Goal: Task Accomplishment & Management: Manage account settings

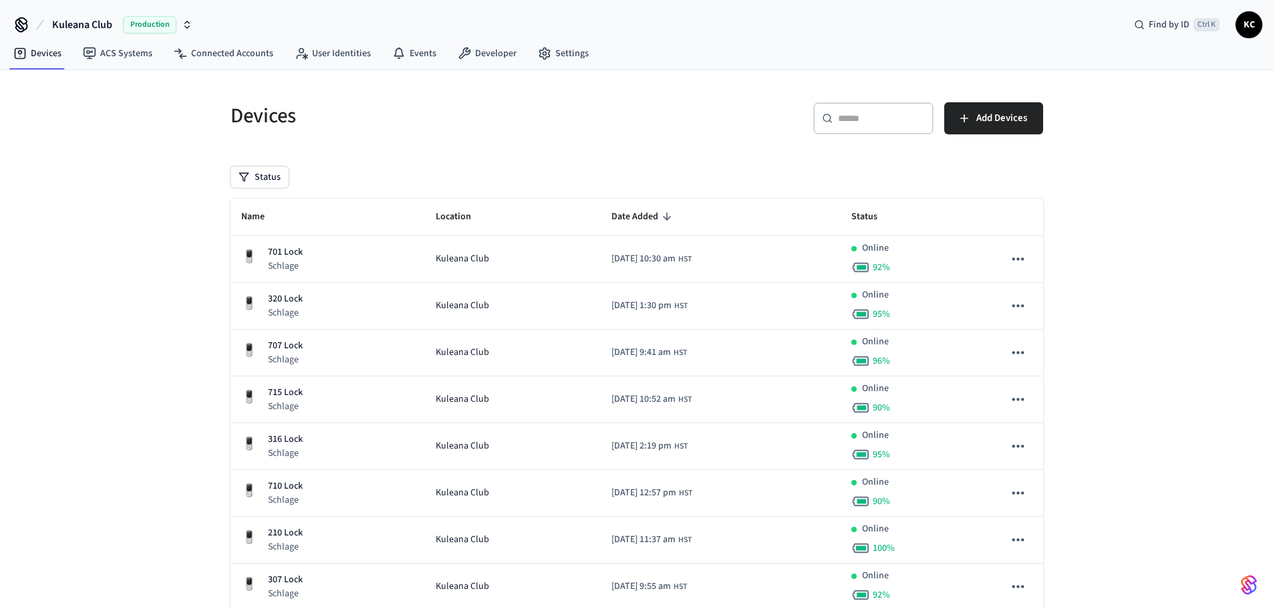
click at [842, 133] on div "​ ​" at bounding box center [874, 118] width 120 height 32
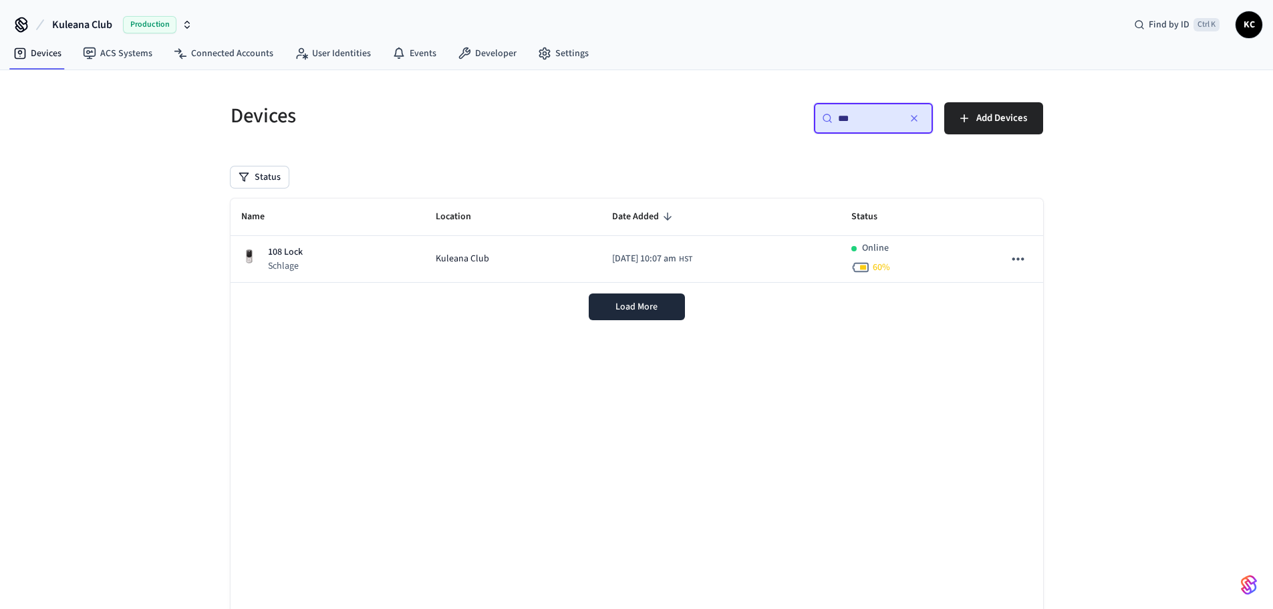
type input "***"
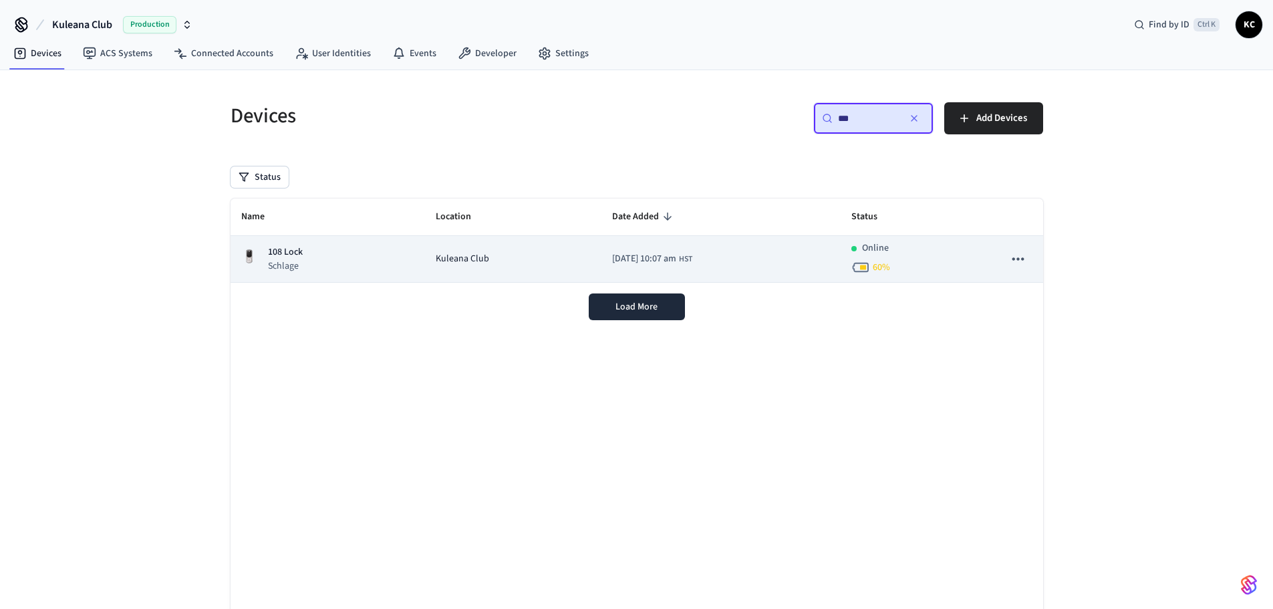
click at [425, 263] on td "Kuleana Club" at bounding box center [513, 259] width 176 height 47
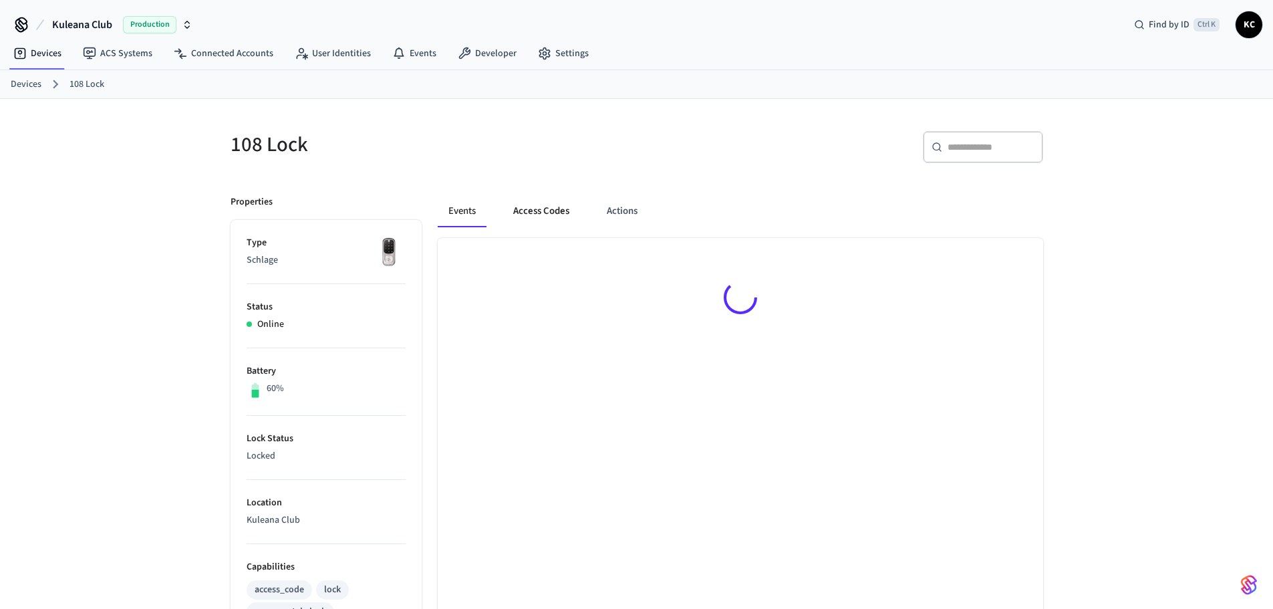
click at [533, 212] on button "Access Codes" at bounding box center [542, 211] width 78 height 32
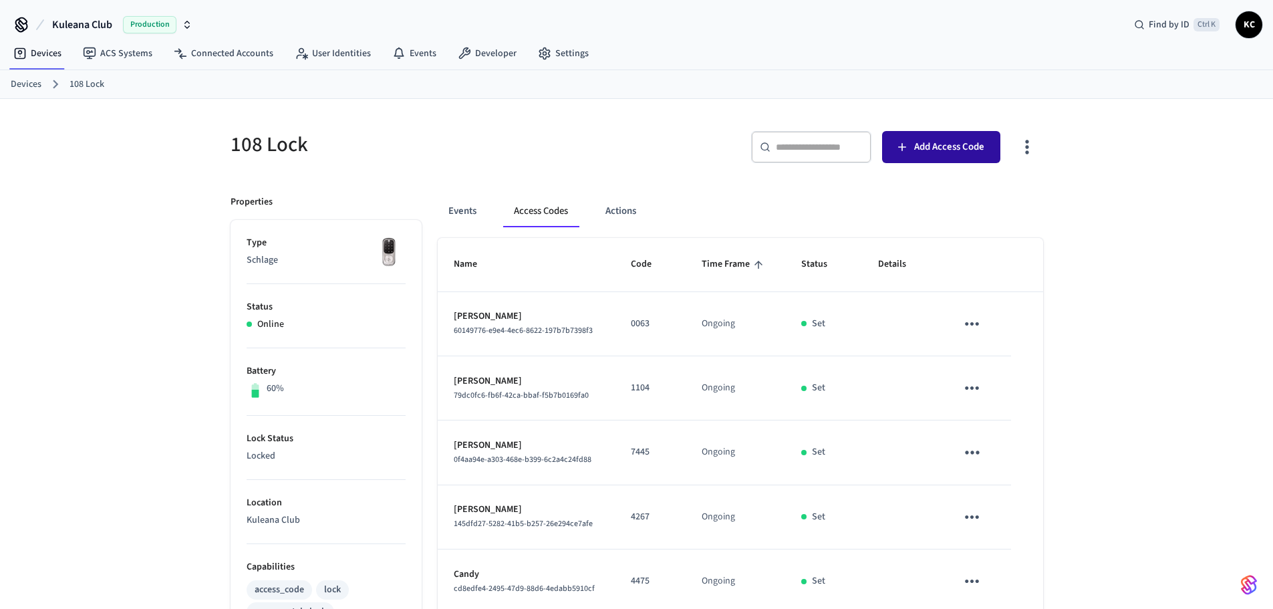
click at [910, 150] on button "Add Access Code" at bounding box center [941, 147] width 118 height 32
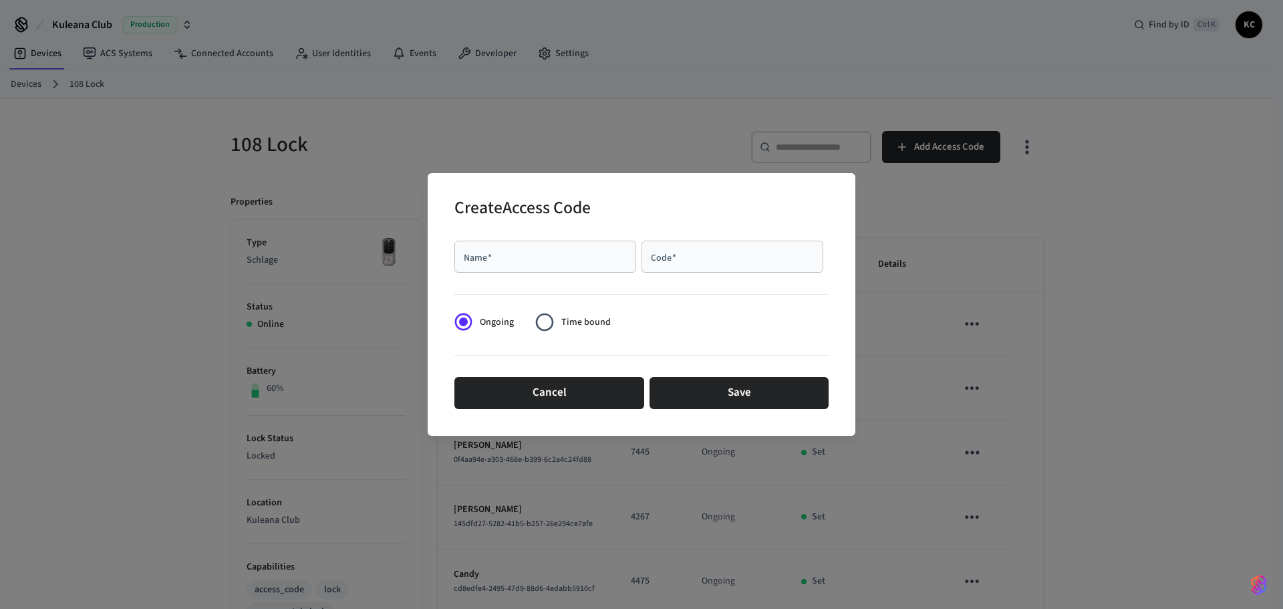
click at [507, 258] on input "Name   *" at bounding box center [546, 256] width 166 height 13
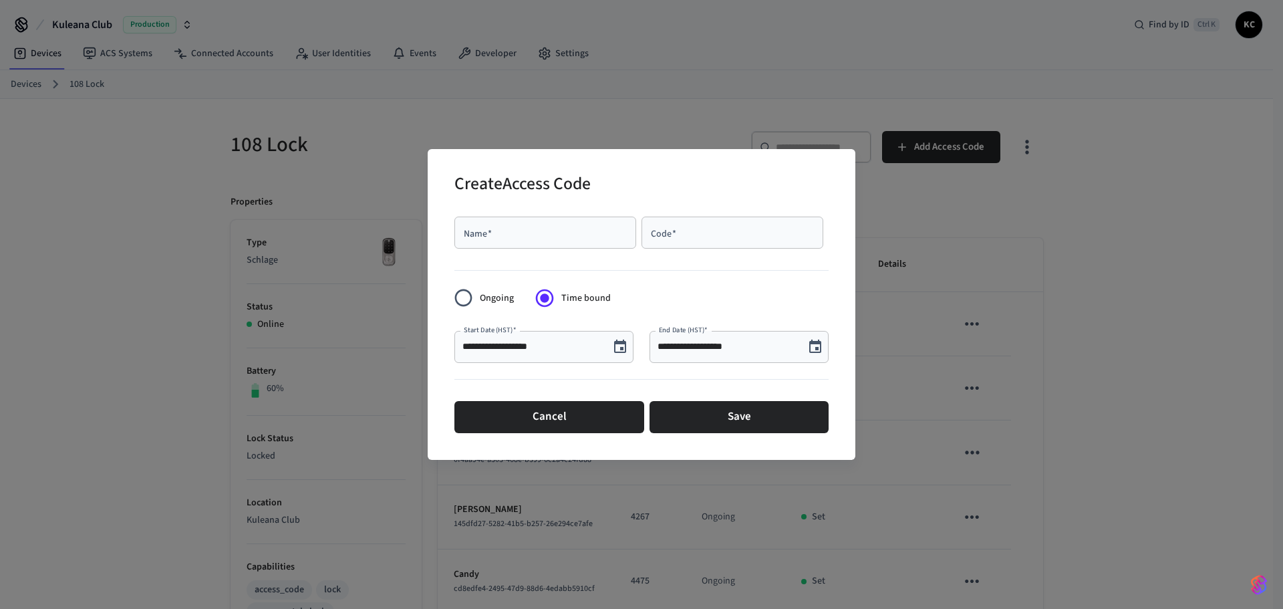
click at [501, 229] on input "Name   *" at bounding box center [546, 232] width 166 height 13
type input "*********"
paste input "**********"
type input "*"
type input "****"
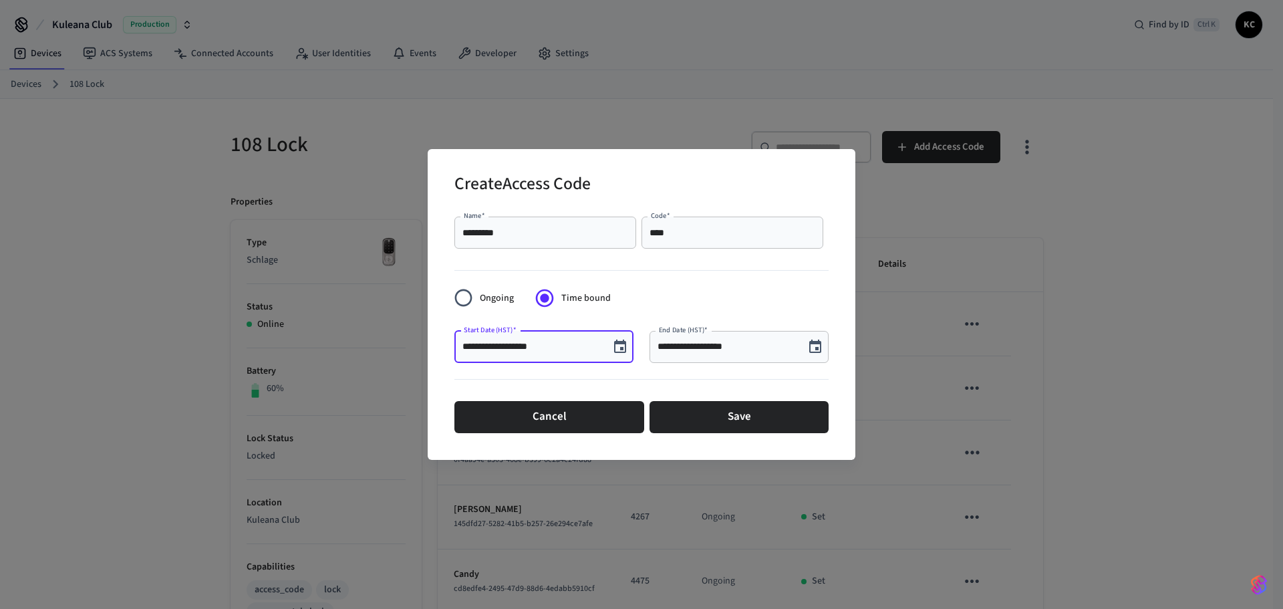
click at [830, 351] on div "**********" at bounding box center [642, 304] width 428 height 310
click at [820, 348] on icon "Choose date, selected date is Oct 3, 2025" at bounding box center [816, 347] width 16 height 16
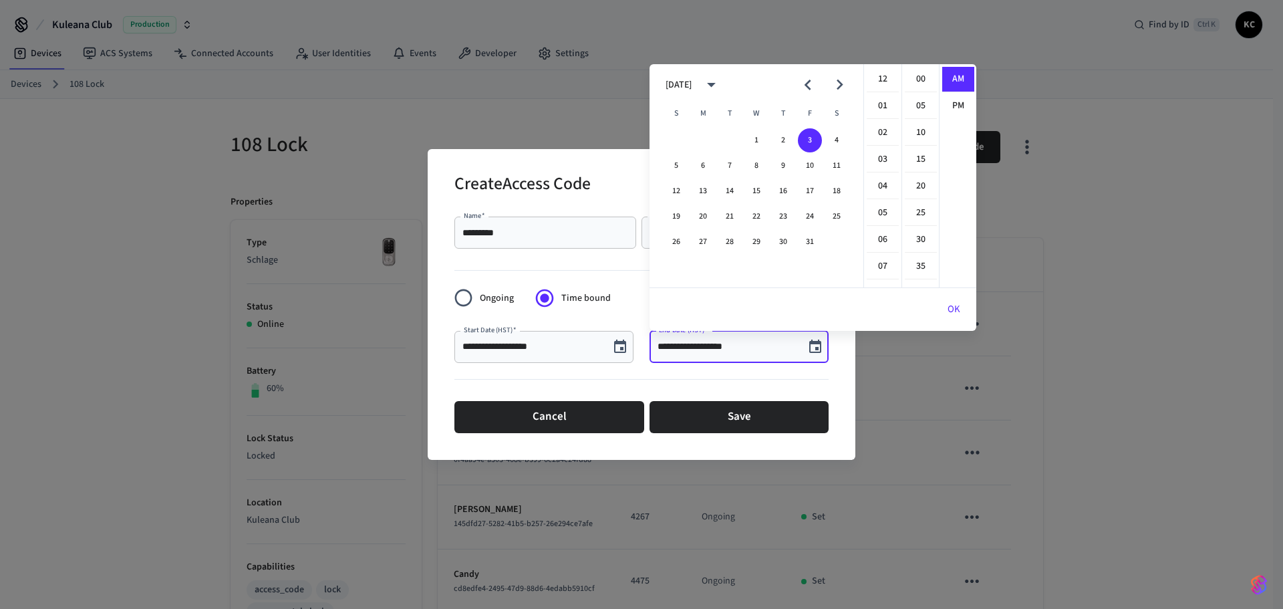
scroll to position [292, 0]
click at [808, 193] on button "17" at bounding box center [810, 191] width 24 height 24
click at [880, 81] on li "12" at bounding box center [883, 79] width 32 height 25
click at [919, 84] on li "00" at bounding box center [921, 79] width 32 height 25
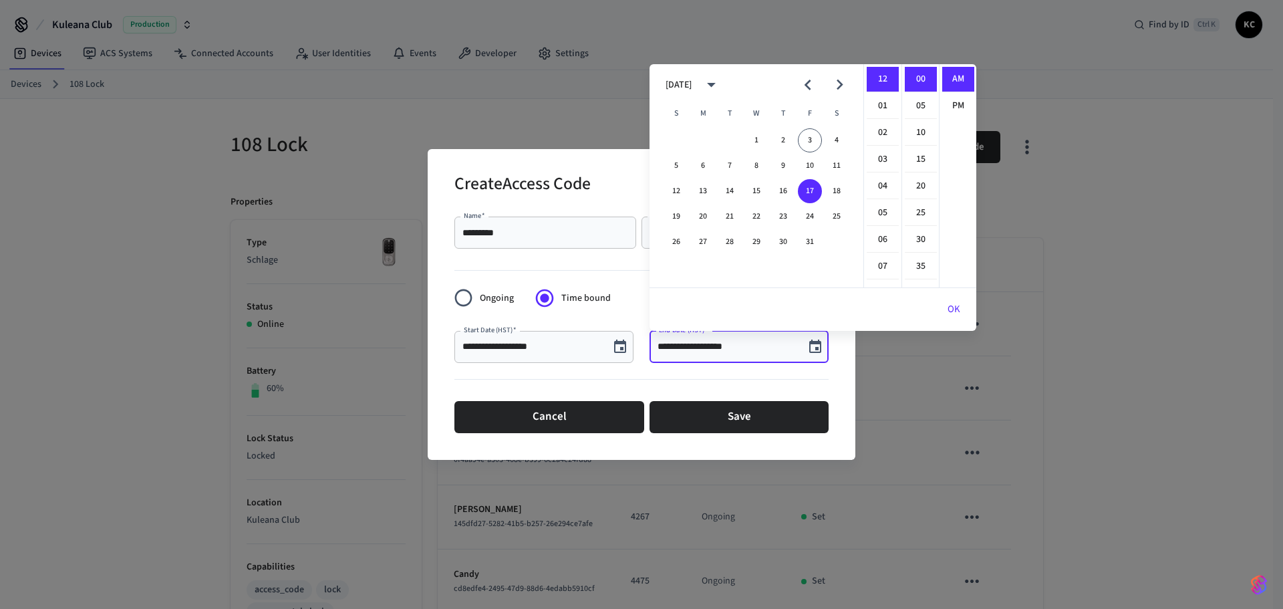
click at [955, 103] on li "PM" at bounding box center [959, 106] width 32 height 25
type input "**********"
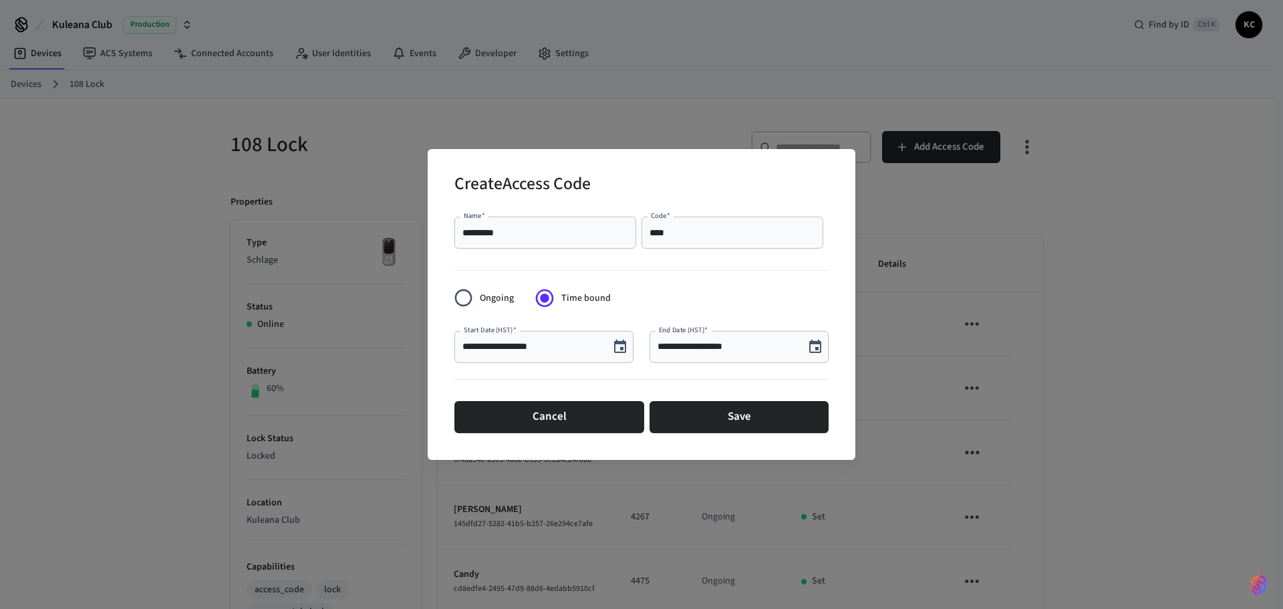
scroll to position [25, 0]
click at [715, 419] on button "Save" at bounding box center [739, 417] width 179 height 32
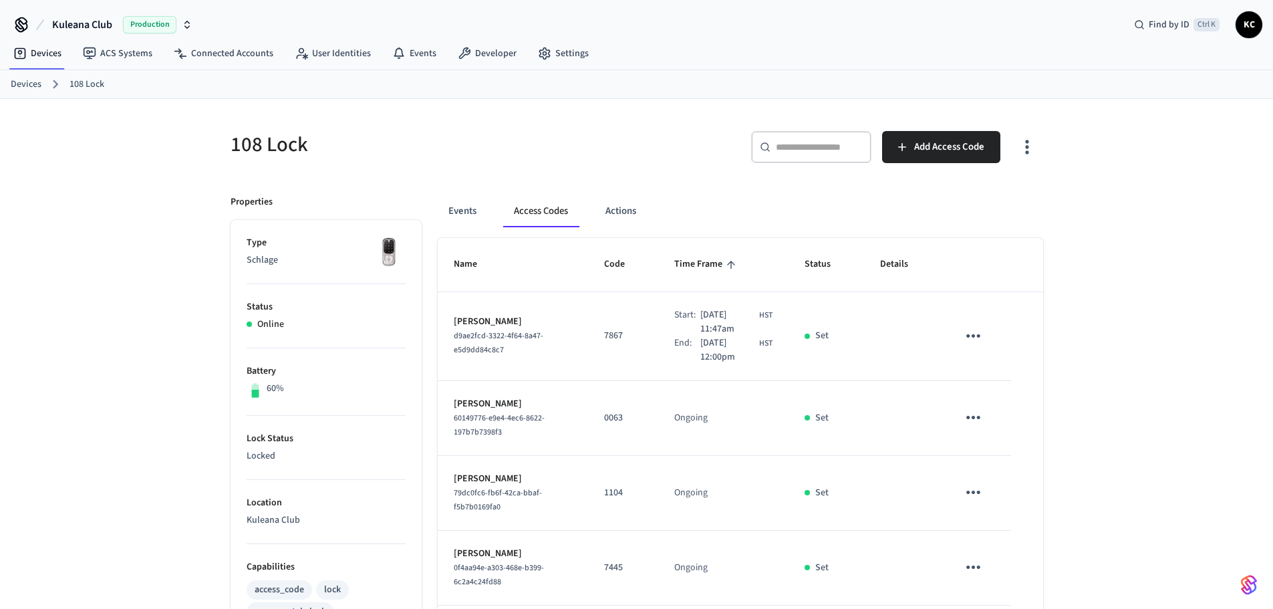
click at [28, 88] on link "Devices" at bounding box center [26, 85] width 31 height 14
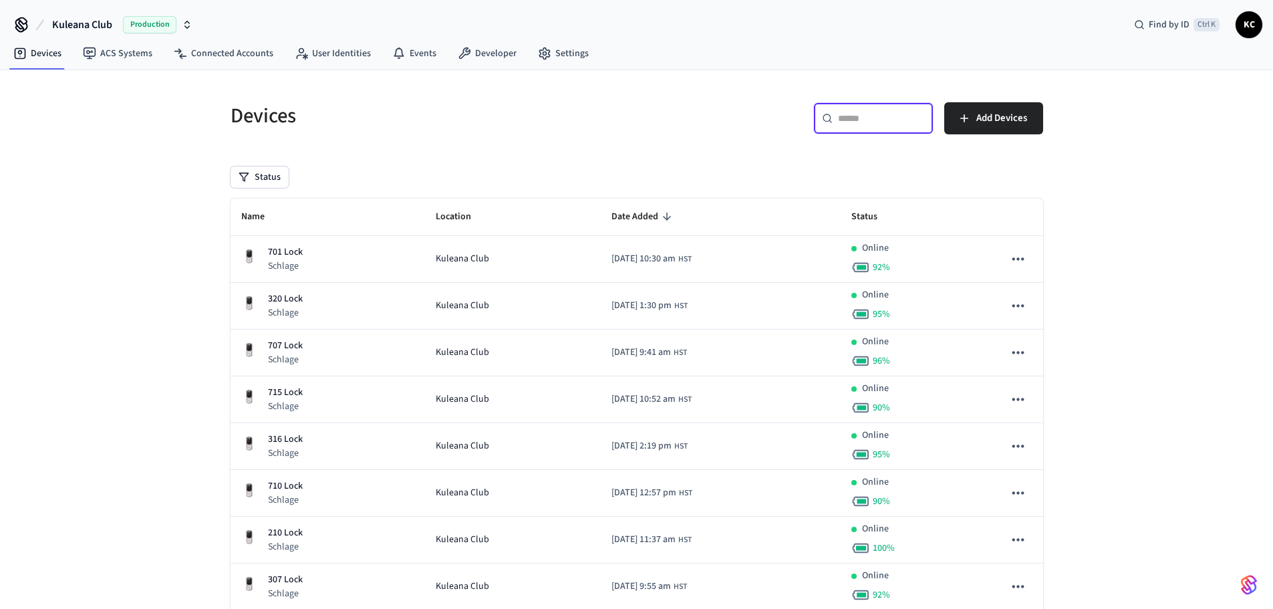
click at [894, 124] on input "text" at bounding box center [881, 118] width 87 height 13
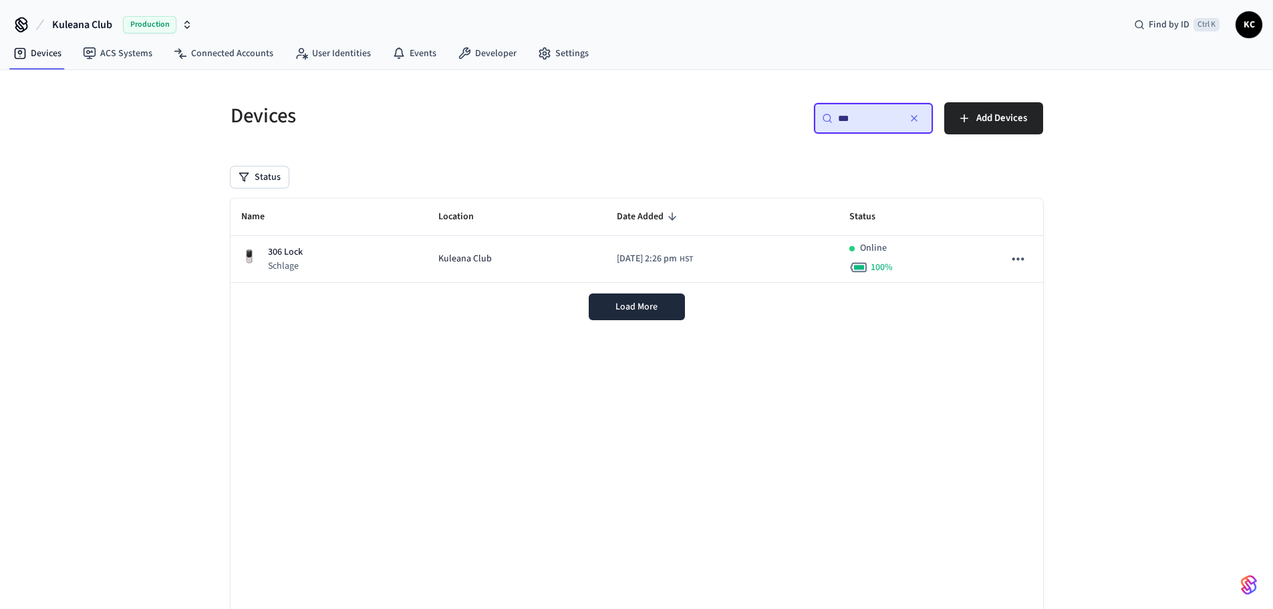
type input "***"
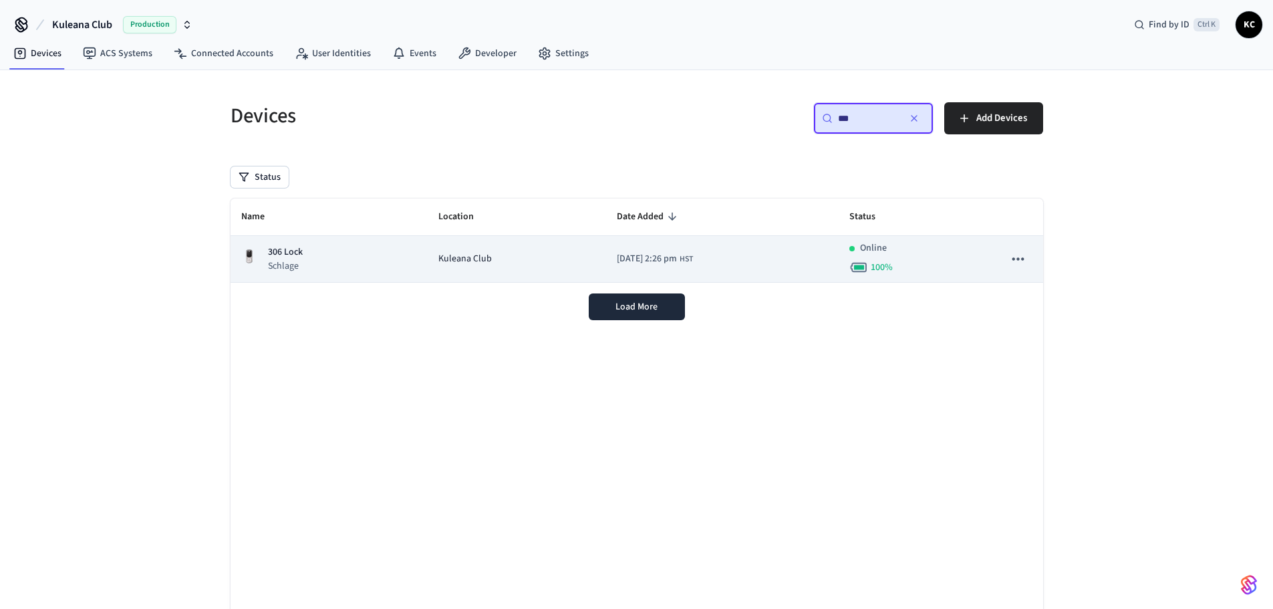
click at [439, 257] on span "Kuleana Club" at bounding box center [465, 259] width 53 height 14
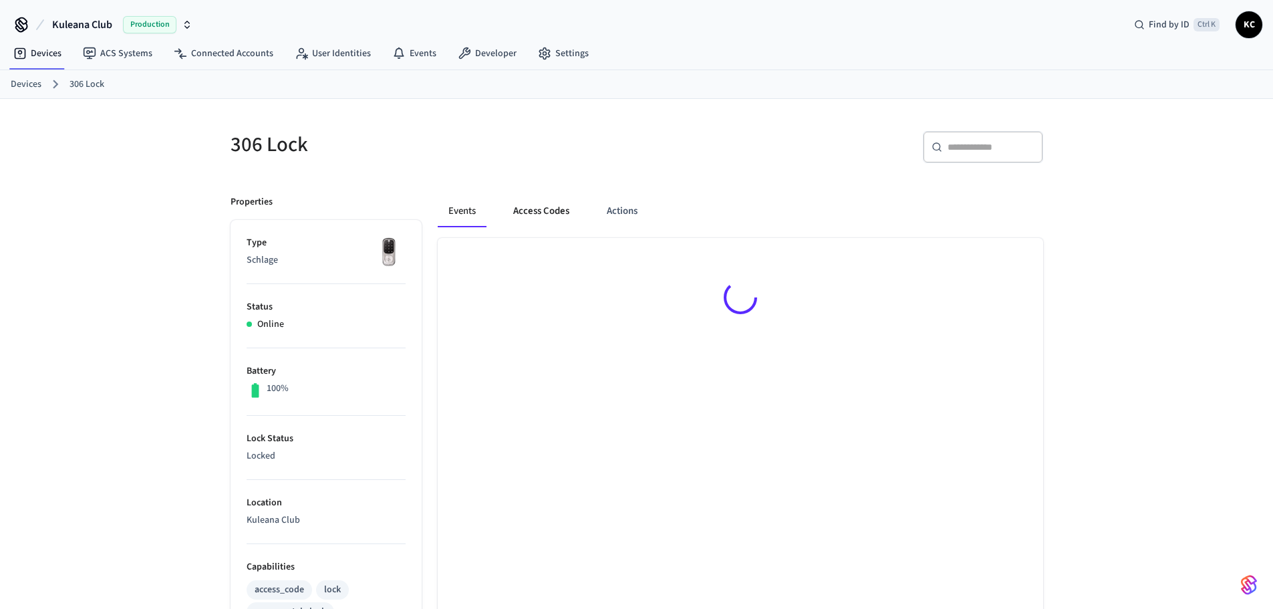
click at [529, 211] on button "Access Codes" at bounding box center [542, 211] width 78 height 32
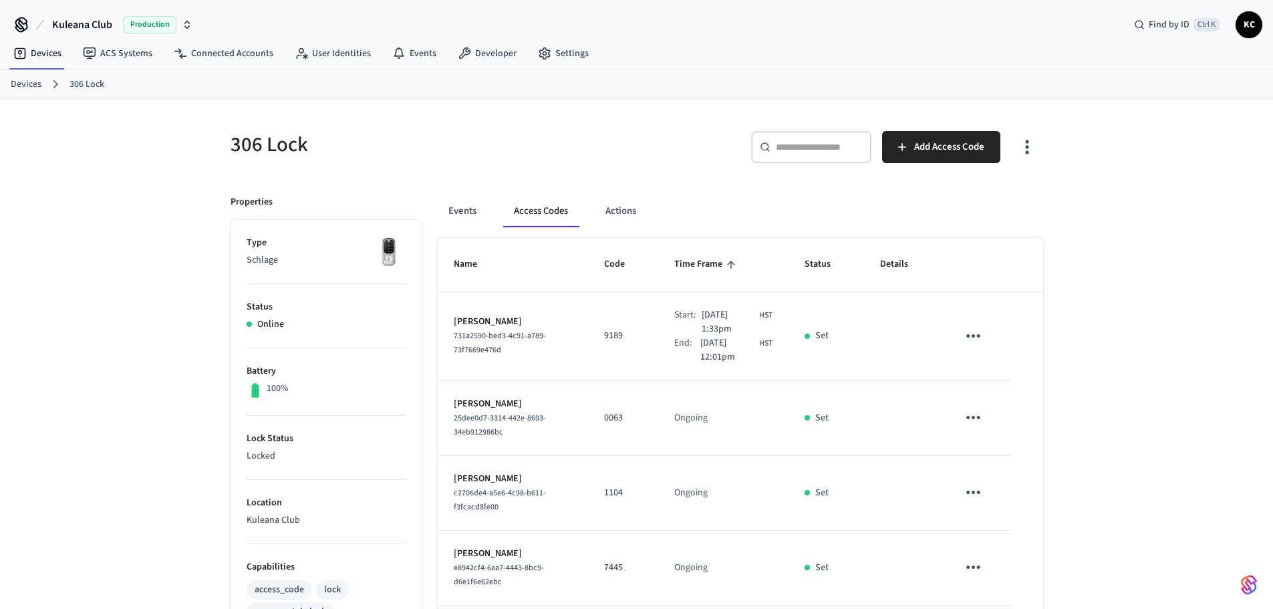
click at [954, 164] on div "​ ​ Add Access Code" at bounding box center [844, 152] width 398 height 43
click at [931, 158] on button "Add Access Code" at bounding box center [941, 147] width 118 height 32
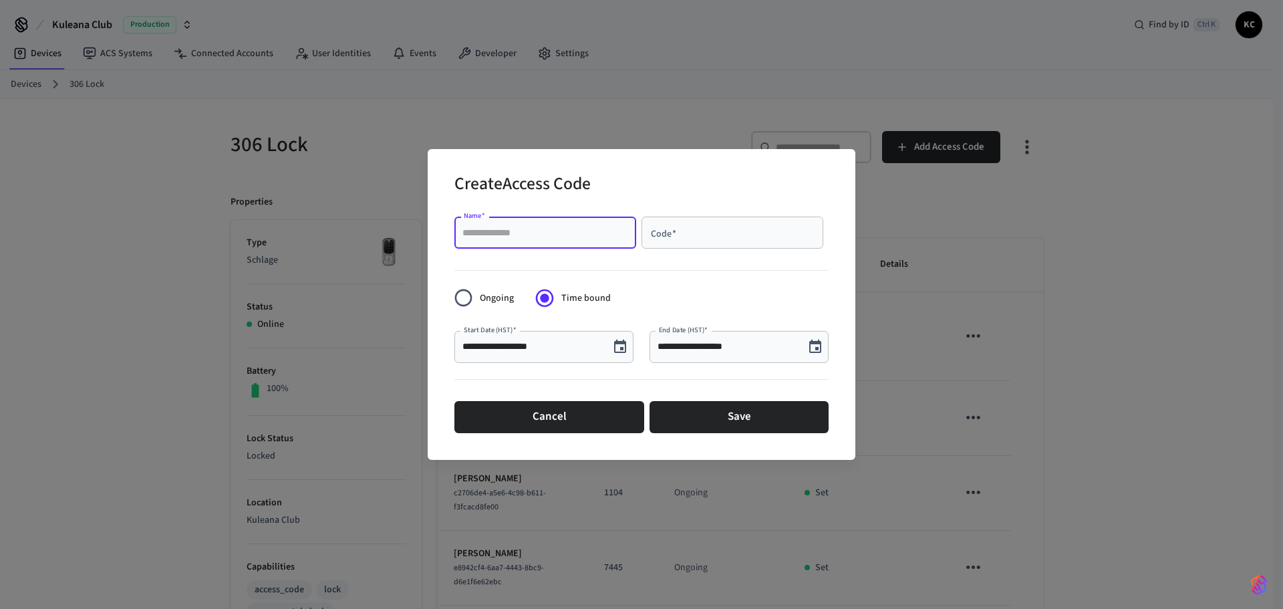
click at [472, 233] on input "Name   *" at bounding box center [546, 232] width 166 height 13
type input "*****"
click at [690, 224] on div "Code   *" at bounding box center [733, 233] width 182 height 32
paste input "****"
type input "****"
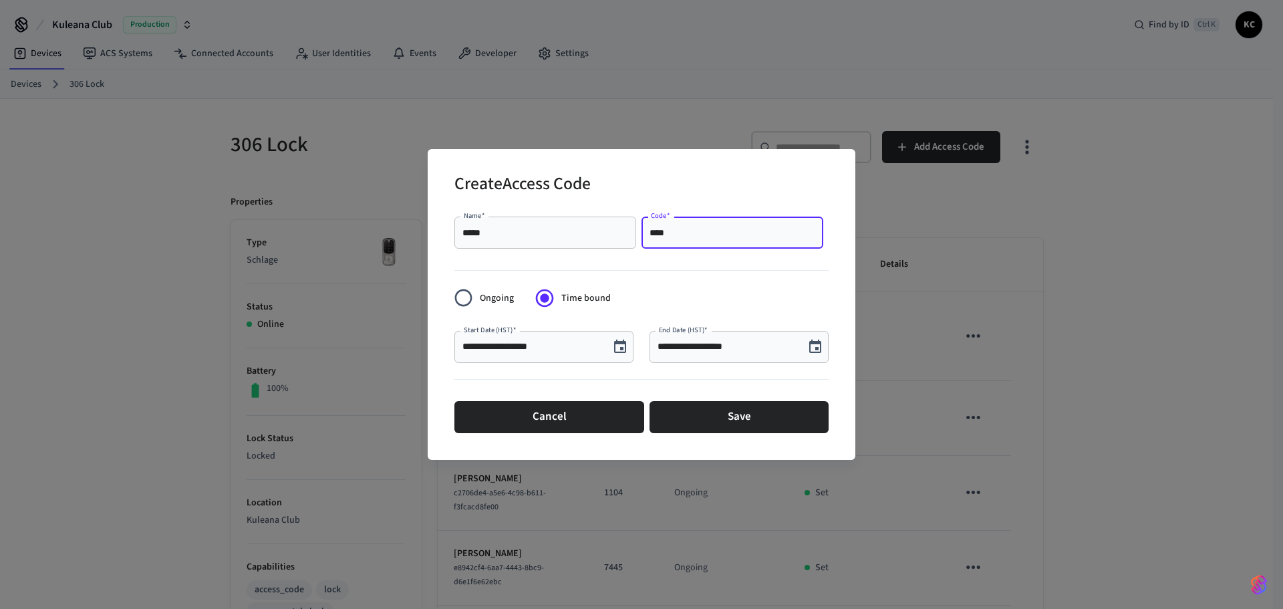
click at [826, 346] on button "Choose date, selected date is Oct 3, 2025" at bounding box center [815, 347] width 27 height 27
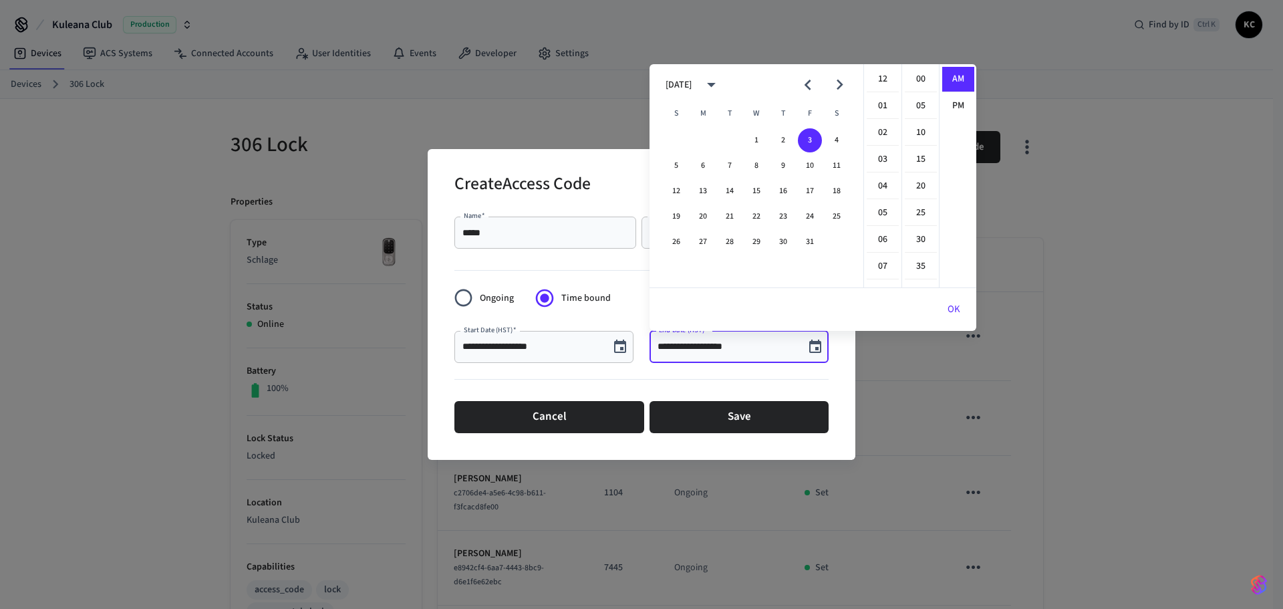
scroll to position [292, 0]
click at [812, 166] on button "10" at bounding box center [810, 166] width 24 height 24
click at [882, 75] on li "12" at bounding box center [883, 79] width 32 height 25
click at [918, 78] on li "00" at bounding box center [921, 79] width 32 height 25
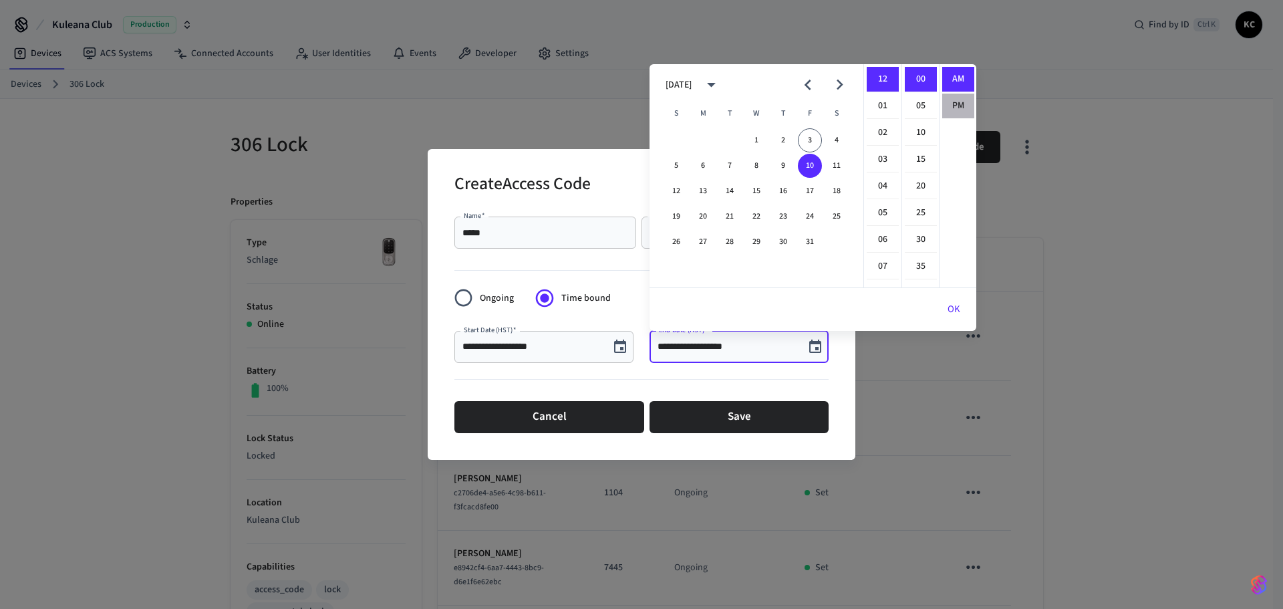
click at [954, 103] on li "PM" at bounding box center [959, 106] width 32 height 25
type input "**********"
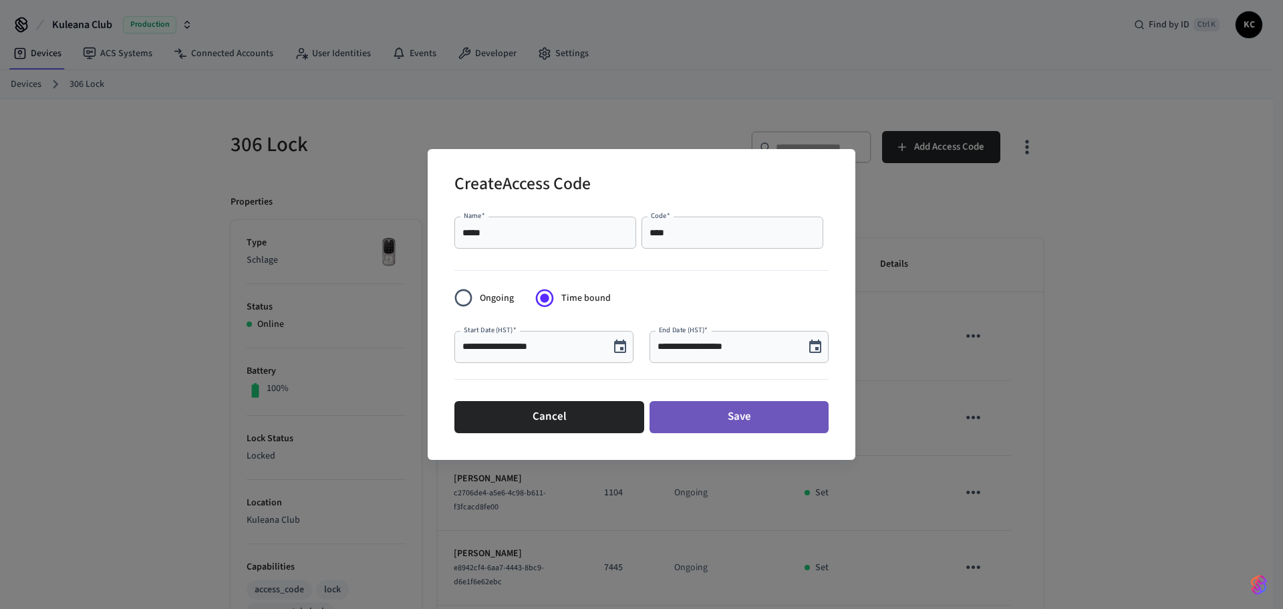
click at [743, 414] on button "Save" at bounding box center [739, 417] width 179 height 32
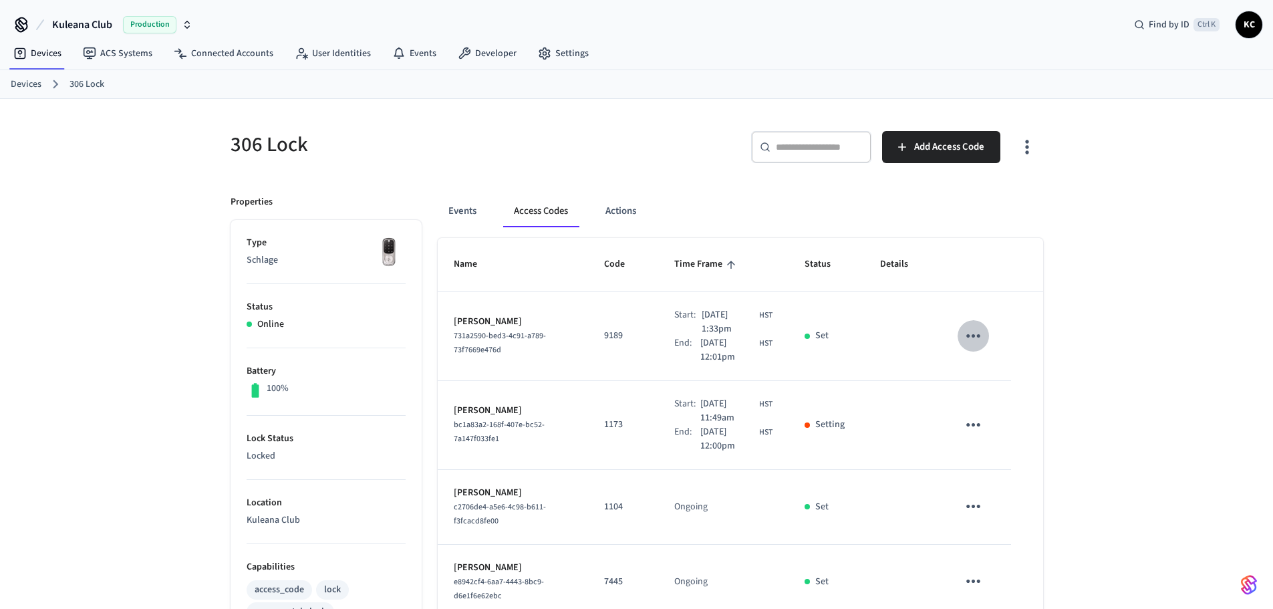
click at [983, 338] on icon "sticky table" at bounding box center [973, 336] width 21 height 21
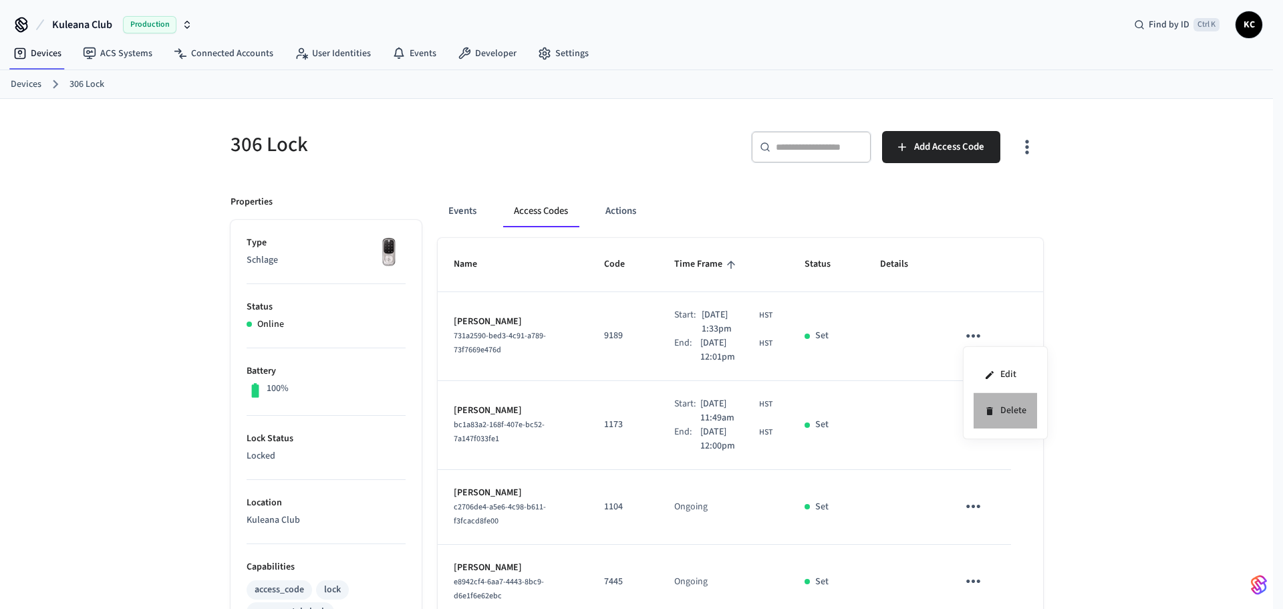
click at [1000, 412] on li "Delete" at bounding box center [1006, 410] width 64 height 35
click at [15, 86] on link "Devices" at bounding box center [26, 85] width 31 height 14
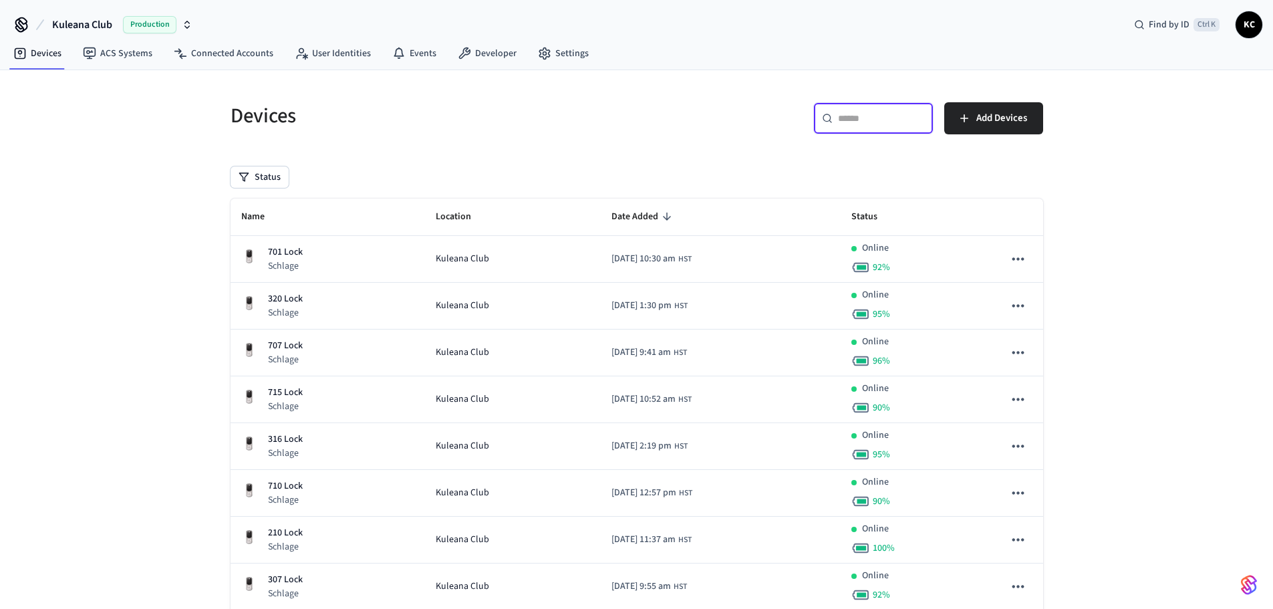
click at [852, 118] on input "text" at bounding box center [881, 118] width 87 height 13
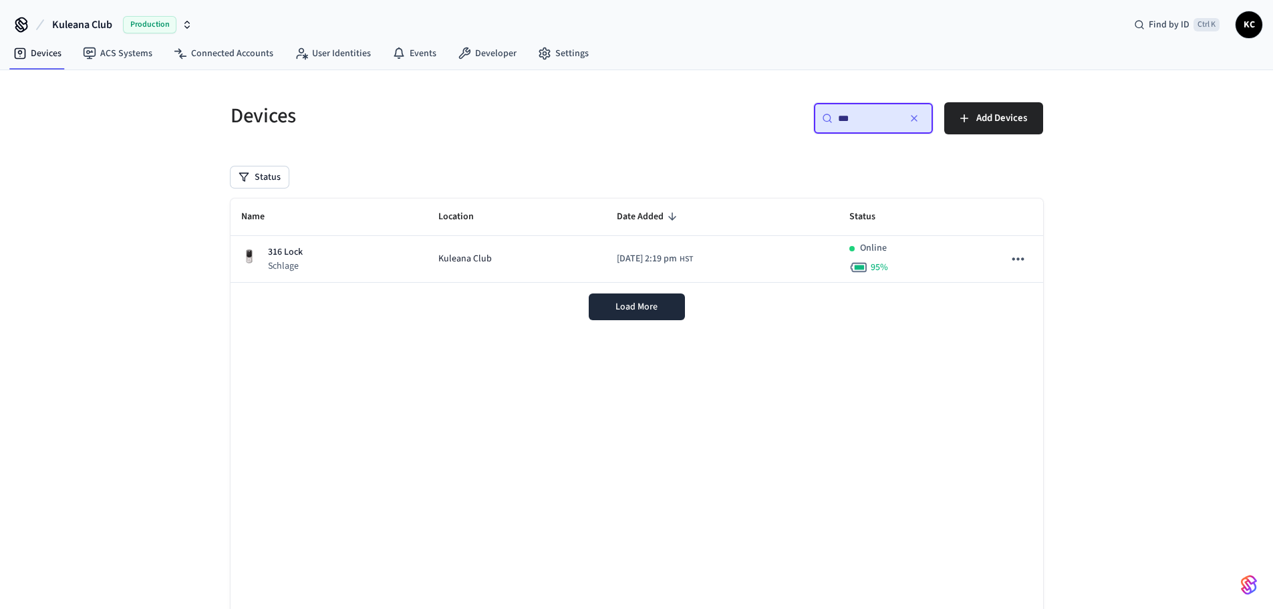
type input "***"
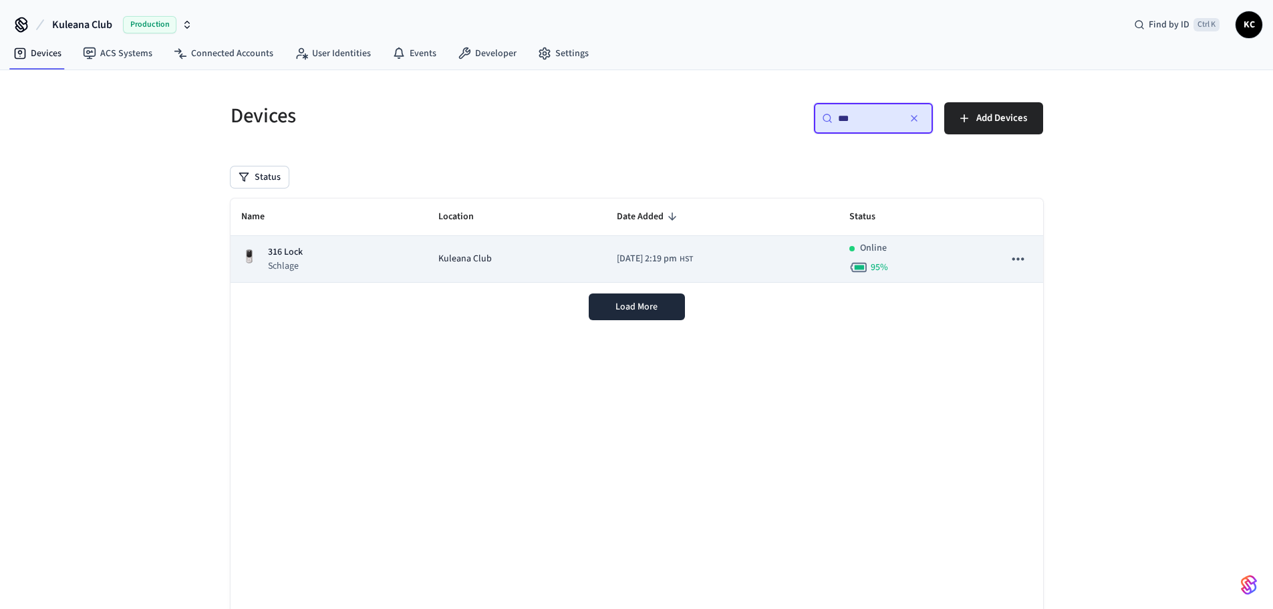
click at [352, 267] on div "316 Lock Schlage" at bounding box center [329, 258] width 176 height 27
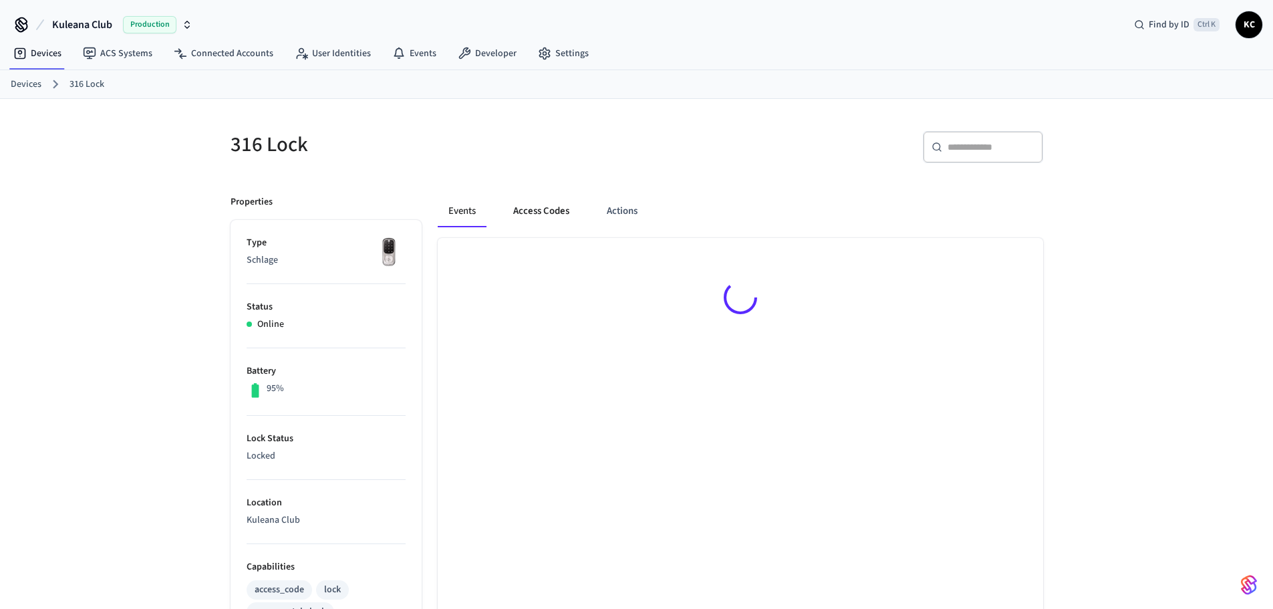
click at [555, 214] on button "Access Codes" at bounding box center [542, 211] width 78 height 32
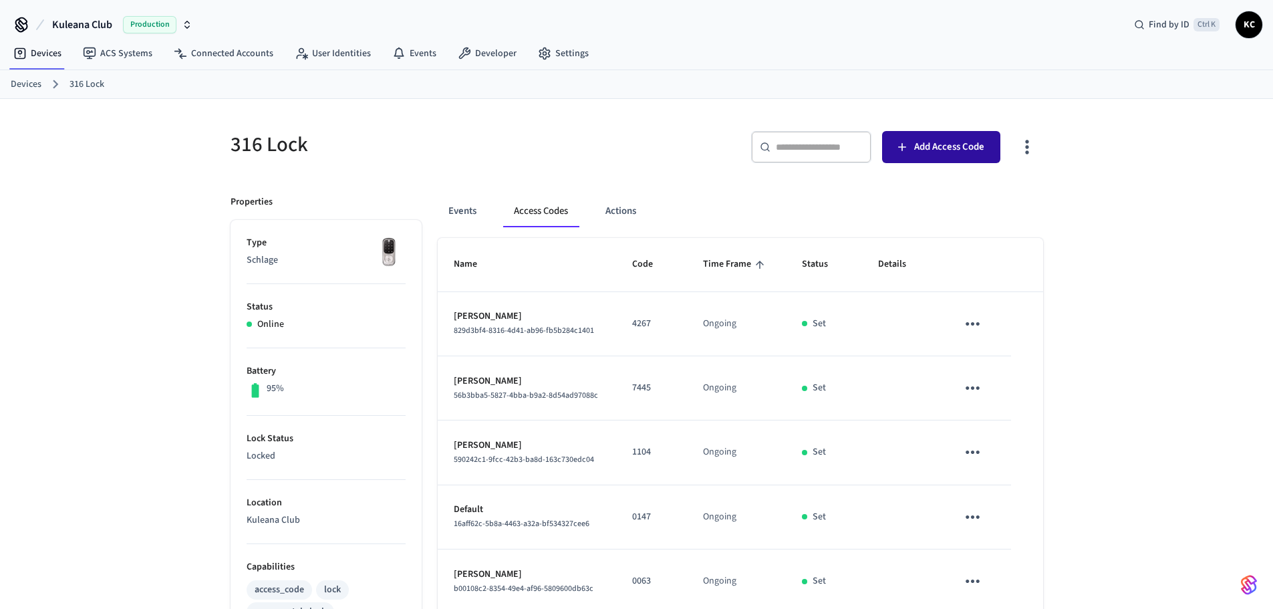
click at [941, 153] on span "Add Access Code" at bounding box center [949, 146] width 70 height 17
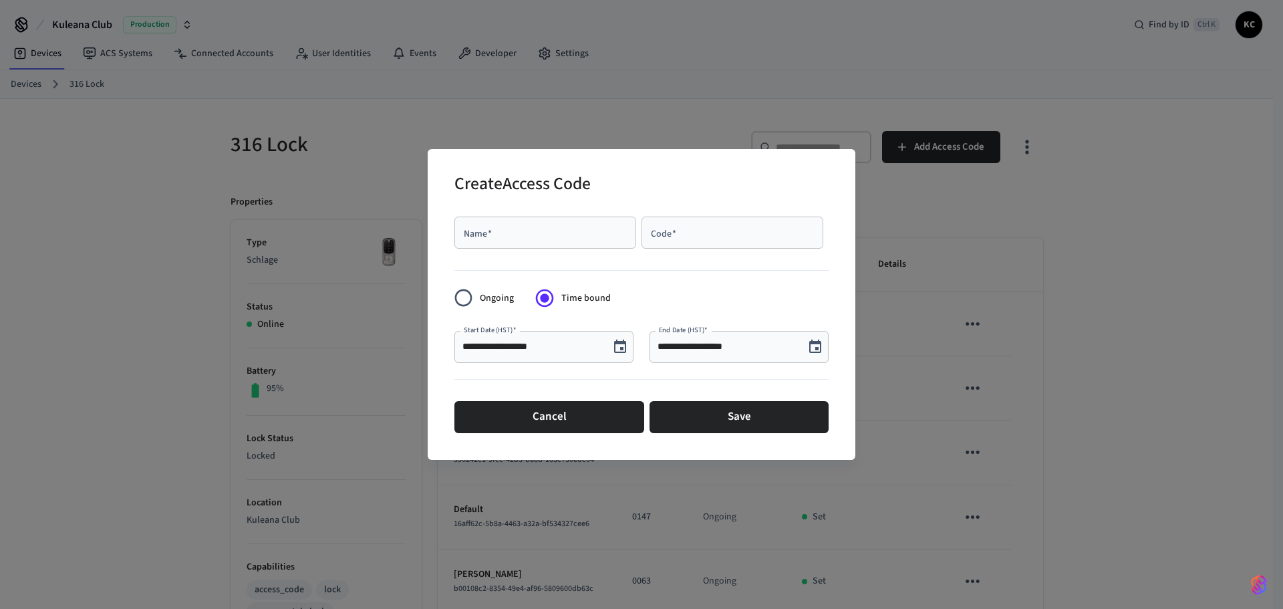
click at [512, 234] on input "Name   *" at bounding box center [546, 232] width 166 height 13
type input "*****"
click at [717, 226] on input "Code   *" at bounding box center [733, 232] width 166 height 13
paste input "****"
type input "****"
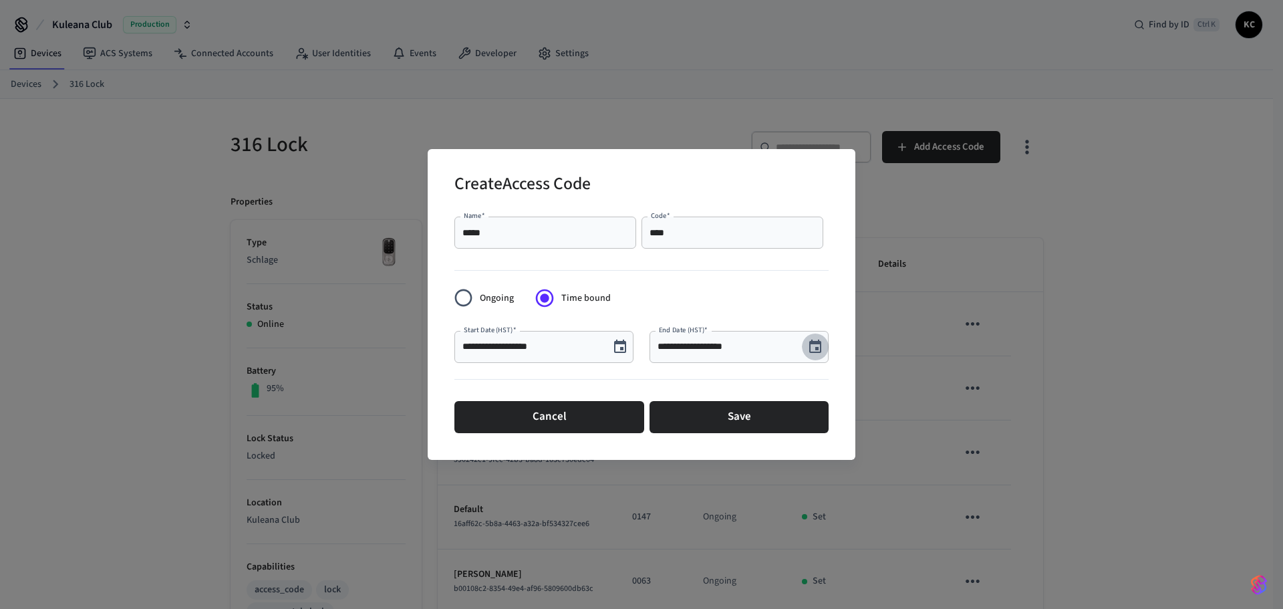
click at [815, 340] on icon "Choose date, selected date is Oct 3, 2025" at bounding box center [816, 347] width 16 height 16
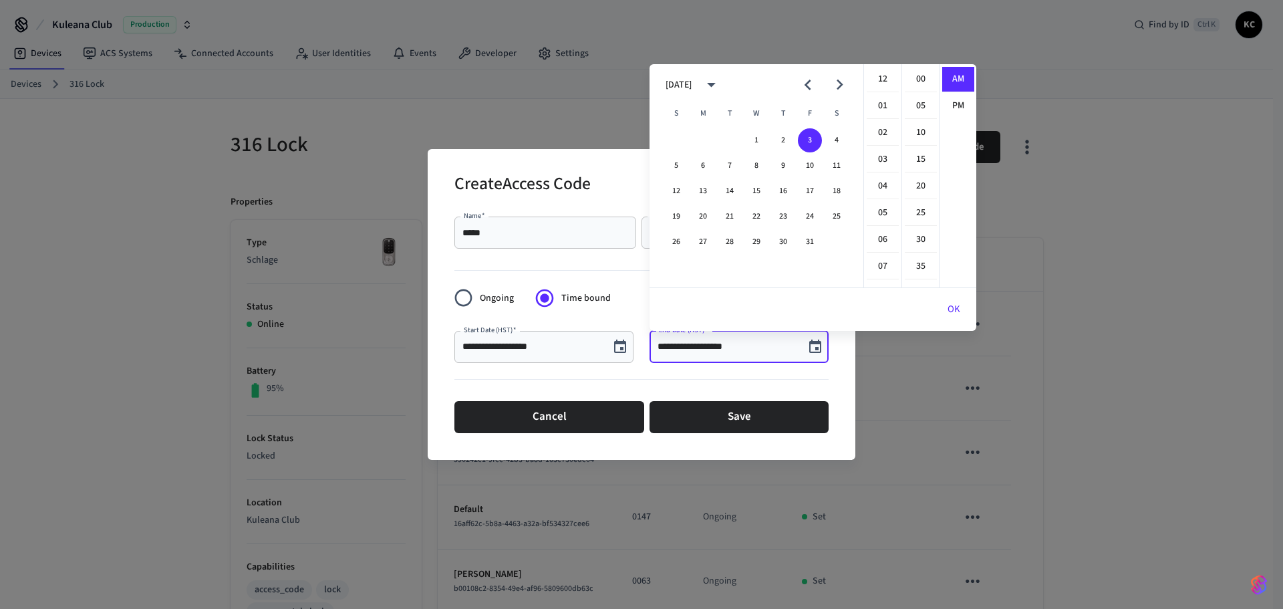
scroll to position [292, 0]
click at [811, 168] on button "10" at bounding box center [810, 166] width 24 height 24
click at [886, 86] on li "12" at bounding box center [883, 79] width 32 height 25
click at [922, 78] on li "00" at bounding box center [921, 79] width 32 height 25
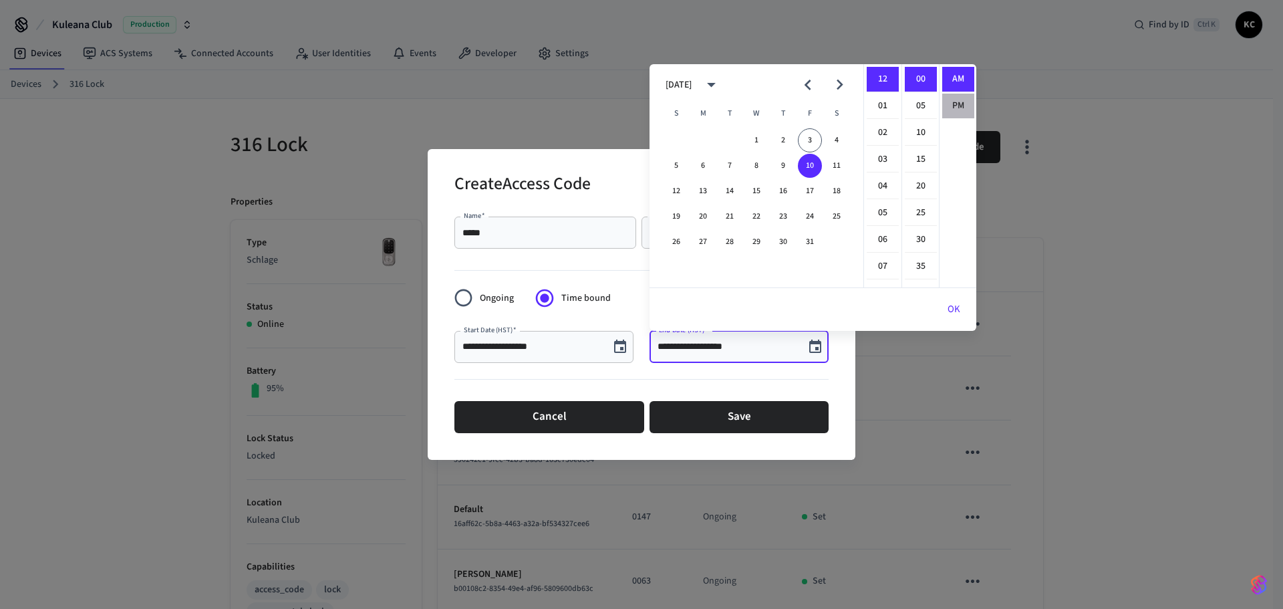
click at [953, 105] on li "PM" at bounding box center [959, 106] width 32 height 25
type input "**********"
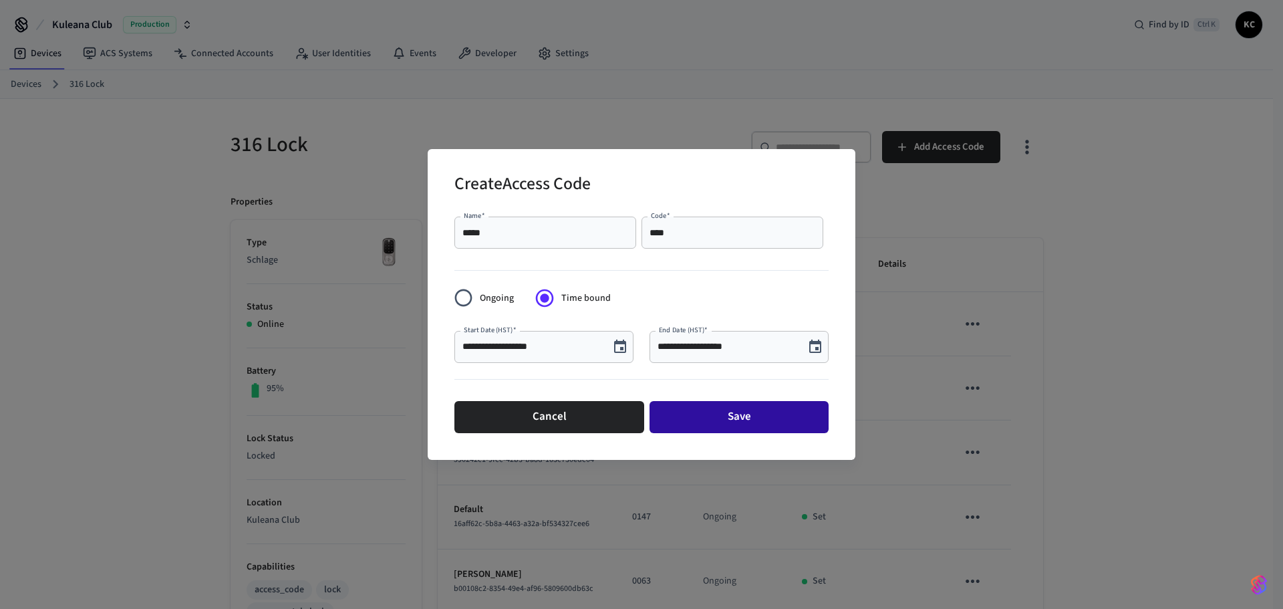
click at [755, 423] on button "Save" at bounding box center [739, 417] width 179 height 32
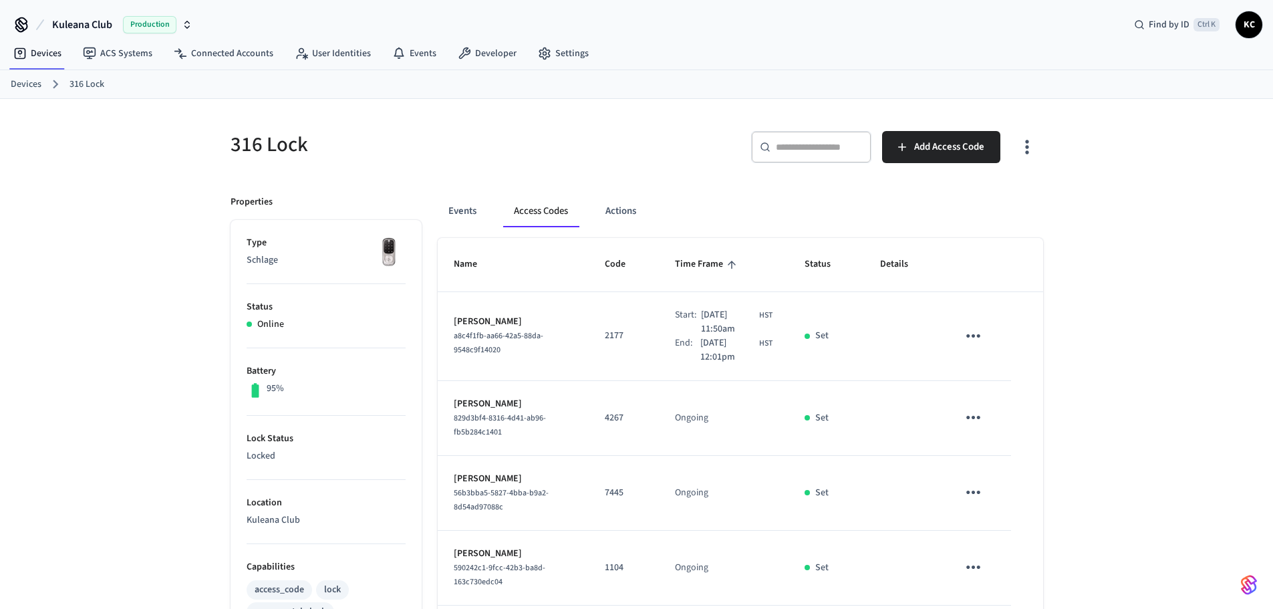
click at [29, 85] on link "Devices" at bounding box center [26, 85] width 31 height 14
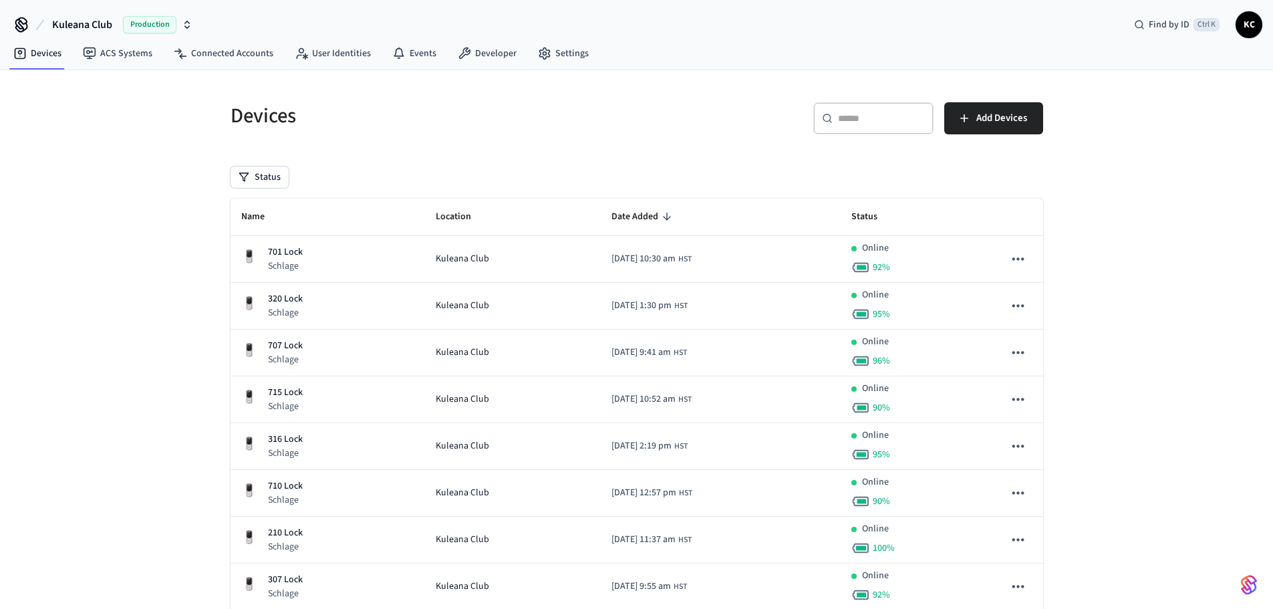
click at [878, 124] on input "text" at bounding box center [881, 118] width 87 height 13
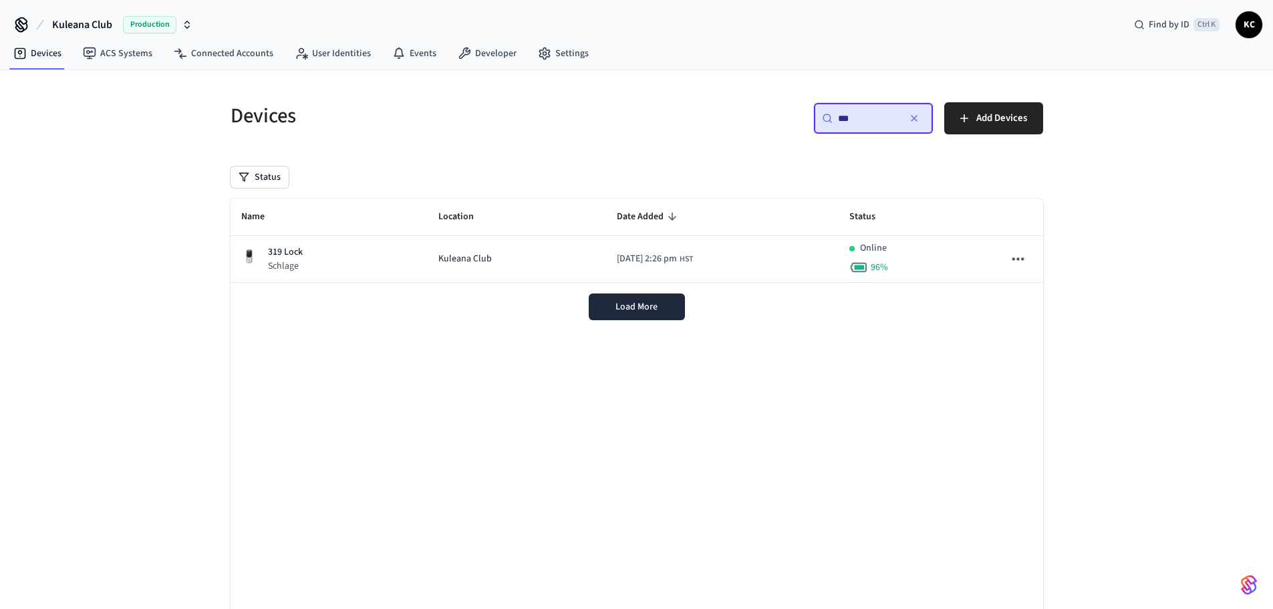
type input "***"
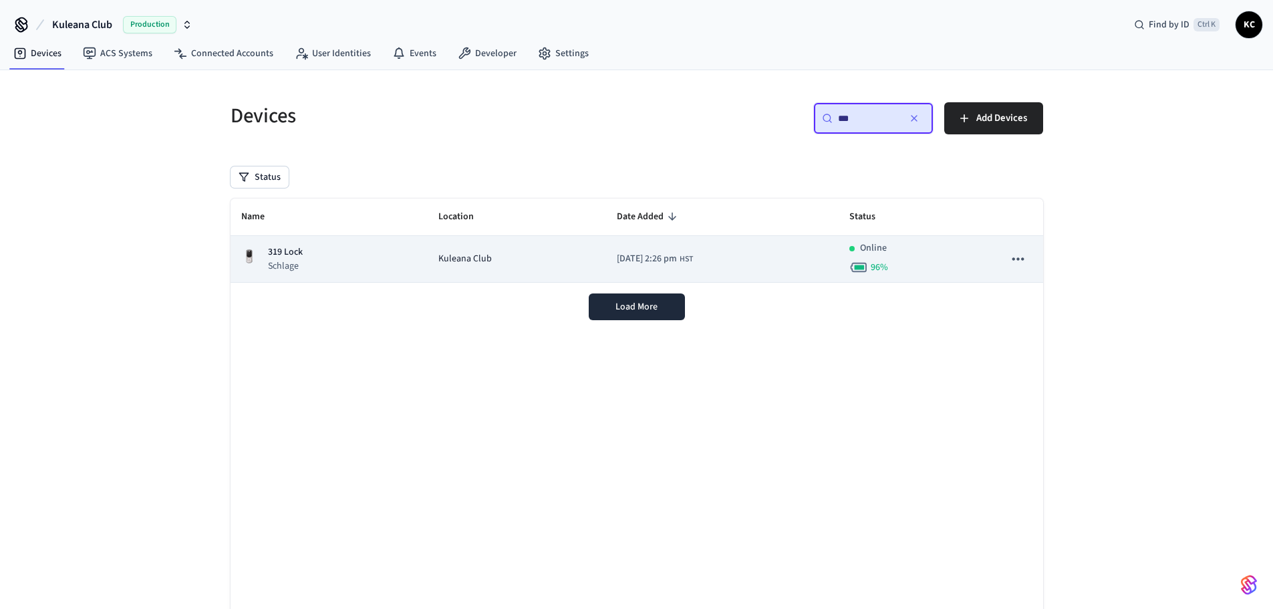
click at [359, 269] on div "319 Lock Schlage" at bounding box center [329, 258] width 176 height 27
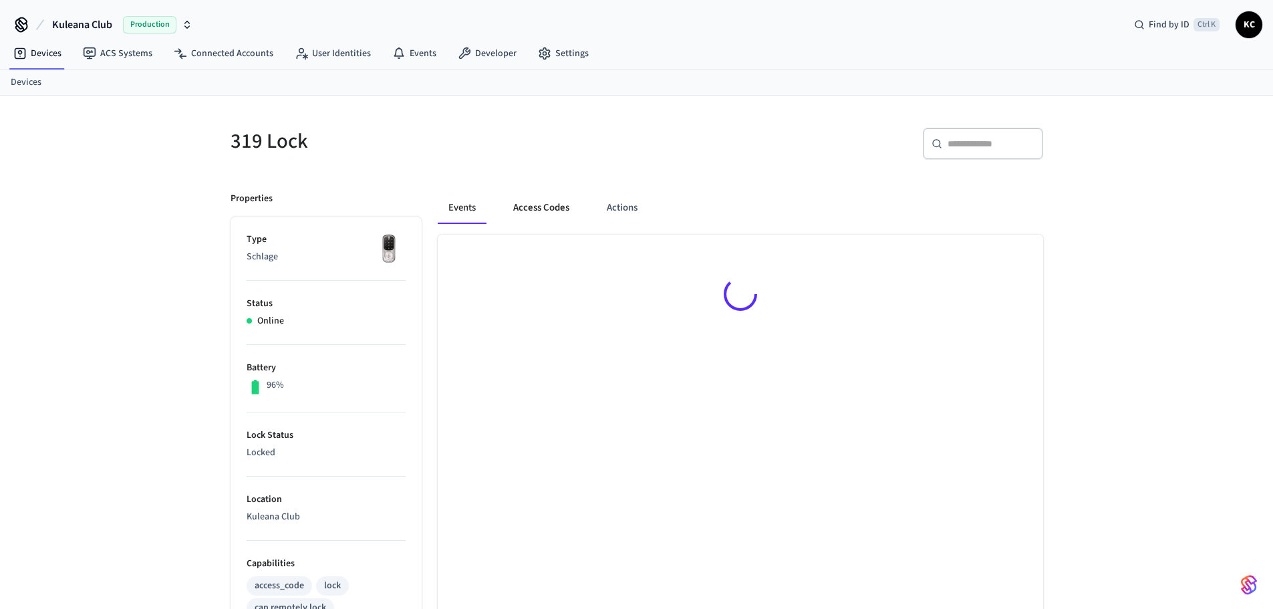
click at [558, 202] on button "Access Codes" at bounding box center [542, 208] width 78 height 32
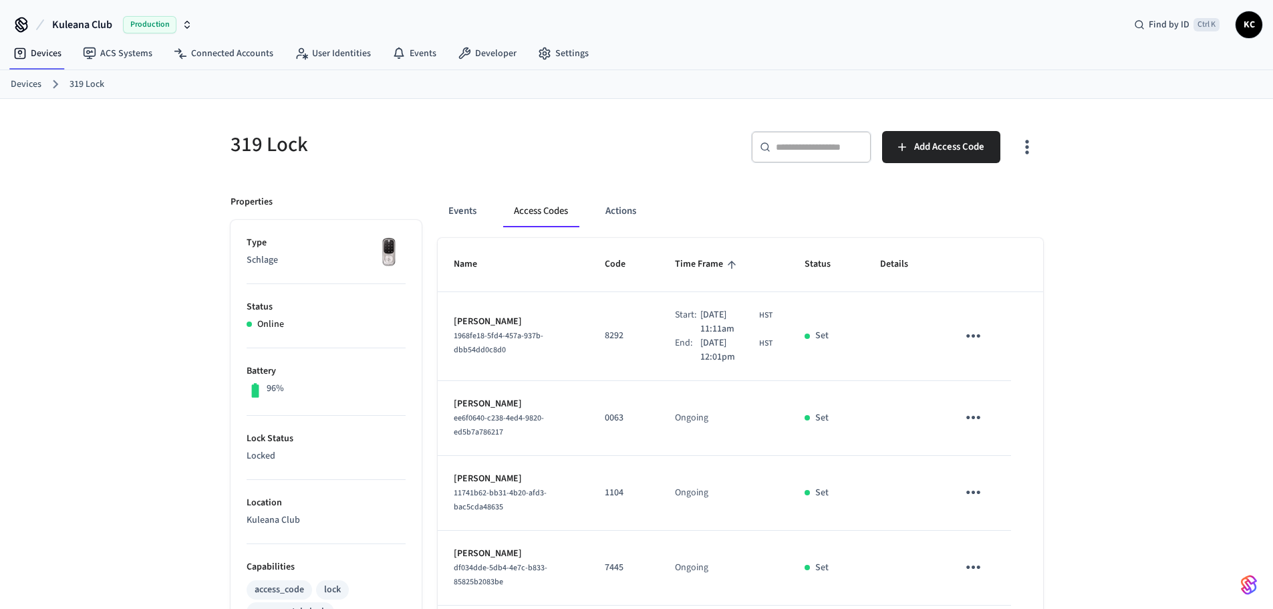
click at [975, 338] on icon "sticky table" at bounding box center [973, 336] width 21 height 21
click at [1003, 413] on li "Delete" at bounding box center [1006, 410] width 64 height 35
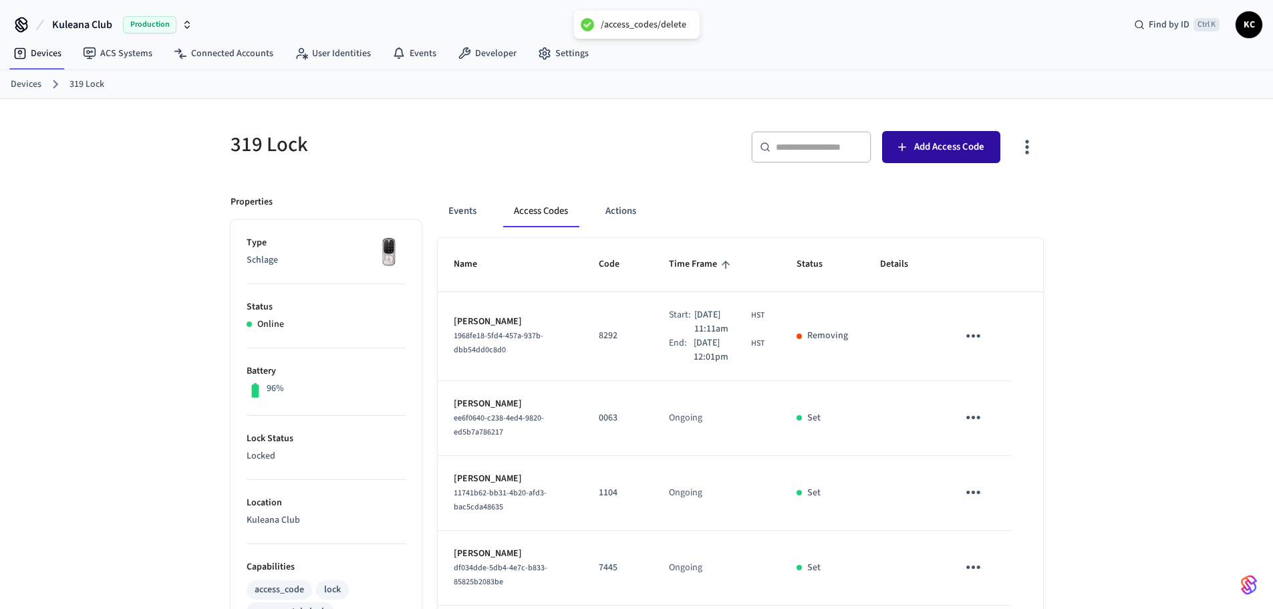
click at [917, 158] on button "Add Access Code" at bounding box center [941, 147] width 118 height 32
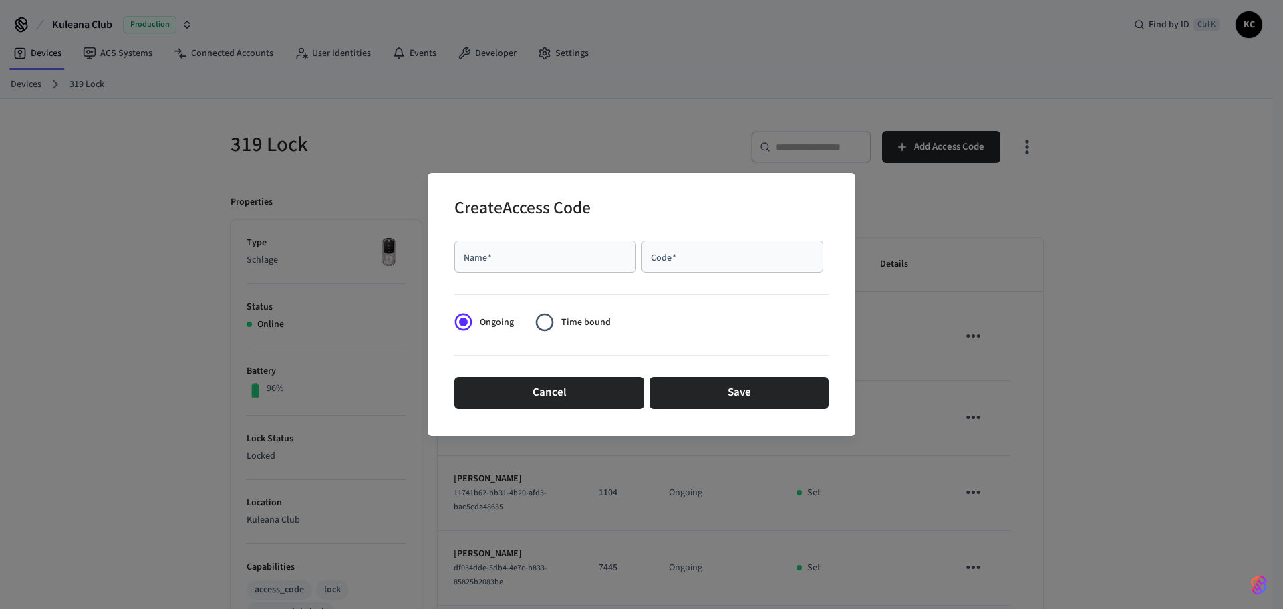
click at [567, 320] on span "Time bound" at bounding box center [586, 323] width 49 height 14
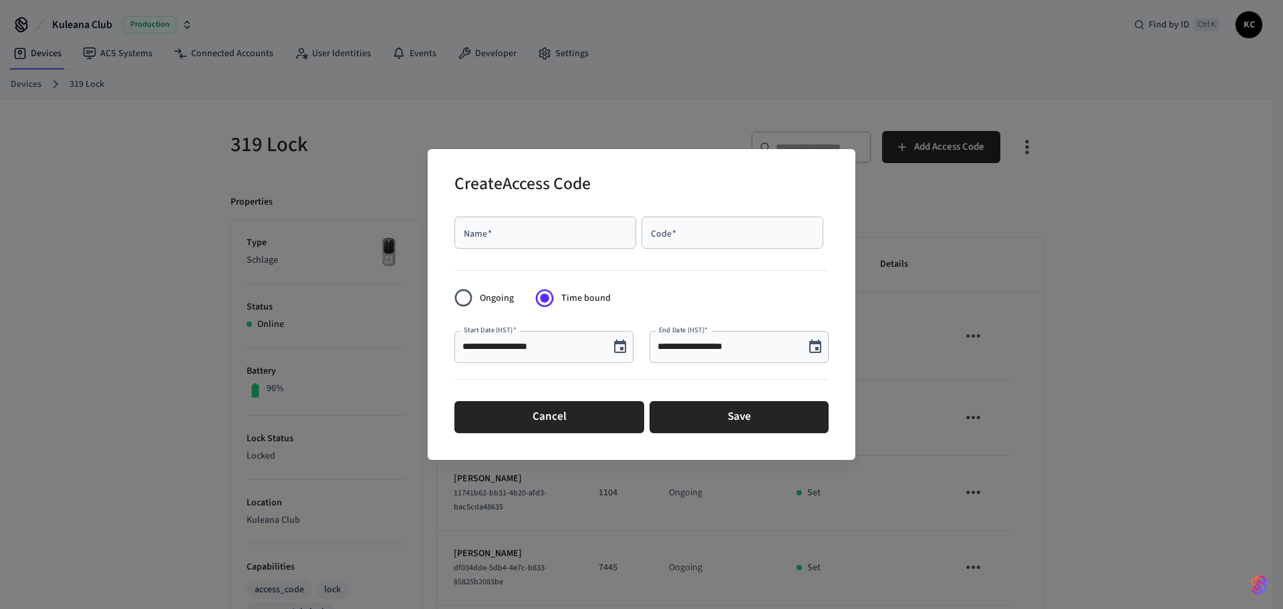
click at [717, 244] on div "Code   *" at bounding box center [733, 233] width 182 height 32
paste input "****"
type input "****"
click at [812, 348] on icon "Choose date, selected date is Oct 3, 2025" at bounding box center [816, 347] width 16 height 16
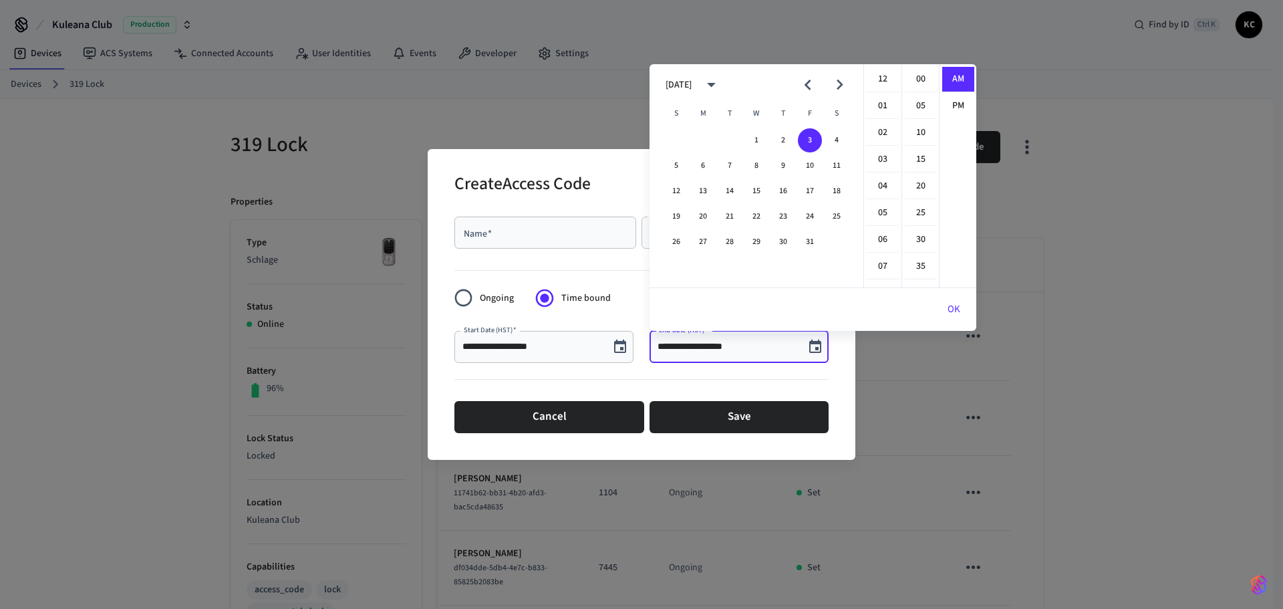
scroll to position [267, 0]
click at [808, 215] on button "24" at bounding box center [810, 217] width 24 height 24
drag, startPoint x: 885, startPoint y: 84, endPoint x: 894, endPoint y: 83, distance: 8.7
click at [885, 83] on li "12" at bounding box center [883, 79] width 32 height 25
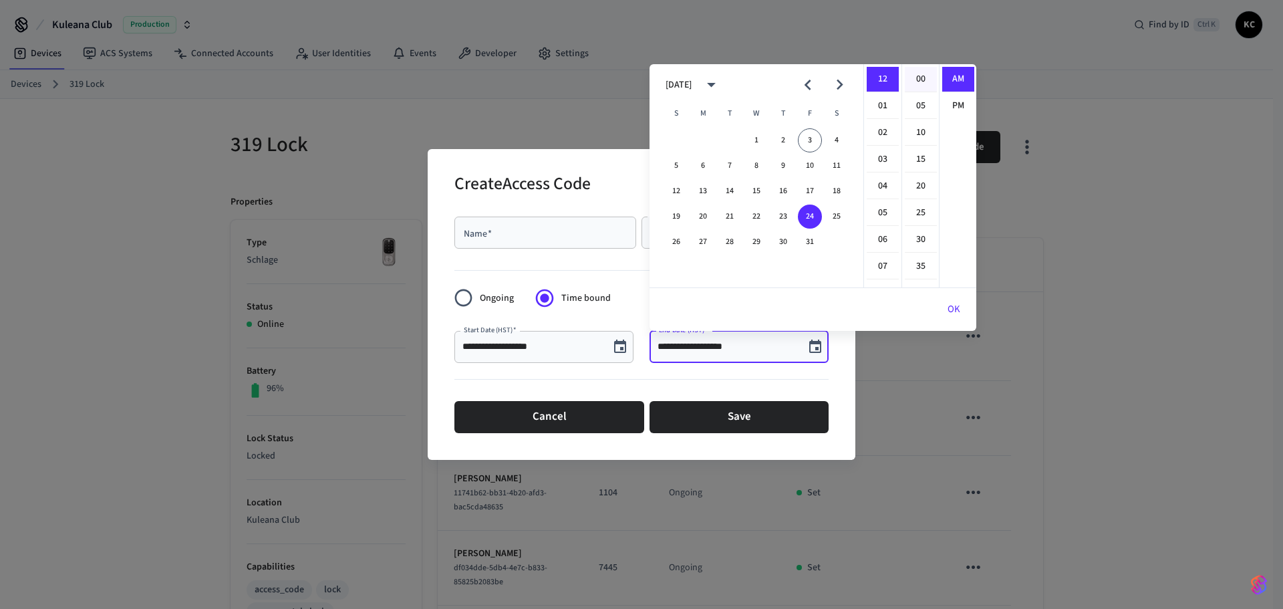
click at [921, 82] on li "00" at bounding box center [921, 79] width 32 height 25
click at [955, 108] on li "PM" at bounding box center [959, 106] width 32 height 25
type input "**********"
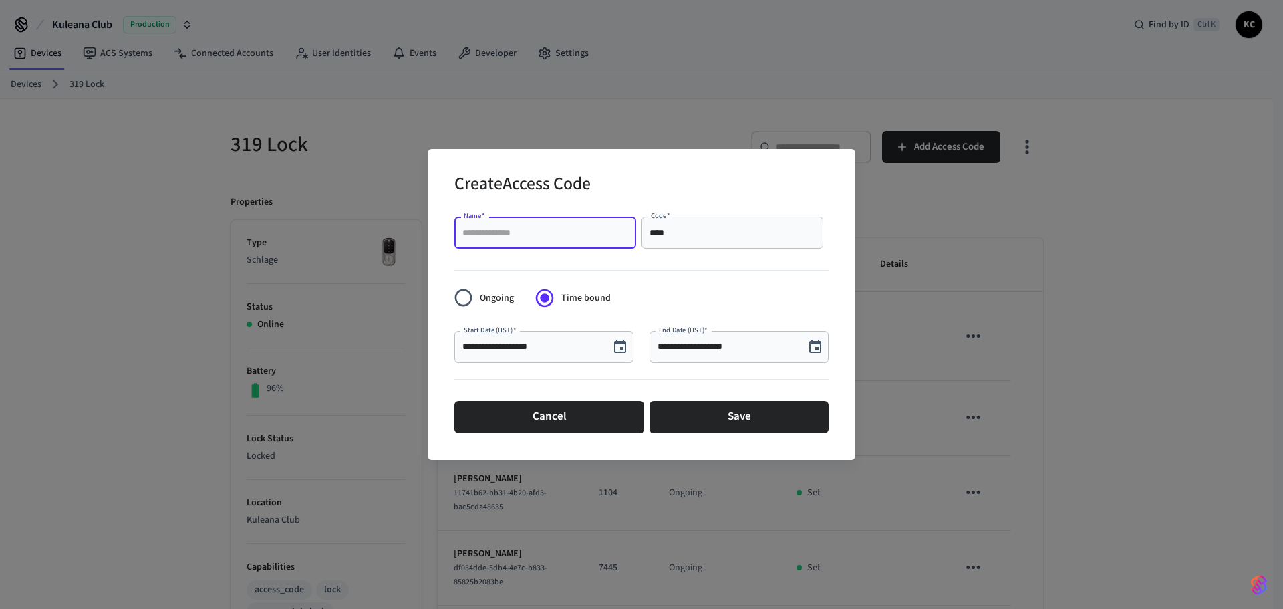
click at [501, 235] on input "Name   *" at bounding box center [546, 232] width 166 height 13
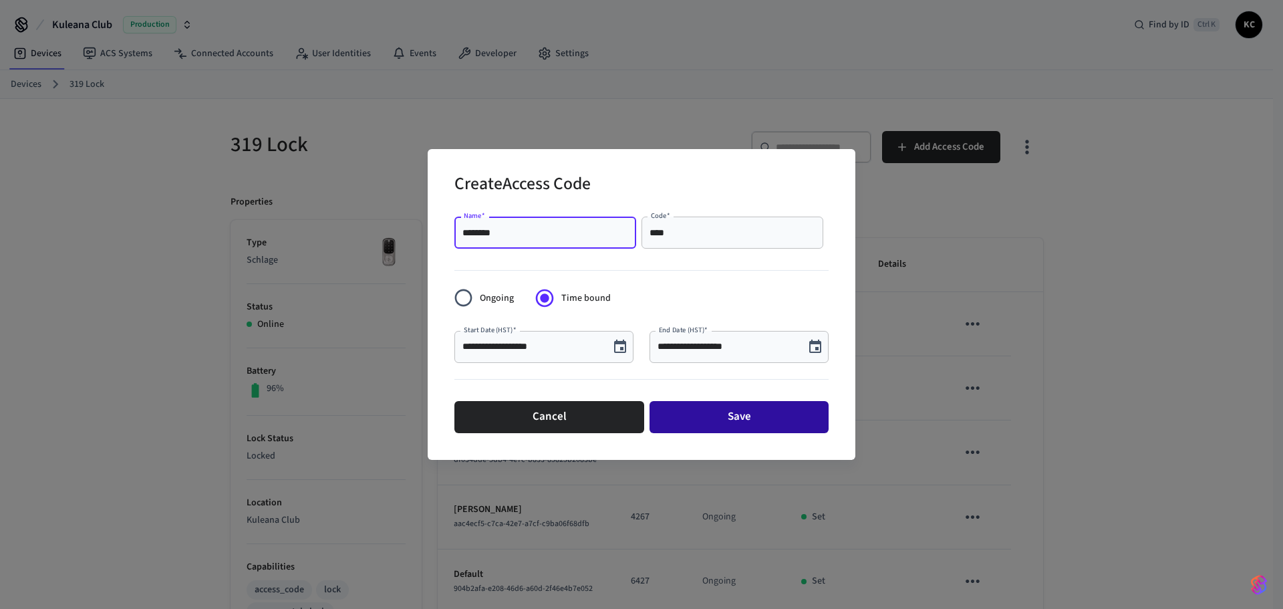
type input "********"
click at [740, 426] on button "Save" at bounding box center [739, 417] width 179 height 32
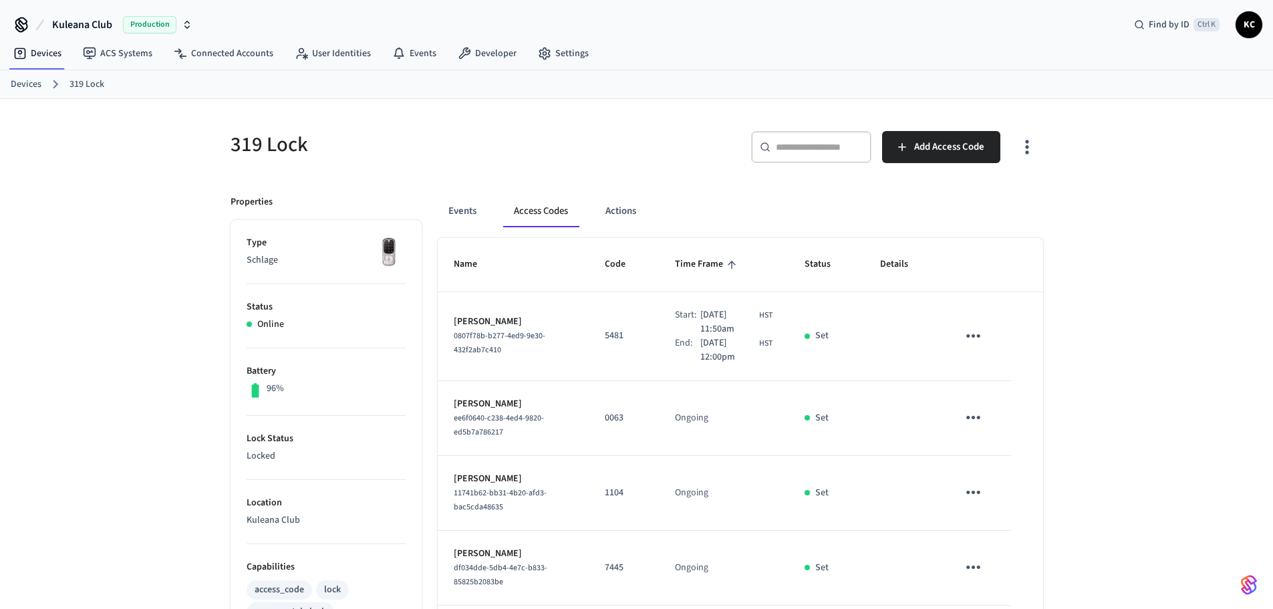
drag, startPoint x: 19, startPoint y: 78, endPoint x: 27, endPoint y: 78, distance: 8.0
click at [19, 78] on link "Devices" at bounding box center [26, 85] width 31 height 14
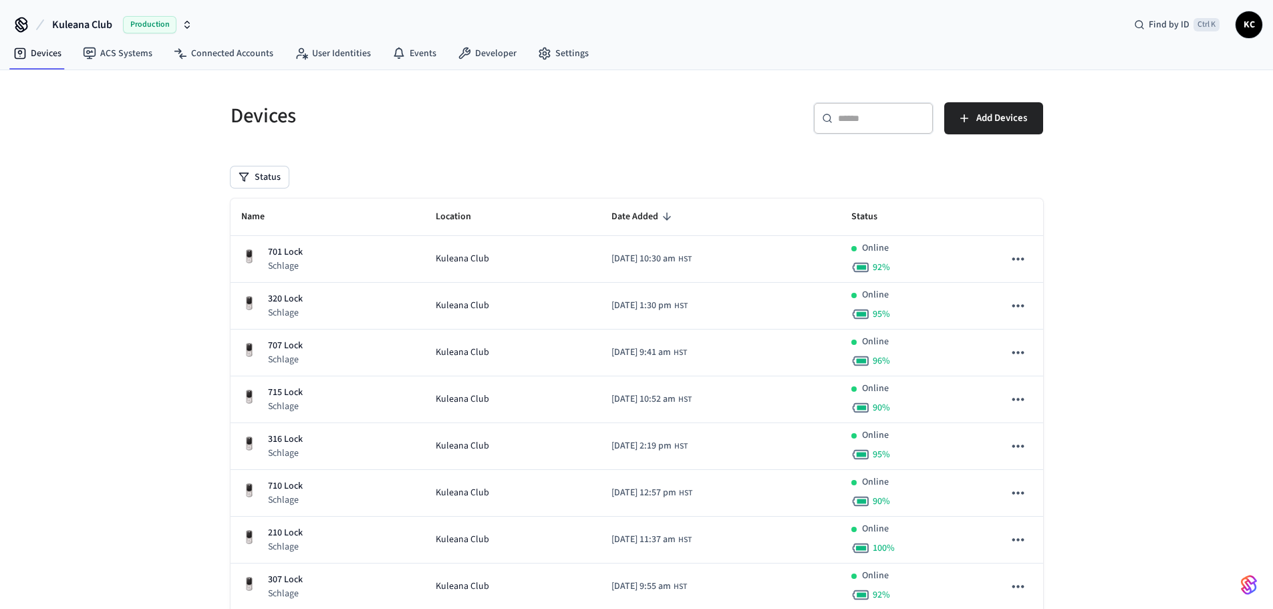
click at [878, 120] on input "text" at bounding box center [881, 118] width 87 height 13
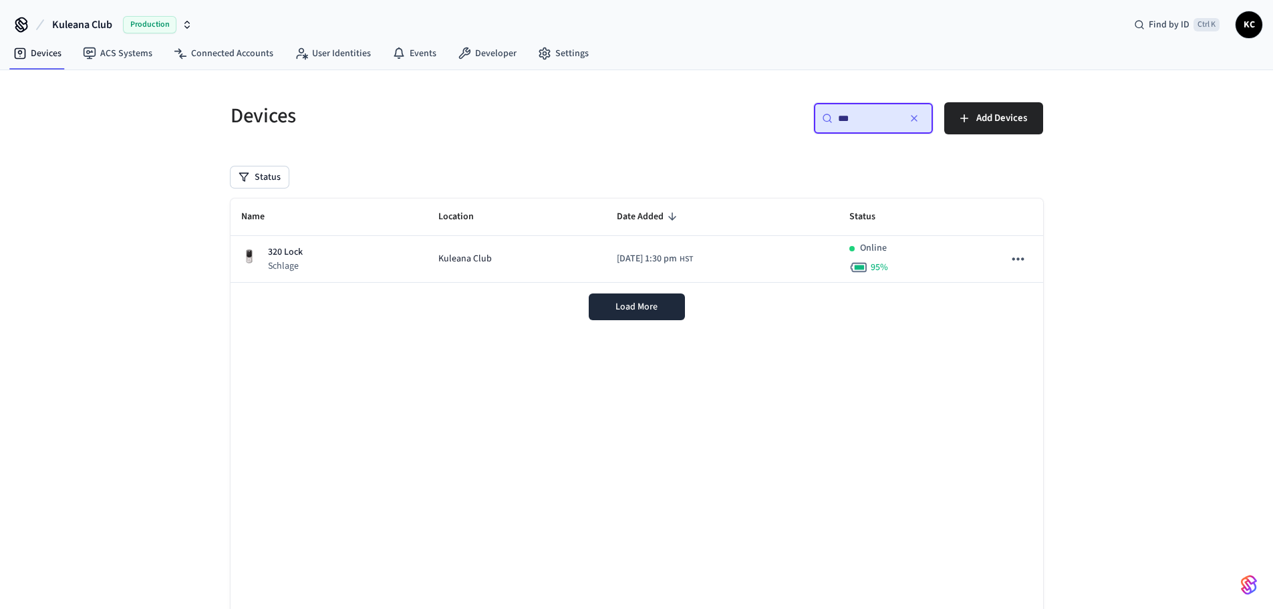
type input "***"
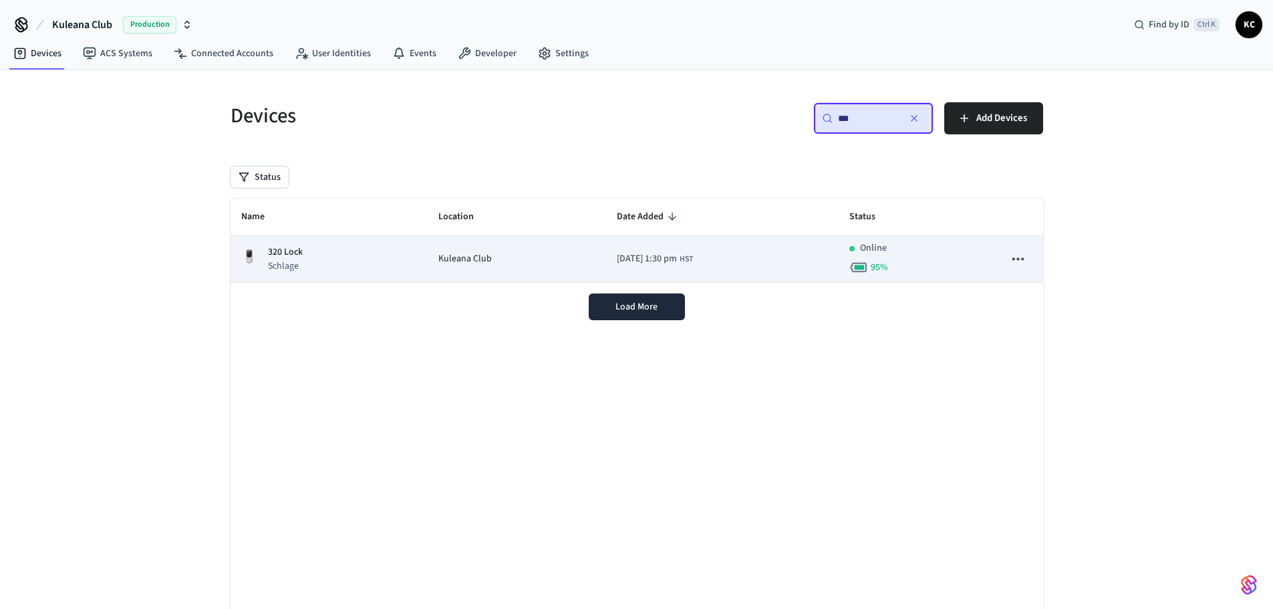
click at [356, 257] on div "320 Lock Schlage" at bounding box center [329, 258] width 176 height 27
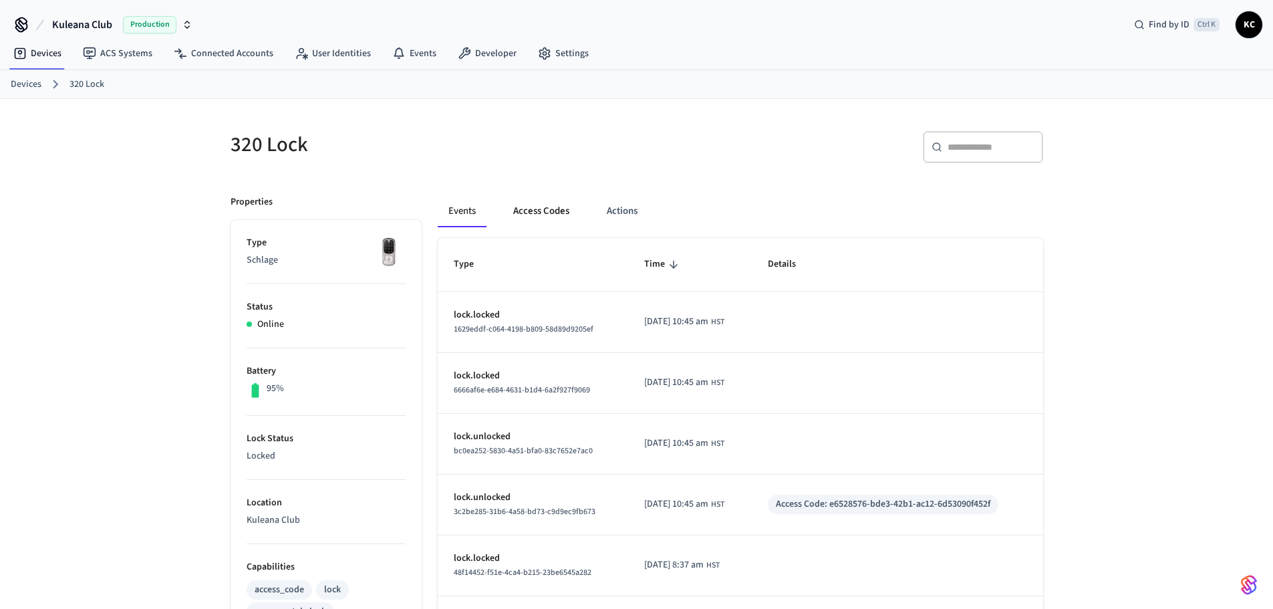
click at [535, 211] on button "Access Codes" at bounding box center [542, 211] width 78 height 32
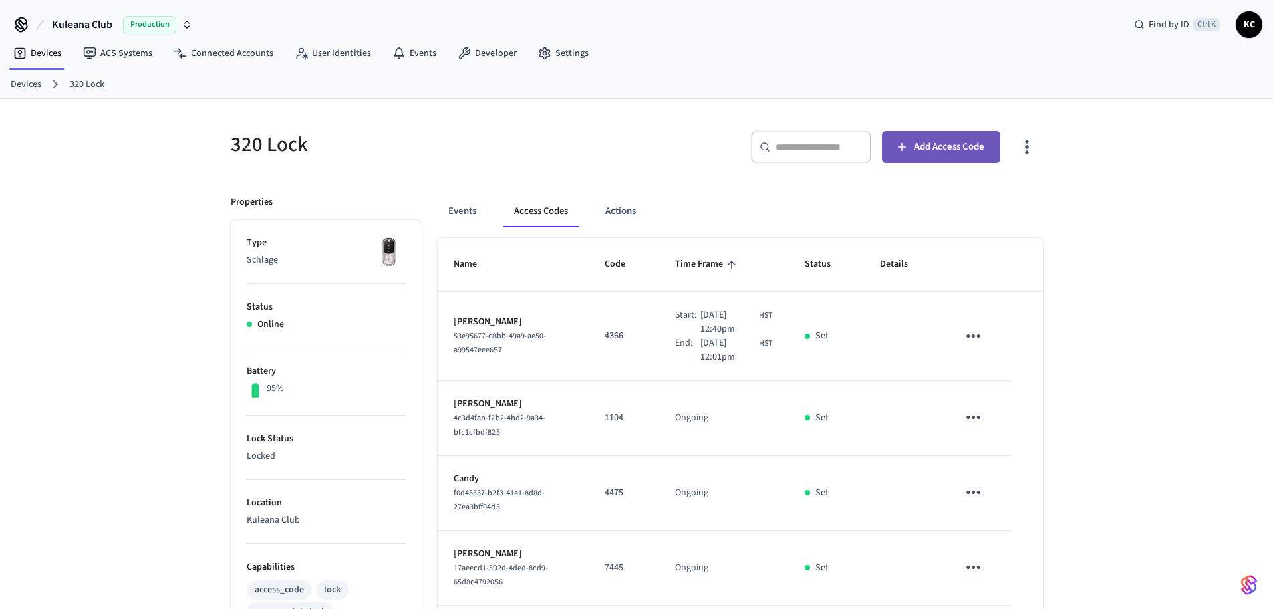
click at [937, 155] on span "Add Access Code" at bounding box center [949, 146] width 70 height 17
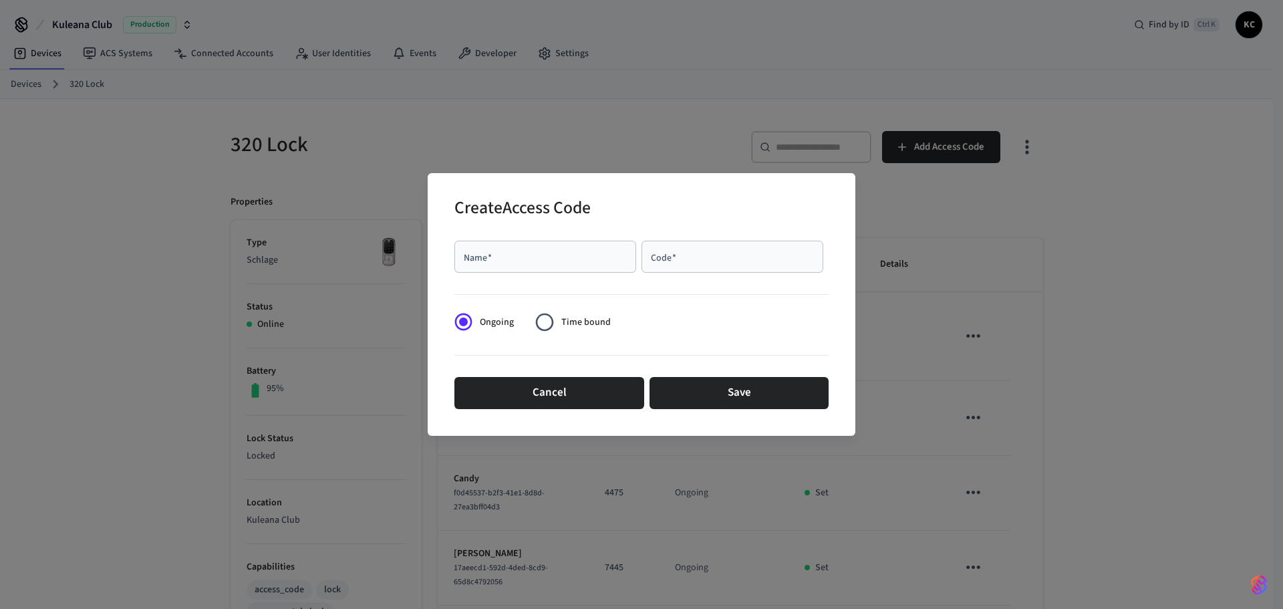
click at [546, 265] on div "Name   *" at bounding box center [546, 257] width 182 height 32
type input "*******"
click at [743, 258] on input "Code   *" at bounding box center [733, 256] width 166 height 13
paste input "****"
type input "****"
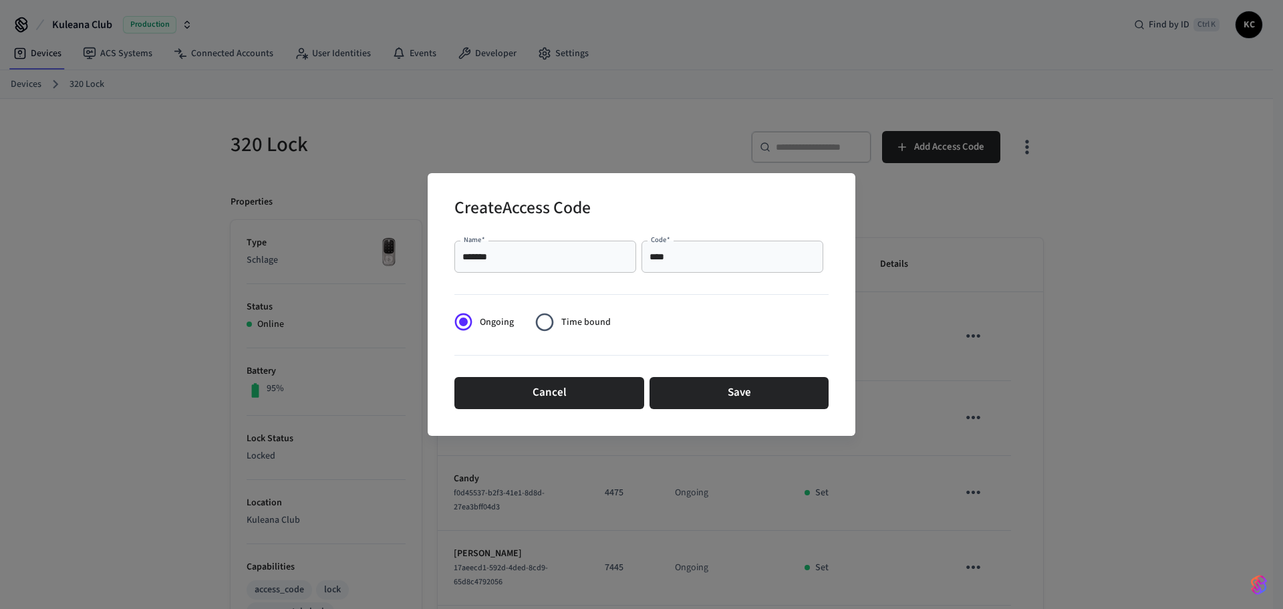
click at [566, 318] on span "Time bound" at bounding box center [586, 323] width 49 height 14
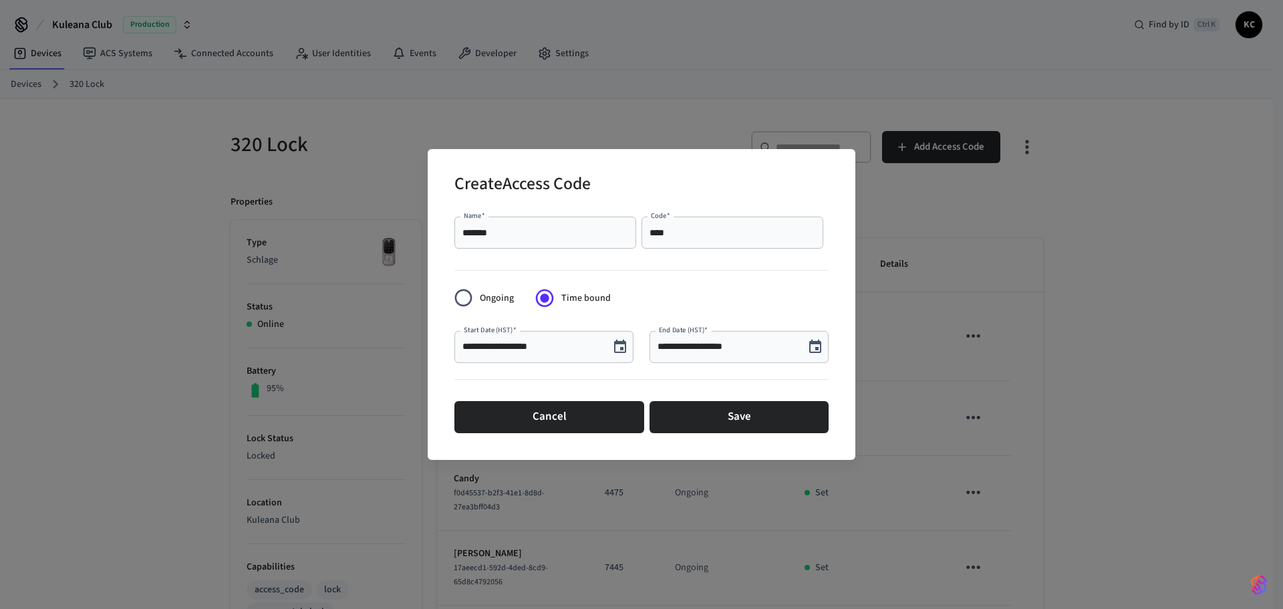
click at [812, 344] on icon "Choose date, selected date is Oct 3, 2025" at bounding box center [816, 347] width 16 height 16
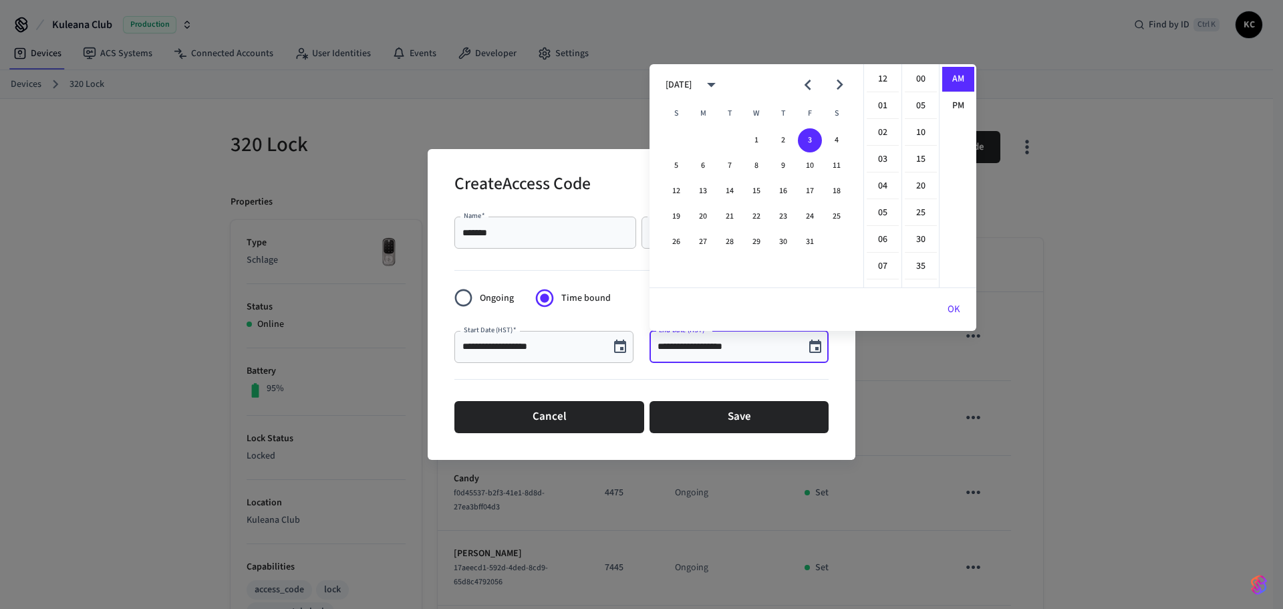
scroll to position [267, 0]
click at [810, 165] on button "10" at bounding box center [810, 166] width 24 height 24
click at [881, 81] on li "12" at bounding box center [883, 79] width 32 height 25
click at [917, 79] on li "00" at bounding box center [921, 79] width 32 height 25
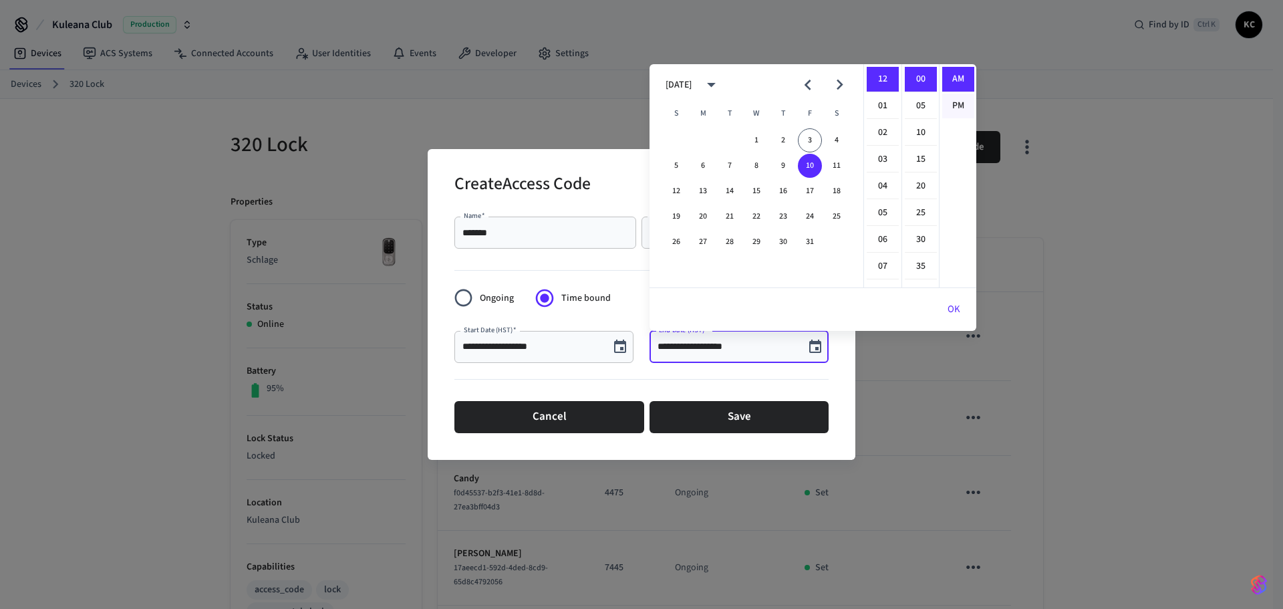
click at [952, 104] on li "PM" at bounding box center [959, 106] width 32 height 25
type input "**********"
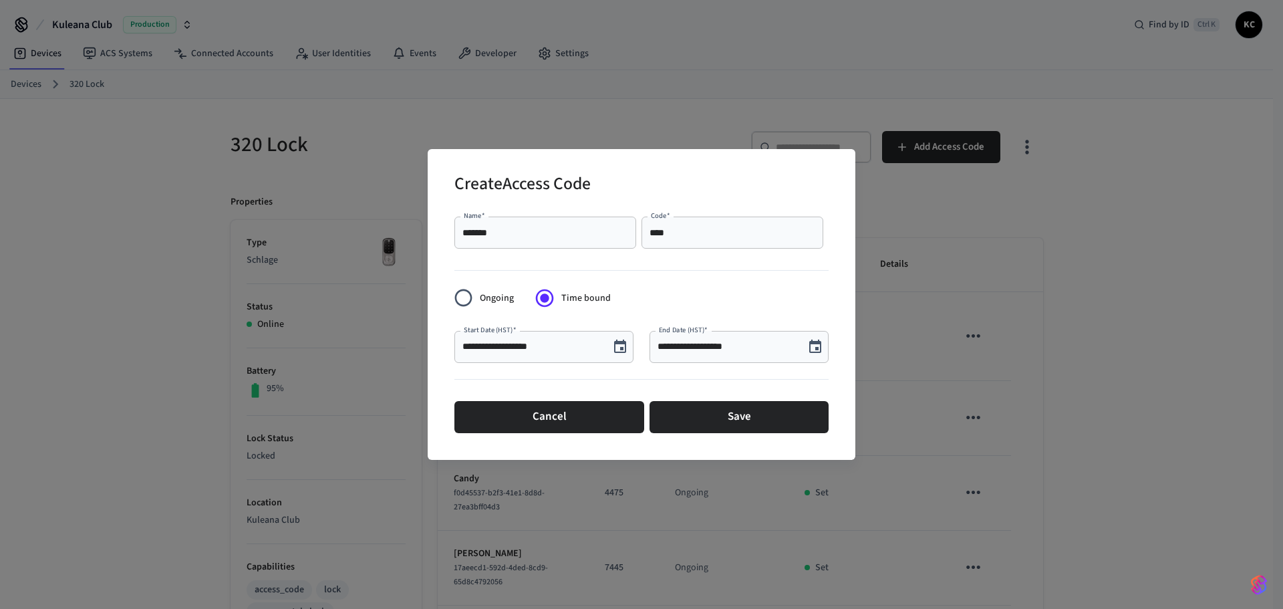
scroll to position [25, 0]
click at [775, 424] on button "Save" at bounding box center [739, 417] width 179 height 32
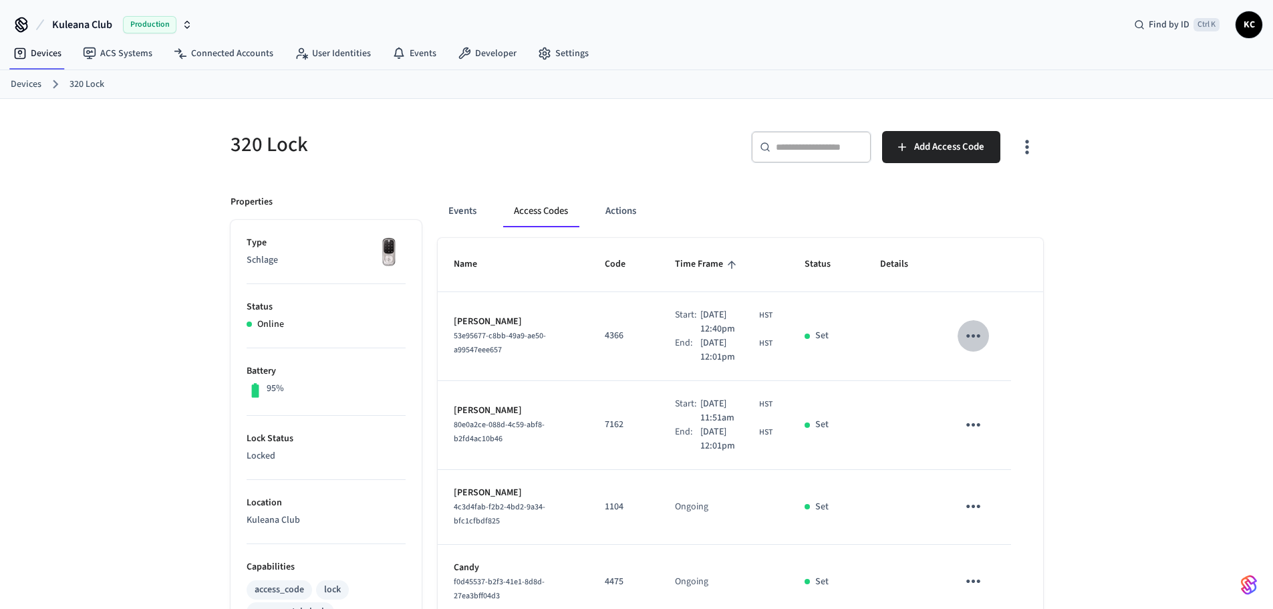
click at [977, 336] on icon "sticky table" at bounding box center [973, 336] width 21 height 21
click at [1018, 412] on li "Delete" at bounding box center [1006, 410] width 64 height 35
click at [33, 56] on link "Devices" at bounding box center [38, 53] width 70 height 24
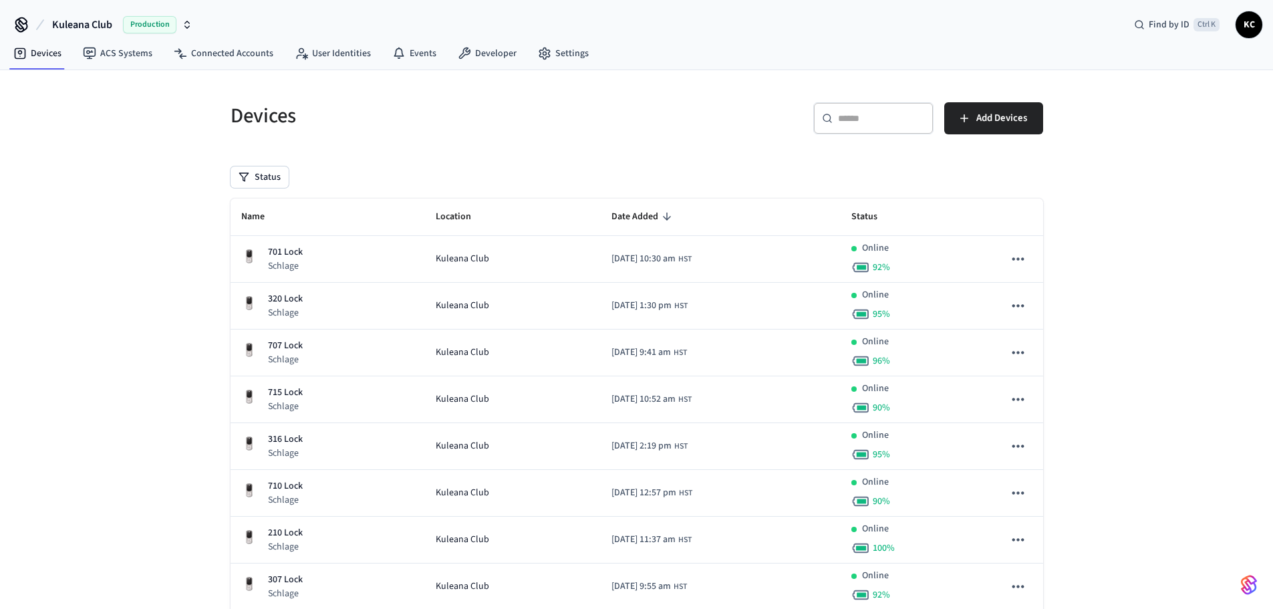
click at [854, 110] on div "​ ​" at bounding box center [874, 118] width 120 height 32
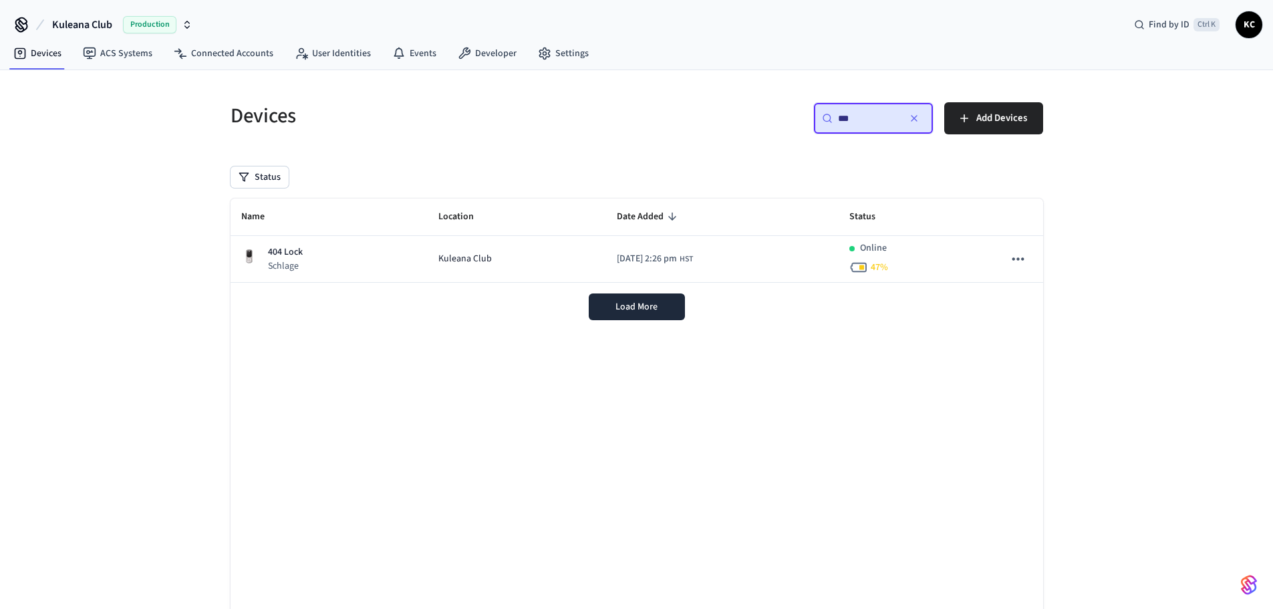
type input "***"
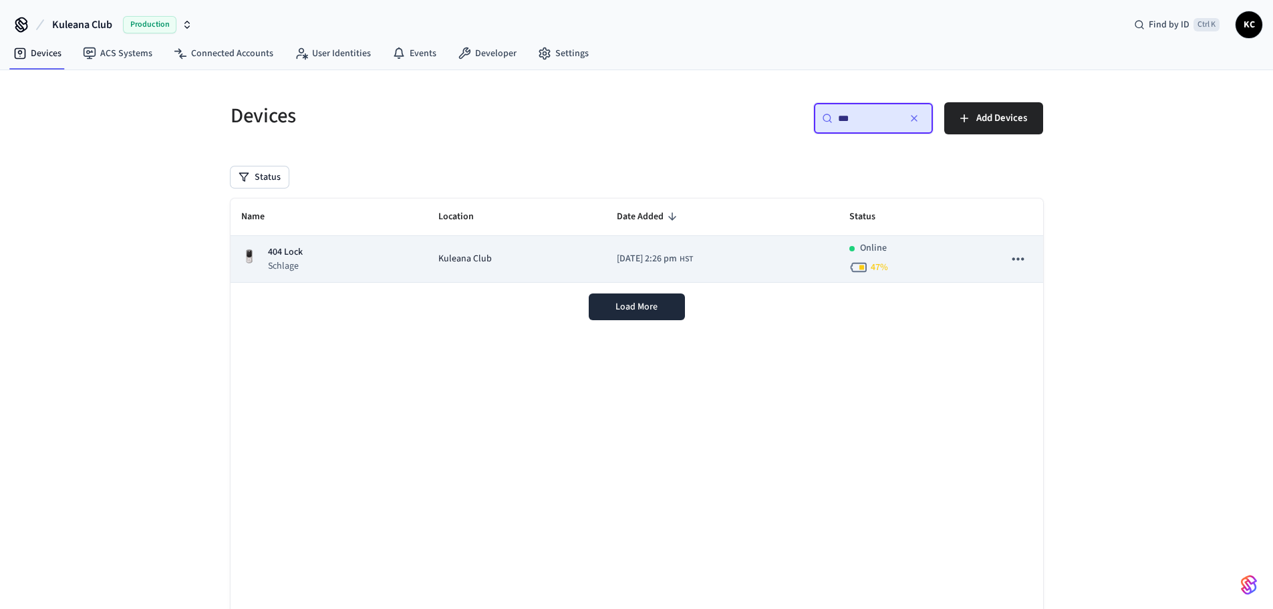
click at [479, 275] on td "Kuleana Club" at bounding box center [517, 259] width 178 height 47
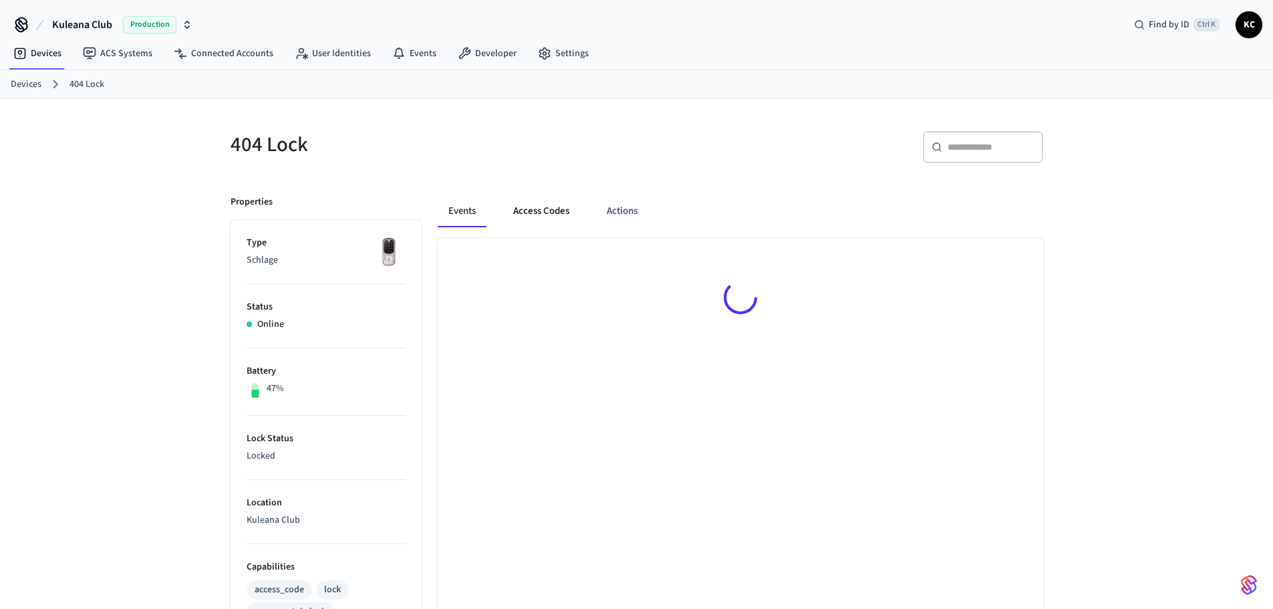
click at [521, 208] on button "Access Codes" at bounding box center [542, 211] width 78 height 32
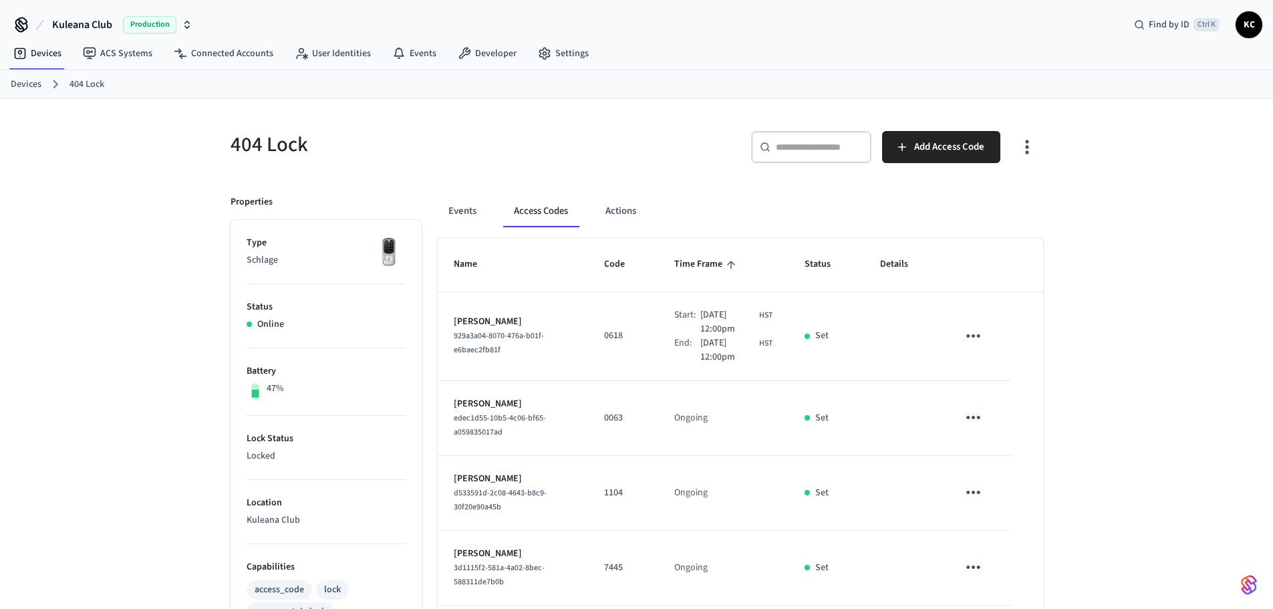
click at [973, 338] on icon "sticky table" at bounding box center [974, 335] width 14 height 3
click at [1017, 414] on li "Delete" at bounding box center [1009, 401] width 64 height 35
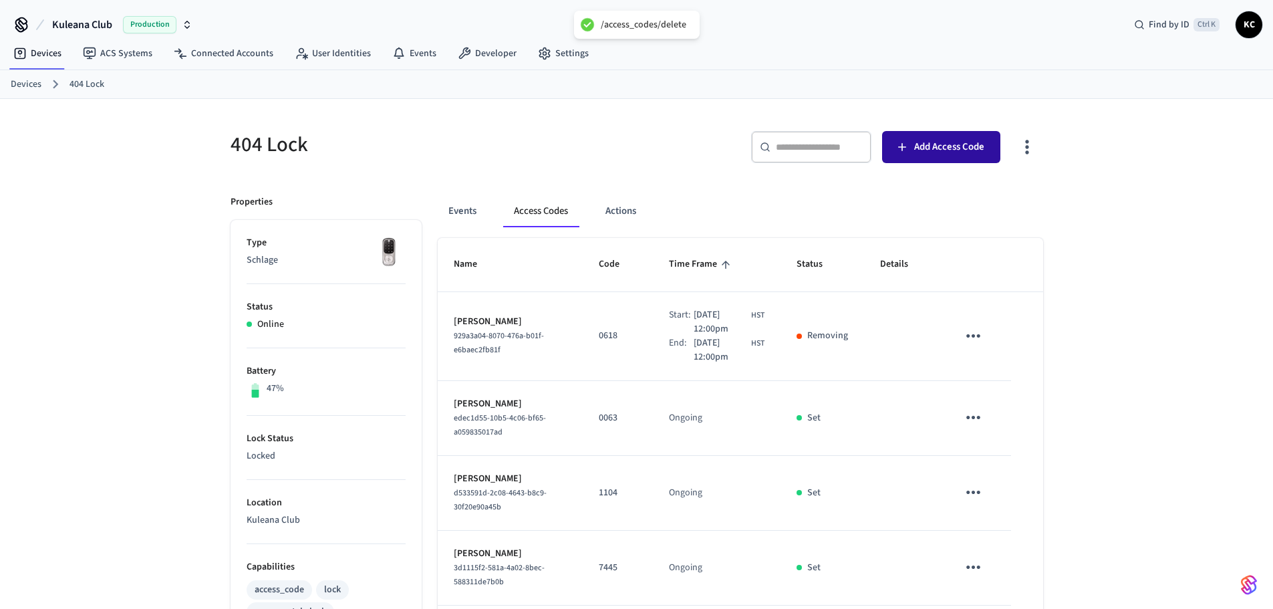
click at [933, 154] on span "Add Access Code" at bounding box center [949, 146] width 70 height 17
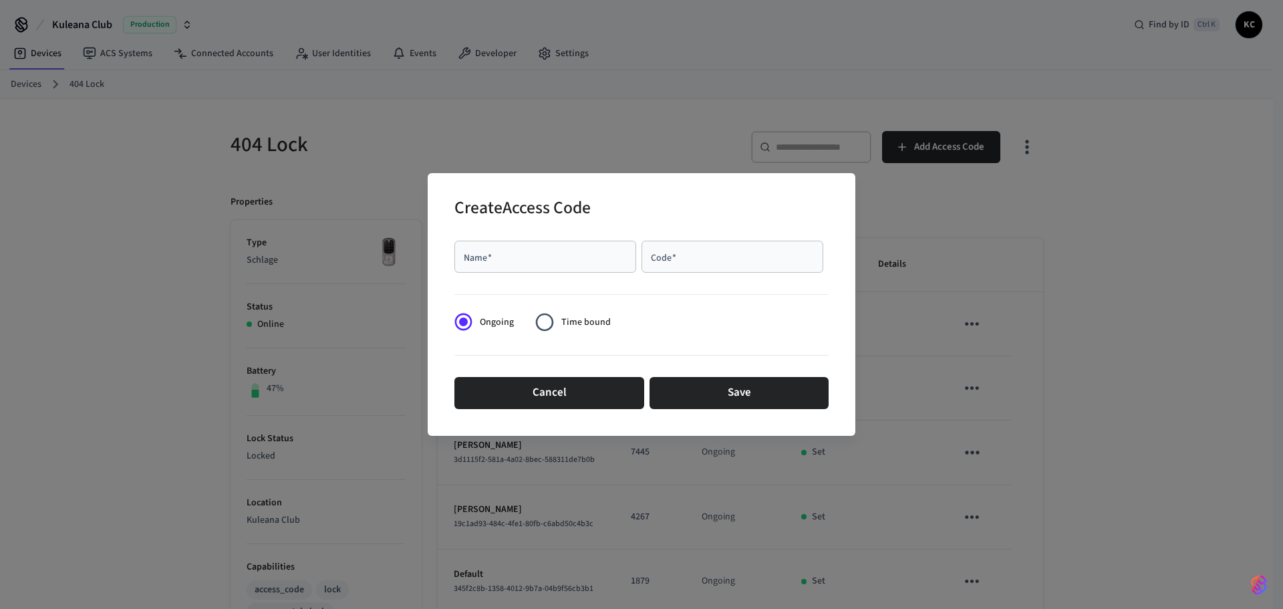
click at [574, 322] on span "Time bound" at bounding box center [586, 323] width 49 height 14
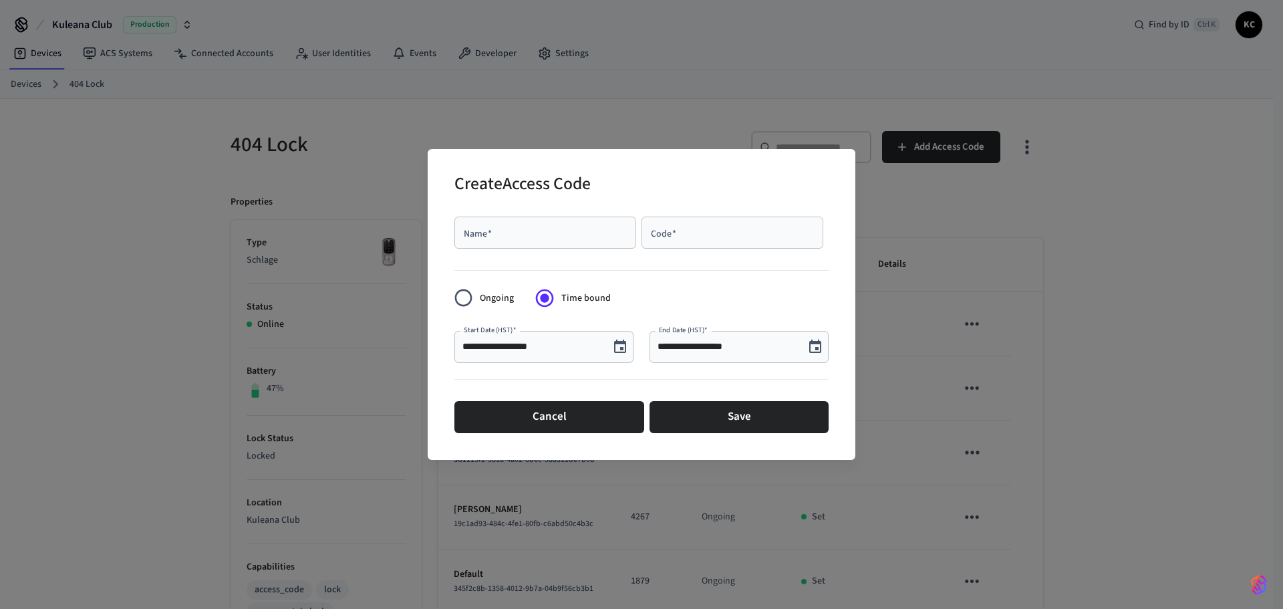
click at [503, 242] on div "Name   *" at bounding box center [546, 233] width 182 height 32
type input "****"
paste input "****"
type input "****"
click at [816, 345] on icon "Choose date, selected date is Oct 3, 2025" at bounding box center [816, 347] width 16 height 16
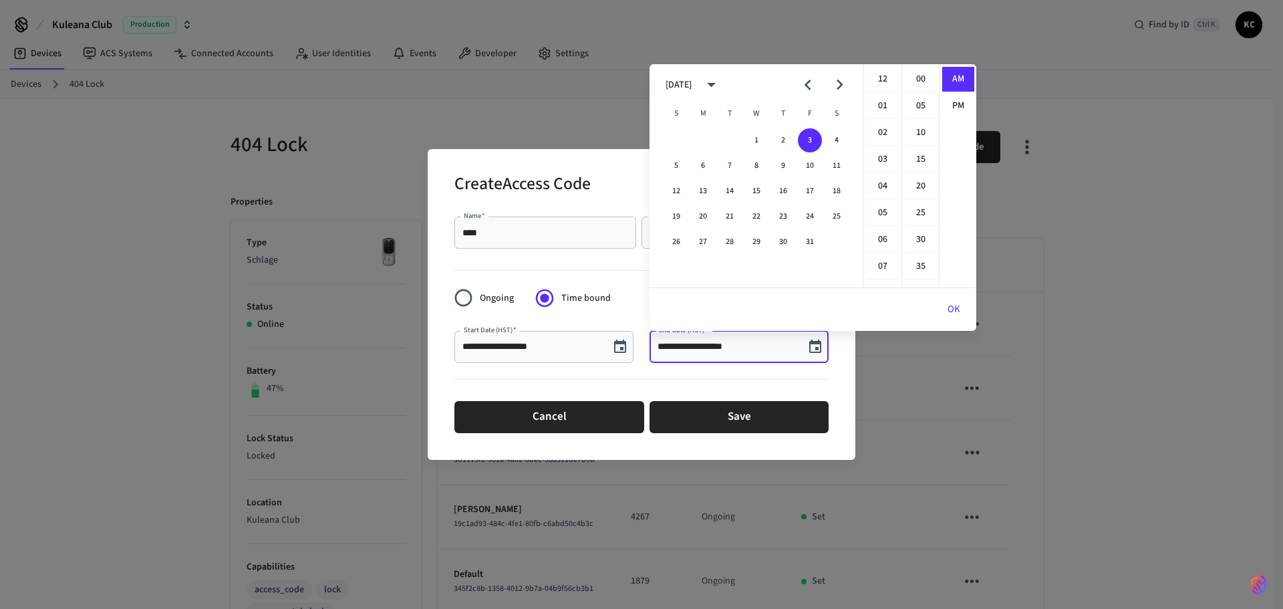
scroll to position [292, 0]
click at [815, 194] on button "17" at bounding box center [810, 191] width 24 height 24
click at [884, 84] on li "12" at bounding box center [883, 79] width 32 height 25
click at [925, 83] on li "00" at bounding box center [921, 79] width 32 height 25
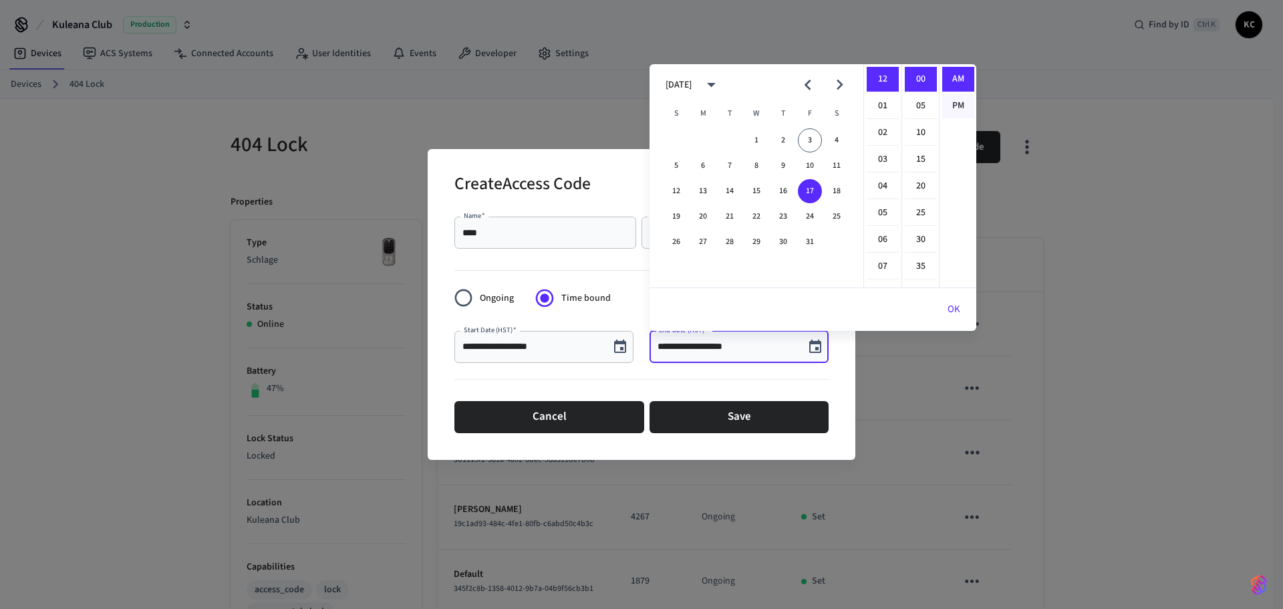
click at [949, 104] on li "PM" at bounding box center [959, 106] width 32 height 25
type input "**********"
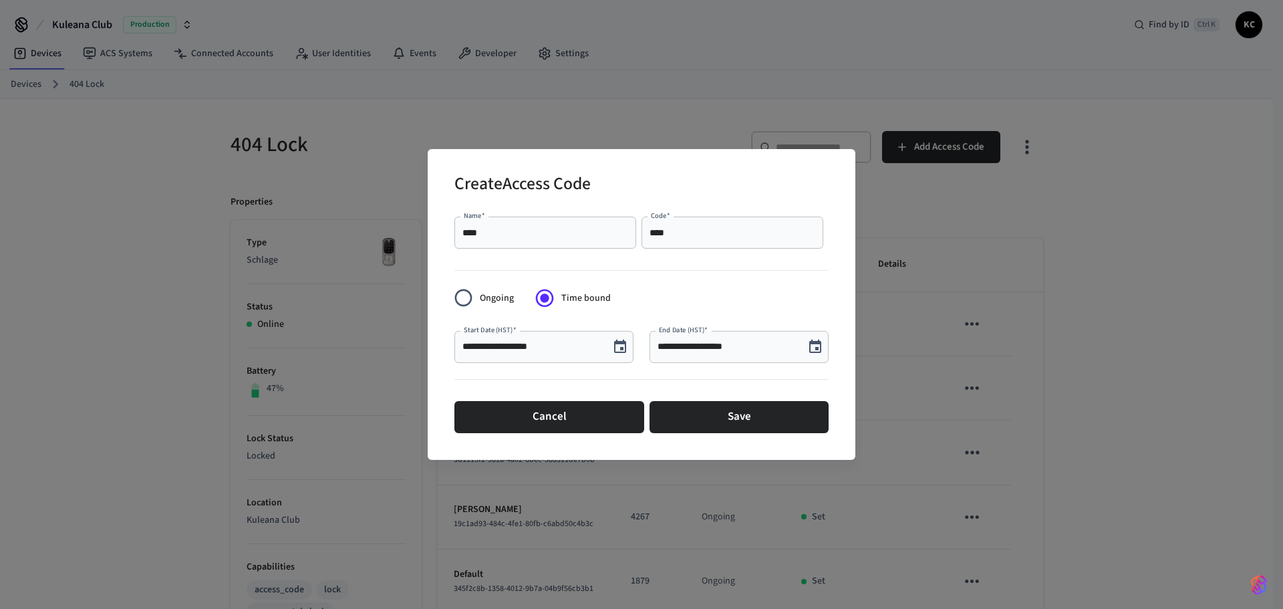
scroll to position [25, 0]
click at [740, 424] on button "Save" at bounding box center [739, 417] width 179 height 32
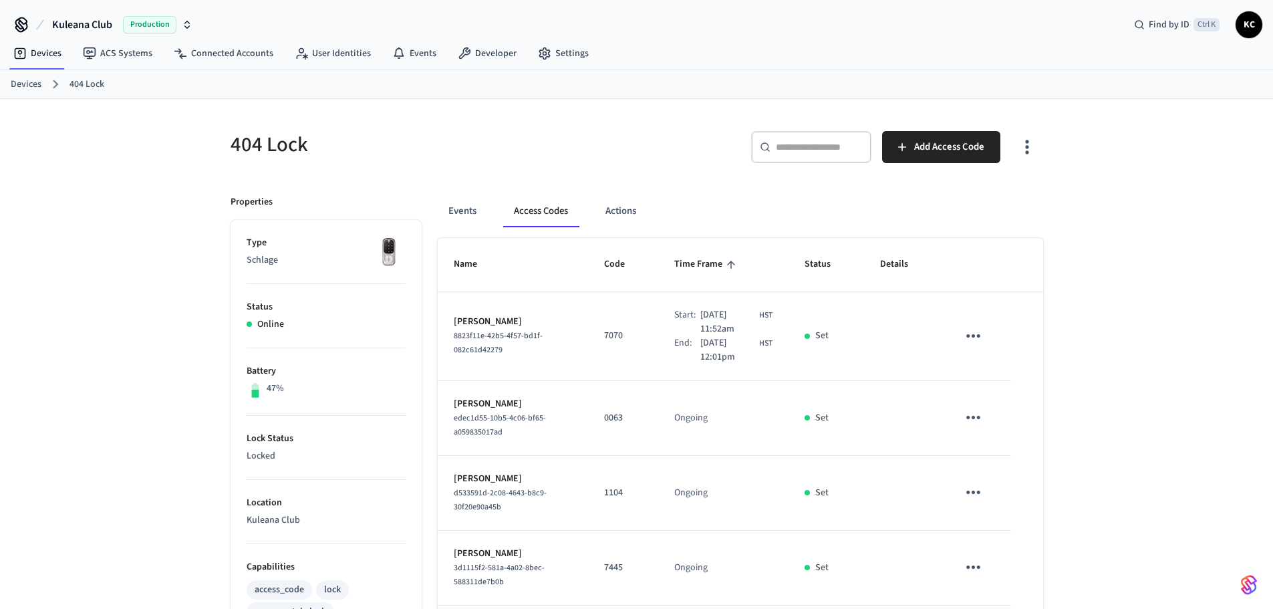
click at [21, 87] on link "Devices" at bounding box center [26, 85] width 31 height 14
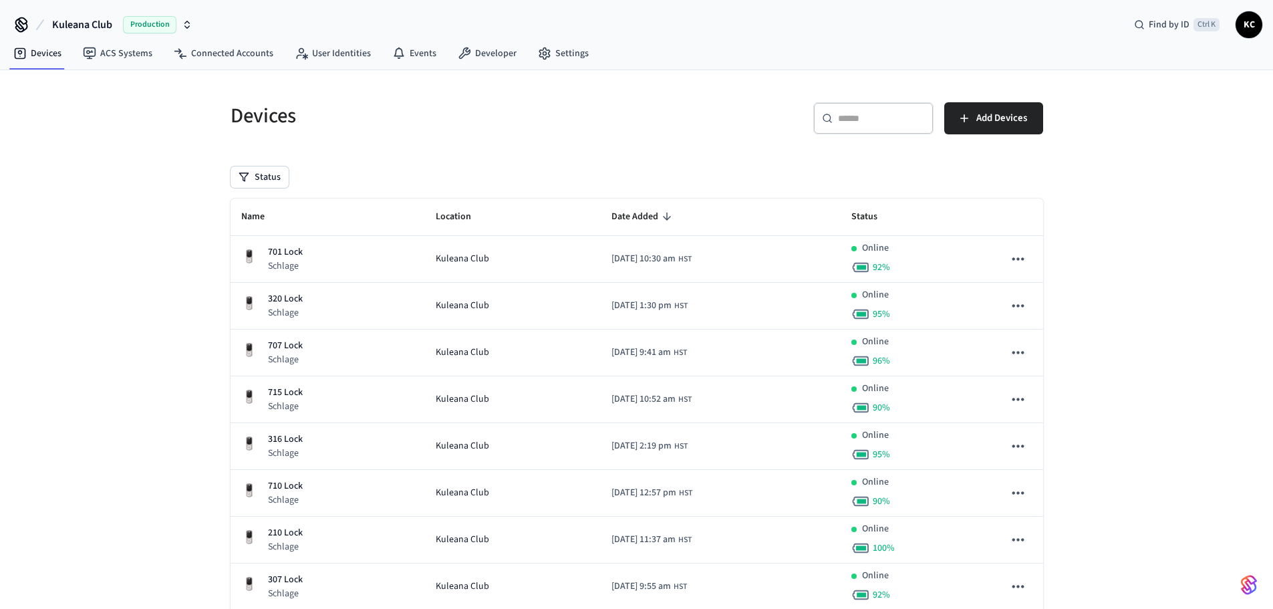
click at [870, 123] on input "text" at bounding box center [881, 118] width 87 height 13
type input "***"
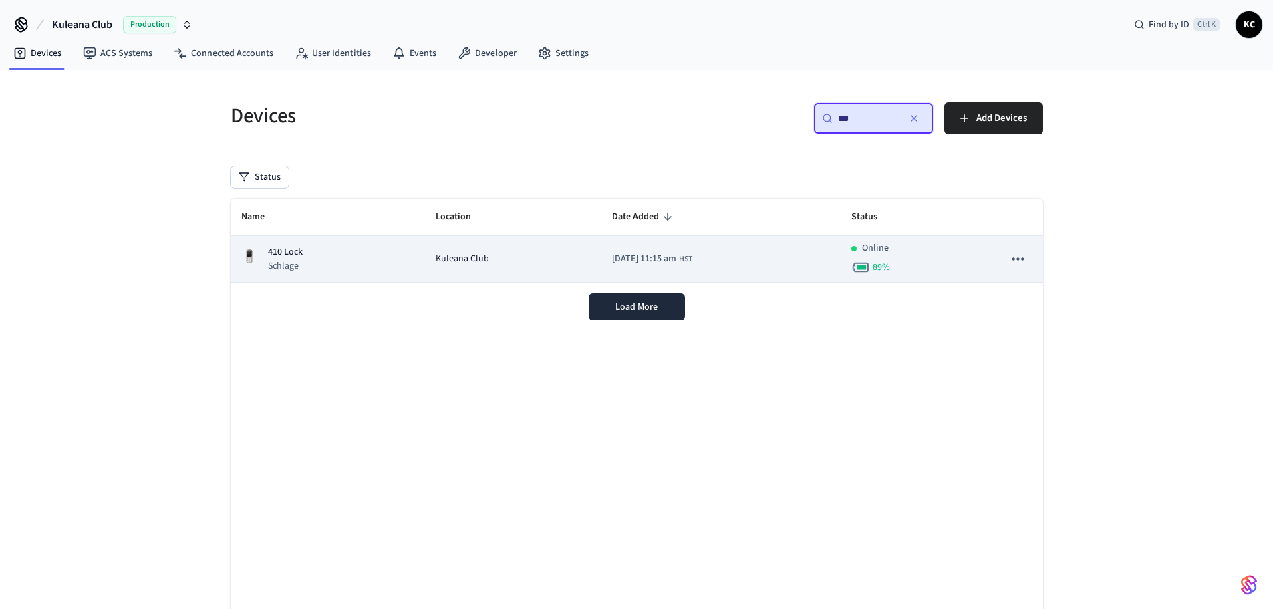
click at [471, 263] on span "Kuleana Club" at bounding box center [462, 259] width 53 height 14
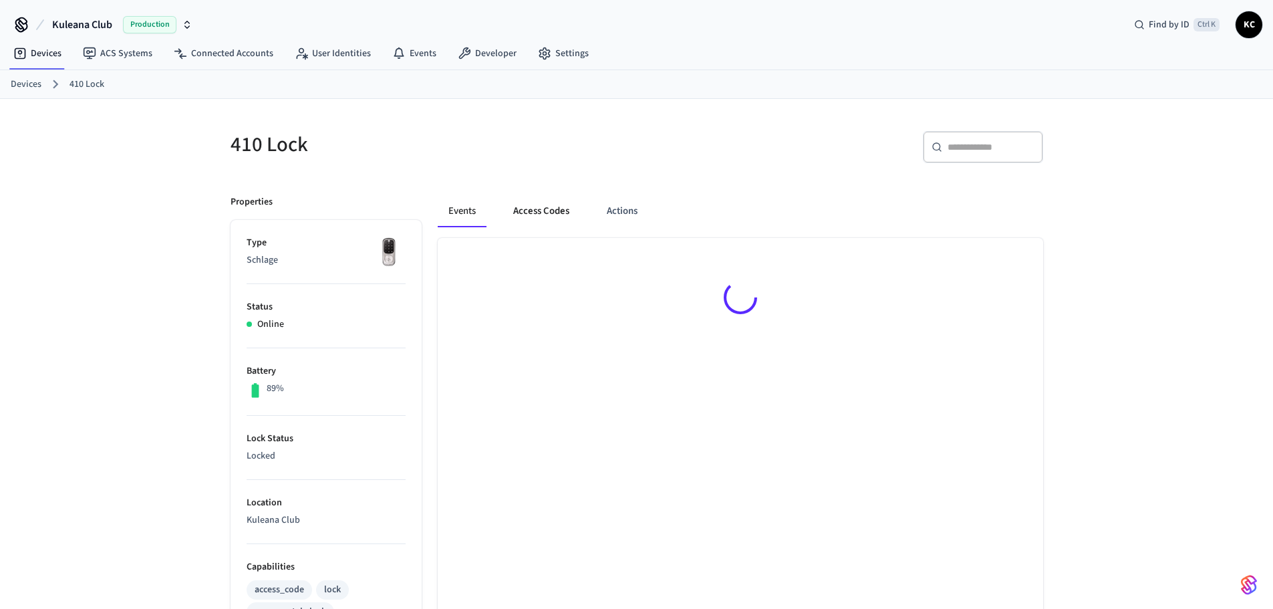
click at [540, 205] on button "Access Codes" at bounding box center [542, 211] width 78 height 32
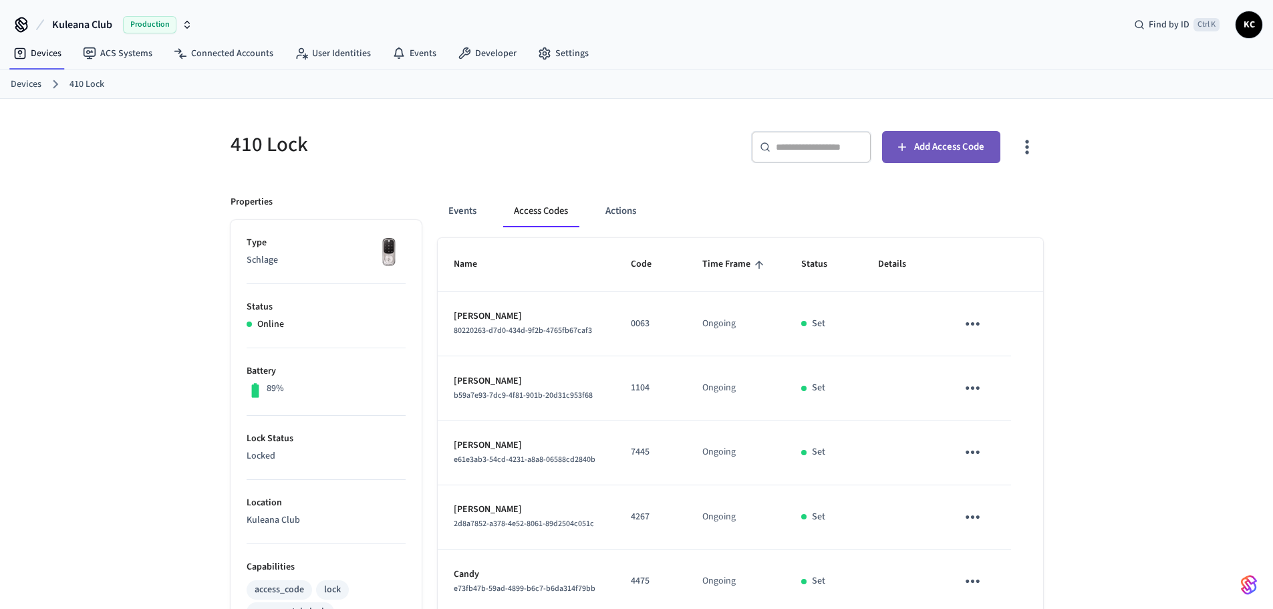
click at [910, 145] on button "Add Access Code" at bounding box center [941, 147] width 118 height 32
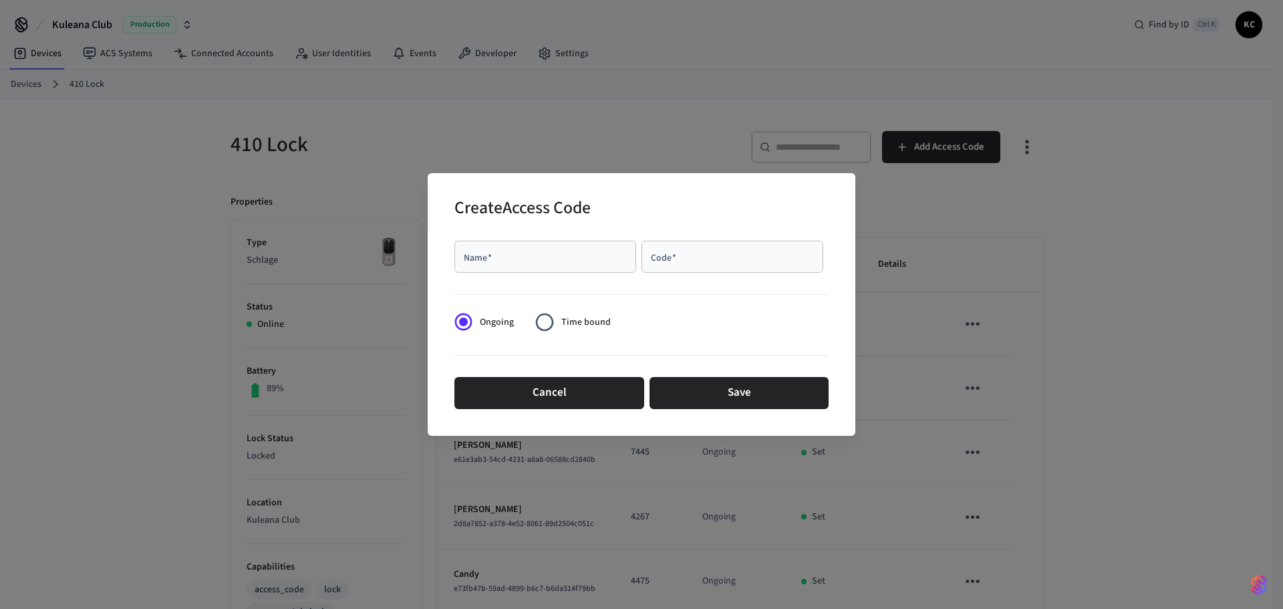
click at [568, 321] on span "Time bound" at bounding box center [586, 323] width 49 height 14
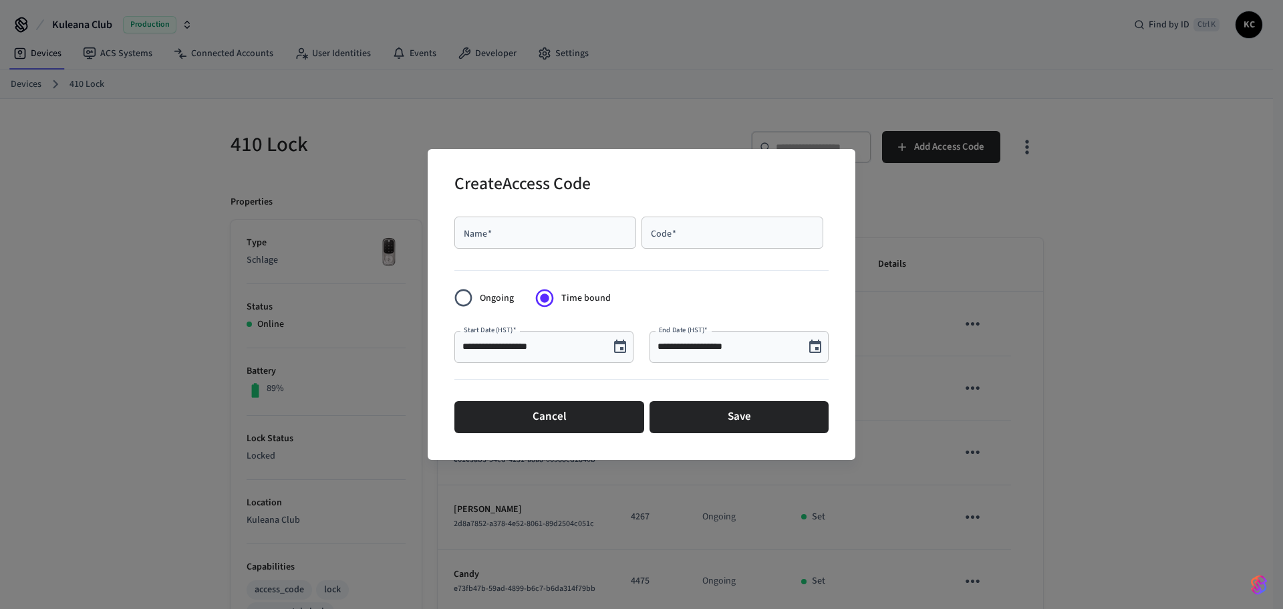
click at [703, 239] on input "Code   *" at bounding box center [733, 232] width 166 height 13
paste input "****"
type input "****"
click at [499, 239] on input "Name   *" at bounding box center [546, 232] width 166 height 13
type input "*******"
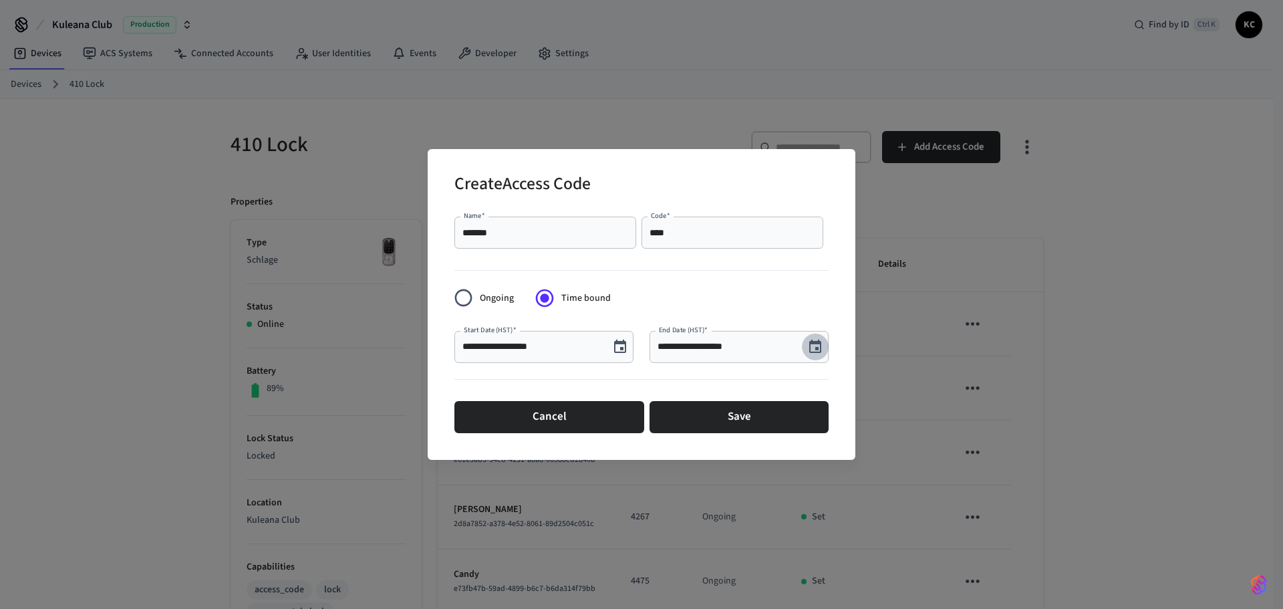
click at [819, 349] on icon "Choose date, selected date is Oct 3, 2025" at bounding box center [816, 346] width 12 height 13
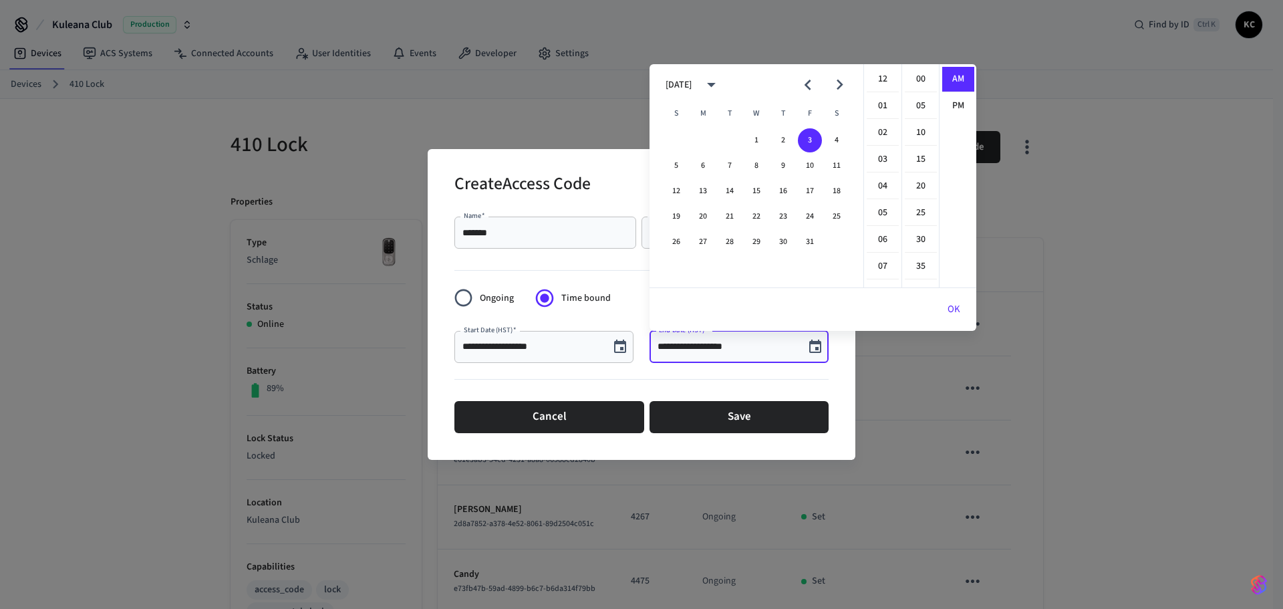
scroll to position [292, 0]
click at [813, 191] on button "17" at bounding box center [810, 191] width 24 height 24
click at [884, 78] on li "12" at bounding box center [883, 79] width 32 height 25
click at [918, 82] on li "00" at bounding box center [921, 79] width 32 height 25
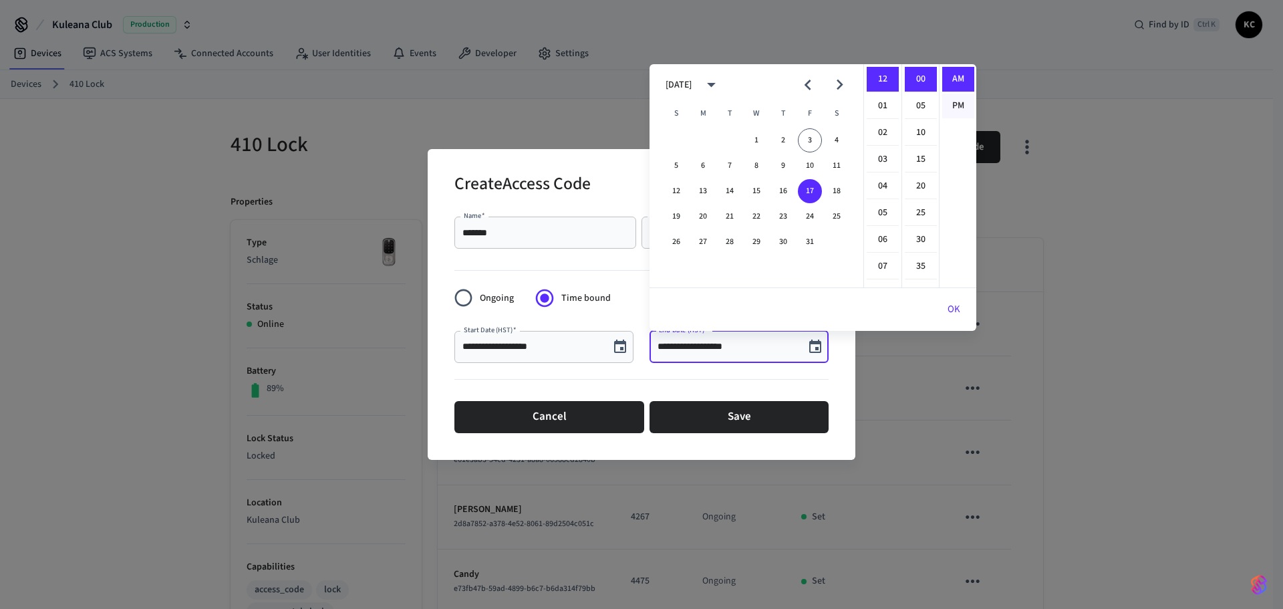
click at [954, 110] on li "PM" at bounding box center [959, 106] width 32 height 25
type input "**********"
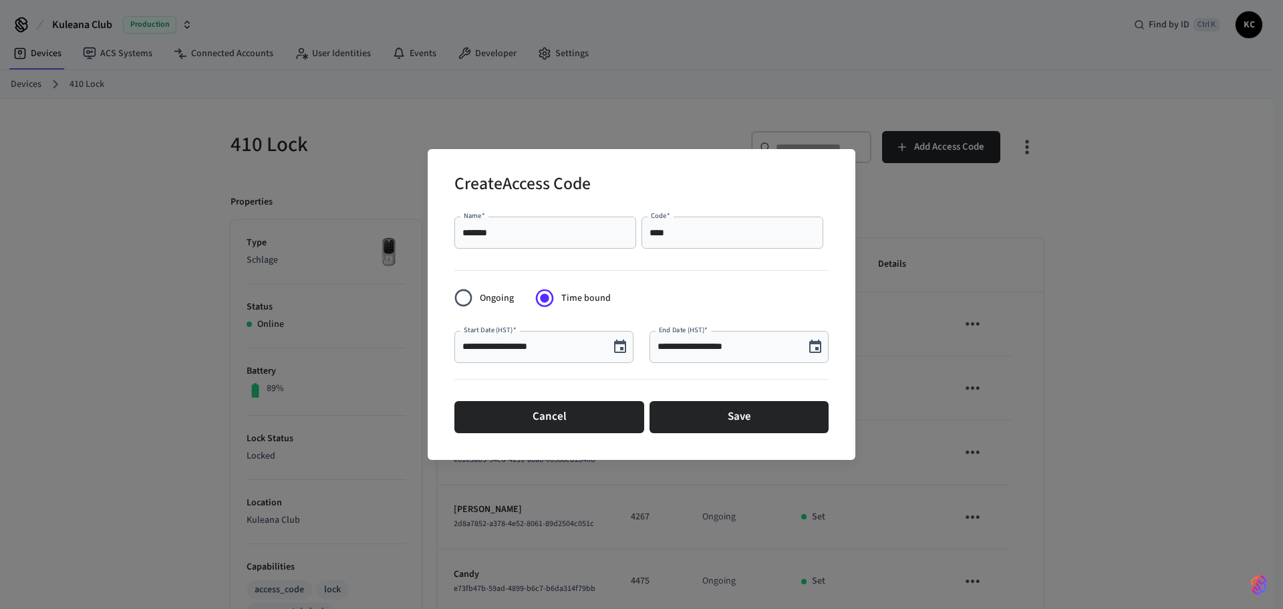
scroll to position [25, 0]
click at [737, 413] on button "Save" at bounding box center [739, 417] width 179 height 32
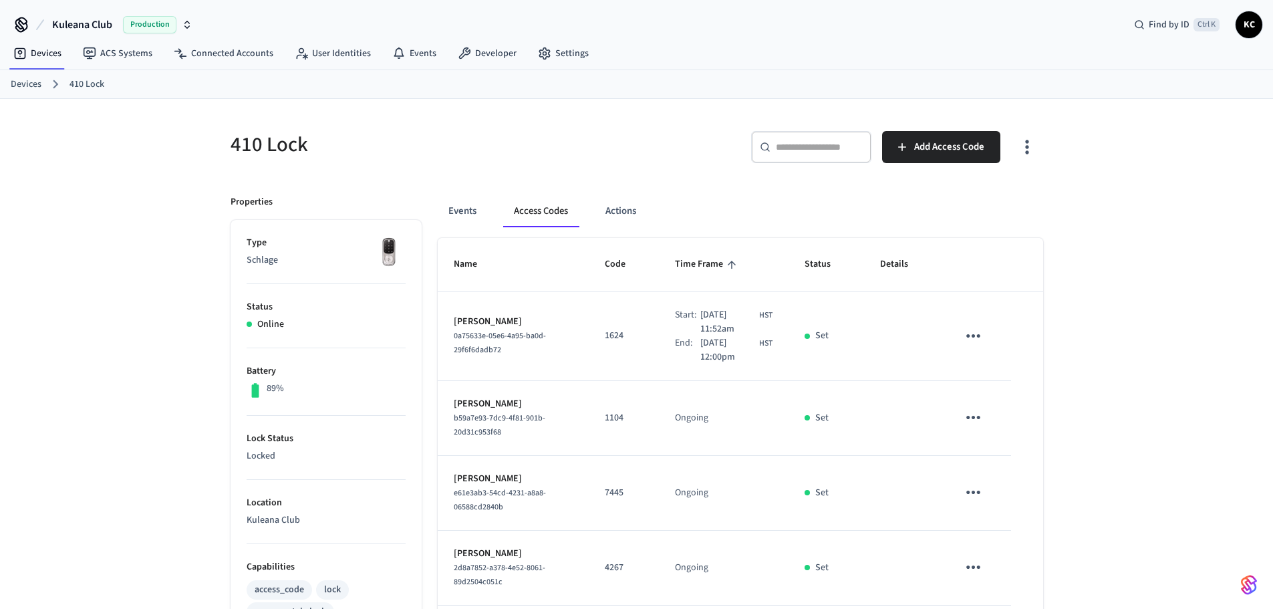
click at [29, 86] on link "Devices" at bounding box center [26, 85] width 31 height 14
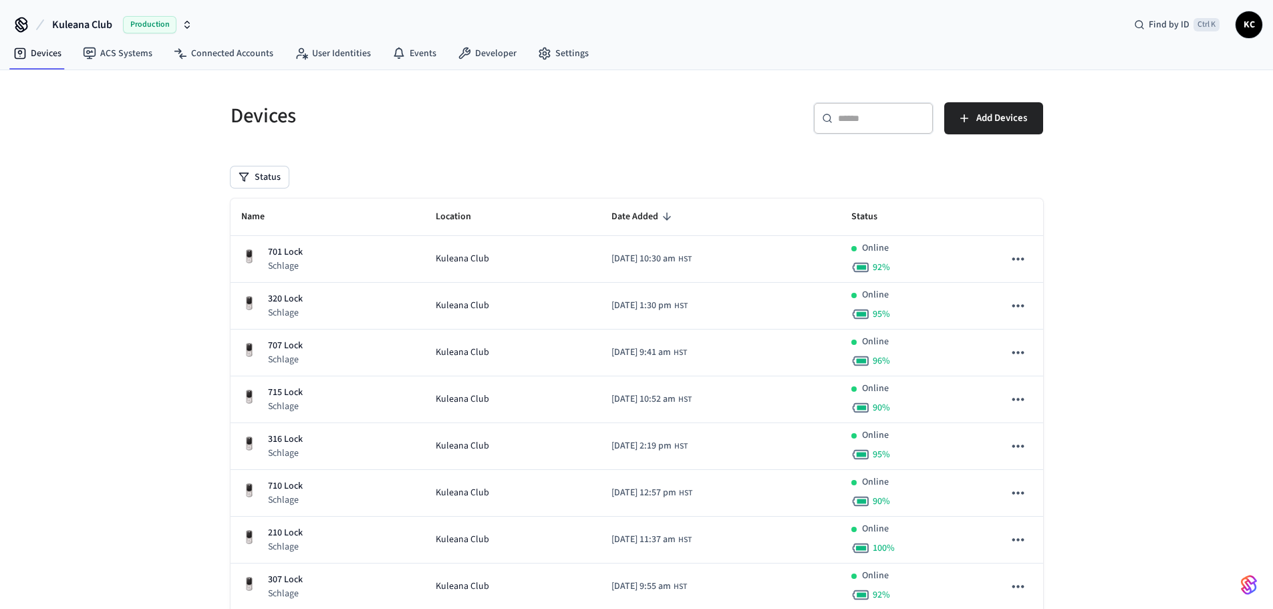
click at [870, 120] on input "text" at bounding box center [881, 118] width 87 height 13
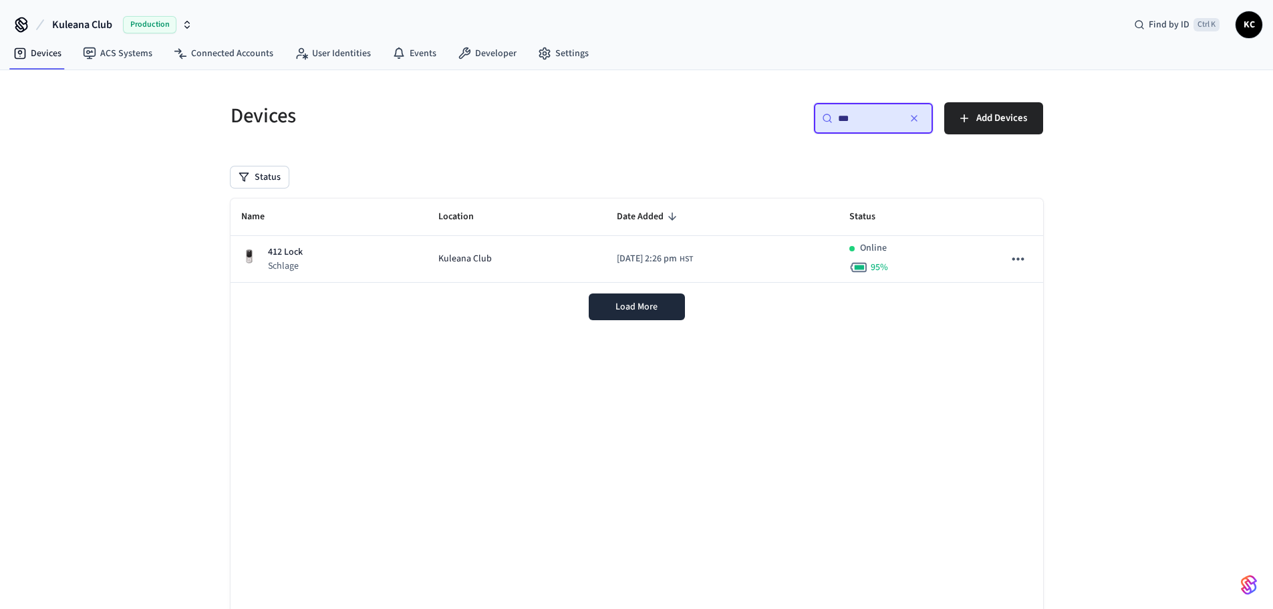
type input "***"
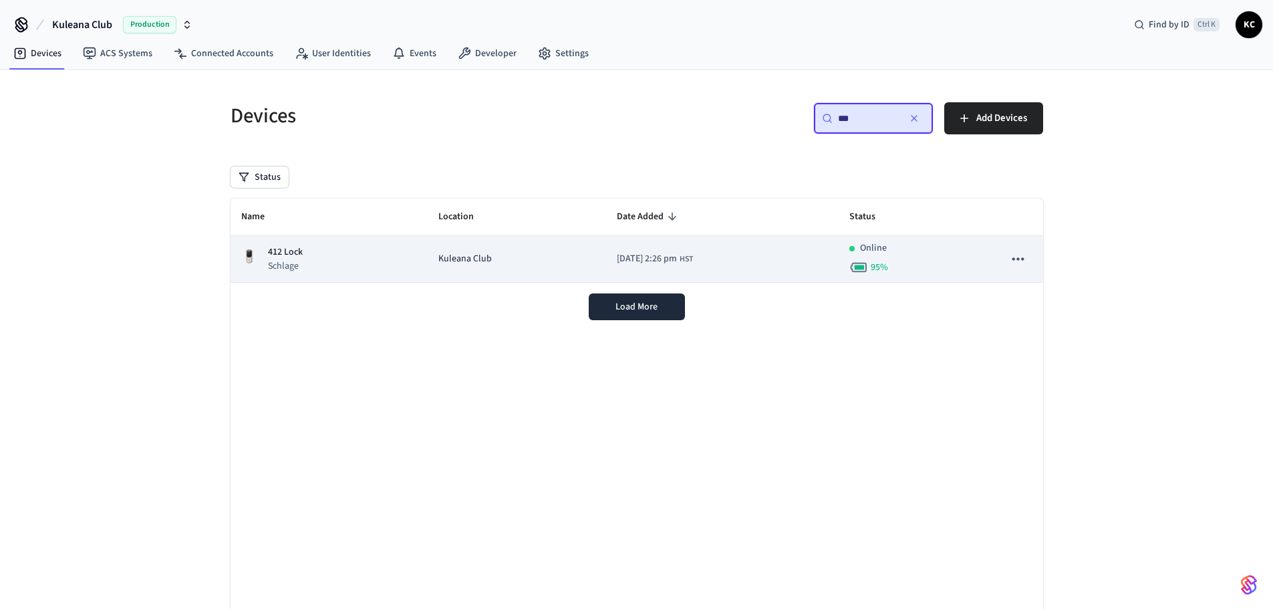
click at [411, 276] on td "412 Lock Schlage" at bounding box center [330, 259] width 198 height 47
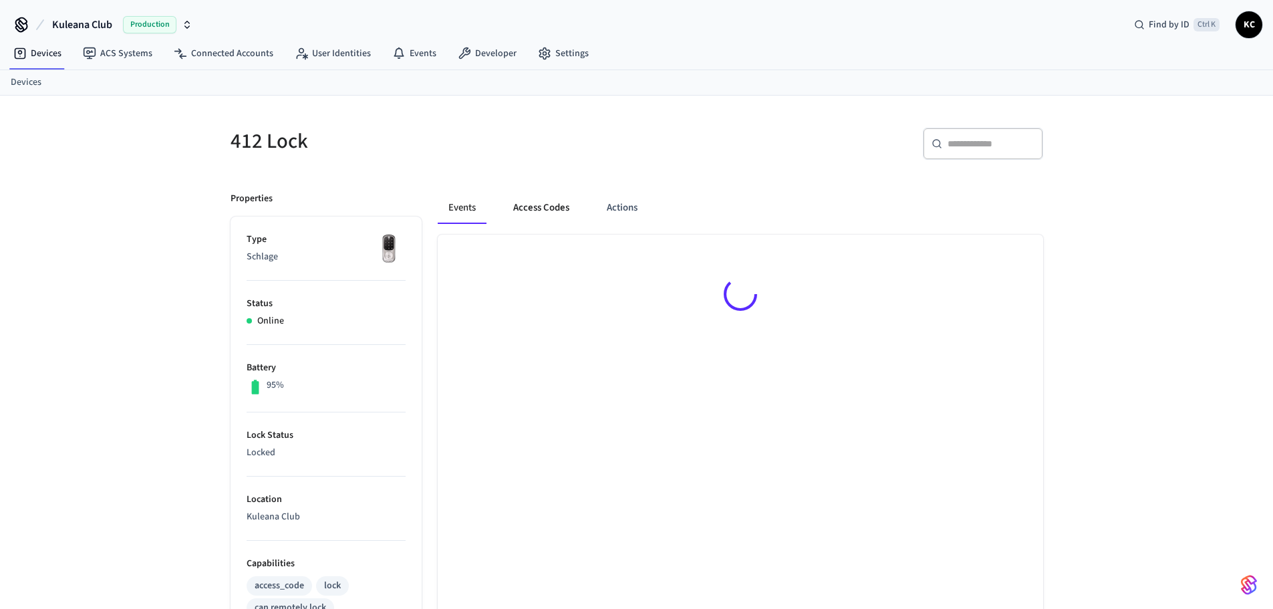
click at [551, 199] on button "Access Codes" at bounding box center [542, 208] width 78 height 32
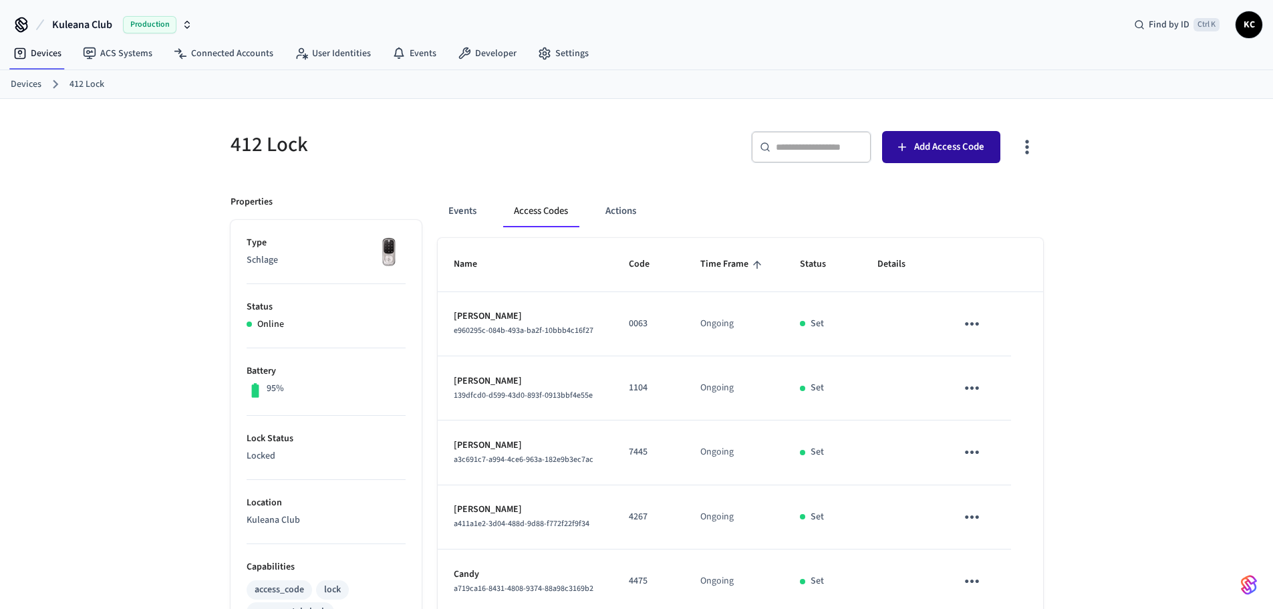
click at [934, 149] on span "Add Access Code" at bounding box center [949, 146] width 70 height 17
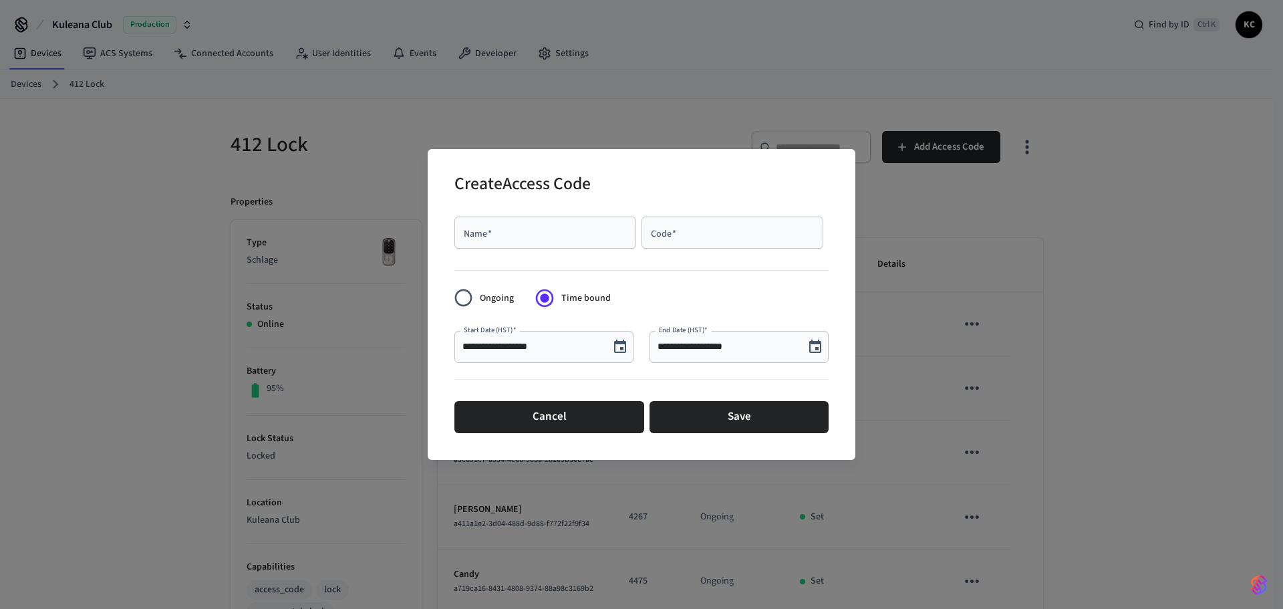
click at [499, 235] on input "Name   *" at bounding box center [546, 232] width 166 height 13
type input "******"
click at [666, 229] on div "Code   * Code   *" at bounding box center [733, 233] width 182 height 32
paste input "****"
type input "****"
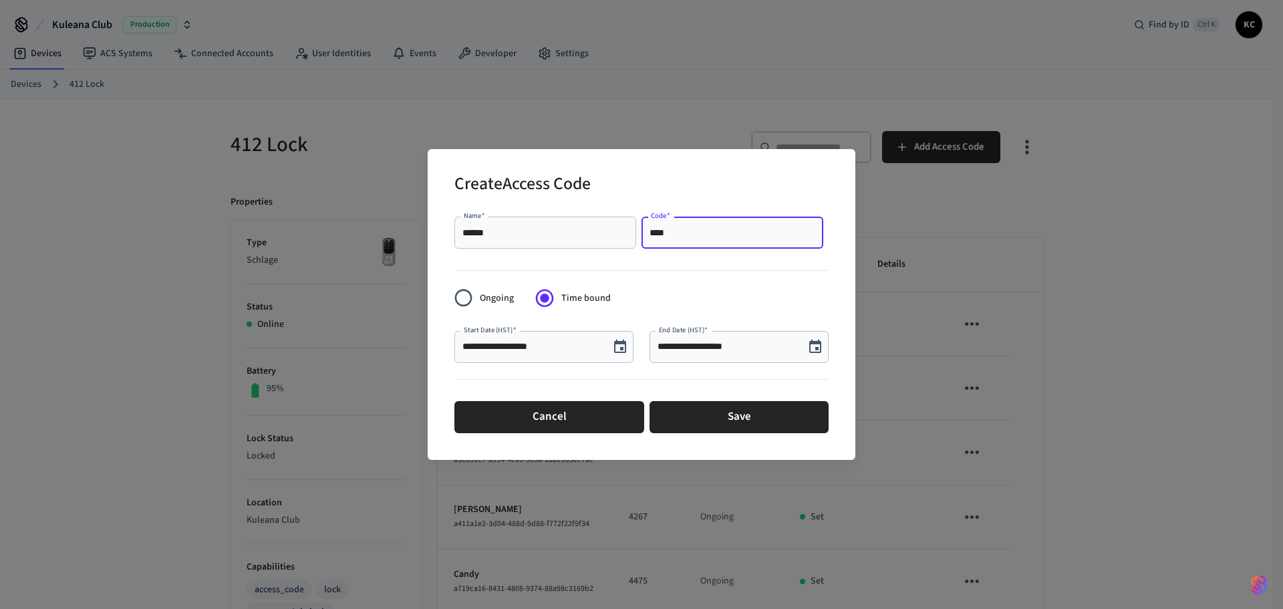
click at [819, 354] on icon "Choose date, selected date is Oct 3, 2025" at bounding box center [816, 347] width 16 height 16
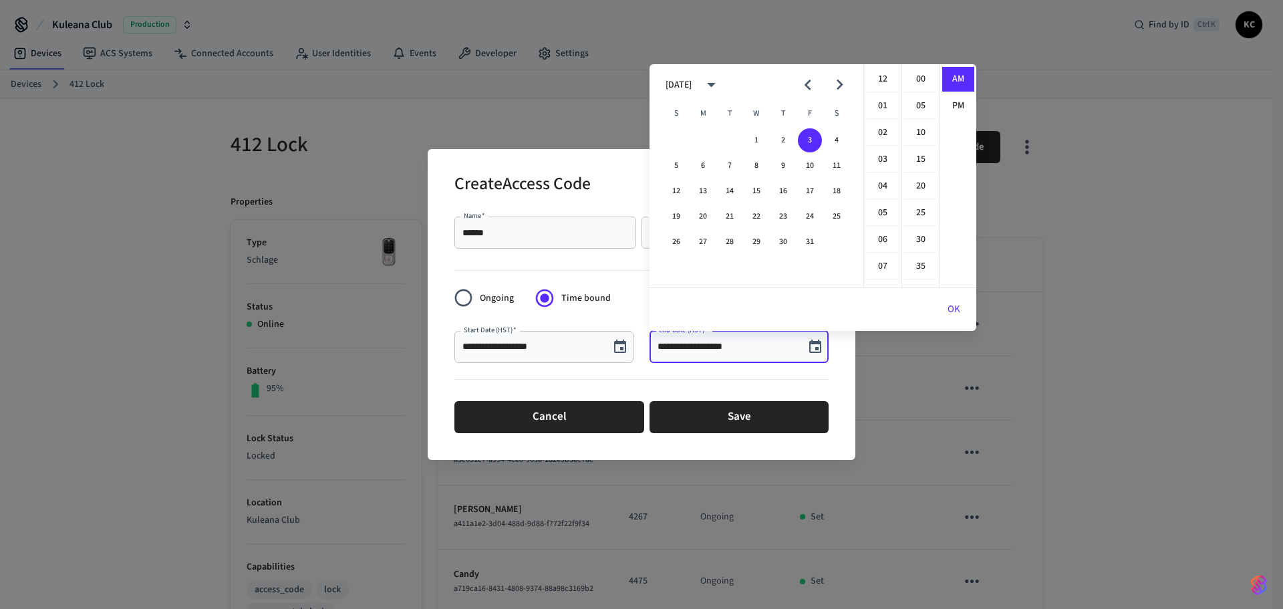
scroll to position [292, 0]
click at [812, 189] on button "17" at bounding box center [810, 191] width 24 height 24
click at [889, 75] on li "12" at bounding box center [883, 79] width 32 height 25
click at [924, 78] on li "00" at bounding box center [921, 79] width 32 height 25
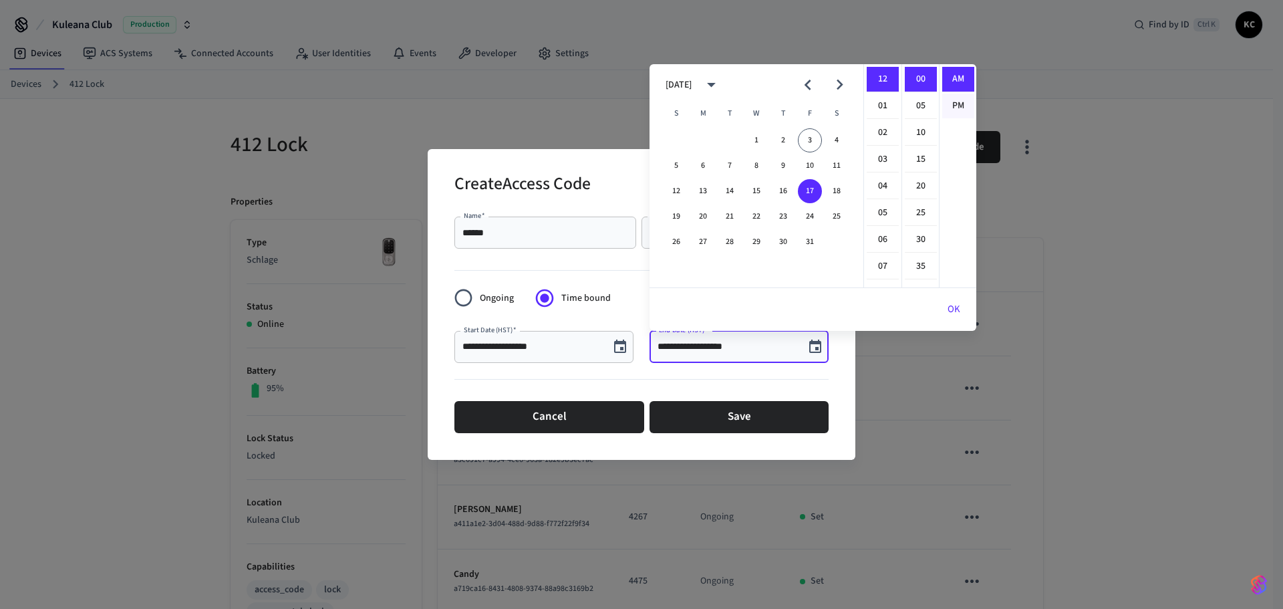
click at [964, 104] on li "PM" at bounding box center [959, 106] width 32 height 25
type input "**********"
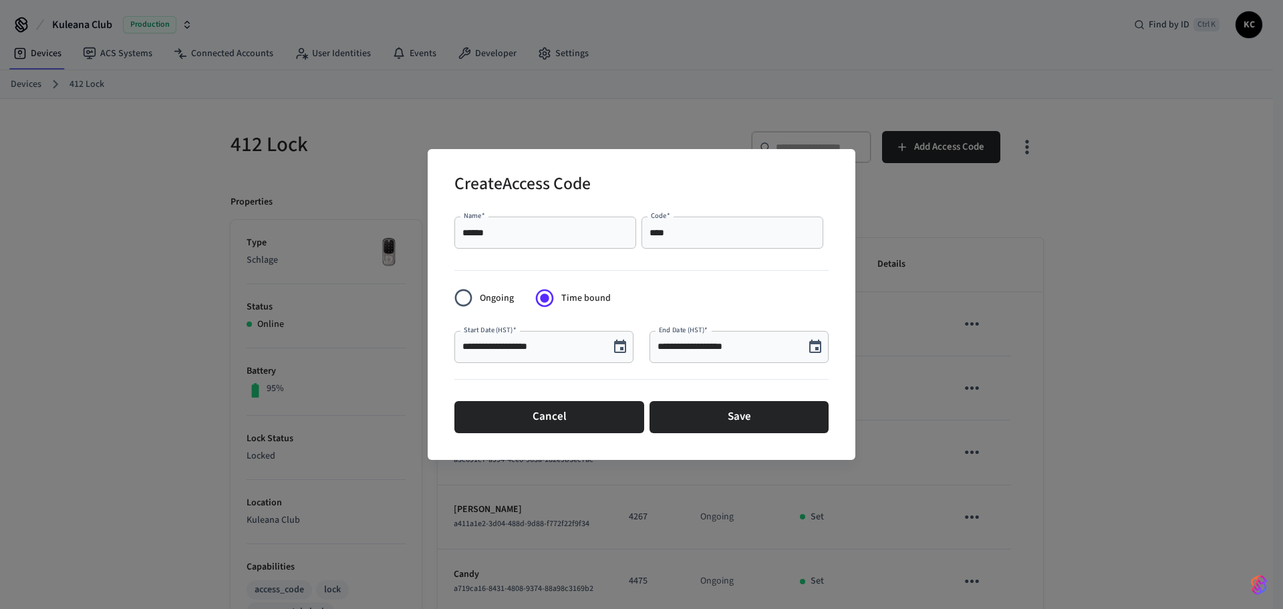
scroll to position [25, 0]
click at [701, 422] on button "Save" at bounding box center [739, 417] width 179 height 32
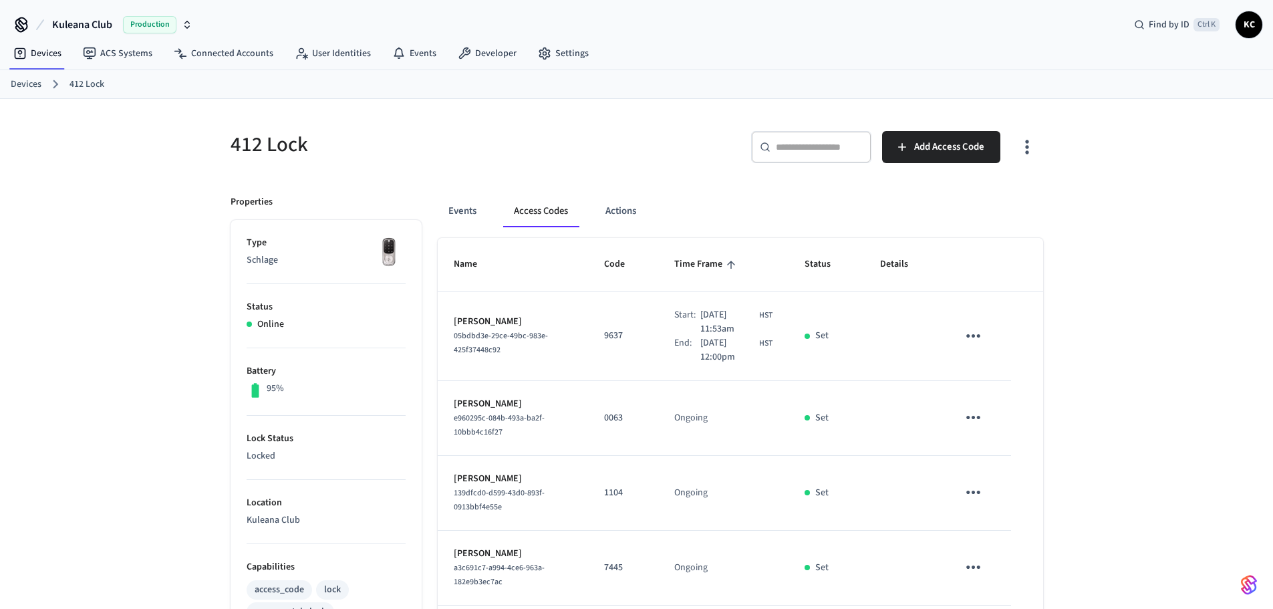
drag, startPoint x: 36, startPoint y: 82, endPoint x: 45, endPoint y: 82, distance: 8.7
click at [36, 82] on link "Devices" at bounding box center [26, 85] width 31 height 14
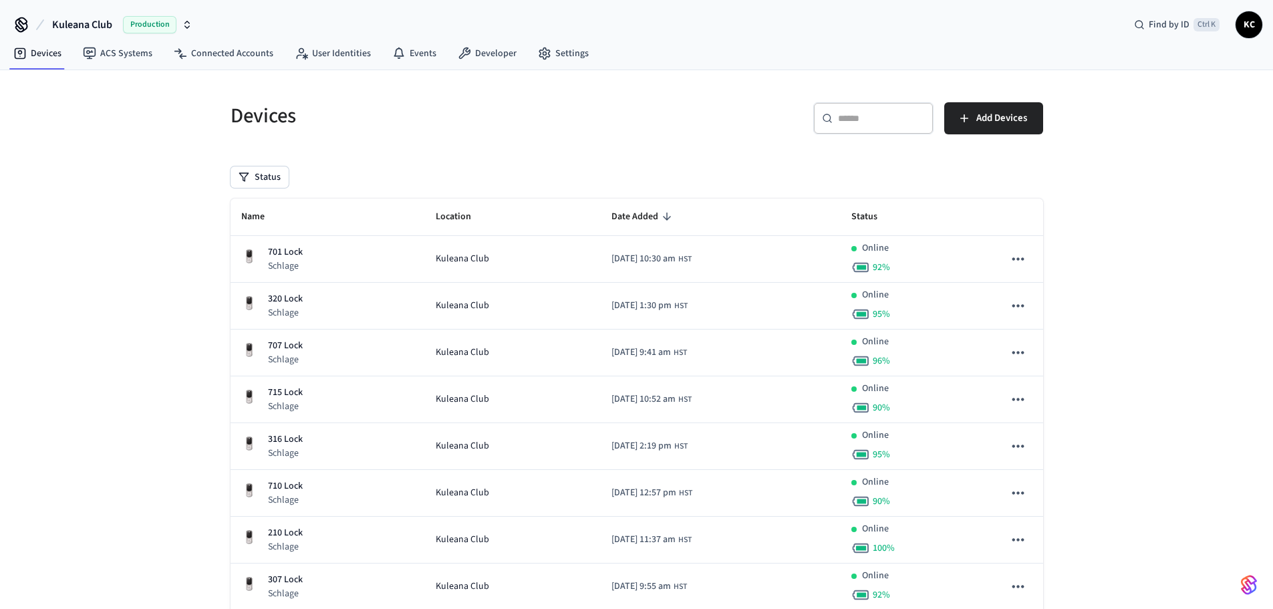
click at [867, 114] on input "text" at bounding box center [881, 118] width 87 height 13
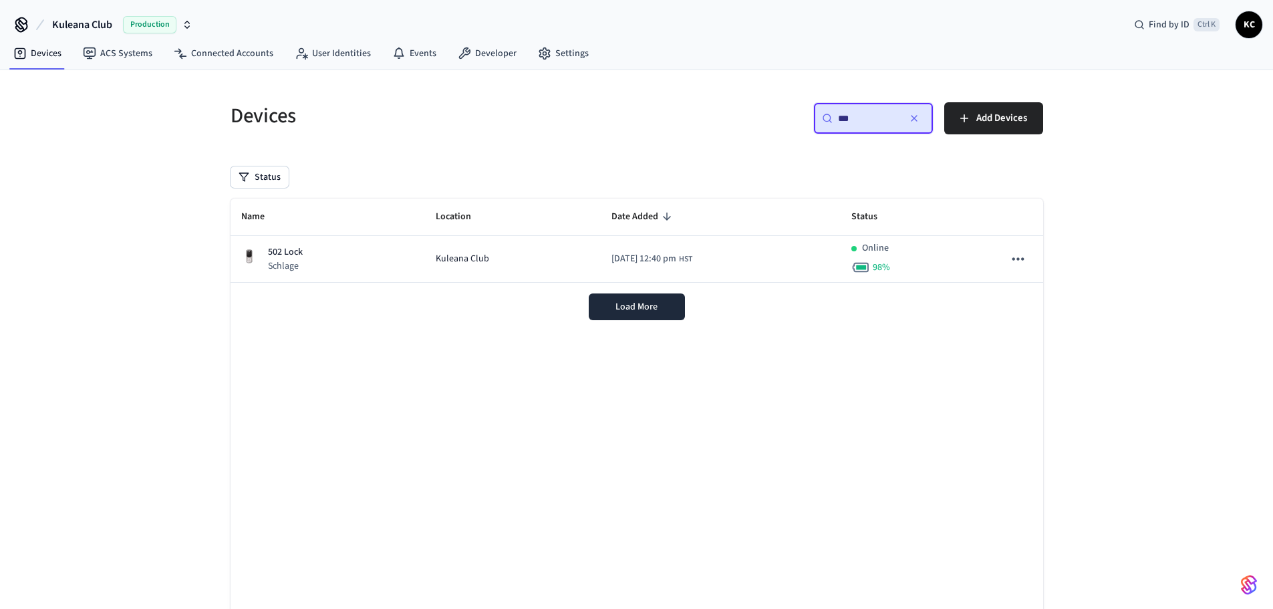
type input "***"
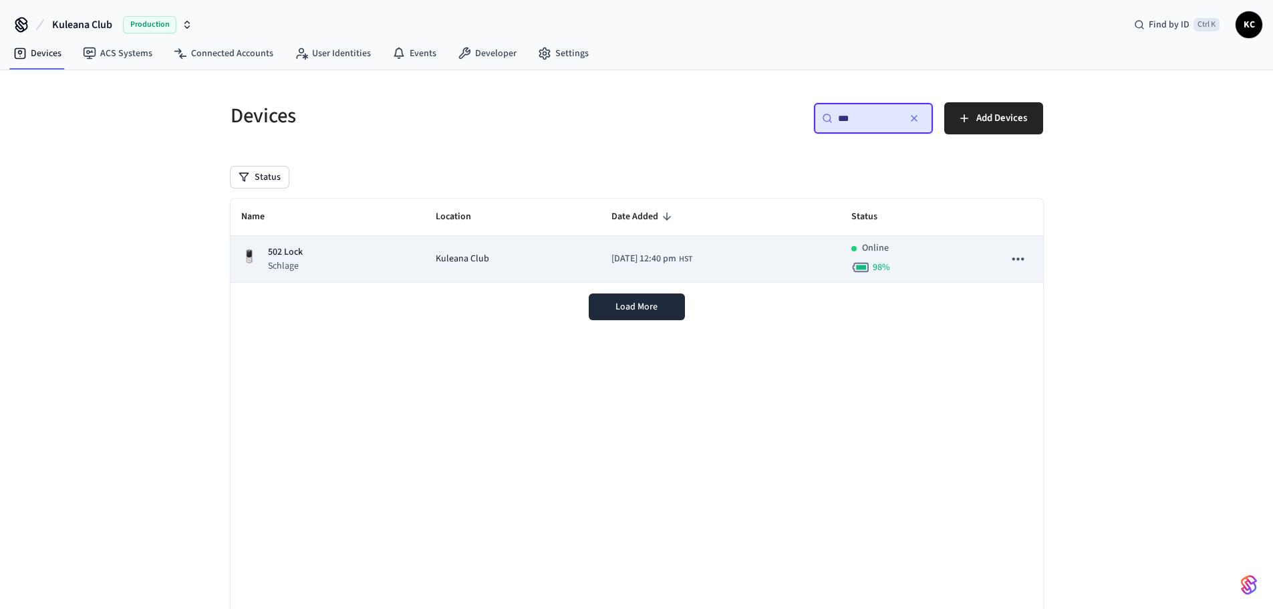
click at [461, 253] on span "Kuleana Club" at bounding box center [462, 259] width 53 height 14
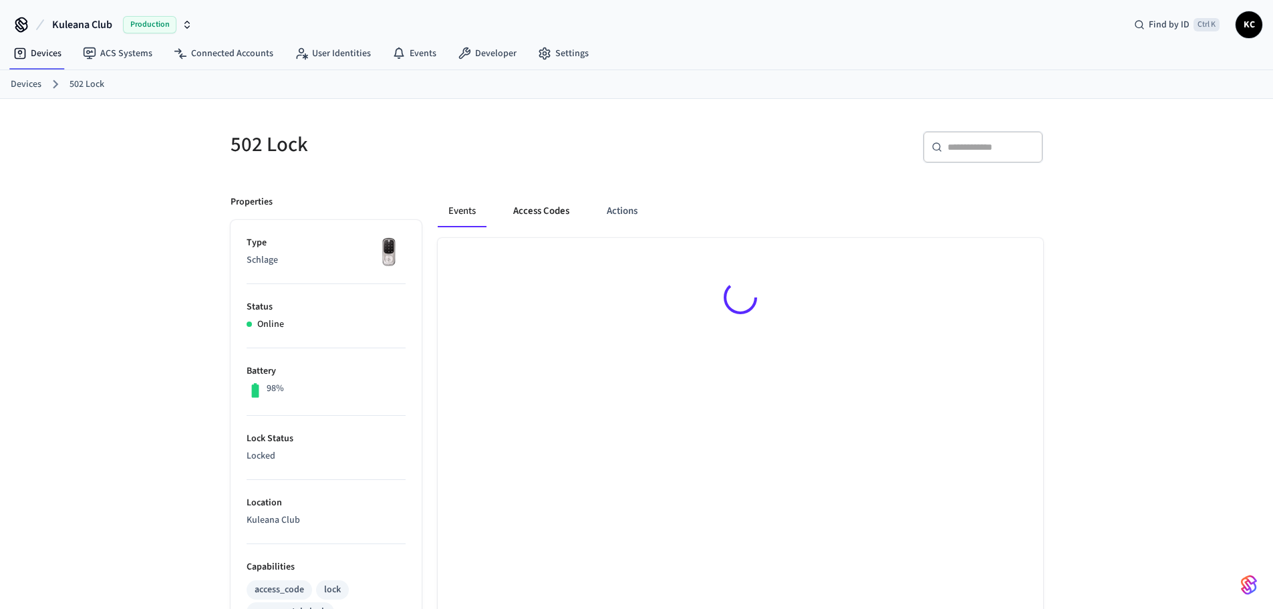
click at [552, 213] on button "Access Codes" at bounding box center [542, 211] width 78 height 32
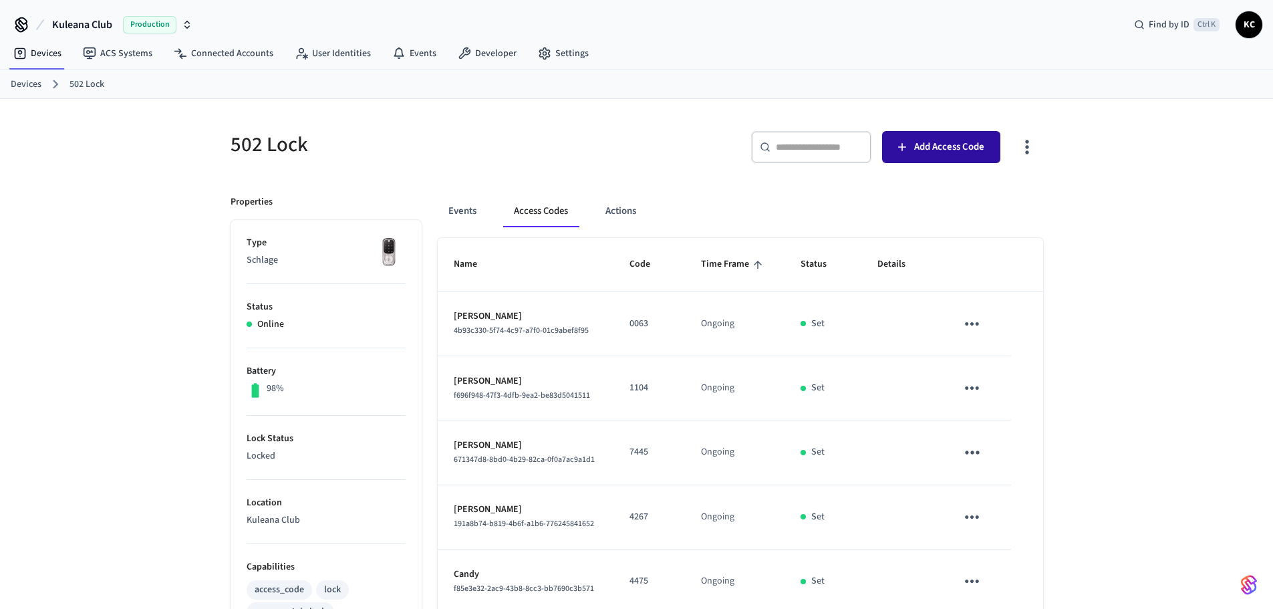
click at [939, 158] on button "Add Access Code" at bounding box center [941, 147] width 118 height 32
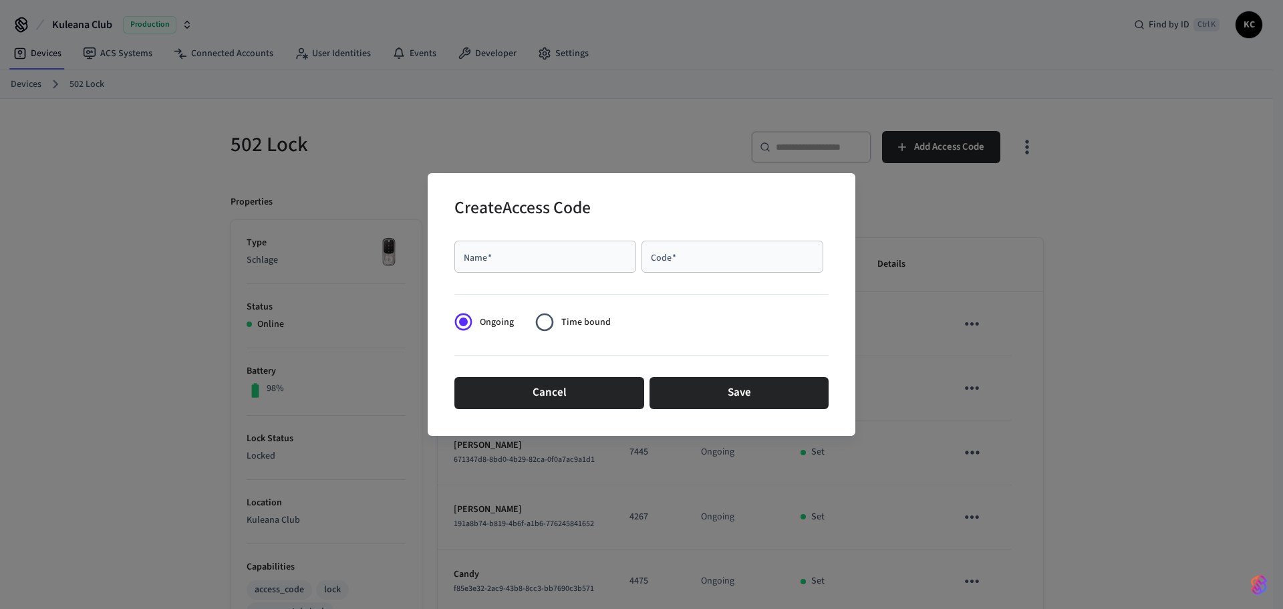
click at [567, 317] on span "Time bound" at bounding box center [586, 323] width 49 height 14
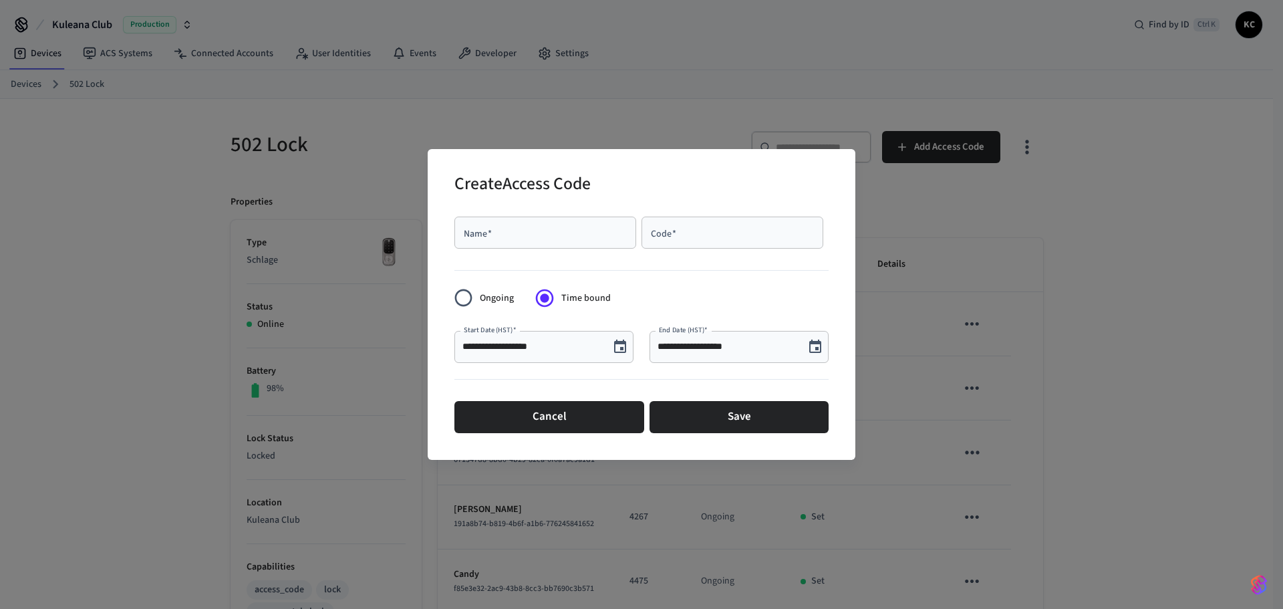
click at [521, 235] on input "Name   *" at bounding box center [546, 232] width 166 height 13
type input "******"
click at [704, 226] on input "Code   *" at bounding box center [733, 232] width 166 height 13
paste input "****"
type input "****"
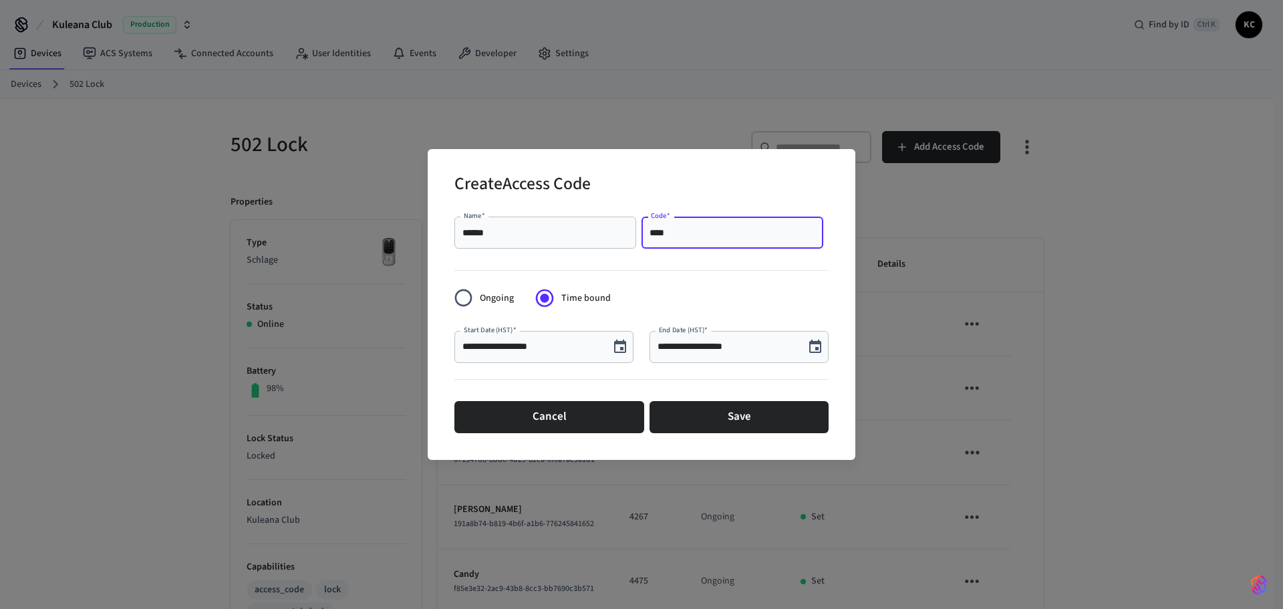
click at [816, 352] on icon "Choose date, selected date is Oct 3, 2025" at bounding box center [816, 346] width 12 height 13
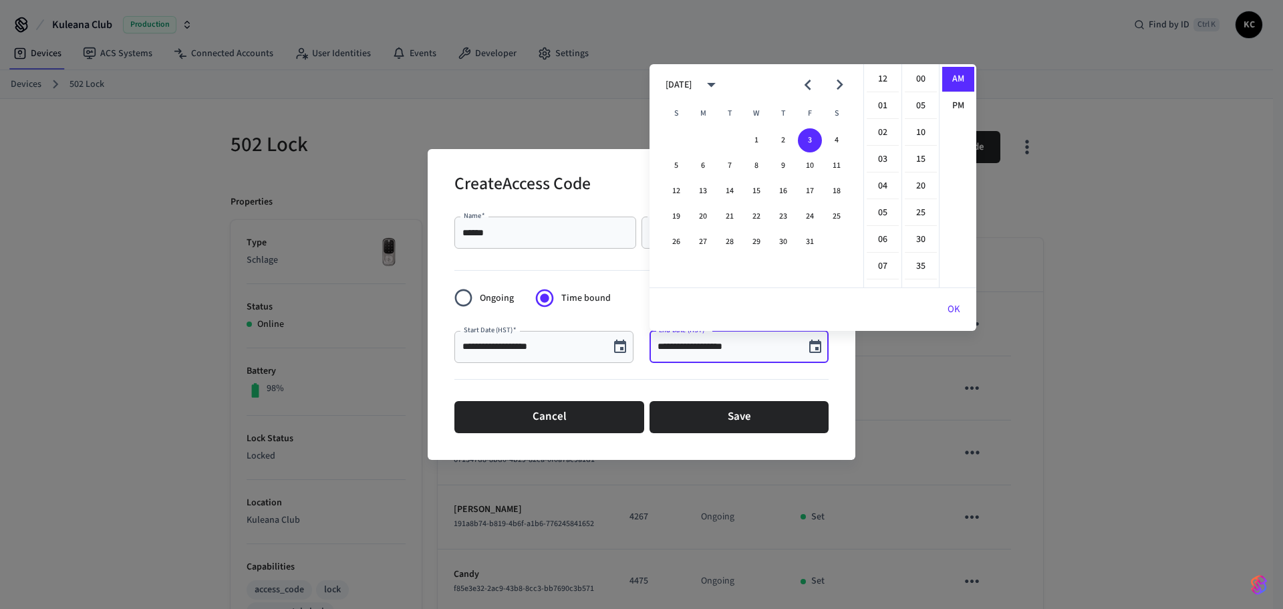
scroll to position [292, 0]
click at [806, 166] on button "10" at bounding box center [810, 166] width 24 height 24
click at [881, 81] on li "12" at bounding box center [883, 79] width 32 height 25
click at [924, 75] on li "00" at bounding box center [921, 79] width 32 height 25
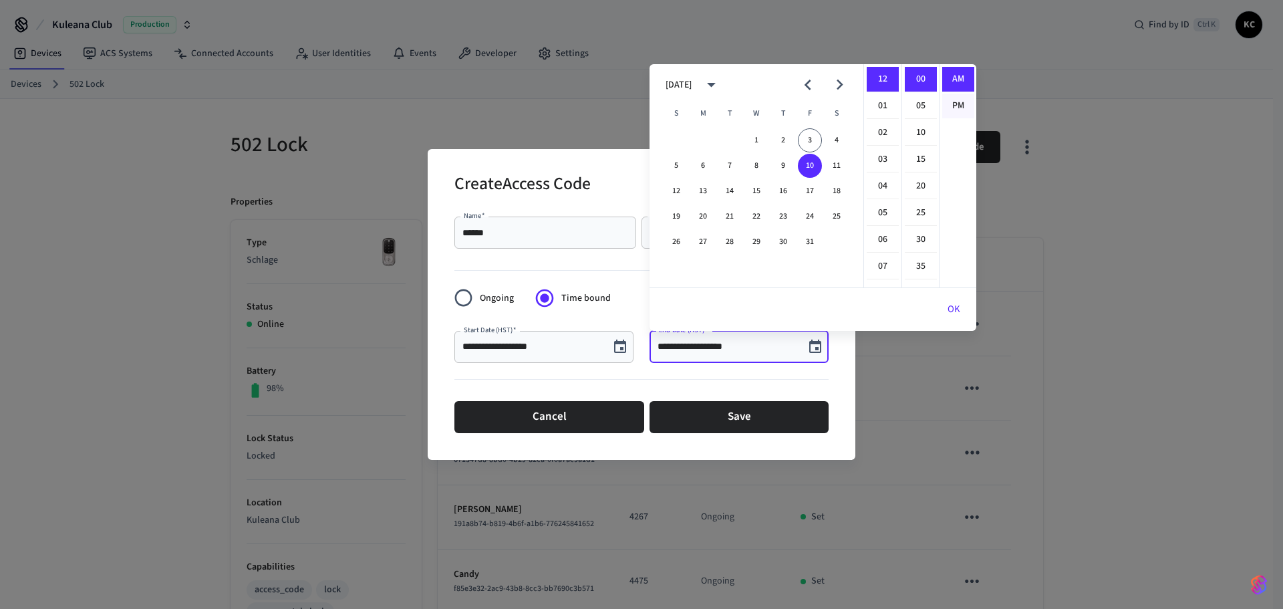
click at [963, 105] on li "PM" at bounding box center [959, 106] width 32 height 25
type input "**********"
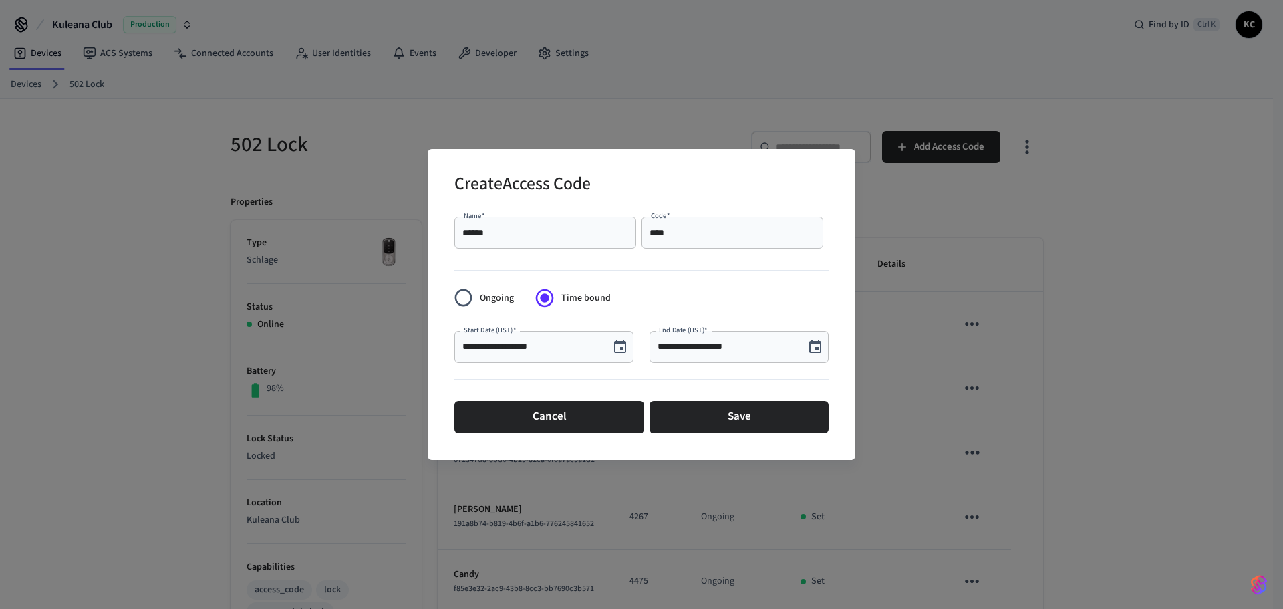
scroll to position [25, 0]
click at [769, 421] on button "Save" at bounding box center [739, 417] width 179 height 32
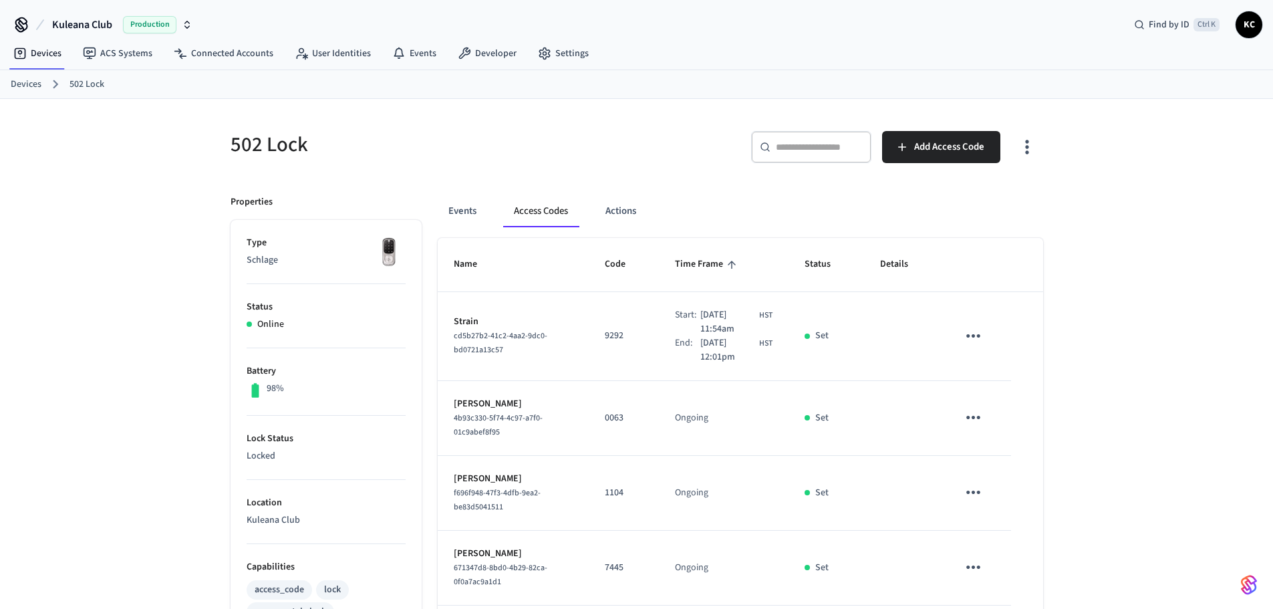
click at [37, 86] on link "Devices" at bounding box center [26, 85] width 31 height 14
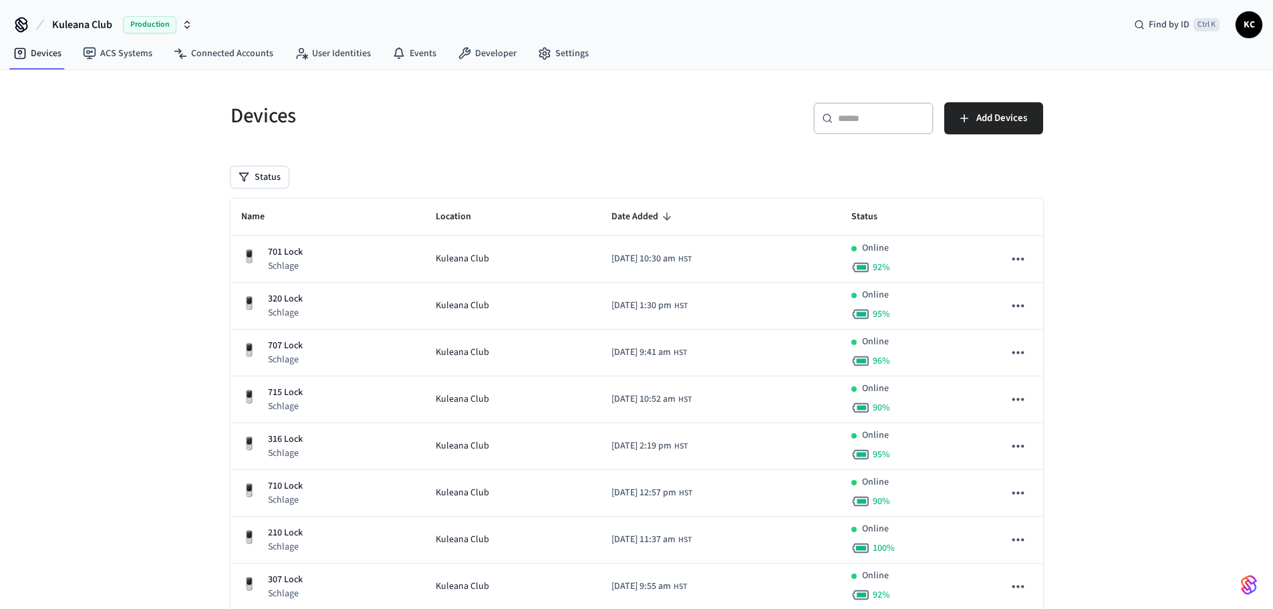
click at [865, 126] on div "​ ​" at bounding box center [874, 118] width 120 height 32
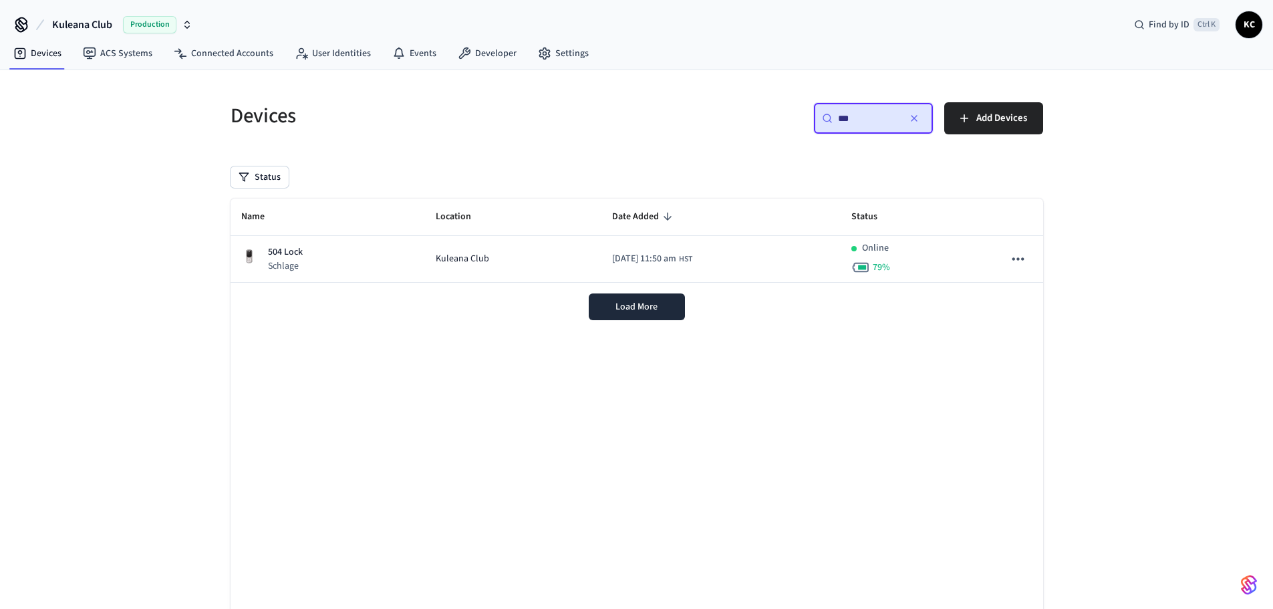
type input "***"
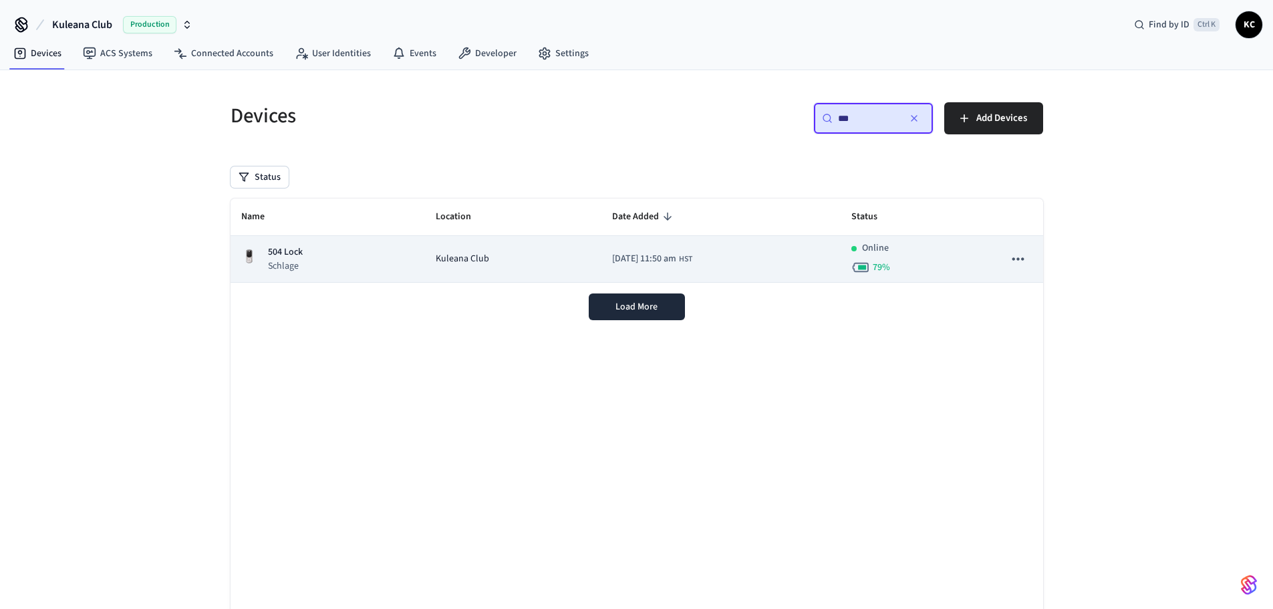
click at [372, 273] on td "504 Lock Schlage" at bounding box center [328, 259] width 195 height 47
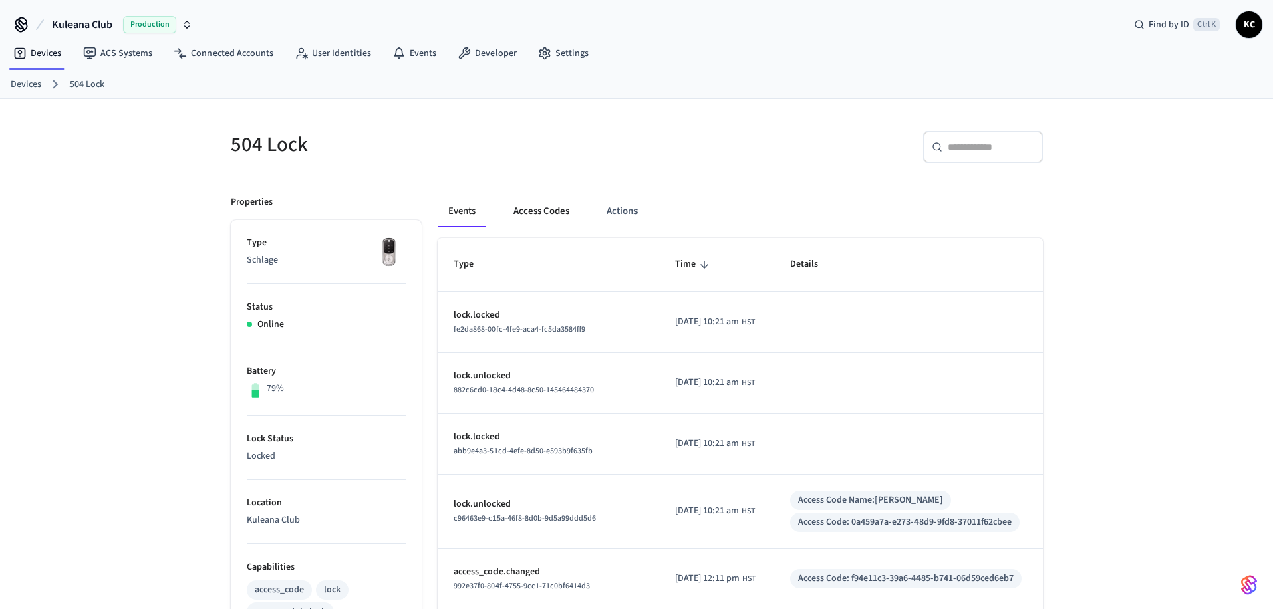
click at [559, 214] on button "Access Codes" at bounding box center [542, 211] width 78 height 32
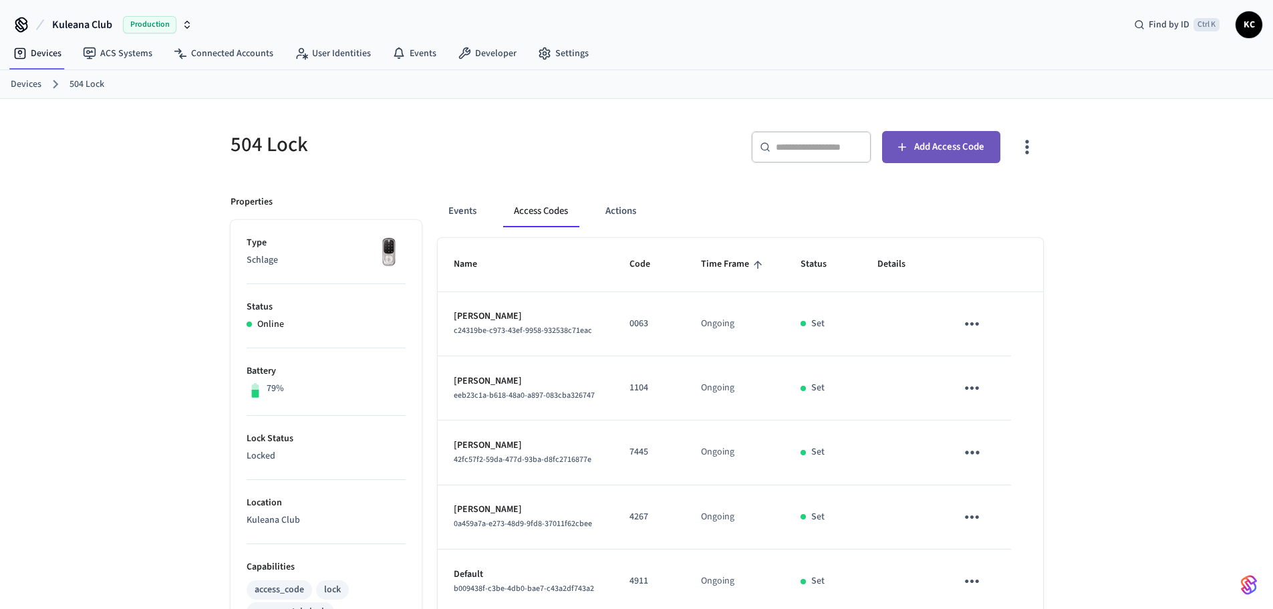
click at [968, 158] on button "Add Access Code" at bounding box center [941, 147] width 118 height 32
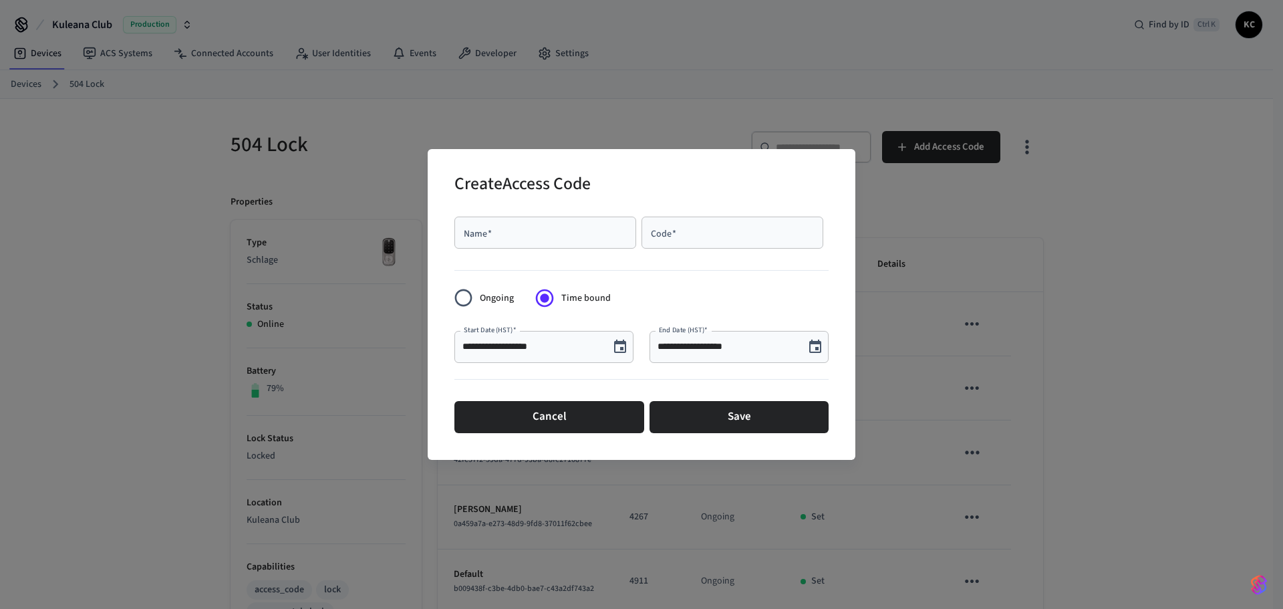
click at [524, 246] on div "Name   *" at bounding box center [546, 233] width 182 height 32
click at [710, 224] on div "Code   *" at bounding box center [733, 233] width 182 height 32
paste input "****"
type input "****"
click at [500, 231] on input "Name   *" at bounding box center [546, 232] width 166 height 13
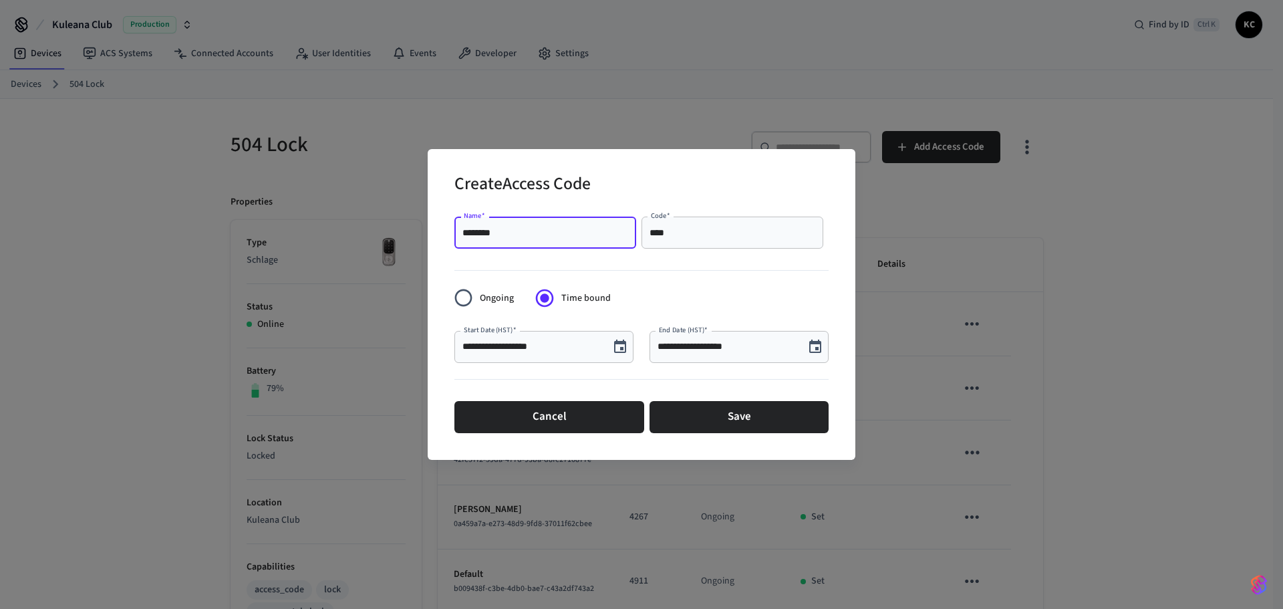
type input "********"
click at [822, 350] on icon "Choose date, selected date is Oct 3, 2025" at bounding box center [816, 346] width 12 height 13
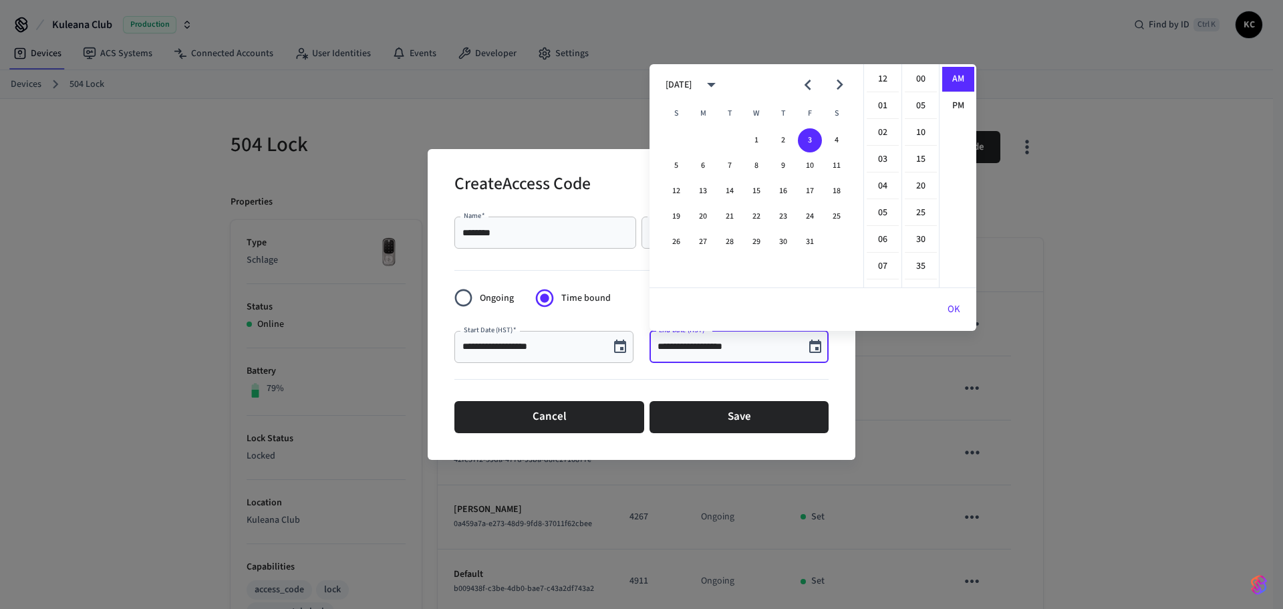
scroll to position [292, 0]
click at [809, 168] on button "10" at bounding box center [810, 166] width 24 height 24
click at [884, 80] on li "12" at bounding box center [883, 79] width 32 height 25
click at [921, 80] on li "00" at bounding box center [921, 79] width 32 height 25
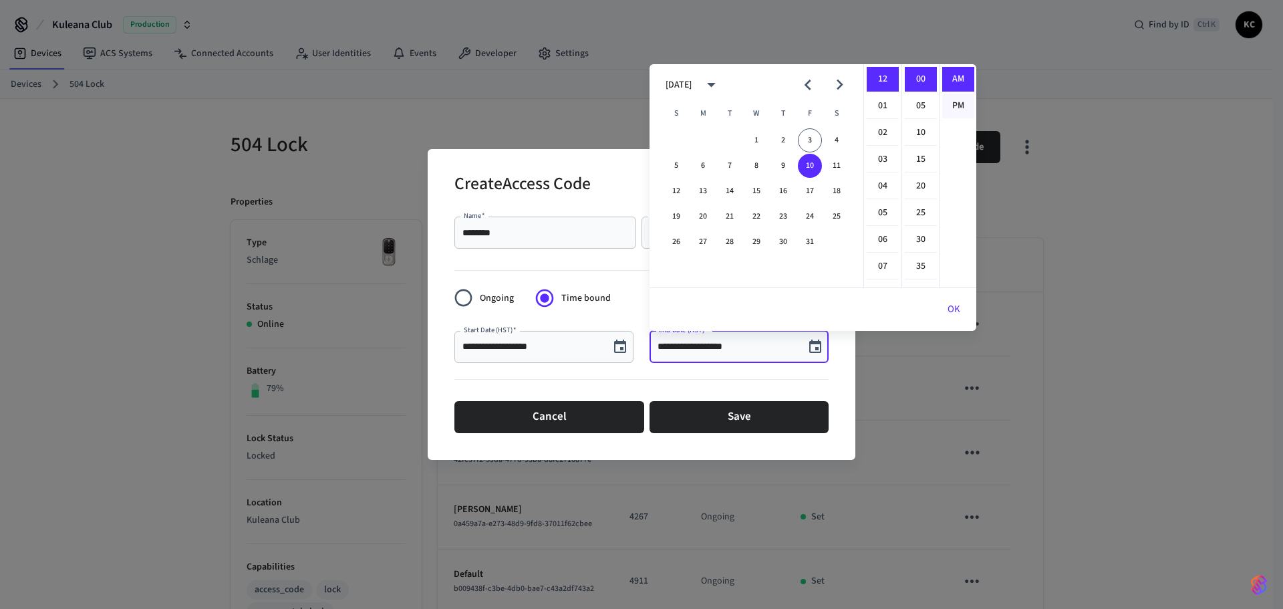
click at [958, 106] on li "PM" at bounding box center [959, 106] width 32 height 25
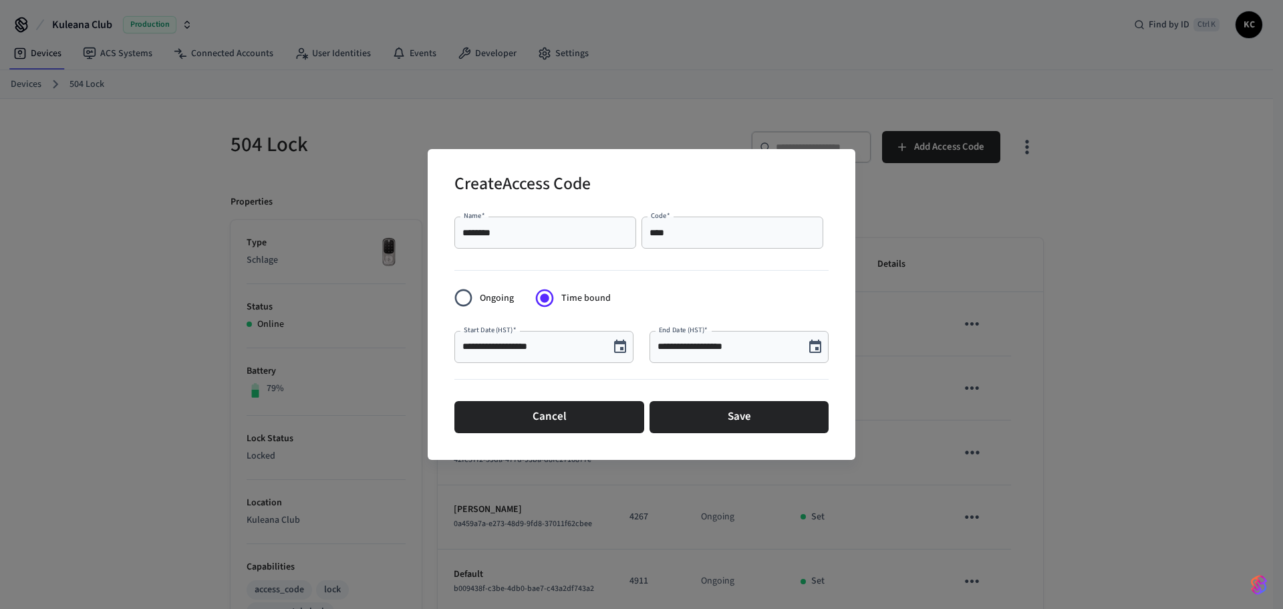
type input "**********"
click at [777, 418] on button "Save" at bounding box center [739, 417] width 179 height 32
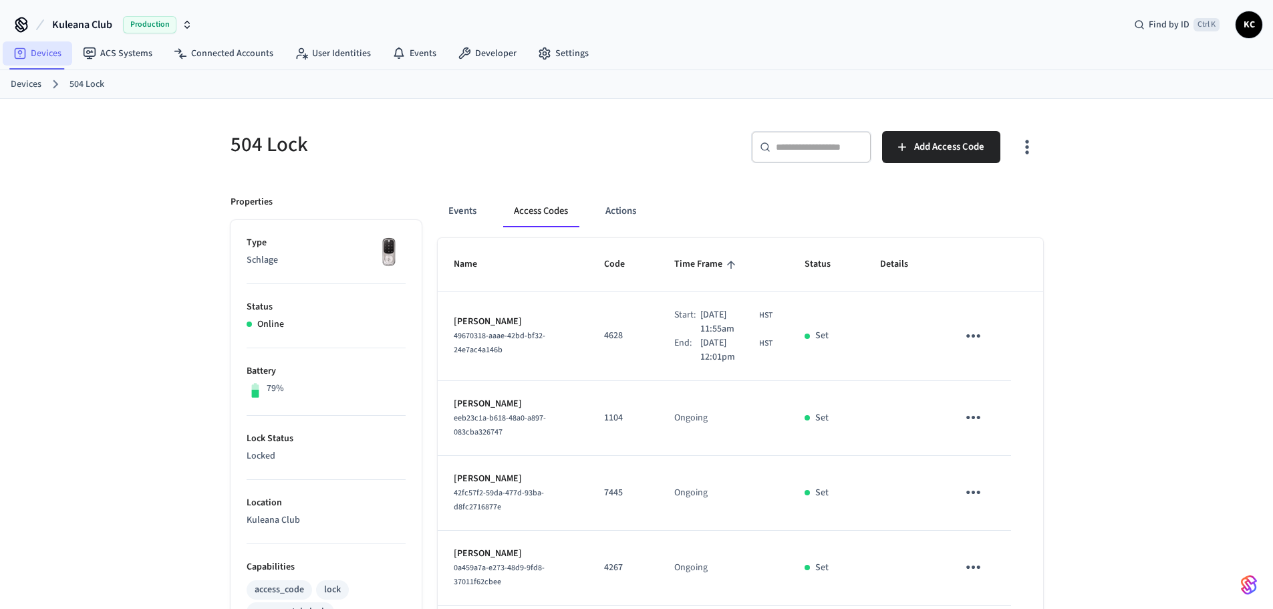
click at [40, 57] on link "Devices" at bounding box center [38, 53] width 70 height 24
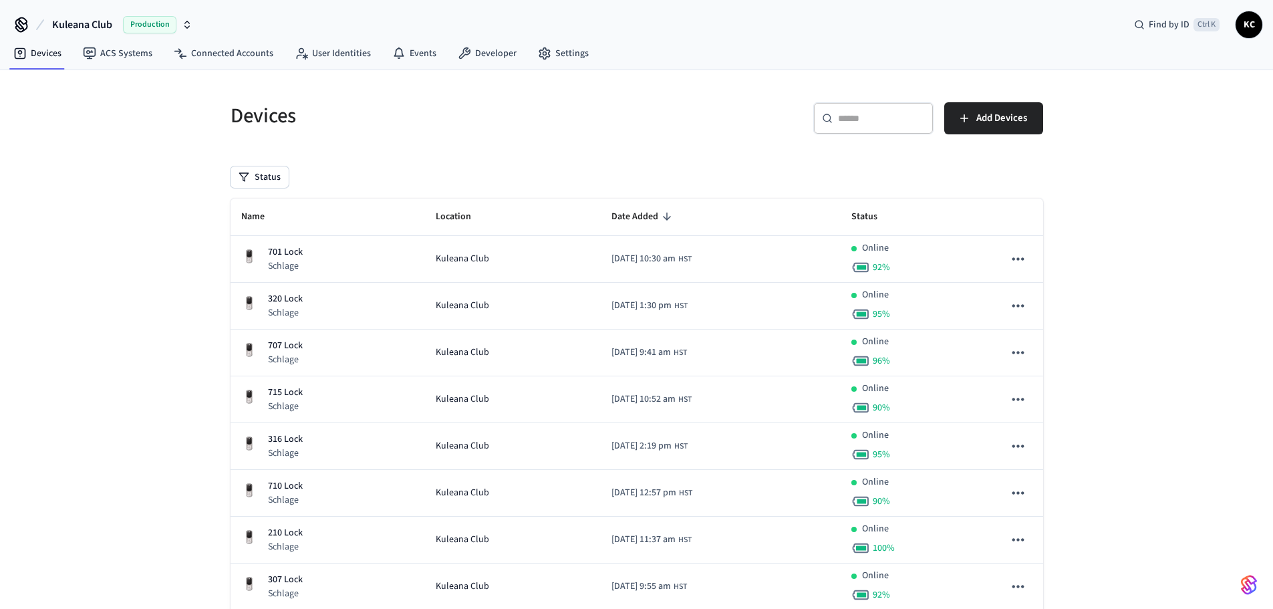
click at [863, 119] on input "text" at bounding box center [881, 118] width 87 height 13
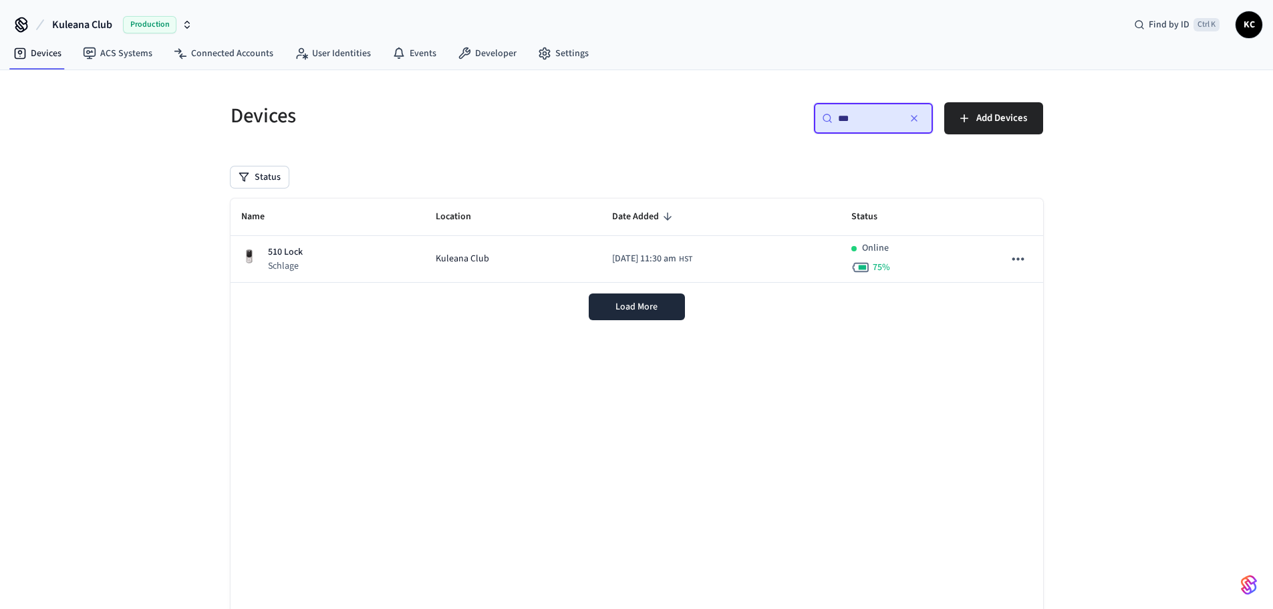
type input "***"
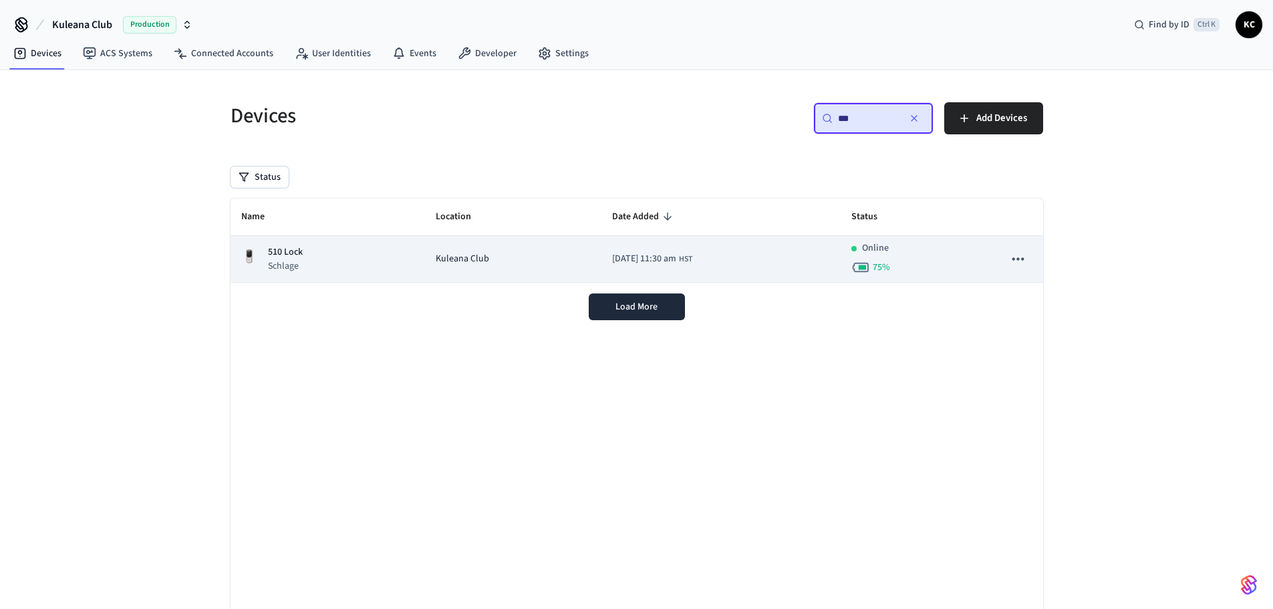
click at [313, 275] on td "510 Lock Schlage" at bounding box center [328, 259] width 195 height 47
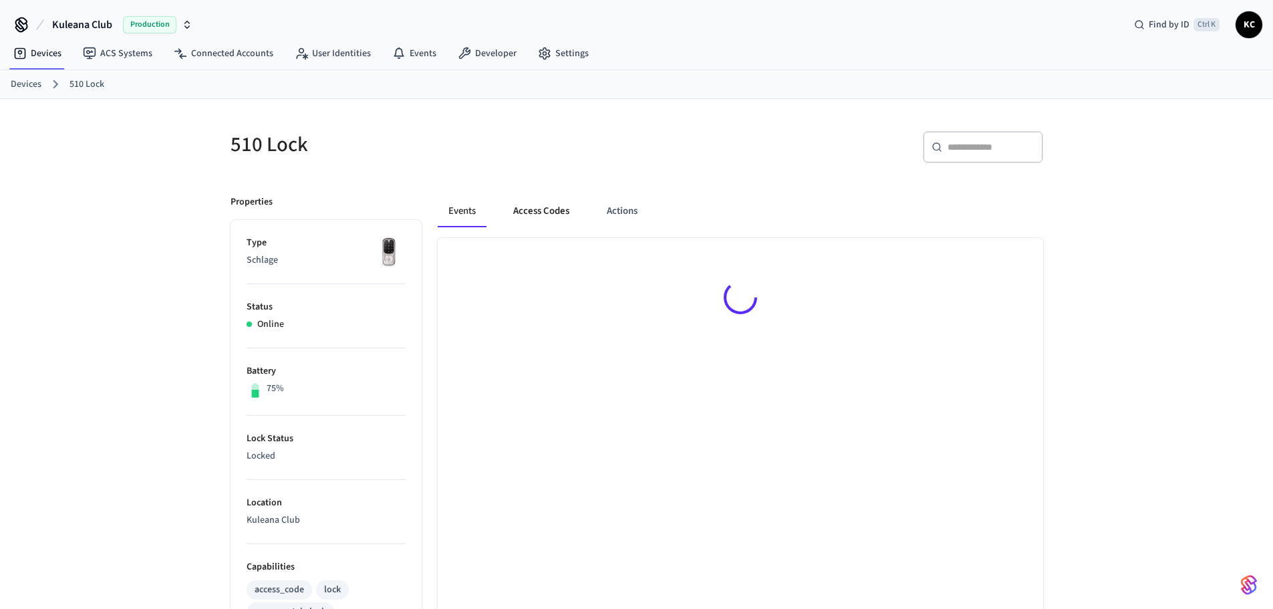
click at [524, 209] on button "Access Codes" at bounding box center [542, 211] width 78 height 32
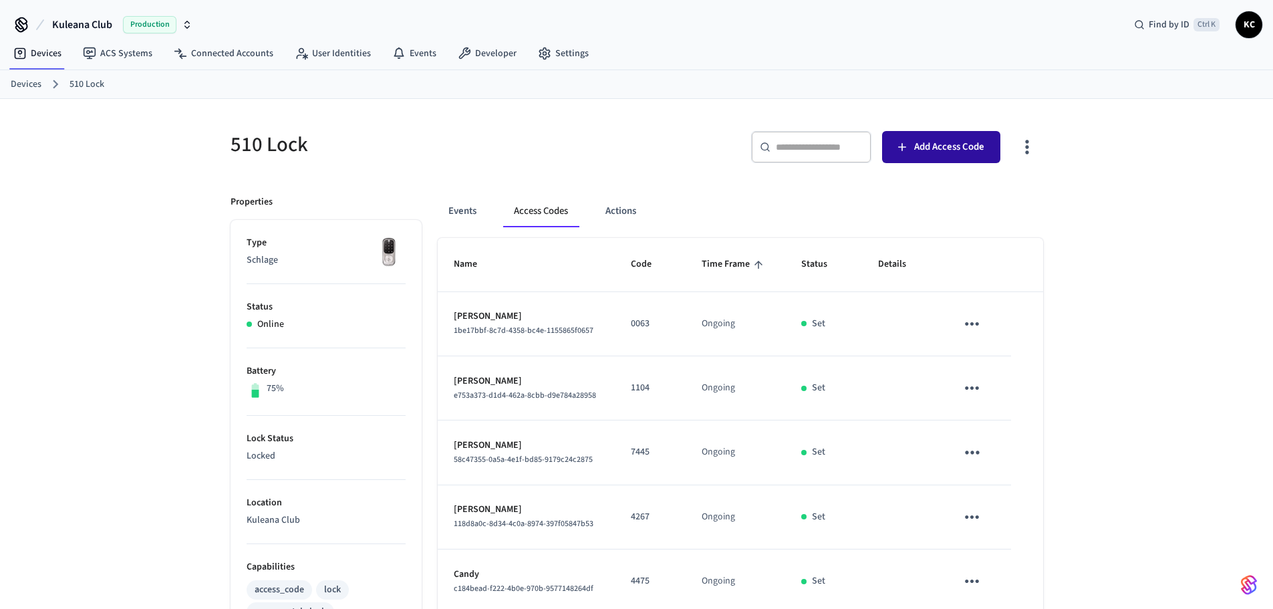
click at [949, 140] on span "Add Access Code" at bounding box center [949, 146] width 70 height 17
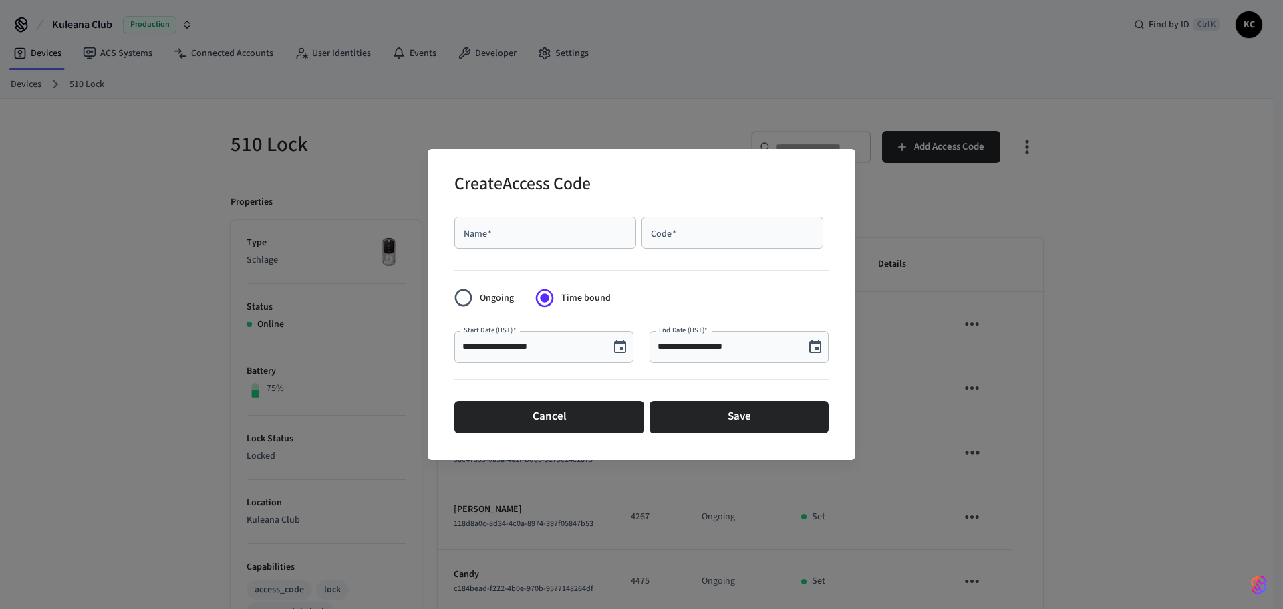
click at [484, 237] on input "Name   *" at bounding box center [546, 232] width 166 height 13
type input "*******"
paste input "****"
type input "****"
click at [820, 346] on icon "Choose date, selected date is Oct 3, 2025" at bounding box center [816, 347] width 16 height 16
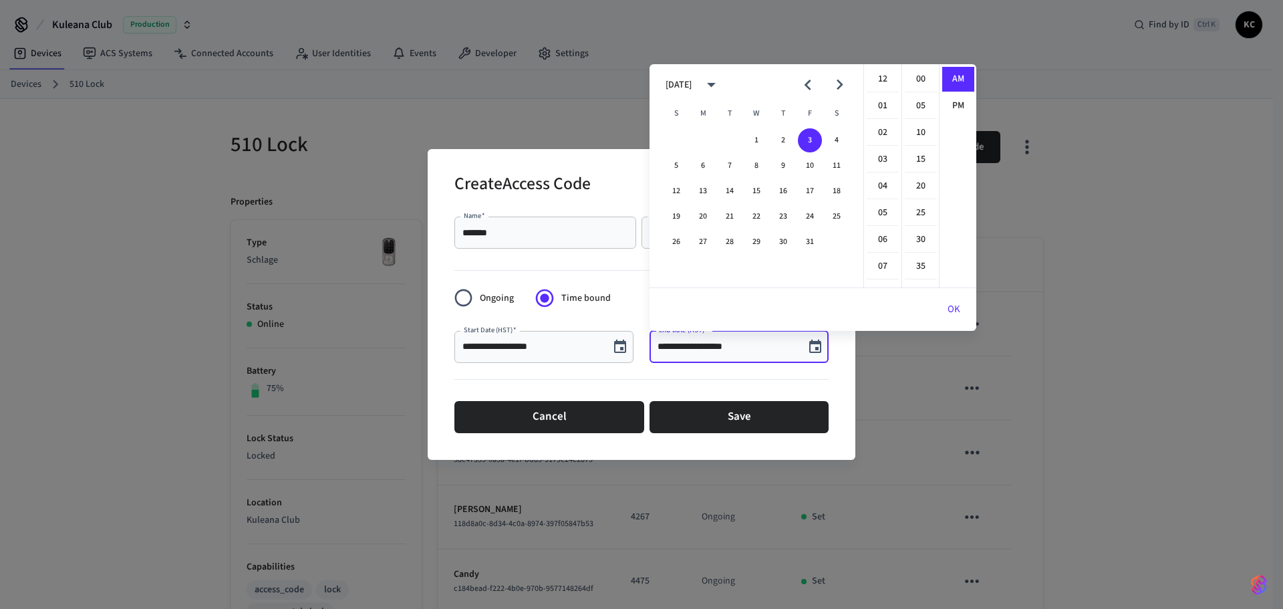
scroll to position [292, 0]
click at [814, 163] on button "10" at bounding box center [810, 166] width 24 height 24
click at [884, 82] on li "12" at bounding box center [883, 79] width 32 height 25
click at [916, 84] on li "00" at bounding box center [921, 79] width 32 height 25
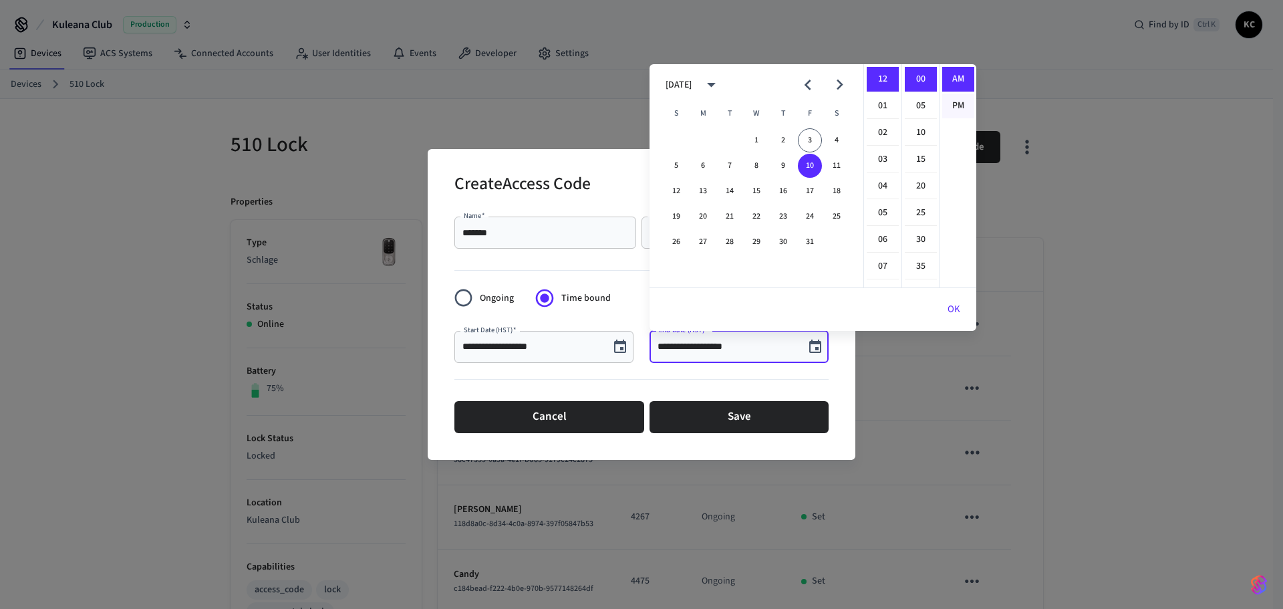
click at [949, 104] on li "PM" at bounding box center [959, 106] width 32 height 25
type input "**********"
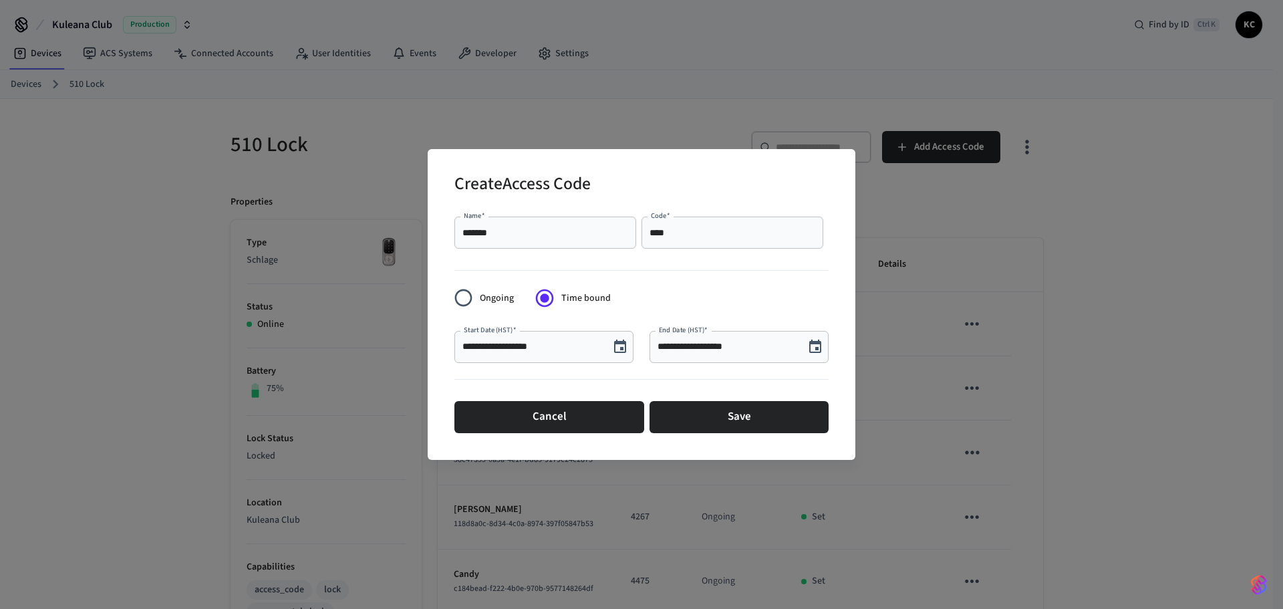
scroll to position [25, 0]
click at [701, 417] on button "Save" at bounding box center [739, 417] width 179 height 32
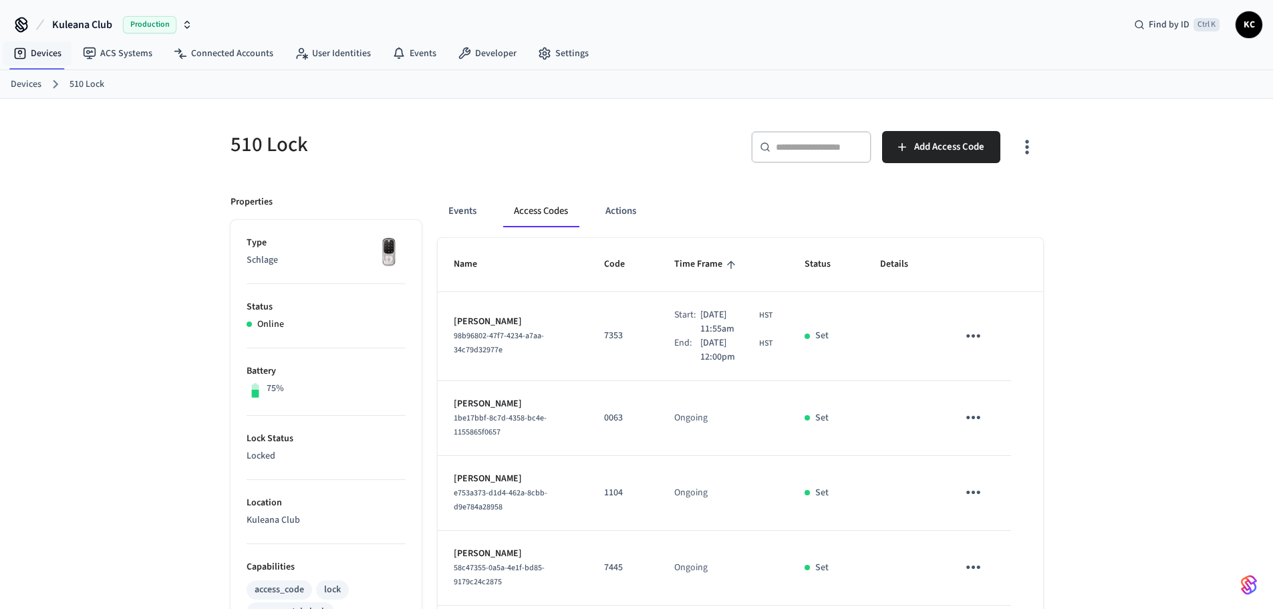
drag, startPoint x: 51, startPoint y: 59, endPoint x: 82, endPoint y: 66, distance: 32.3
click at [51, 59] on link "Devices" at bounding box center [38, 53] width 70 height 24
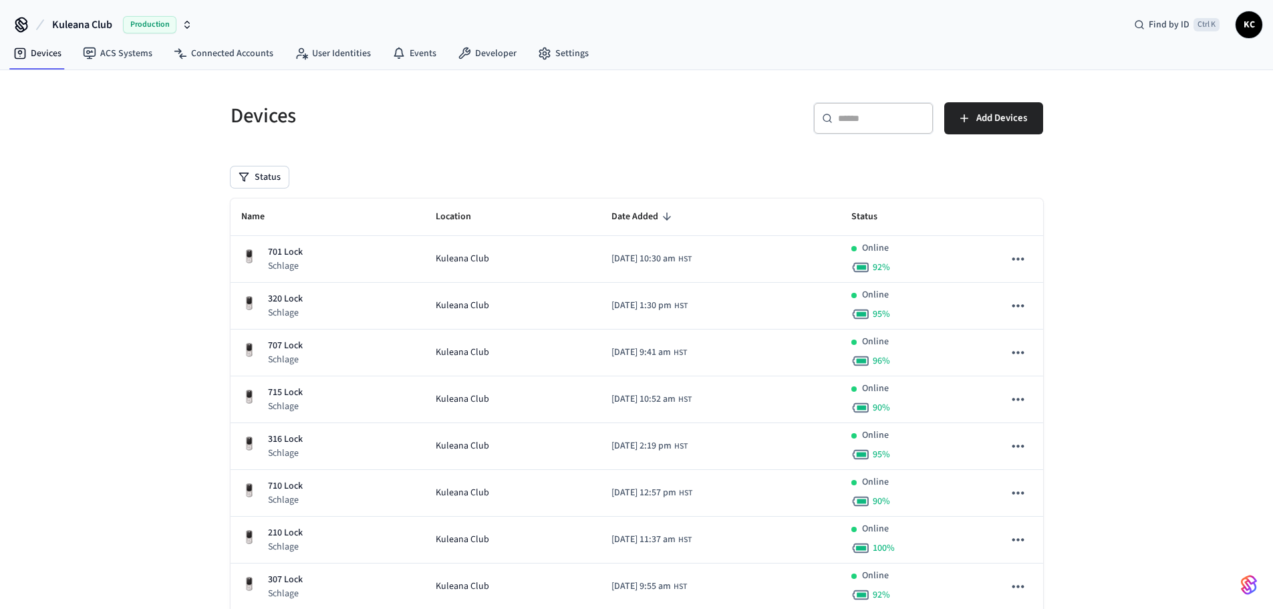
click at [883, 114] on input "text" at bounding box center [881, 118] width 87 height 13
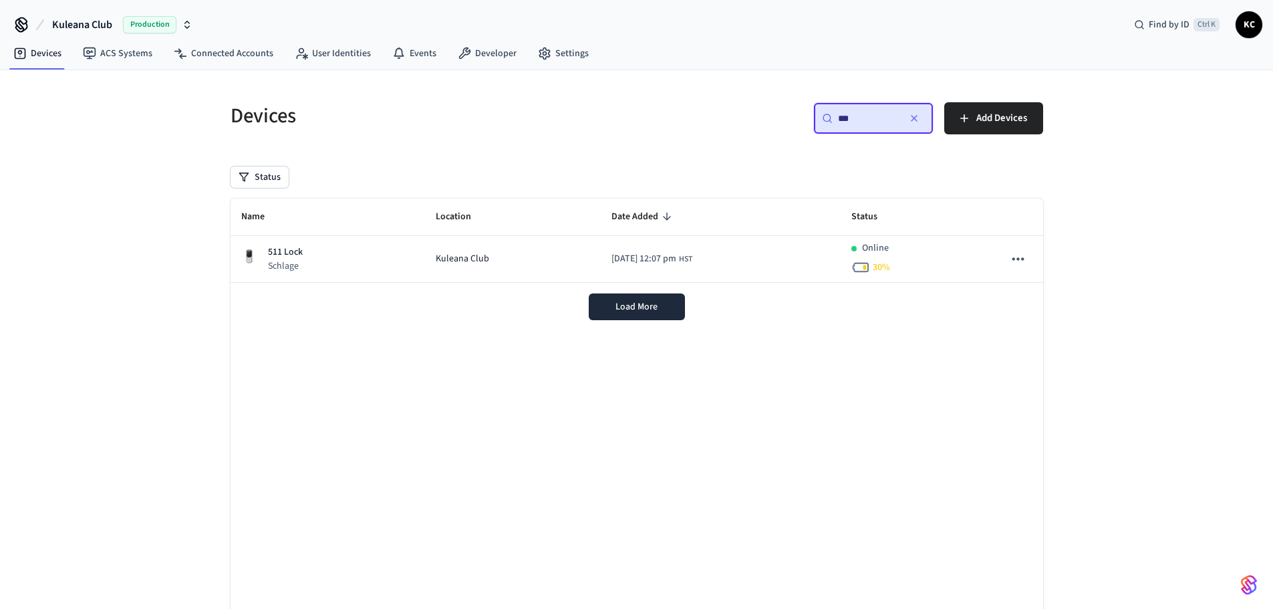
type input "***"
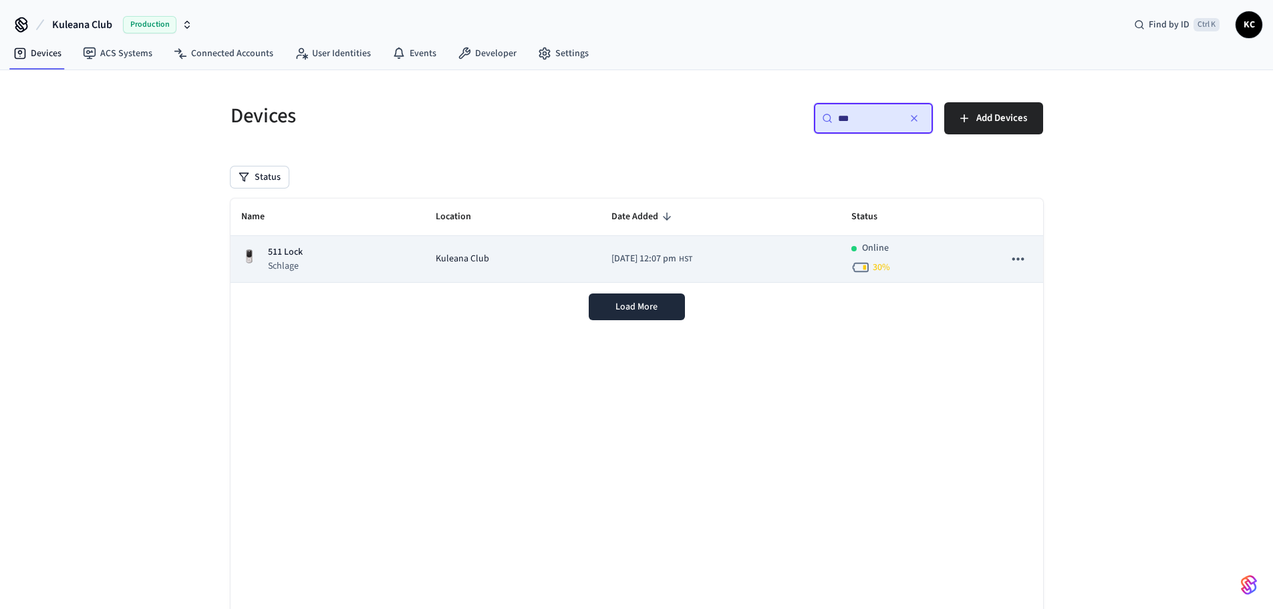
click at [392, 270] on div "511 Lock Schlage" at bounding box center [327, 258] width 173 height 27
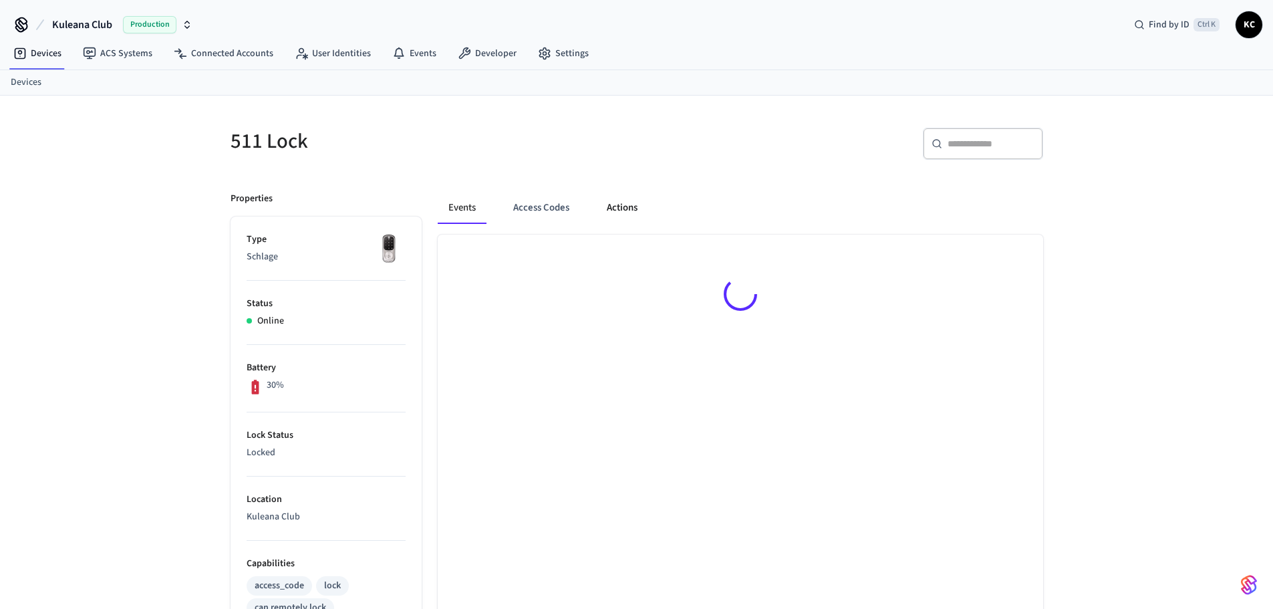
drag, startPoint x: 547, startPoint y: 210, endPoint x: 608, endPoint y: 204, distance: 61.1
click at [547, 209] on button "Access Codes" at bounding box center [542, 208] width 78 height 32
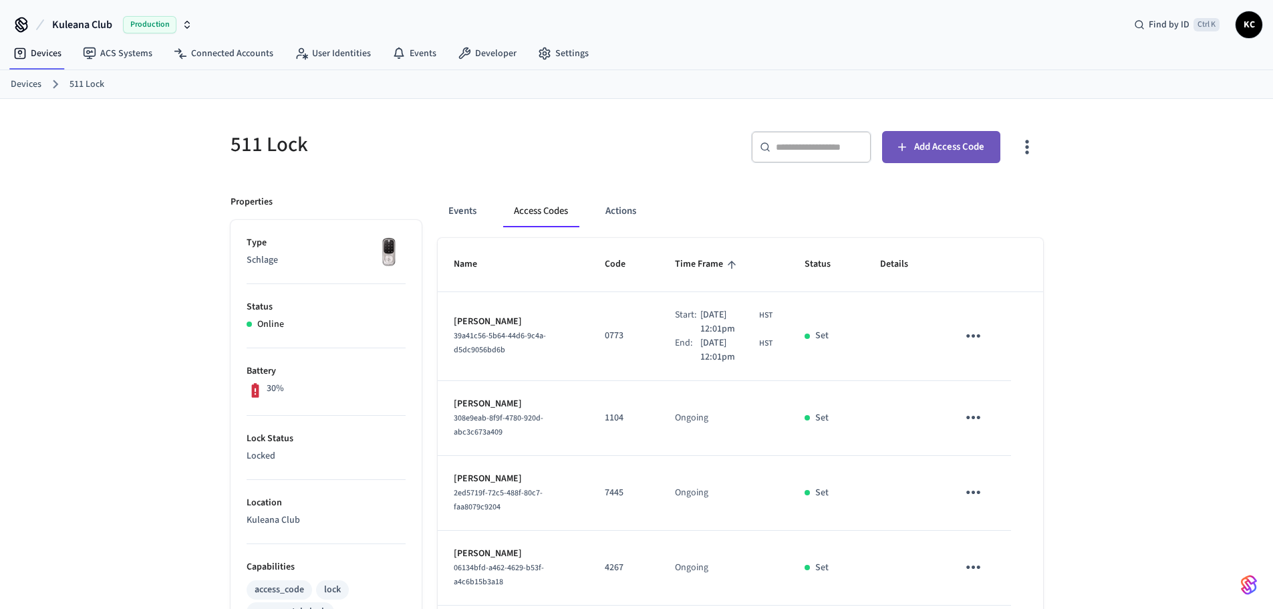
click at [965, 148] on span "Add Access Code" at bounding box center [949, 146] width 70 height 17
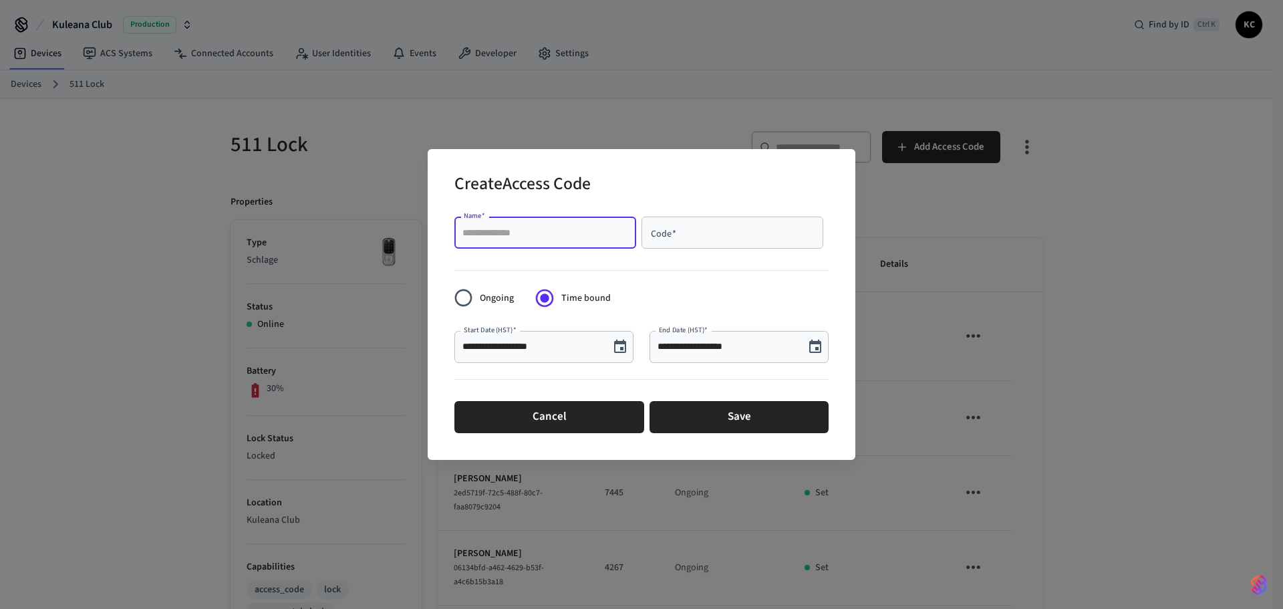
click at [489, 236] on input "Name   *" at bounding box center [546, 232] width 166 height 13
click at [728, 233] on input "Code   *" at bounding box center [733, 232] width 166 height 13
paste input "****"
type input "****"
click at [560, 241] on div "Name   *" at bounding box center [546, 233] width 182 height 32
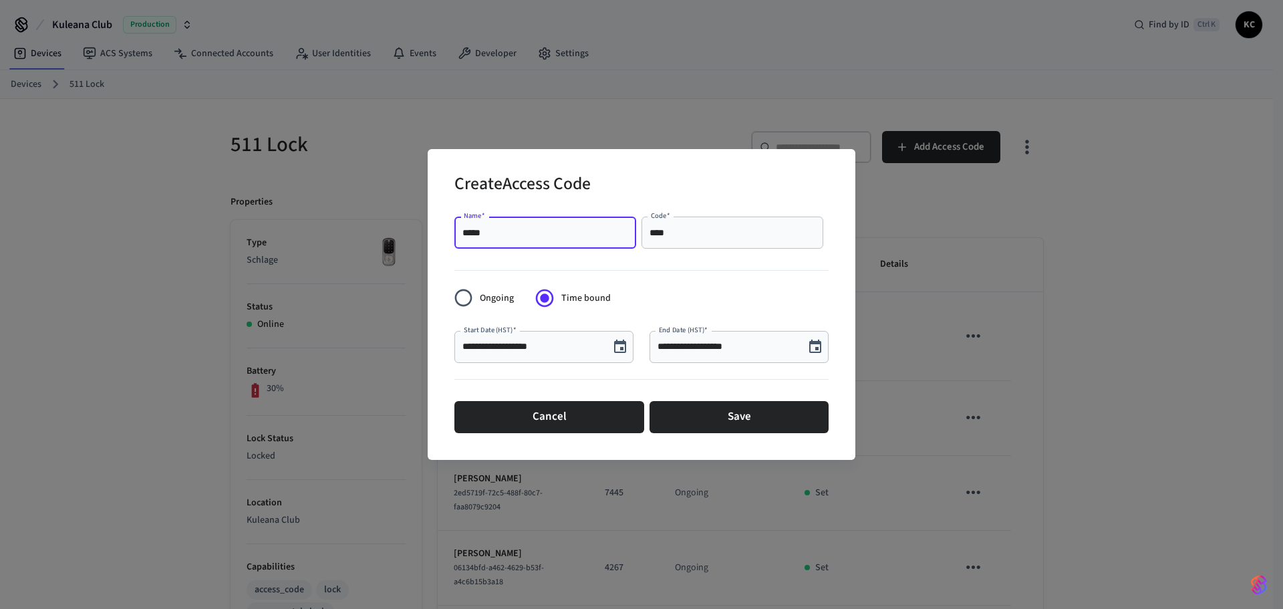
type input "*****"
click at [813, 344] on icon "Choose date, selected date is Oct 3, 2025" at bounding box center [816, 346] width 12 height 13
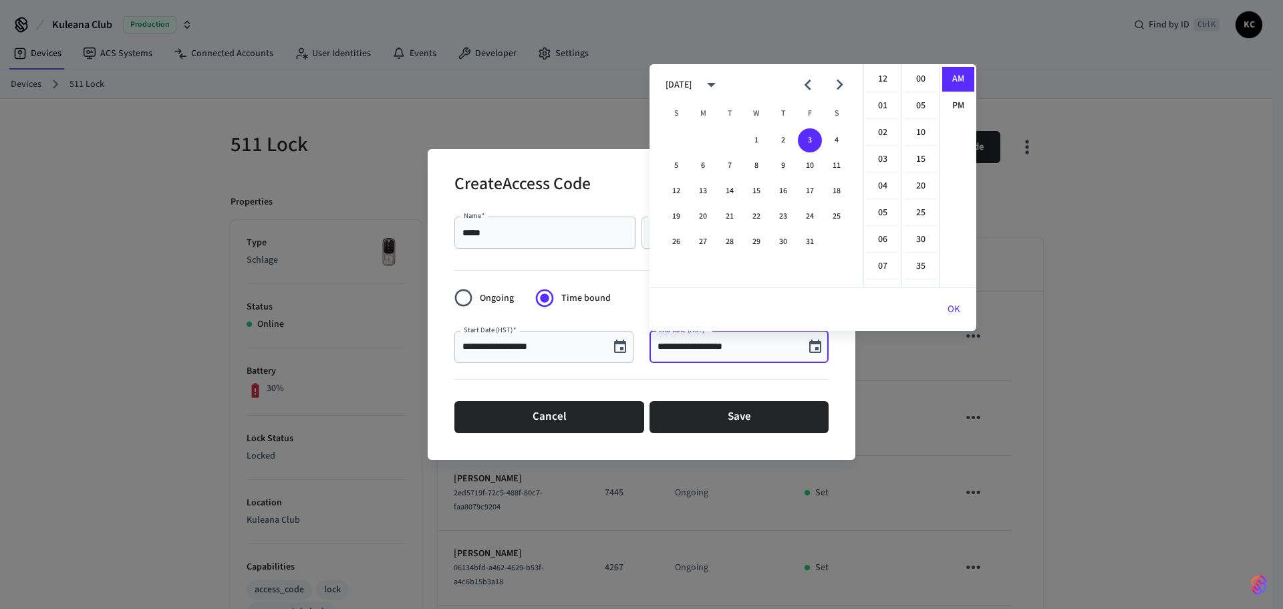
scroll to position [292, 0]
click at [814, 161] on button "10" at bounding box center [810, 166] width 24 height 24
click at [884, 79] on li "12" at bounding box center [883, 79] width 32 height 25
click at [921, 78] on li "00" at bounding box center [921, 79] width 32 height 25
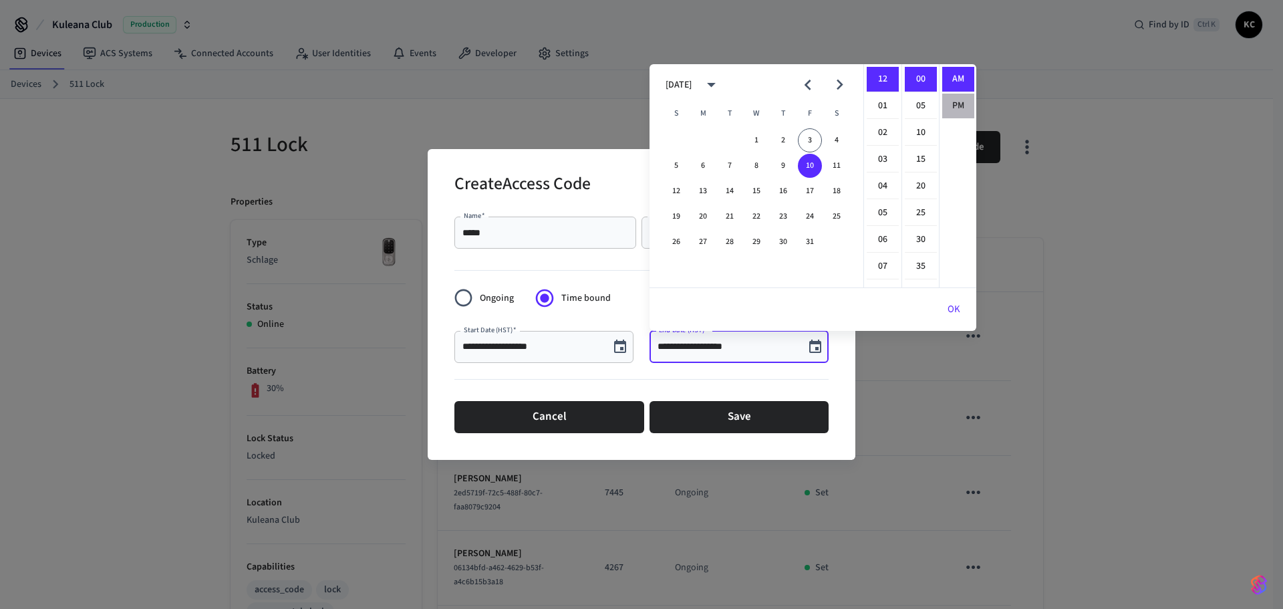
click at [957, 104] on li "PM" at bounding box center [959, 106] width 32 height 25
type input "**********"
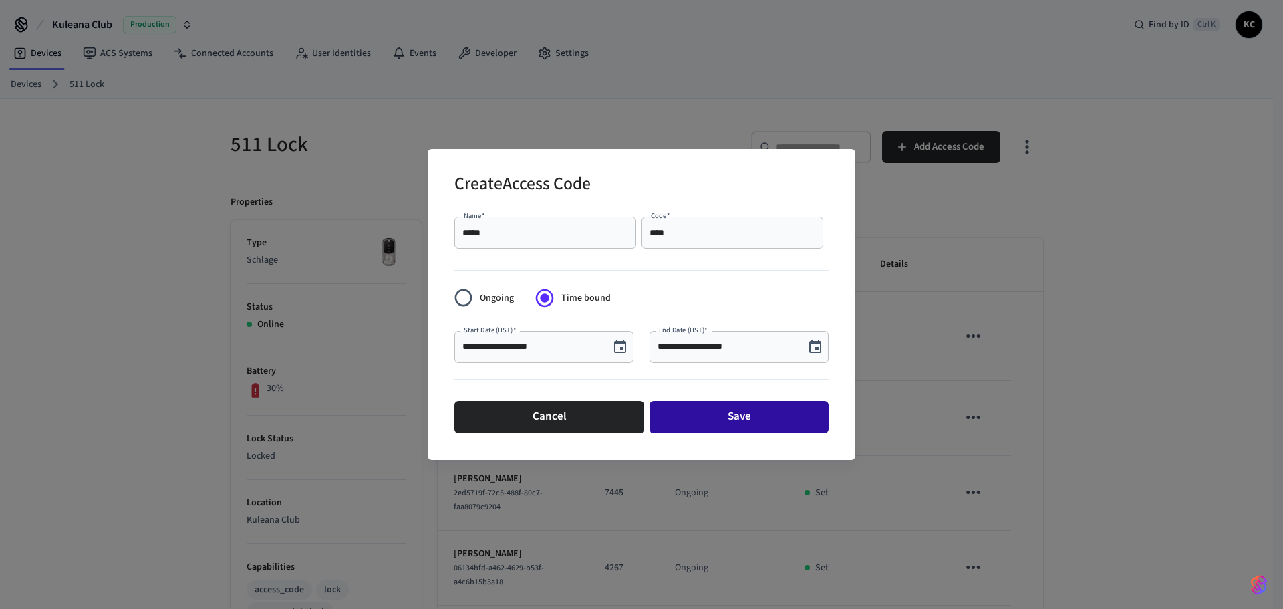
click at [769, 420] on button "Save" at bounding box center [739, 417] width 179 height 32
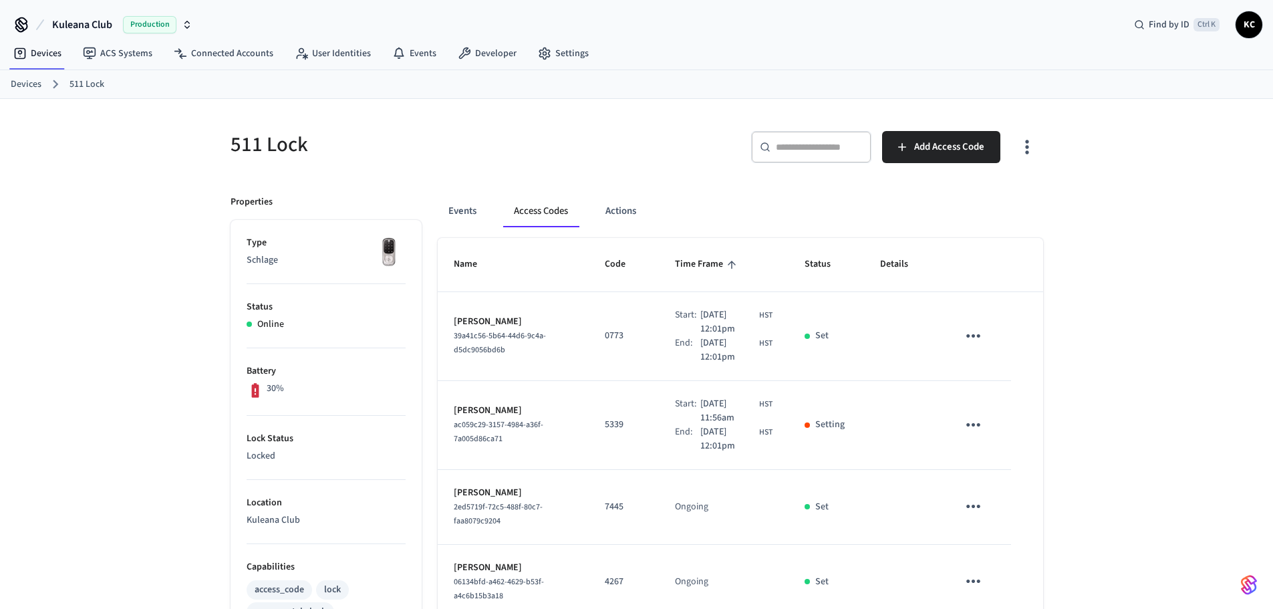
click at [984, 336] on icon "sticky table" at bounding box center [973, 336] width 21 height 21
click at [1004, 418] on li "Delete" at bounding box center [1006, 410] width 64 height 35
click at [15, 86] on link "Devices" at bounding box center [26, 85] width 31 height 14
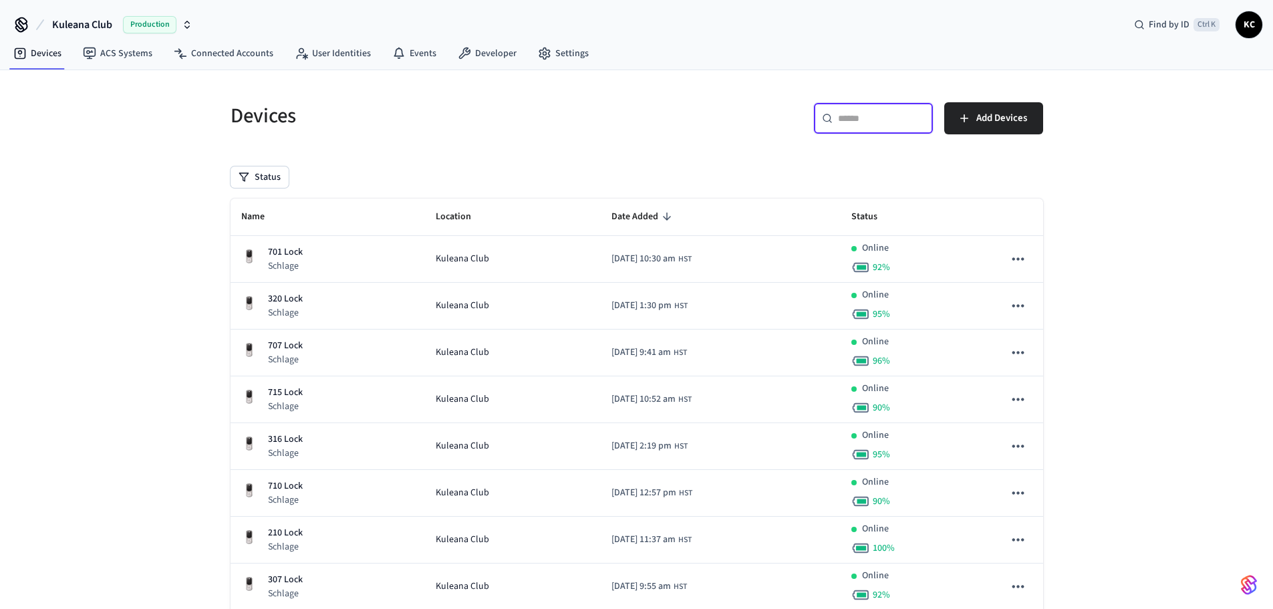
click at [852, 115] on input "text" at bounding box center [881, 118] width 87 height 13
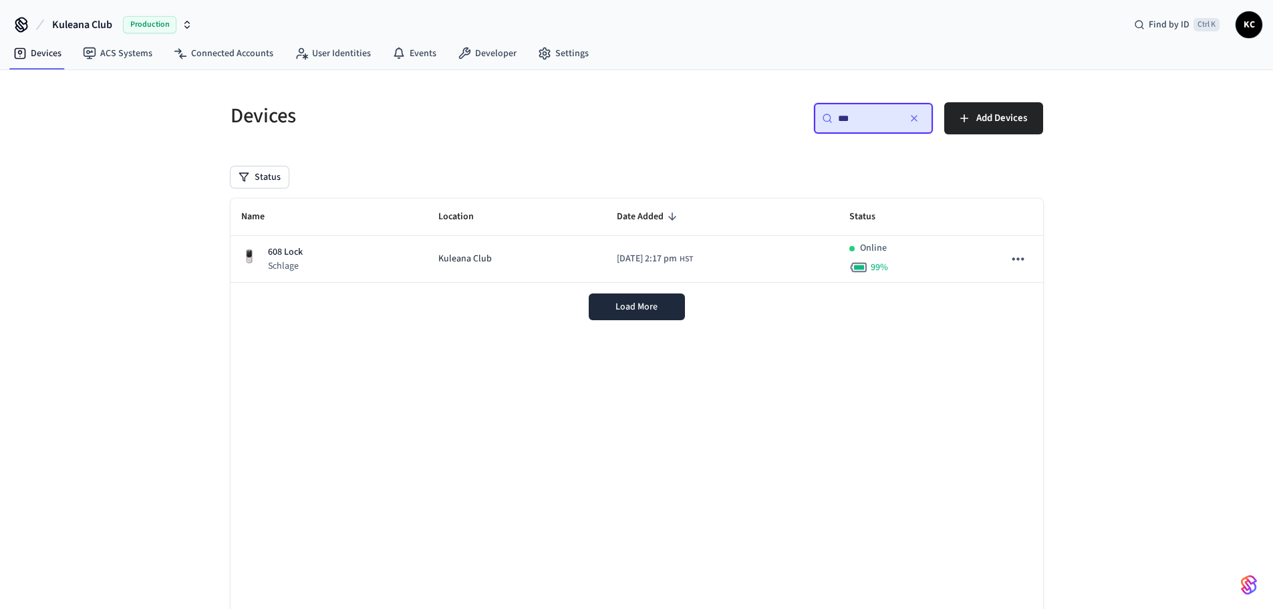
type input "***"
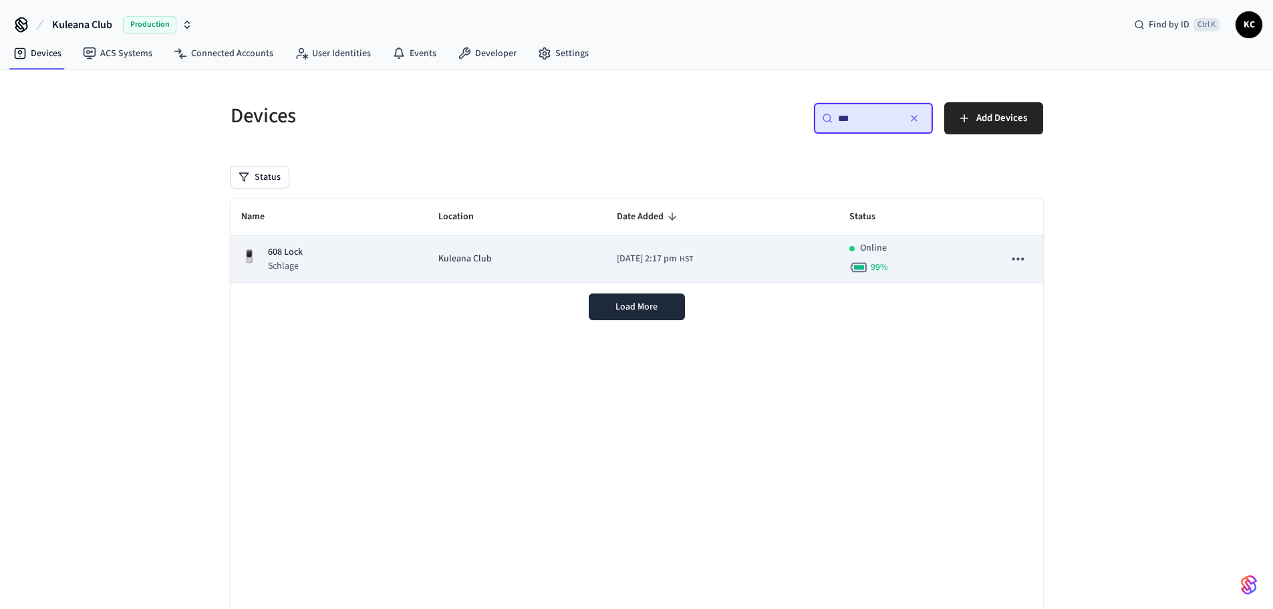
click at [361, 245] on div "608 Lock Schlage" at bounding box center [329, 258] width 176 height 27
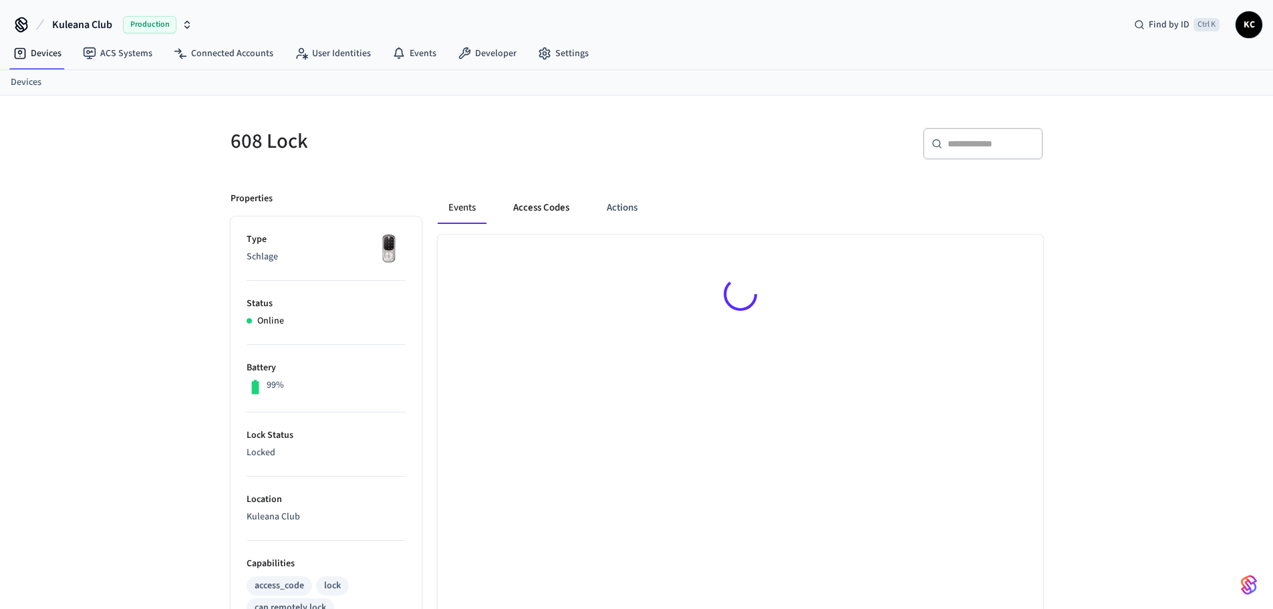
click at [529, 207] on button "Access Codes" at bounding box center [542, 208] width 78 height 32
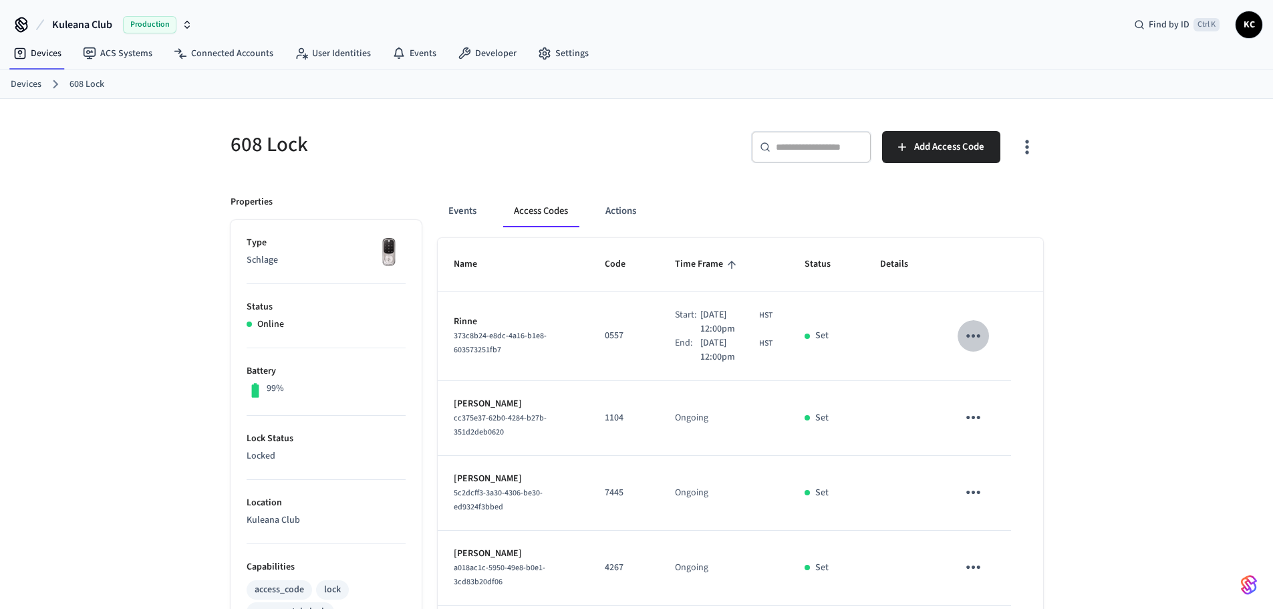
click at [974, 334] on icon "sticky table" at bounding box center [973, 336] width 21 height 21
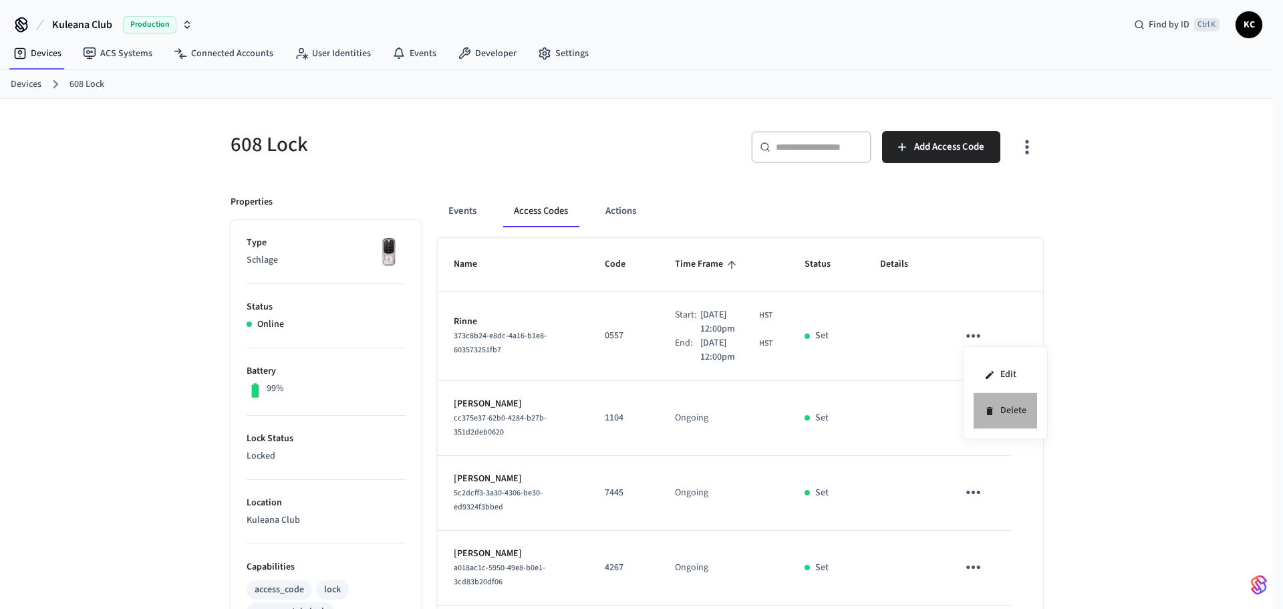
click at [992, 406] on icon at bounding box center [990, 411] width 11 height 11
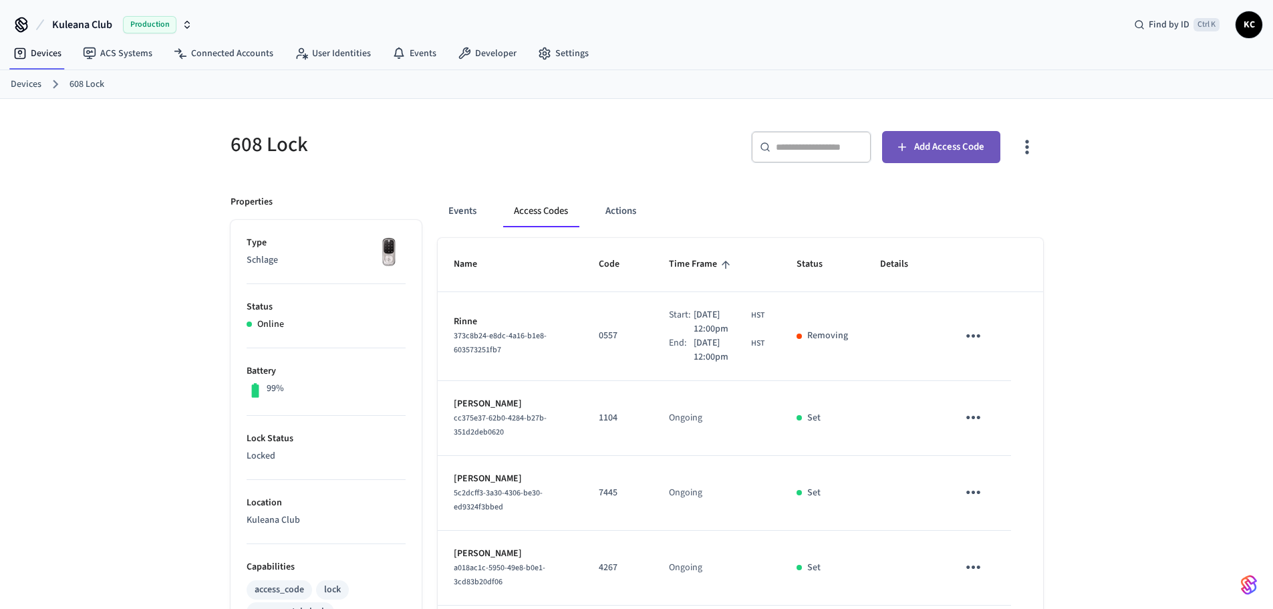
click at [935, 145] on span "Add Access Code" at bounding box center [949, 146] width 70 height 17
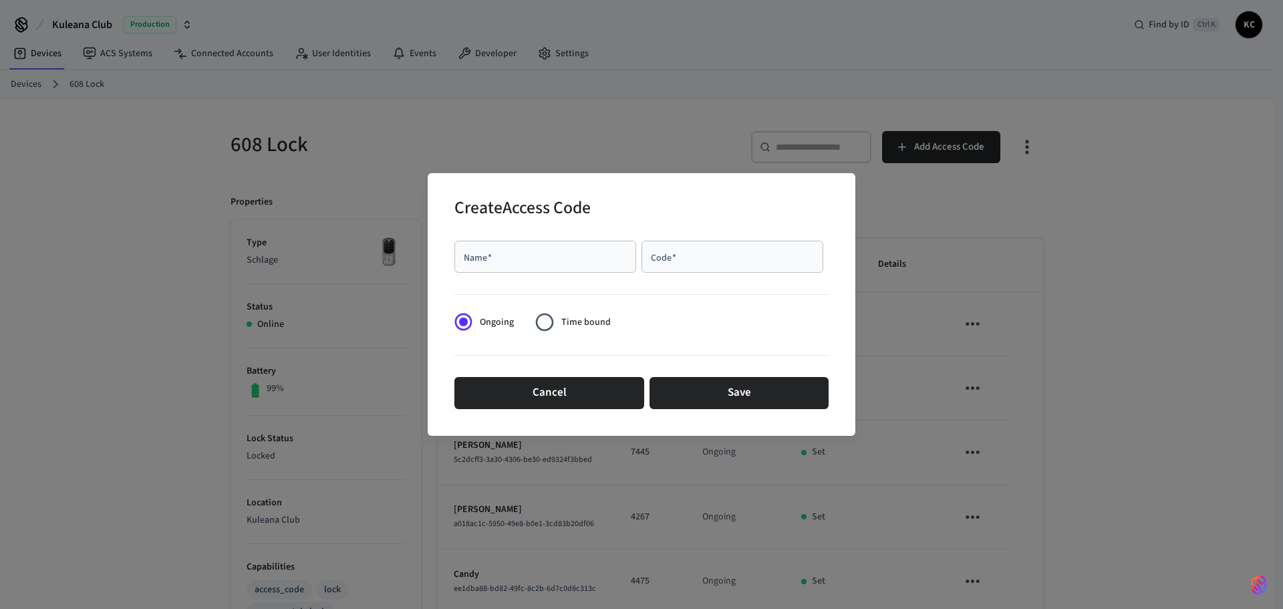
click at [681, 253] on input "Code   *" at bounding box center [733, 256] width 166 height 13
paste input "****"
type input "****"
click at [469, 253] on input "Name   *" at bounding box center [546, 256] width 166 height 13
type input "******"
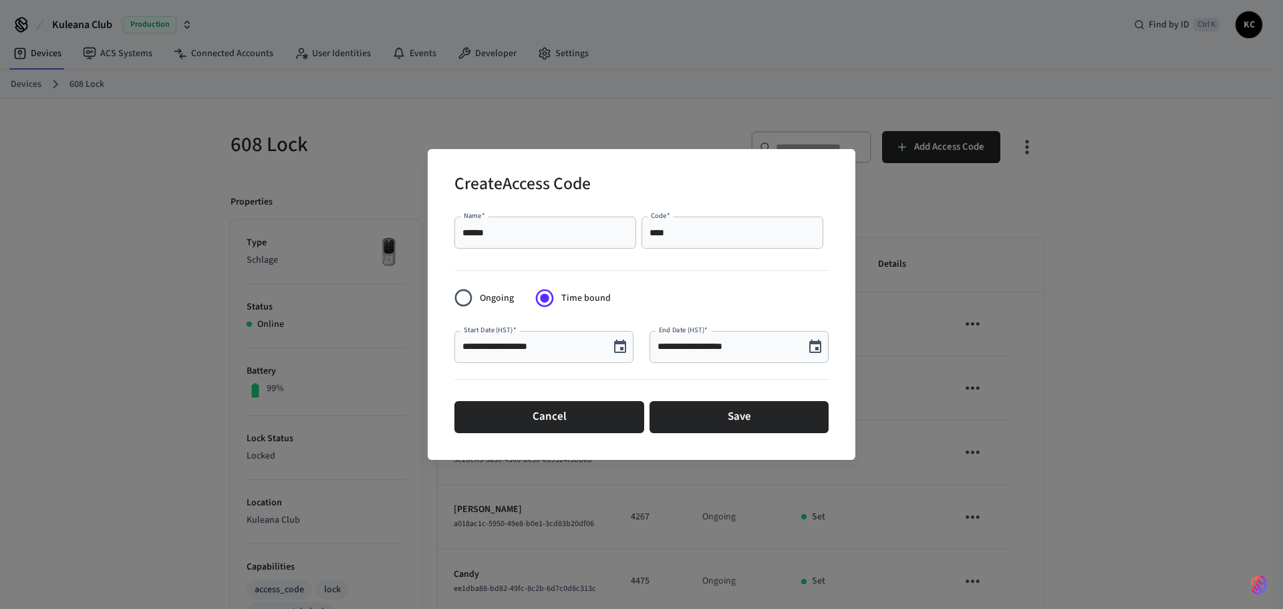
click at [713, 344] on input "**********" at bounding box center [727, 346] width 139 height 13
click at [818, 350] on icon "Choose date, selected date is Oct 3, 2025" at bounding box center [816, 346] width 12 height 13
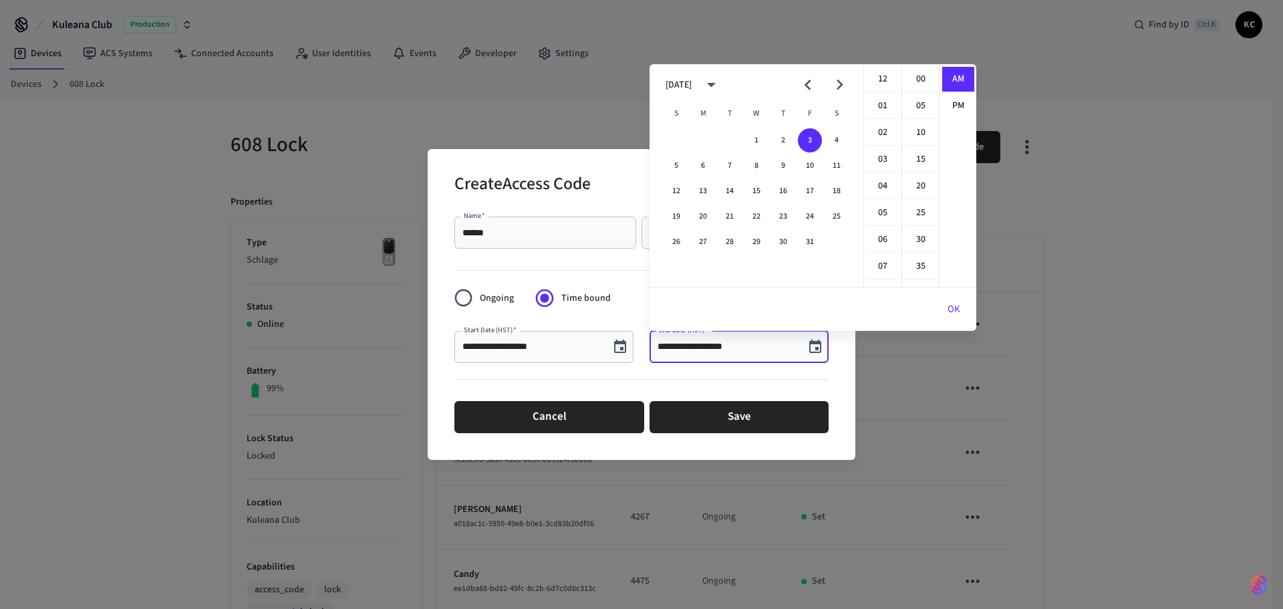
scroll to position [292, 0]
click at [811, 194] on button "17" at bounding box center [810, 191] width 24 height 24
click at [880, 82] on li "12" at bounding box center [883, 79] width 32 height 25
click at [923, 85] on li "00" at bounding box center [921, 79] width 32 height 25
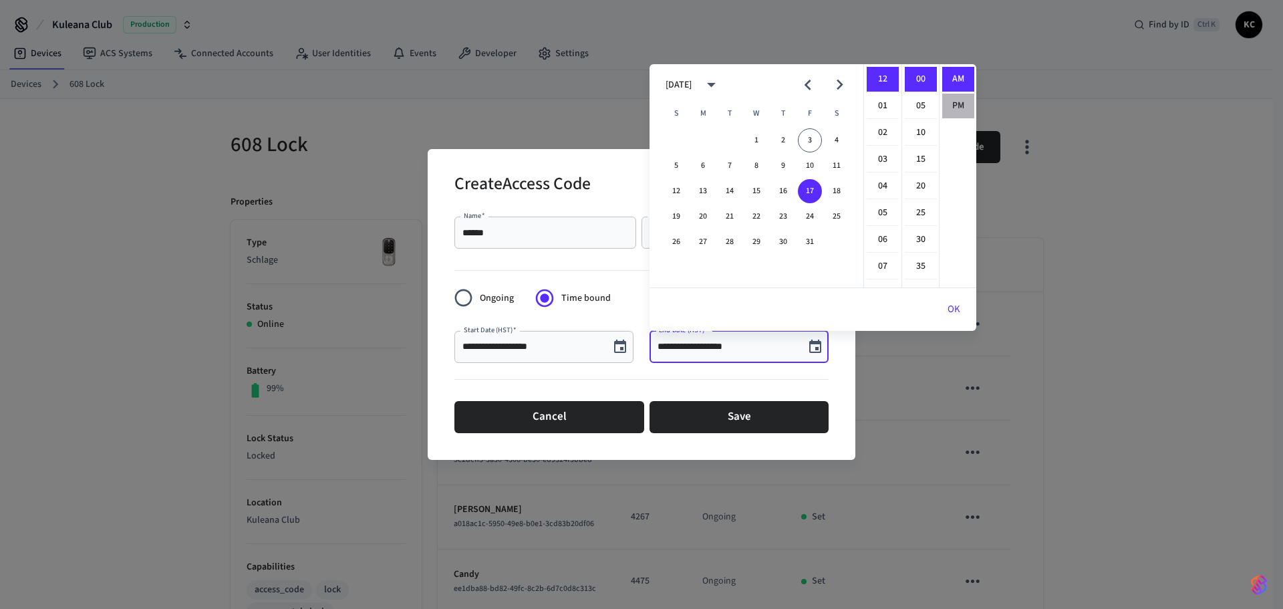
click at [953, 105] on li "PM" at bounding box center [959, 106] width 32 height 25
type input "**********"
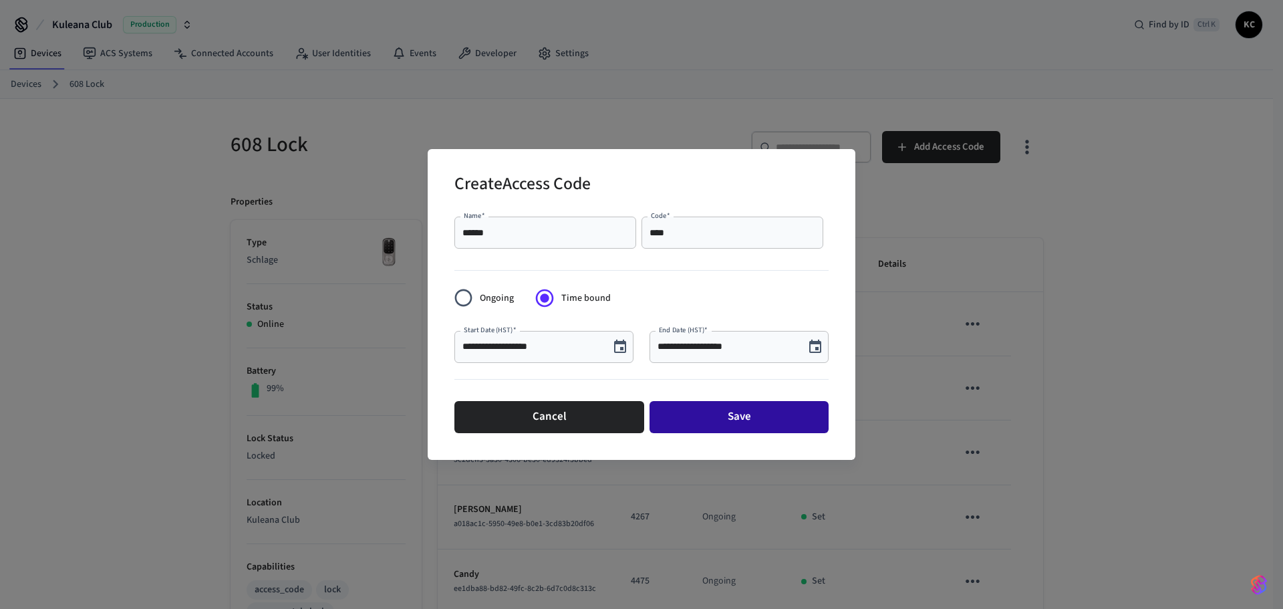
click at [785, 414] on button "Save" at bounding box center [739, 417] width 179 height 32
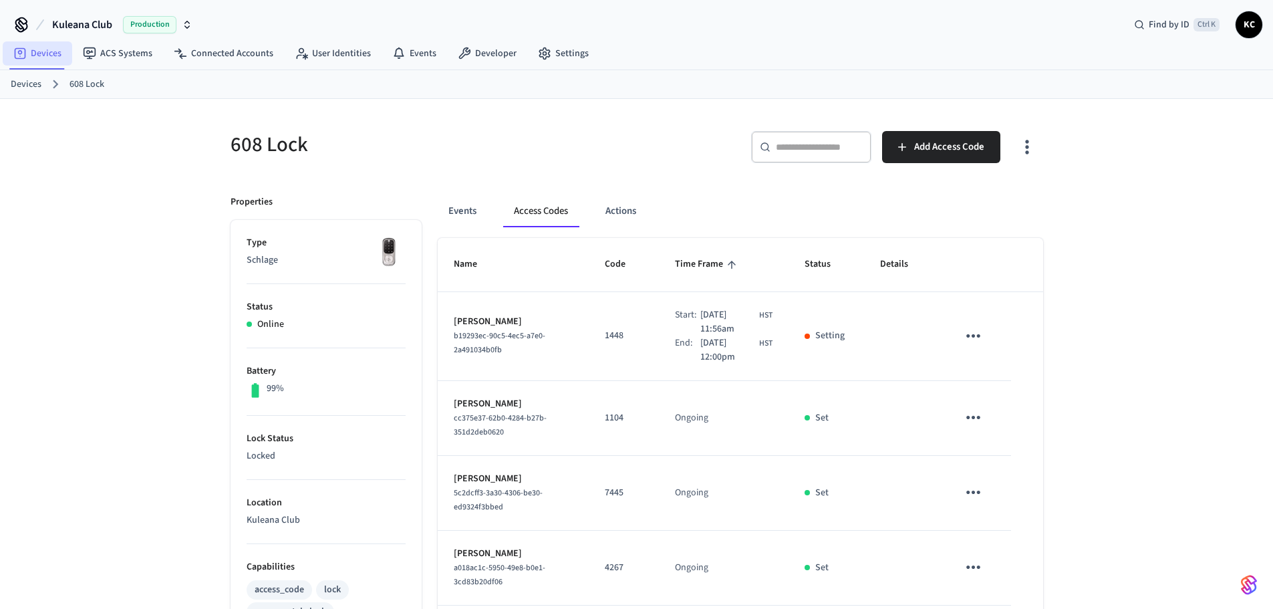
click at [39, 60] on link "Devices" at bounding box center [38, 53] width 70 height 24
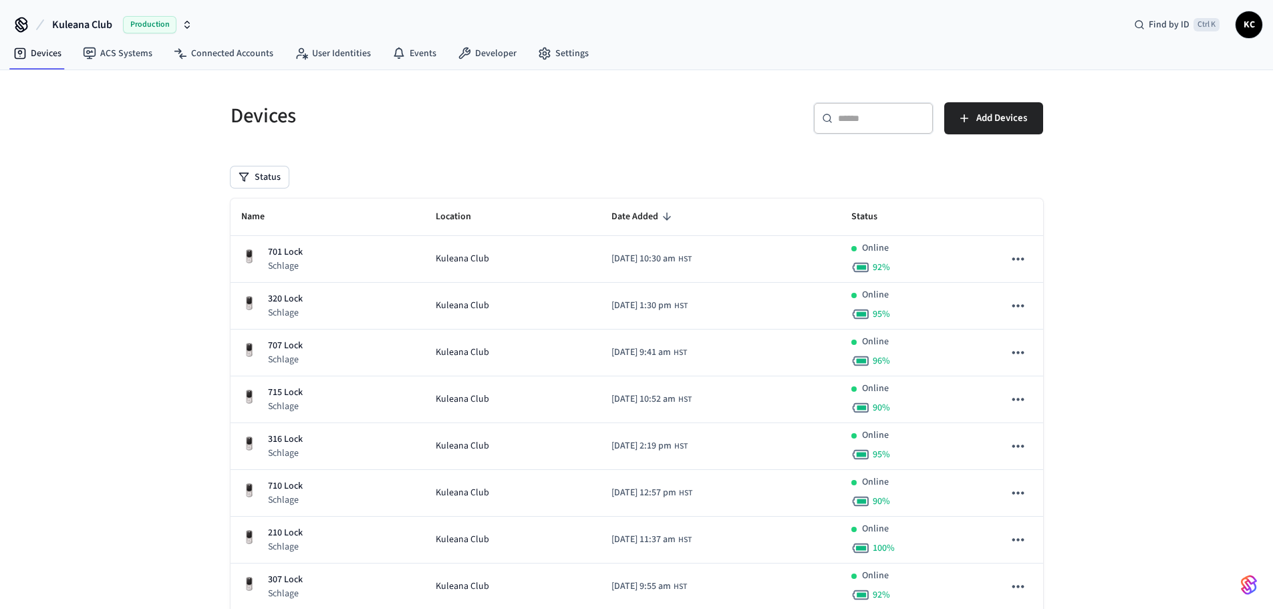
click at [845, 119] on input "text" at bounding box center [881, 118] width 87 height 13
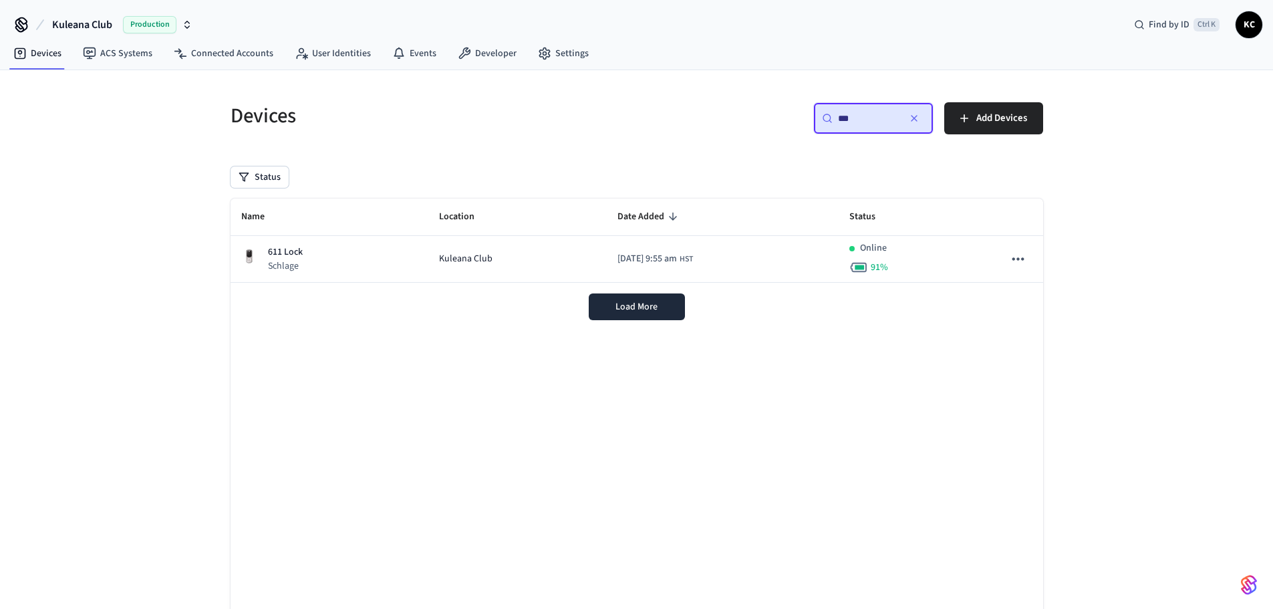
type input "***"
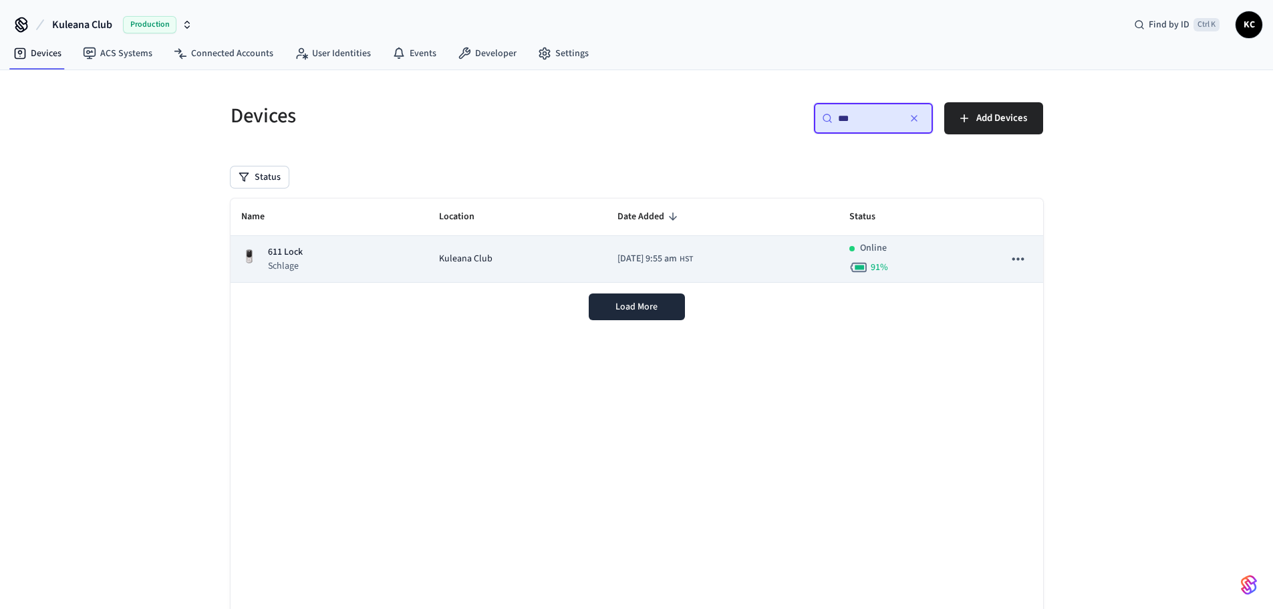
click at [368, 255] on div "611 Lock Schlage" at bounding box center [329, 258] width 176 height 27
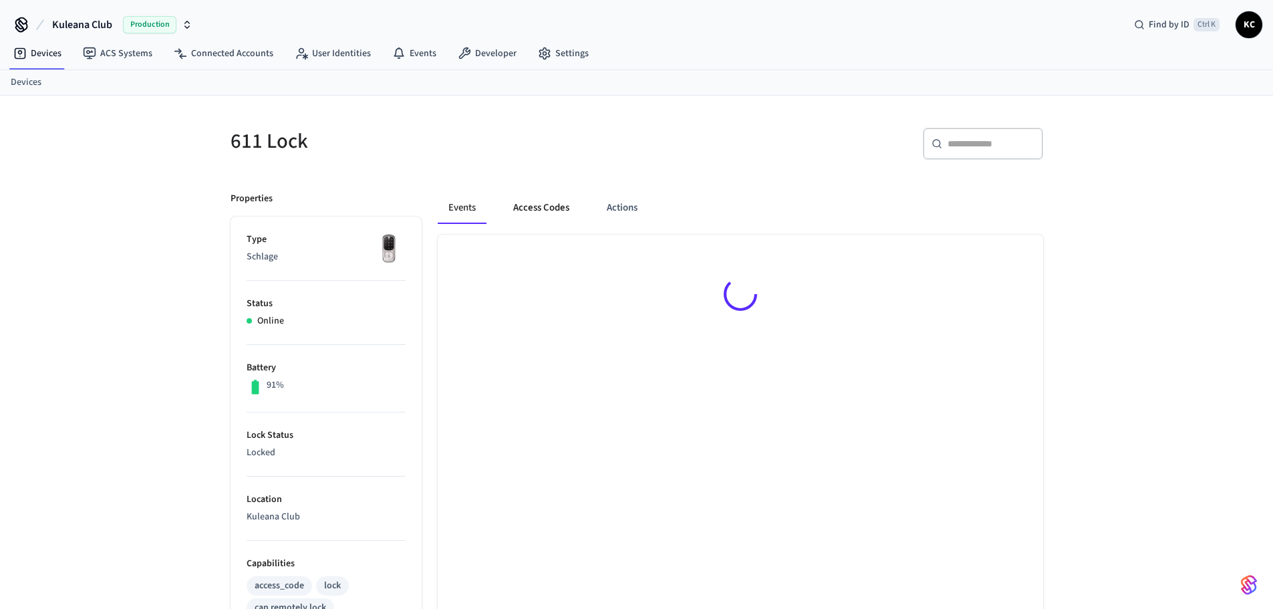
click at [548, 201] on button "Access Codes" at bounding box center [542, 208] width 78 height 32
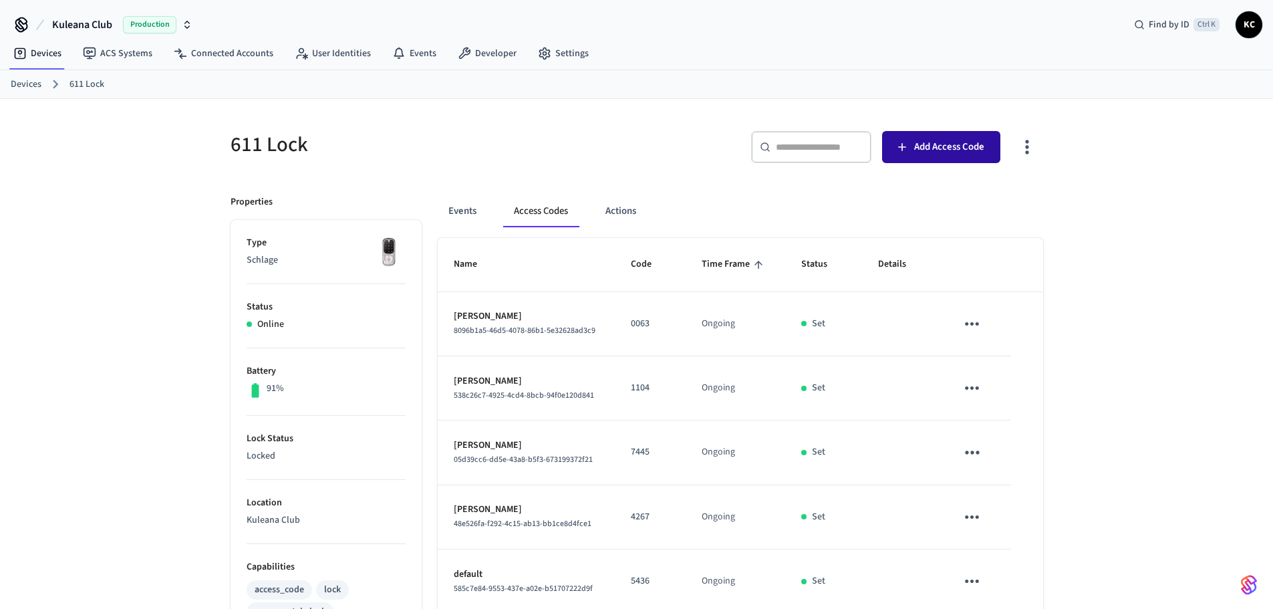
click at [937, 153] on span "Add Access Code" at bounding box center [949, 146] width 70 height 17
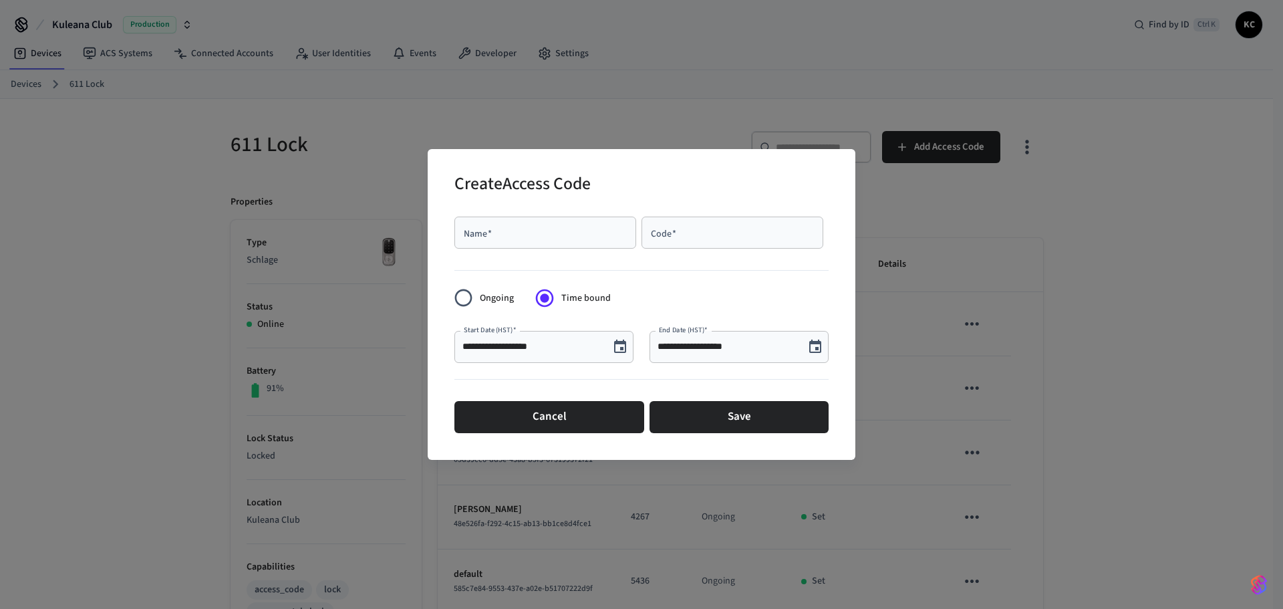
click at [517, 232] on input "Name   *" at bounding box center [546, 232] width 166 height 13
type input "******"
click at [700, 239] on input "Code   *" at bounding box center [733, 232] width 166 height 13
paste input "****"
type input "****"
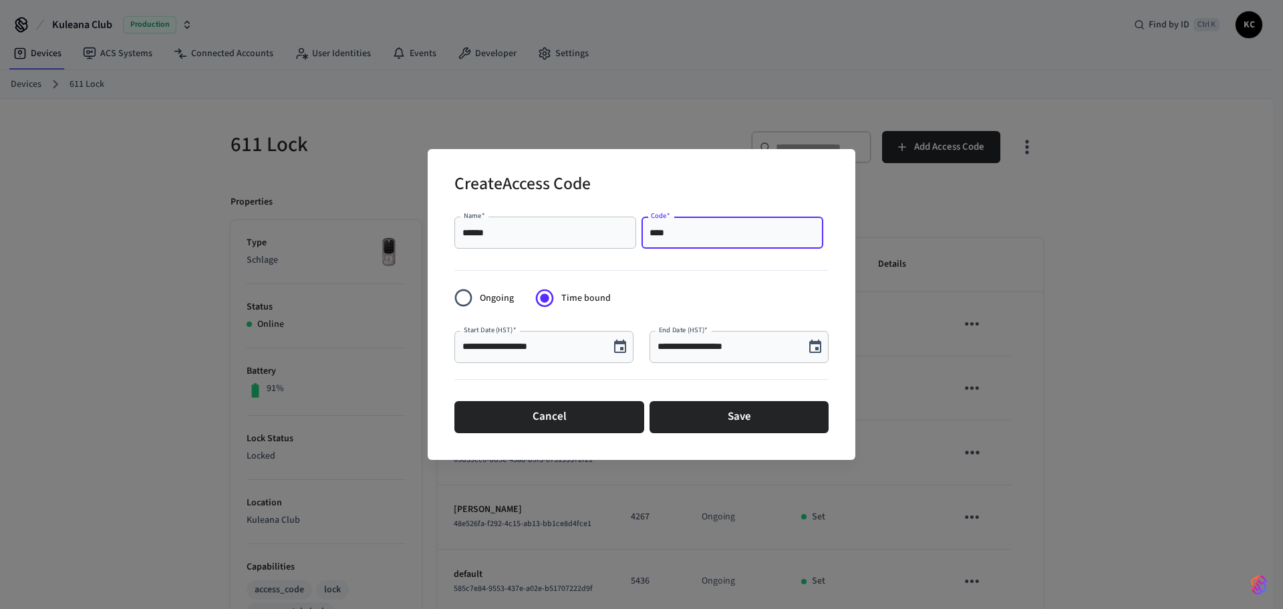
click at [695, 350] on input "**********" at bounding box center [727, 346] width 139 height 13
click at [811, 347] on icon "Choose date, selected date is Oct 3, 2025" at bounding box center [816, 346] width 12 height 13
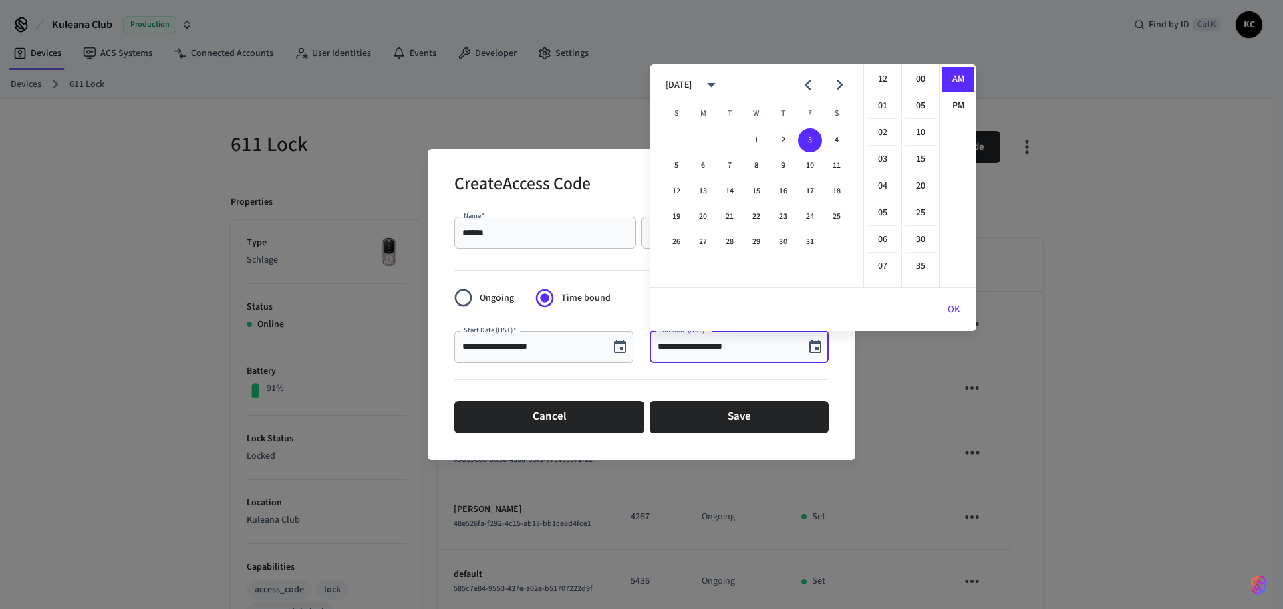
scroll to position [292, 0]
click at [806, 168] on button "10" at bounding box center [810, 166] width 24 height 24
click at [883, 85] on li "12" at bounding box center [883, 79] width 32 height 25
click at [926, 78] on li "00" at bounding box center [921, 79] width 32 height 25
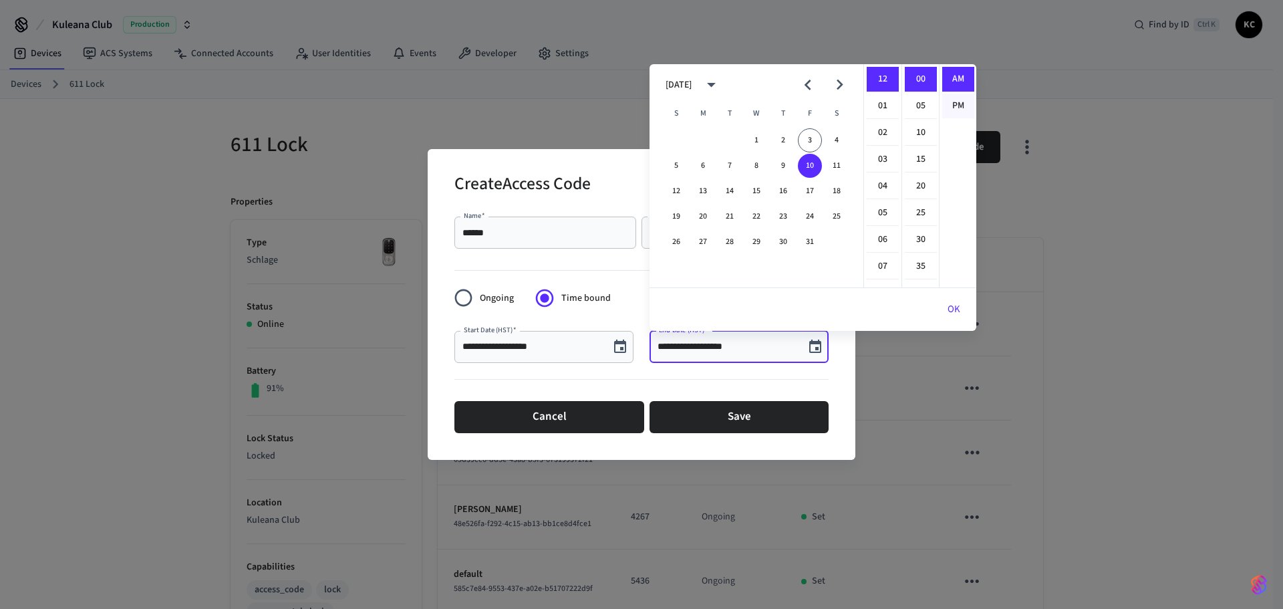
click at [954, 109] on li "PM" at bounding box center [959, 106] width 32 height 25
type input "**********"
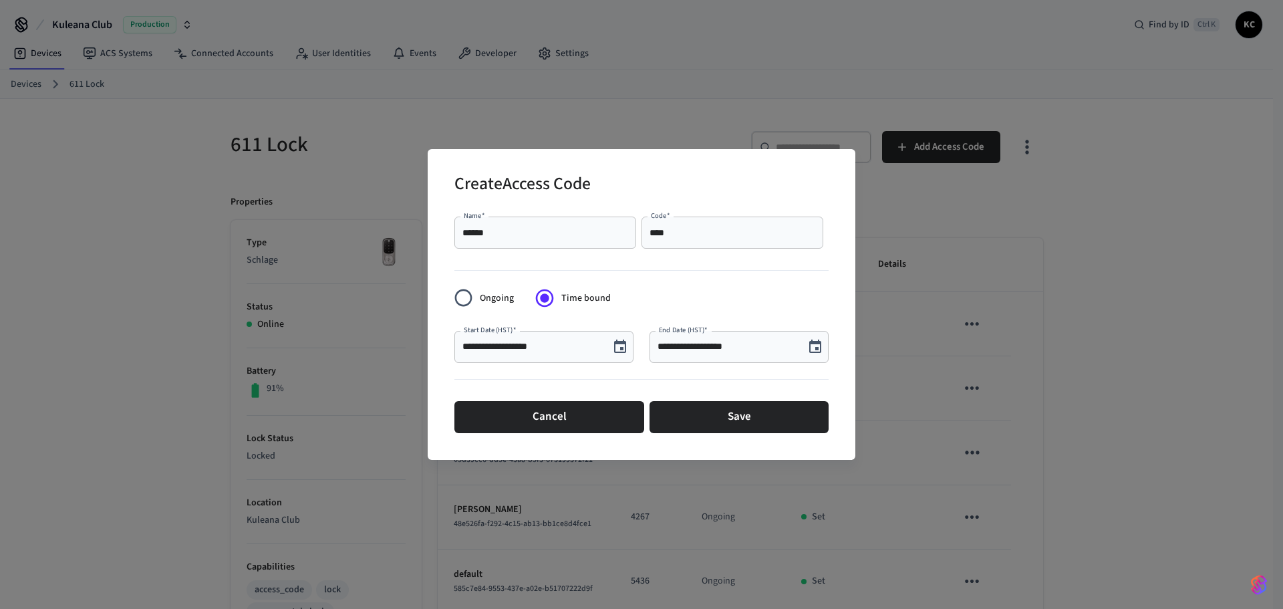
scroll to position [25, 0]
click at [771, 424] on button "Save" at bounding box center [739, 417] width 179 height 32
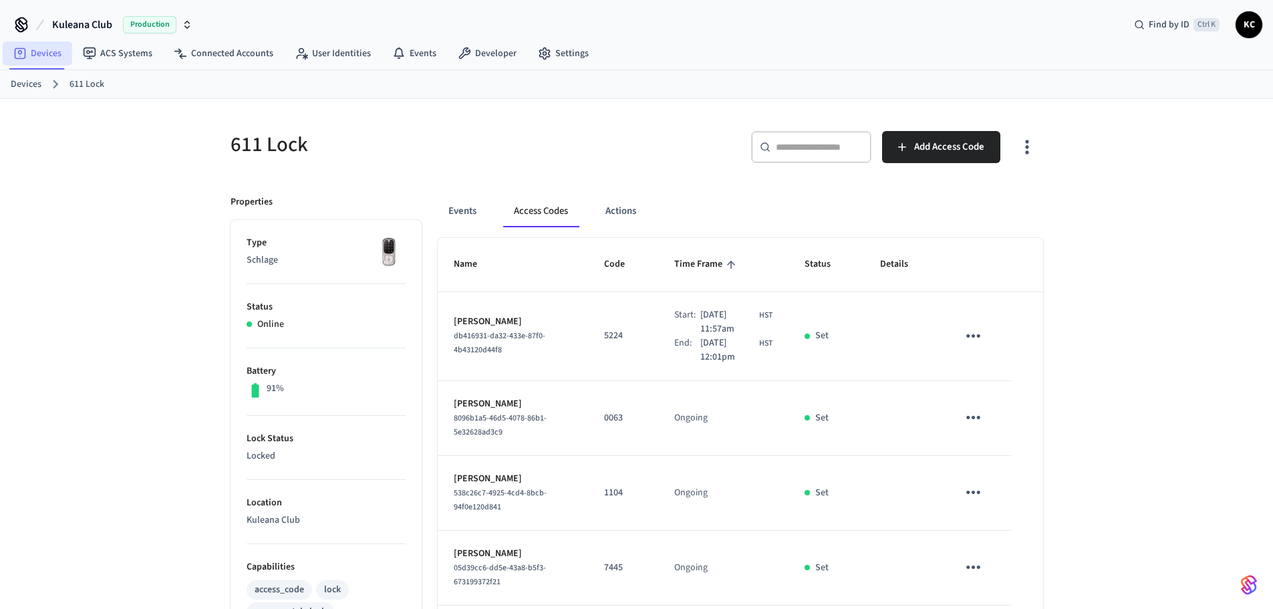
click at [28, 53] on link "Devices" at bounding box center [38, 53] width 70 height 24
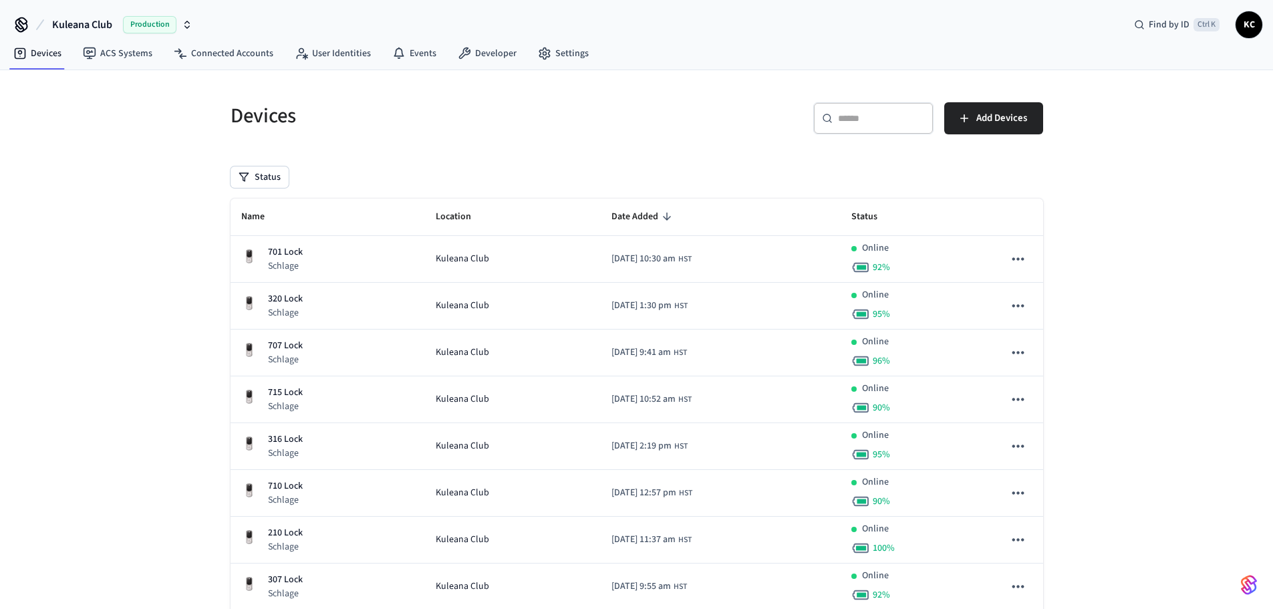
click at [856, 115] on input "text" at bounding box center [881, 118] width 87 height 13
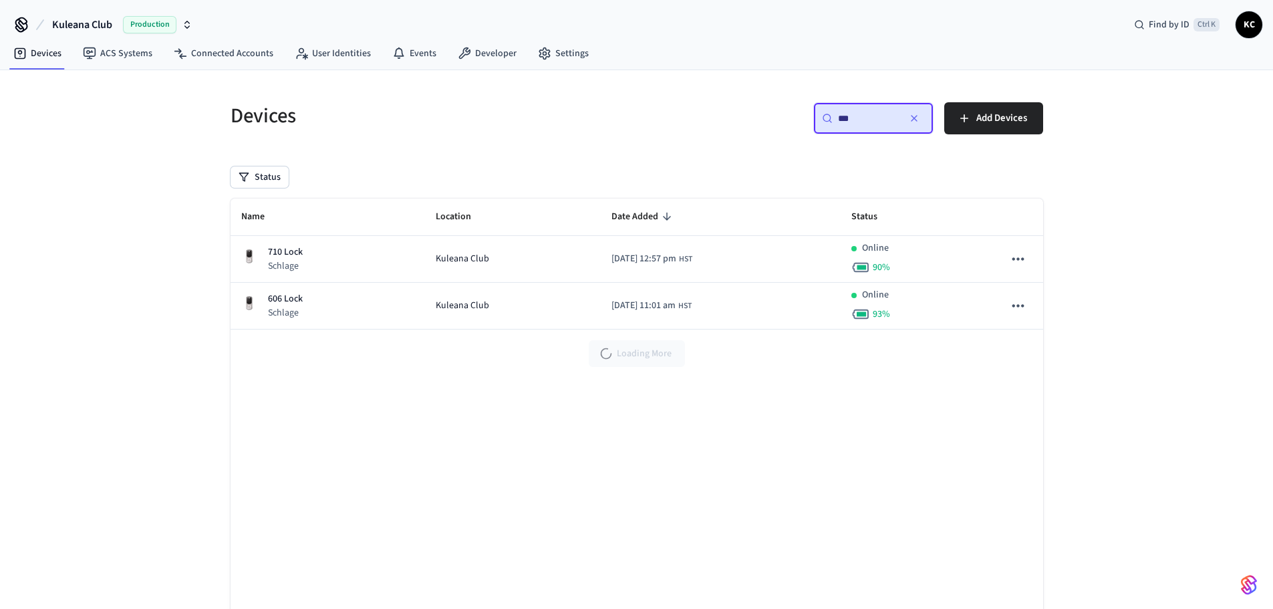
type input "***"
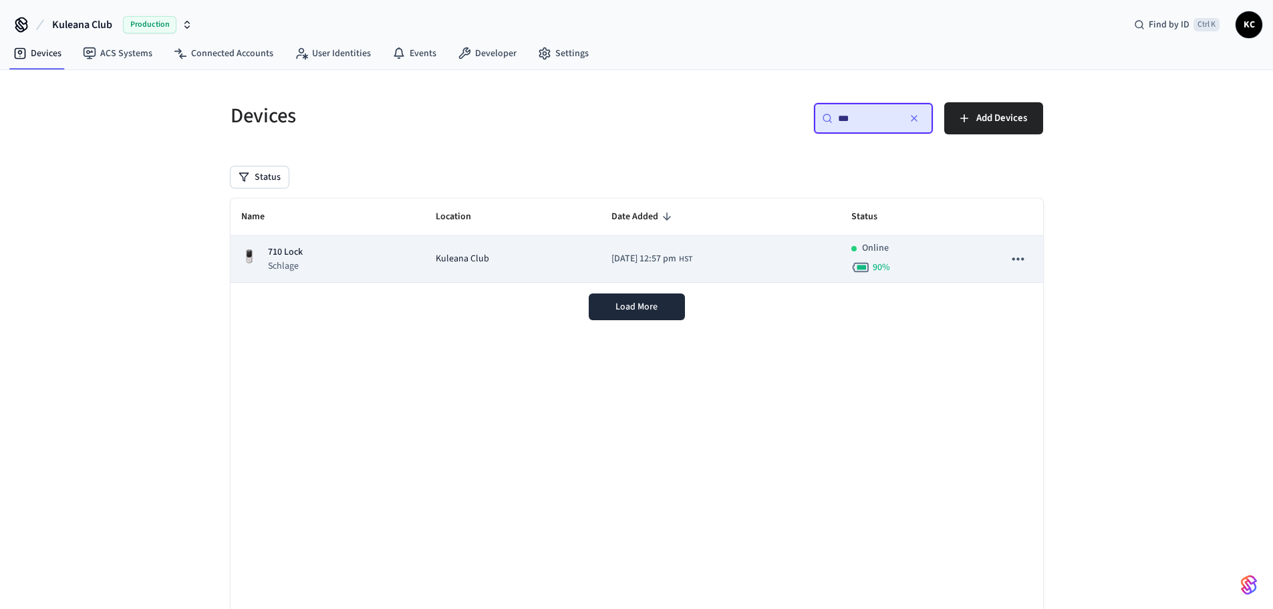
click at [312, 265] on div "710 Lock Schlage" at bounding box center [327, 258] width 173 height 27
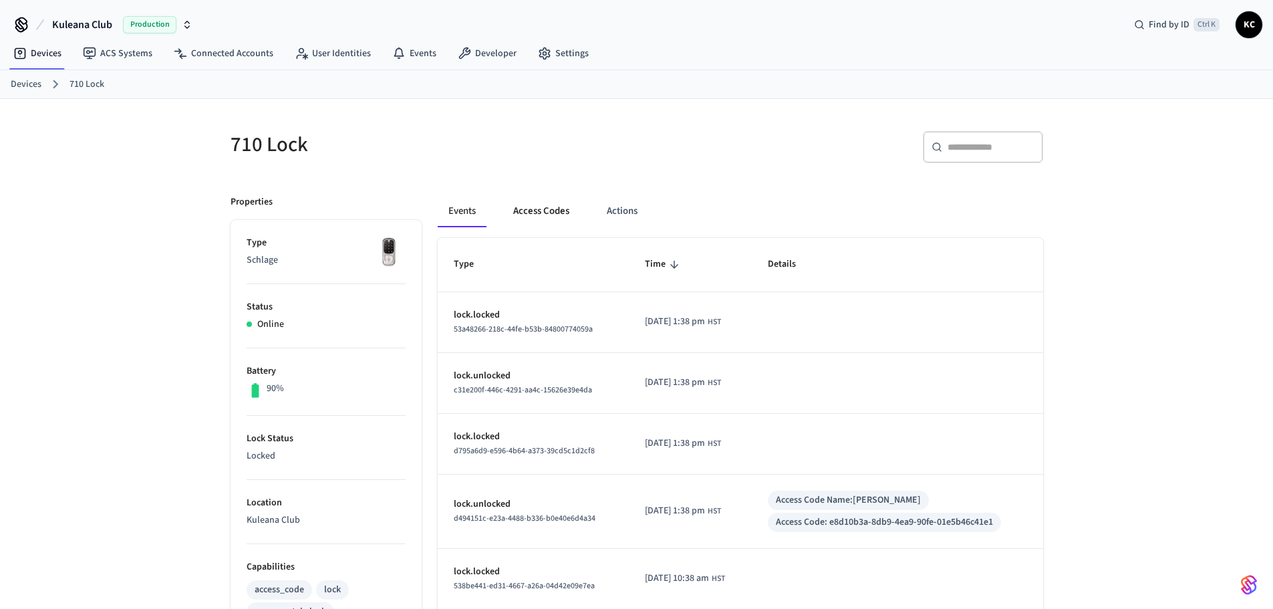
drag, startPoint x: 552, startPoint y: 219, endPoint x: 572, endPoint y: 217, distance: 19.5
click at [552, 219] on button "Access Codes" at bounding box center [542, 211] width 78 height 32
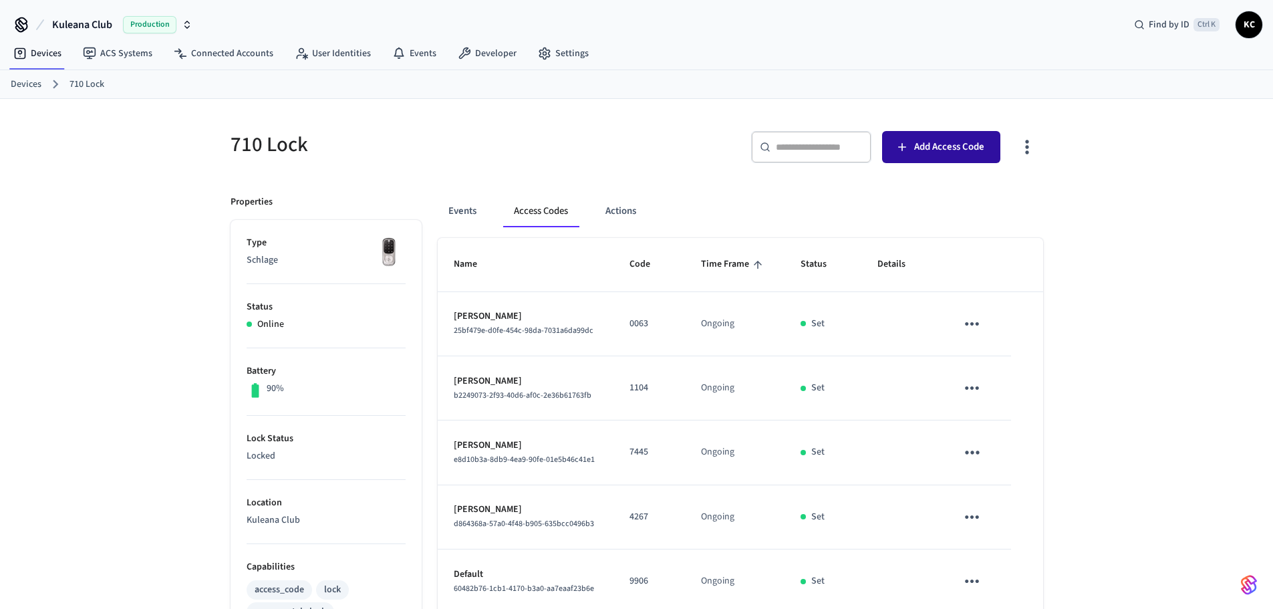
click at [938, 150] on span "Add Access Code" at bounding box center [949, 146] width 70 height 17
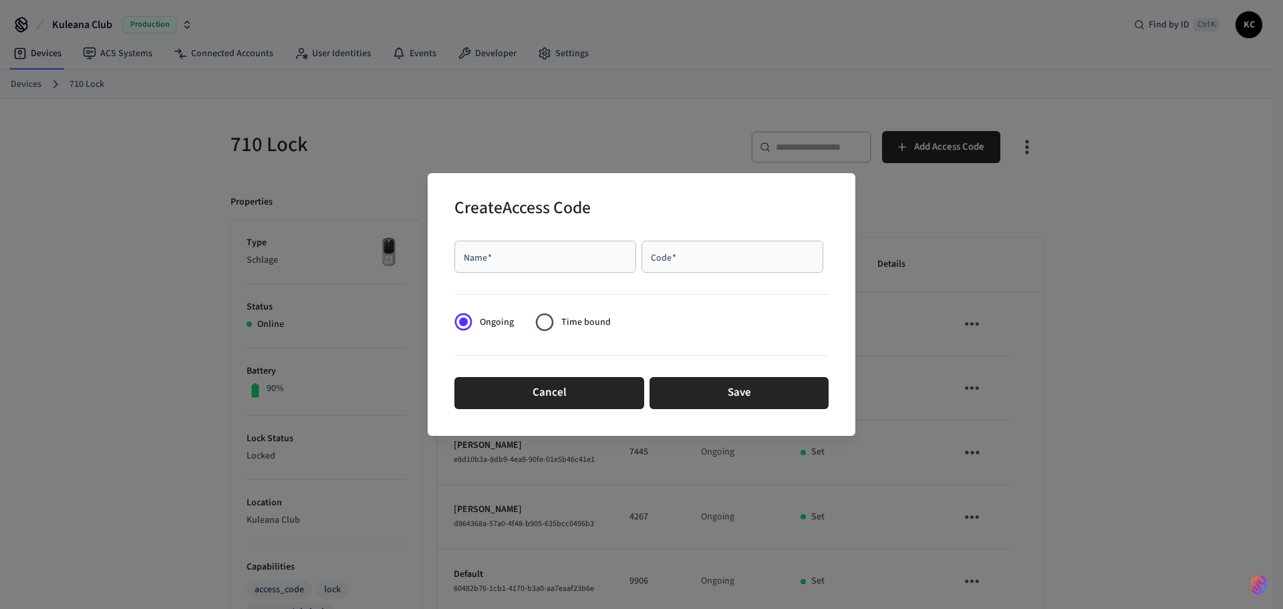
click at [567, 316] on span "Time bound" at bounding box center [586, 323] width 49 height 14
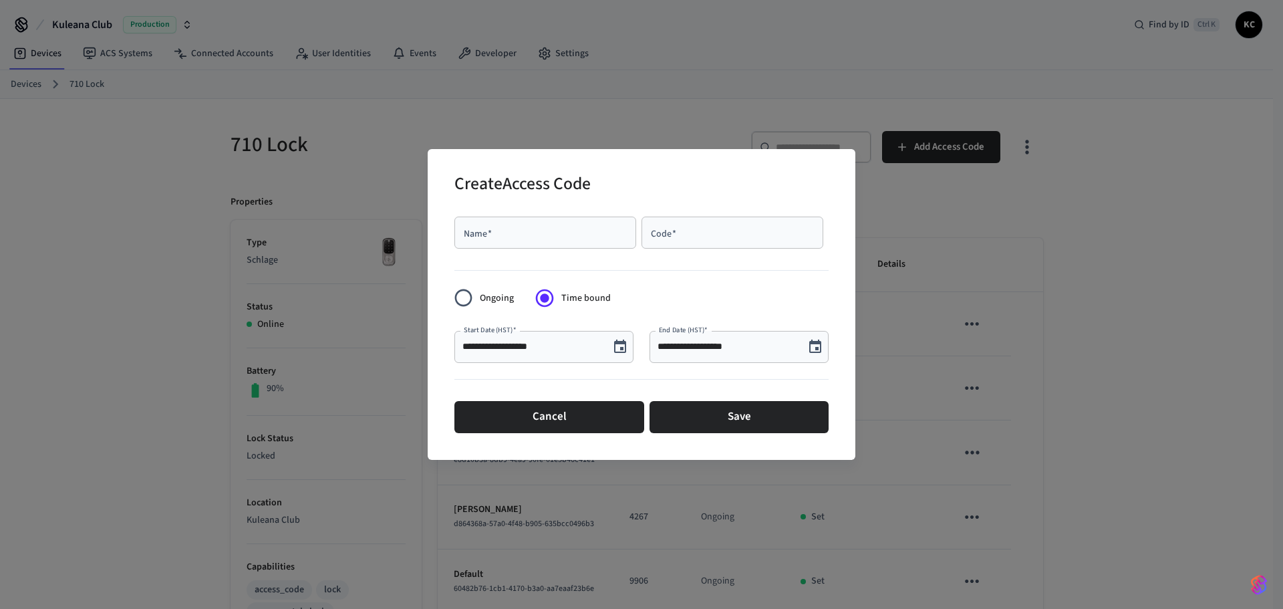
click at [714, 241] on div "Code   *" at bounding box center [733, 233] width 182 height 32
paste input "****"
type input "****"
click at [821, 348] on icon "Choose date, selected date is Oct 3, 2025" at bounding box center [816, 346] width 12 height 13
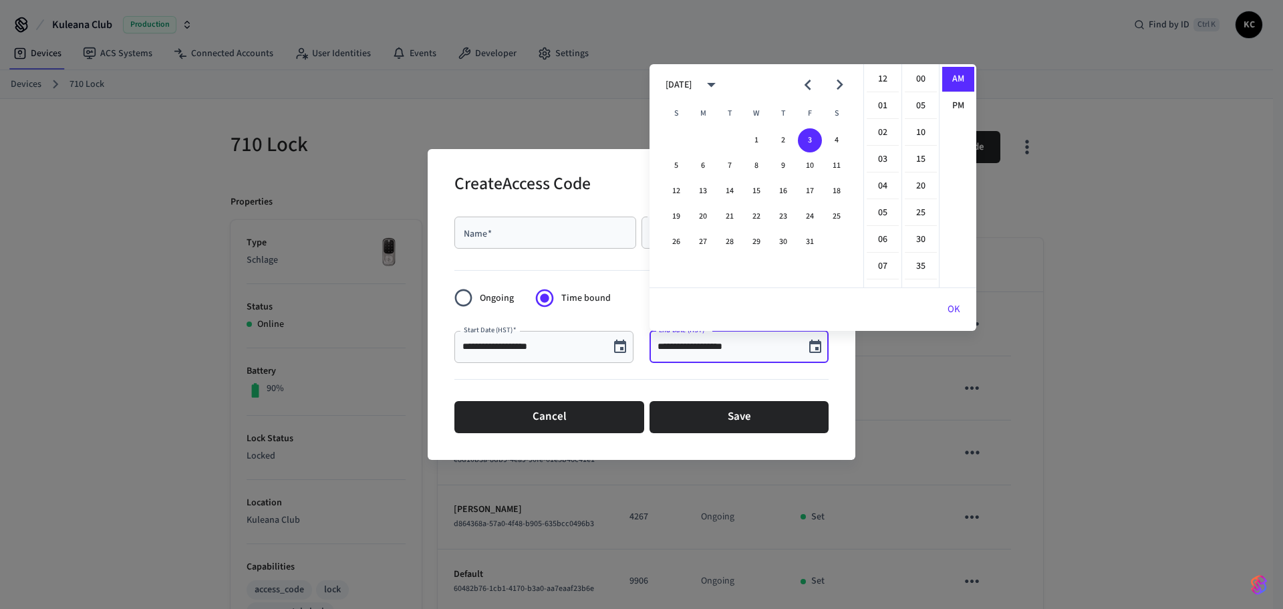
scroll to position [292, 0]
click at [808, 163] on button "10" at bounding box center [810, 166] width 24 height 24
click at [883, 80] on li "12" at bounding box center [883, 79] width 32 height 25
click at [911, 77] on li "00" at bounding box center [921, 79] width 32 height 25
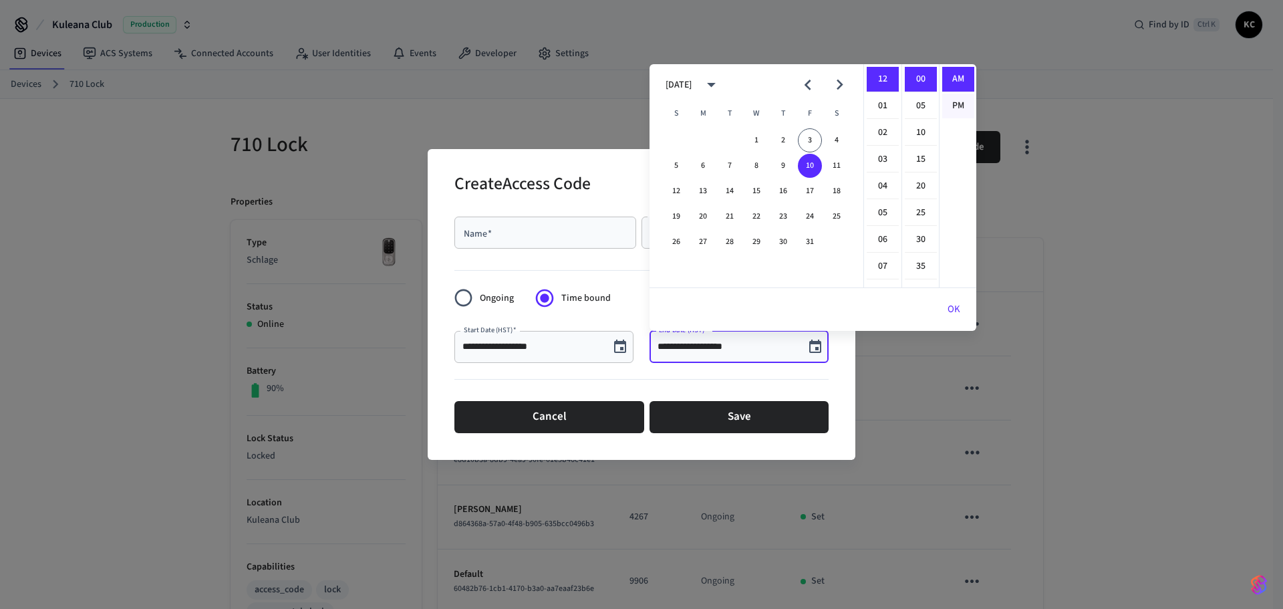
click at [951, 106] on li "PM" at bounding box center [959, 106] width 32 height 25
type input "**********"
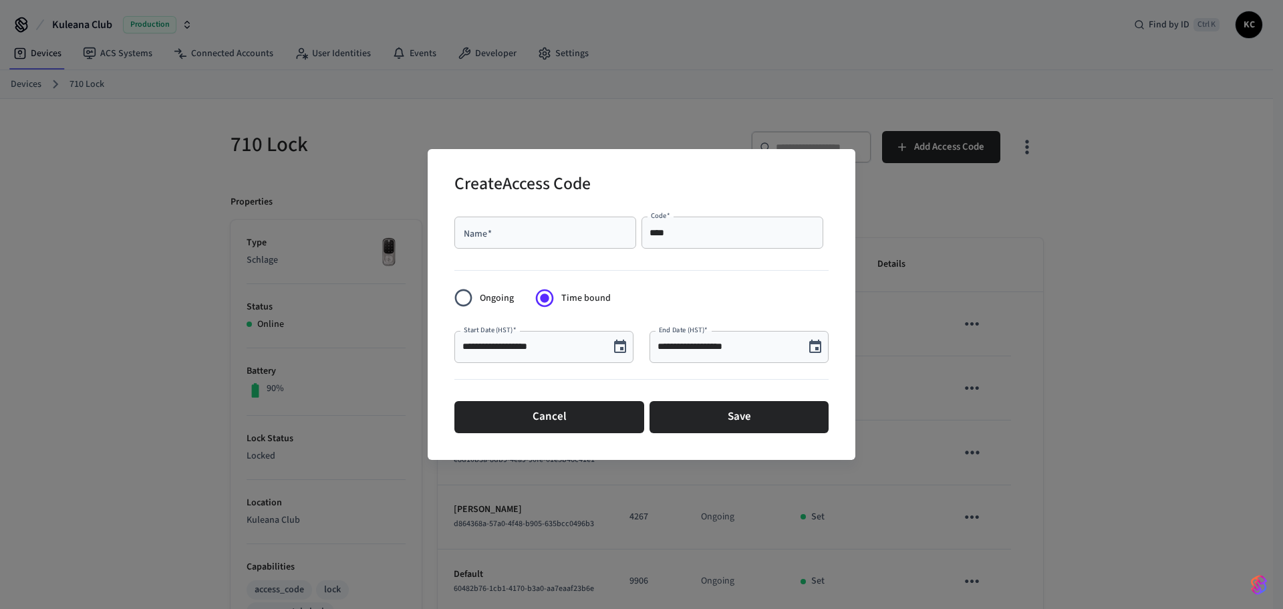
scroll to position [25, 0]
click at [483, 239] on input "Name   *" at bounding box center [546, 232] width 166 height 13
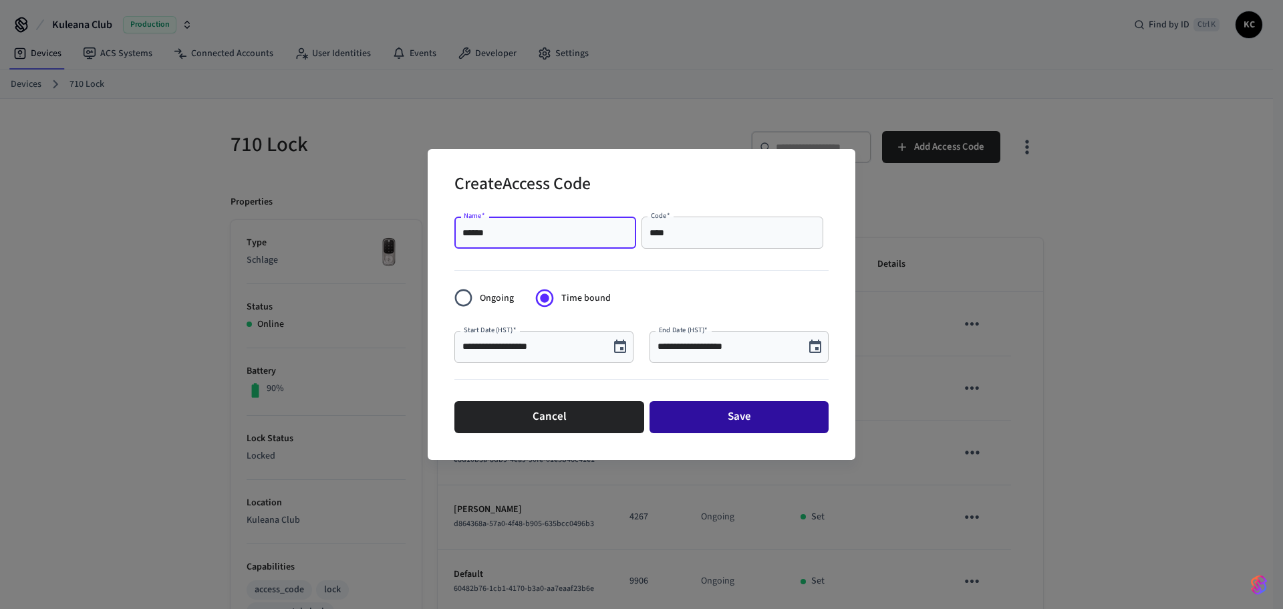
type input "******"
click at [704, 420] on button "Save" at bounding box center [739, 417] width 179 height 32
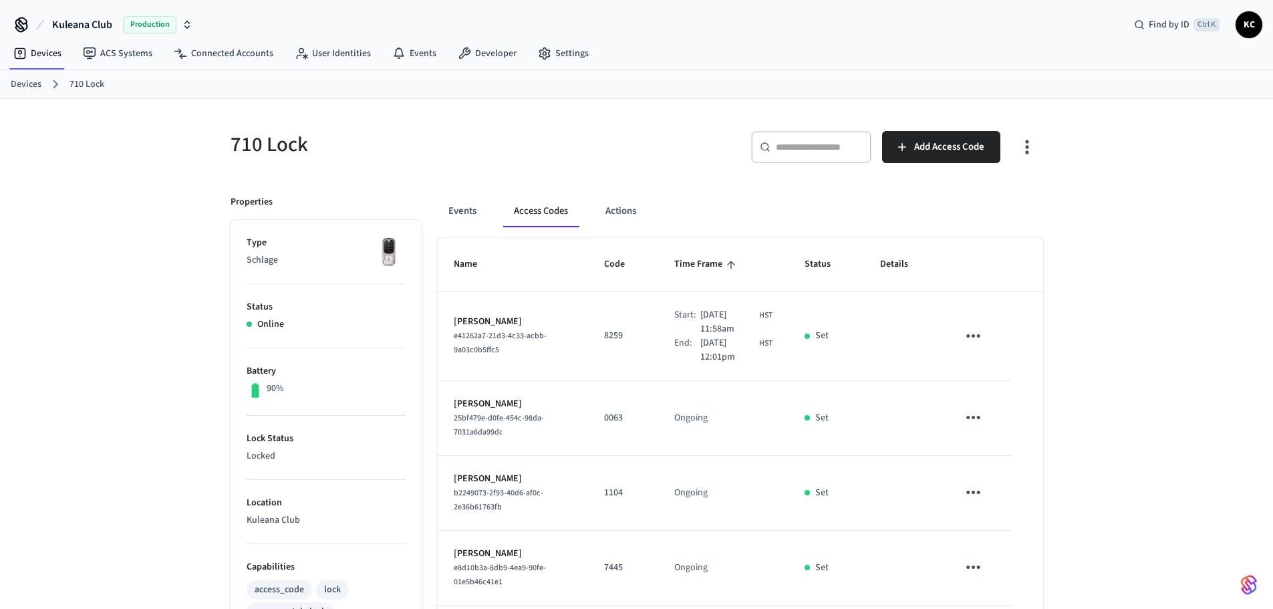
click at [99, 81] on link "710 Lock" at bounding box center [87, 85] width 35 height 14
drag, startPoint x: 35, startPoint y: 85, endPoint x: 56, endPoint y: 86, distance: 21.4
click at [35, 86] on link "Devices" at bounding box center [26, 85] width 31 height 14
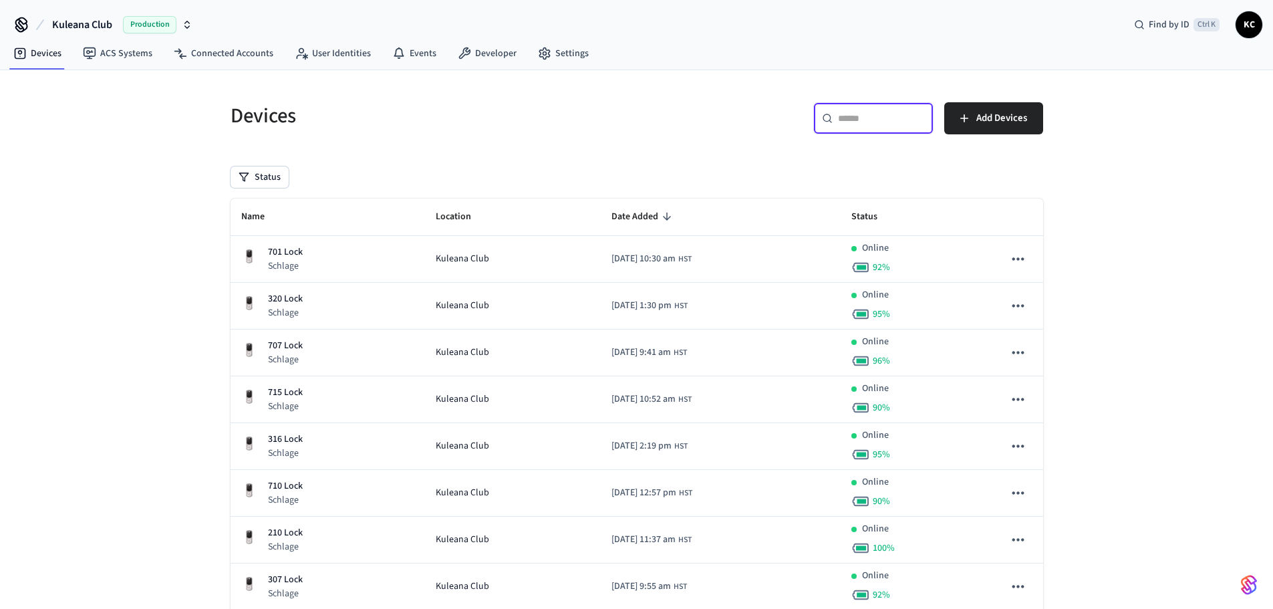
click at [851, 118] on input "text" at bounding box center [881, 118] width 87 height 13
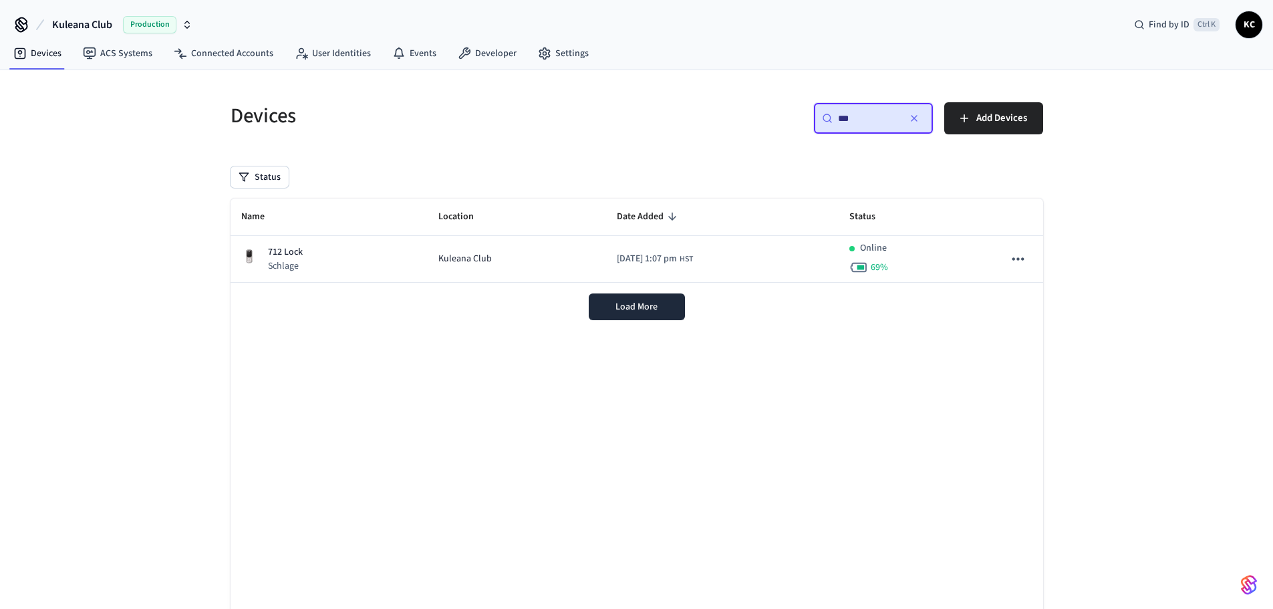
type input "***"
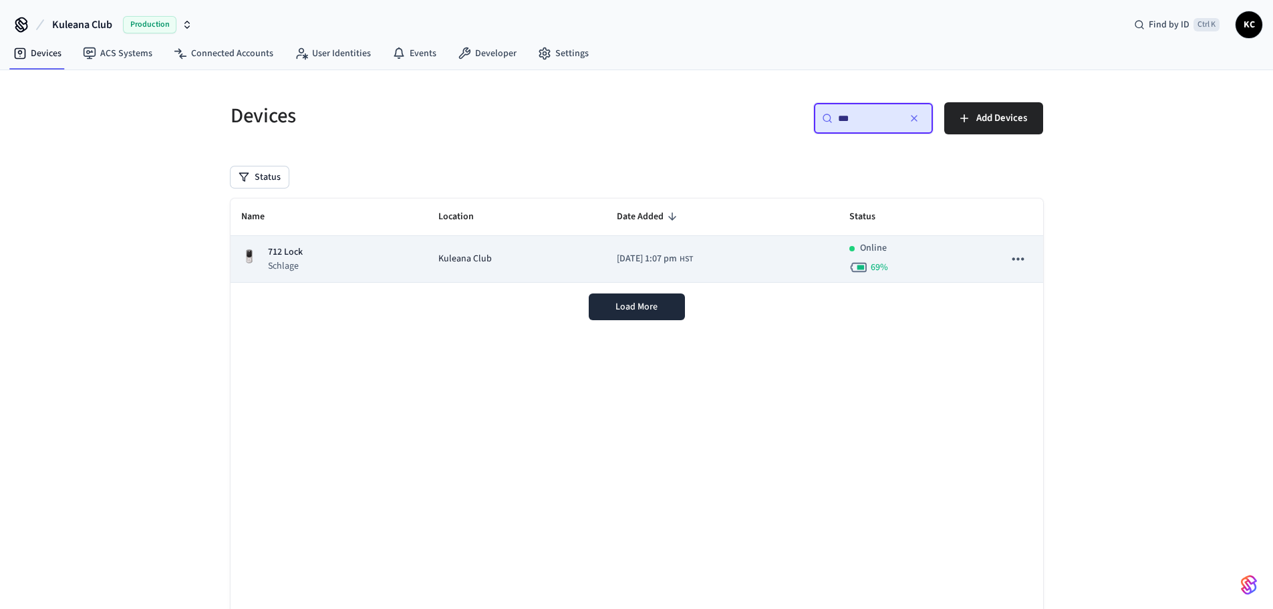
click at [357, 251] on div "712 Lock Schlage" at bounding box center [329, 258] width 176 height 27
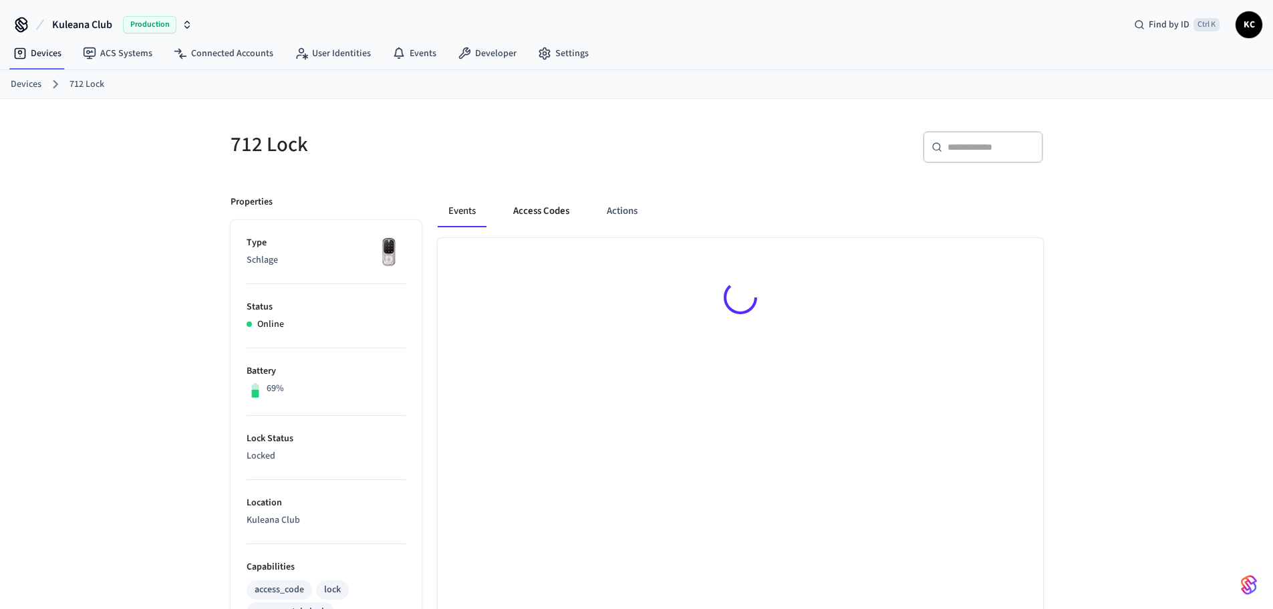
click at [557, 204] on button "Access Codes" at bounding box center [542, 211] width 78 height 32
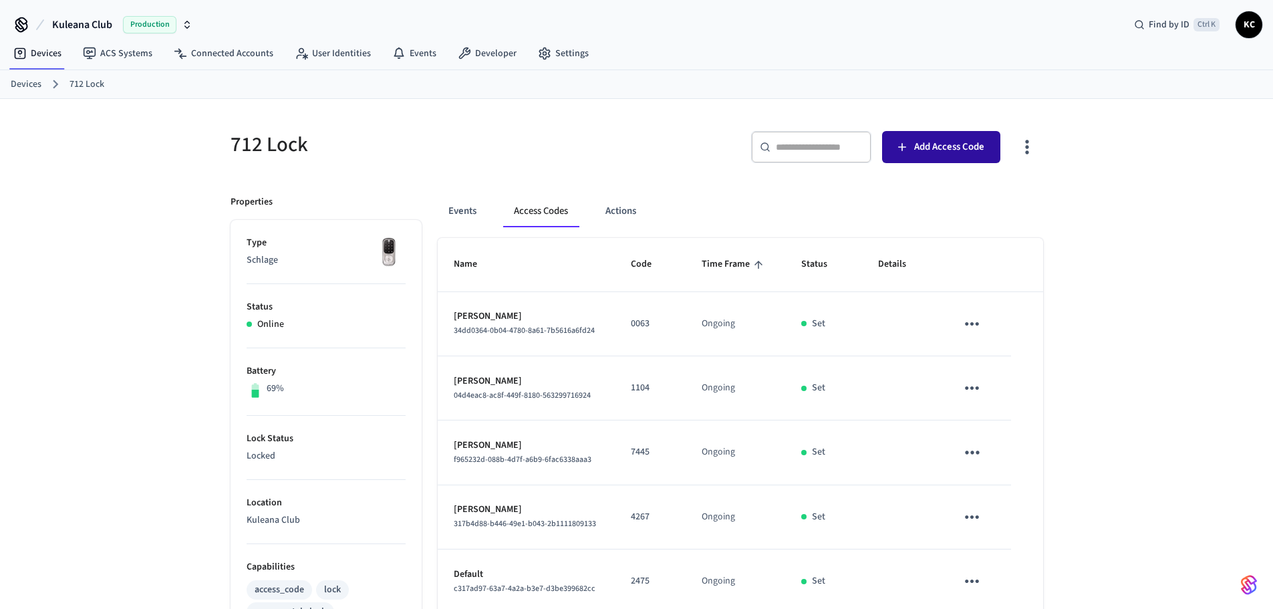
click at [934, 150] on span "Add Access Code" at bounding box center [949, 146] width 70 height 17
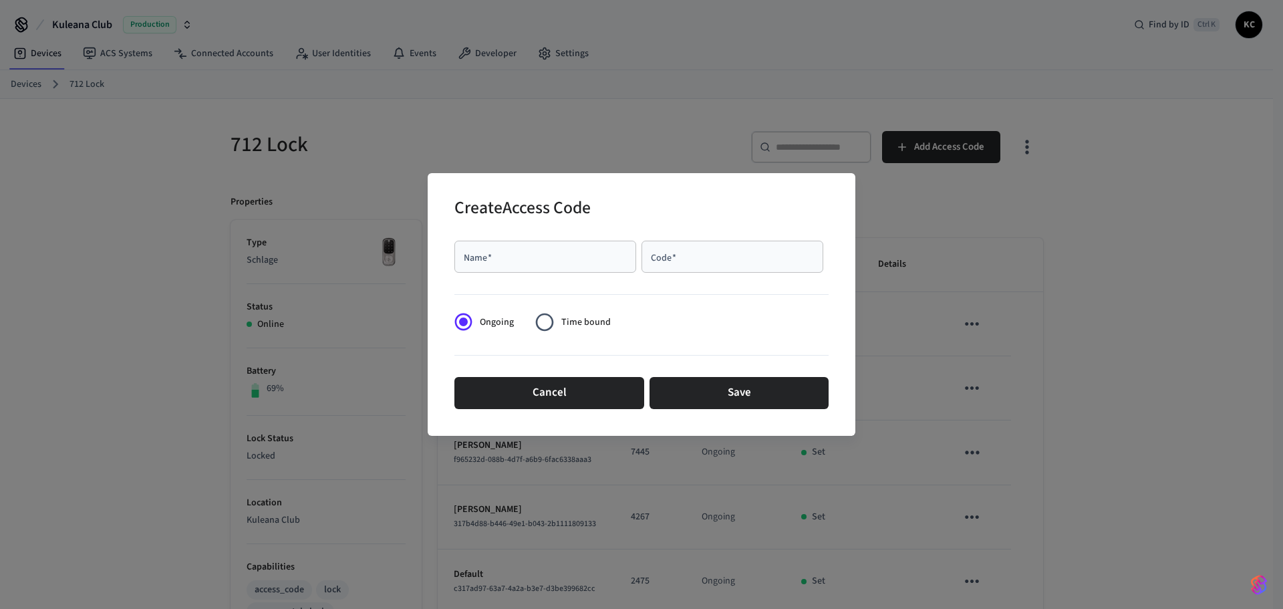
click at [562, 324] on span "Time bound" at bounding box center [586, 323] width 49 height 14
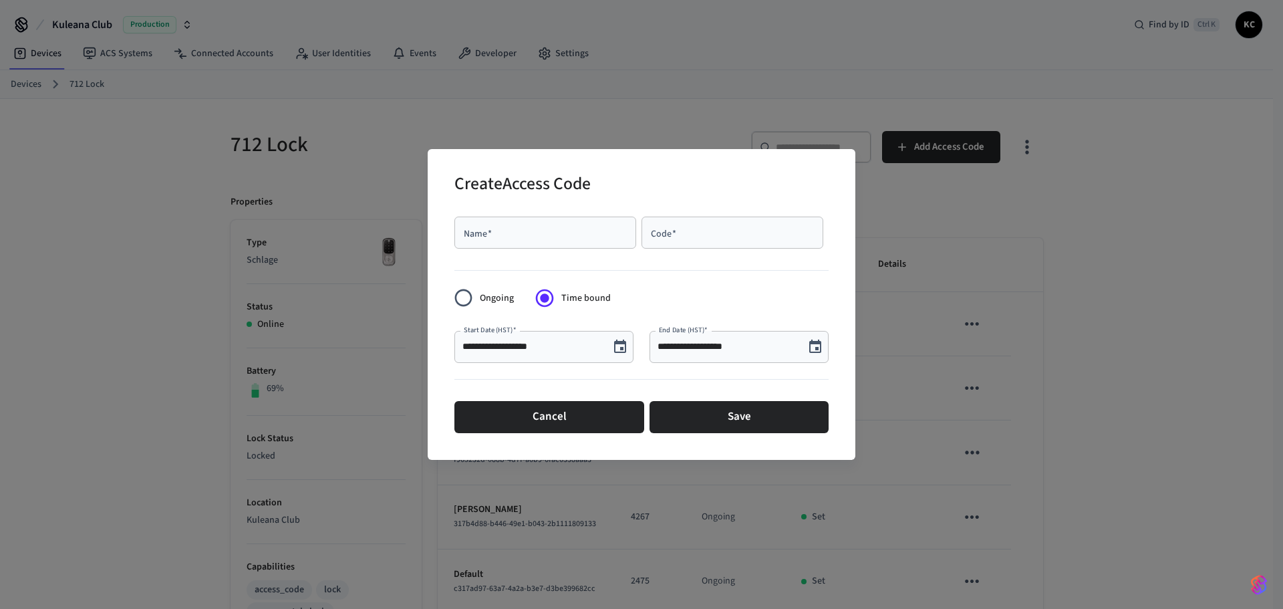
click at [679, 230] on input "Code   *" at bounding box center [733, 232] width 166 height 13
paste input "****"
type input "****"
click at [505, 241] on div "Name   *" at bounding box center [546, 233] width 182 height 32
click at [508, 233] on input "Name   *" at bounding box center [546, 232] width 166 height 13
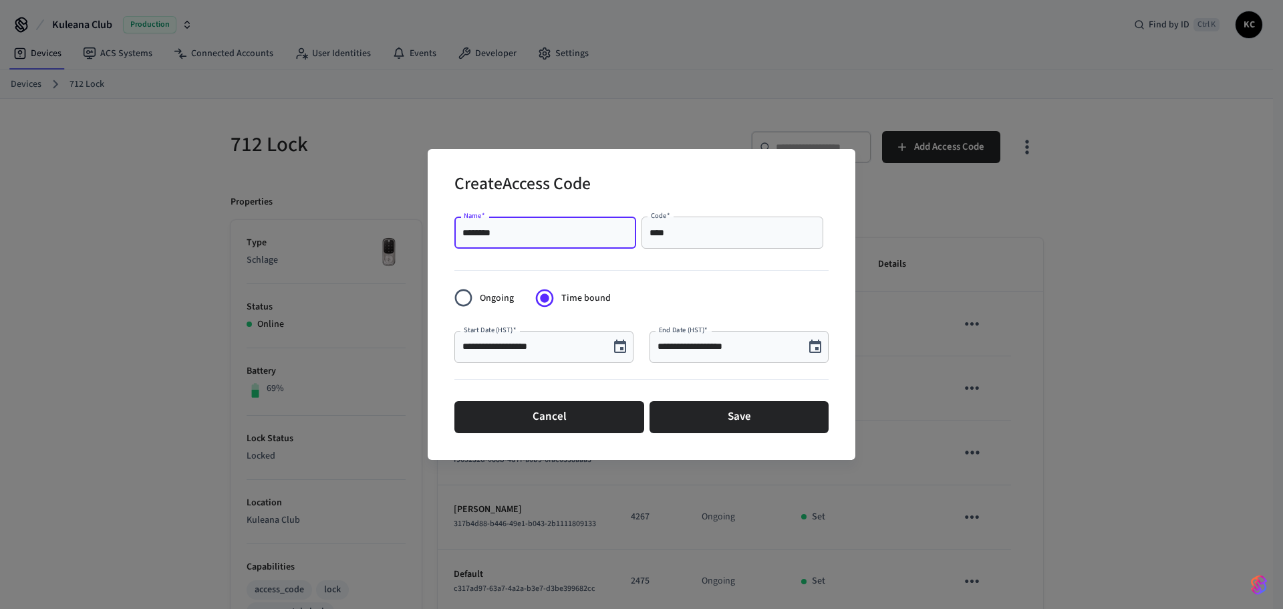
type input "********"
click at [820, 345] on icon "Choose date, selected date is Oct 3, 2025" at bounding box center [816, 347] width 16 height 16
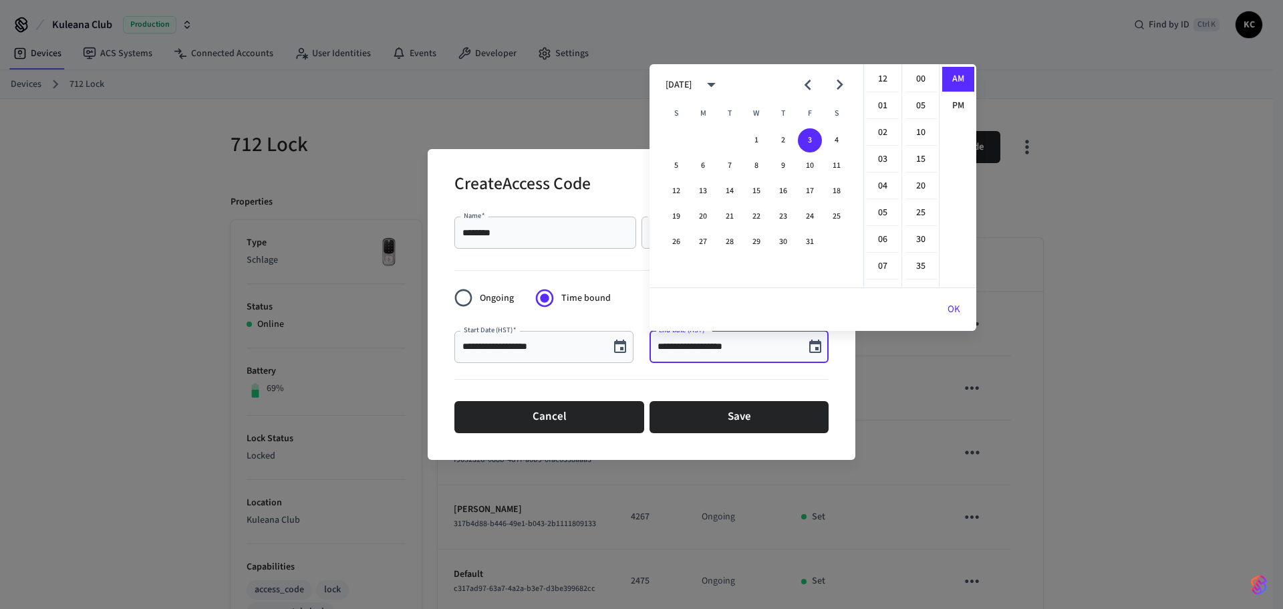
scroll to position [292, 0]
click at [807, 166] on button "10" at bounding box center [810, 166] width 24 height 24
click at [887, 77] on li "12" at bounding box center [883, 79] width 32 height 25
click at [923, 77] on li "00" at bounding box center [921, 79] width 32 height 25
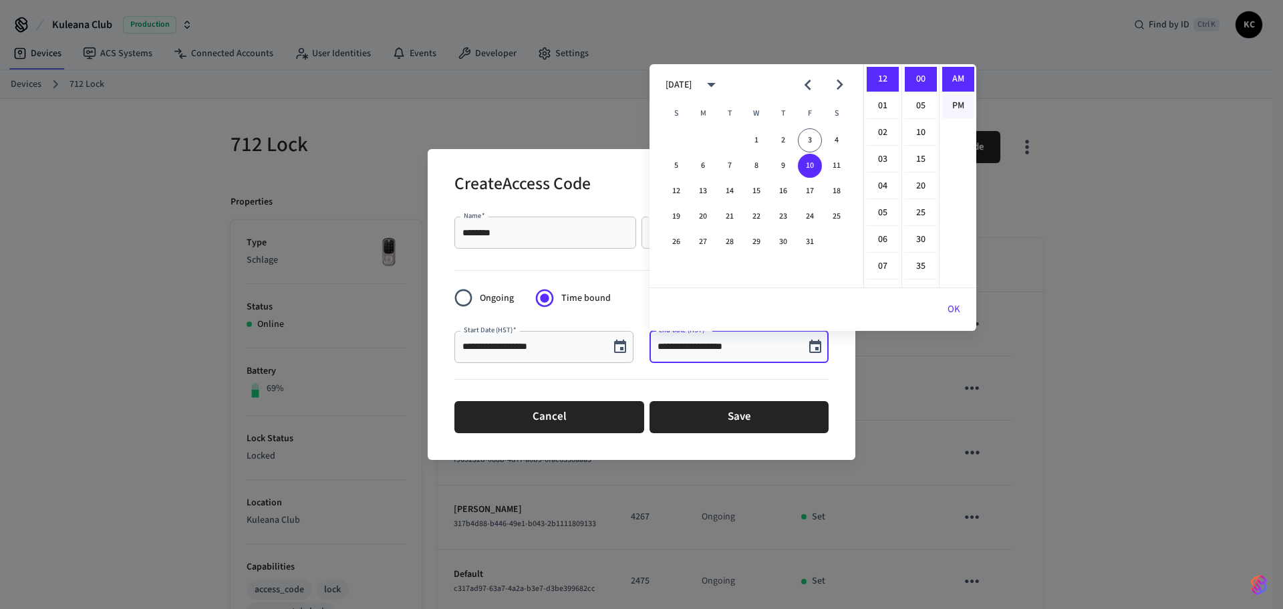
click at [954, 106] on li "PM" at bounding box center [959, 106] width 32 height 25
type input "**********"
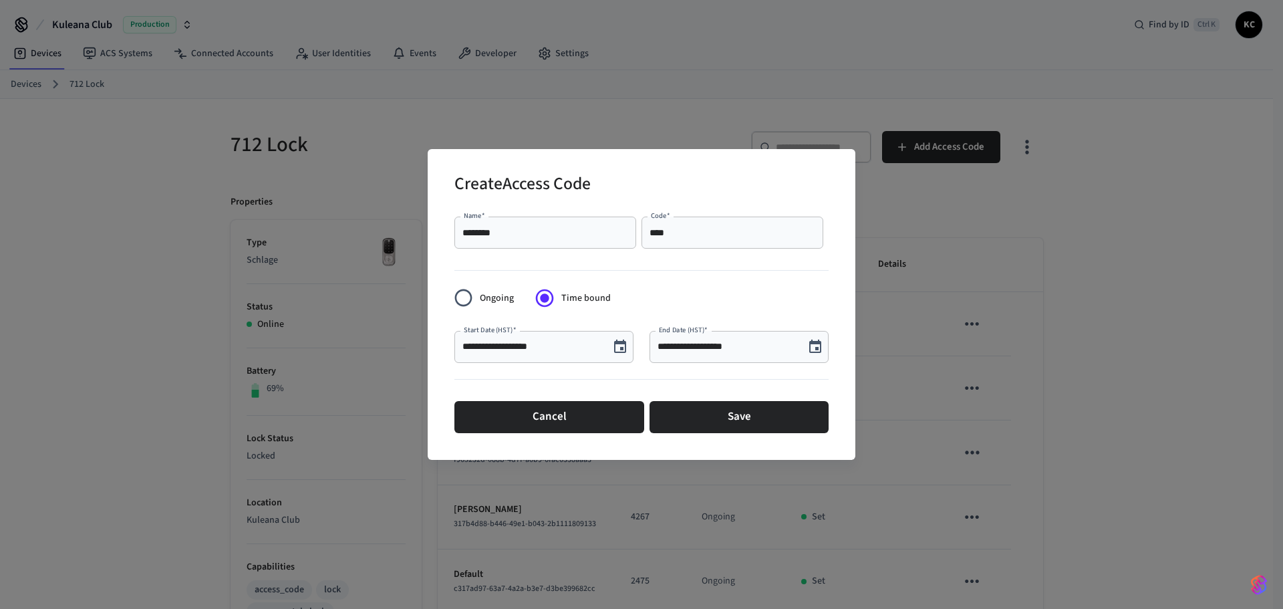
scroll to position [23, 0]
click at [769, 416] on button "Save" at bounding box center [739, 417] width 179 height 32
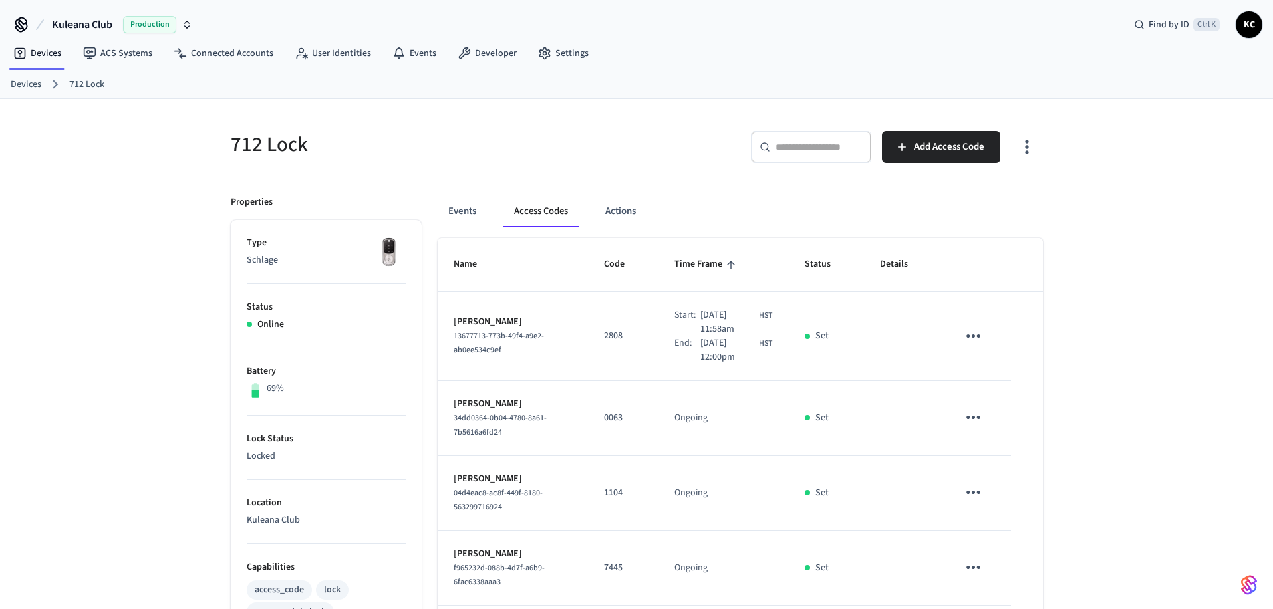
drag, startPoint x: 39, startPoint y: 84, endPoint x: 58, endPoint y: 85, distance: 18.7
click at [39, 84] on link "Devices" at bounding box center [26, 85] width 31 height 14
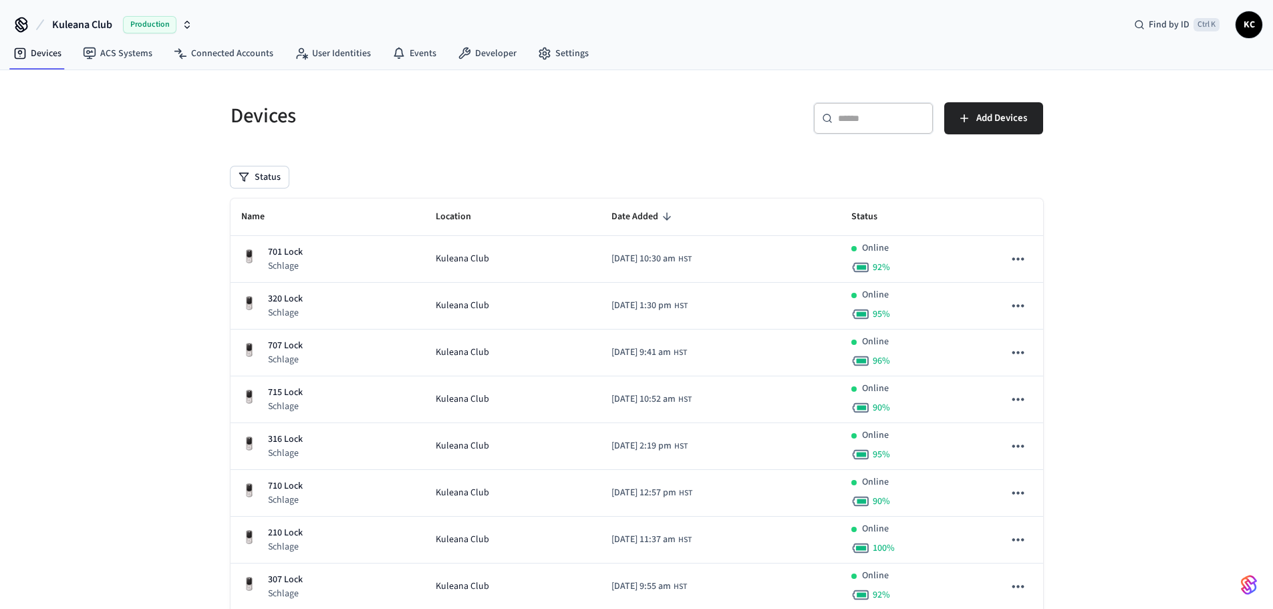
click at [853, 132] on div "​ ​" at bounding box center [874, 118] width 120 height 32
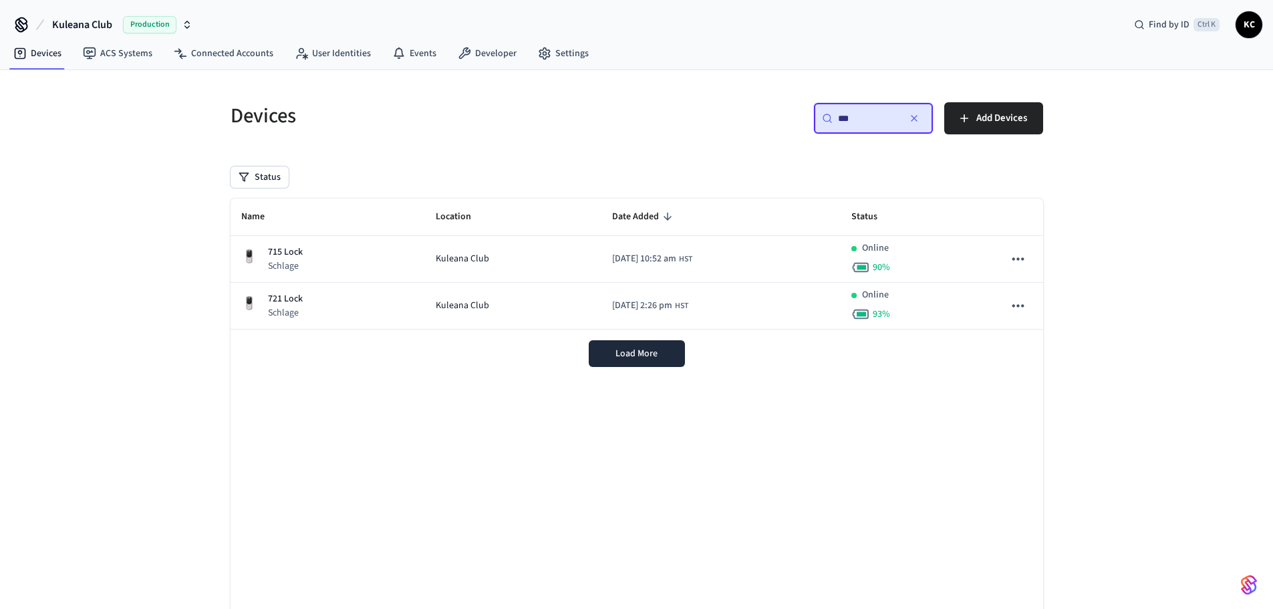
type input "***"
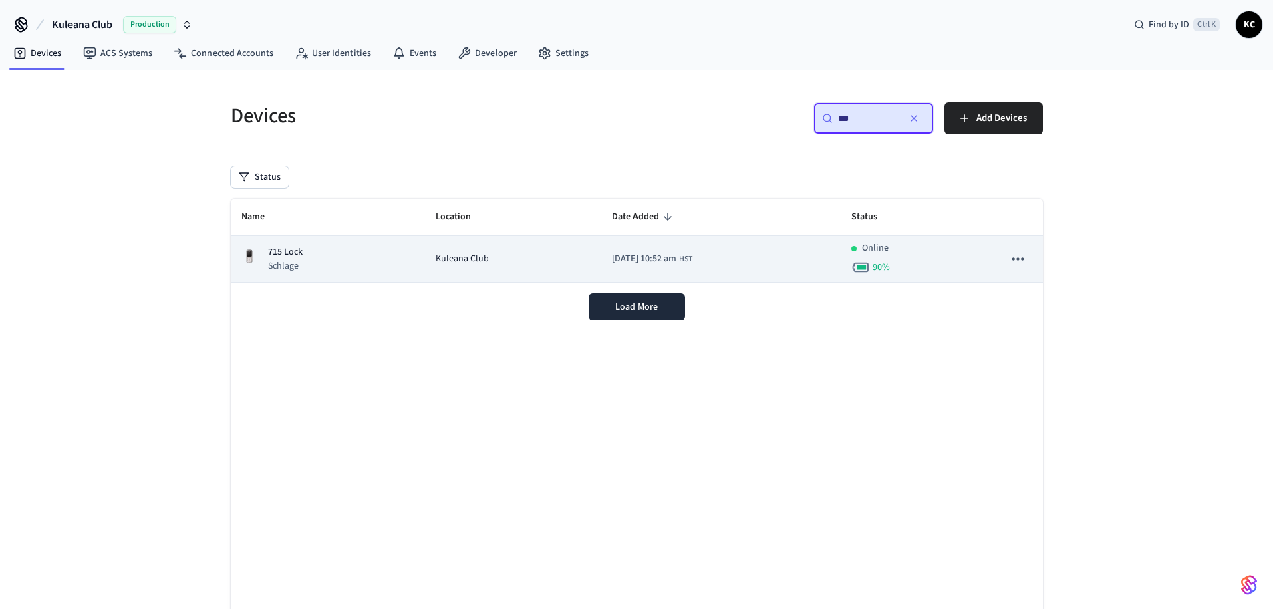
click at [370, 269] on div "715 Lock Schlage" at bounding box center [328, 258] width 174 height 27
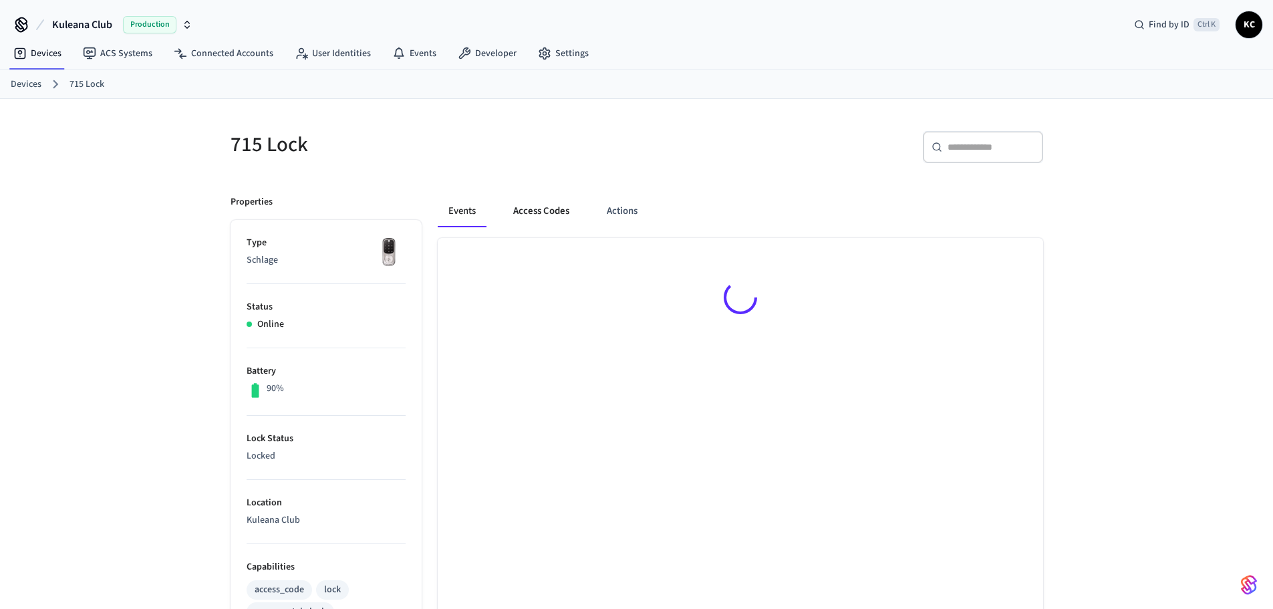
click at [541, 213] on button "Access Codes" at bounding box center [542, 211] width 78 height 32
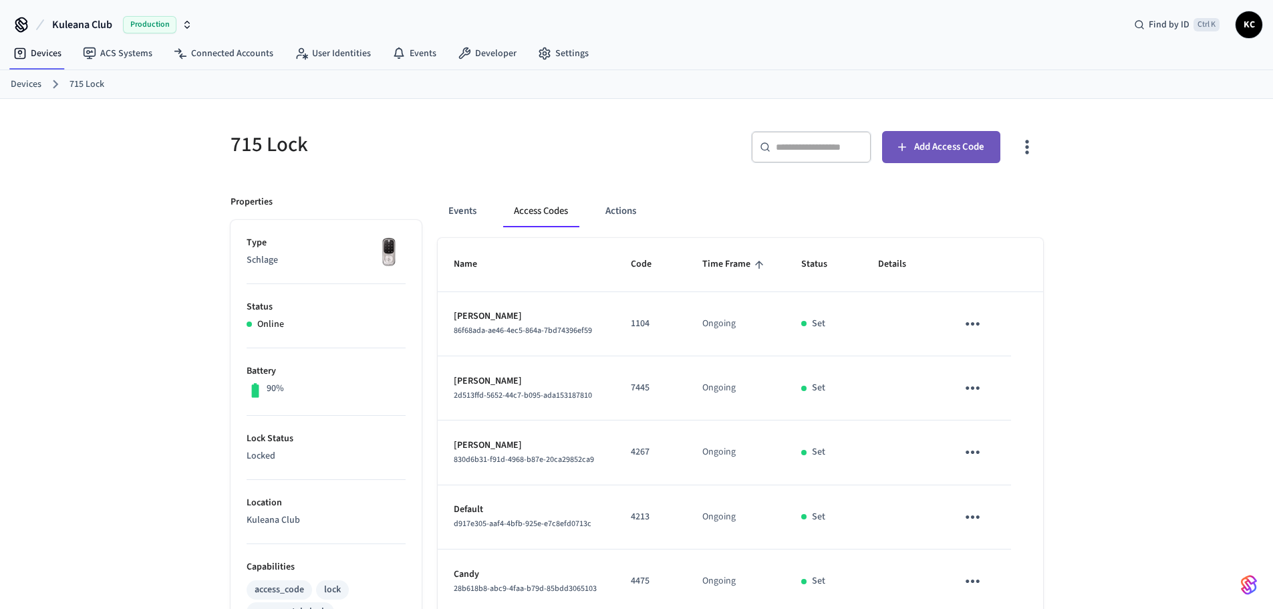
click at [930, 156] on button "Add Access Code" at bounding box center [941, 147] width 118 height 32
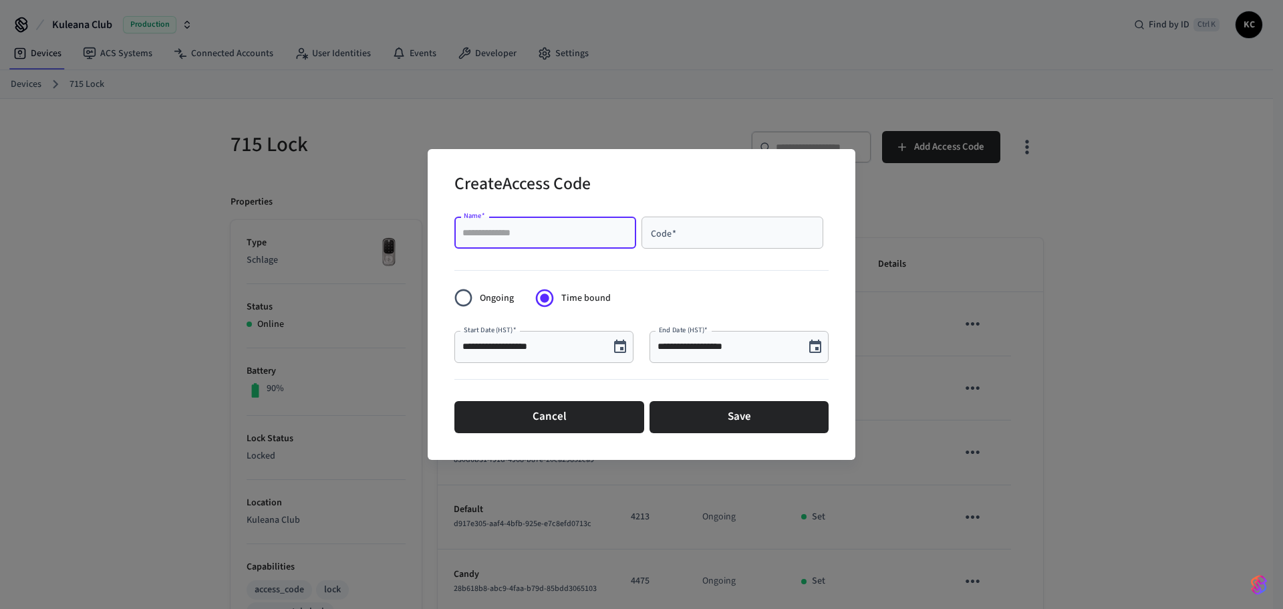
click at [497, 235] on input "Name   *" at bounding box center [546, 232] width 166 height 13
type input "*********"
click at [807, 346] on button "Choose date, selected date is Oct 3, 2025" at bounding box center [815, 347] width 27 height 27
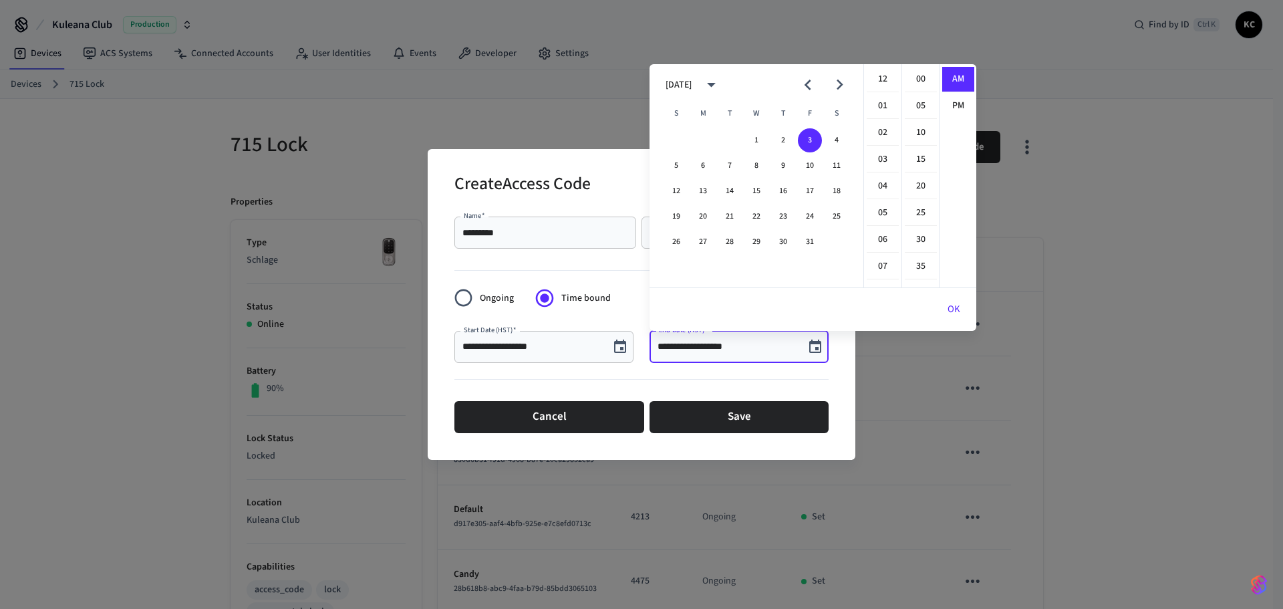
scroll to position [292, 0]
click at [810, 170] on button "10" at bounding box center [810, 166] width 24 height 24
click at [878, 85] on li "12" at bounding box center [883, 79] width 32 height 25
click at [913, 84] on li "00" at bounding box center [921, 79] width 32 height 25
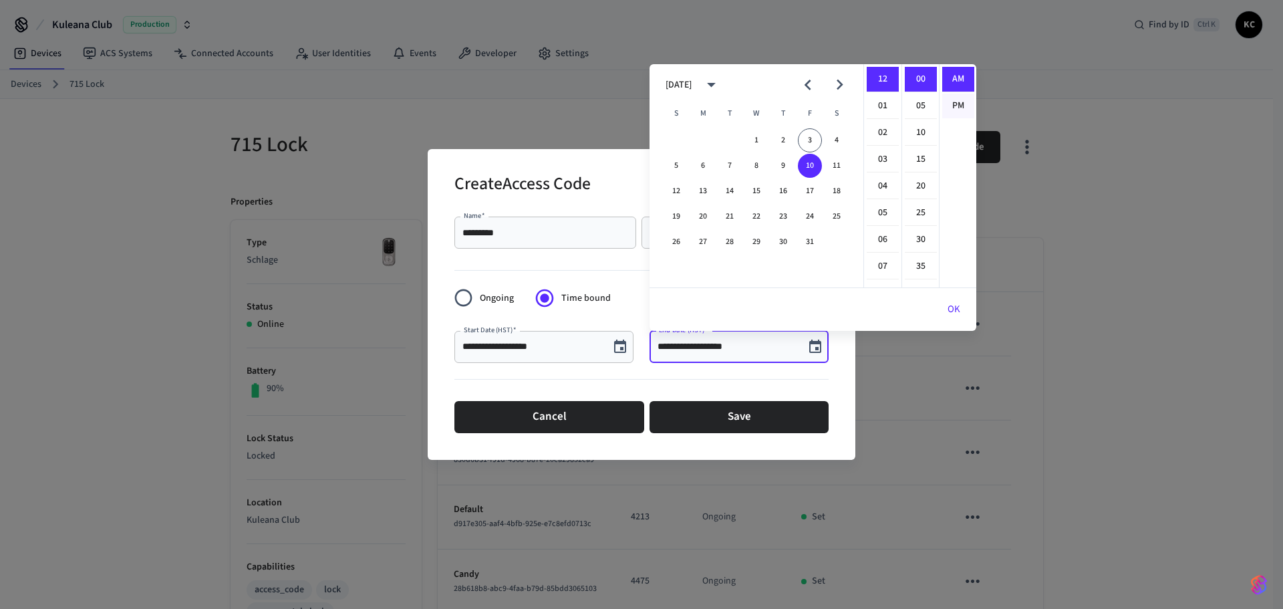
click at [959, 107] on li "PM" at bounding box center [959, 106] width 32 height 25
type input "**********"
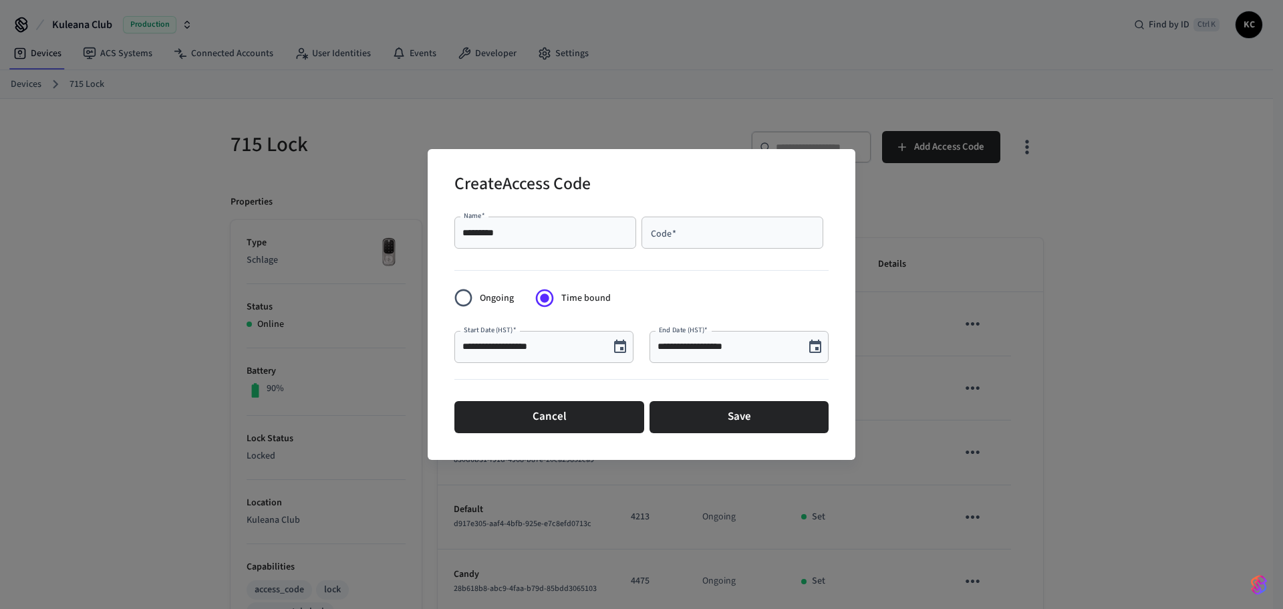
scroll to position [25, 0]
click at [758, 413] on button "Save" at bounding box center [739, 417] width 179 height 32
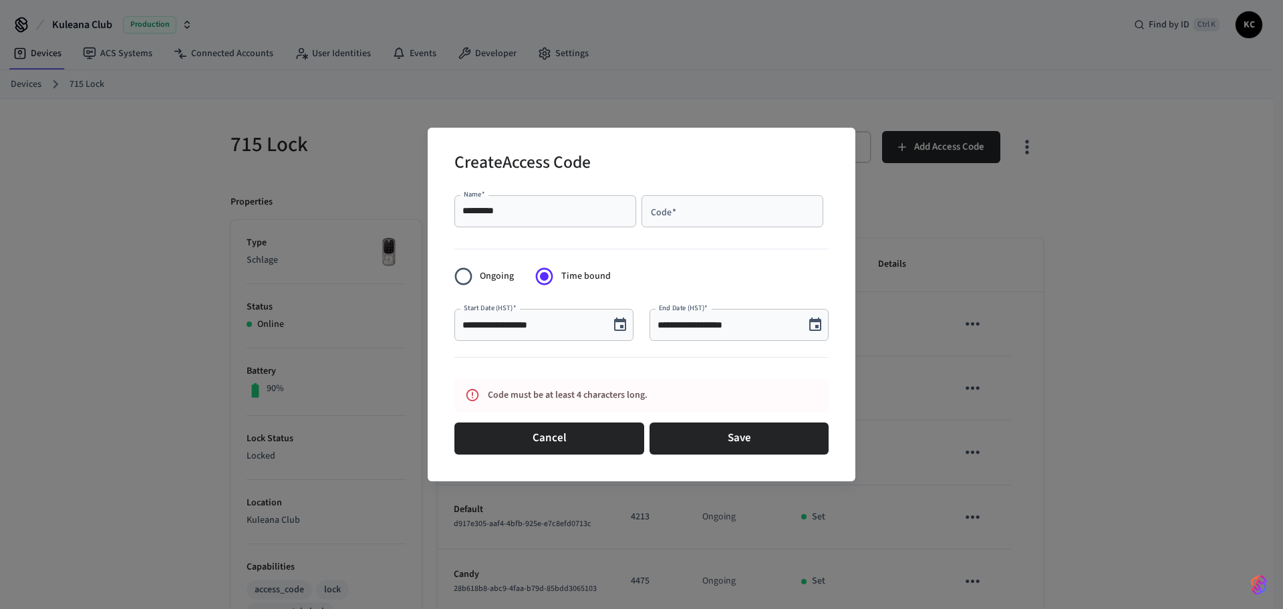
click at [714, 212] on input "Code   *" at bounding box center [733, 211] width 166 height 13
paste input "****"
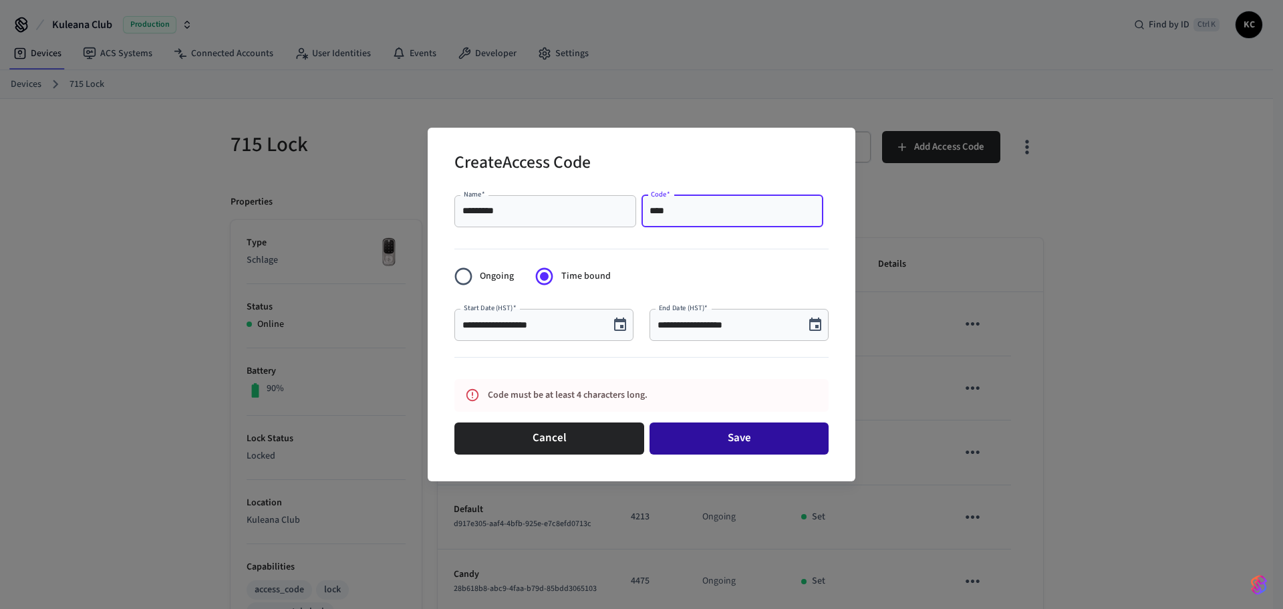
type input "****"
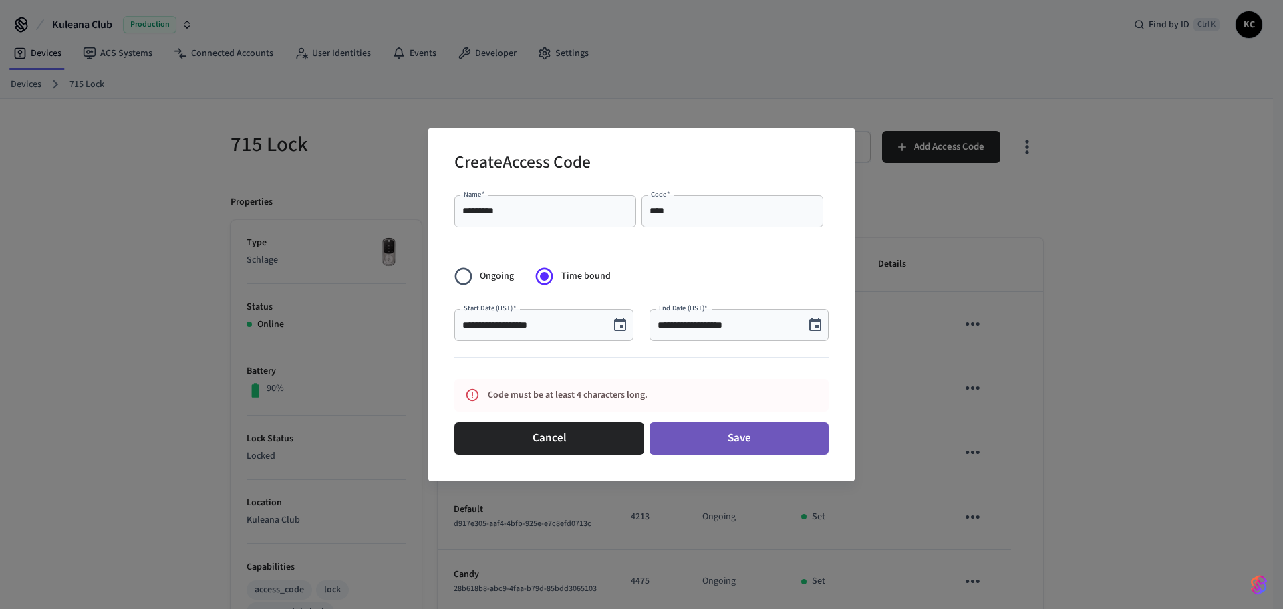
click at [732, 445] on button "Save" at bounding box center [739, 438] width 179 height 32
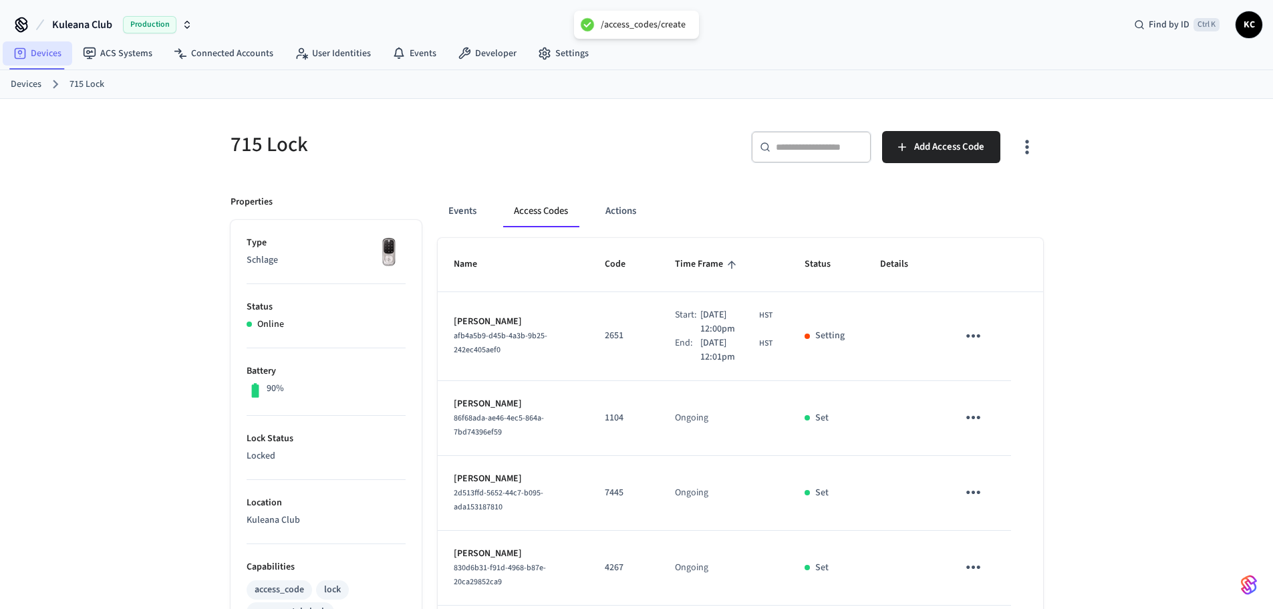
click at [55, 54] on link "Devices" at bounding box center [38, 53] width 70 height 24
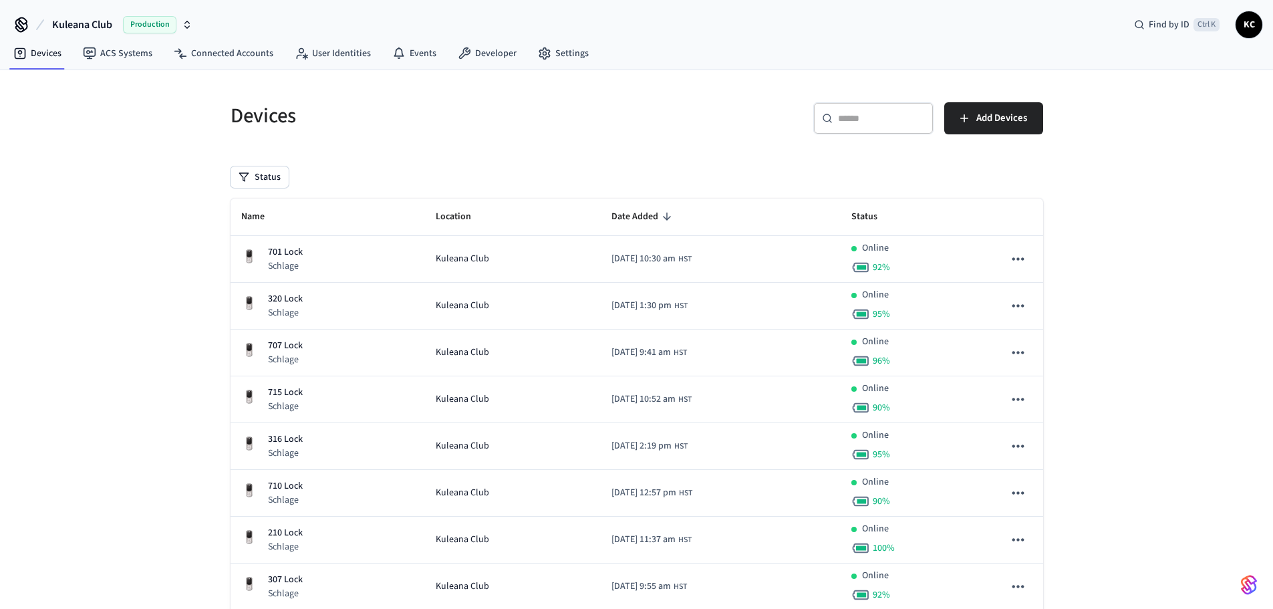
click at [842, 108] on div "​ ​" at bounding box center [874, 118] width 120 height 32
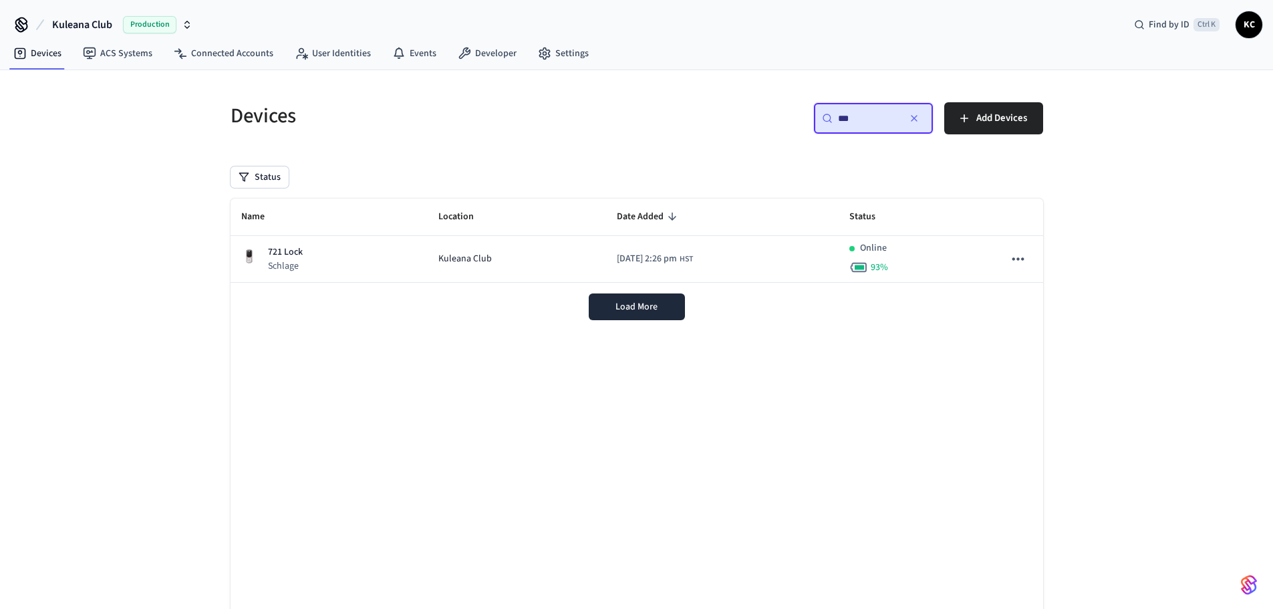
type input "***"
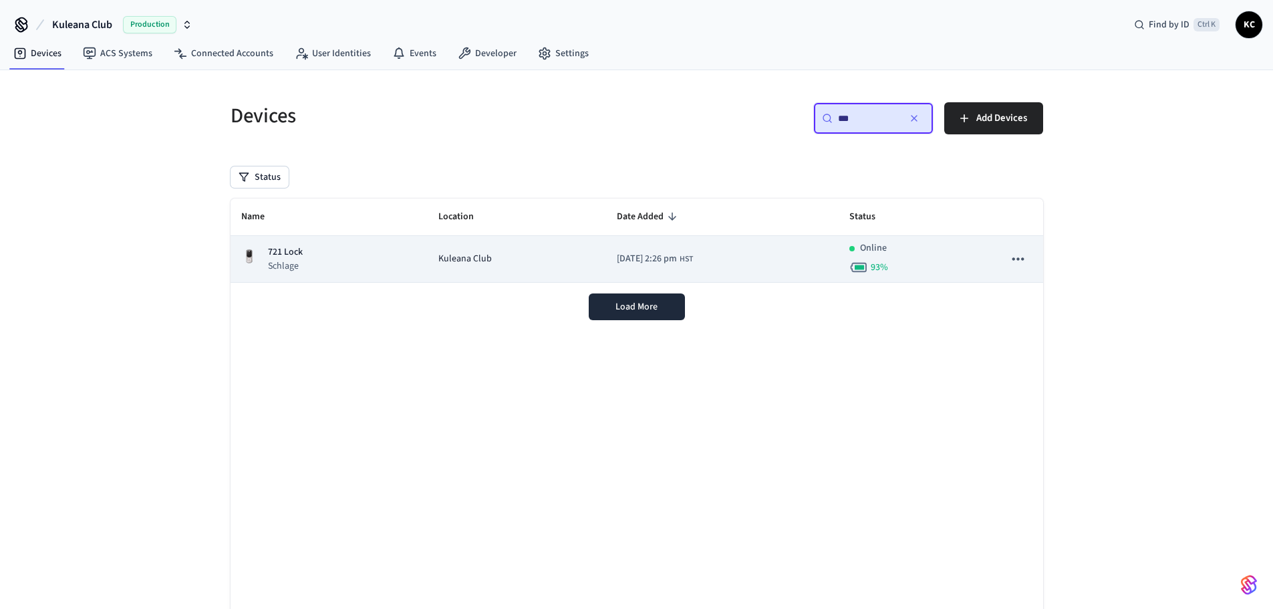
click at [439, 256] on span "Kuleana Club" at bounding box center [465, 259] width 53 height 14
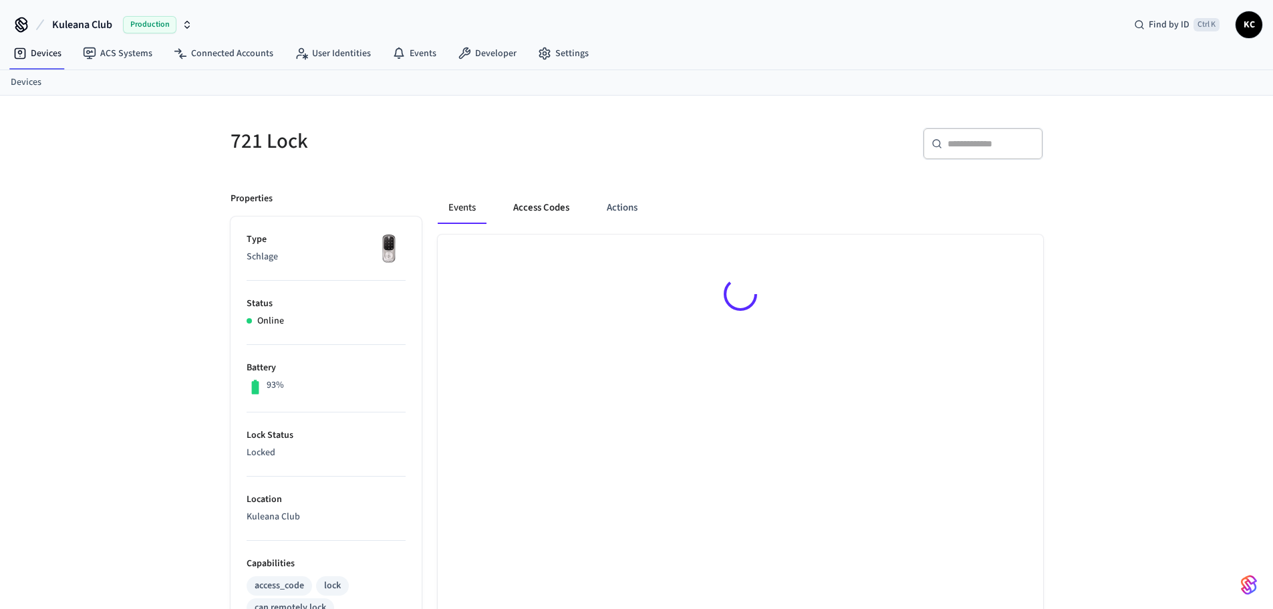
click at [546, 207] on button "Access Codes" at bounding box center [542, 208] width 78 height 32
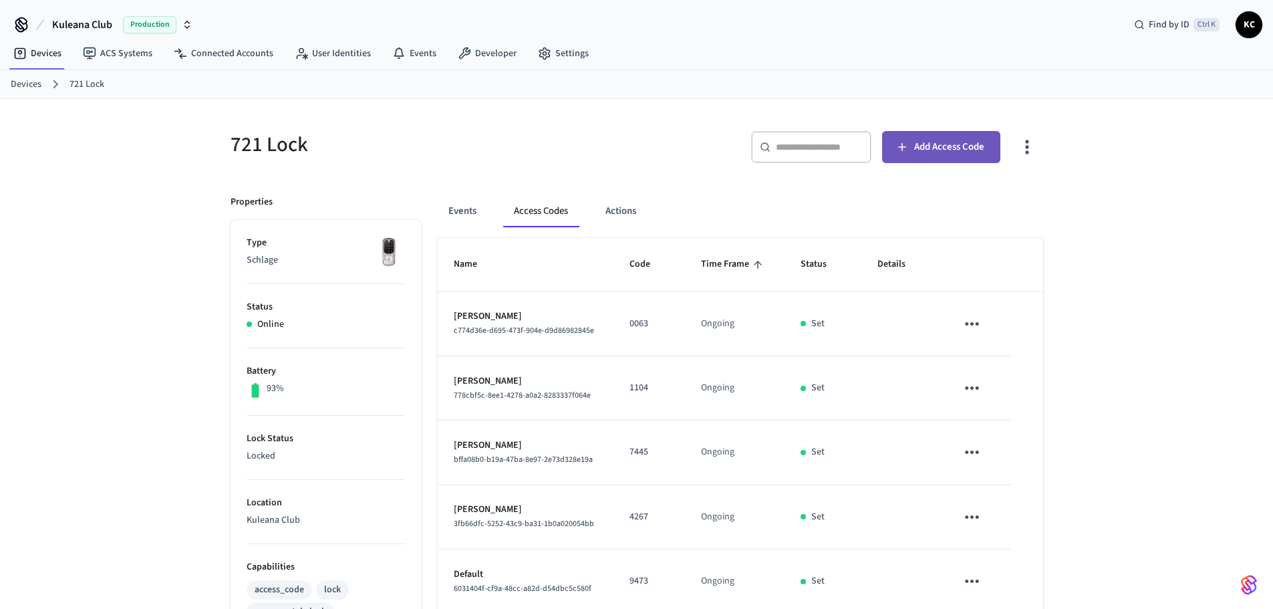
click at [931, 149] on span "Add Access Code" at bounding box center [949, 146] width 70 height 17
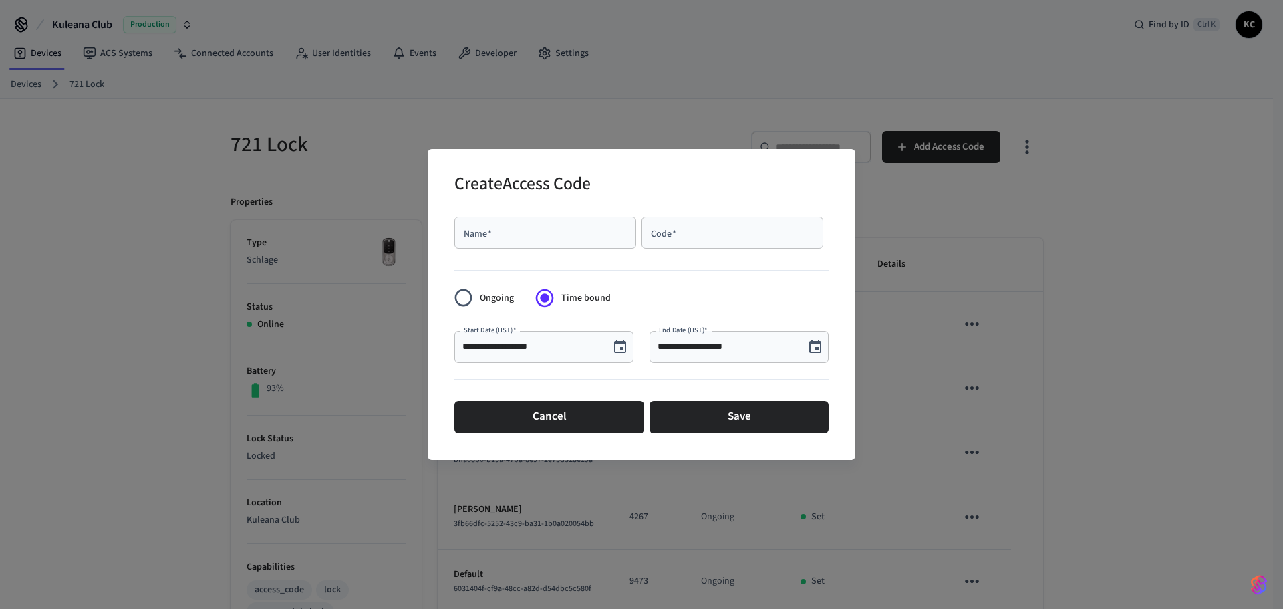
click at [717, 237] on input "Code   *" at bounding box center [733, 232] width 166 height 13
paste input "****"
type input "****"
click at [812, 343] on icon "Choose date, selected date is Oct 3, 2025" at bounding box center [816, 346] width 12 height 13
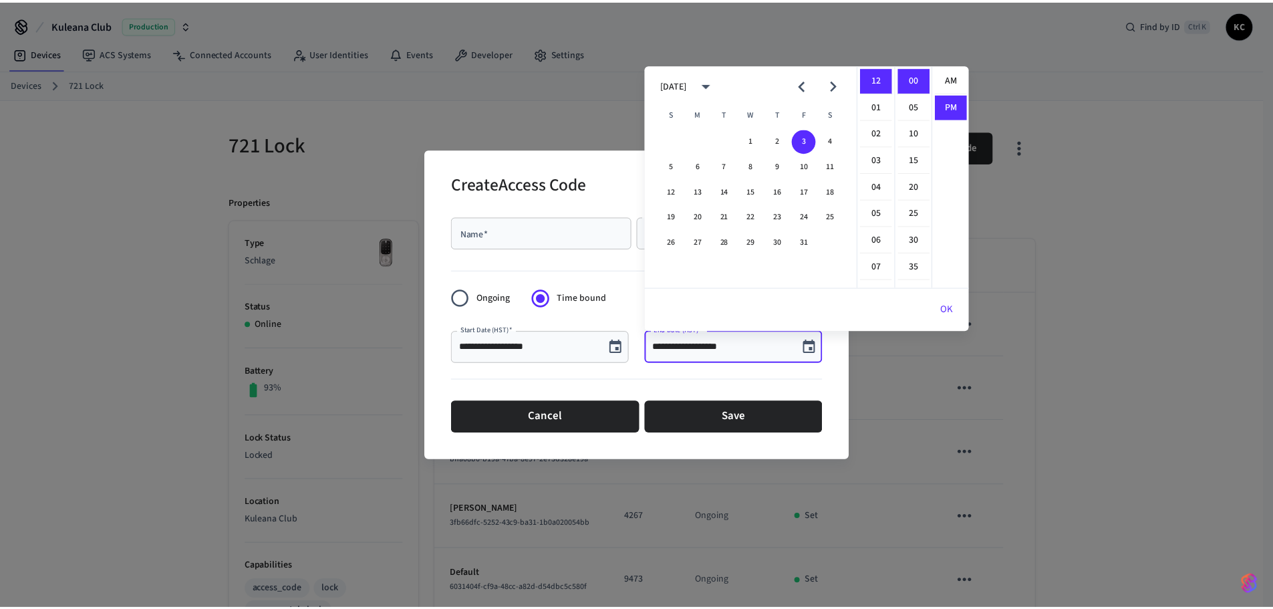
scroll to position [25, 0]
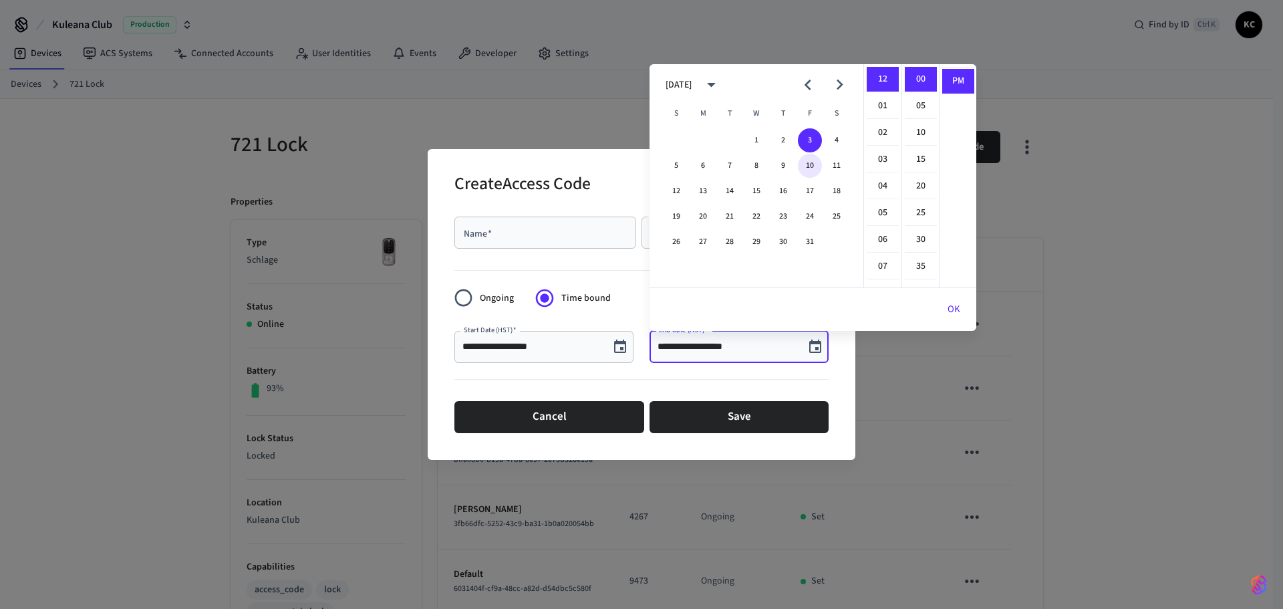
drag, startPoint x: 808, startPoint y: 168, endPoint x: 866, endPoint y: 158, distance: 59.0
click at [808, 167] on button "10" at bounding box center [810, 166] width 24 height 24
type input "**********"
click at [884, 78] on li "12" at bounding box center [883, 79] width 32 height 25
click at [913, 80] on li "00" at bounding box center [921, 79] width 32 height 25
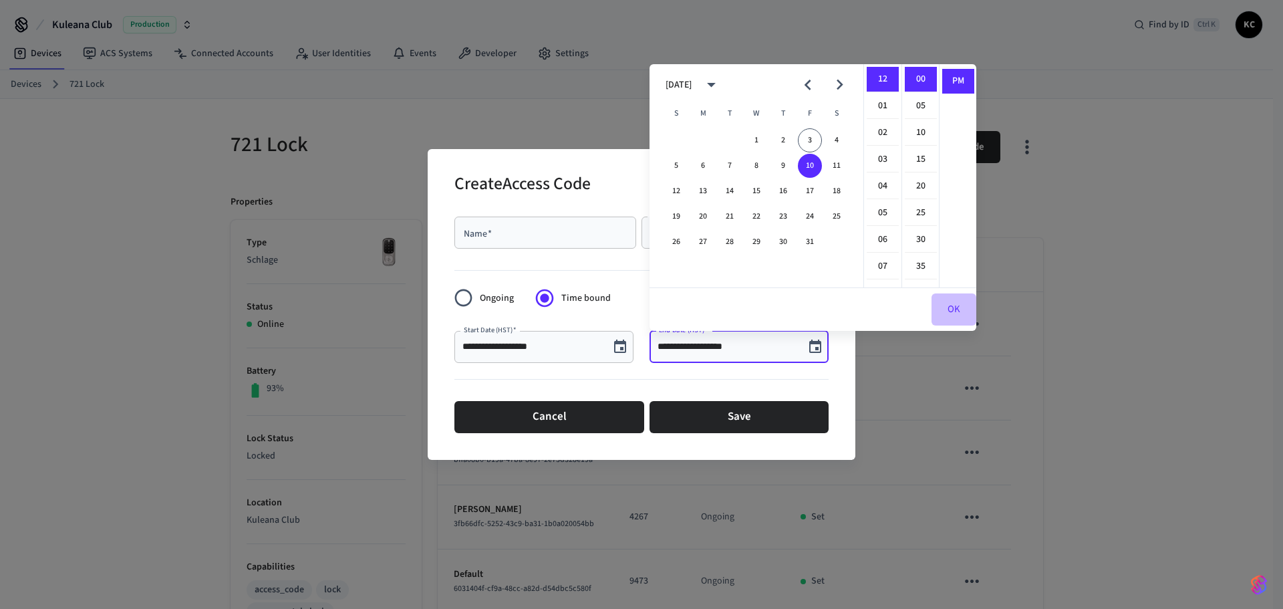
click at [957, 310] on button "OK" at bounding box center [954, 309] width 45 height 32
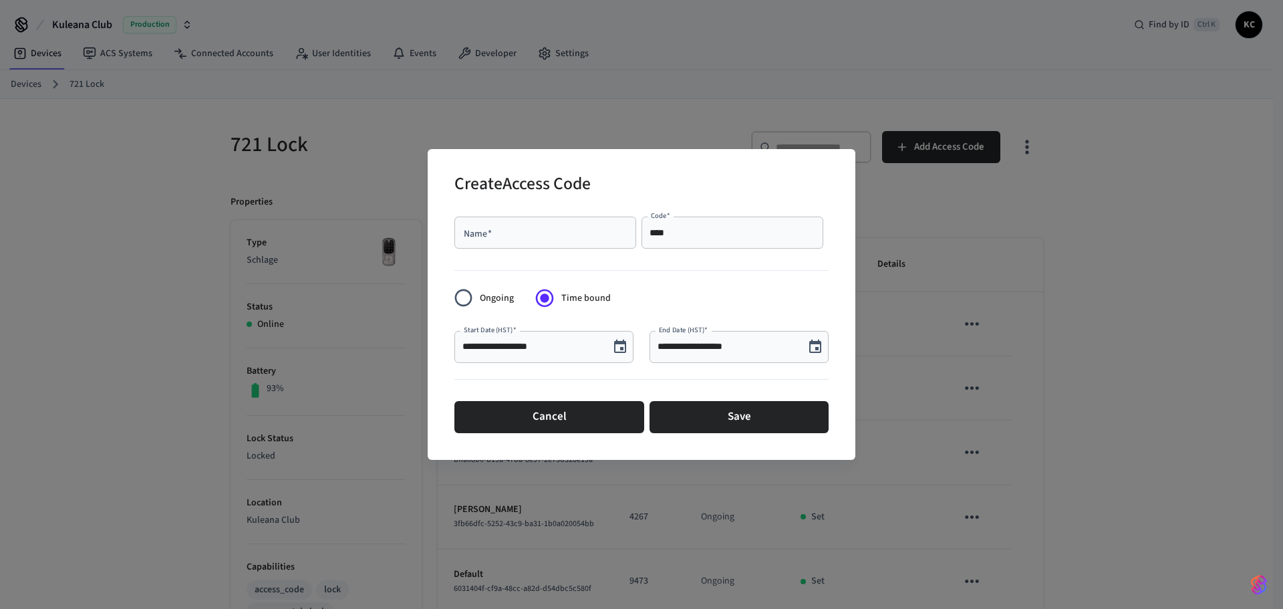
click at [504, 231] on input "Name   *" at bounding box center [546, 232] width 166 height 13
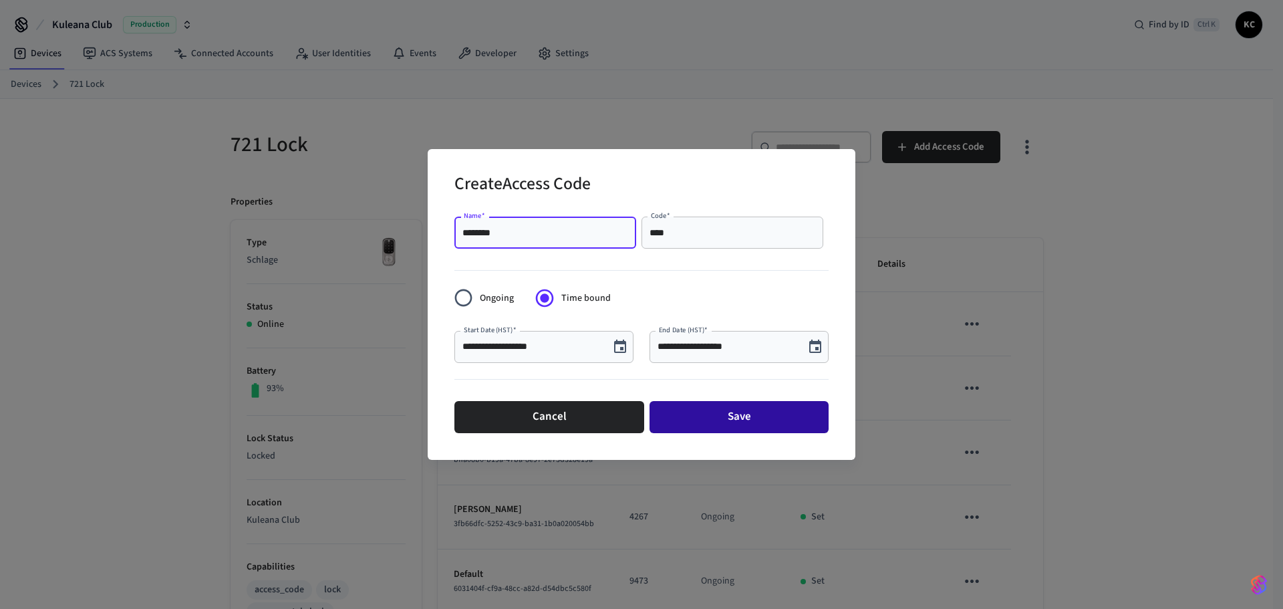
type input "********"
click at [744, 408] on button "Save" at bounding box center [739, 417] width 179 height 32
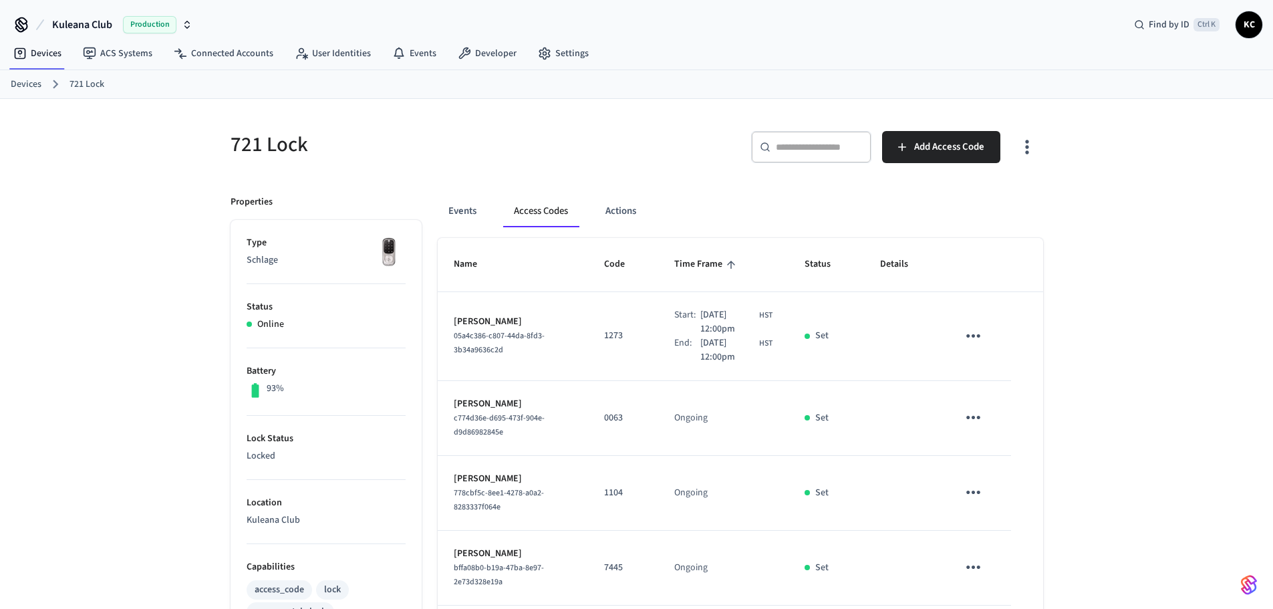
click at [32, 86] on link "Devices" at bounding box center [26, 85] width 31 height 14
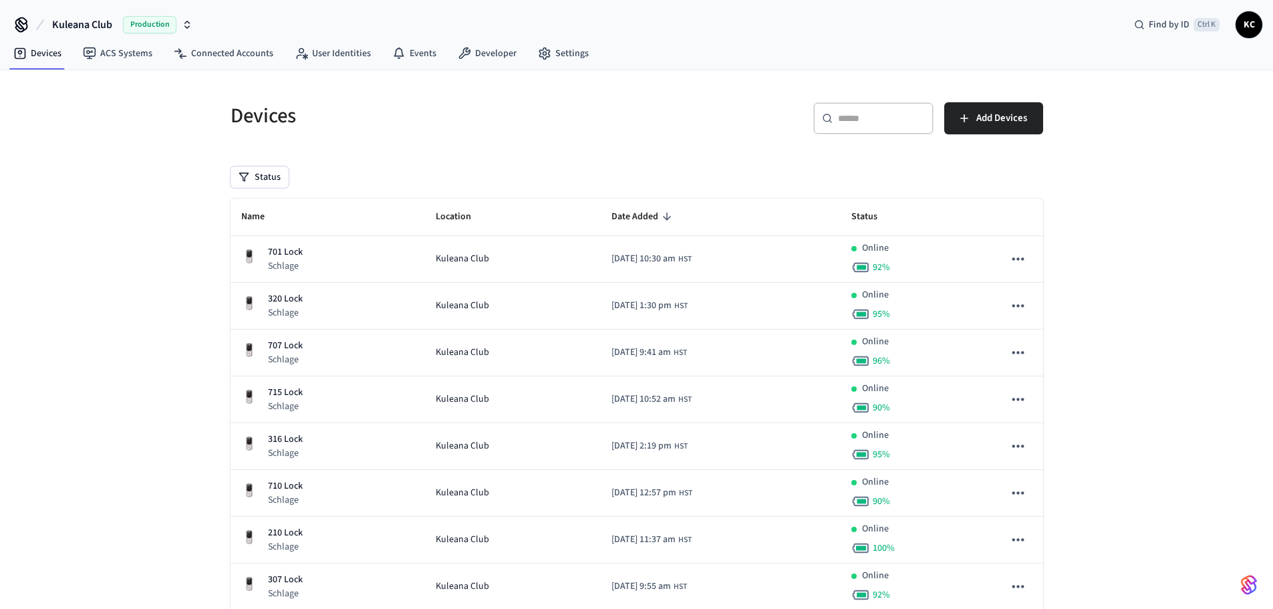
click at [889, 112] on input "text" at bounding box center [881, 118] width 87 height 13
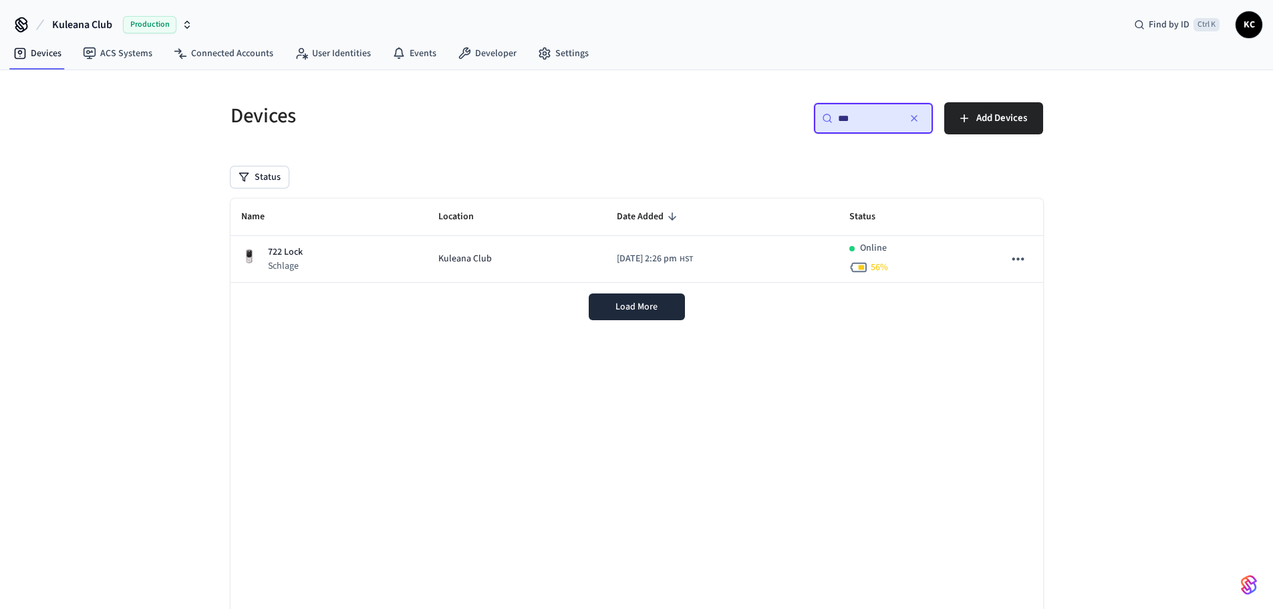
type input "***"
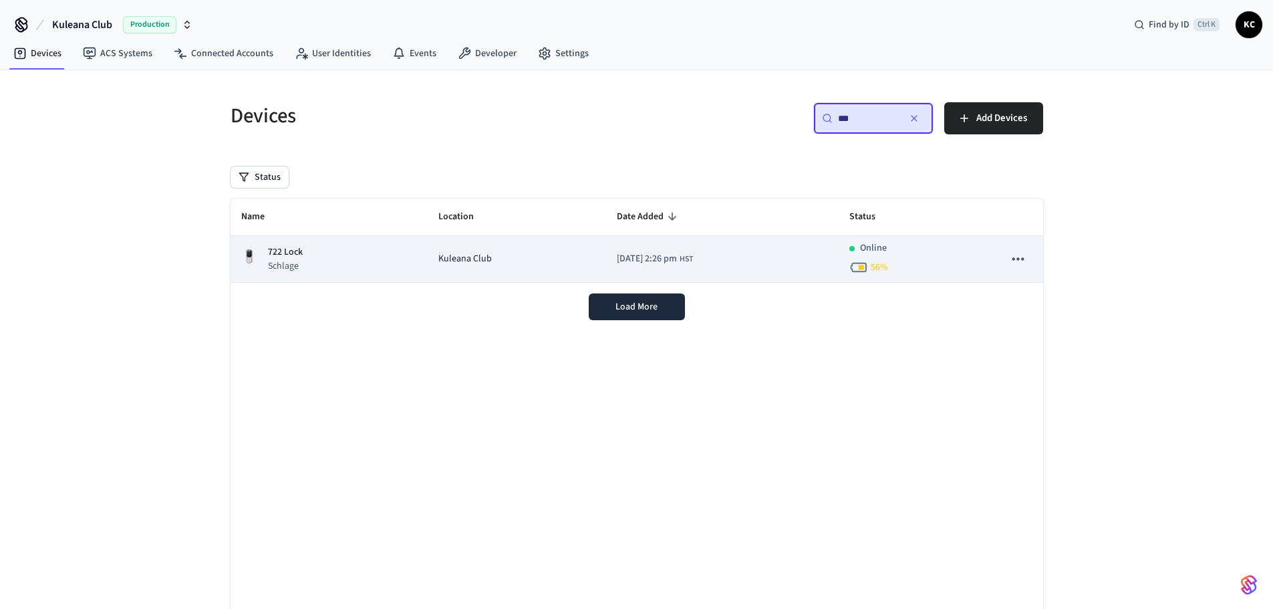
click at [335, 263] on div "722 Lock Schlage" at bounding box center [329, 258] width 176 height 27
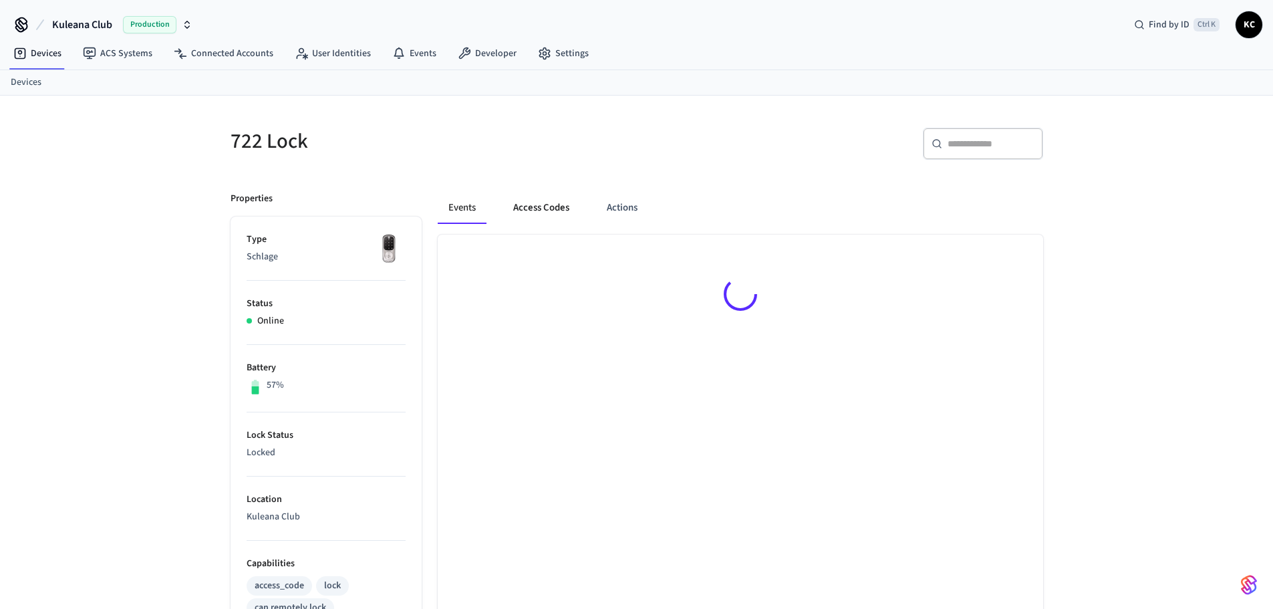
click at [536, 203] on button "Access Codes" at bounding box center [542, 208] width 78 height 32
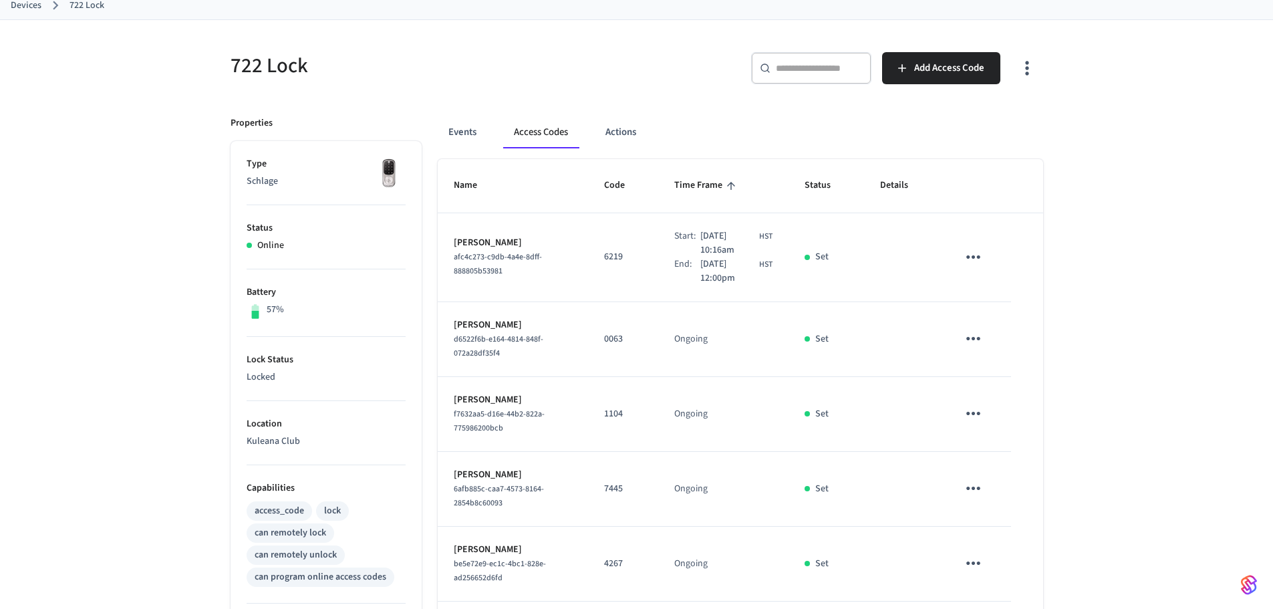
scroll to position [201, 0]
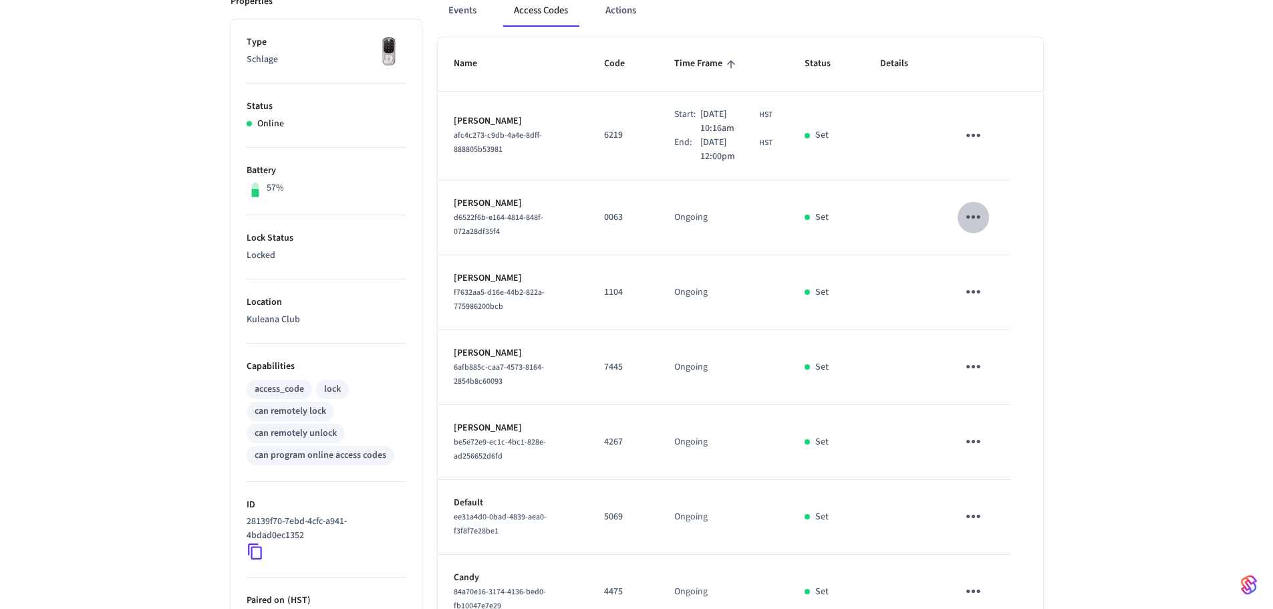
click at [981, 222] on icon "sticky table" at bounding box center [973, 217] width 21 height 21
click at [1003, 296] on li "Delete" at bounding box center [1006, 292] width 64 height 35
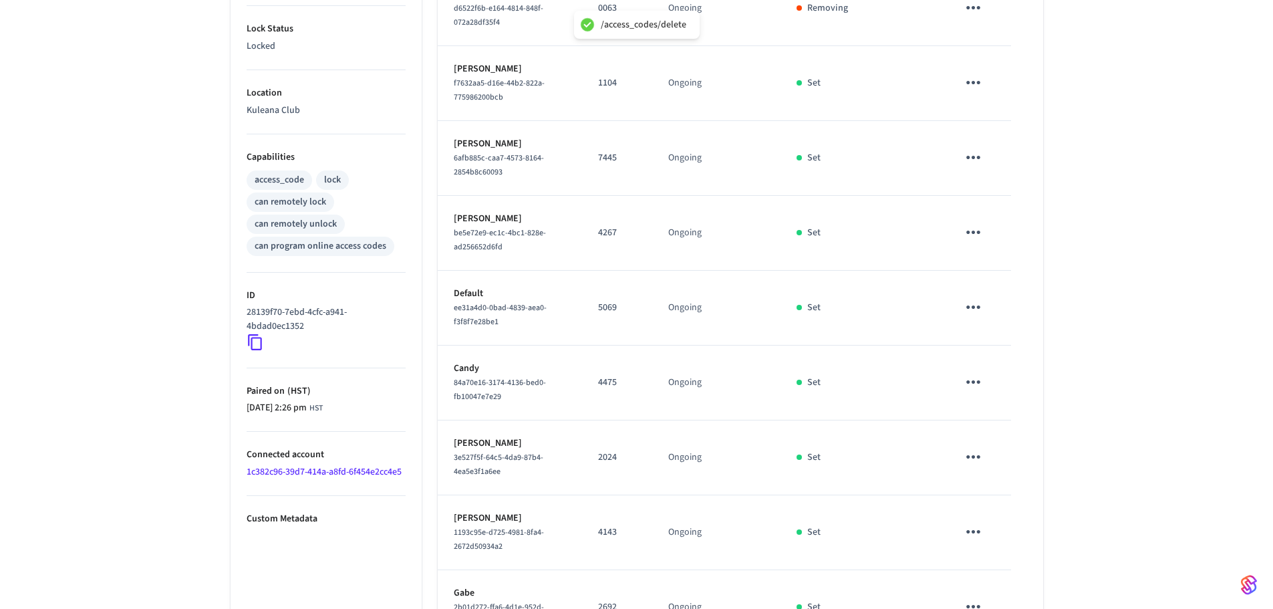
scroll to position [511, 0]
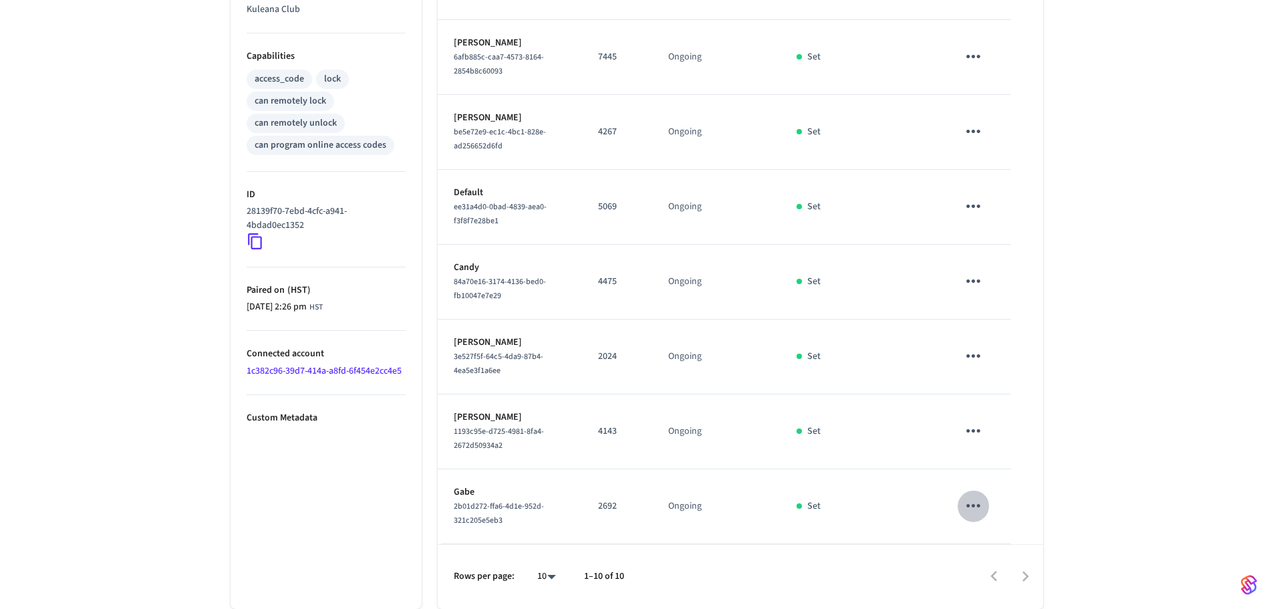
click at [976, 507] on icon "sticky table" at bounding box center [973, 505] width 21 height 21
click at [1002, 571] on li "Delete" at bounding box center [1006, 569] width 64 height 35
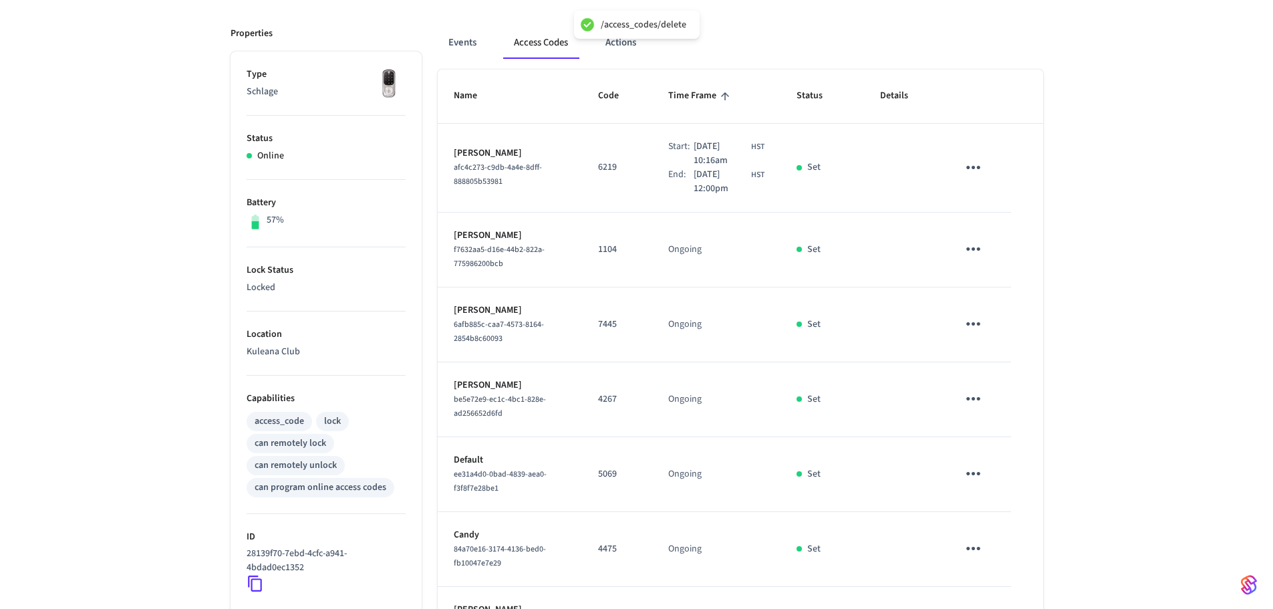
scroll to position [0, 0]
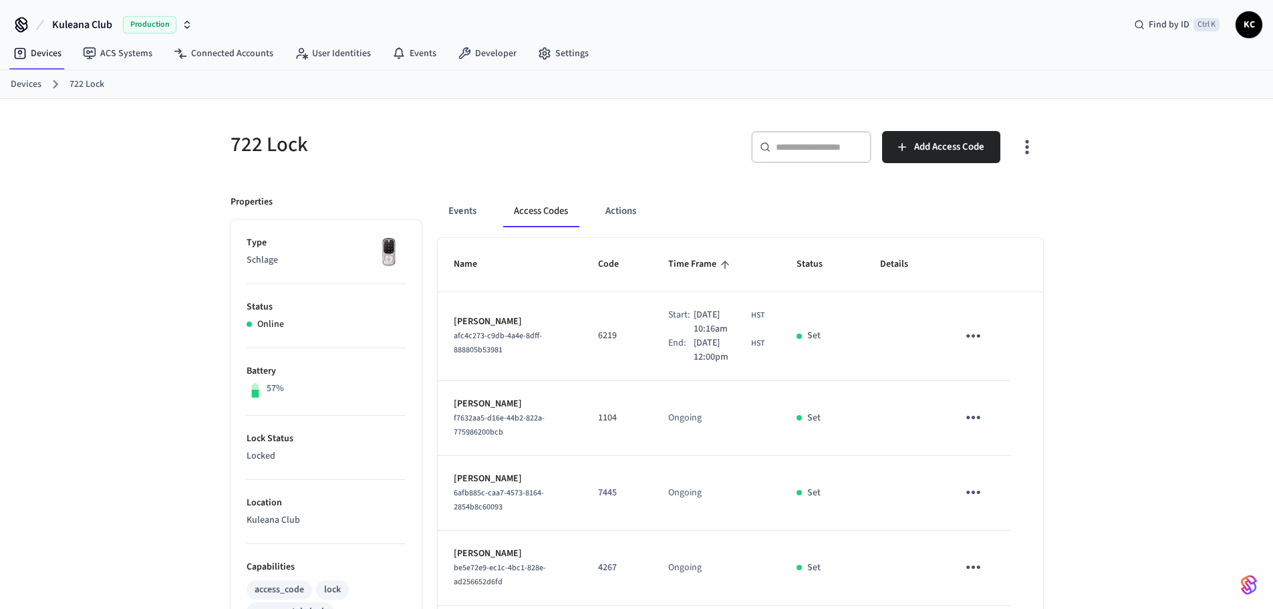
click at [17, 86] on link "Devices" at bounding box center [26, 85] width 31 height 14
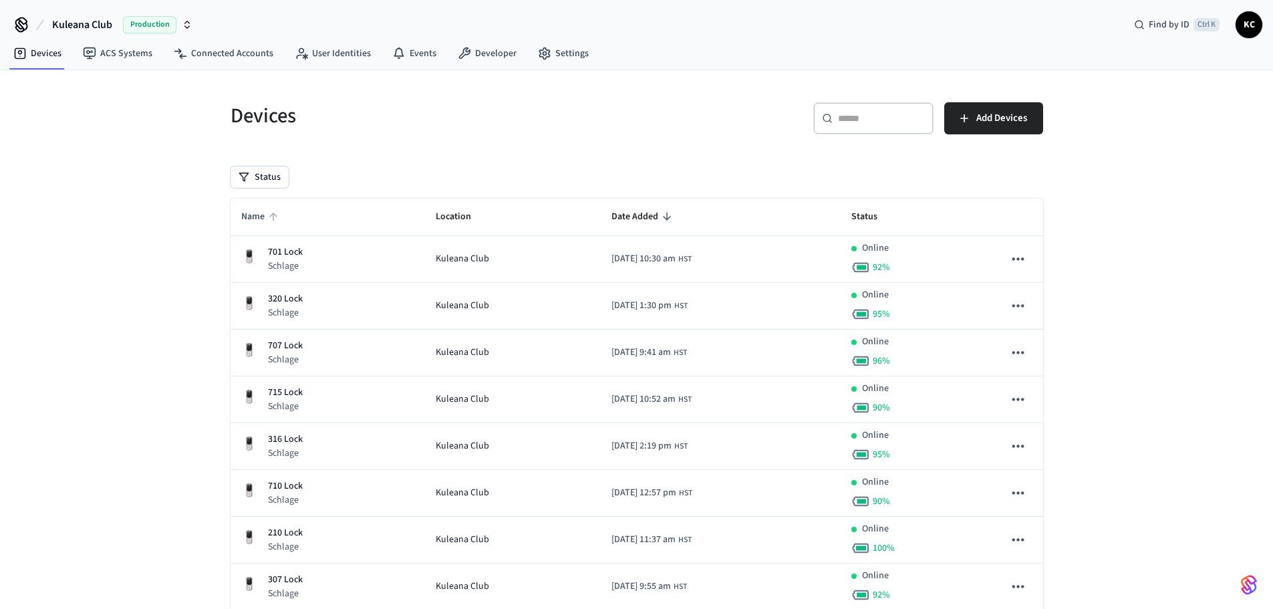
click at [251, 218] on span "Name" at bounding box center [261, 217] width 41 height 21
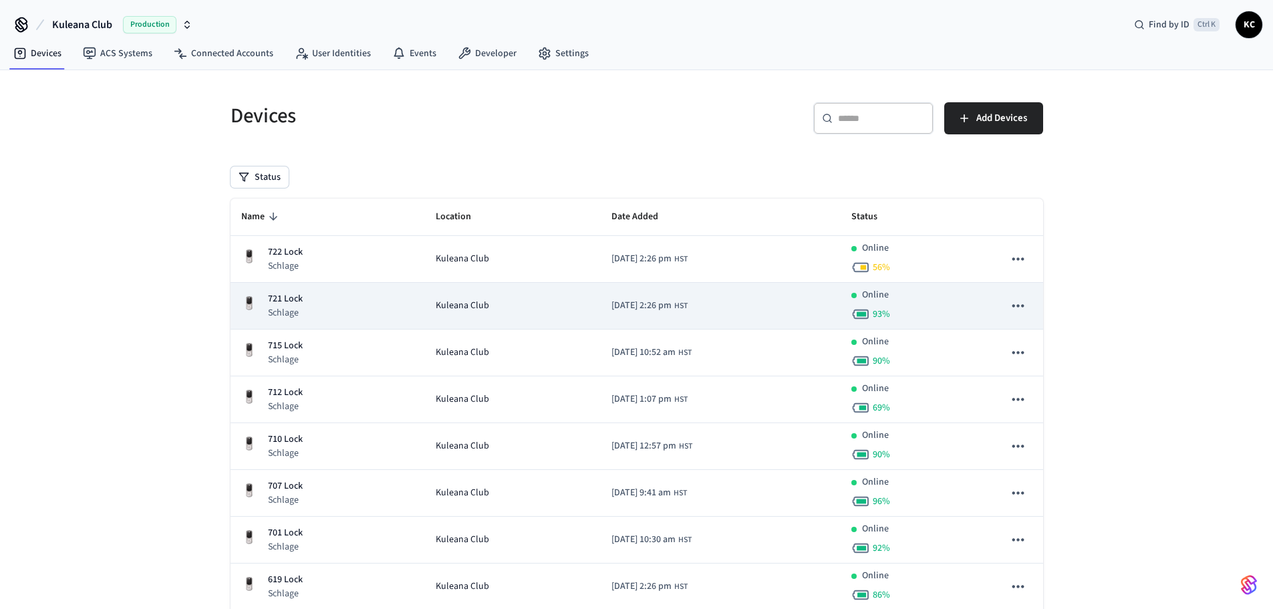
click at [277, 287] on td "721 Lock Schlage" at bounding box center [328, 306] width 195 height 47
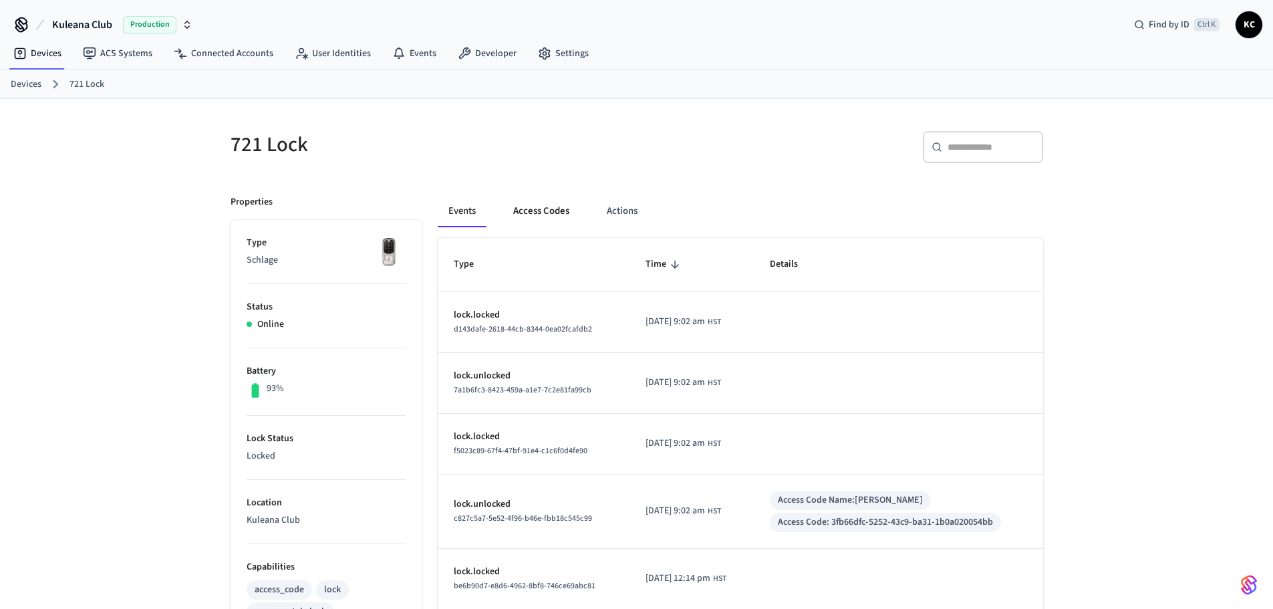
click at [537, 205] on button "Access Codes" at bounding box center [542, 211] width 78 height 32
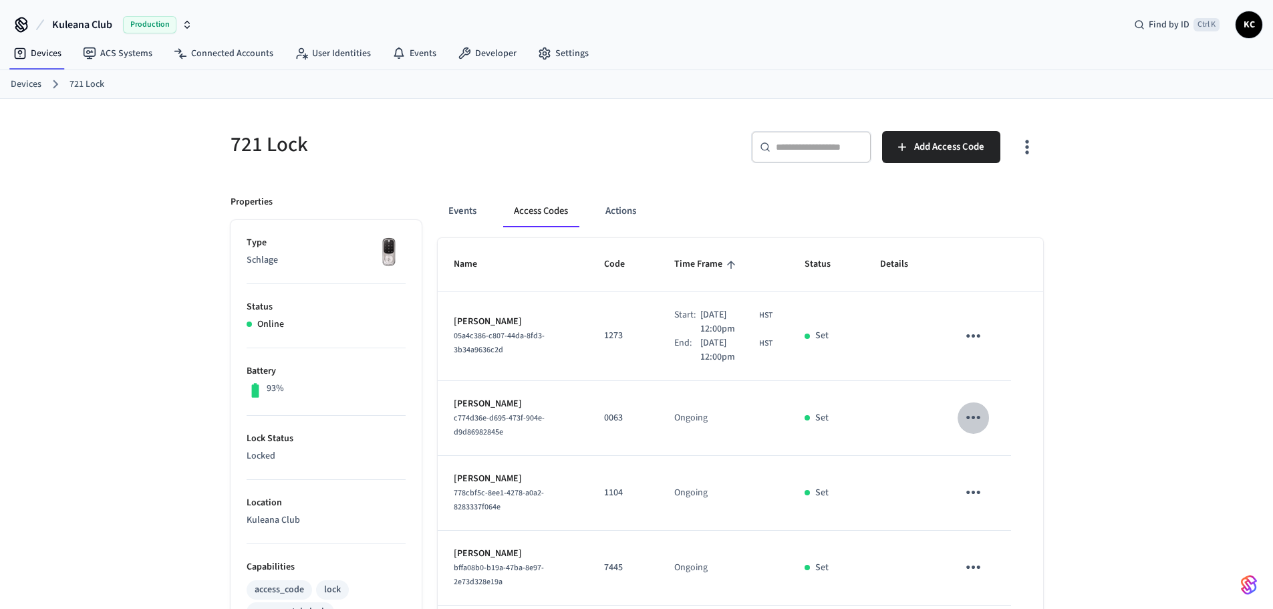
click at [979, 421] on icon "sticky table" at bounding box center [973, 417] width 21 height 21
click at [993, 499] on li "Delete" at bounding box center [1006, 492] width 64 height 35
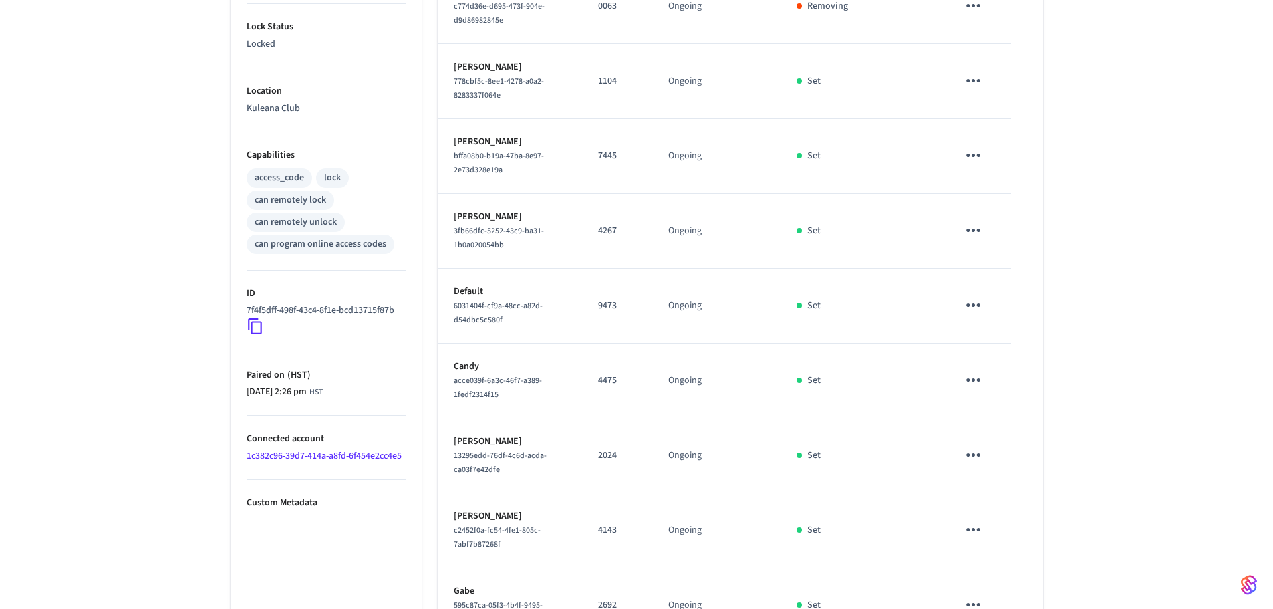
scroll to position [511, 0]
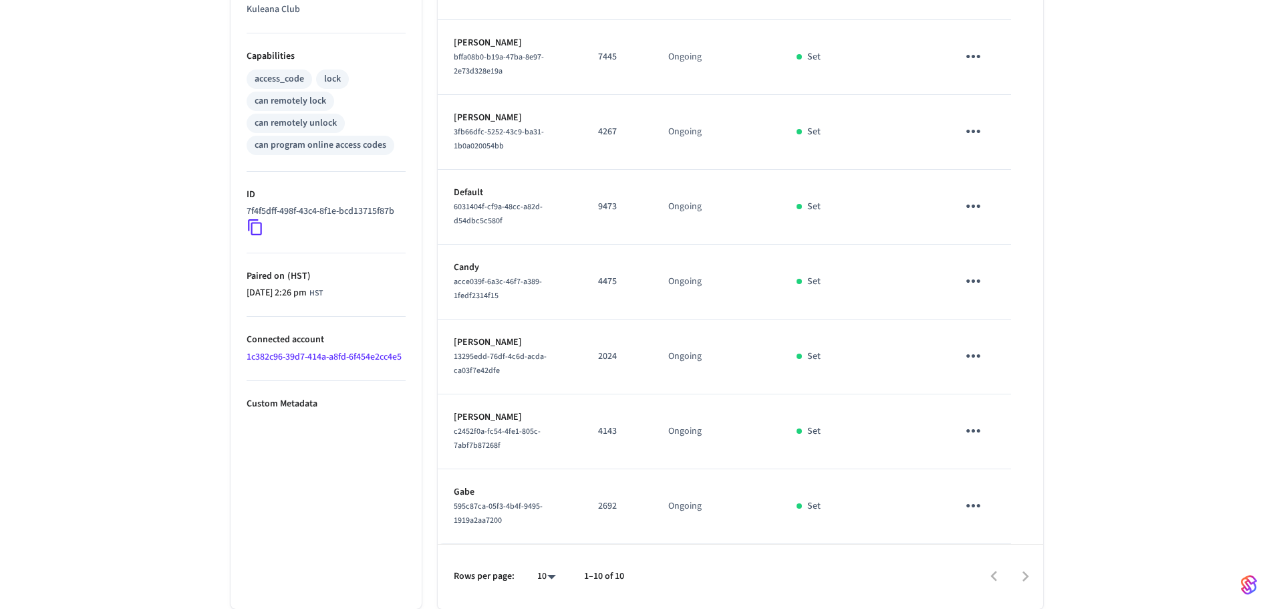
click at [971, 505] on icon "sticky table" at bounding box center [973, 505] width 21 height 21
click at [1012, 571] on li "Delete" at bounding box center [1006, 569] width 64 height 35
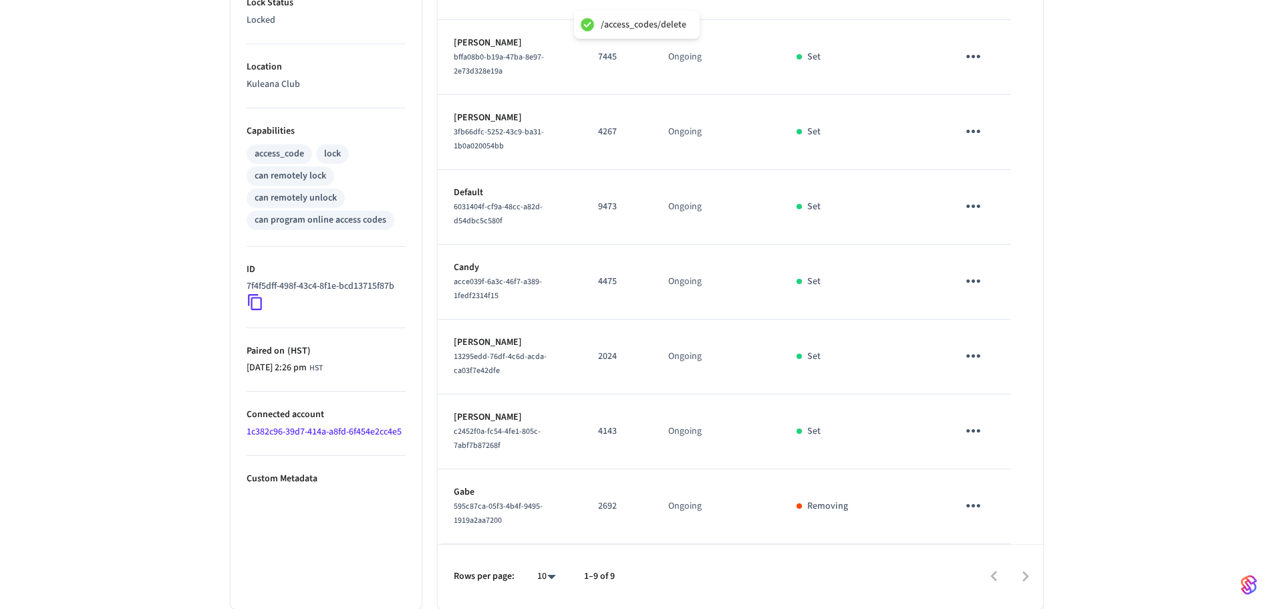
click at [975, 433] on icon "sticky table" at bounding box center [973, 430] width 21 height 21
click at [1014, 511] on li "Delete" at bounding box center [1006, 506] width 64 height 35
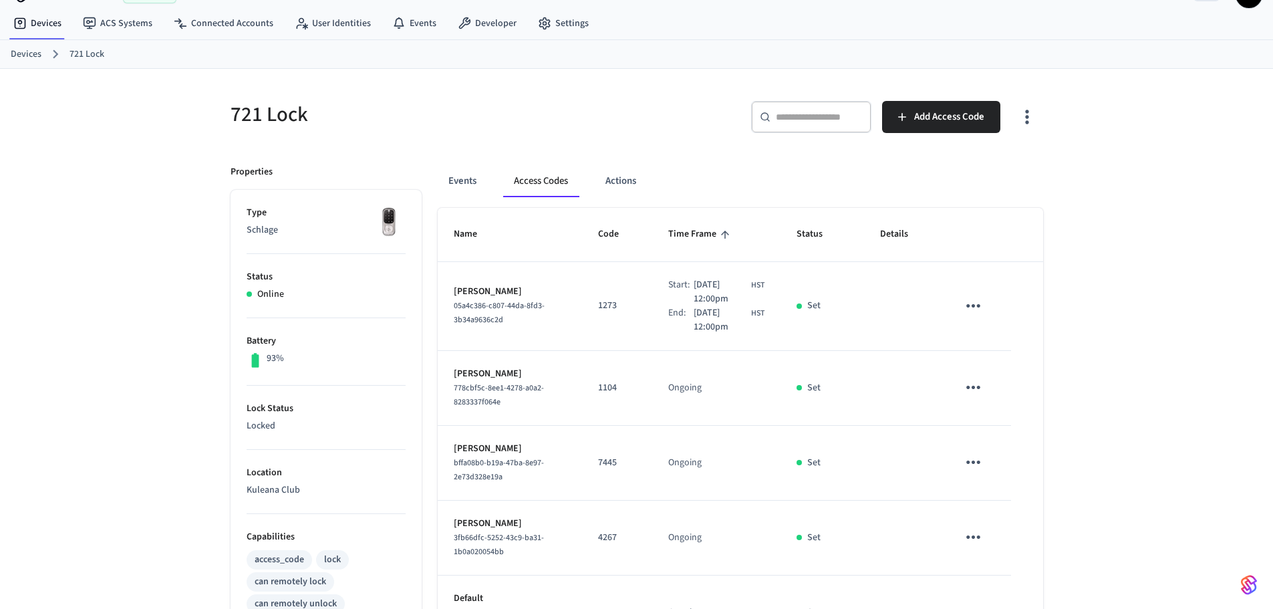
scroll to position [0, 0]
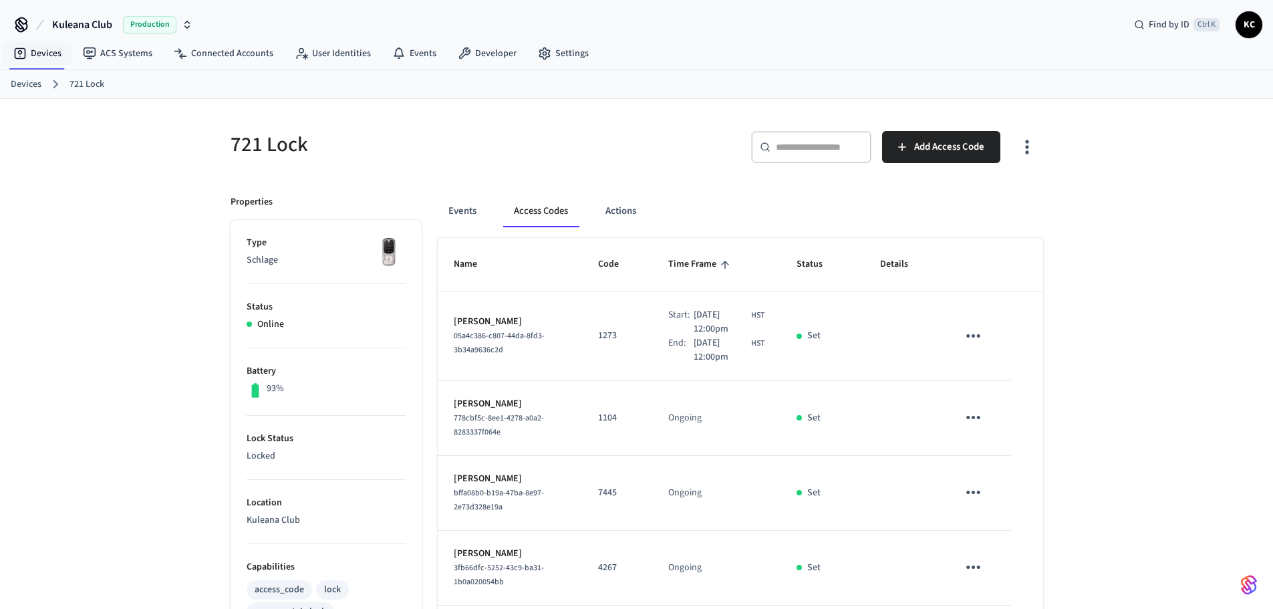
drag, startPoint x: 35, startPoint y: 56, endPoint x: 155, endPoint y: 88, distance: 124.4
click at [35, 56] on link "Devices" at bounding box center [38, 53] width 70 height 24
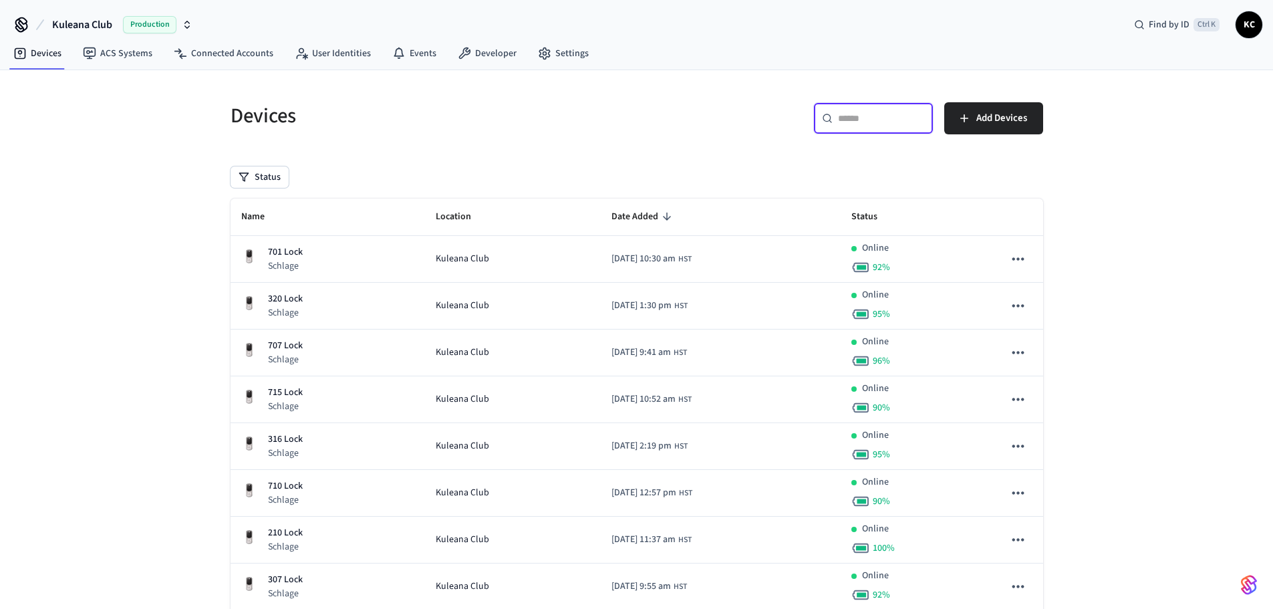
click at [876, 116] on input "text" at bounding box center [881, 118] width 87 height 13
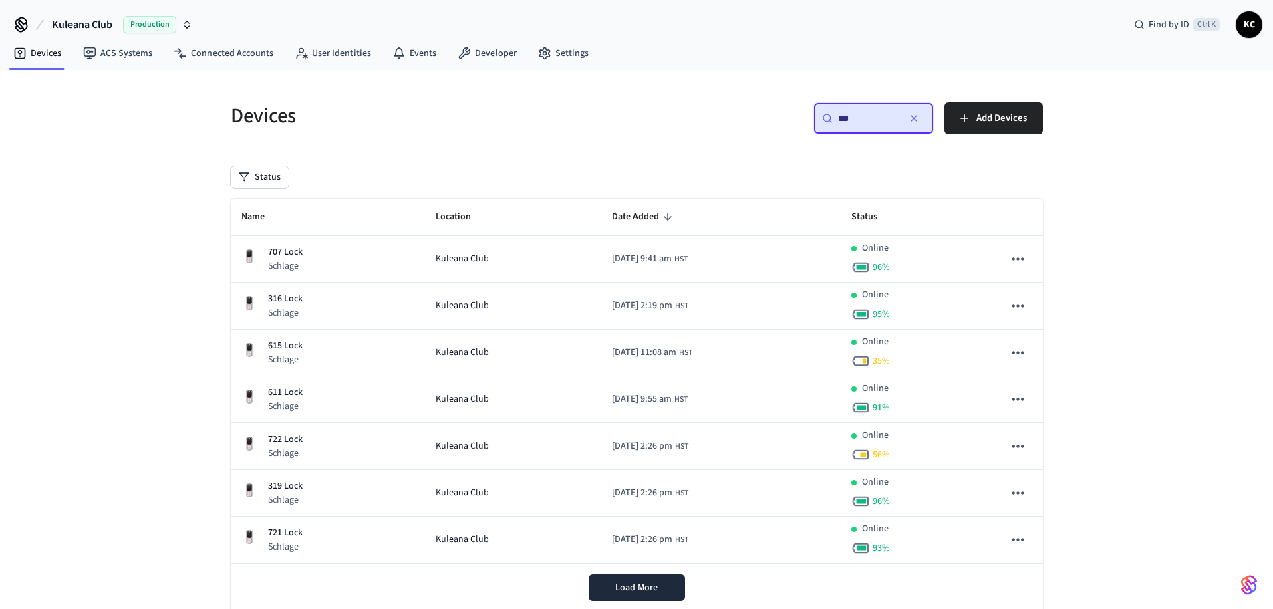
type input "***"
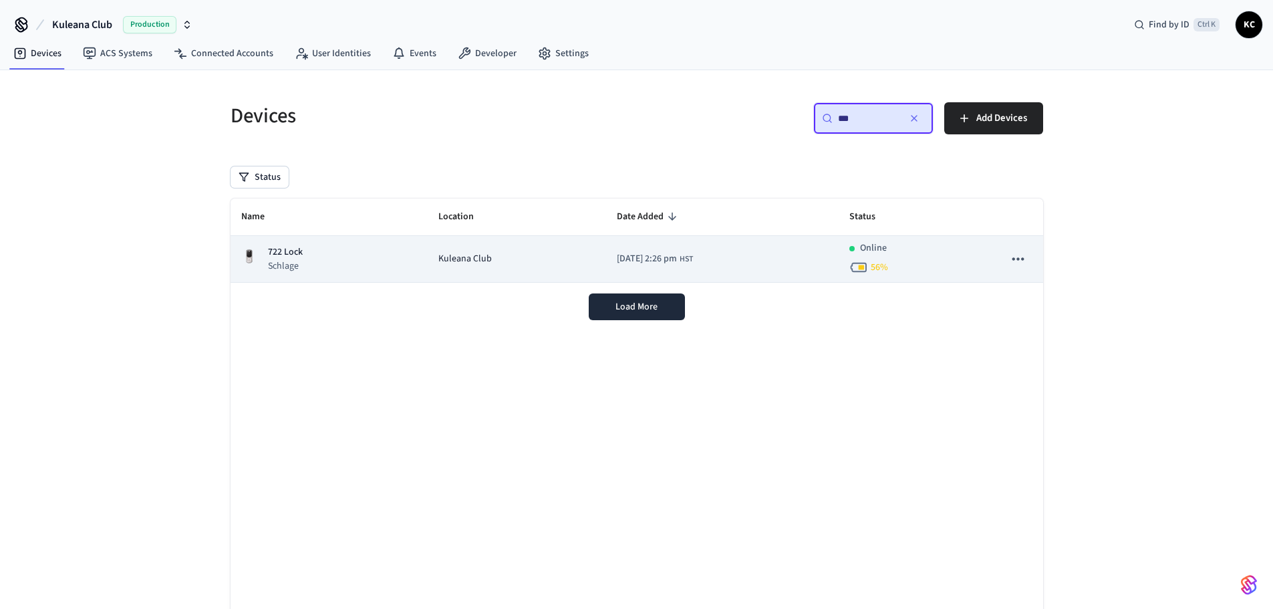
click at [378, 275] on td "722 Lock Schlage" at bounding box center [330, 259] width 198 height 47
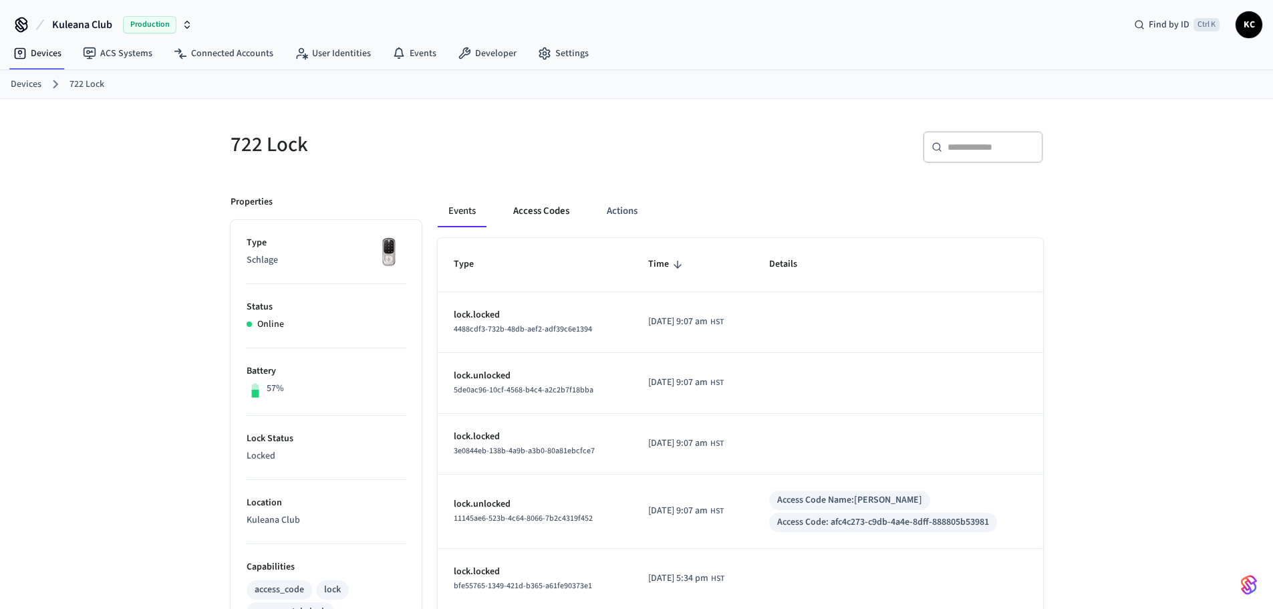
click at [556, 212] on button "Access Codes" at bounding box center [542, 211] width 78 height 32
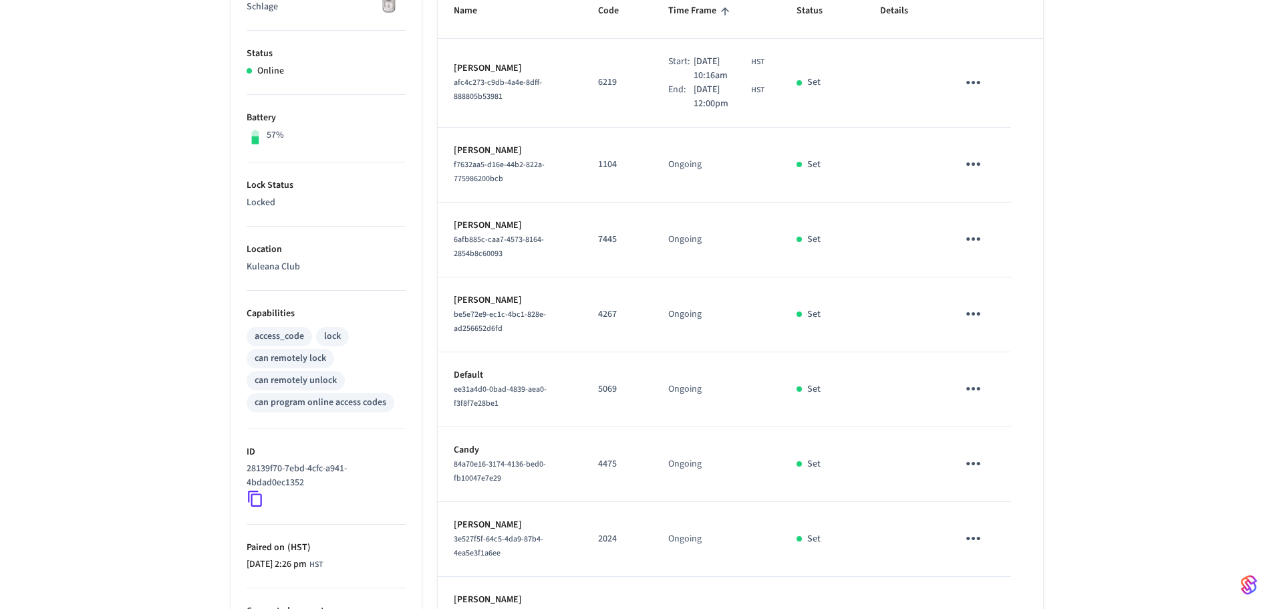
scroll to position [436, 0]
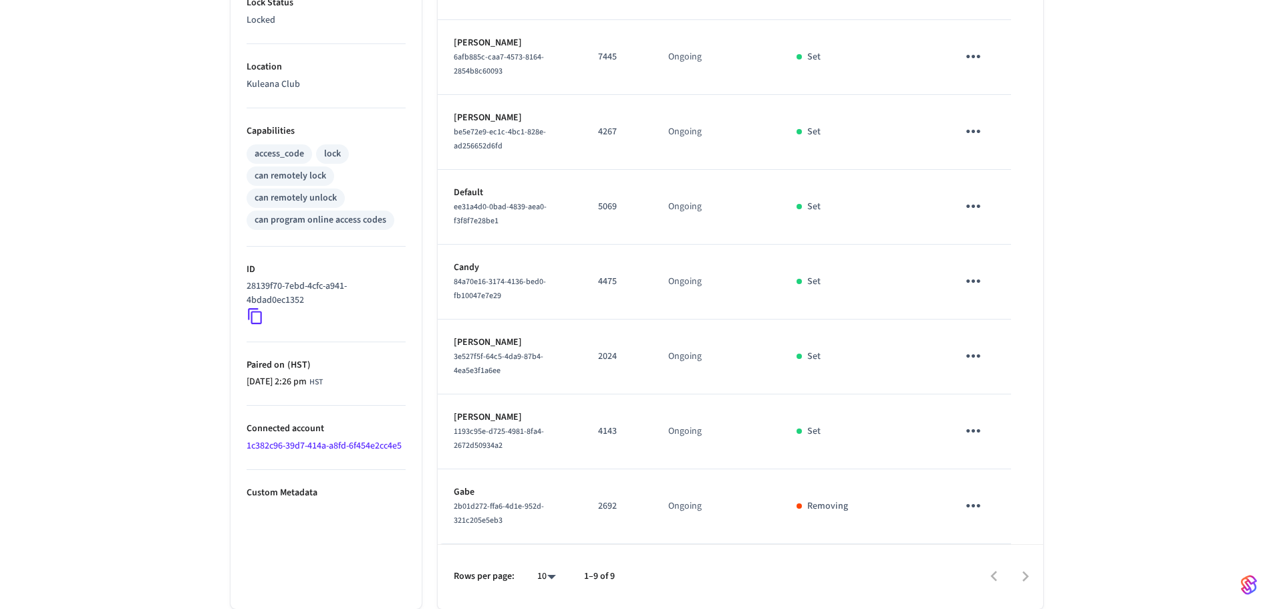
click at [979, 428] on icon "sticky table" at bounding box center [973, 430] width 21 height 21
click at [1024, 511] on li "Delete" at bounding box center [1006, 506] width 64 height 35
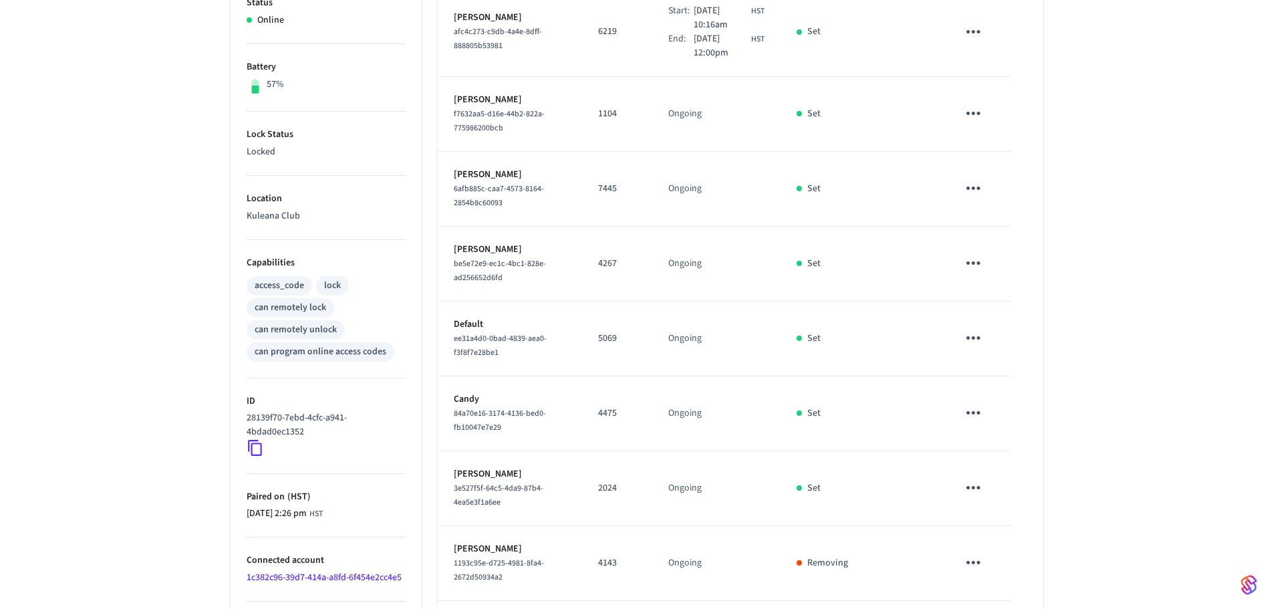
scroll to position [35, 0]
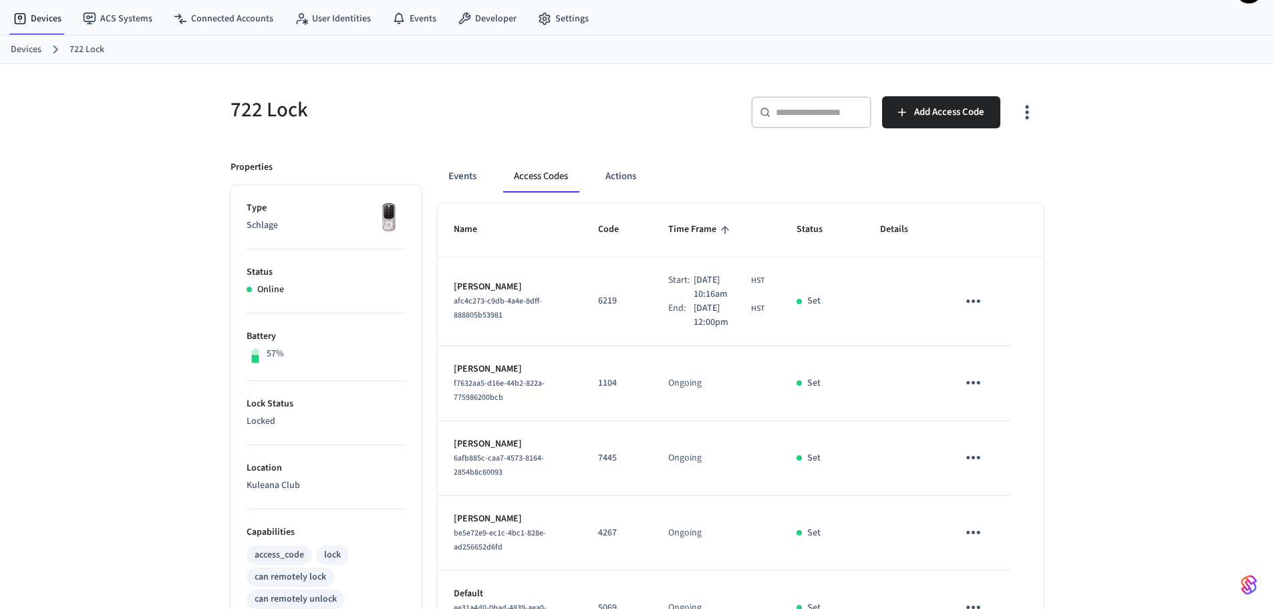
click at [29, 50] on link "Devices" at bounding box center [26, 50] width 31 height 14
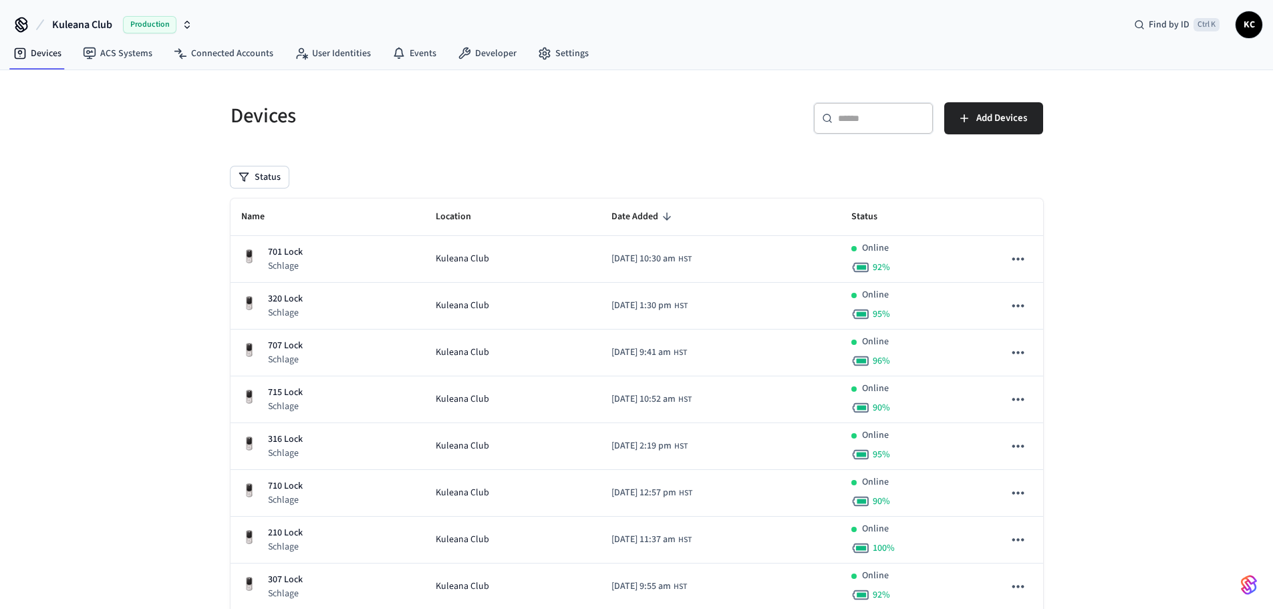
click at [880, 118] on input "text" at bounding box center [881, 118] width 87 height 13
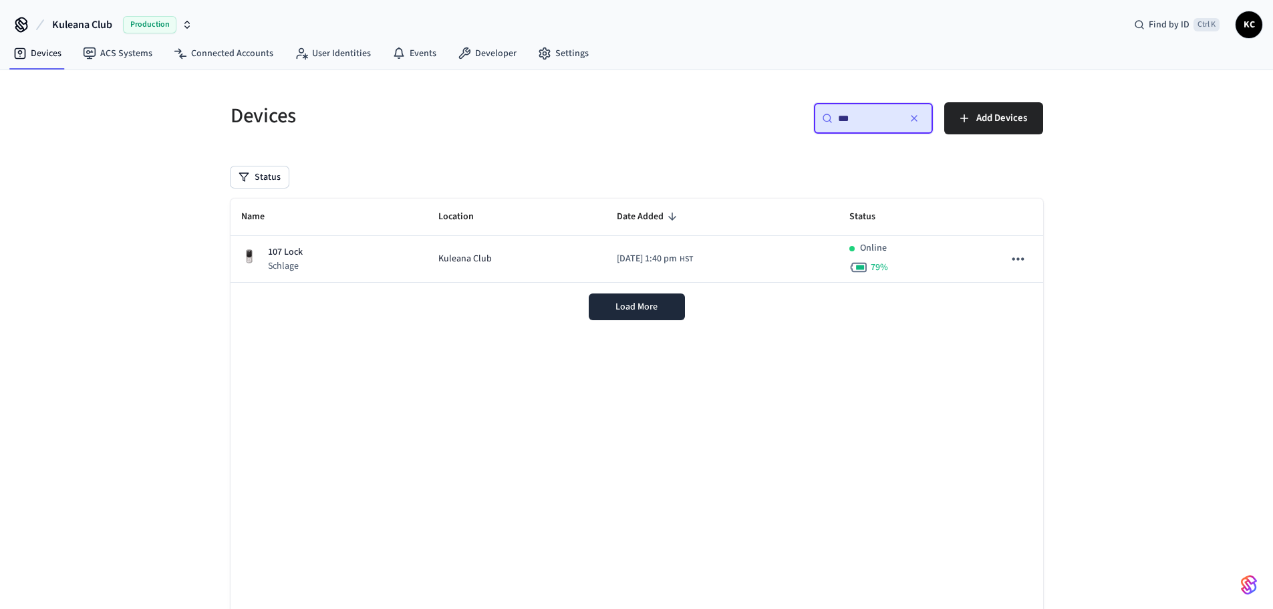
type input "***"
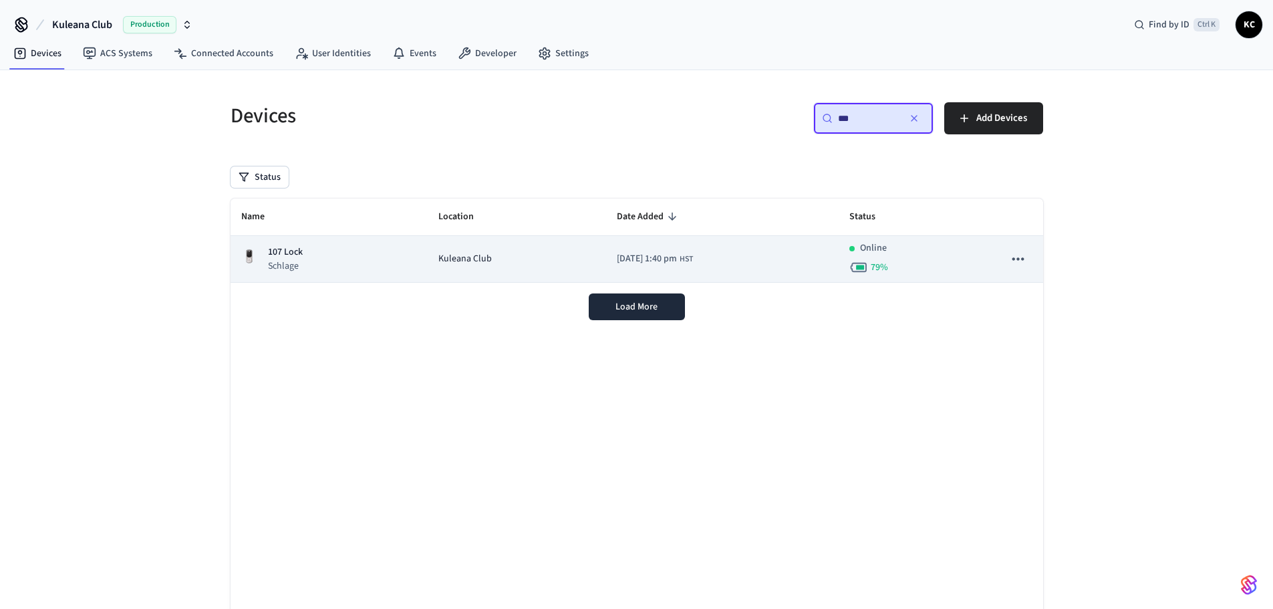
click at [310, 267] on div "107 Lock Schlage" at bounding box center [329, 258] width 176 height 27
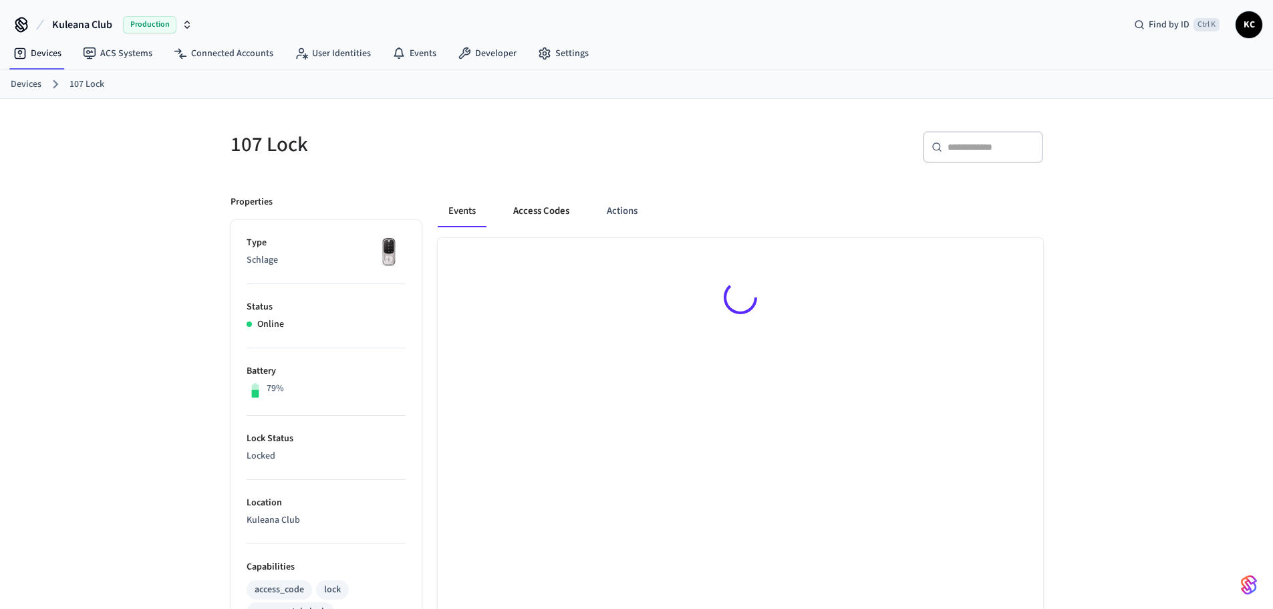
click at [545, 212] on button "Access Codes" at bounding box center [542, 211] width 78 height 32
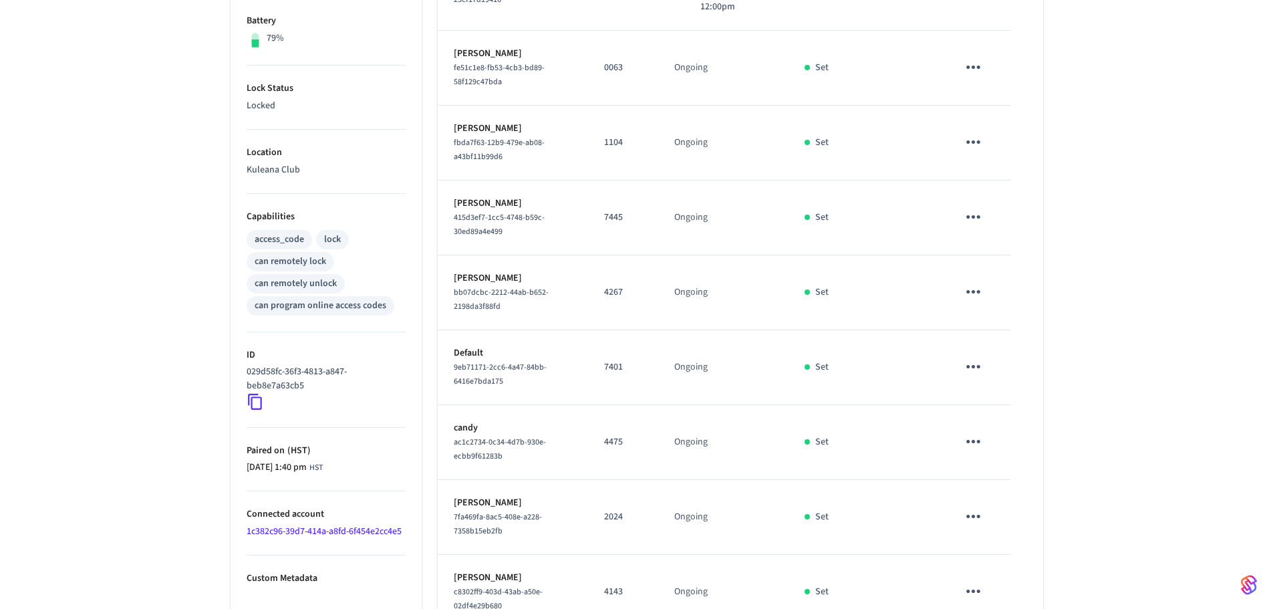
scroll to position [511, 0]
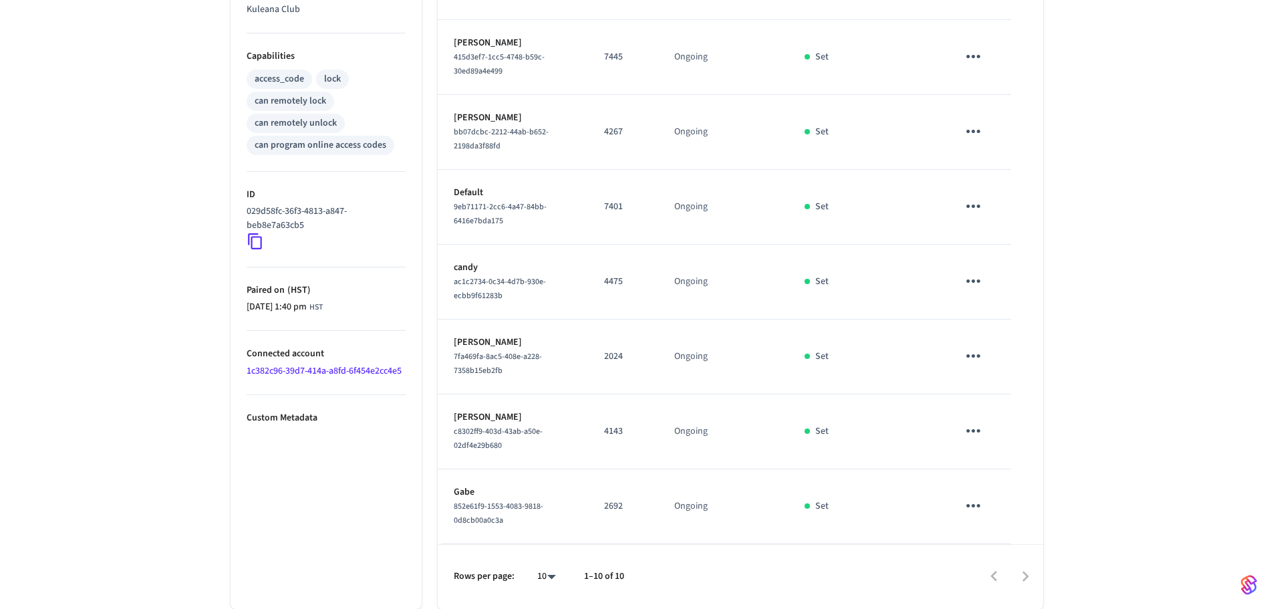
click at [971, 504] on icon "sticky table" at bounding box center [973, 505] width 21 height 21
click at [1011, 575] on li "Delete" at bounding box center [1006, 569] width 64 height 35
click at [973, 434] on icon "sticky table" at bounding box center [973, 430] width 21 height 21
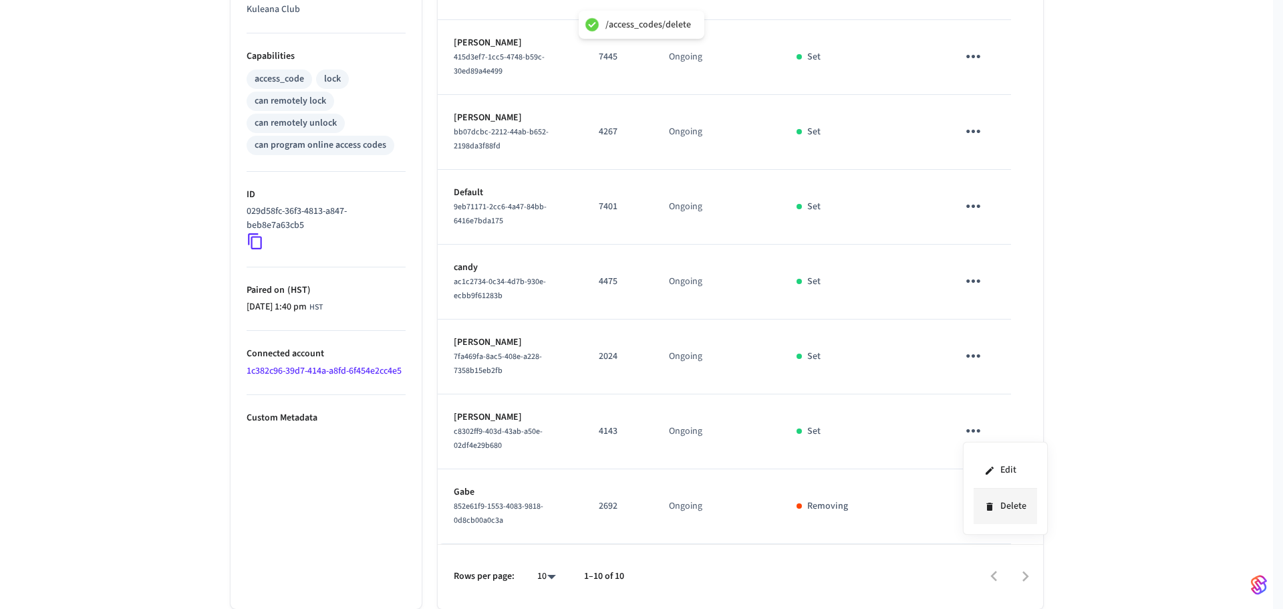
click at [1001, 513] on li "Delete" at bounding box center [1006, 506] width 64 height 35
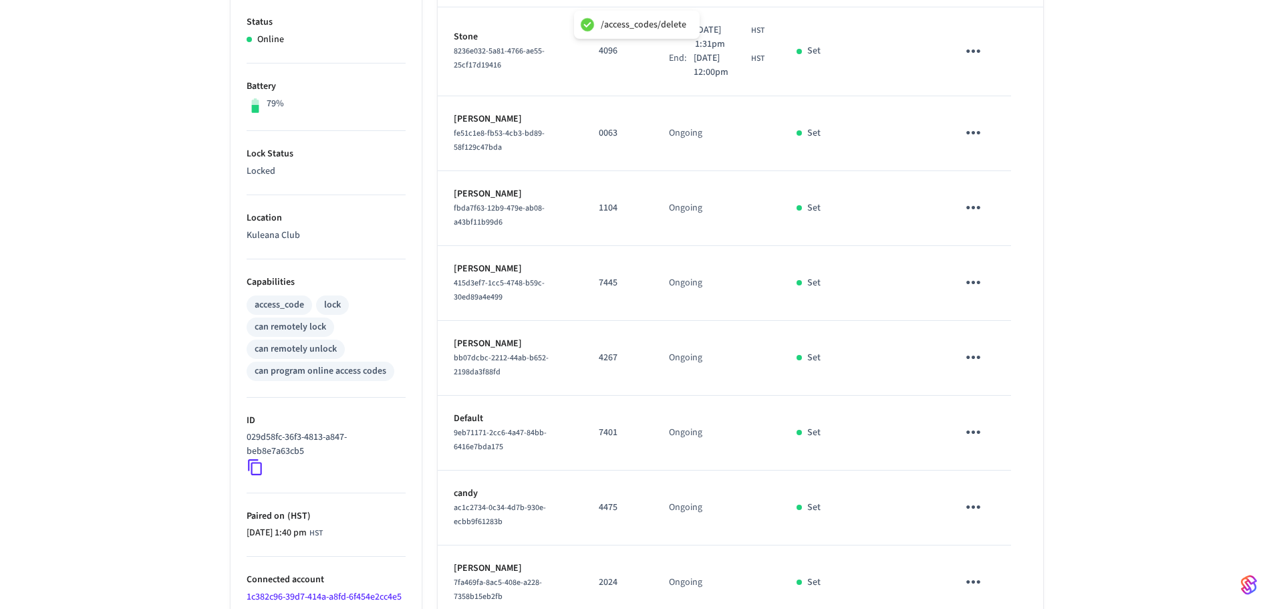
scroll to position [243, 0]
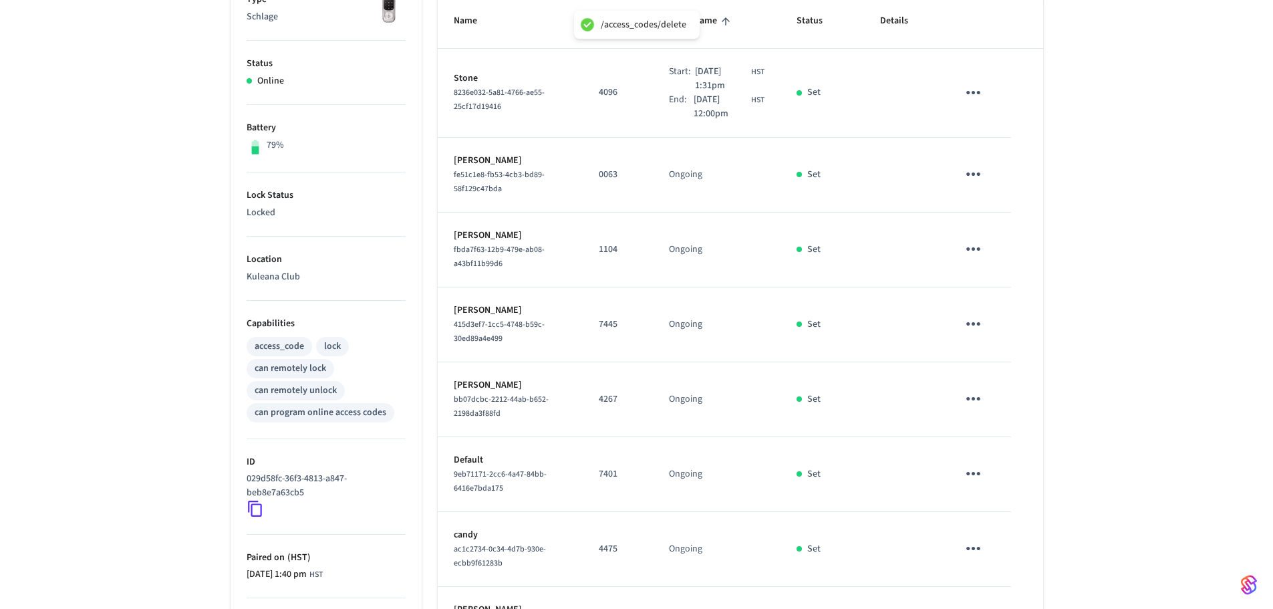
click at [979, 173] on icon "sticky table" at bounding box center [974, 173] width 14 height 3
click at [1006, 243] on li "Delete" at bounding box center [1009, 240] width 64 height 35
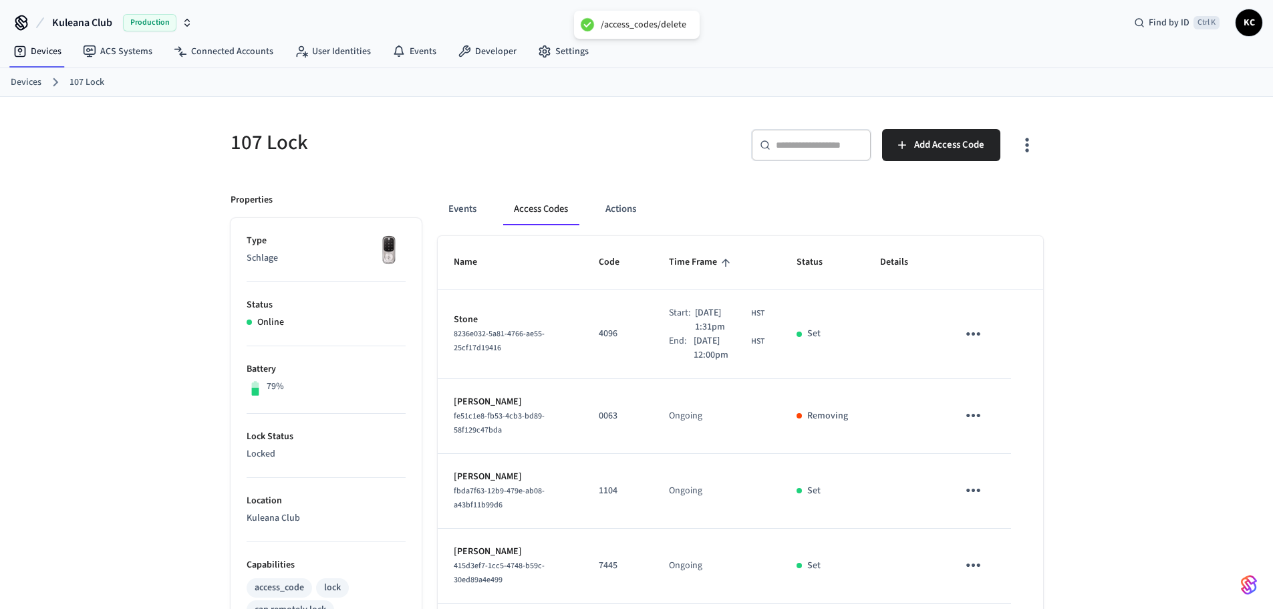
scroll to position [0, 0]
click at [26, 90] on link "Devices" at bounding box center [26, 85] width 31 height 14
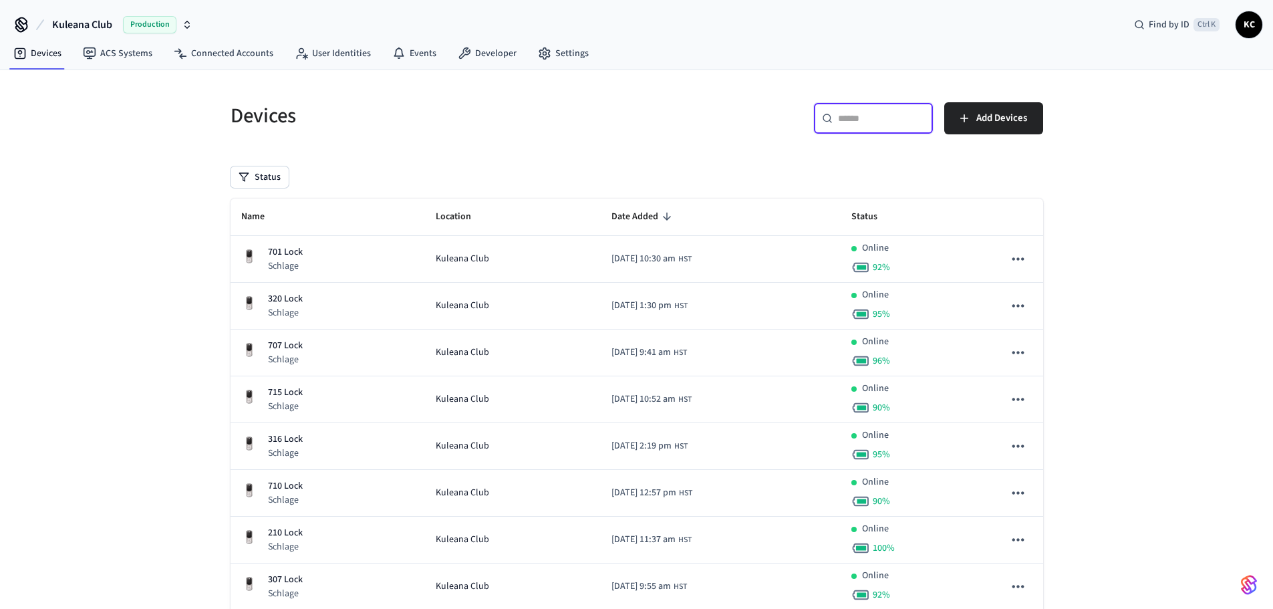
click at [865, 115] on input "text" at bounding box center [881, 118] width 87 height 13
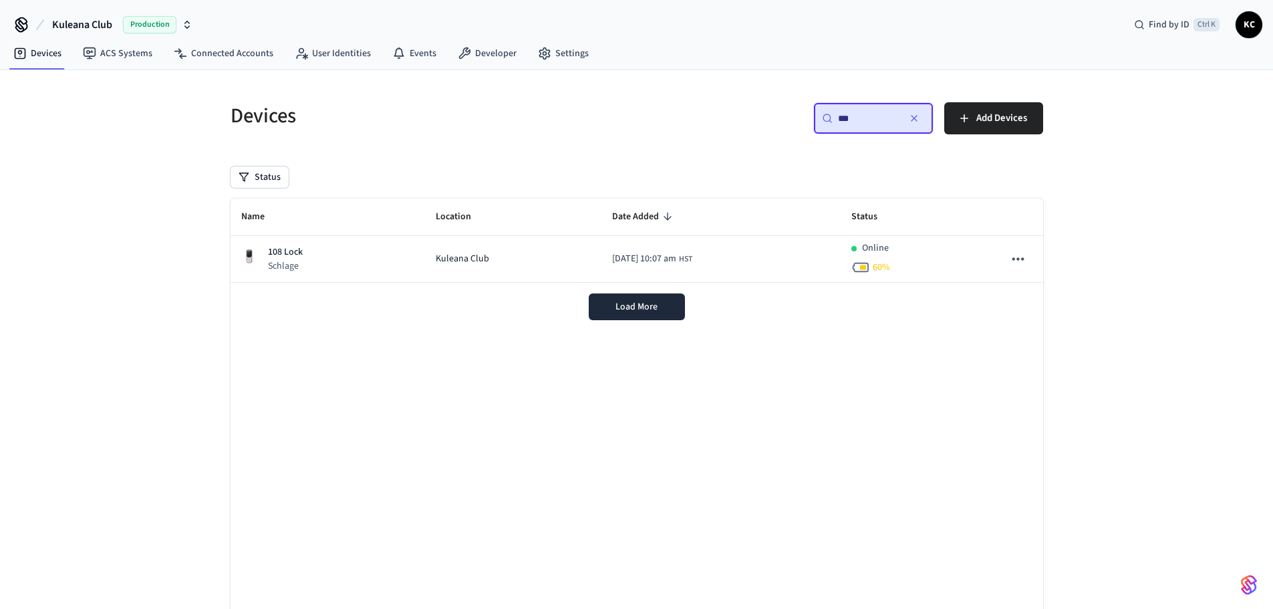
type input "***"
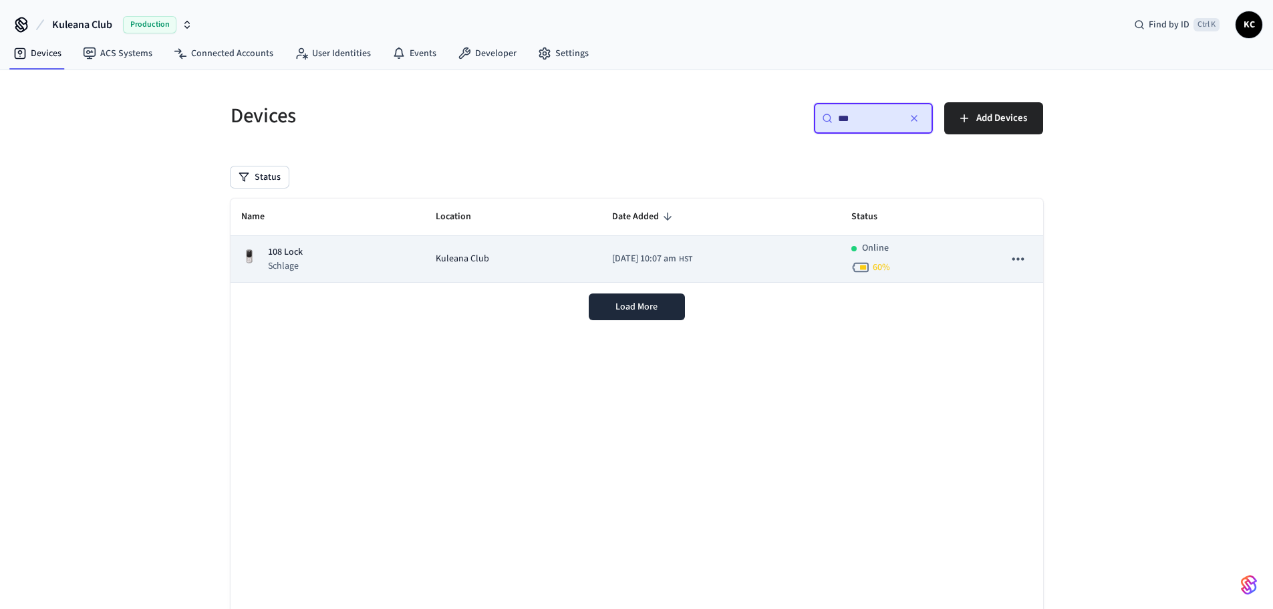
click at [402, 265] on td "108 Lock Schlage" at bounding box center [328, 259] width 195 height 47
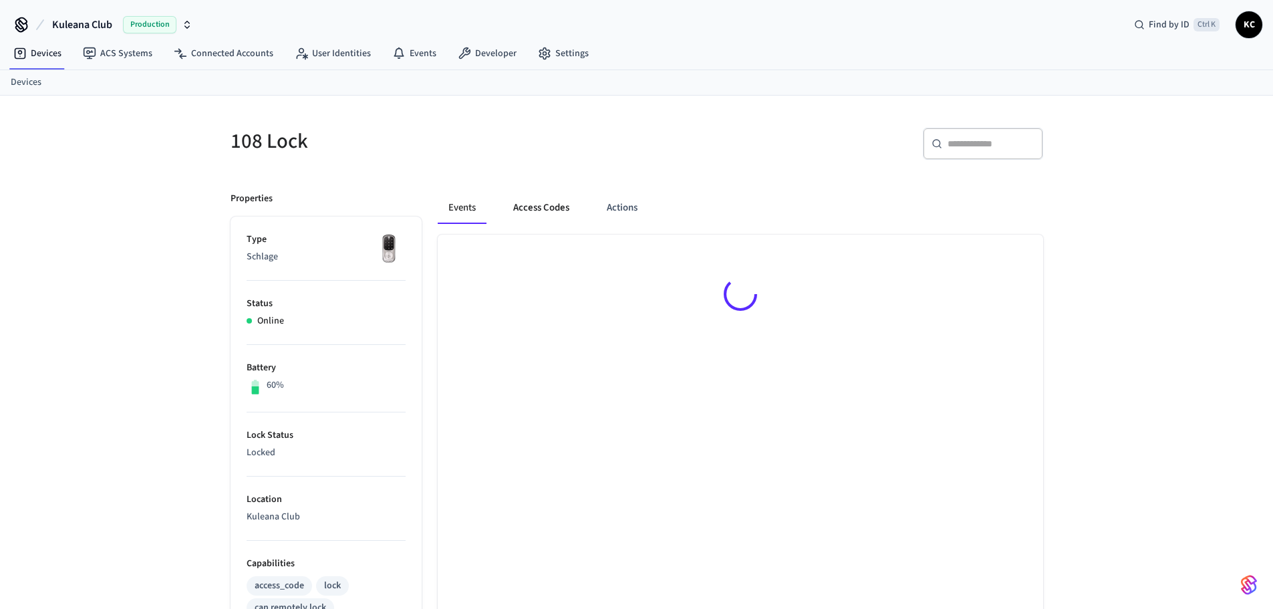
click at [534, 209] on button "Access Codes" at bounding box center [542, 208] width 78 height 32
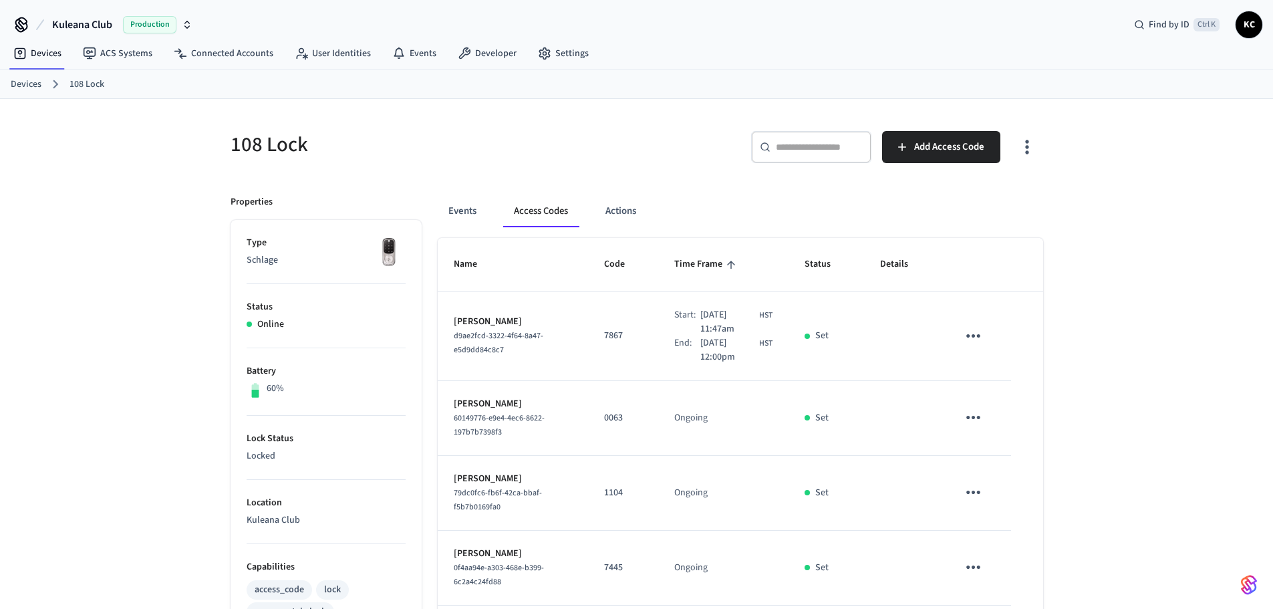
click at [976, 417] on icon "sticky table" at bounding box center [973, 417] width 21 height 21
click at [1012, 499] on li "Delete" at bounding box center [1006, 492] width 64 height 35
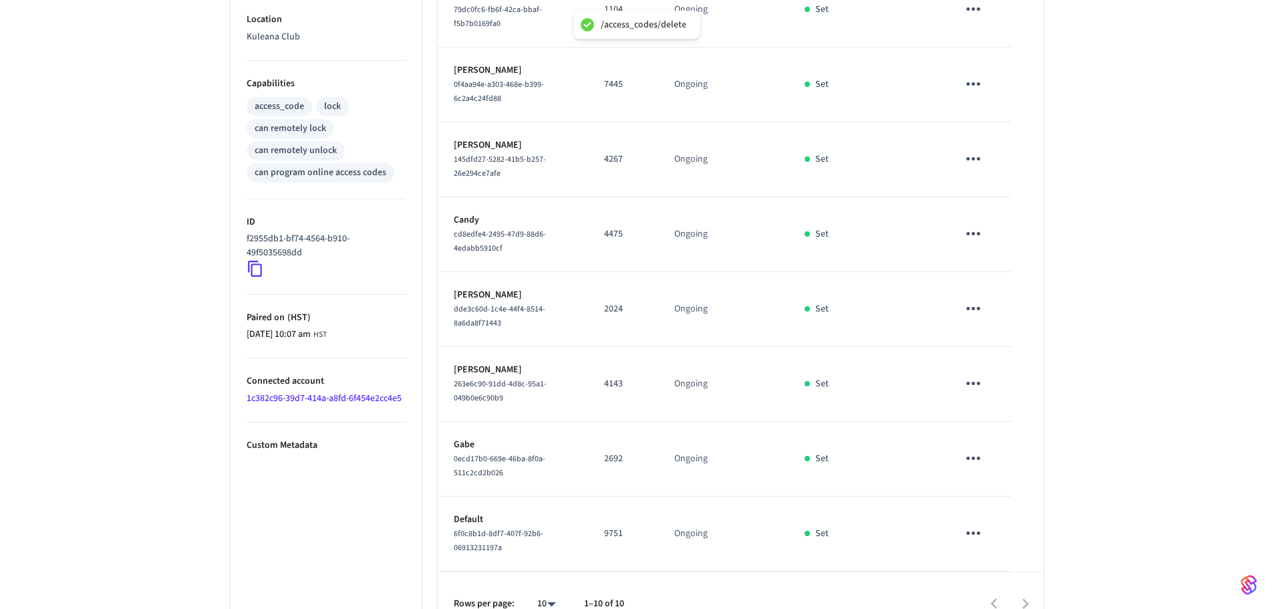
scroll to position [511, 0]
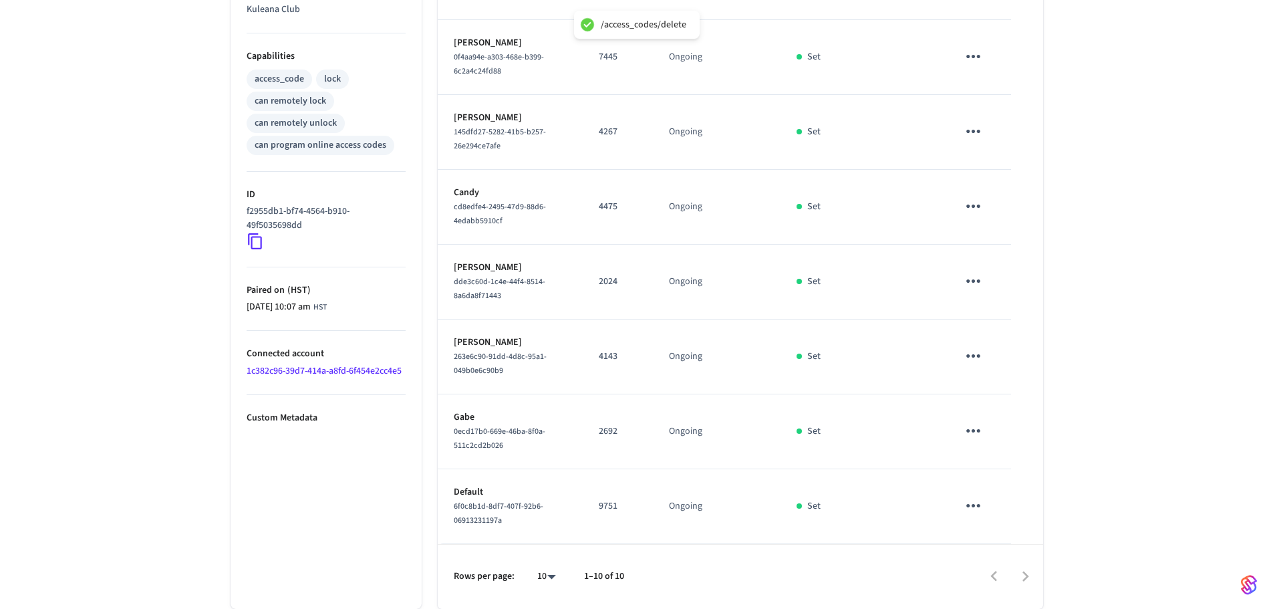
click at [974, 360] on icon "sticky table" at bounding box center [973, 356] width 21 height 21
click at [1000, 431] on li "Delete" at bounding box center [1006, 431] width 64 height 35
click at [977, 432] on icon "sticky table" at bounding box center [973, 430] width 21 height 21
click at [1005, 514] on li "Delete" at bounding box center [1006, 506] width 64 height 35
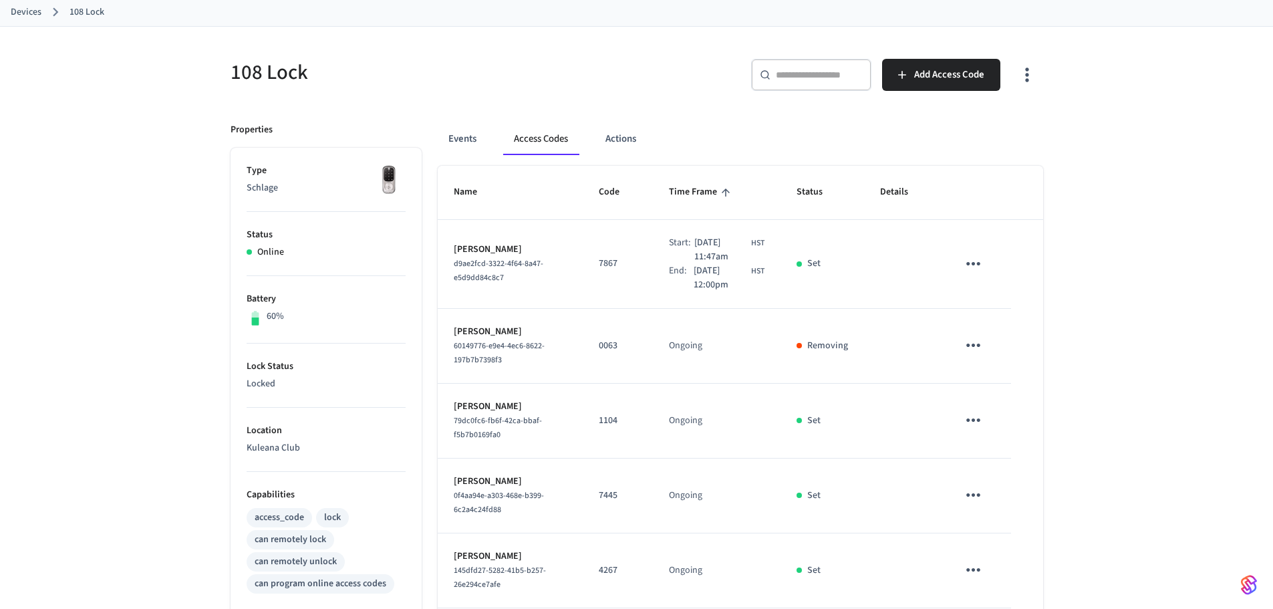
scroll to position [0, 0]
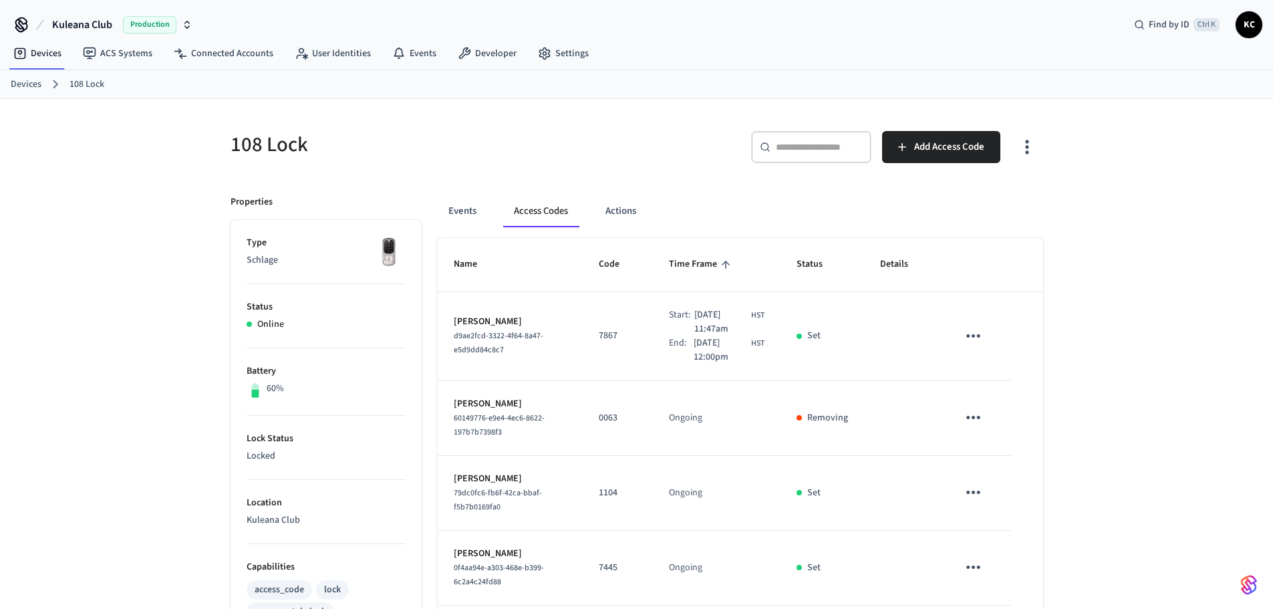
click at [15, 82] on link "Devices" at bounding box center [26, 85] width 31 height 14
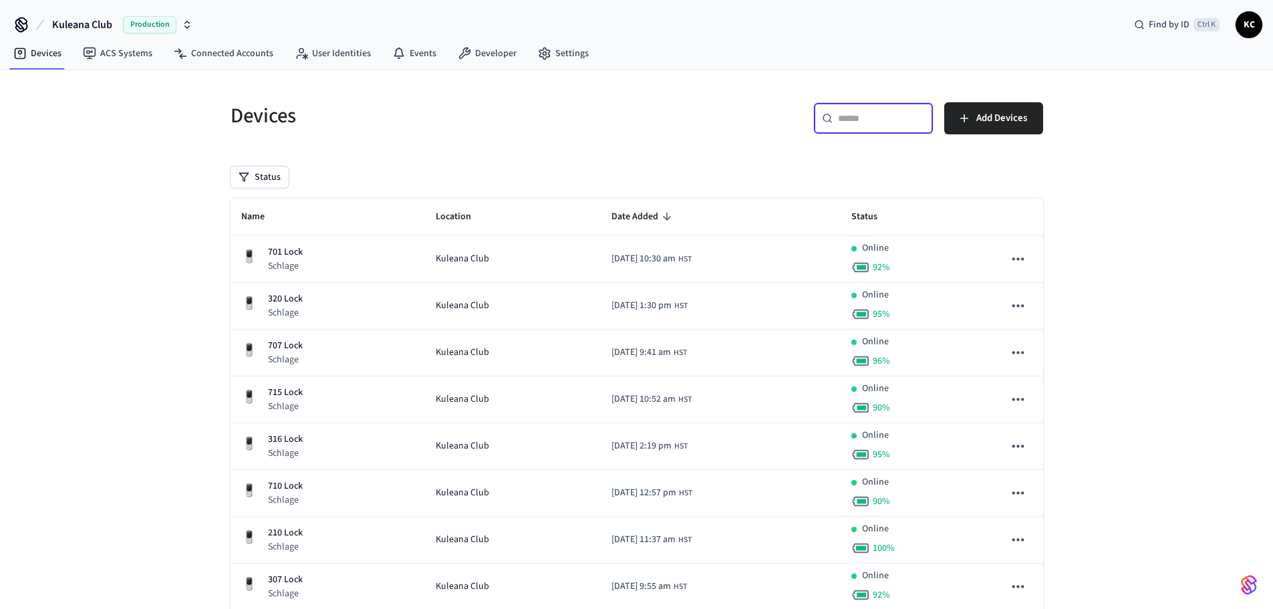
click at [872, 120] on input "text" at bounding box center [881, 118] width 87 height 13
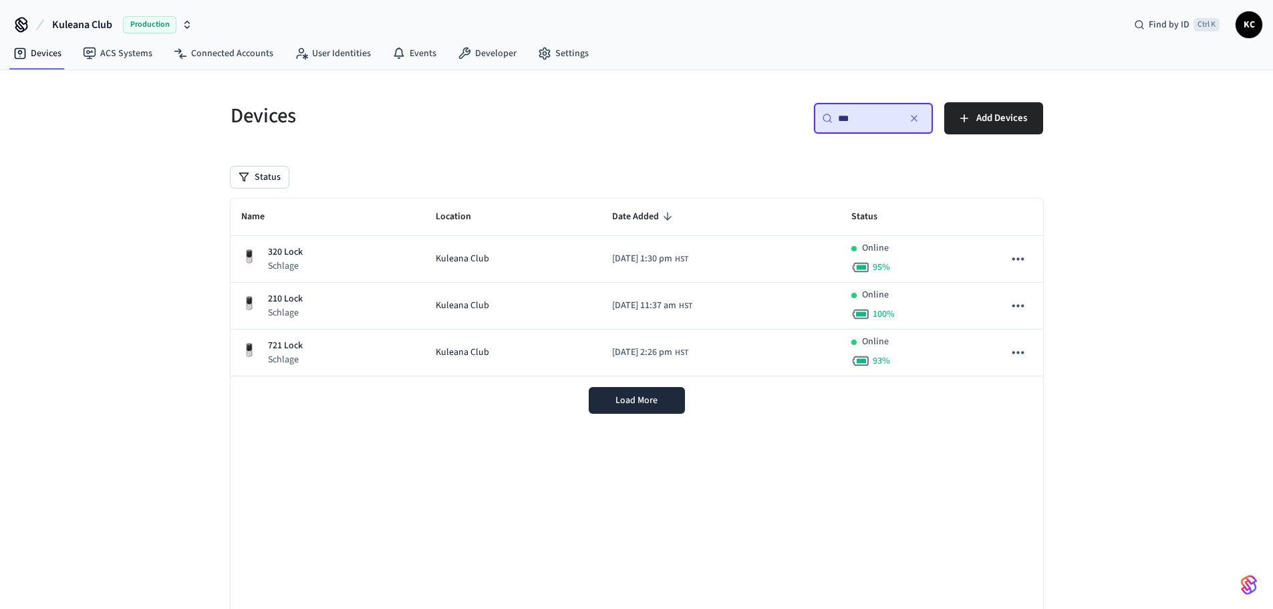
type input "***"
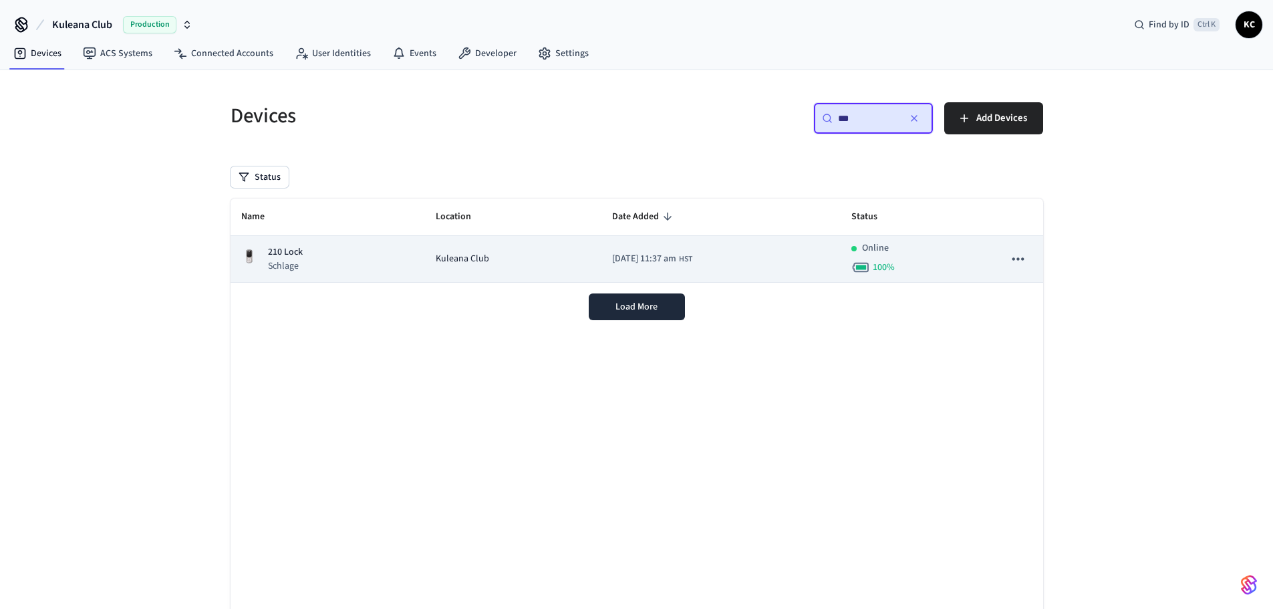
click at [331, 251] on div "210 Lock Schlage" at bounding box center [328, 258] width 174 height 27
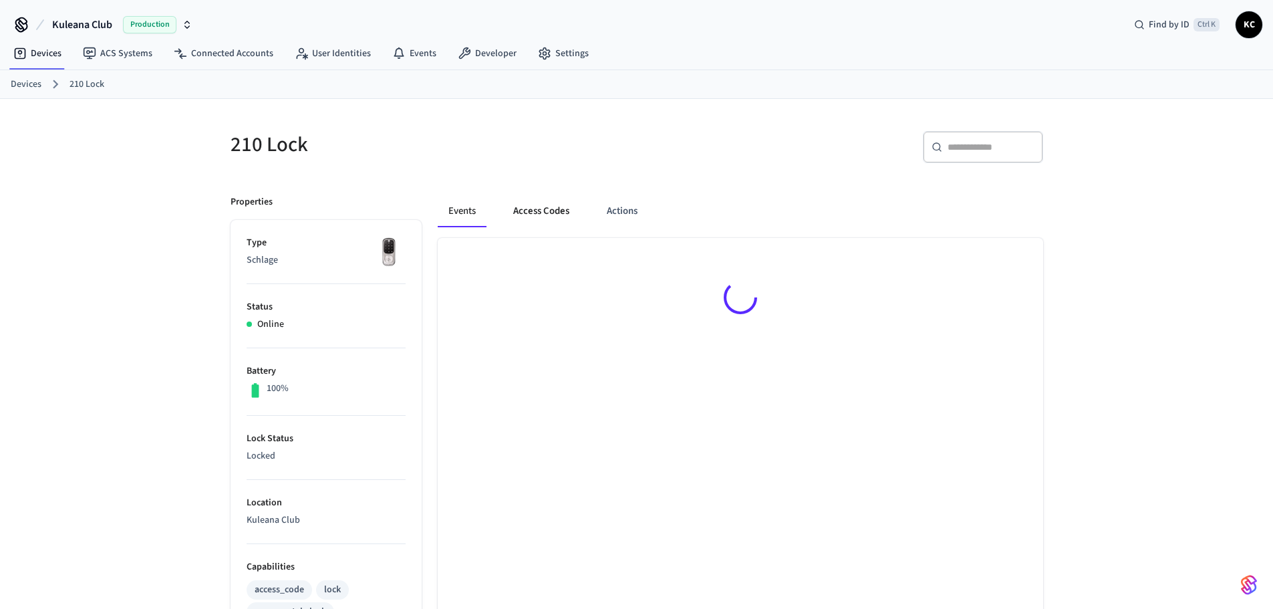
click at [551, 217] on button "Access Codes" at bounding box center [542, 211] width 78 height 32
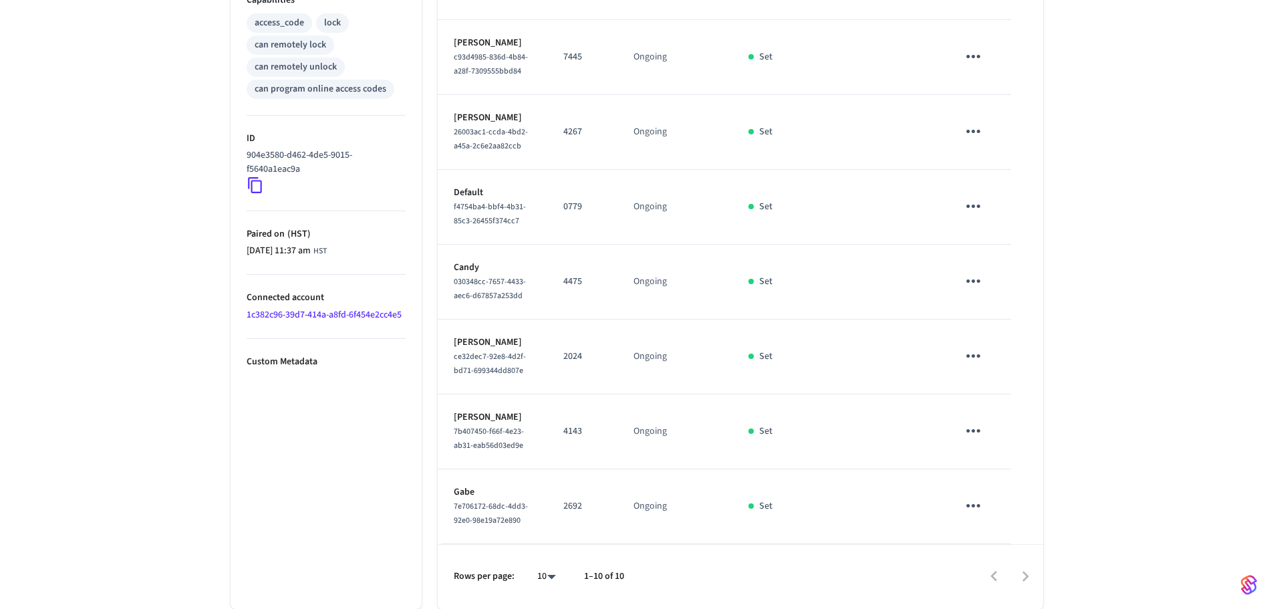
scroll to position [668, 0]
click at [979, 423] on icon "sticky table" at bounding box center [973, 430] width 21 height 21
click at [1005, 499] on li "Delete" at bounding box center [1006, 495] width 64 height 35
click at [980, 512] on icon "sticky table" at bounding box center [973, 505] width 21 height 21
click at [999, 578] on li "Delete" at bounding box center [1006, 569] width 64 height 35
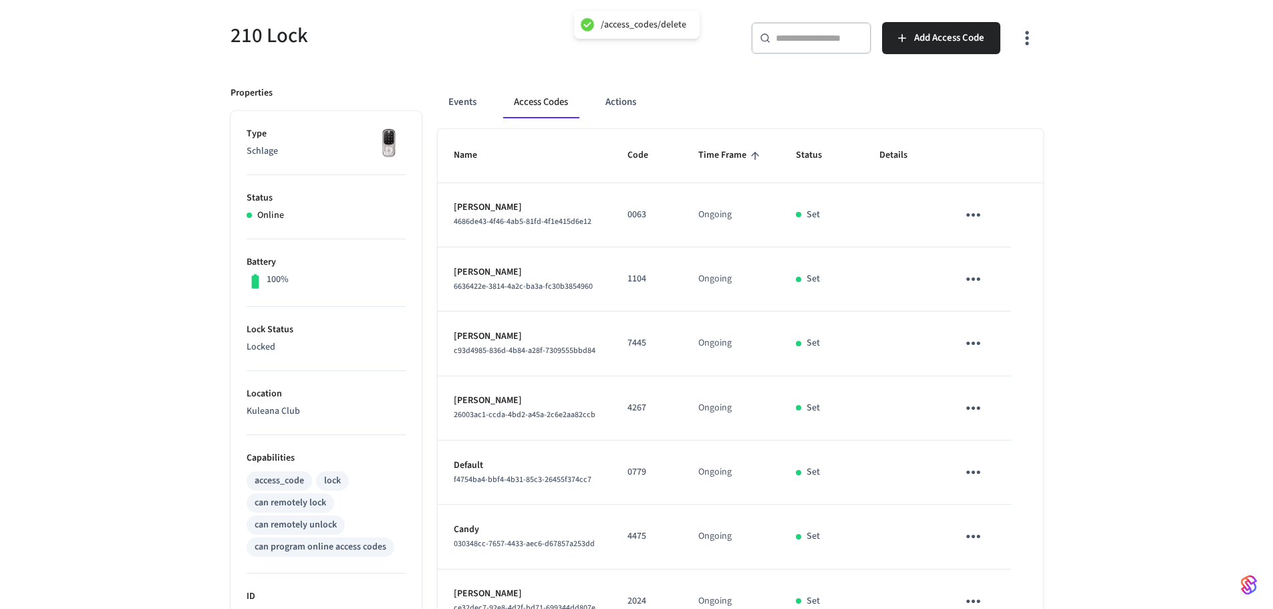
scroll to position [79, 0]
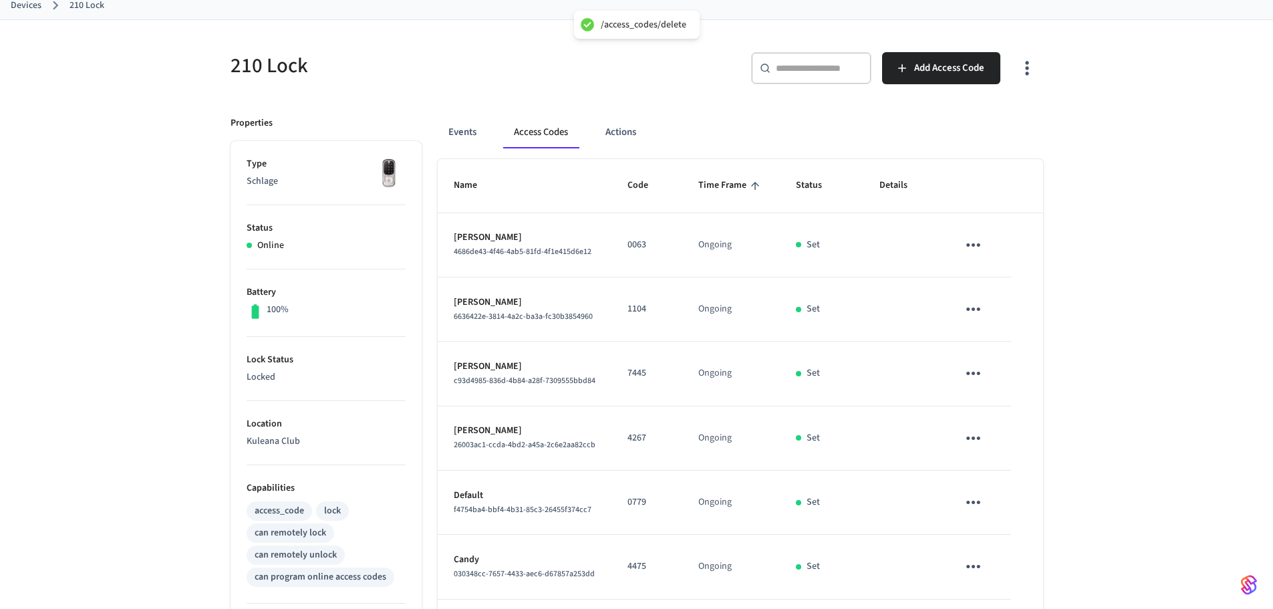
click at [969, 247] on icon "sticky table" at bounding box center [973, 245] width 21 height 21
click at [1007, 323] on li "Delete" at bounding box center [1005, 319] width 64 height 35
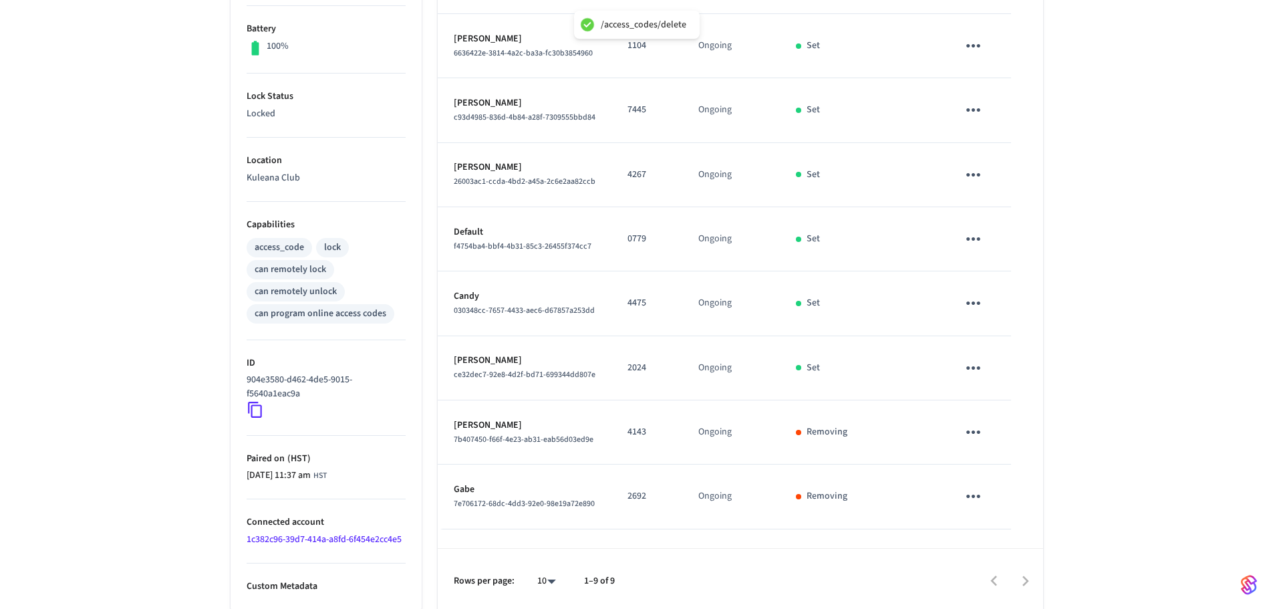
scroll to position [0, 0]
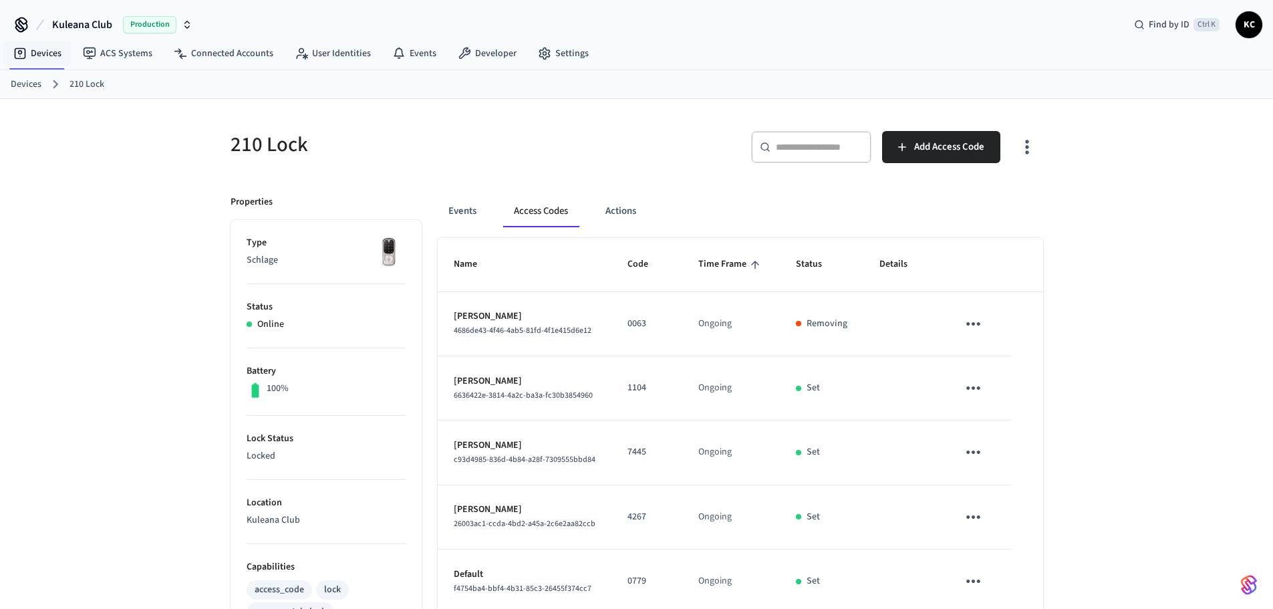
drag, startPoint x: 24, startPoint y: 56, endPoint x: 50, endPoint y: 66, distance: 27.7
click at [24, 56] on icon at bounding box center [19, 53] width 13 height 13
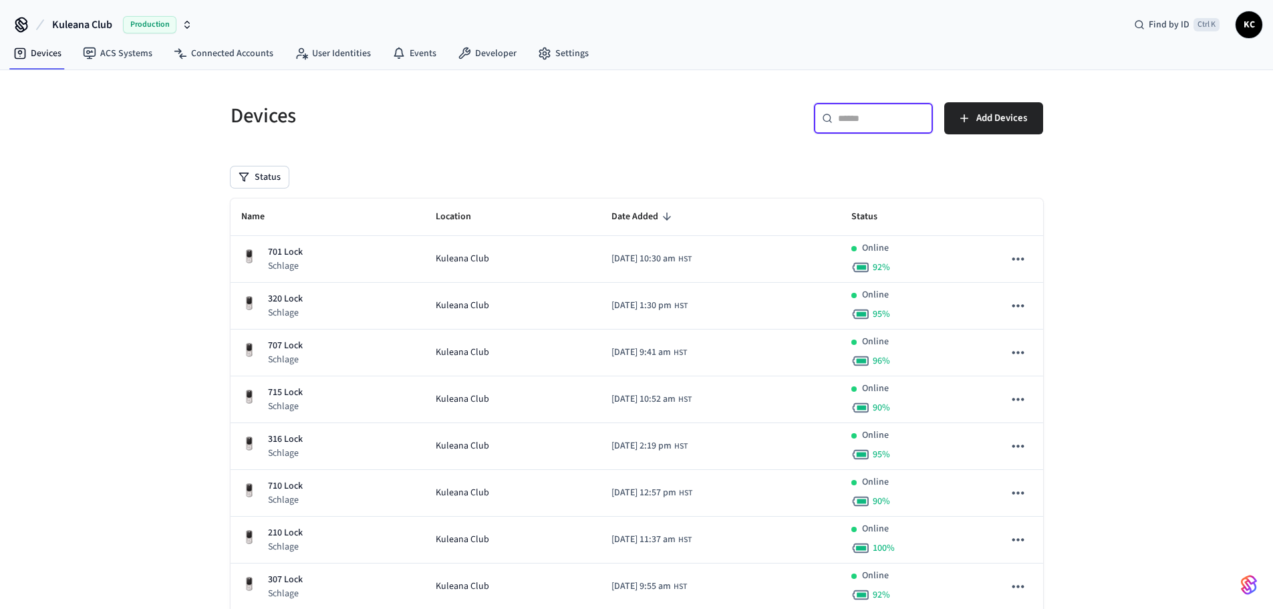
click at [850, 117] on input "text" at bounding box center [881, 118] width 87 height 13
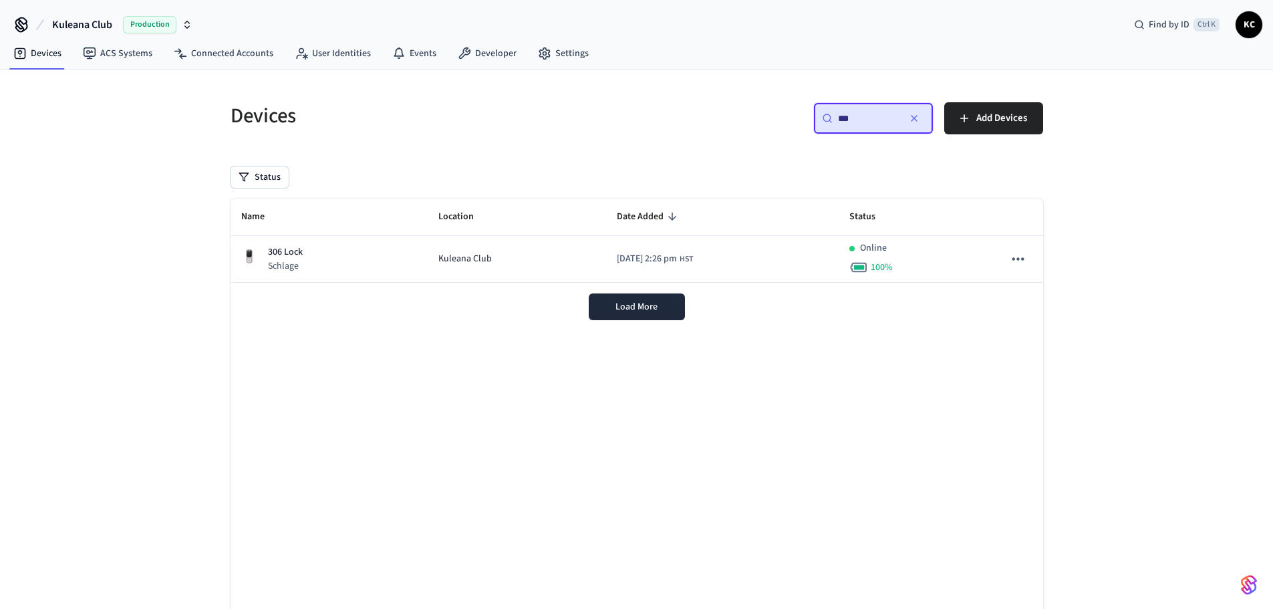
type input "***"
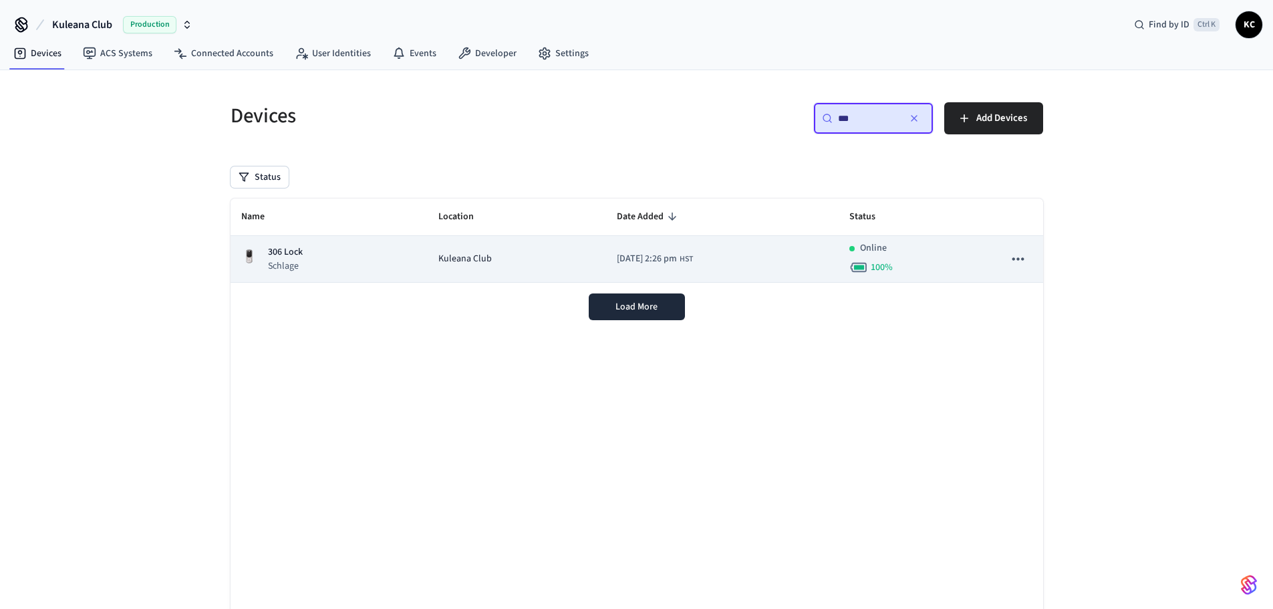
click at [348, 265] on div "306 Lock Schlage" at bounding box center [329, 258] width 176 height 27
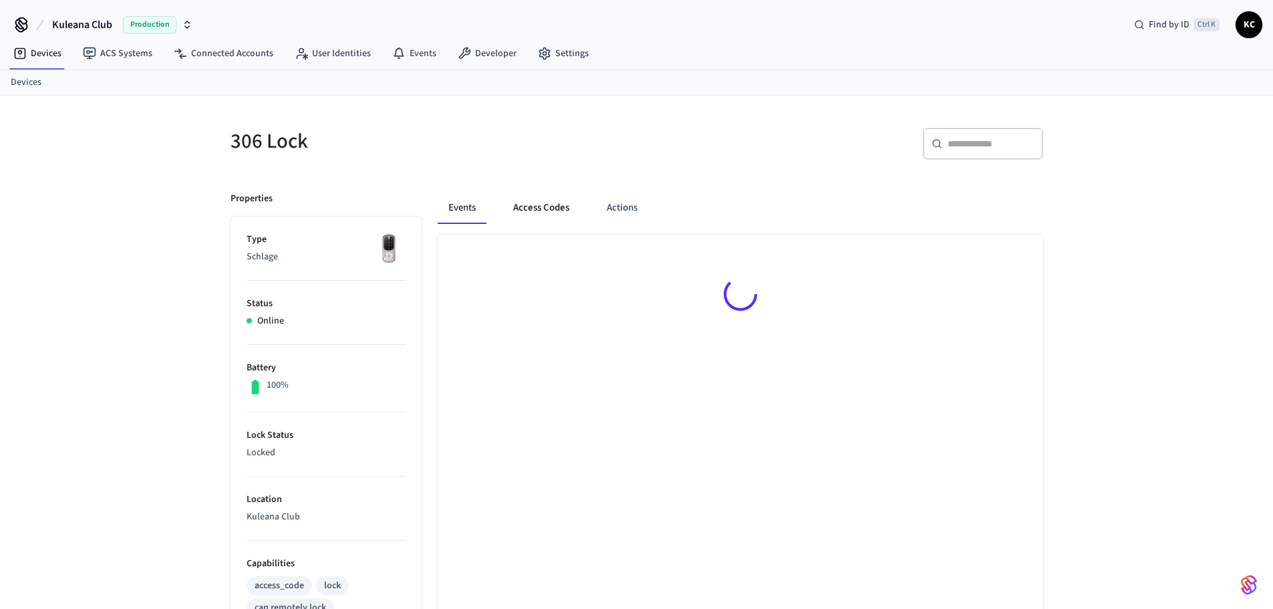
click at [532, 207] on button "Access Codes" at bounding box center [542, 208] width 78 height 32
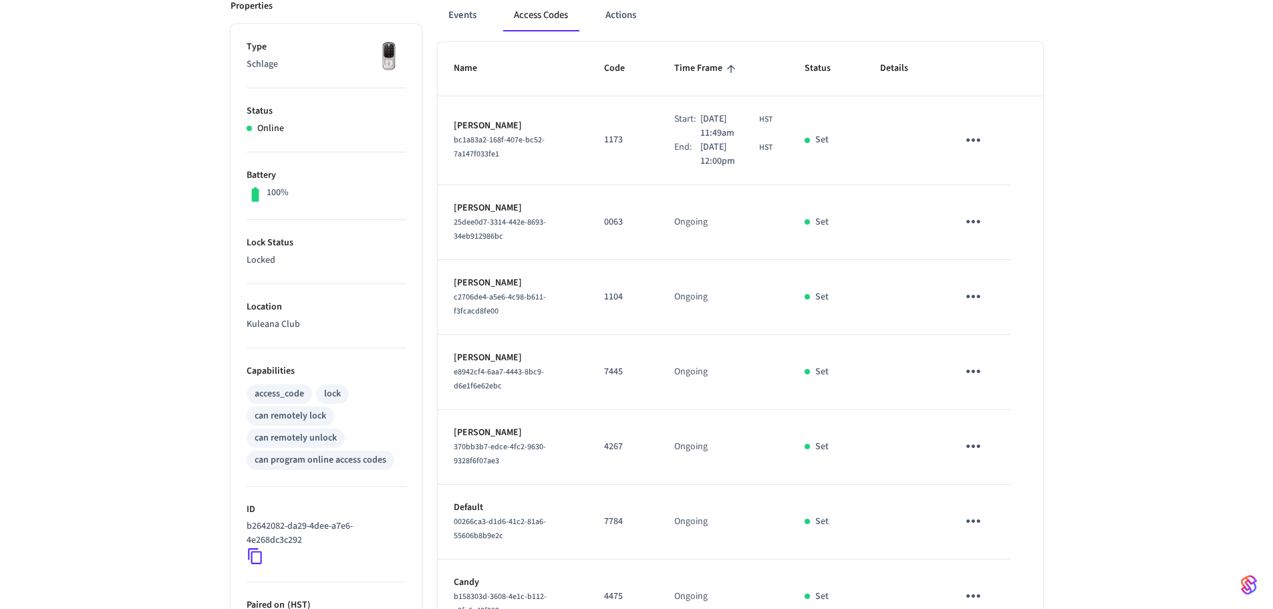
scroll to position [201, 0]
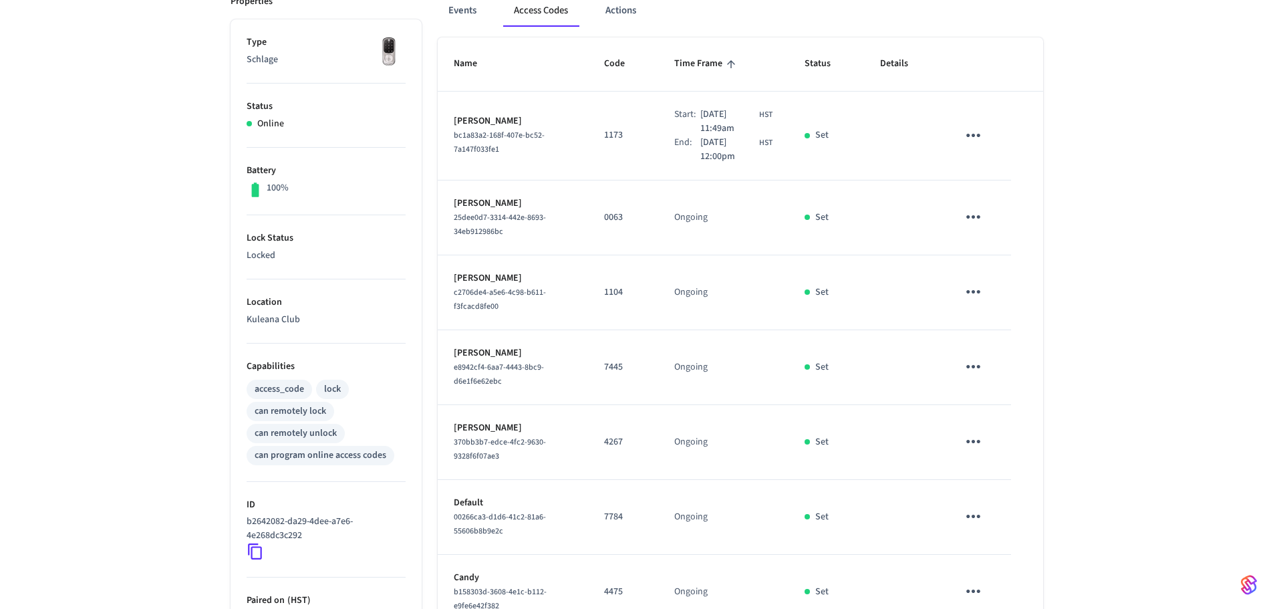
click at [973, 219] on icon "sticky table" at bounding box center [974, 216] width 14 height 3
click at [1011, 285] on li "Delete" at bounding box center [1009, 283] width 64 height 35
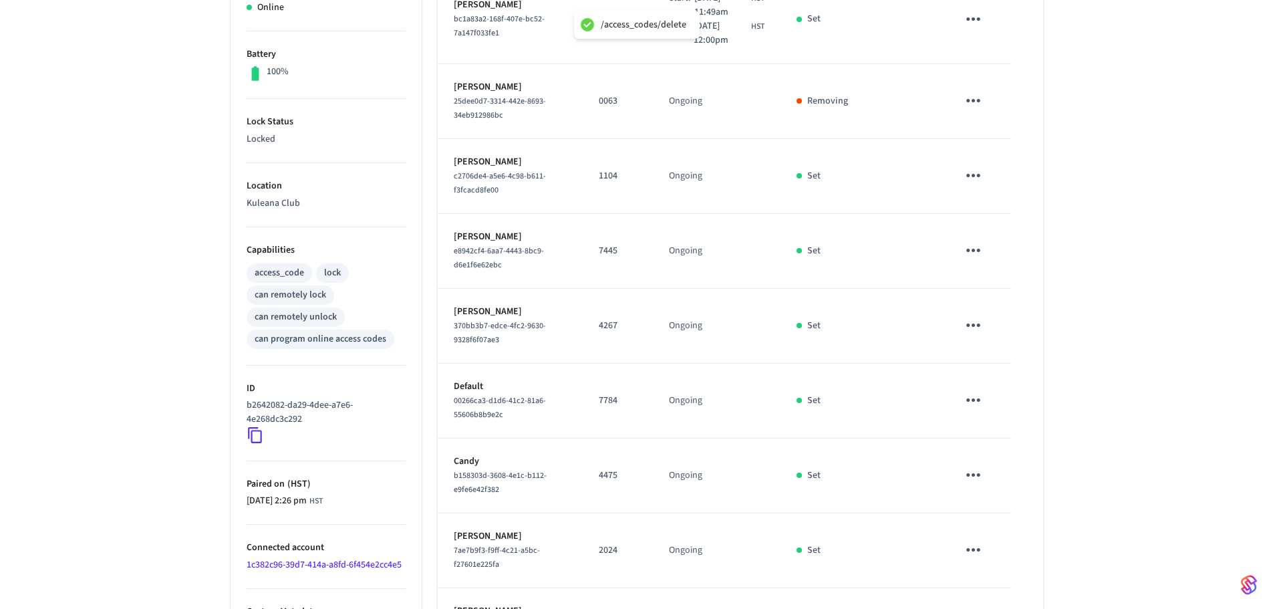
scroll to position [511, 0]
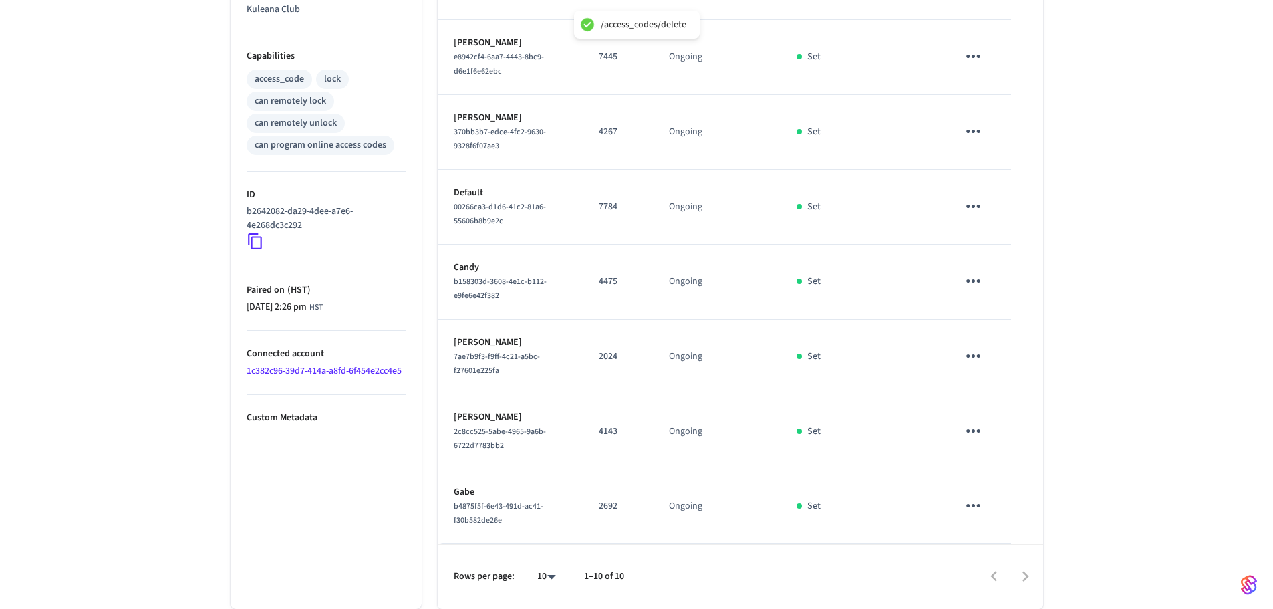
click at [969, 434] on icon "sticky table" at bounding box center [973, 430] width 21 height 21
click at [1013, 509] on li "Delete" at bounding box center [1006, 506] width 64 height 35
click at [976, 509] on icon "sticky table" at bounding box center [973, 505] width 21 height 21
click at [1006, 564] on li "Delete" at bounding box center [1006, 569] width 64 height 35
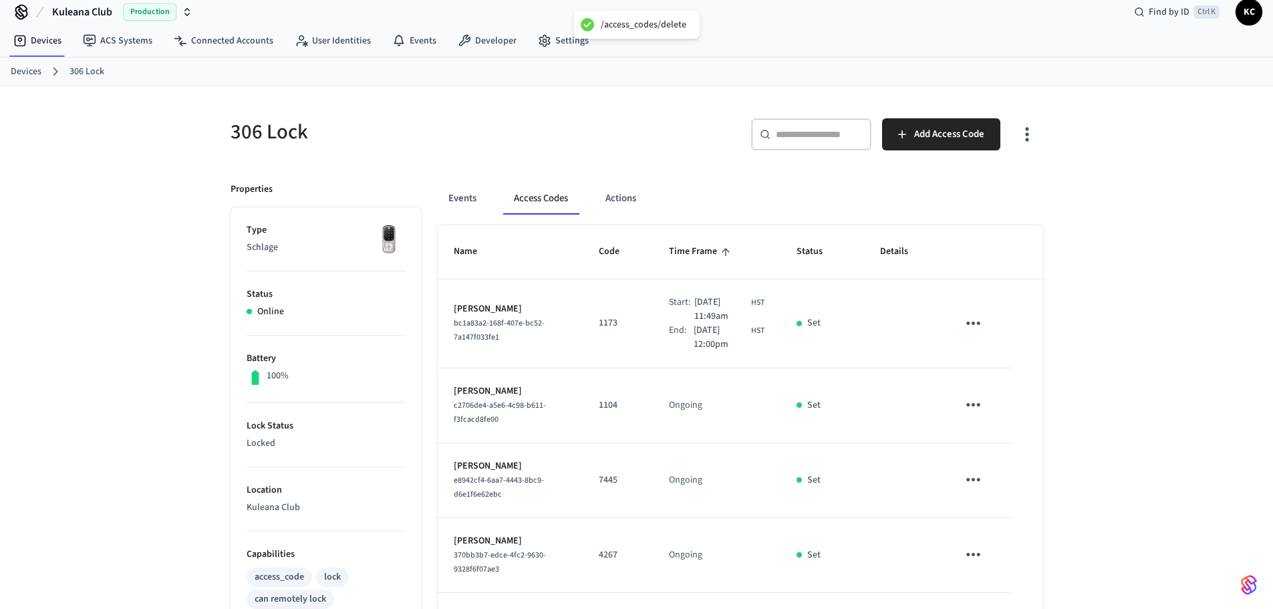
scroll to position [0, 0]
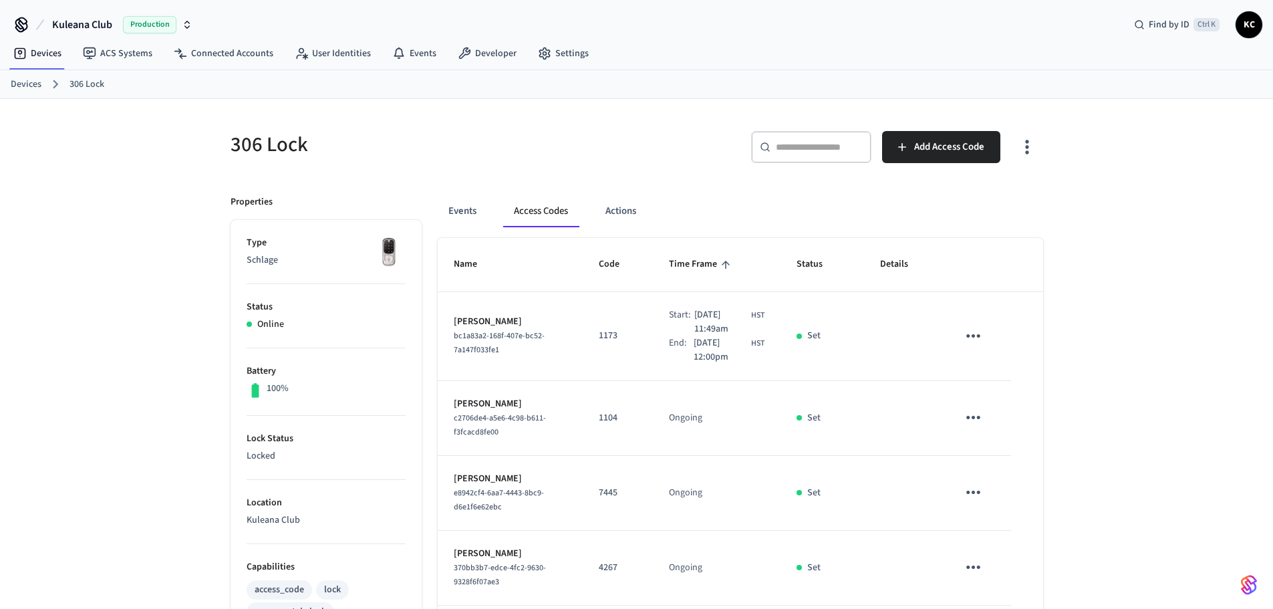
click at [28, 82] on link "Devices" at bounding box center [26, 85] width 31 height 14
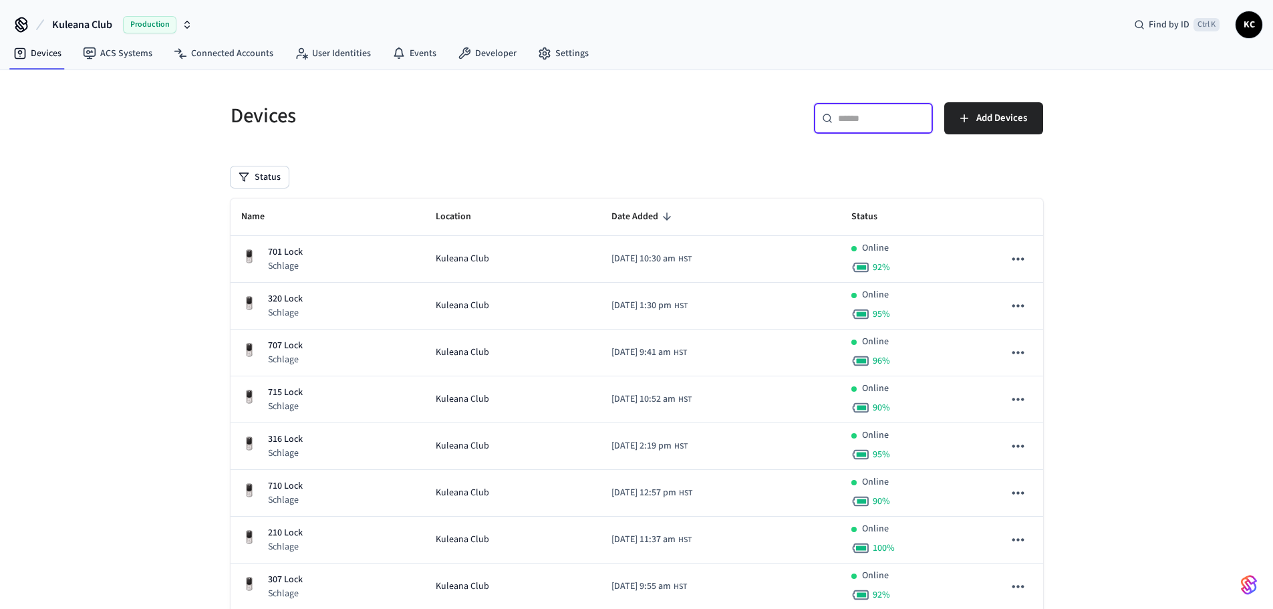
click at [861, 120] on input "text" at bounding box center [881, 118] width 87 height 13
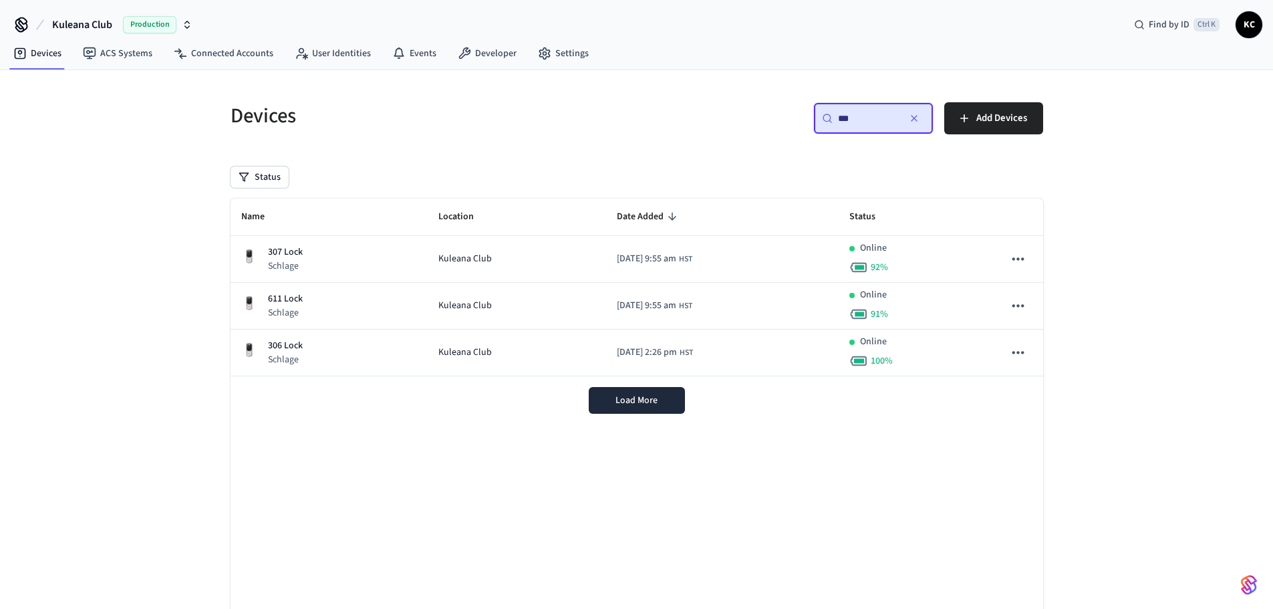
type input "***"
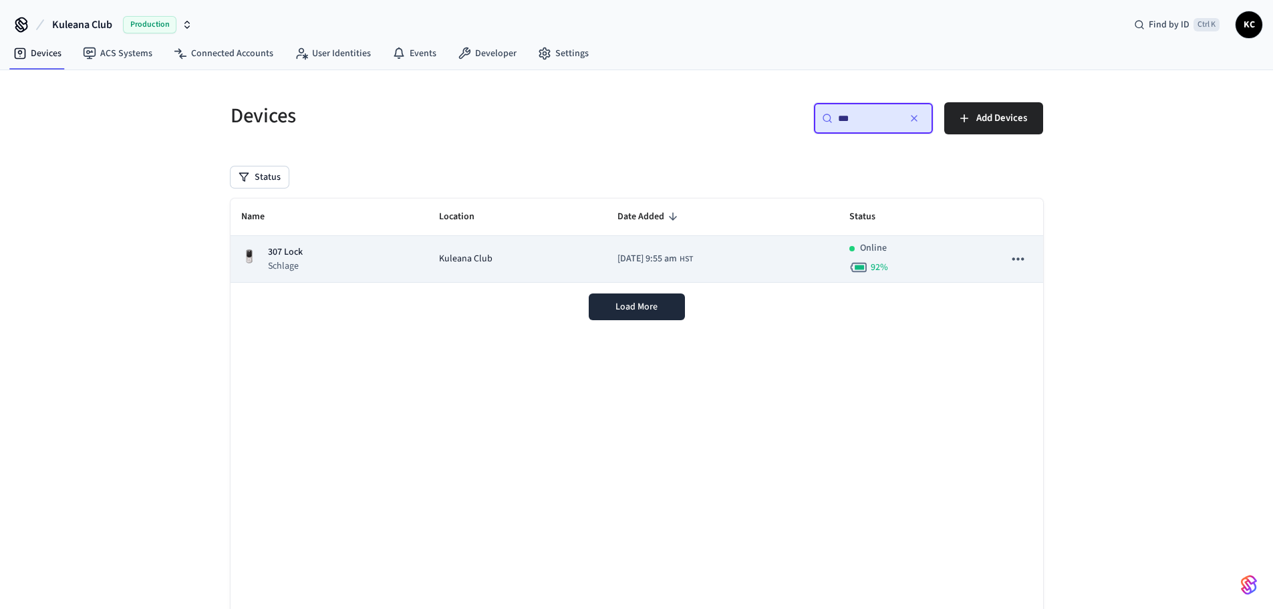
click at [363, 259] on div "307 Lock Schlage" at bounding box center [329, 258] width 176 height 27
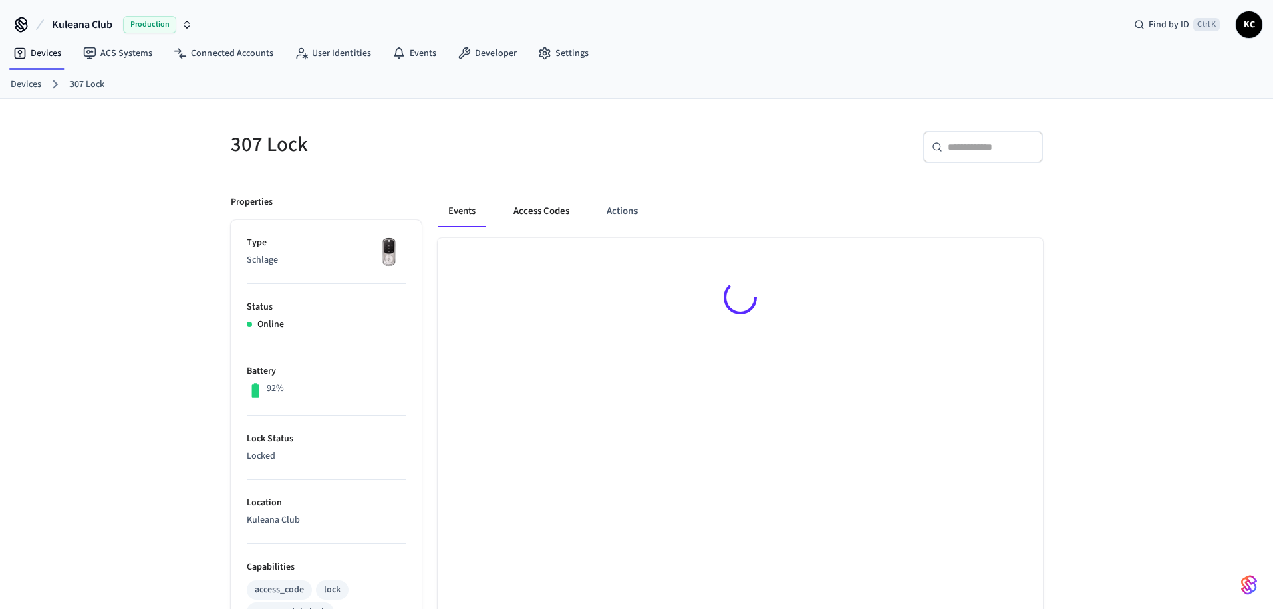
click at [538, 206] on button "Access Codes" at bounding box center [542, 211] width 78 height 32
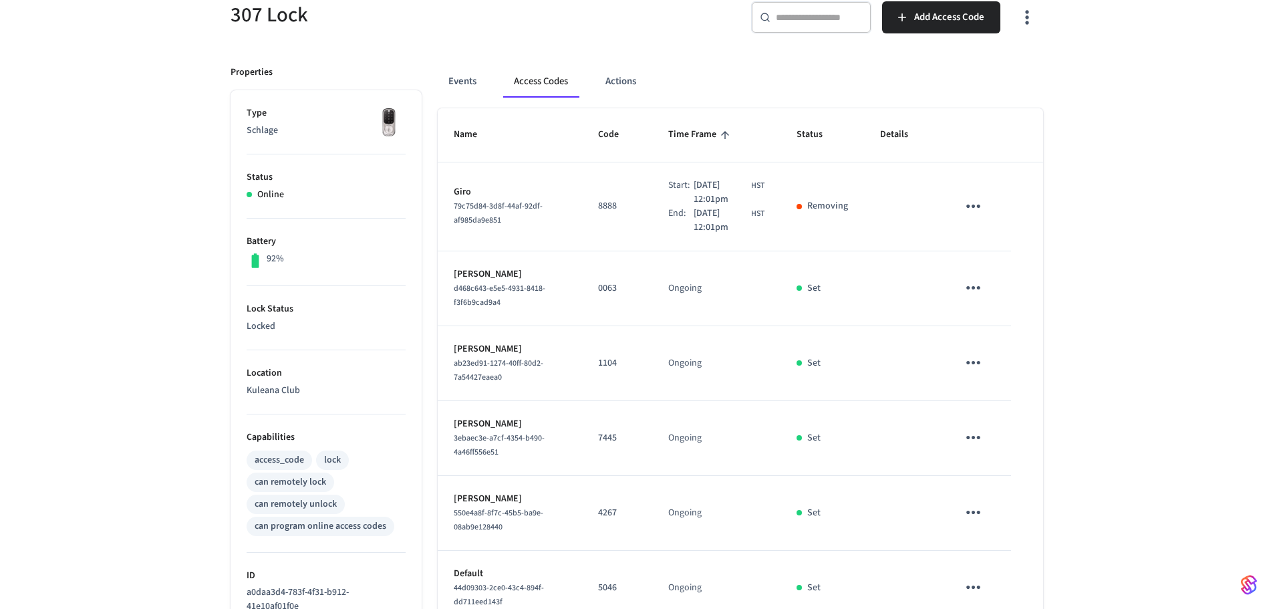
scroll to position [134, 0]
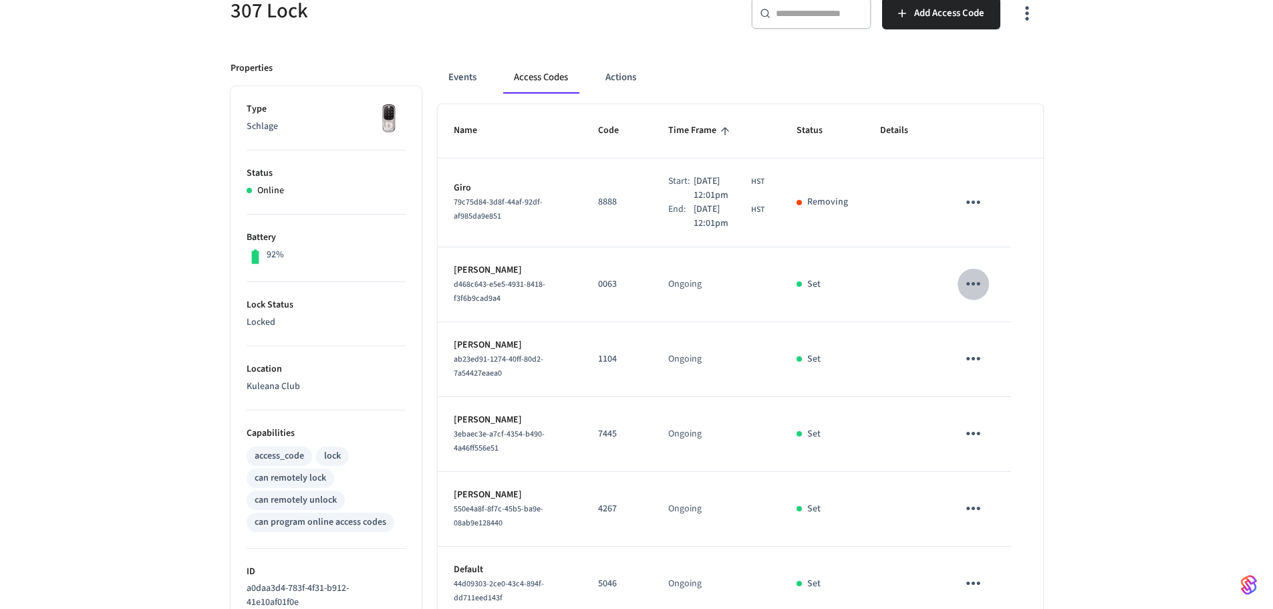
click at [978, 287] on icon "sticky table" at bounding box center [973, 283] width 21 height 21
click at [1013, 362] on li "Delete" at bounding box center [1006, 359] width 64 height 35
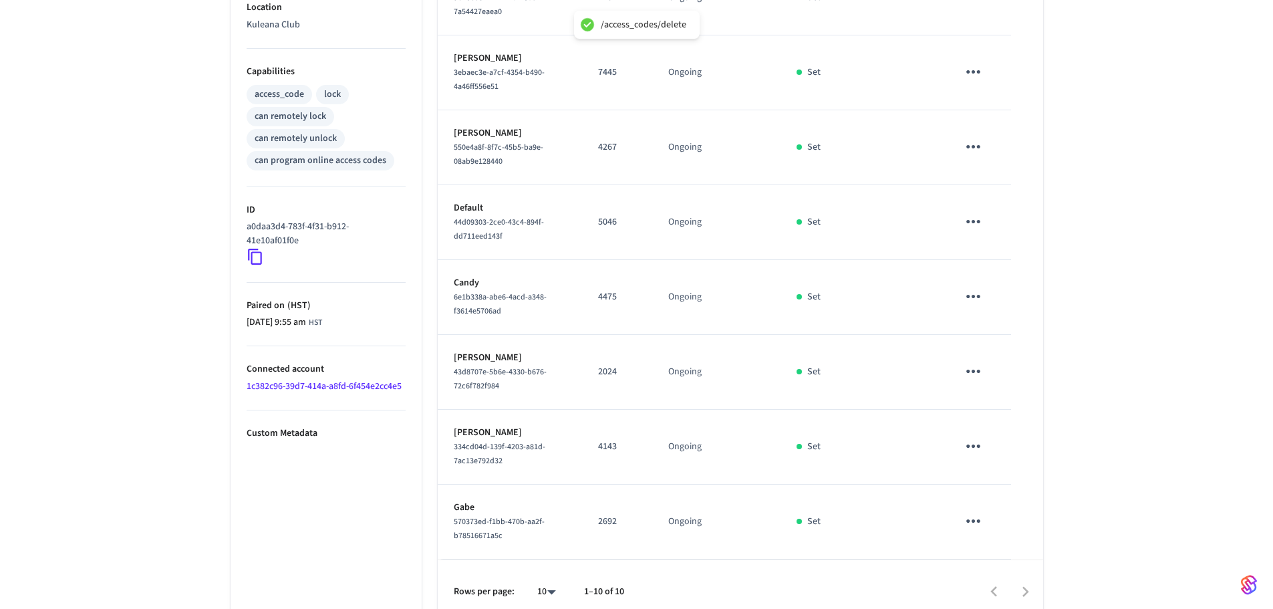
scroll to position [511, 0]
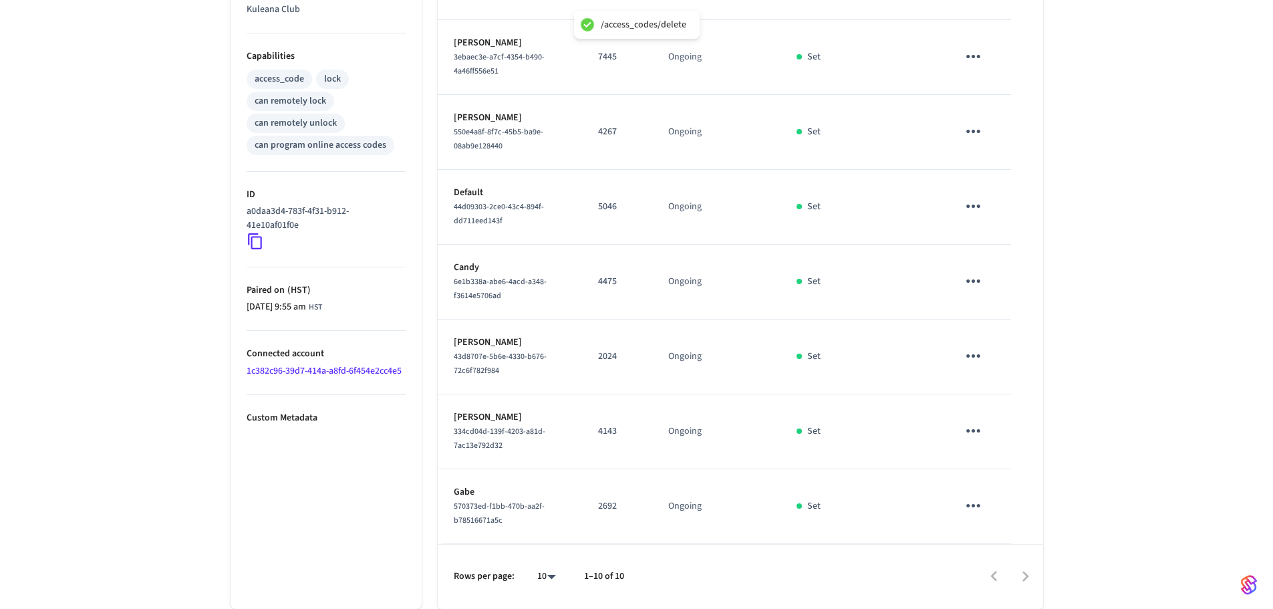
click at [979, 434] on icon "sticky table" at bounding box center [973, 430] width 21 height 21
click at [993, 502] on icon at bounding box center [990, 506] width 11 height 11
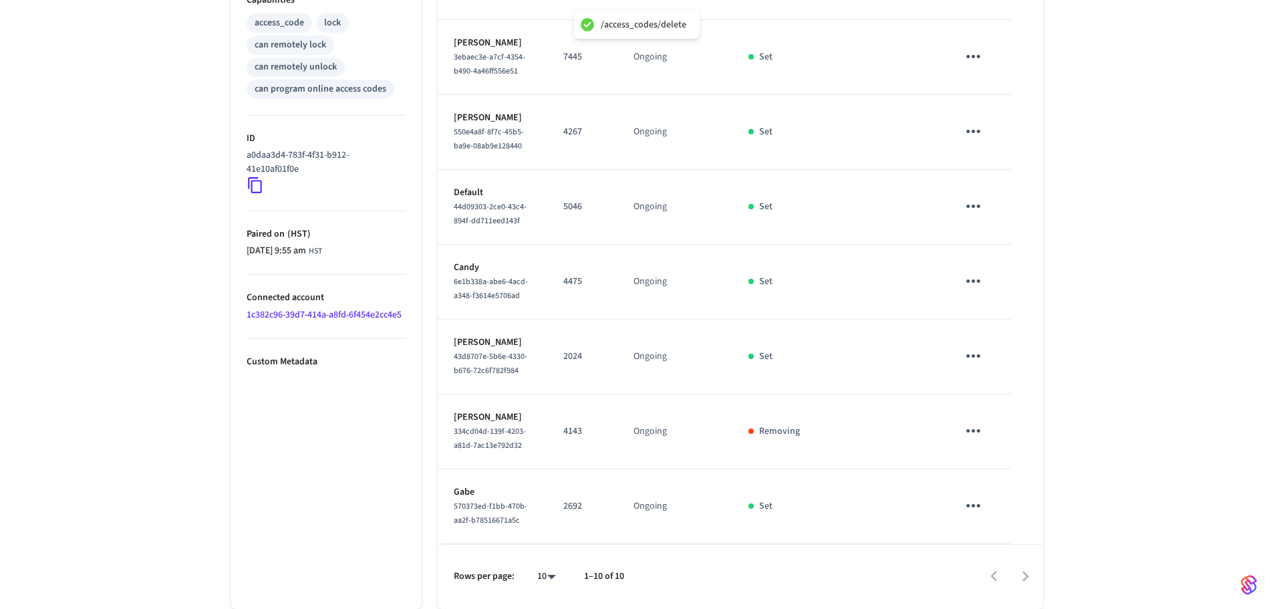
scroll to position [679, 0]
click at [977, 501] on icon "sticky table" at bounding box center [973, 505] width 21 height 21
click at [1013, 571] on li "Delete" at bounding box center [1006, 569] width 64 height 35
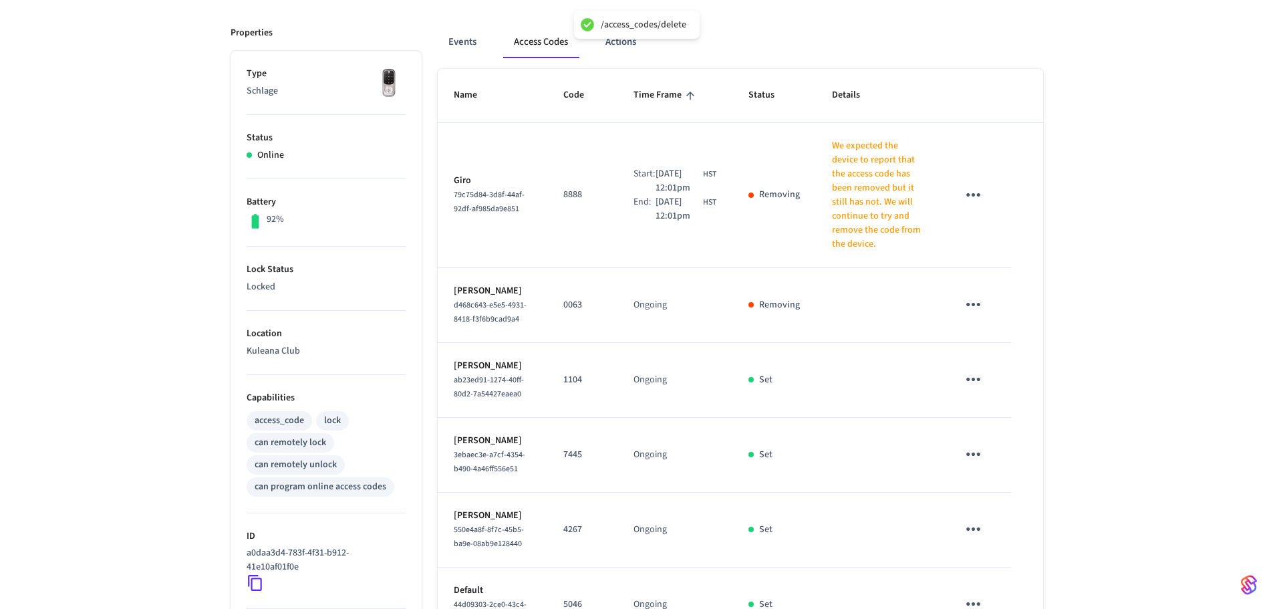
scroll to position [0, 0]
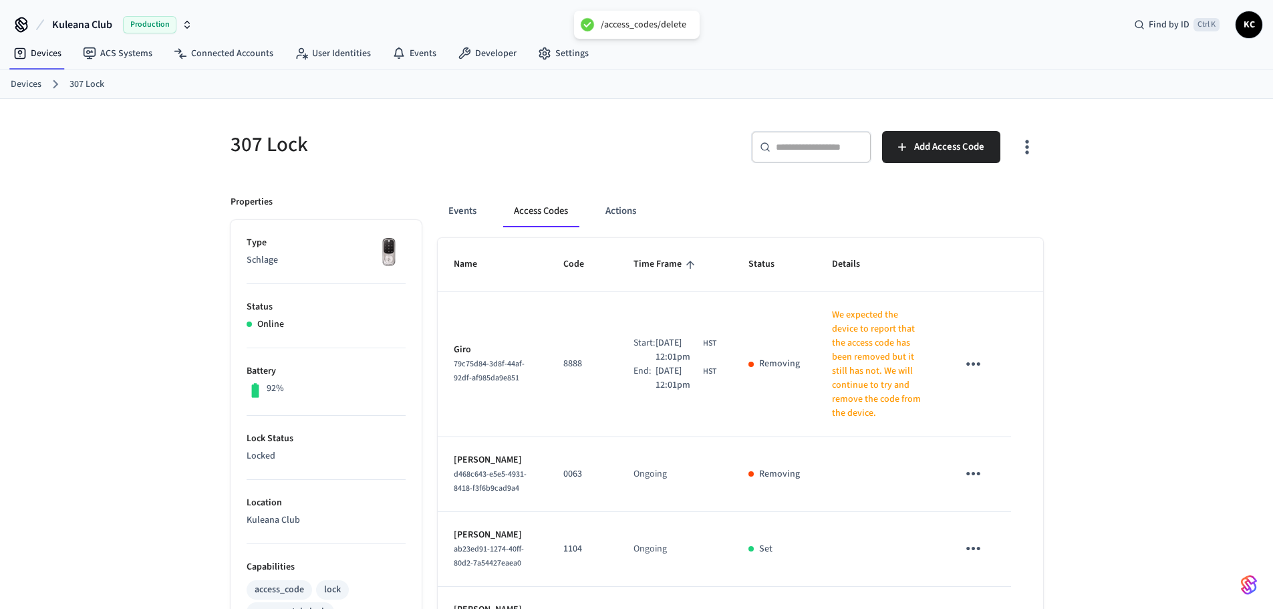
click at [33, 84] on link "Devices" at bounding box center [26, 85] width 31 height 14
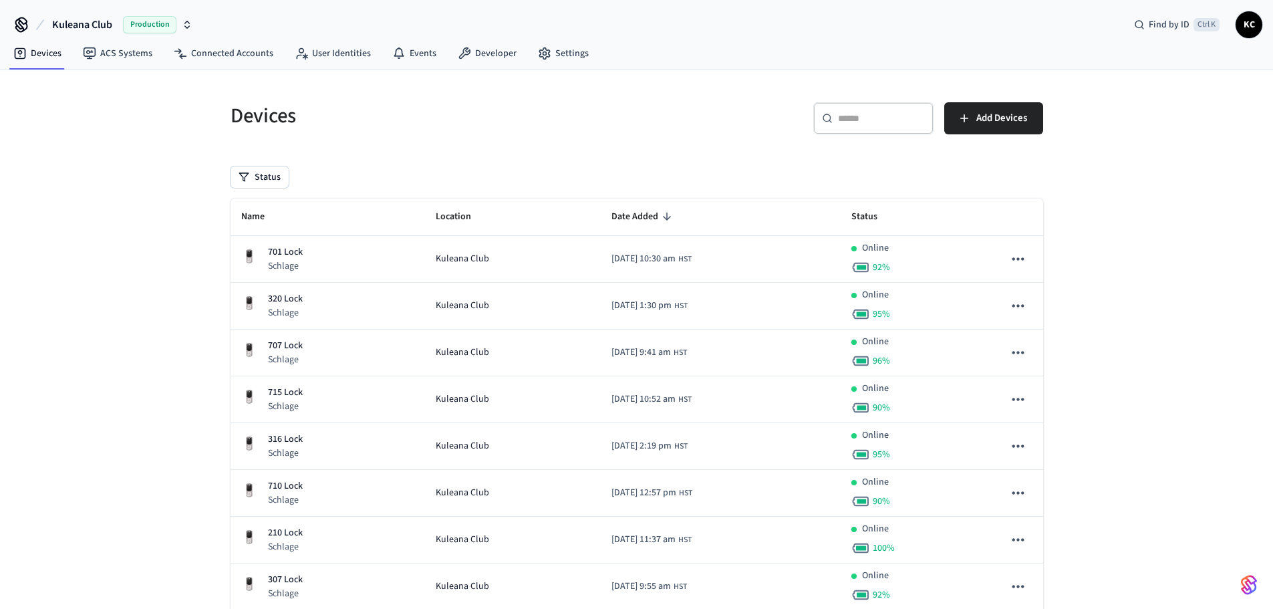
drag, startPoint x: 866, startPoint y: 123, endPoint x: 862, endPoint y: 132, distance: 9.6
click at [866, 123] on input "text" at bounding box center [881, 118] width 87 height 13
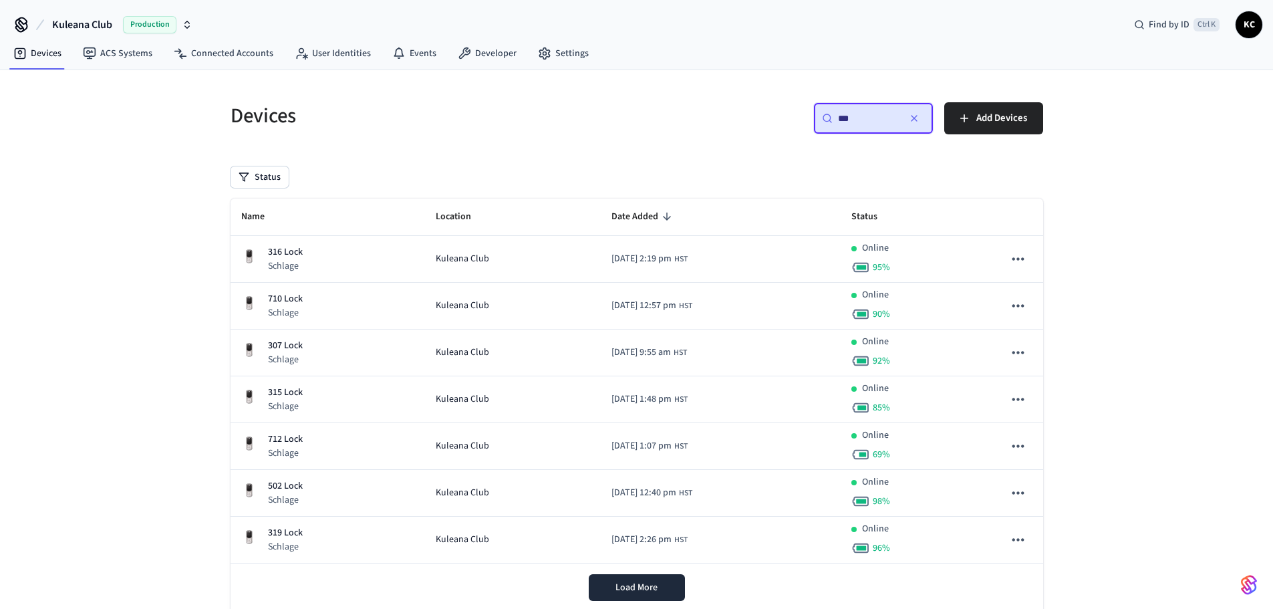
type input "***"
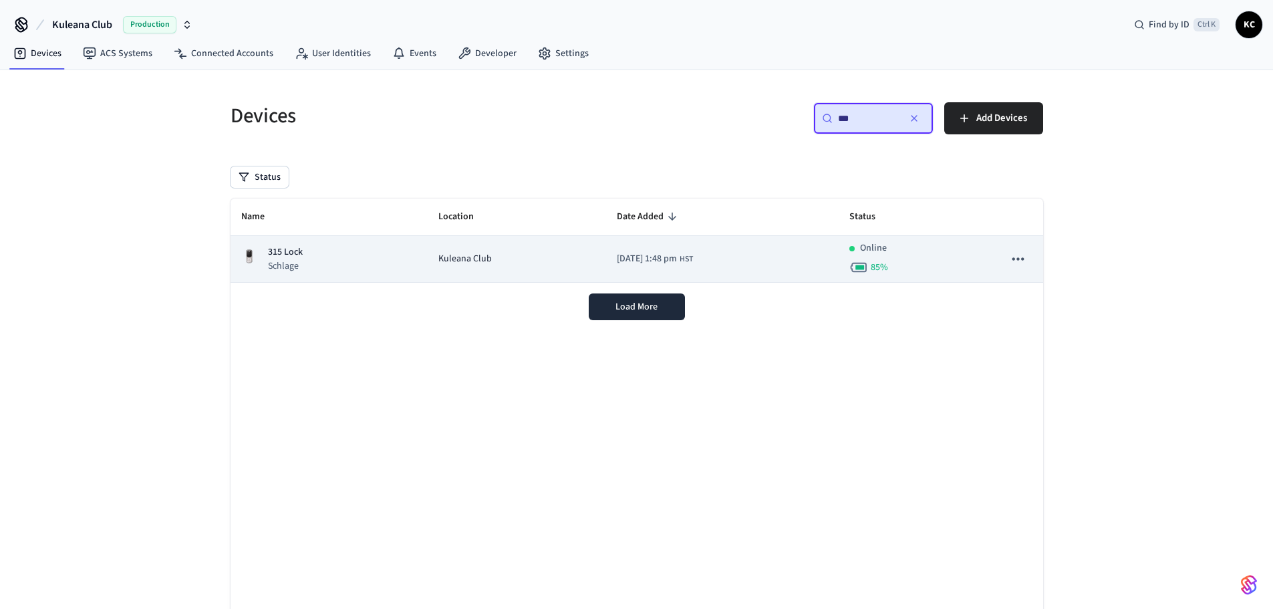
click at [291, 267] on p "Schlage" at bounding box center [285, 265] width 35 height 13
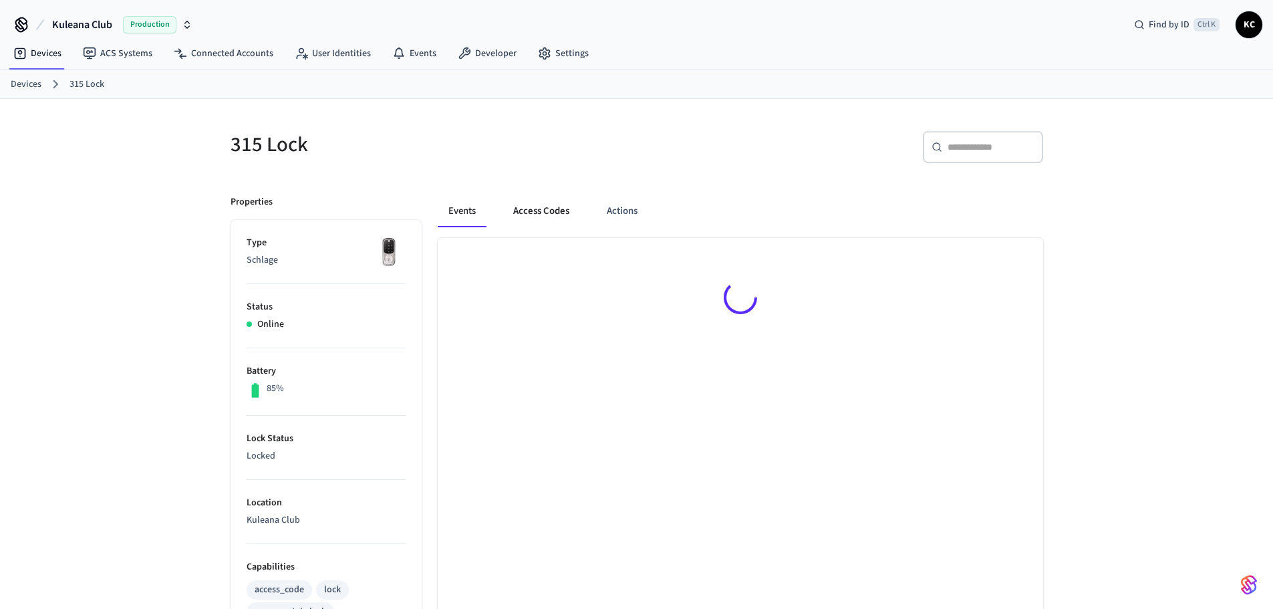
drag, startPoint x: 551, startPoint y: 211, endPoint x: 555, endPoint y: 218, distance: 8.1
click at [551, 210] on button "Access Codes" at bounding box center [542, 211] width 78 height 32
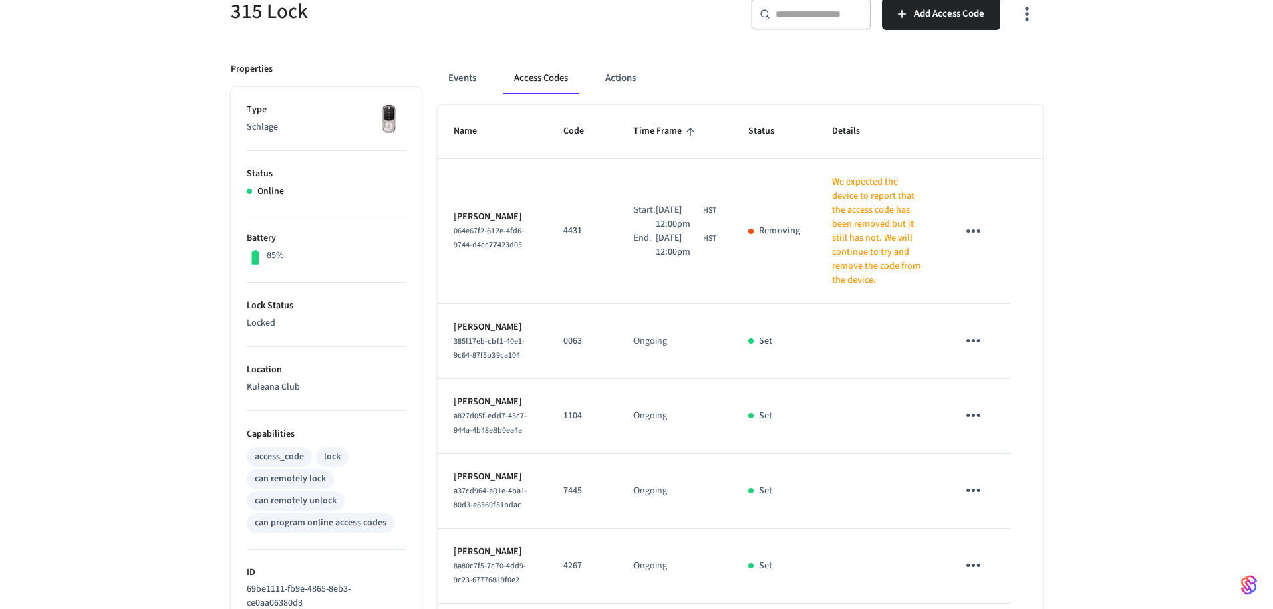
scroll to position [134, 0]
click at [982, 338] on icon "sticky table" at bounding box center [973, 340] width 21 height 21
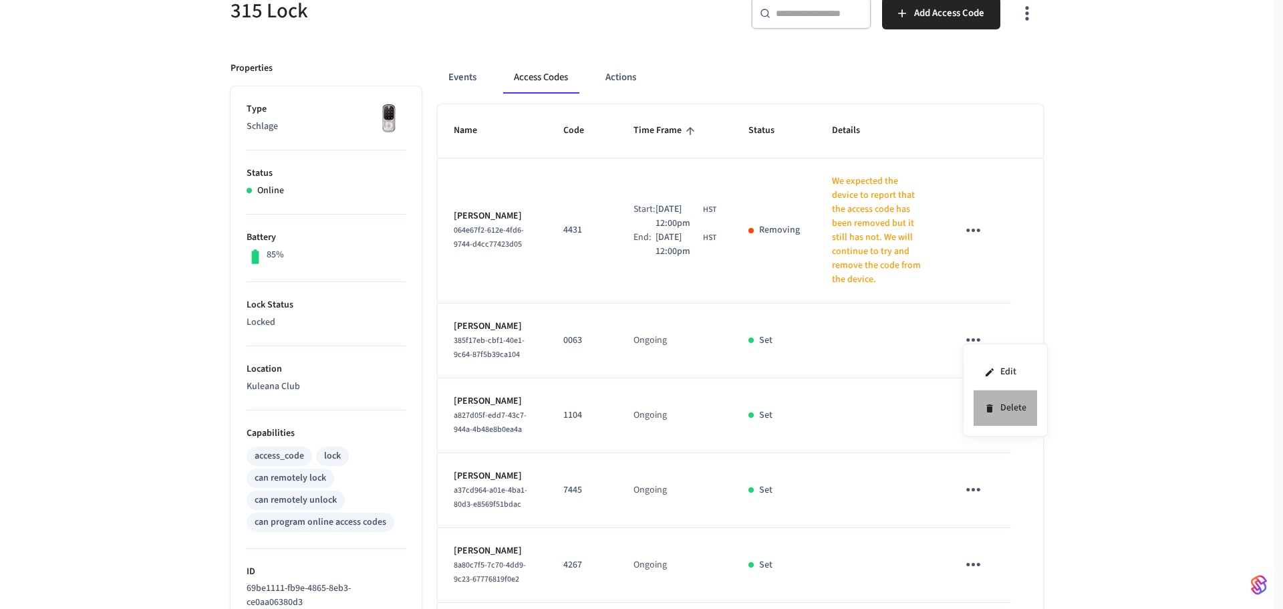
drag, startPoint x: 1020, startPoint y: 406, endPoint x: 1002, endPoint y: 396, distance: 21.0
click at [1019, 405] on li "Delete" at bounding box center [1006, 407] width 64 height 35
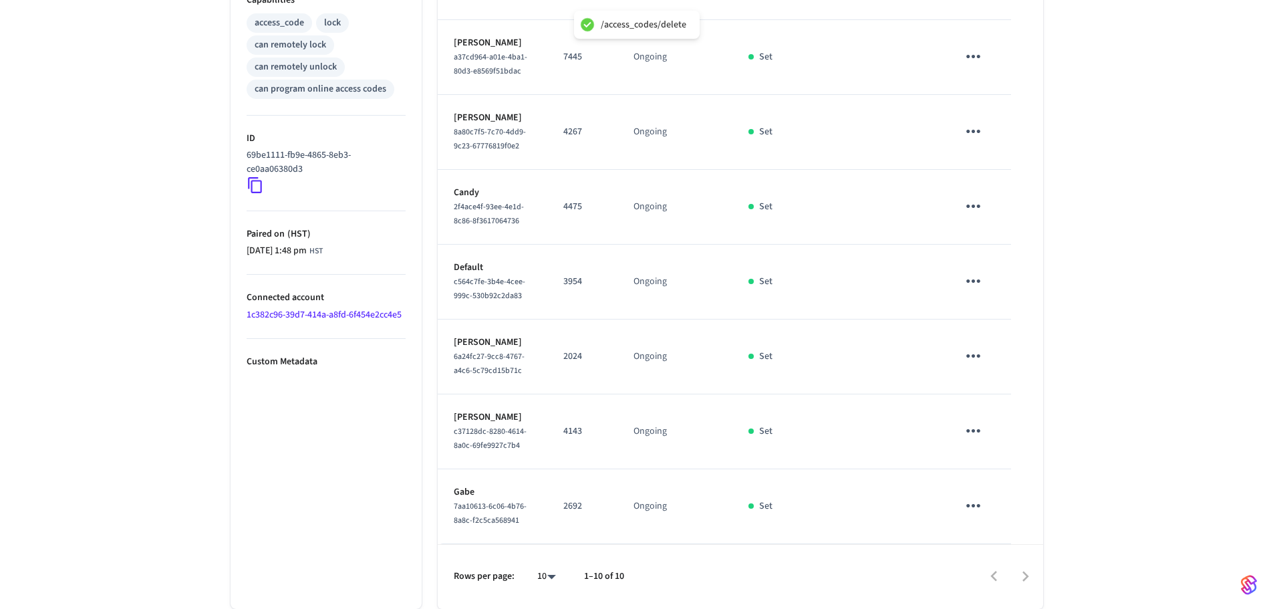
scroll to position [679, 0]
click at [968, 420] on icon "sticky table" at bounding box center [973, 430] width 21 height 21
click at [1003, 487] on li "Delete" at bounding box center [1006, 484] width 64 height 35
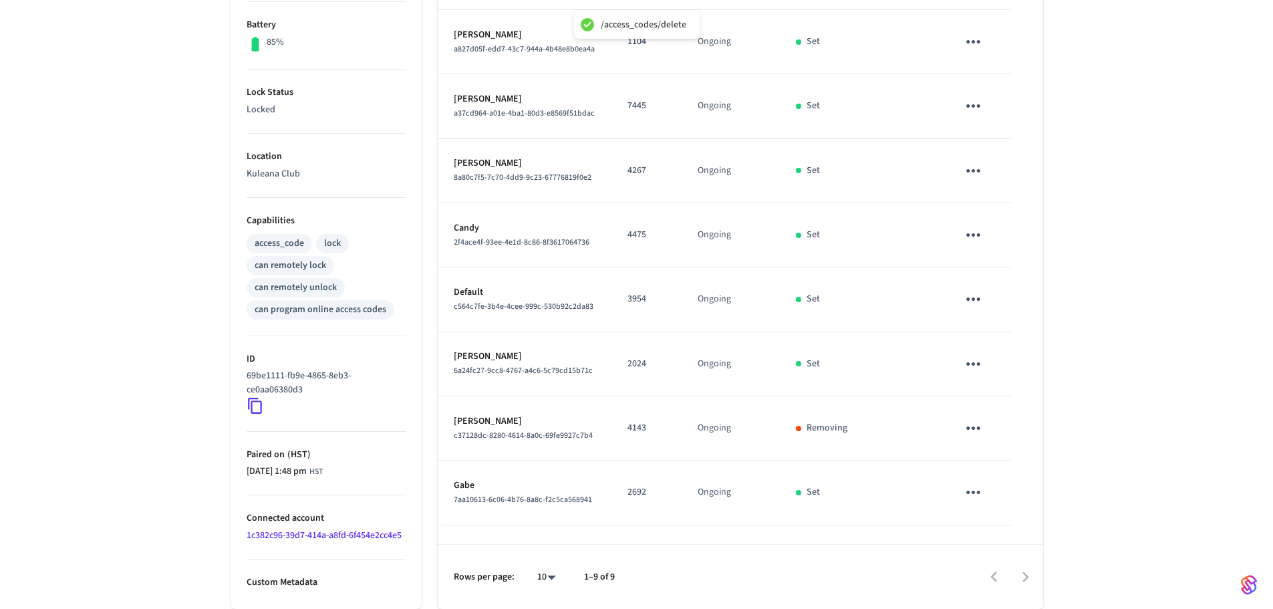
click at [977, 492] on icon "sticky table" at bounding box center [973, 492] width 21 height 21
click at [1003, 574] on li "Delete" at bounding box center [1005, 567] width 64 height 35
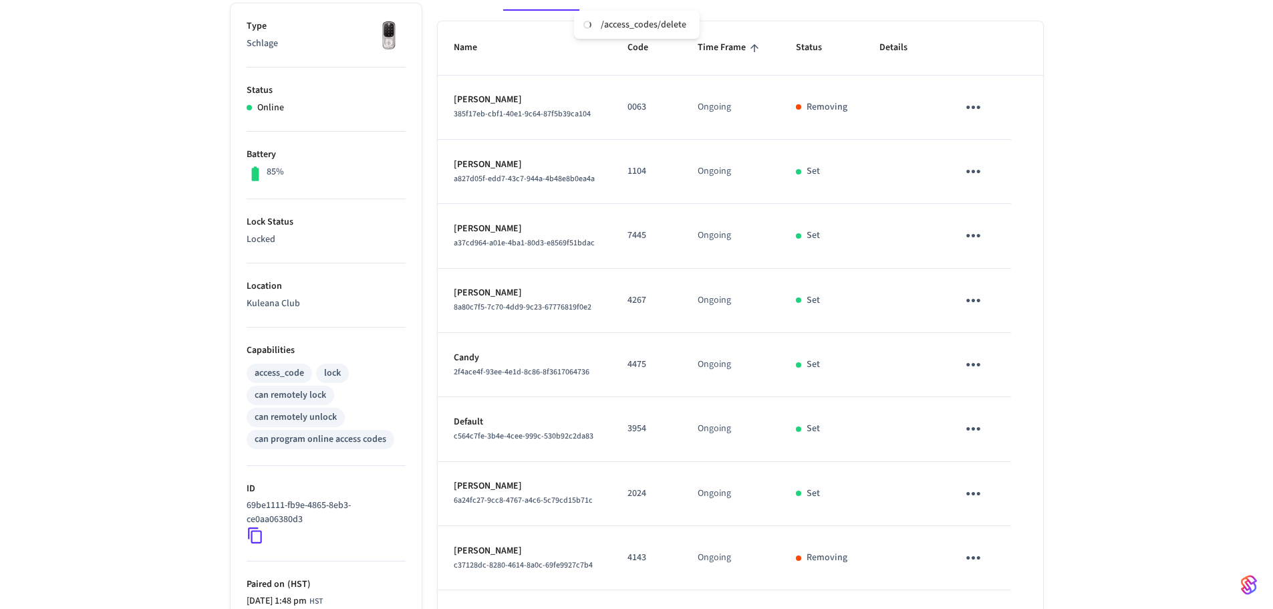
scroll to position [0, 0]
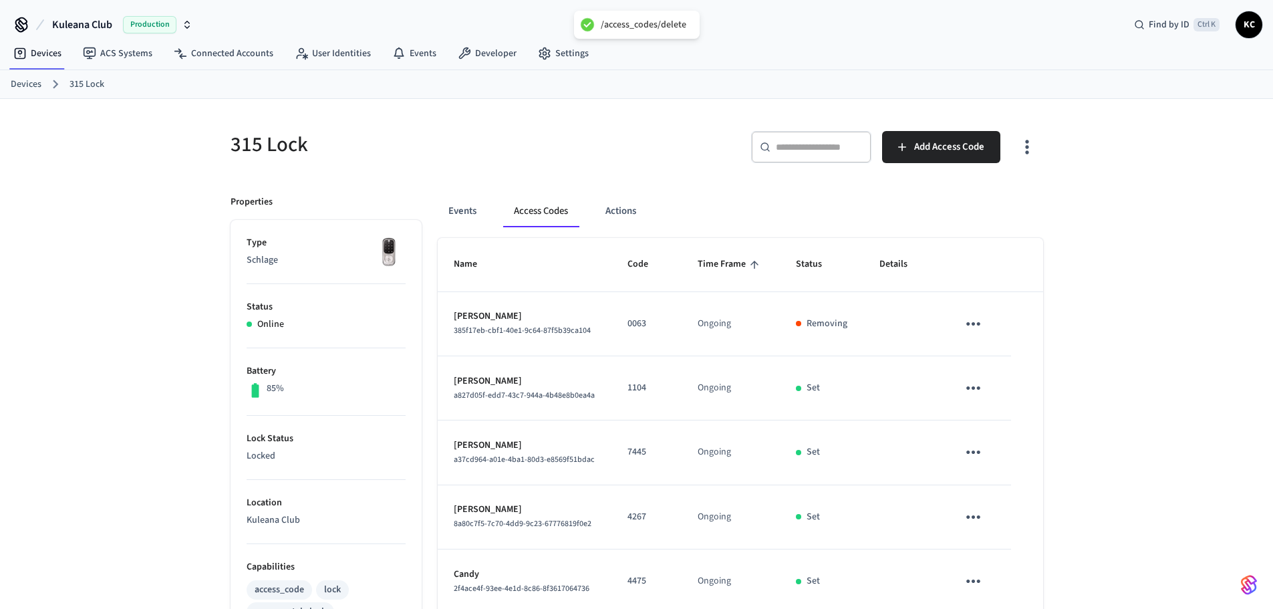
click at [33, 82] on link "Devices" at bounding box center [26, 85] width 31 height 14
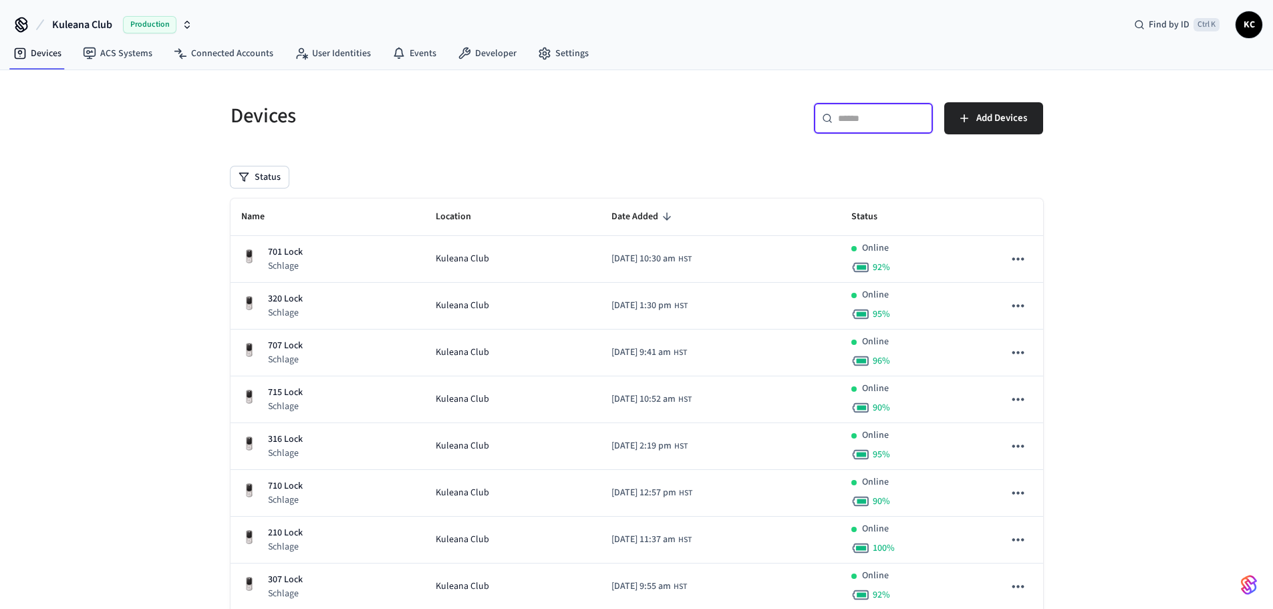
click at [890, 122] on input "text" at bounding box center [881, 118] width 87 height 13
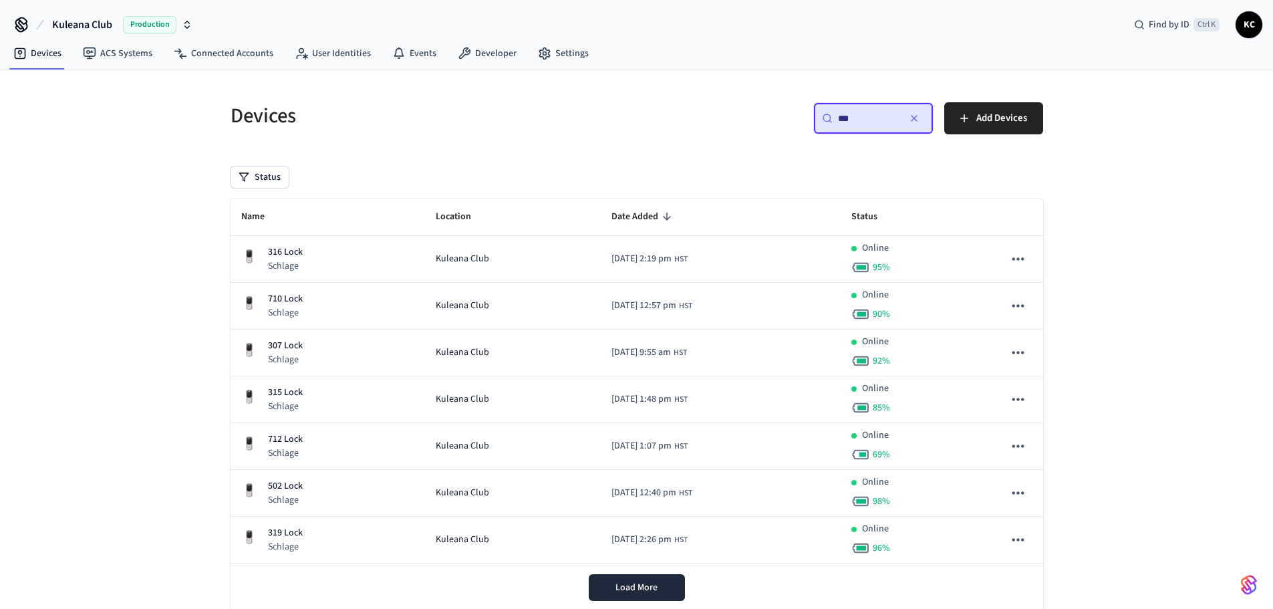
type input "***"
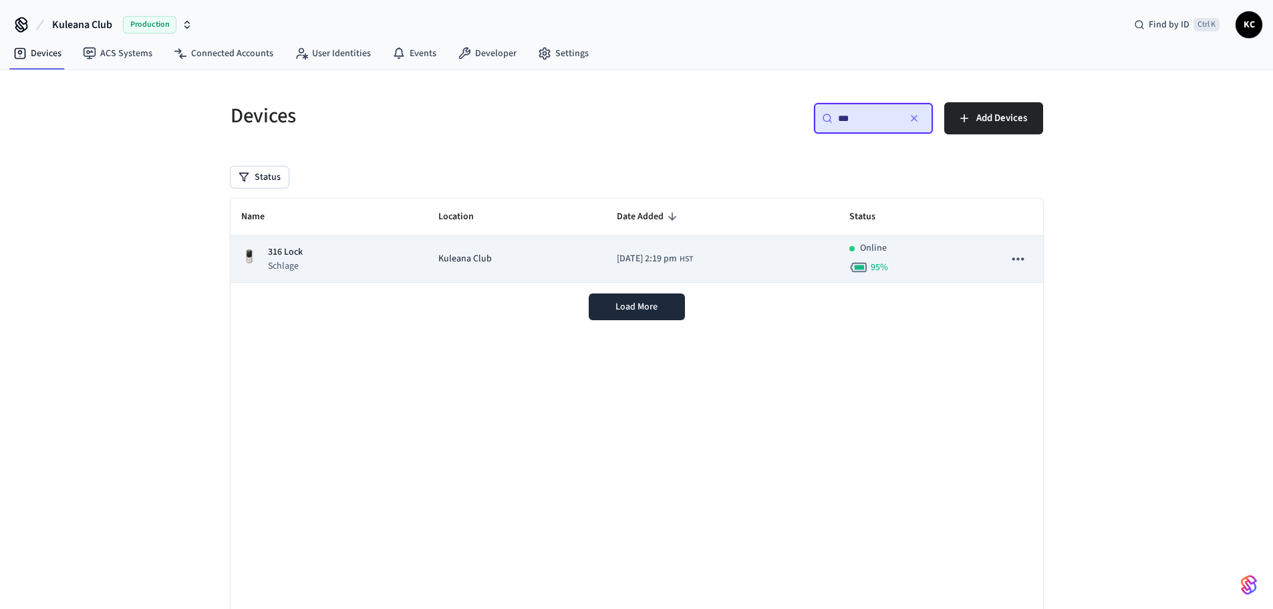
click at [319, 259] on div "316 Lock Schlage" at bounding box center [329, 258] width 176 height 27
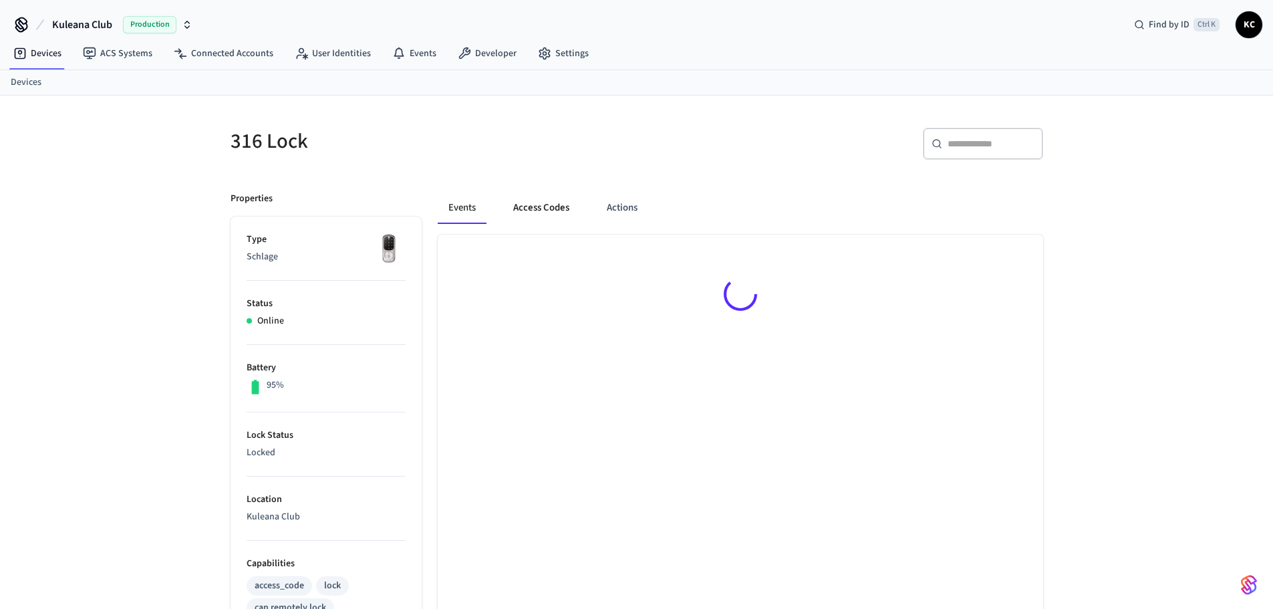
click at [534, 203] on button "Access Codes" at bounding box center [542, 208] width 78 height 32
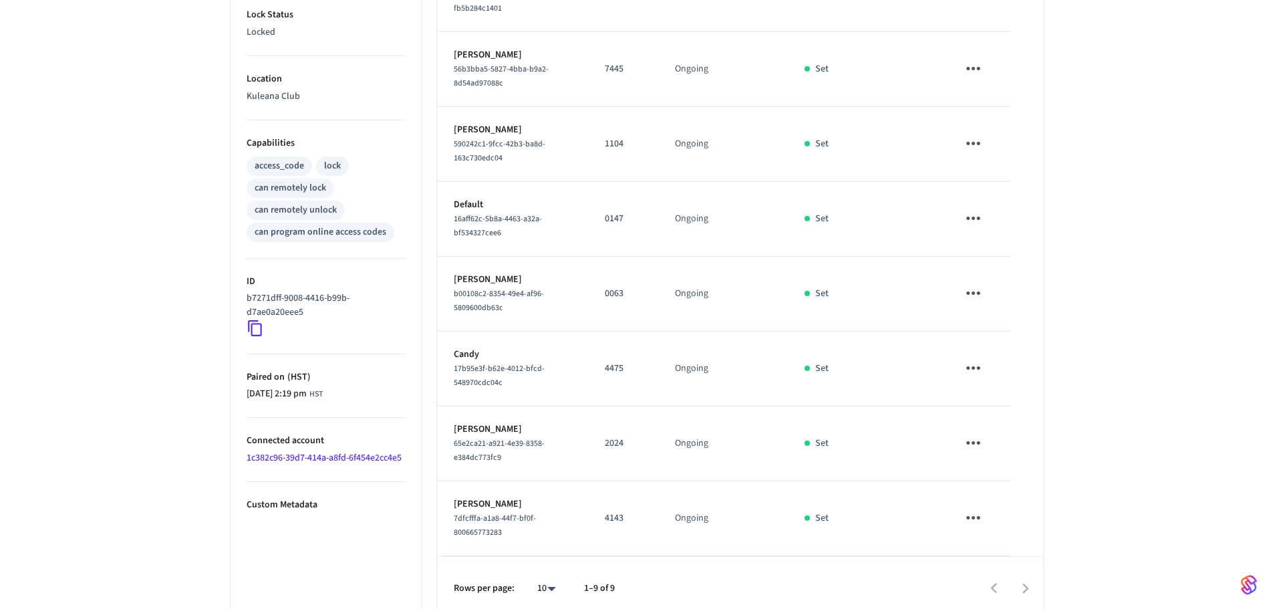
scroll to position [436, 0]
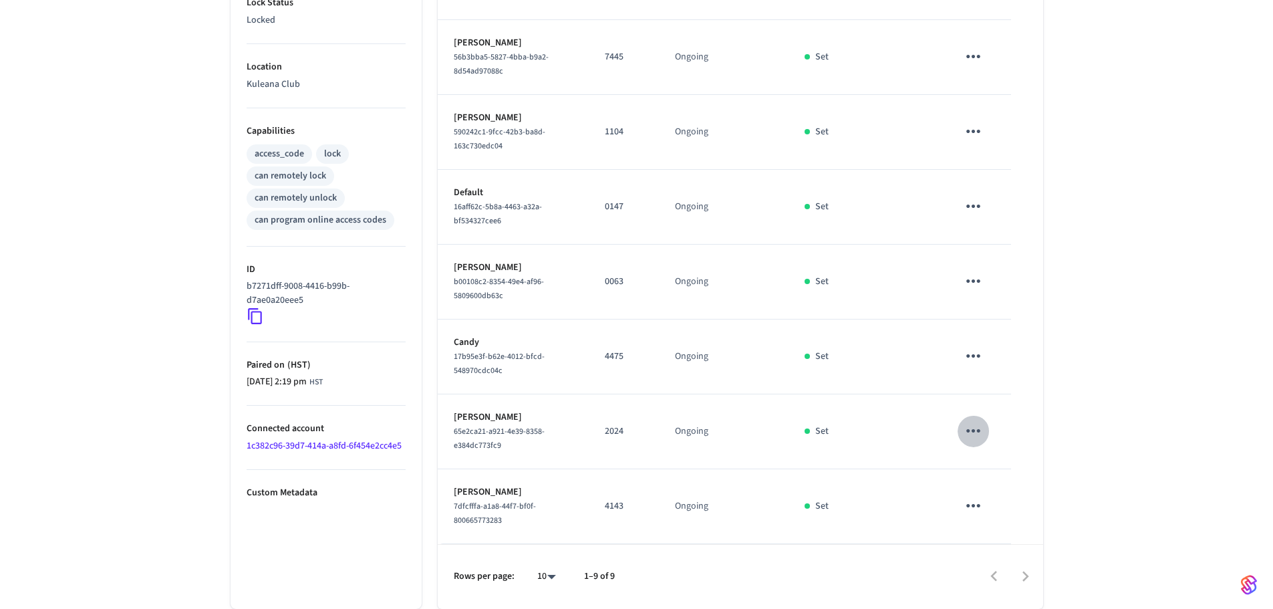
click at [966, 430] on icon "sticky table" at bounding box center [973, 430] width 21 height 21
click at [806, 455] on div at bounding box center [641, 304] width 1283 height 609
click at [975, 513] on icon "sticky table" at bounding box center [973, 505] width 21 height 21
click at [1004, 574] on li "Delete" at bounding box center [1006, 569] width 64 height 35
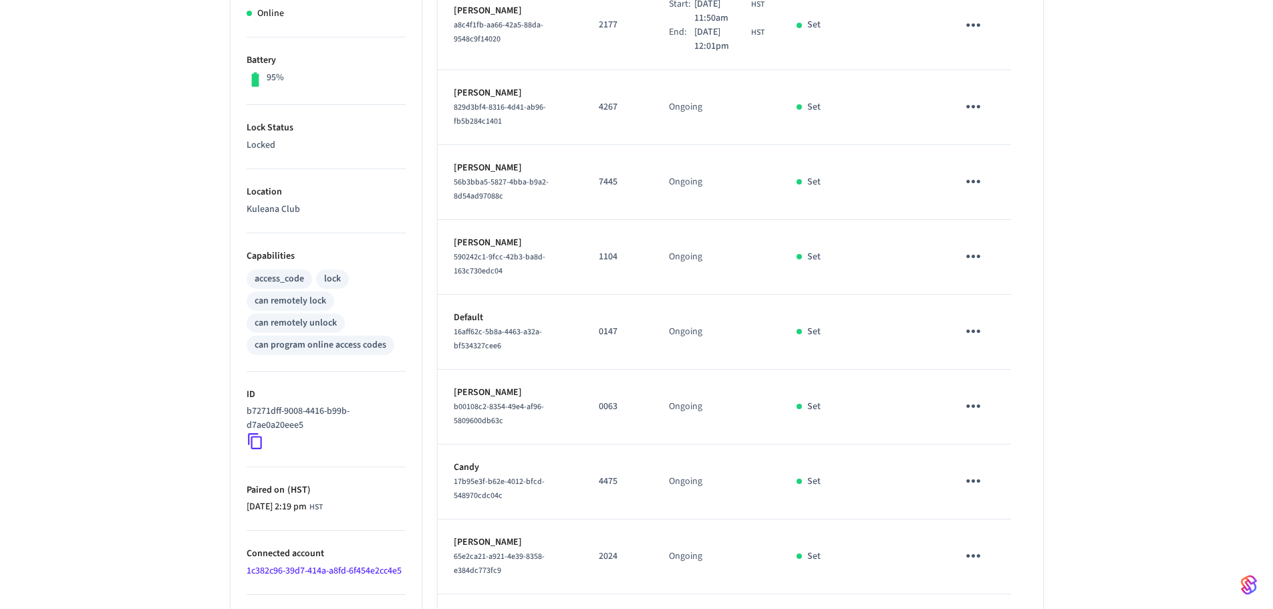
scroll to position [334, 0]
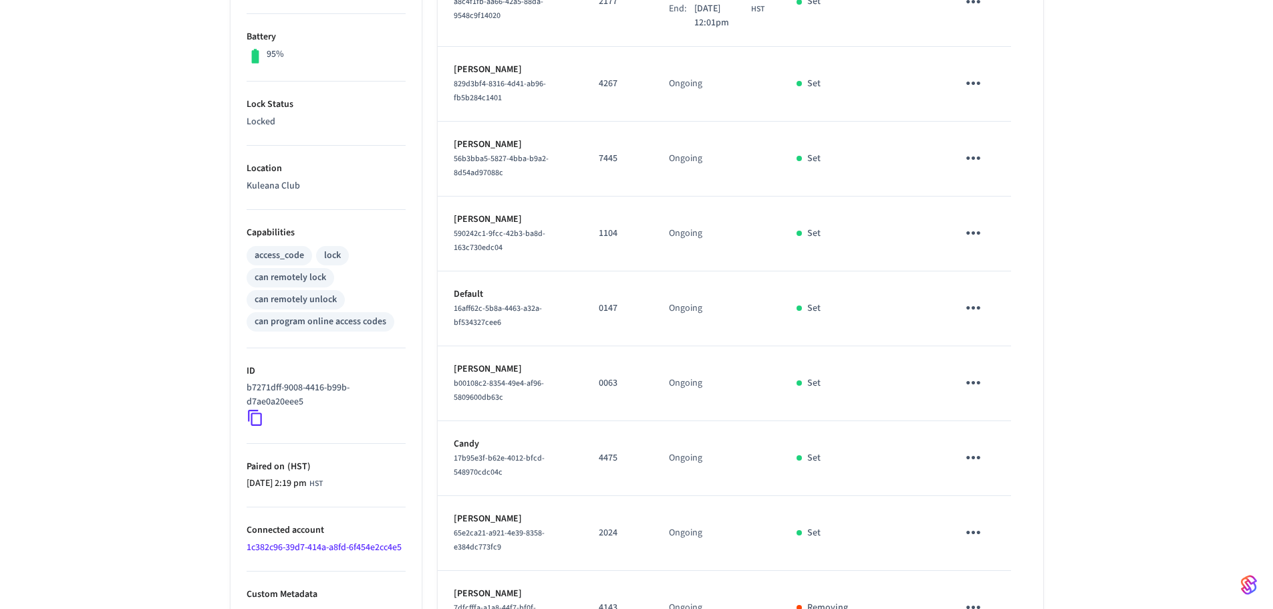
click at [974, 388] on icon "sticky table" at bounding box center [973, 382] width 21 height 21
click at [1015, 465] on li "Delete" at bounding box center [1006, 458] width 64 height 35
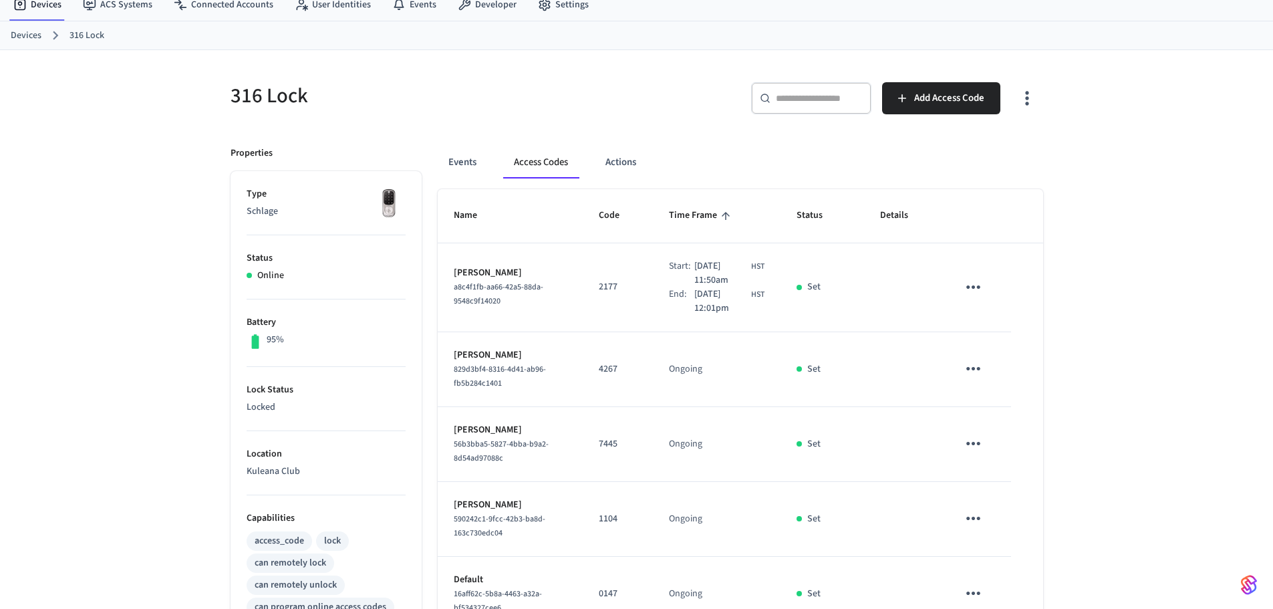
scroll to position [0, 0]
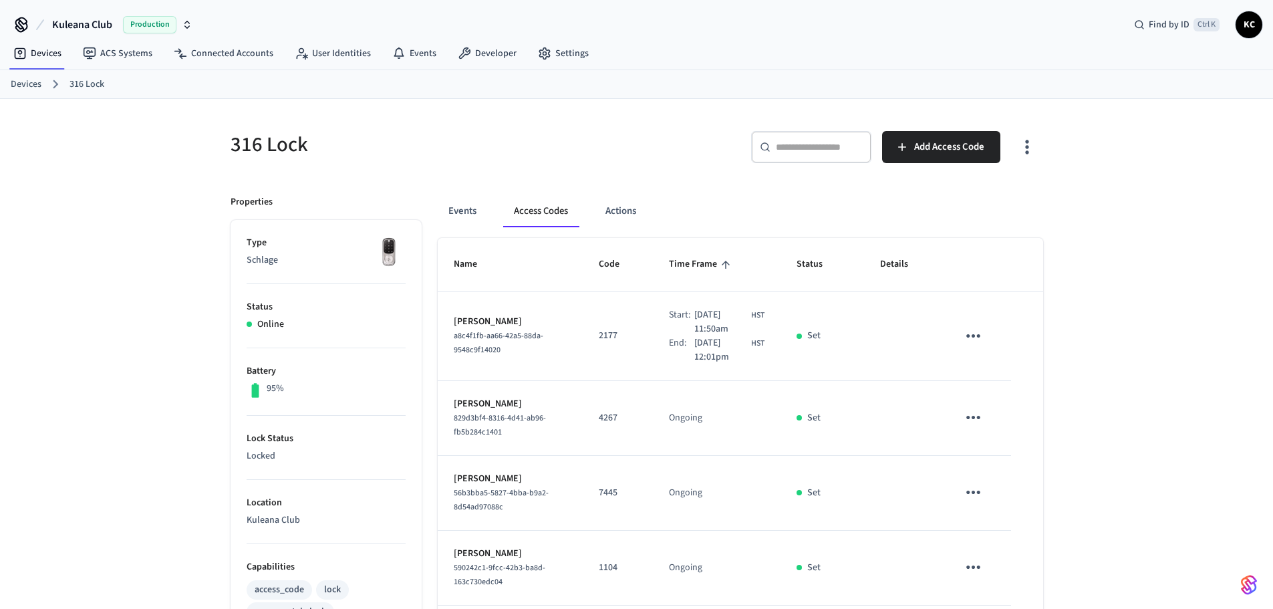
click at [28, 76] on ol "Devices 316 Lock" at bounding box center [642, 84] width 1263 height 17
click at [30, 82] on link "Devices" at bounding box center [26, 85] width 31 height 14
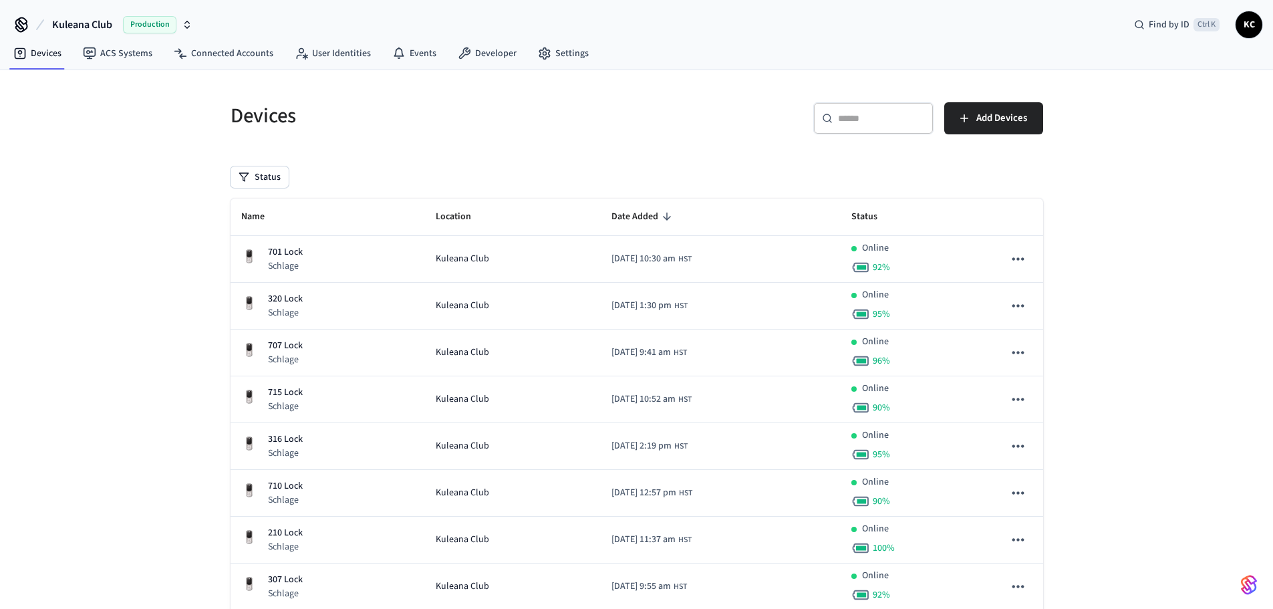
click at [866, 120] on input "text" at bounding box center [881, 118] width 87 height 13
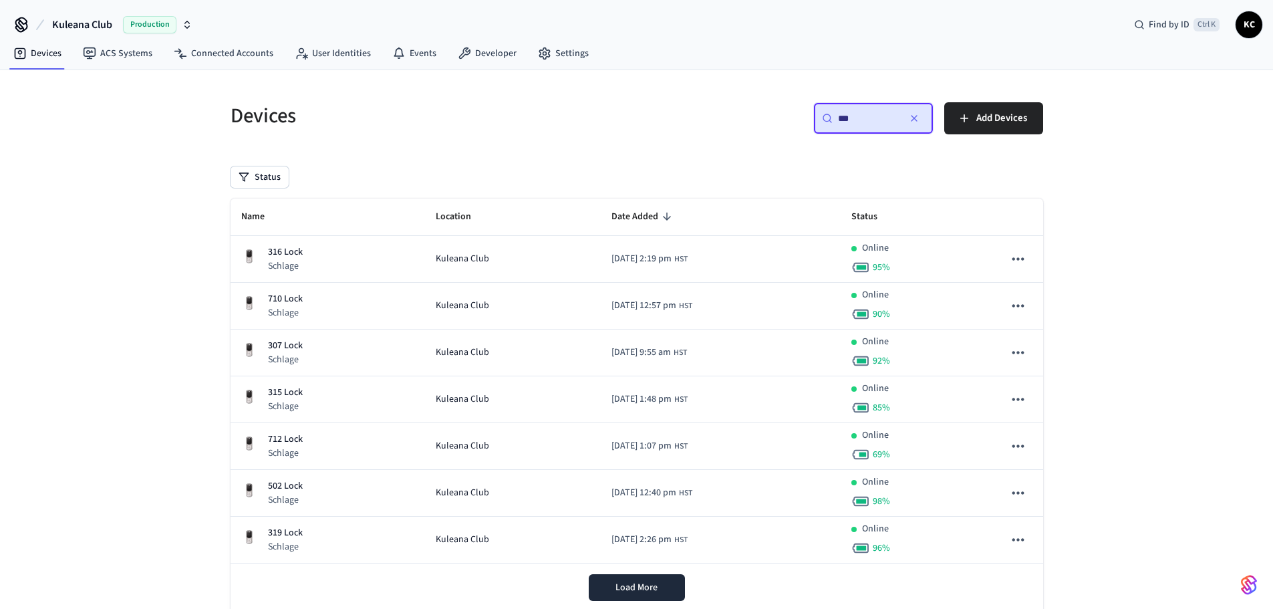
type input "***"
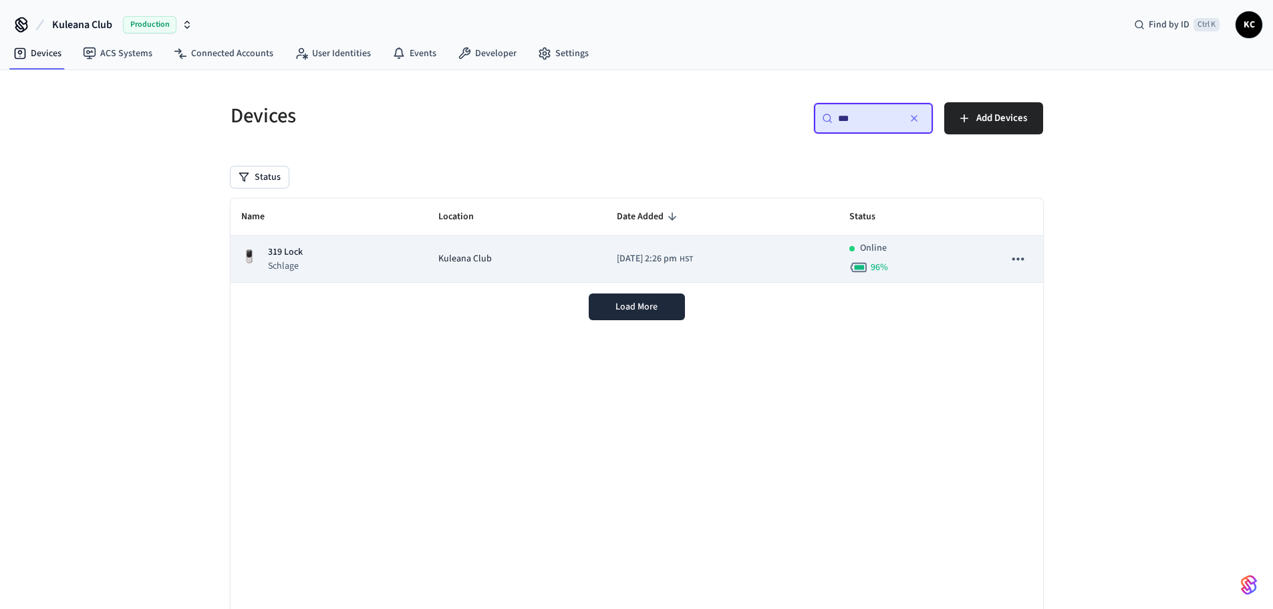
click at [392, 257] on div "319 Lock Schlage" at bounding box center [329, 258] width 176 height 27
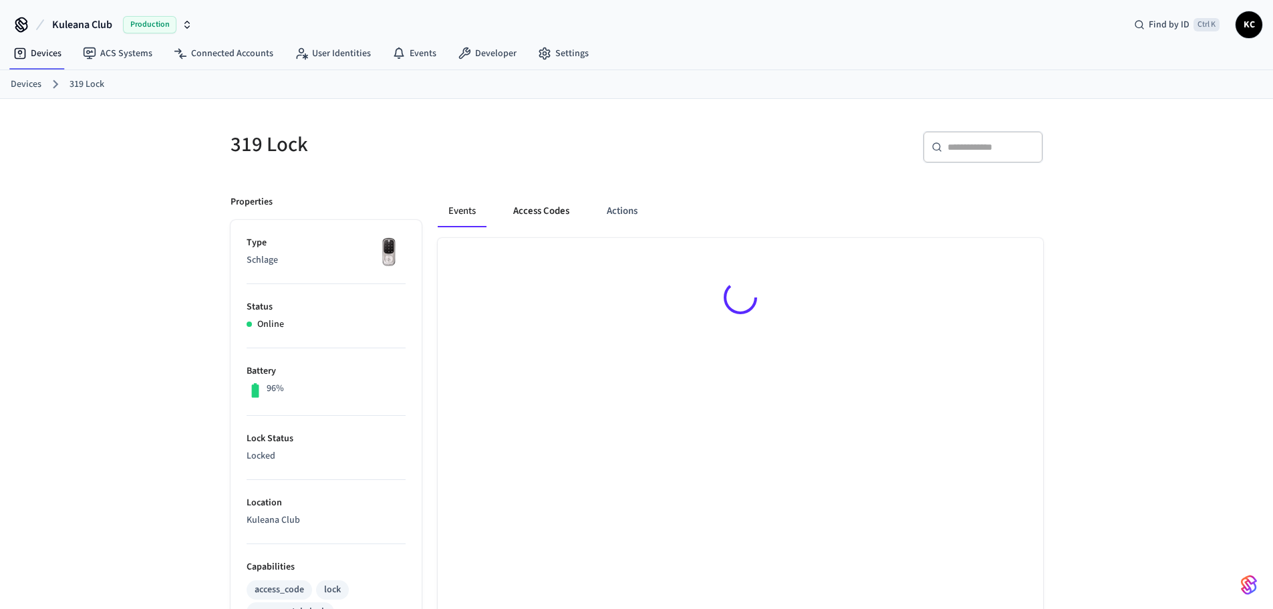
click at [545, 214] on button "Access Codes" at bounding box center [542, 211] width 78 height 32
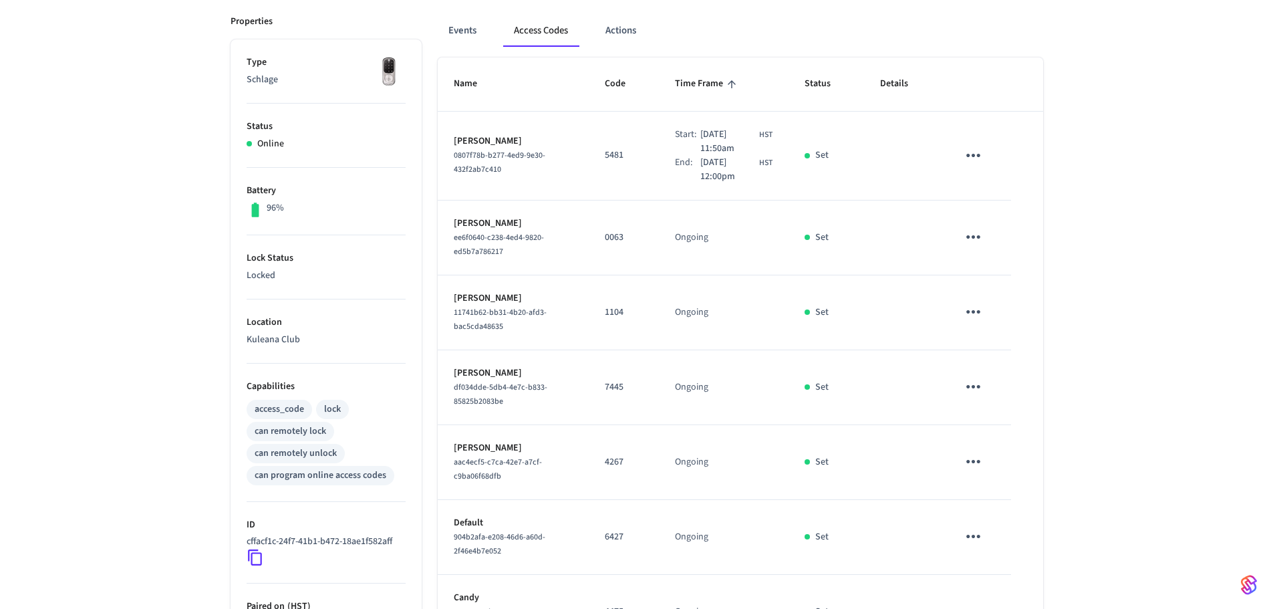
scroll to position [201, 0]
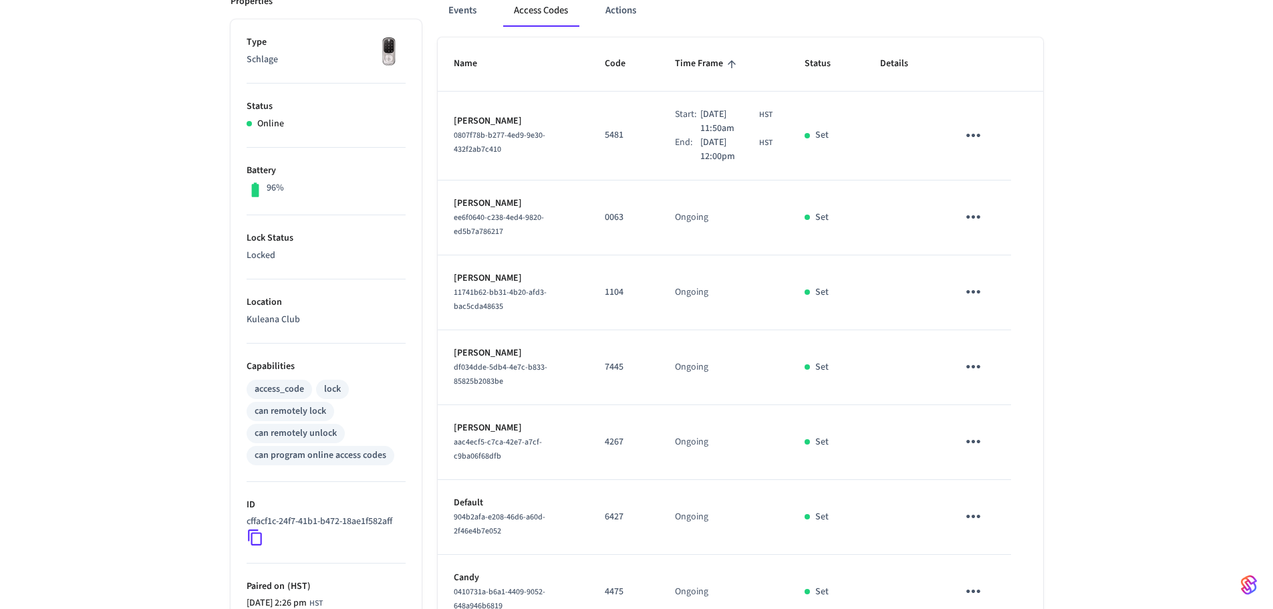
click at [973, 221] on icon "sticky table" at bounding box center [973, 217] width 21 height 21
click at [1001, 297] on li "Delete" at bounding box center [1006, 292] width 64 height 35
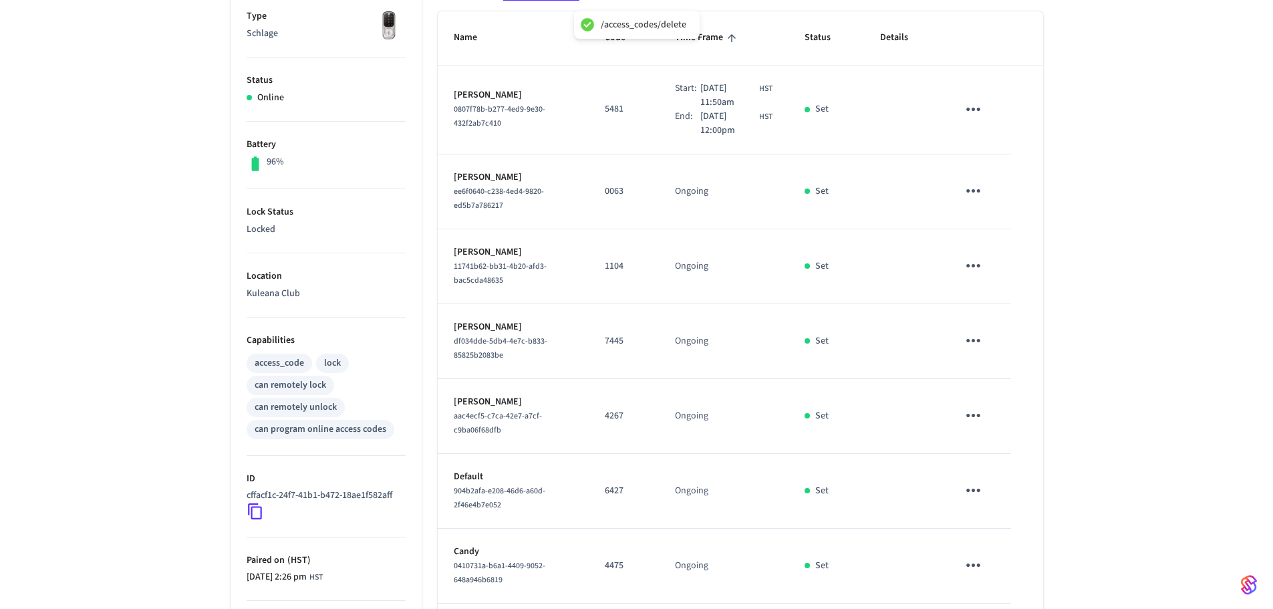
scroll to position [511, 0]
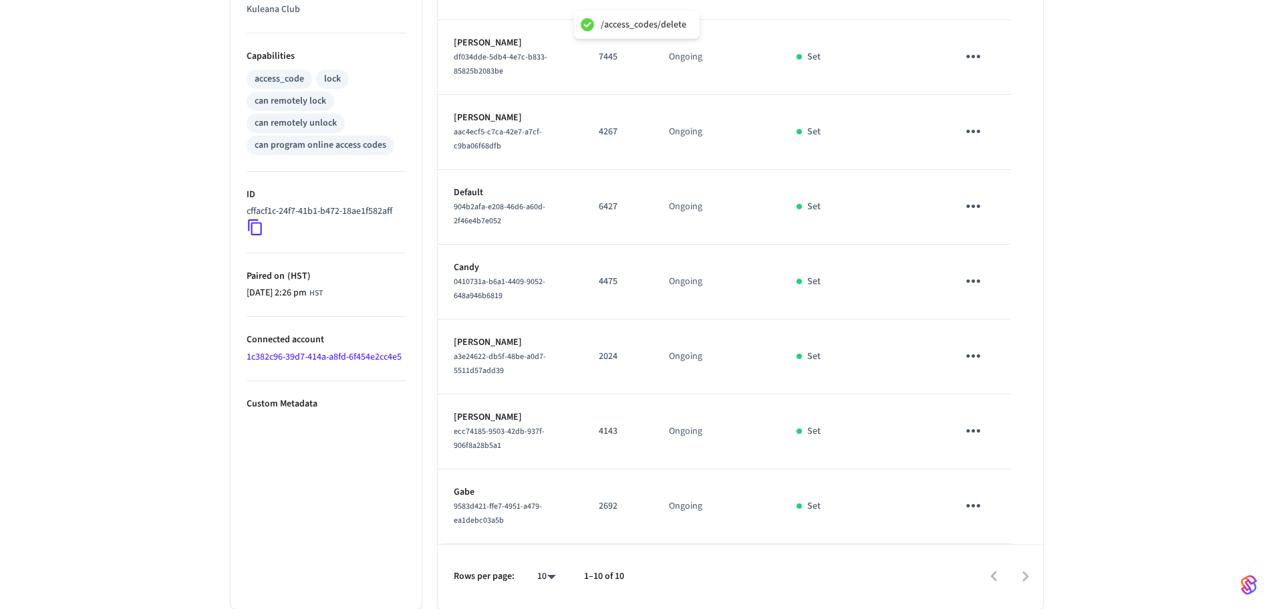
click at [968, 433] on icon "sticky table" at bounding box center [973, 430] width 21 height 21
click at [1020, 510] on li "Delete" at bounding box center [1006, 506] width 64 height 35
click at [971, 505] on icon "sticky table" at bounding box center [973, 505] width 21 height 21
drag, startPoint x: 1000, startPoint y: 573, endPoint x: 942, endPoint y: 529, distance: 73.0
click at [999, 573] on li "Delete" at bounding box center [1006, 569] width 64 height 35
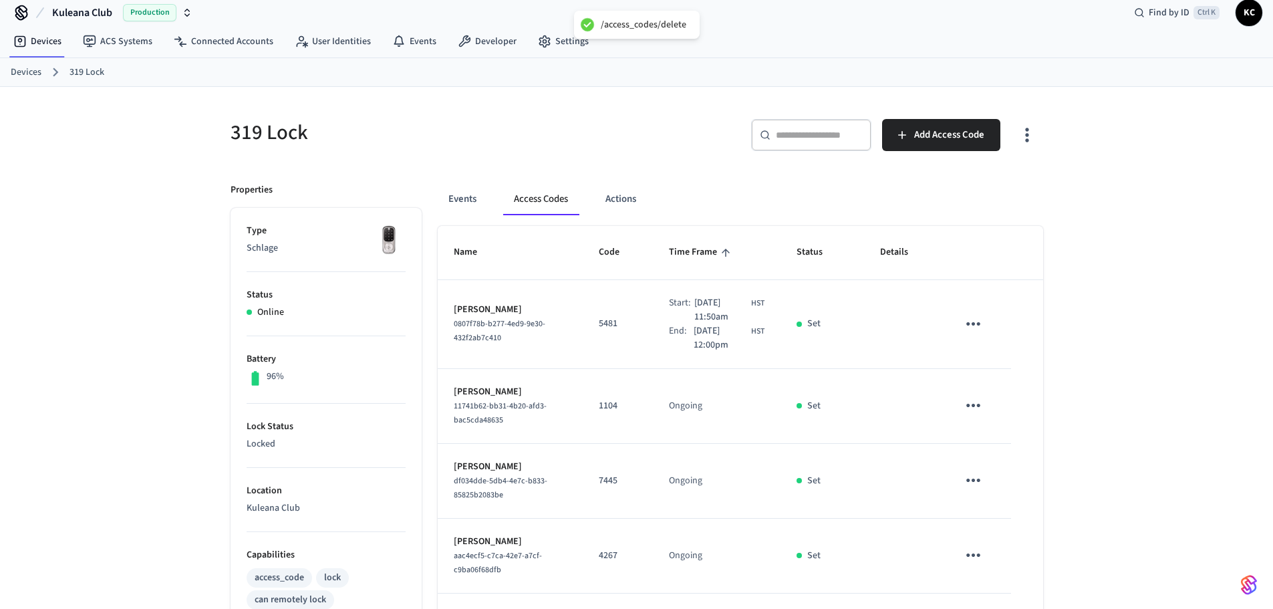
scroll to position [0, 0]
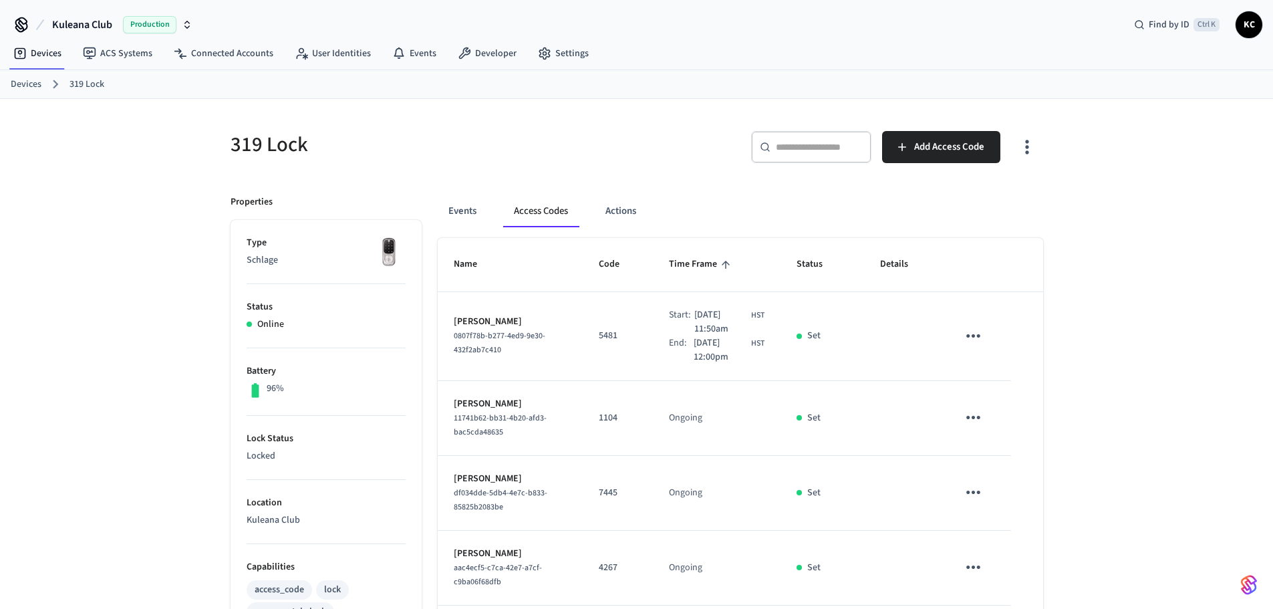
click at [30, 84] on link "Devices" at bounding box center [26, 85] width 31 height 14
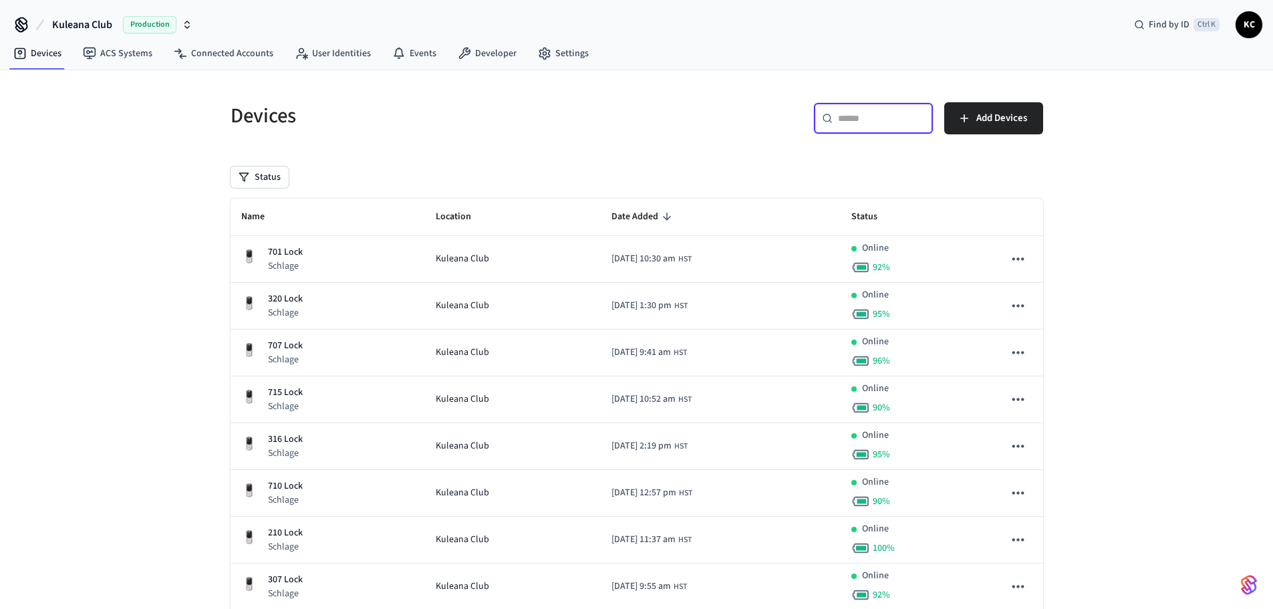
click at [864, 122] on input "text" at bounding box center [881, 118] width 87 height 13
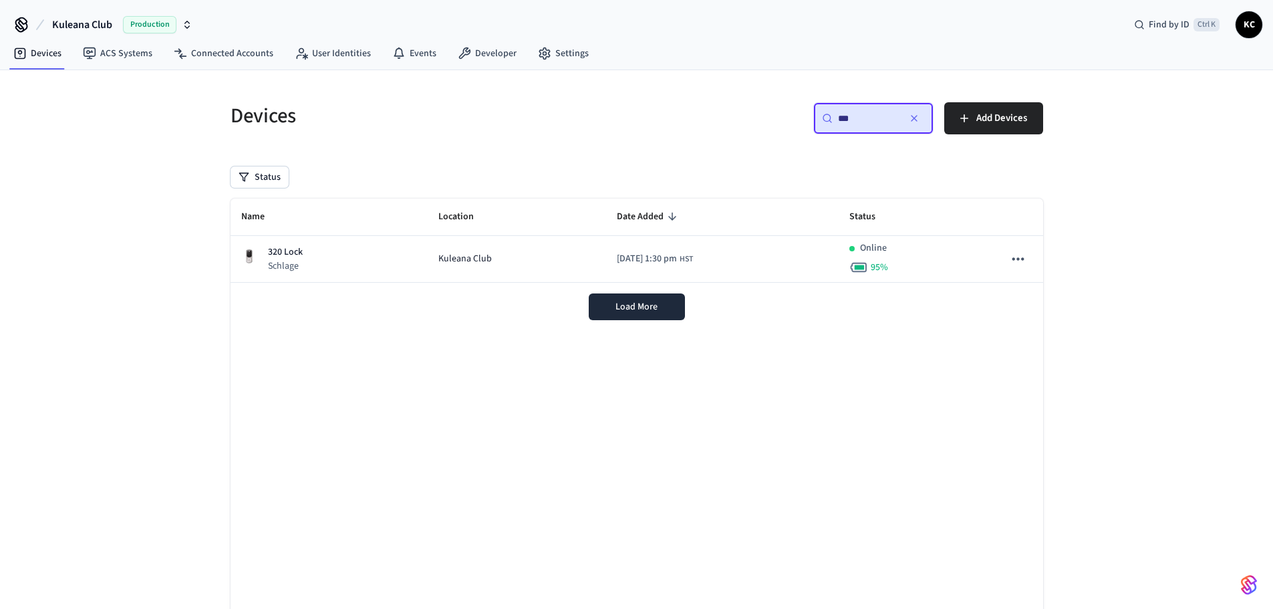
type input "***"
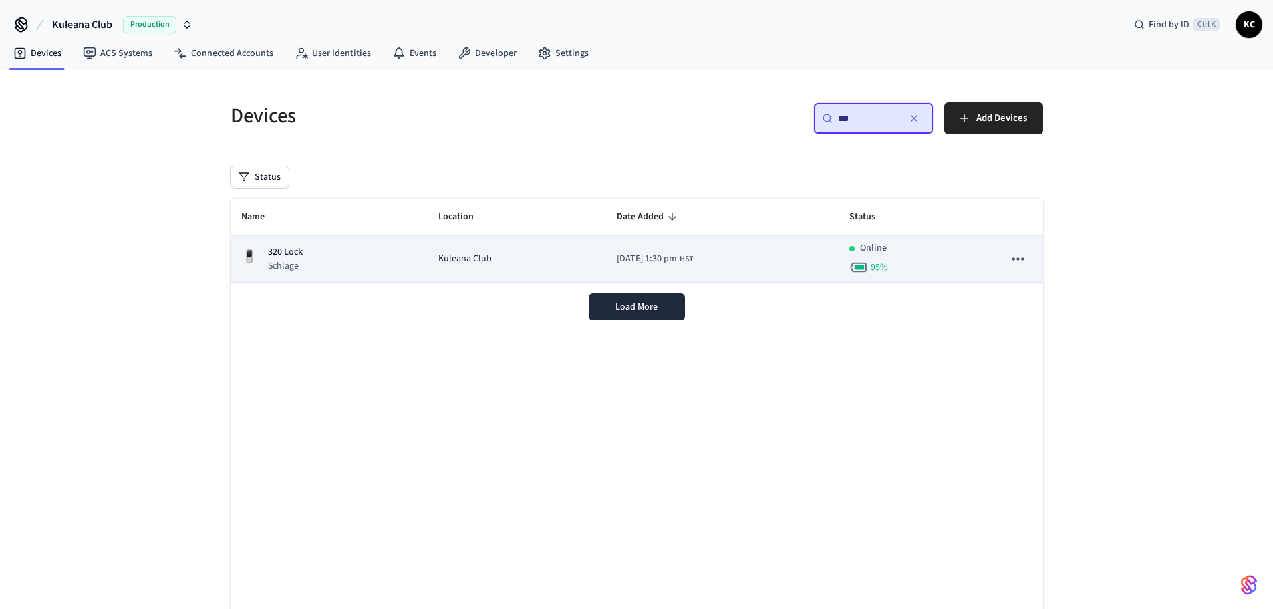
click at [483, 259] on div "Kuleana Club" at bounding box center [517, 259] width 157 height 14
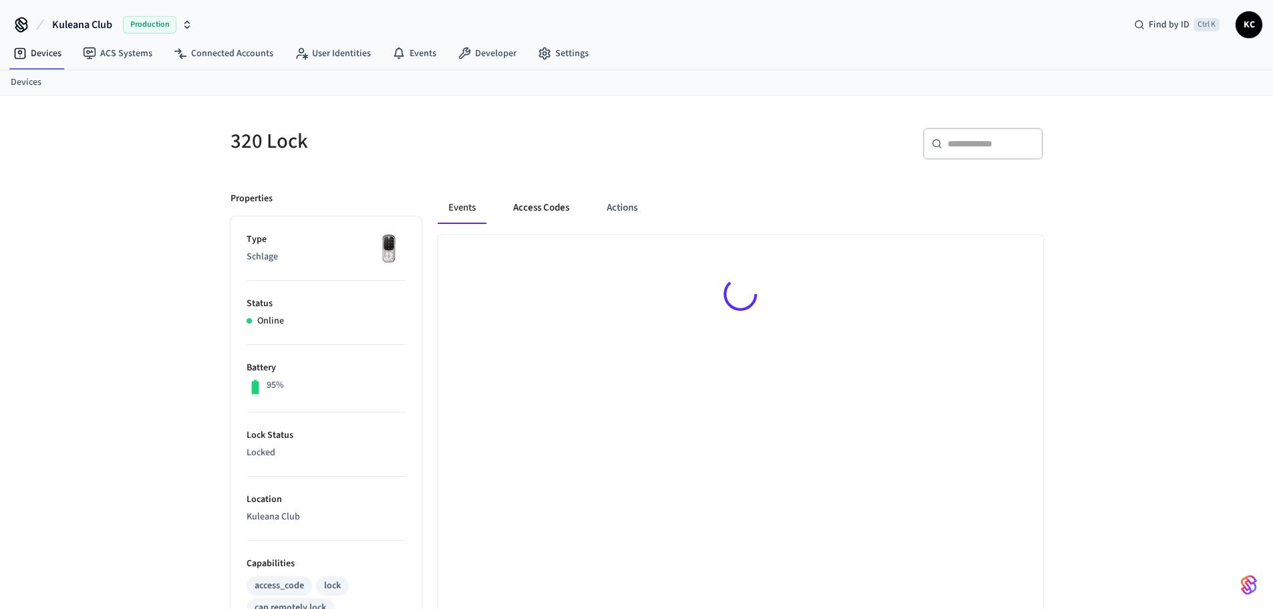
click at [544, 207] on button "Access Codes" at bounding box center [542, 208] width 78 height 32
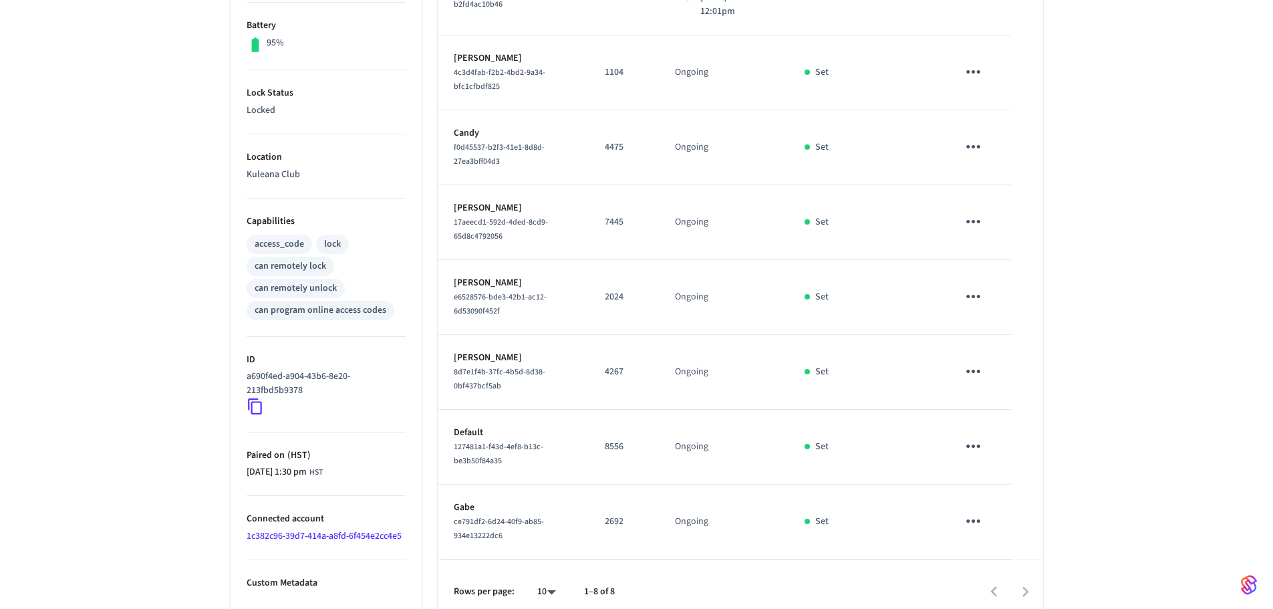
scroll to position [361, 0]
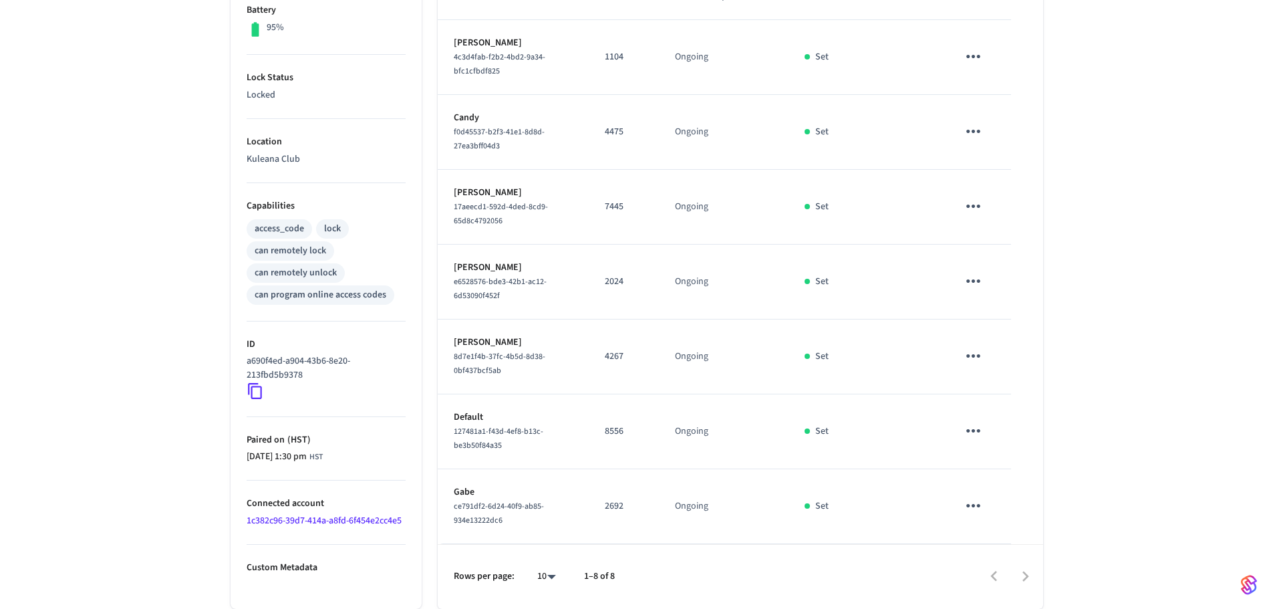
click at [980, 509] on icon "sticky table" at bounding box center [973, 505] width 21 height 21
click at [1017, 576] on li "Delete" at bounding box center [1006, 569] width 64 height 35
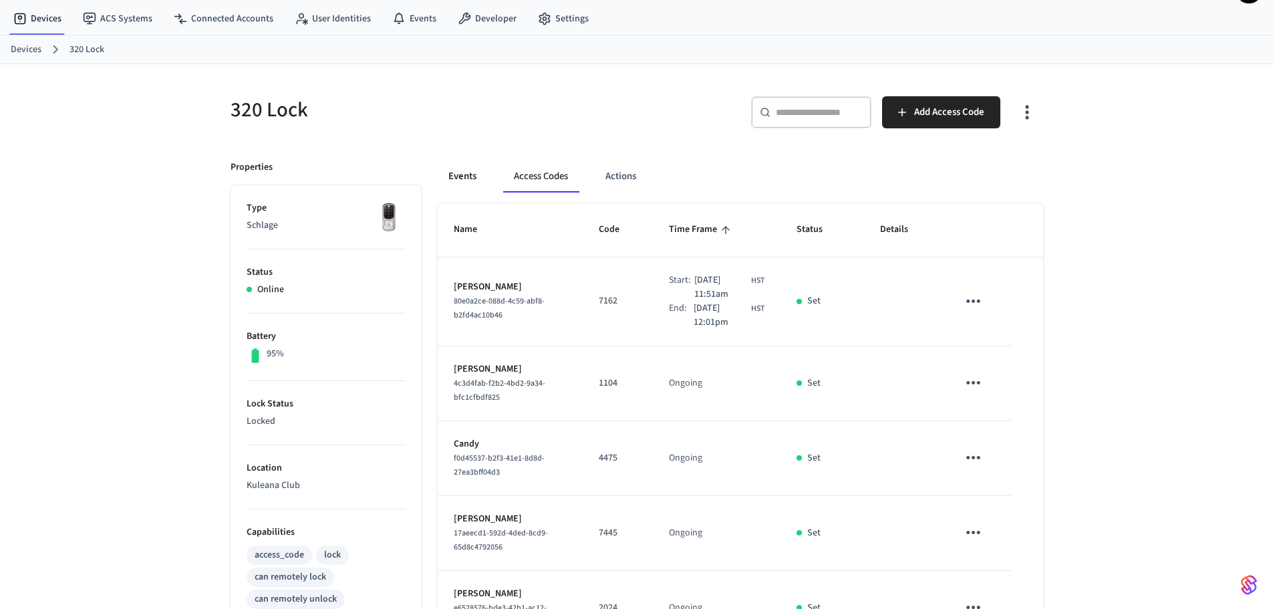
scroll to position [27, 0]
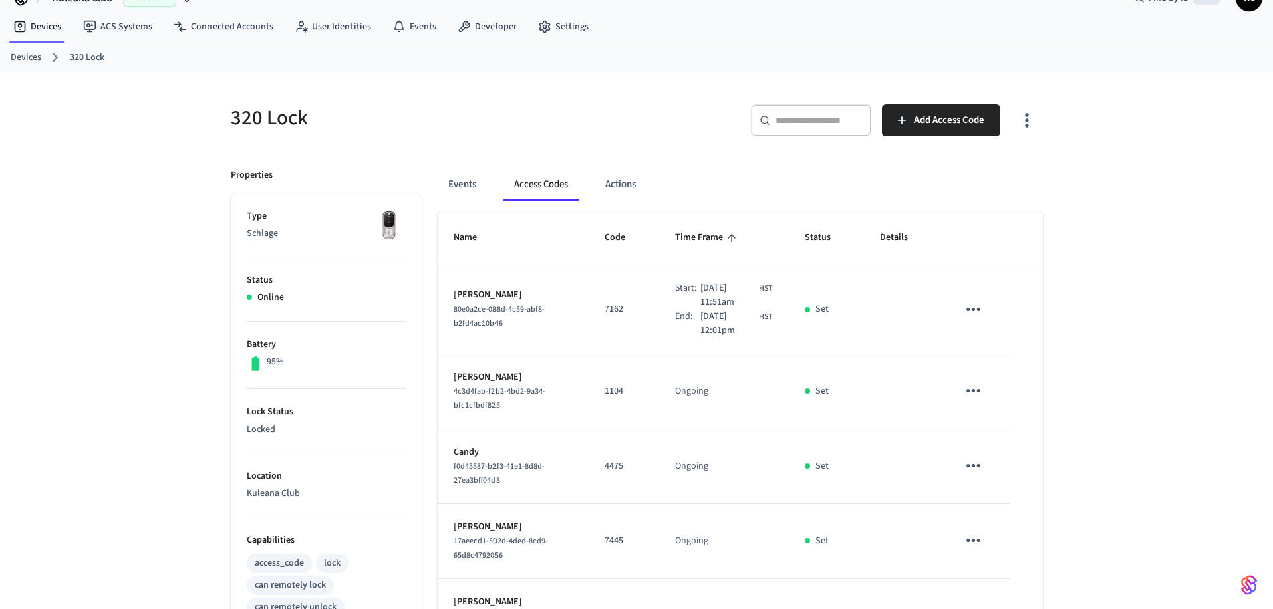
click at [40, 60] on link "Devices" at bounding box center [26, 58] width 31 height 14
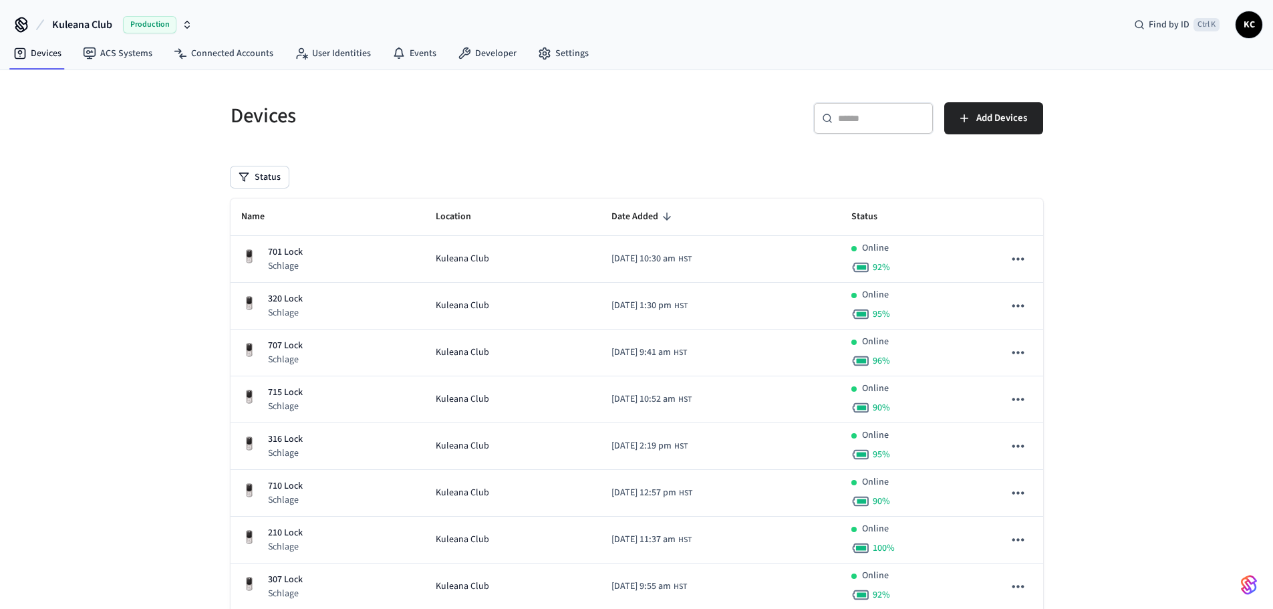
click at [875, 122] on input "text" at bounding box center [881, 118] width 87 height 13
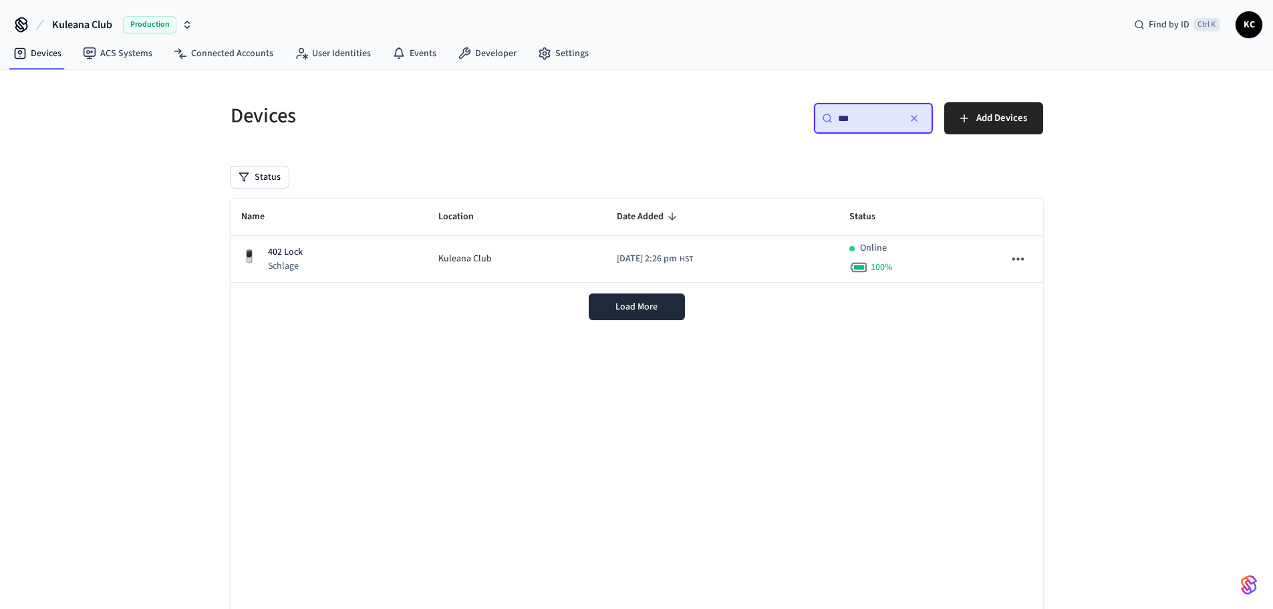
type input "***"
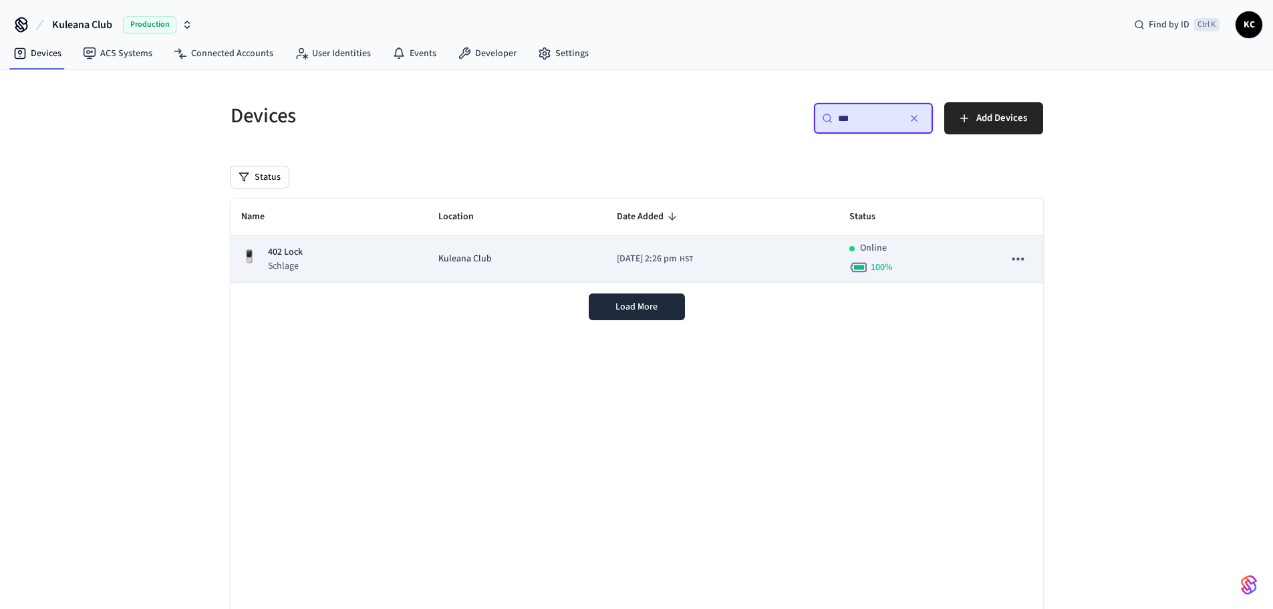
click at [400, 268] on div "402 Lock Schlage" at bounding box center [329, 258] width 176 height 27
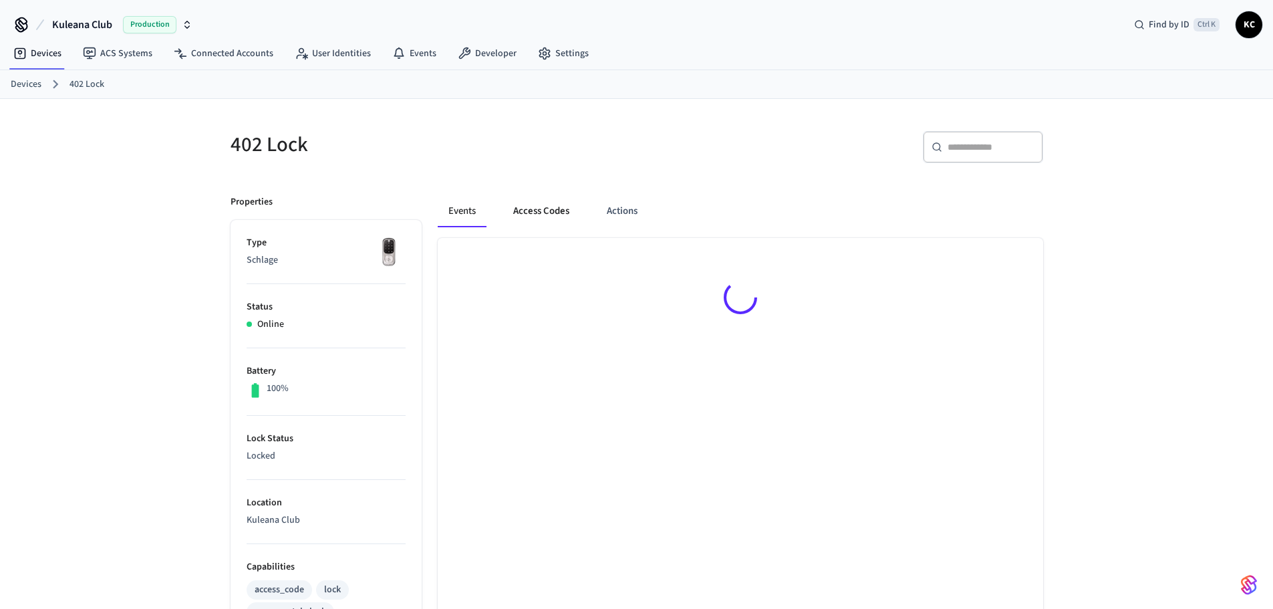
click at [549, 214] on button "Access Codes" at bounding box center [542, 211] width 78 height 32
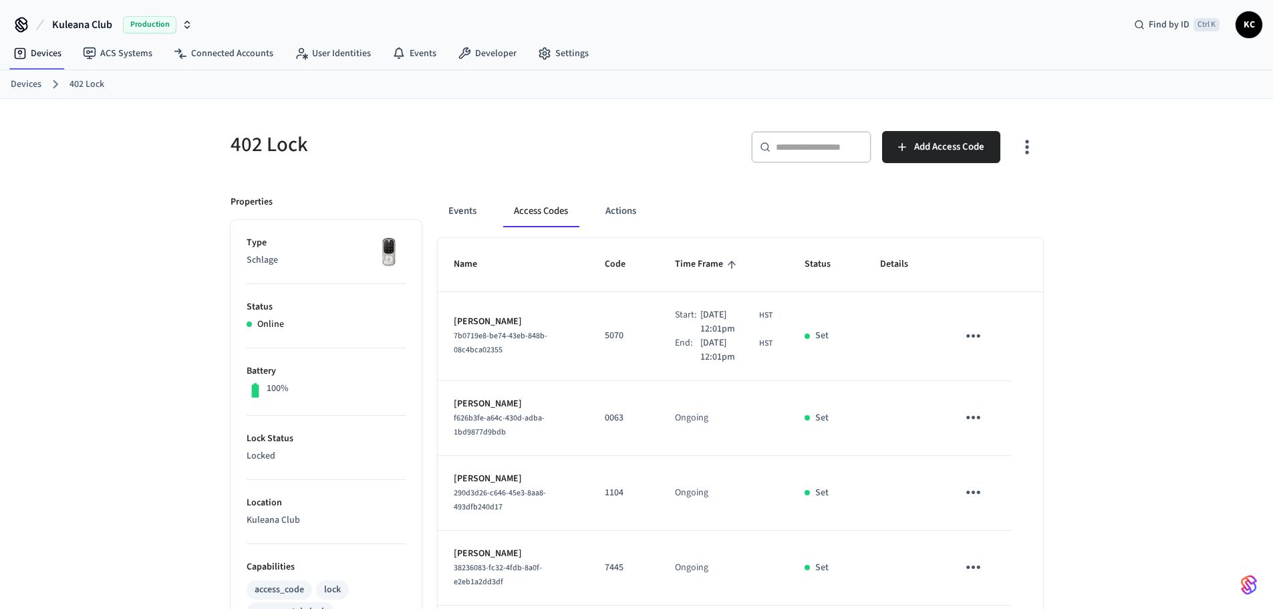
click at [971, 417] on icon "sticky table" at bounding box center [973, 417] width 21 height 21
click at [1013, 497] on li "Delete" at bounding box center [1006, 492] width 64 height 35
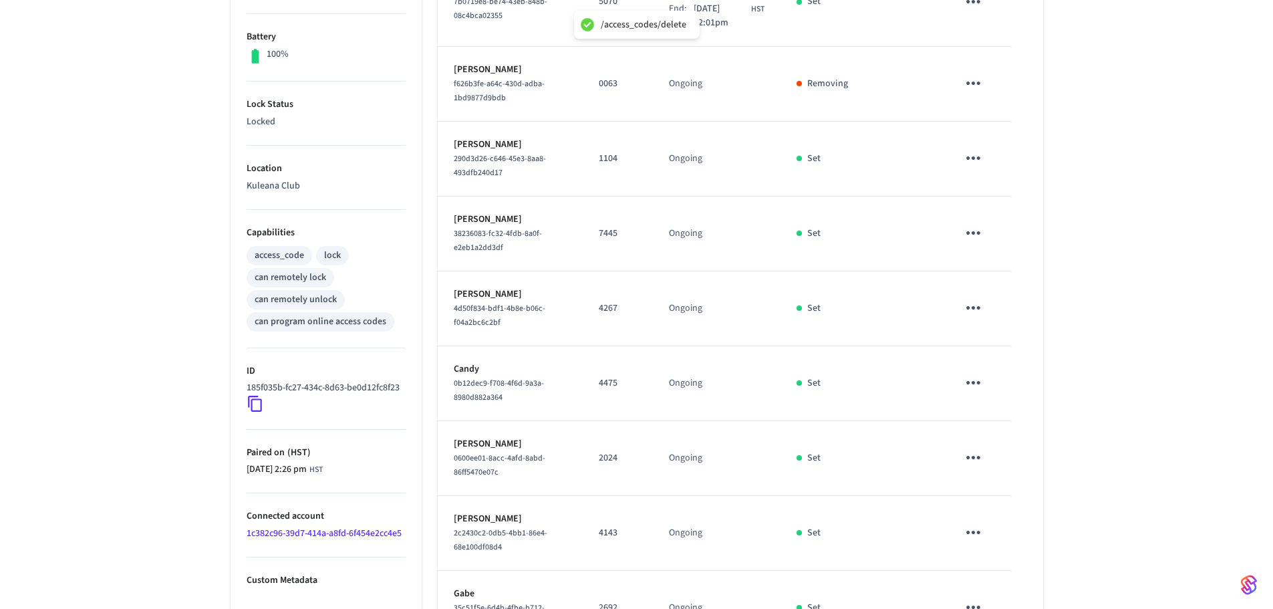
scroll to position [511, 0]
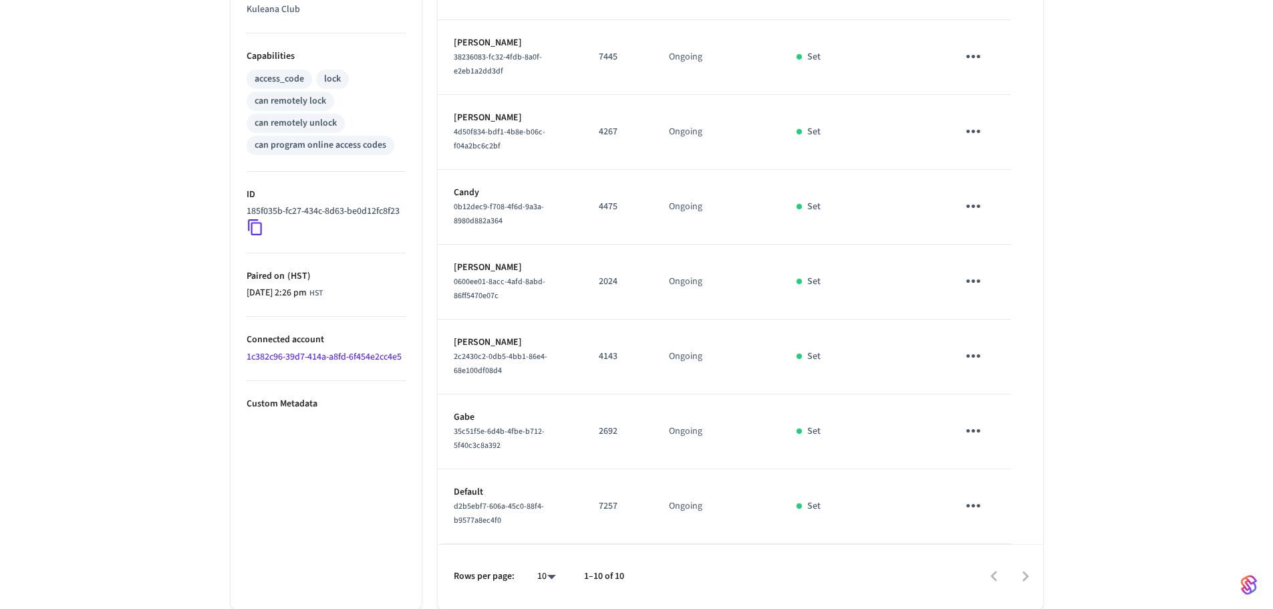
click at [973, 356] on icon "sticky table" at bounding box center [974, 355] width 14 height 3
click at [1008, 430] on li "Delete" at bounding box center [1009, 422] width 64 height 35
click at [973, 428] on icon "sticky table" at bounding box center [973, 430] width 21 height 21
click at [1009, 514] on li "Delete" at bounding box center [1006, 506] width 64 height 35
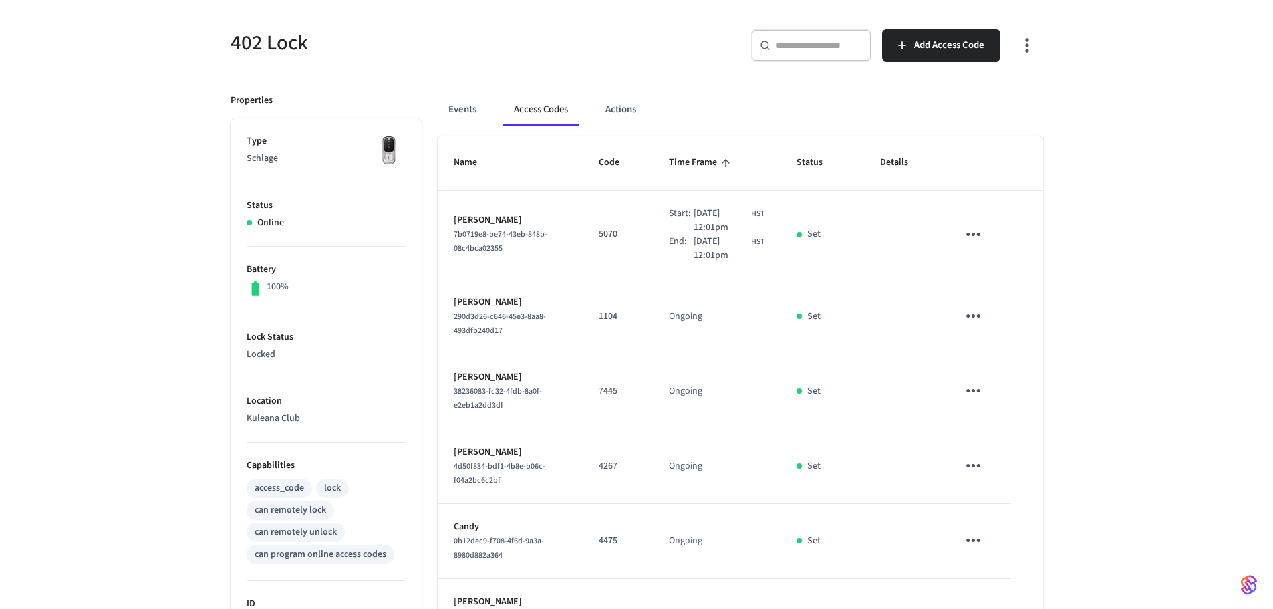
scroll to position [0, 0]
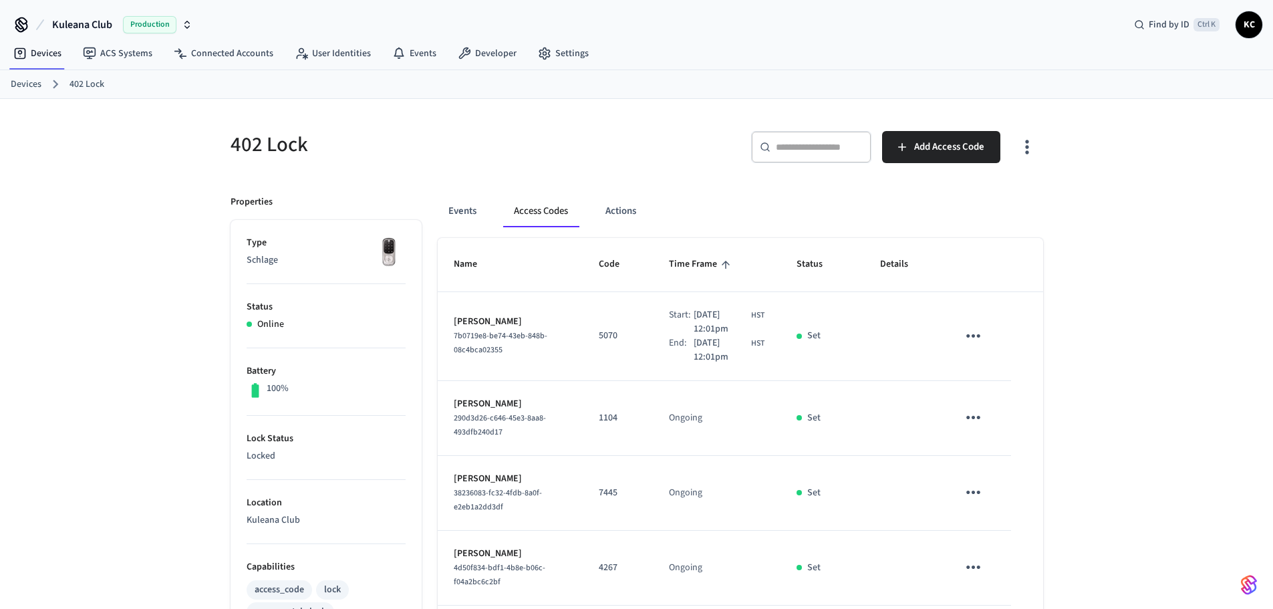
click at [31, 84] on link "Devices" at bounding box center [26, 85] width 31 height 14
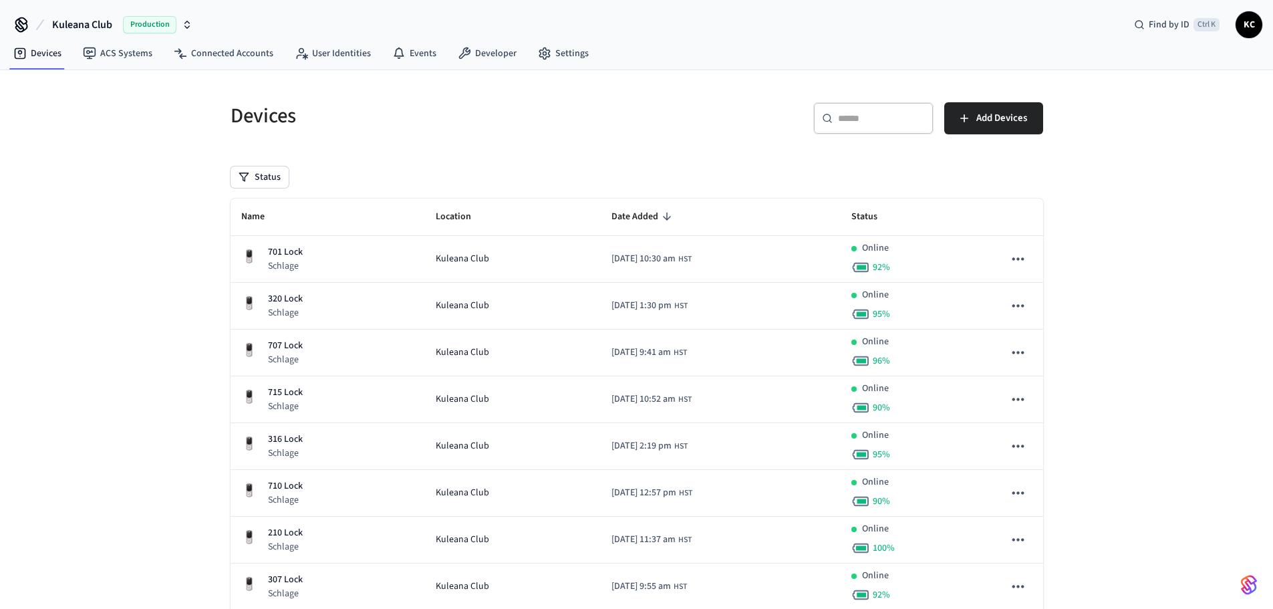
click at [870, 124] on input "text" at bounding box center [881, 118] width 87 height 13
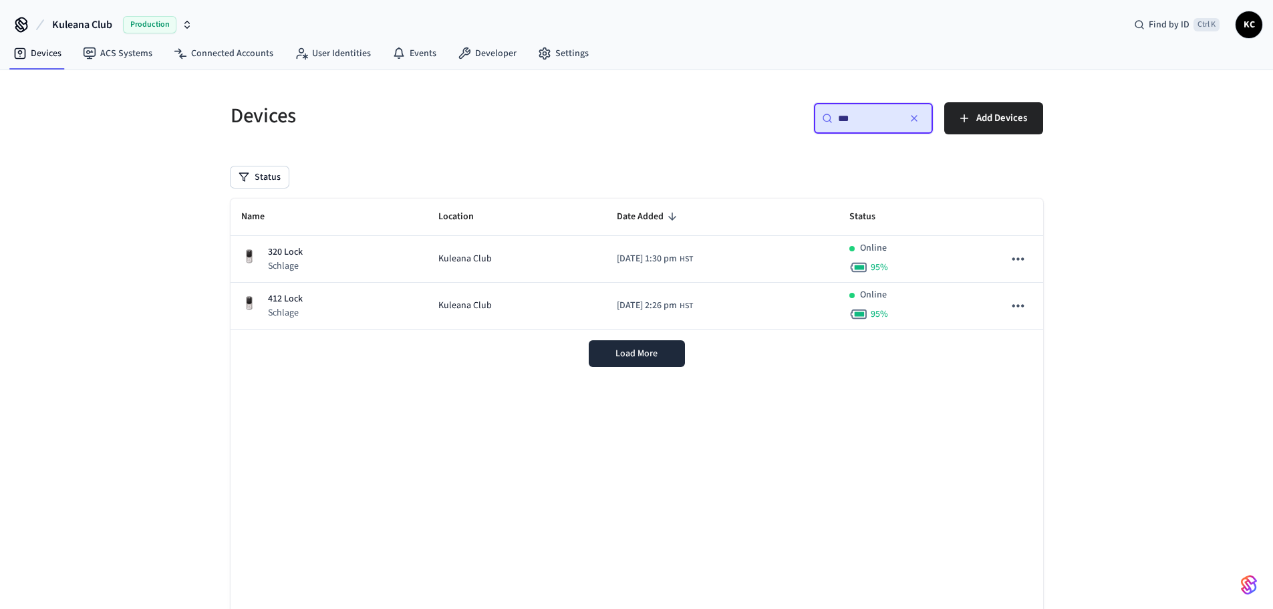
type input "***"
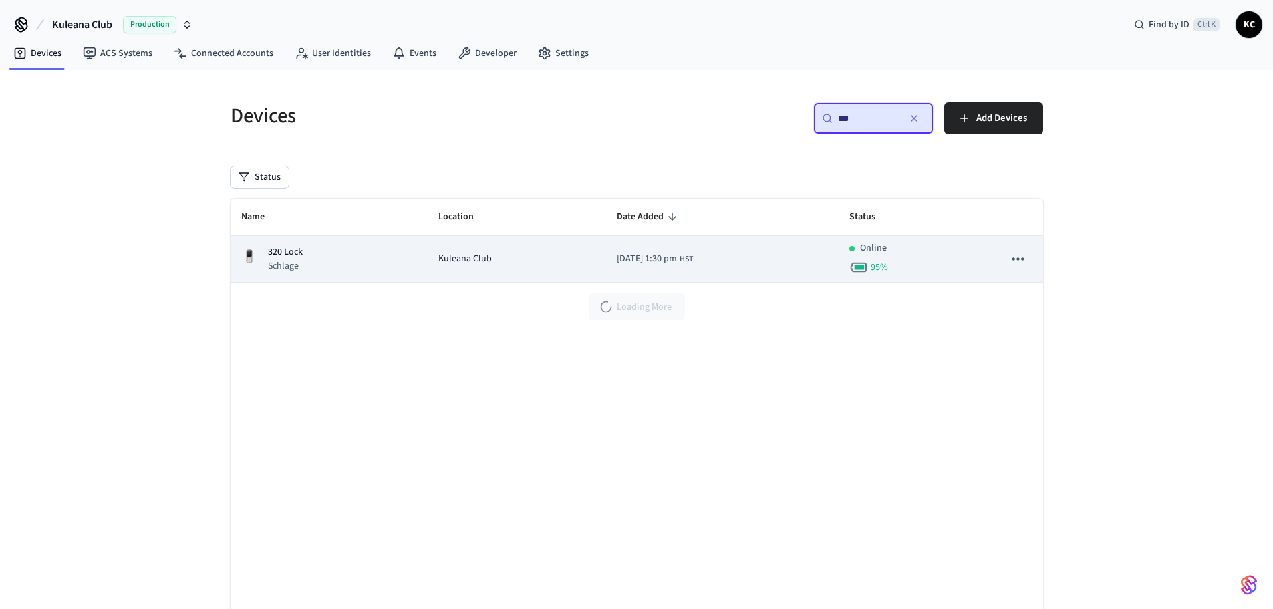
click at [412, 272] on td "320 Lock Schlage" at bounding box center [330, 259] width 198 height 47
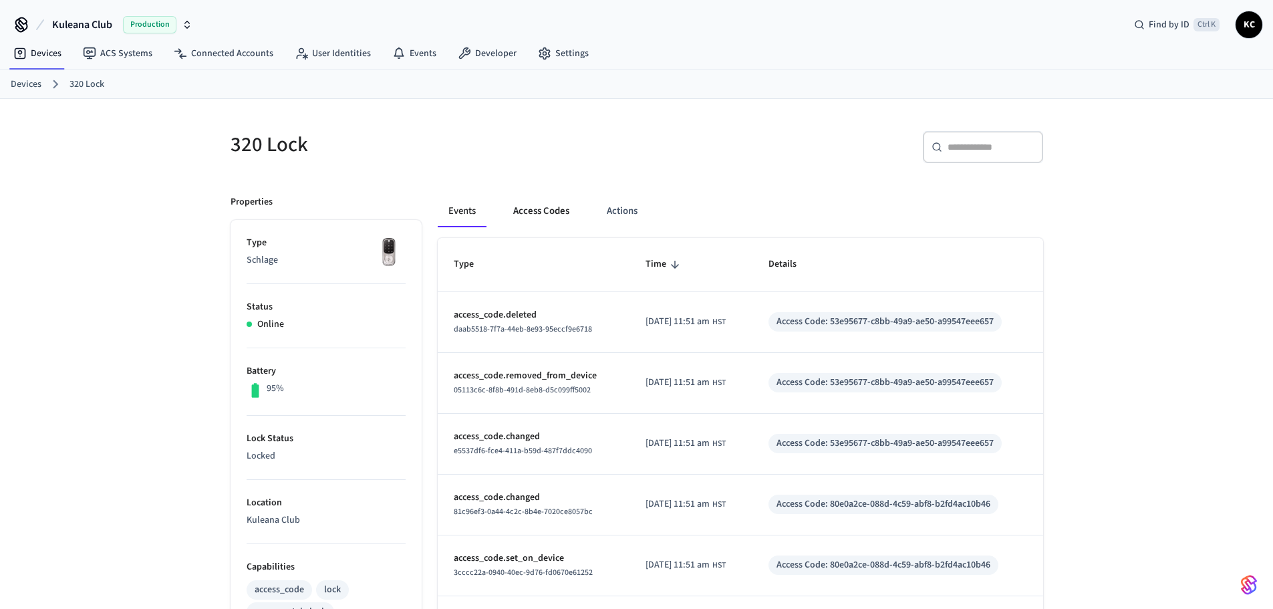
click at [550, 209] on button "Access Codes" at bounding box center [542, 211] width 78 height 32
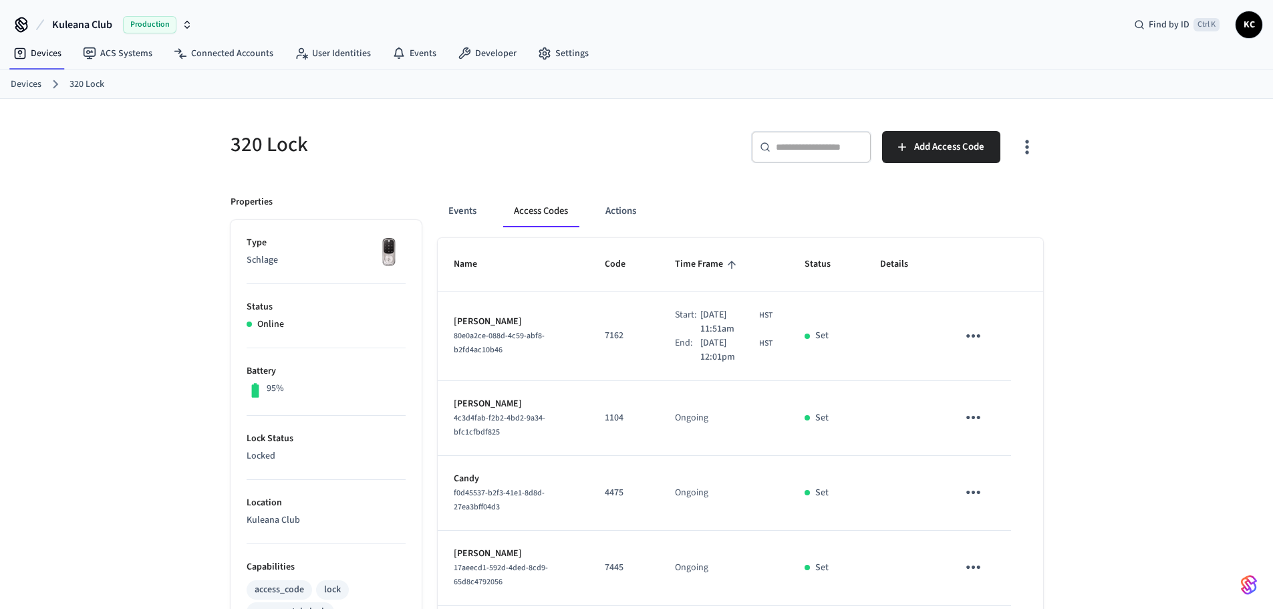
click at [29, 86] on link "Devices" at bounding box center [26, 85] width 31 height 14
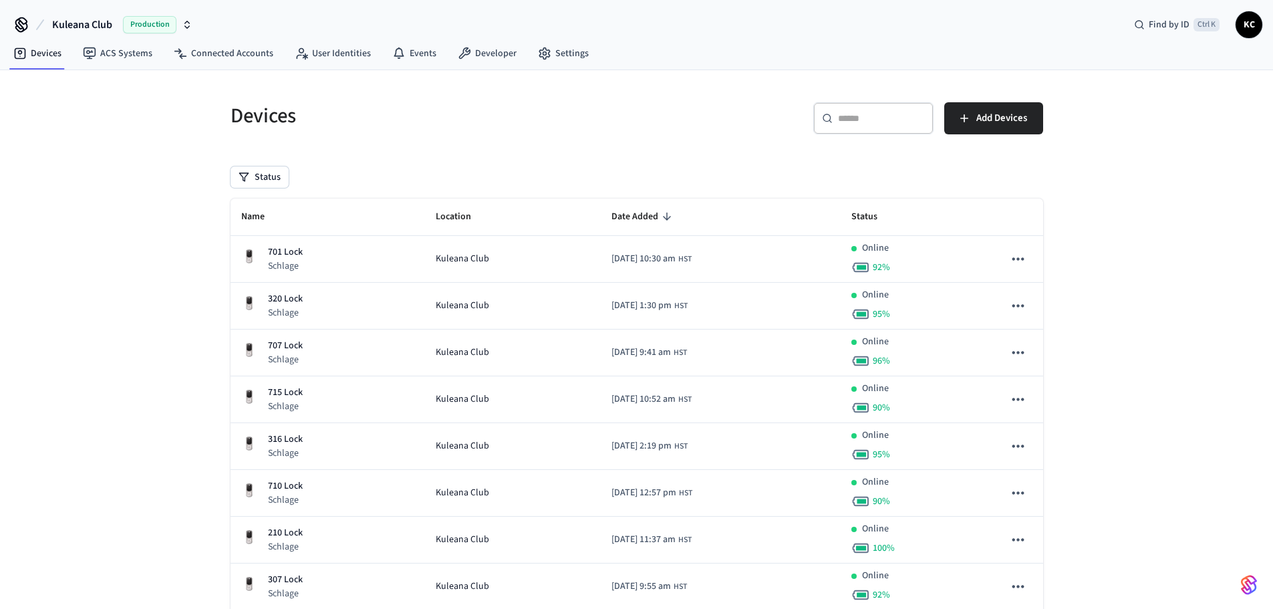
click at [851, 112] on input "text" at bounding box center [881, 118] width 87 height 13
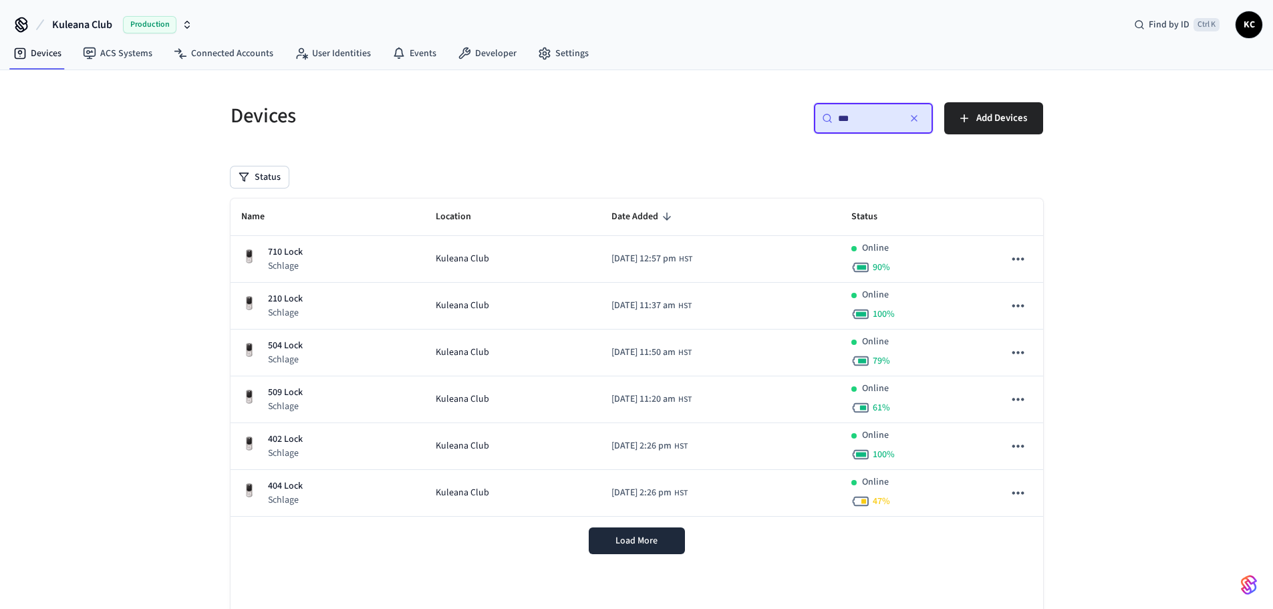
type input "***"
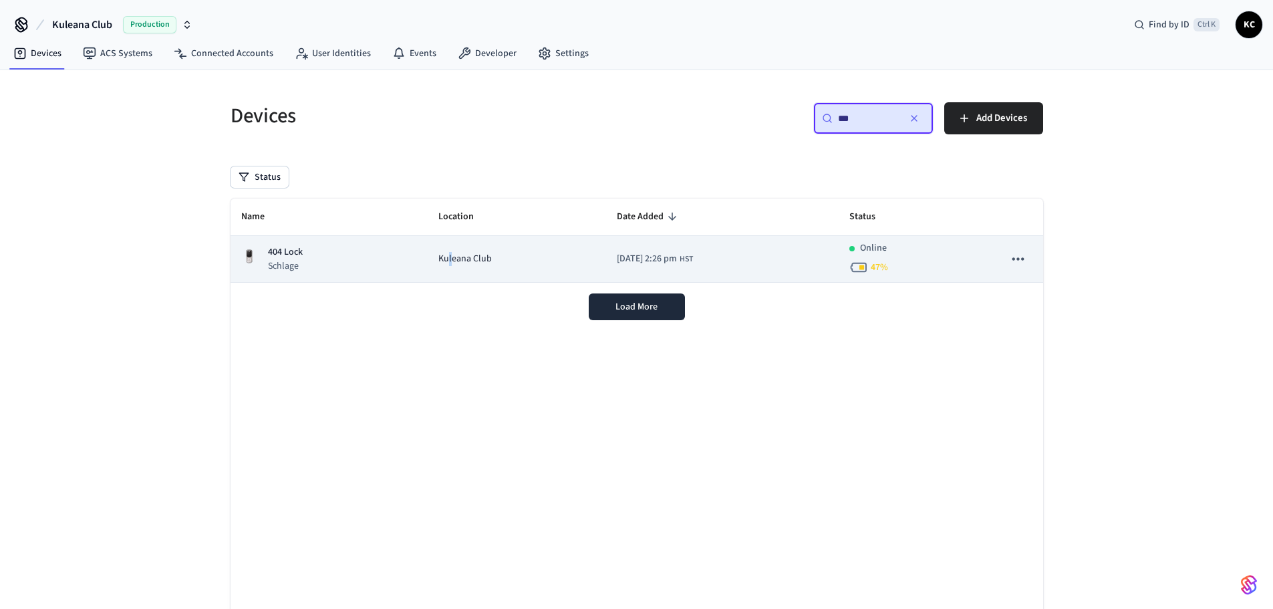
click at [435, 250] on td "Kuleana Club" at bounding box center [517, 259] width 178 height 47
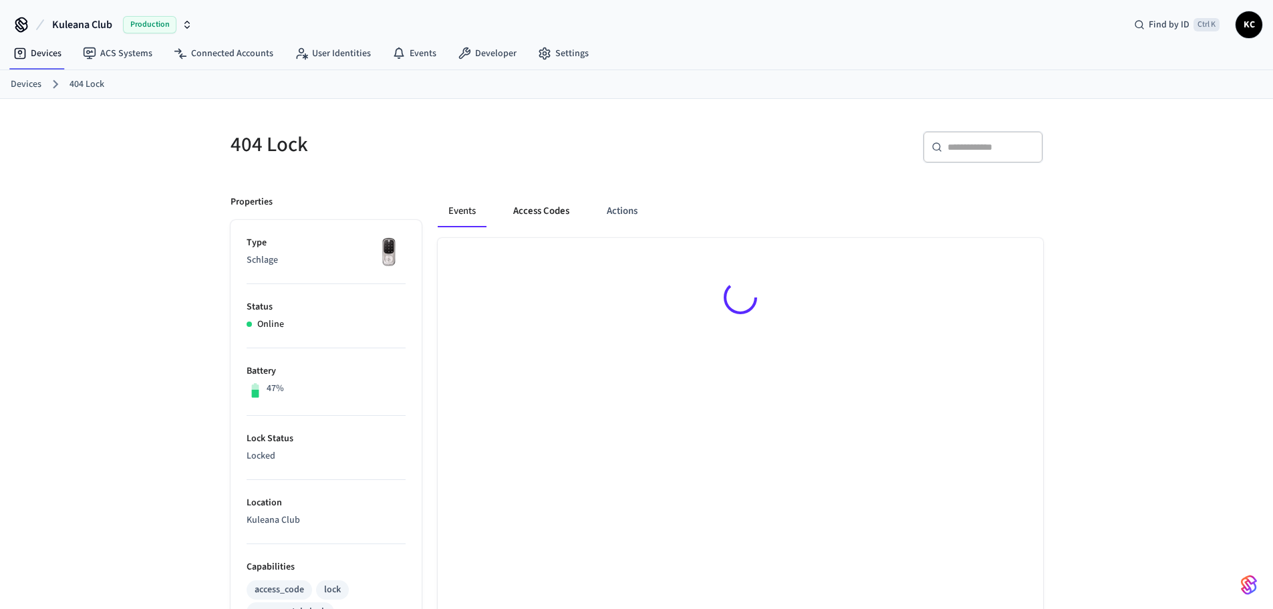
click at [533, 211] on button "Access Codes" at bounding box center [542, 211] width 78 height 32
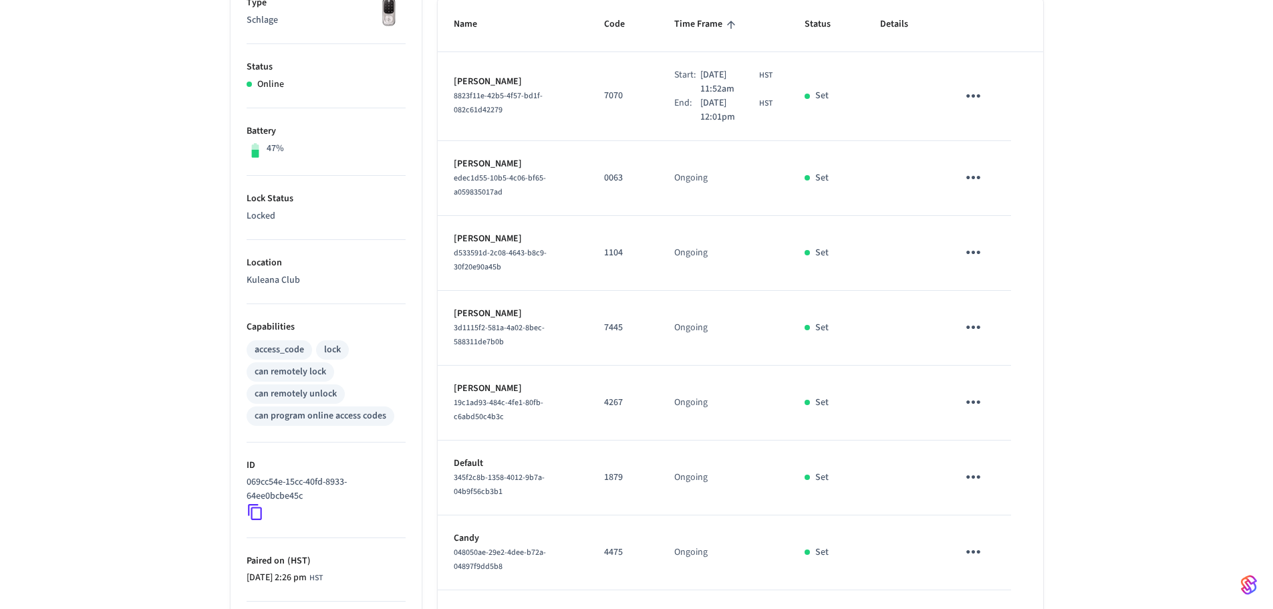
scroll to position [134, 0]
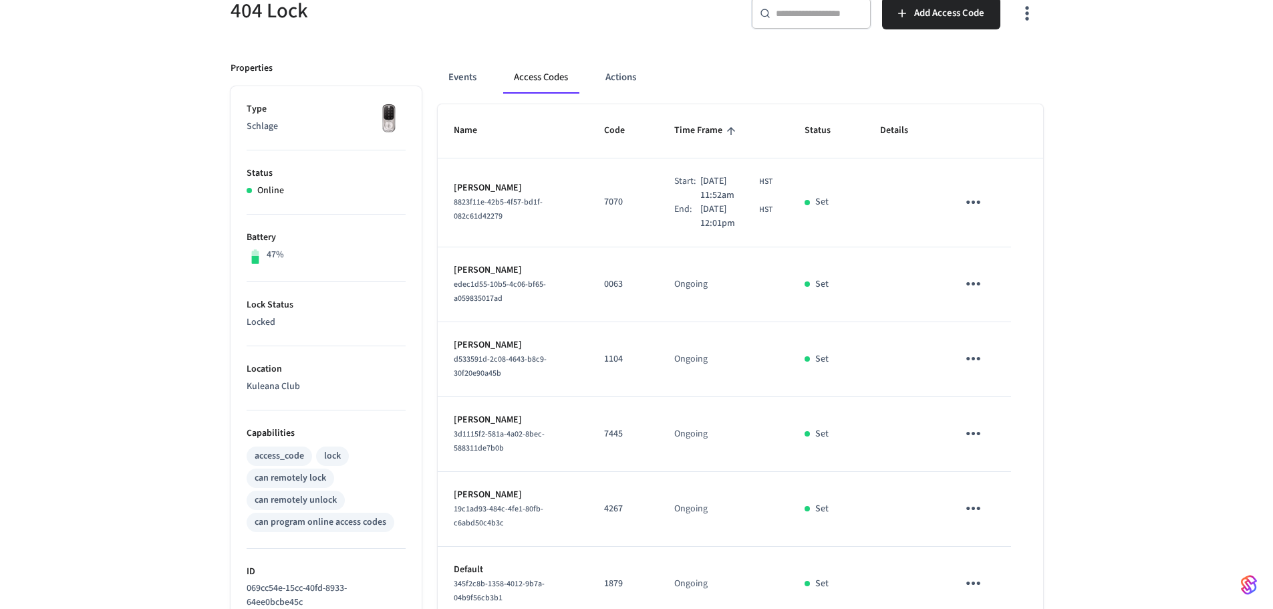
click at [978, 285] on icon "sticky table" at bounding box center [974, 283] width 14 height 3
click at [1009, 358] on li "Delete" at bounding box center [1009, 350] width 64 height 35
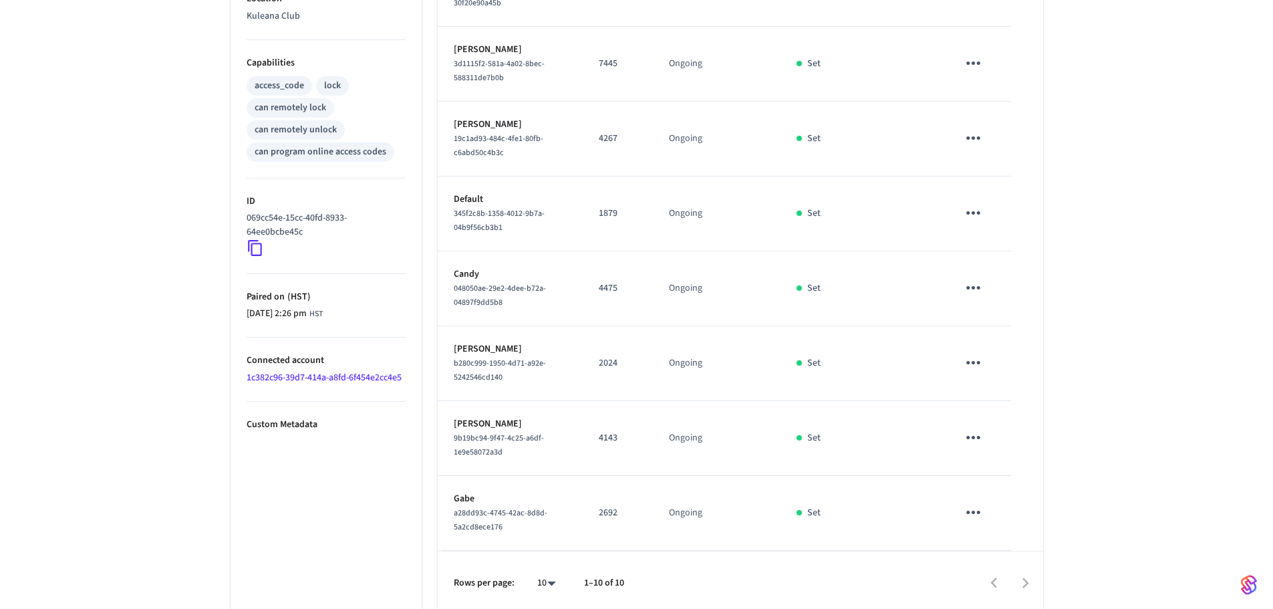
scroll to position [511, 0]
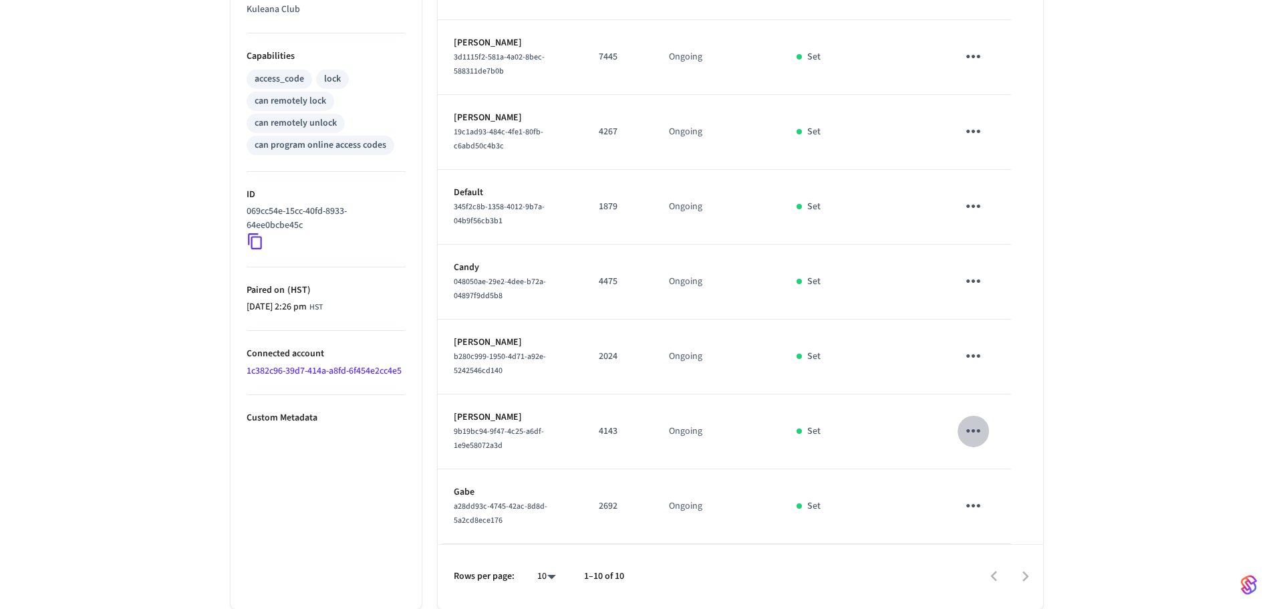
click at [970, 428] on icon "sticky table" at bounding box center [973, 430] width 21 height 21
click at [1008, 502] on li "Delete" at bounding box center [1006, 506] width 64 height 35
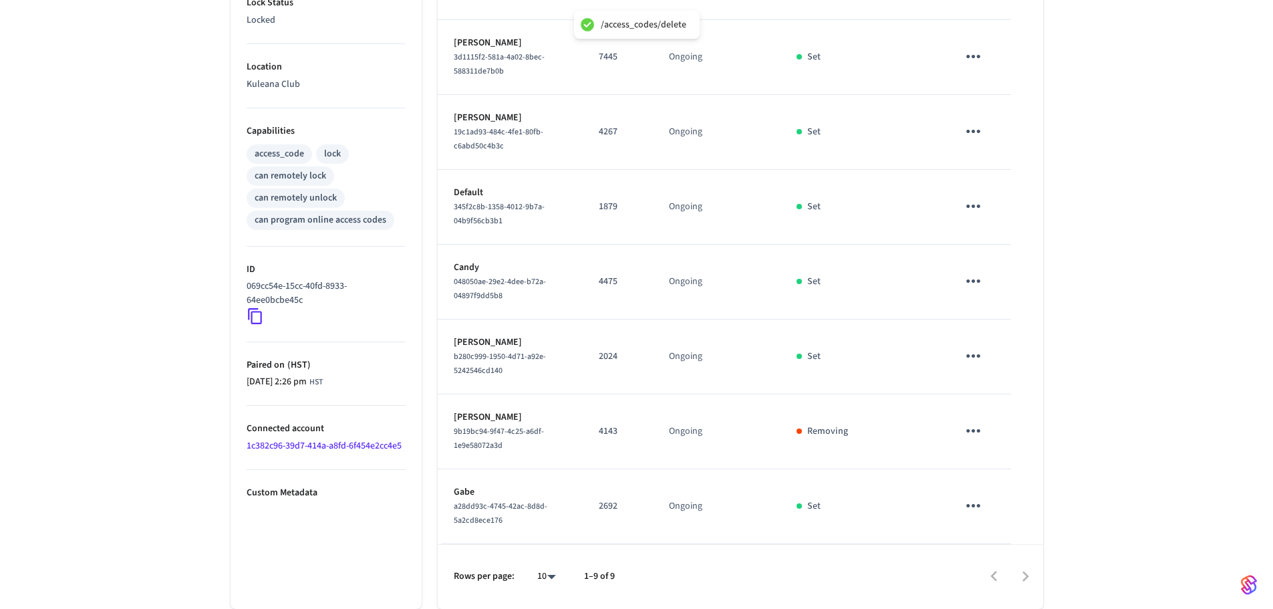
click at [972, 505] on icon "sticky table" at bounding box center [973, 505] width 21 height 21
click at [1001, 568] on li "Delete" at bounding box center [1006, 569] width 64 height 35
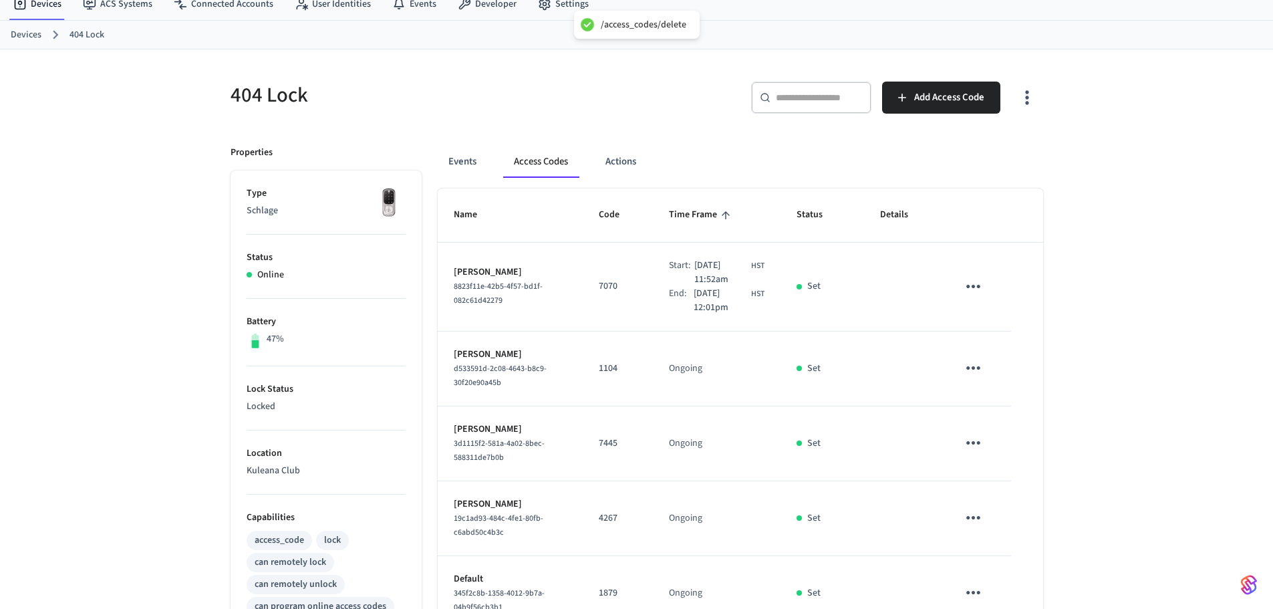
scroll to position [0, 0]
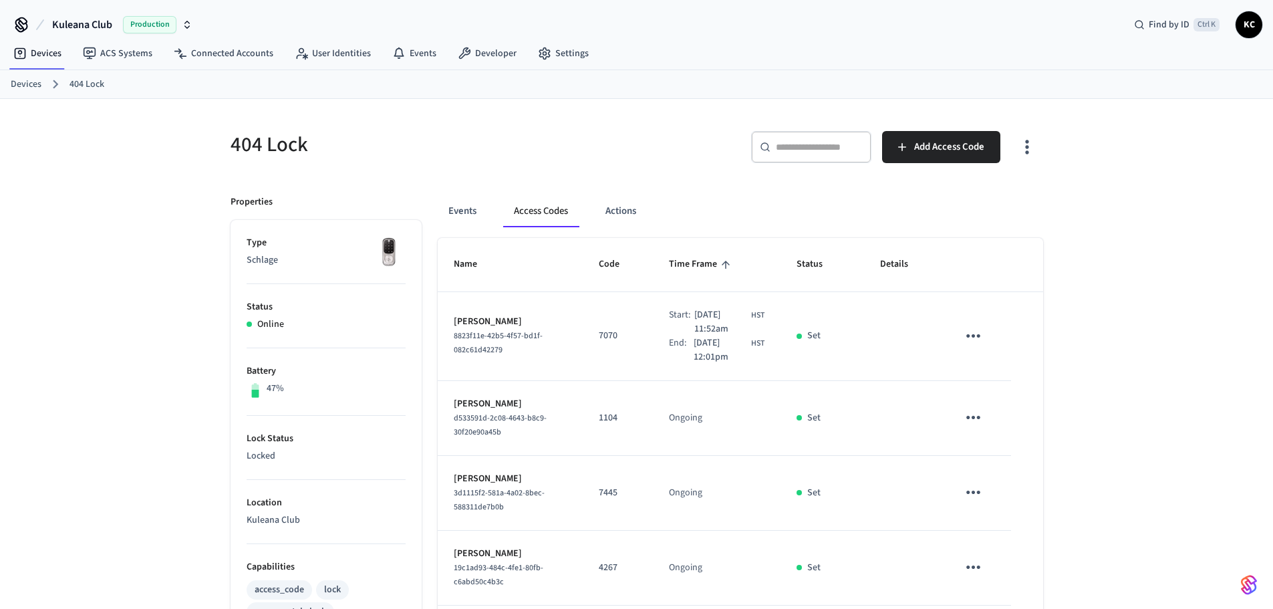
click at [31, 84] on link "Devices" at bounding box center [26, 85] width 31 height 14
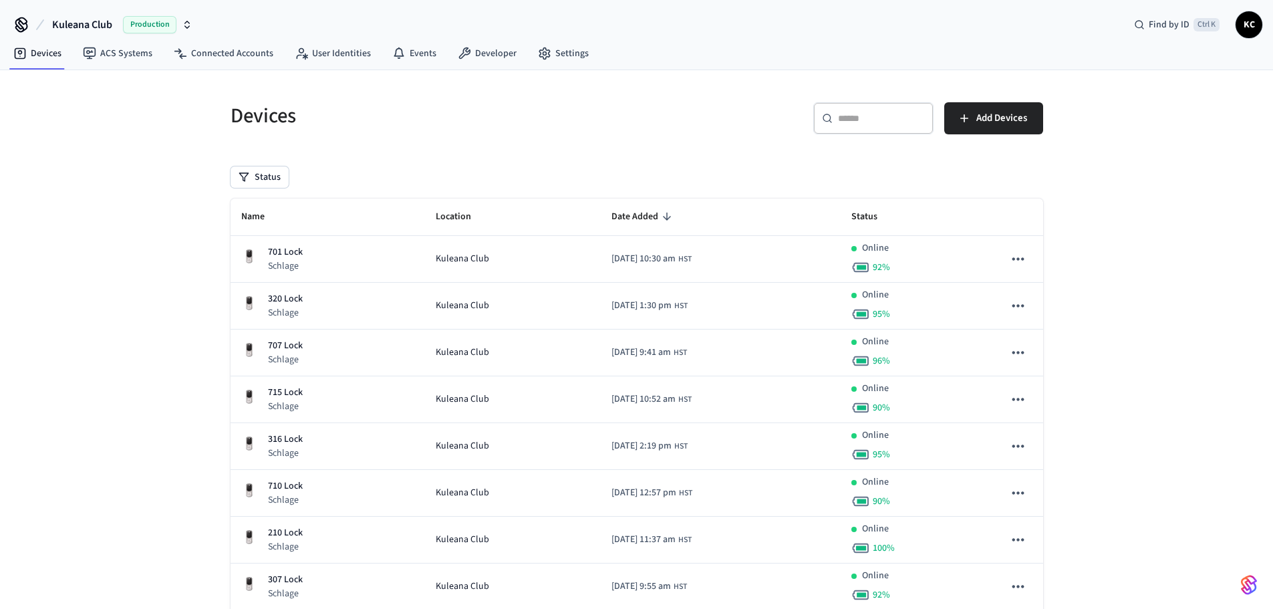
click at [894, 120] on input "text" at bounding box center [881, 118] width 87 height 13
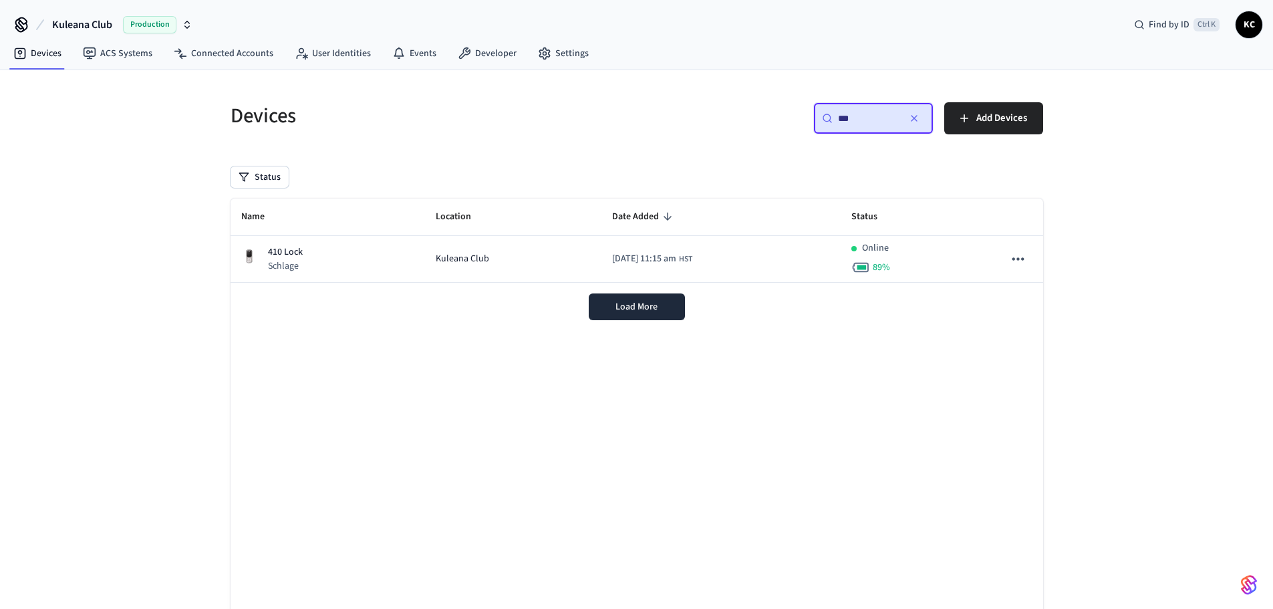
type input "***"
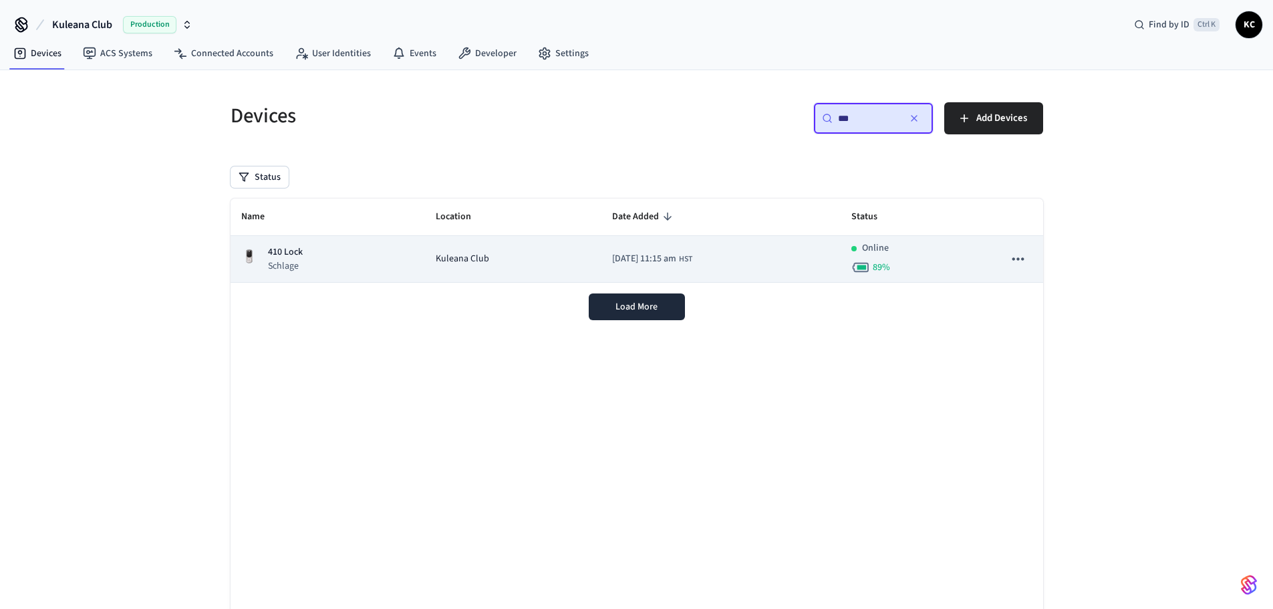
click at [387, 245] on div "410 Lock Schlage" at bounding box center [328, 258] width 174 height 27
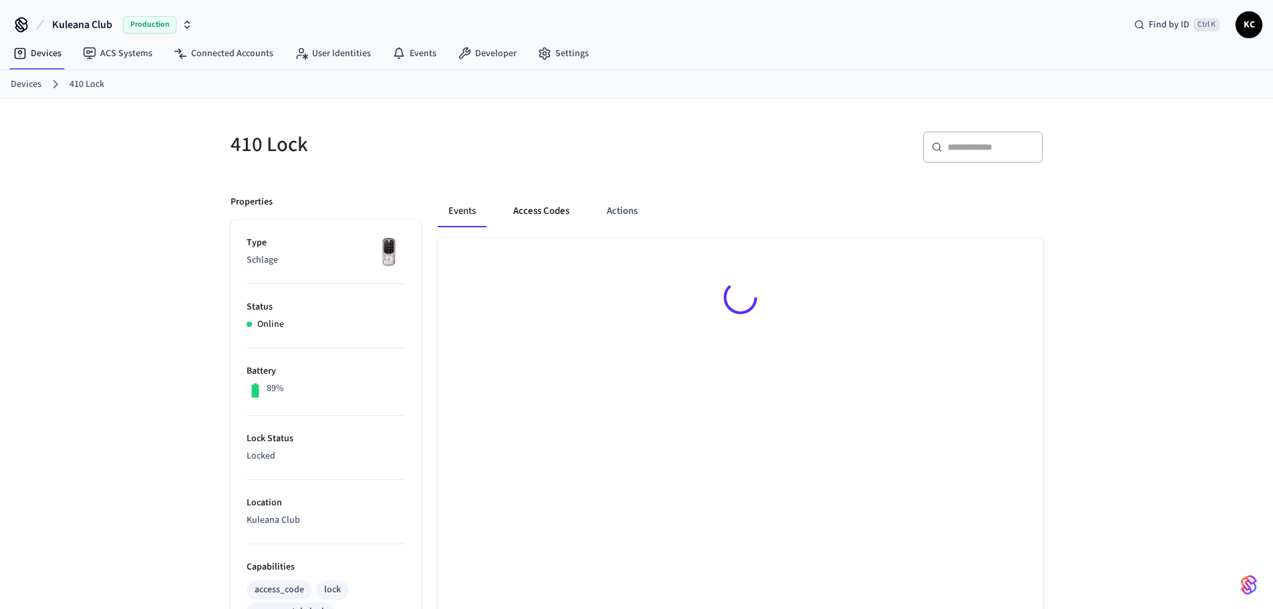
click at [535, 199] on button "Access Codes" at bounding box center [542, 211] width 78 height 32
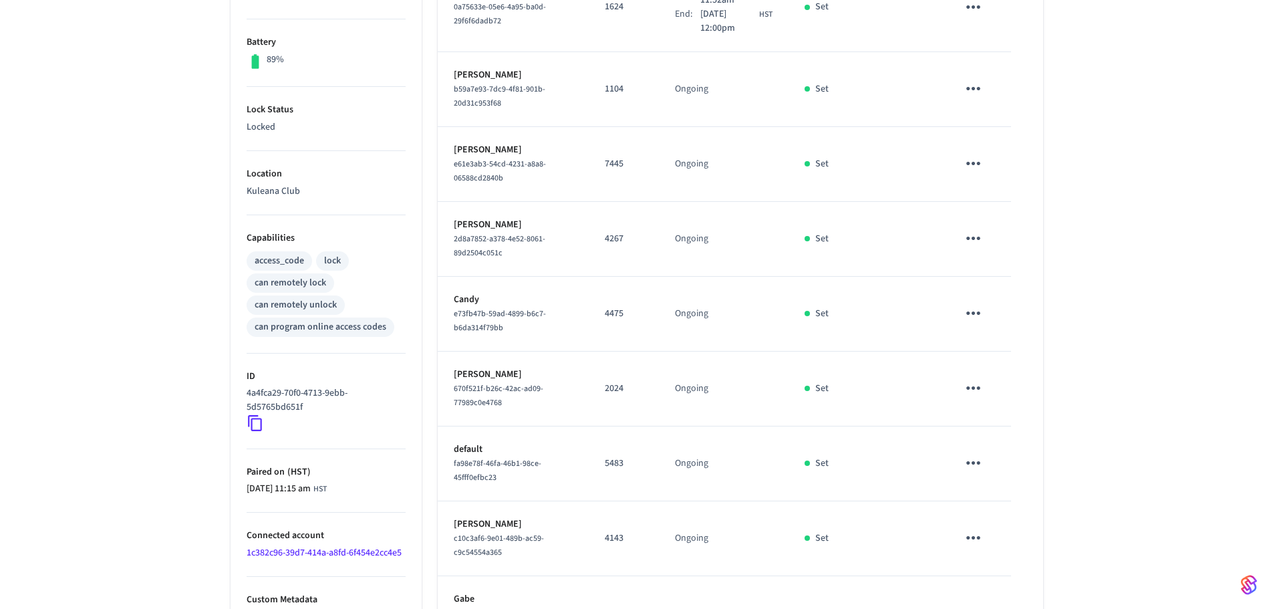
scroll to position [401, 0]
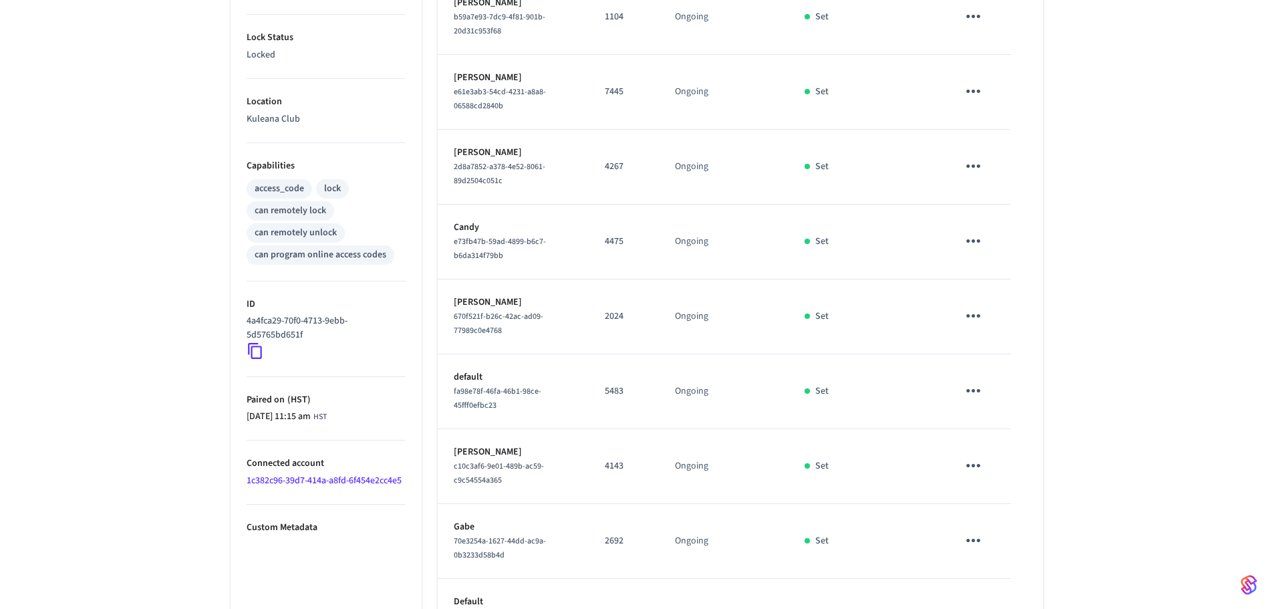
click at [969, 463] on icon "sticky table" at bounding box center [973, 465] width 21 height 21
click at [1005, 550] on li "Delete" at bounding box center [1006, 540] width 64 height 35
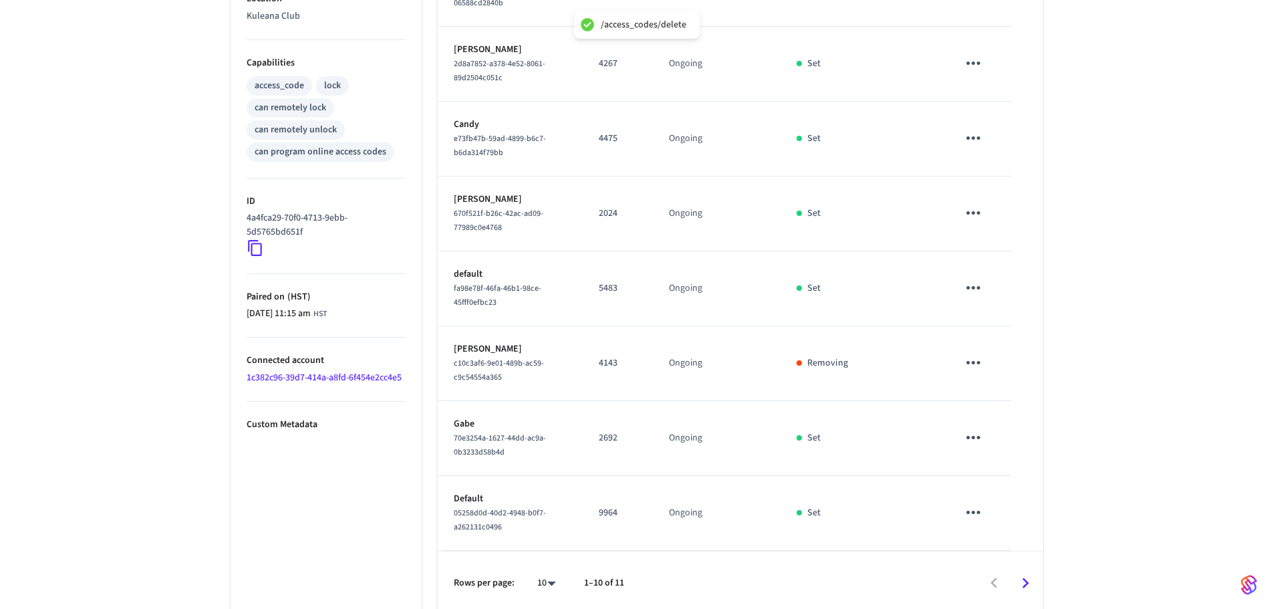
scroll to position [511, 0]
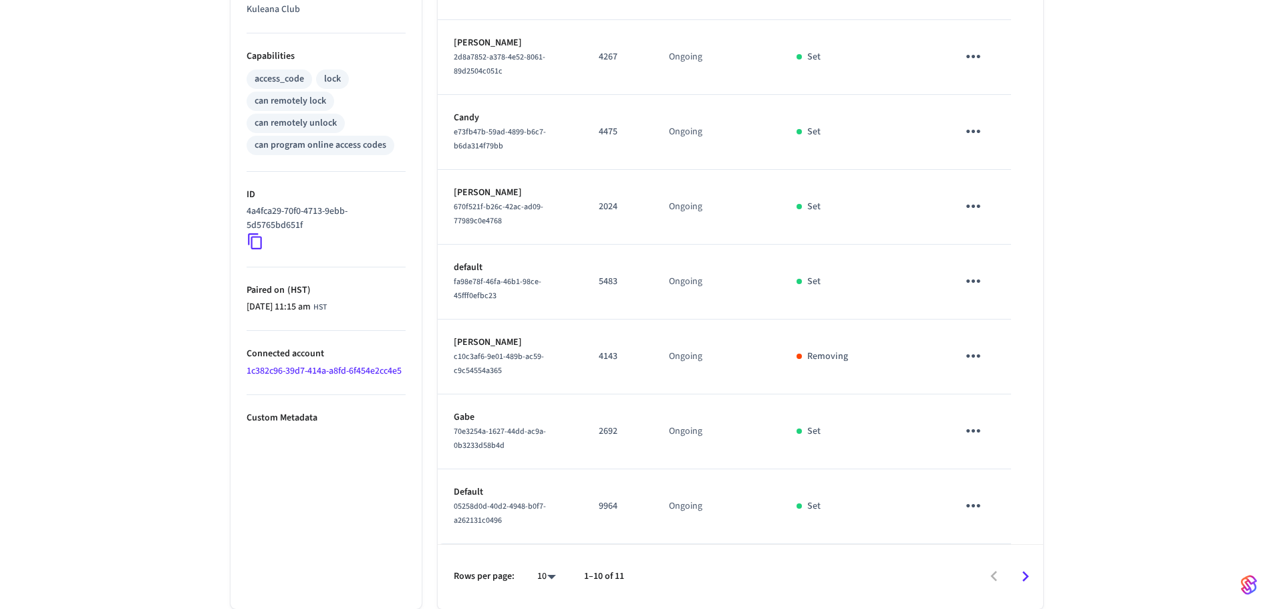
click at [981, 434] on icon "sticky table" at bounding box center [973, 430] width 21 height 21
click at [1019, 507] on li "Delete" at bounding box center [1006, 506] width 64 height 35
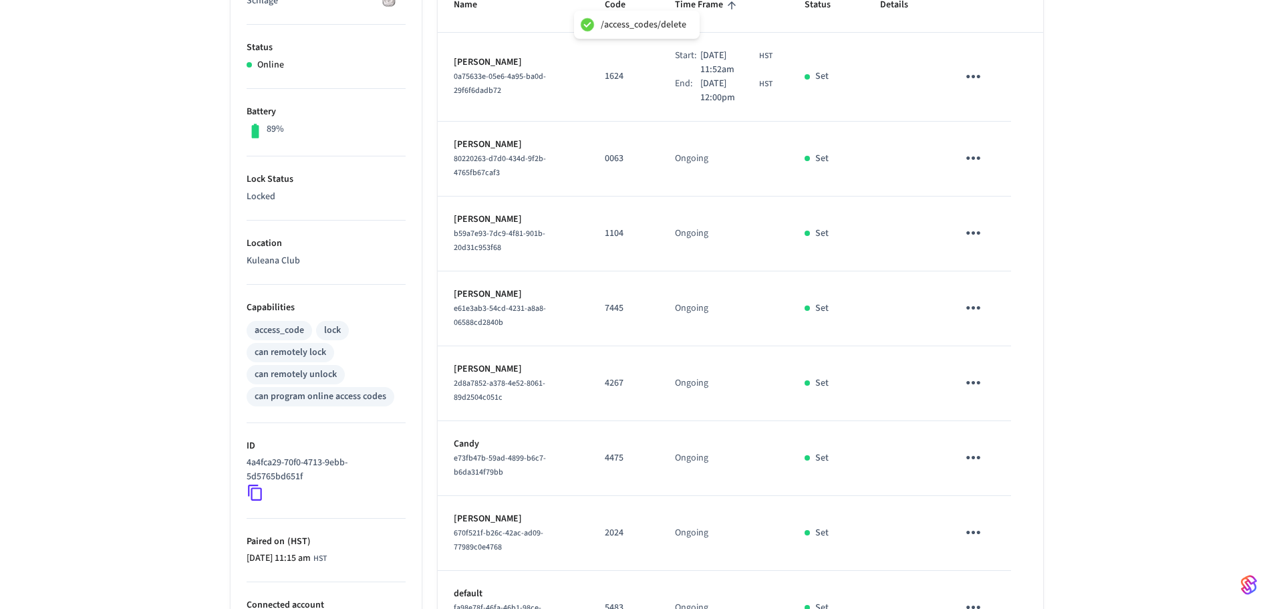
scroll to position [243, 0]
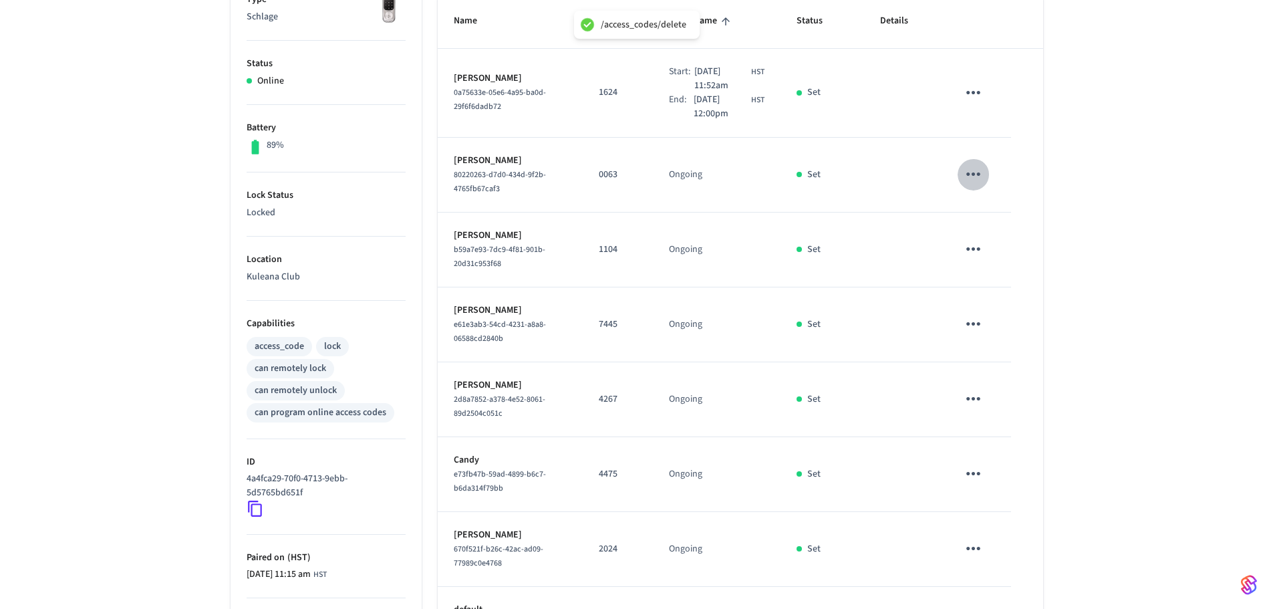
click at [975, 174] on icon "sticky table" at bounding box center [974, 173] width 14 height 3
click at [1013, 239] on li "Delete" at bounding box center [1009, 240] width 64 height 35
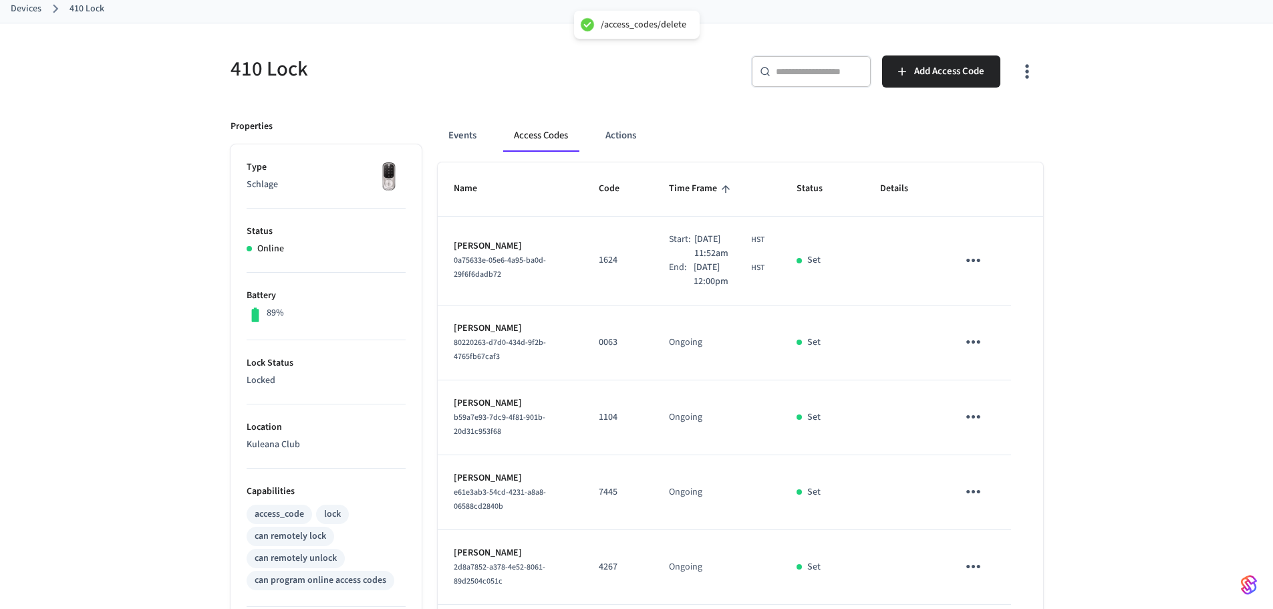
scroll to position [0, 0]
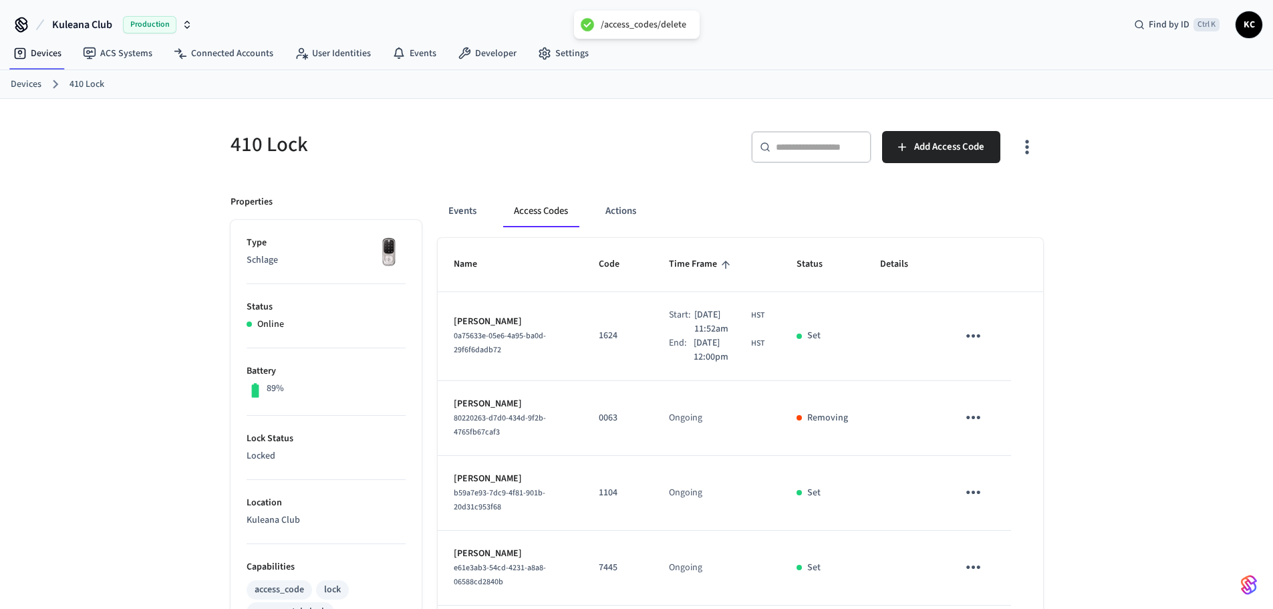
click at [32, 83] on link "Devices" at bounding box center [26, 85] width 31 height 14
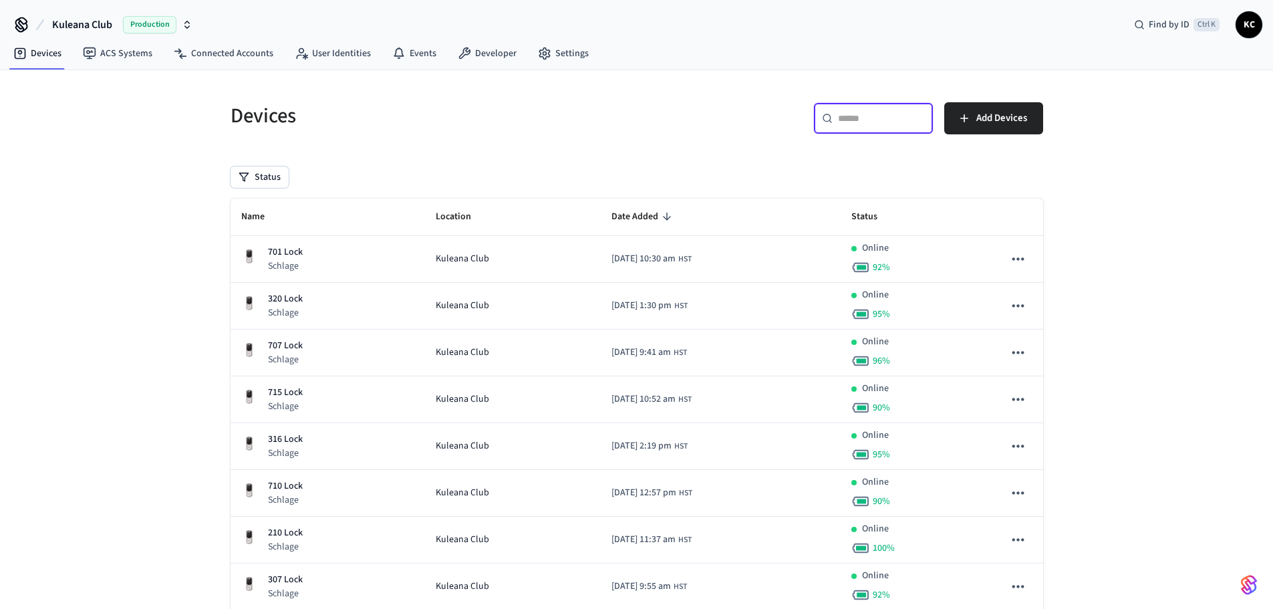
click at [867, 118] on input "text" at bounding box center [881, 118] width 87 height 13
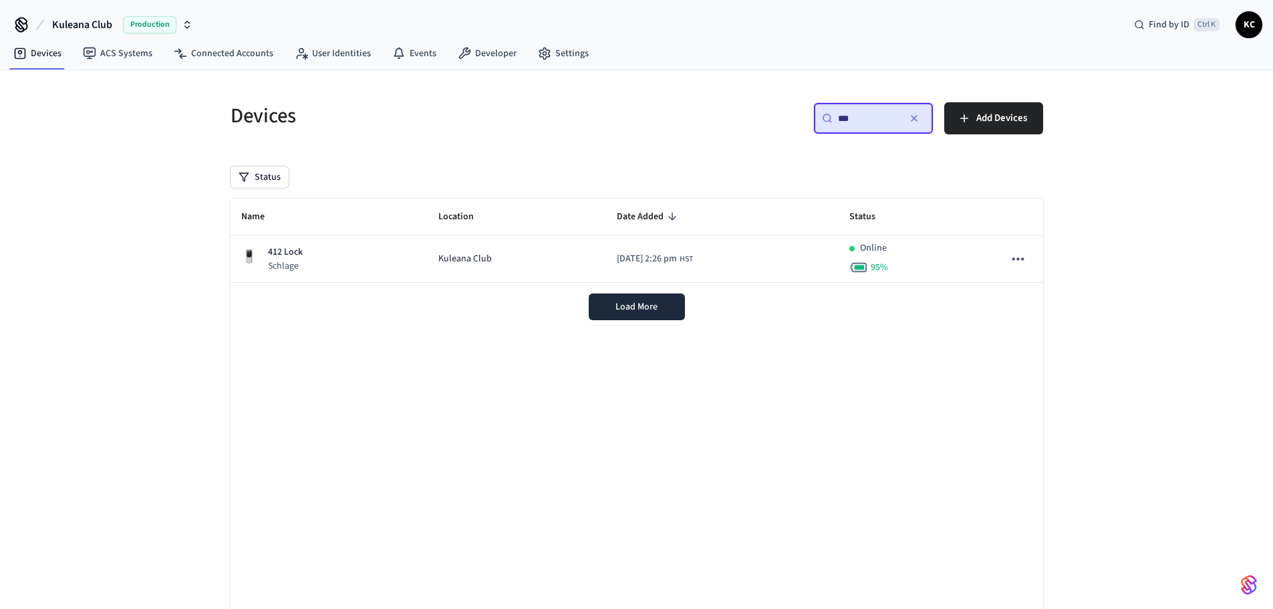
type input "***"
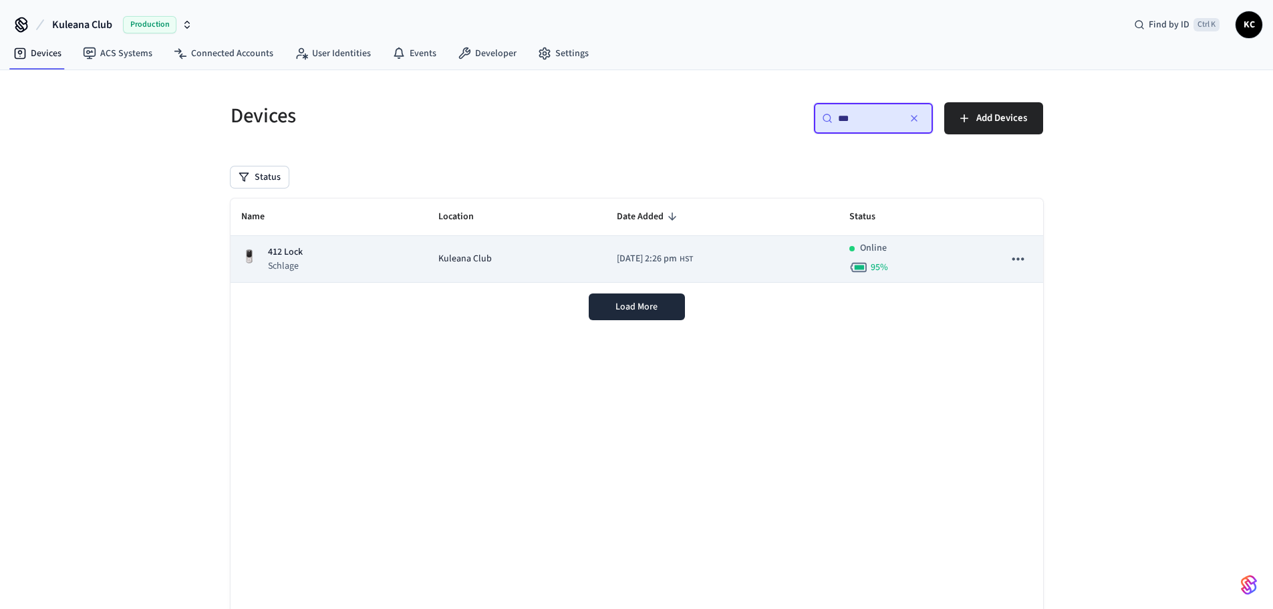
click at [495, 269] on td "Kuleana Club" at bounding box center [517, 259] width 178 height 47
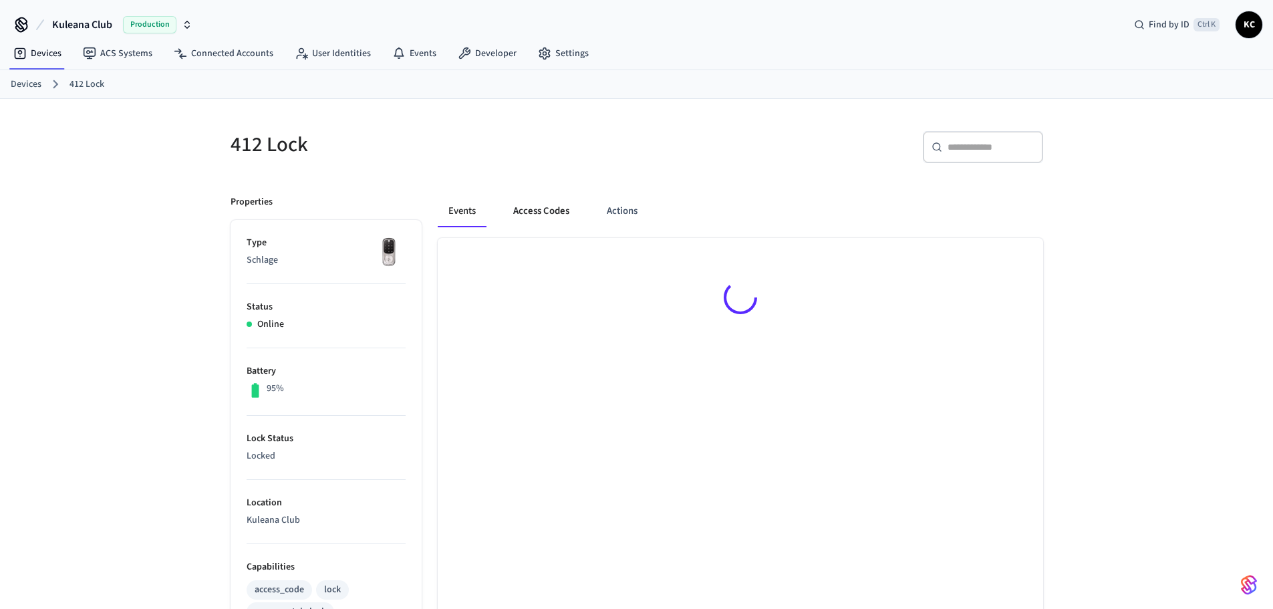
click at [547, 207] on button "Access Codes" at bounding box center [542, 211] width 78 height 32
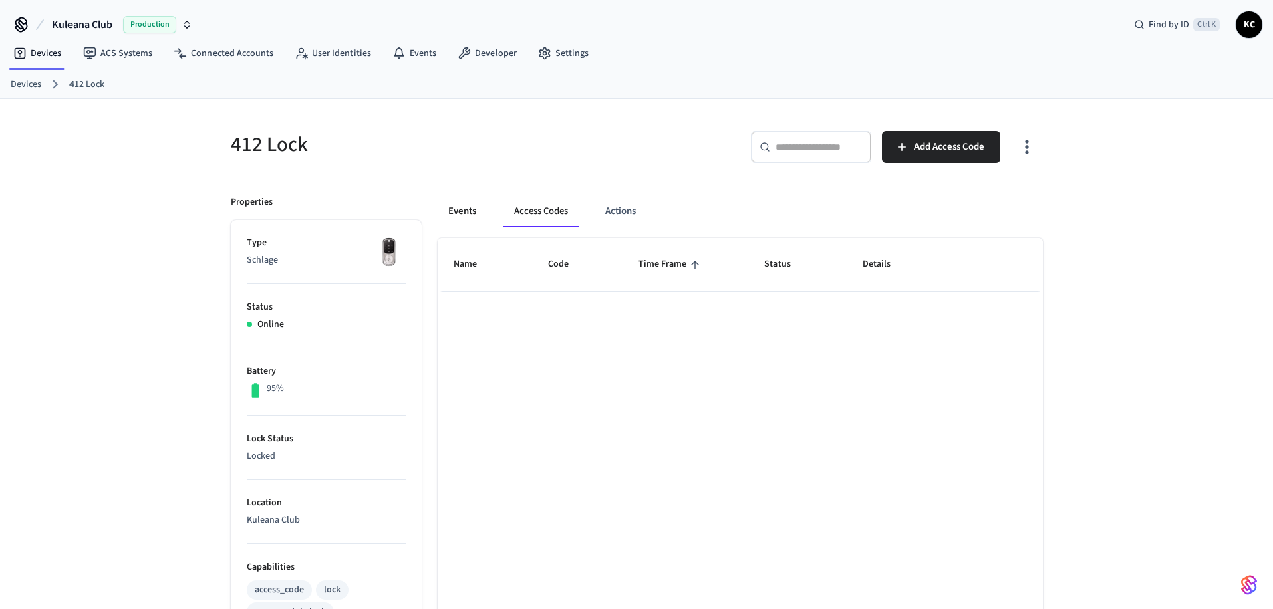
click at [476, 212] on button "Events" at bounding box center [462, 211] width 49 height 32
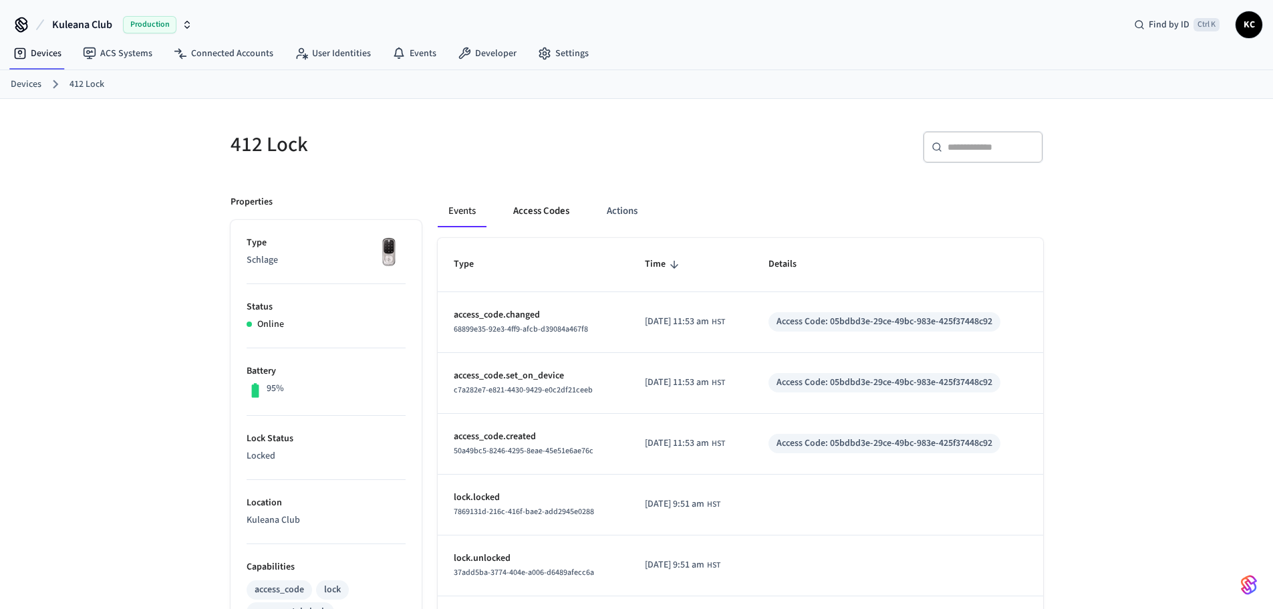
click at [535, 214] on button "Access Codes" at bounding box center [542, 211] width 78 height 32
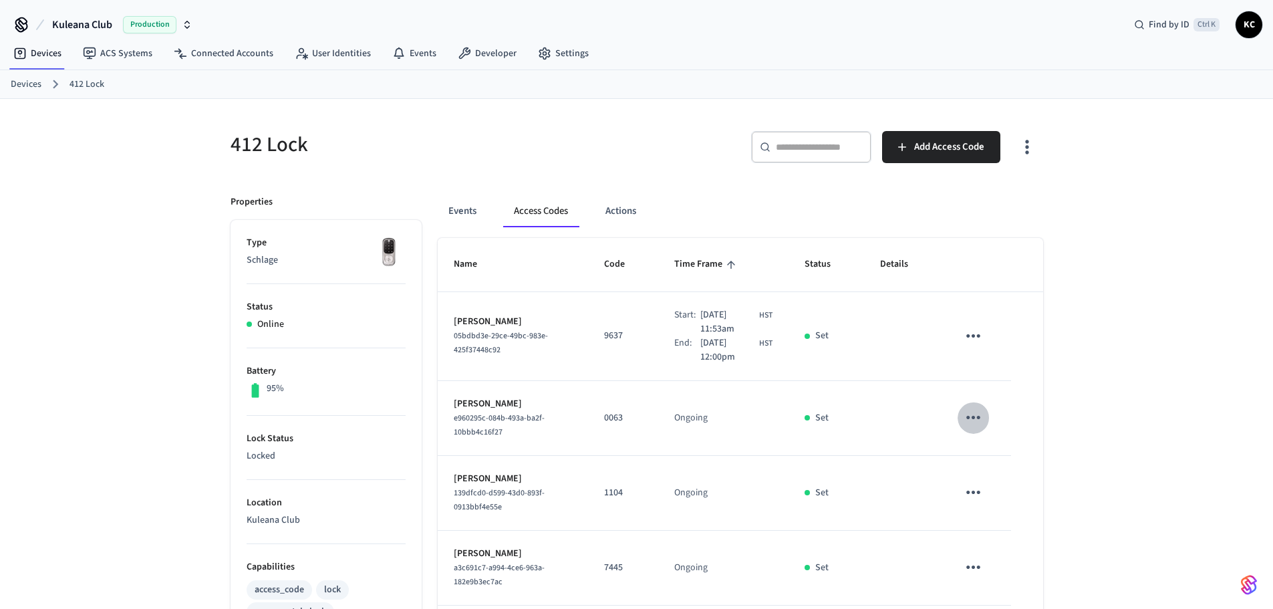
click at [975, 417] on icon "sticky table" at bounding box center [974, 417] width 14 height 3
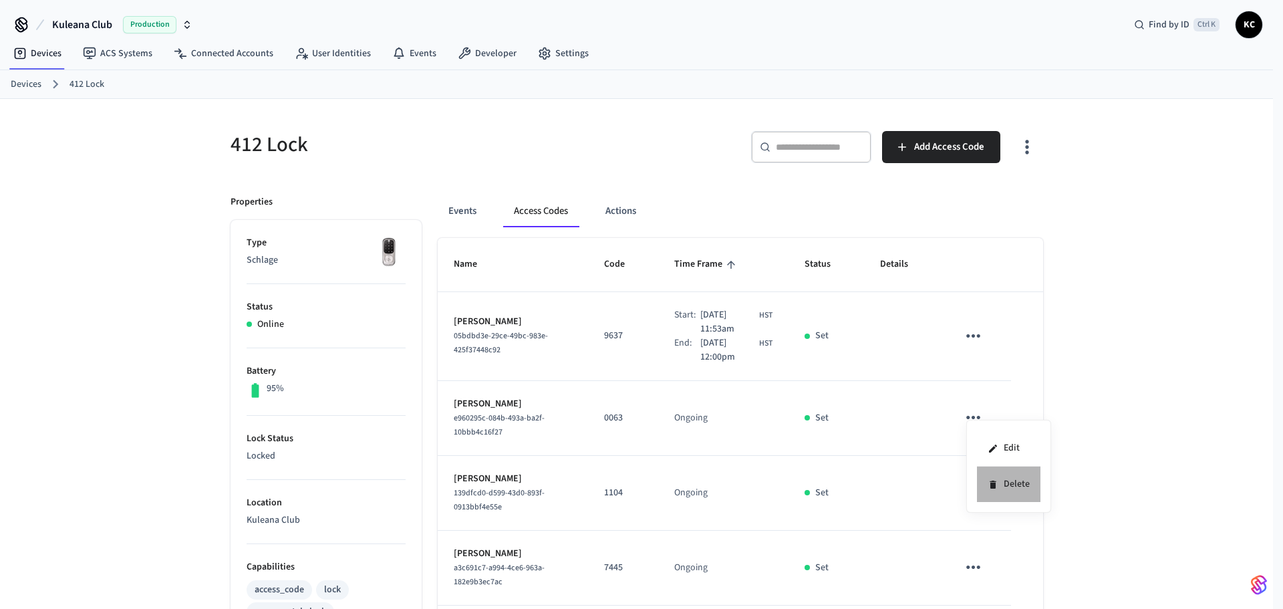
click at [1009, 479] on li "Delete" at bounding box center [1009, 484] width 64 height 35
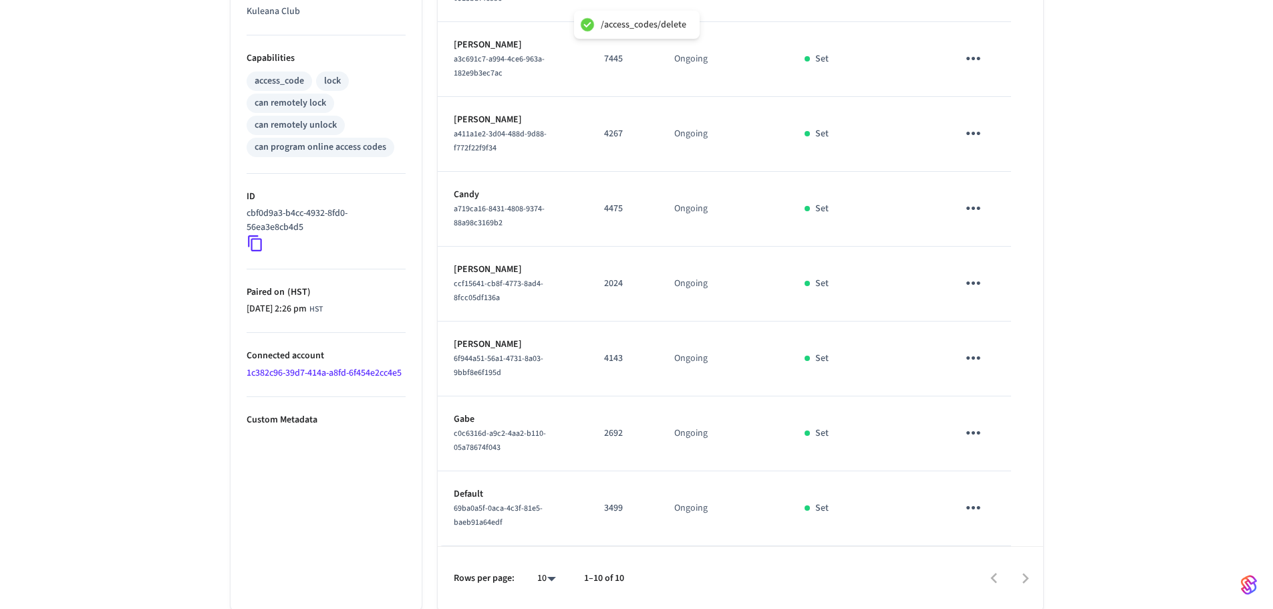
scroll to position [511, 0]
click at [973, 360] on icon "sticky table" at bounding box center [973, 356] width 21 height 21
click at [1027, 439] on li "Delete" at bounding box center [1006, 431] width 64 height 35
click at [983, 429] on icon "sticky table" at bounding box center [973, 430] width 21 height 21
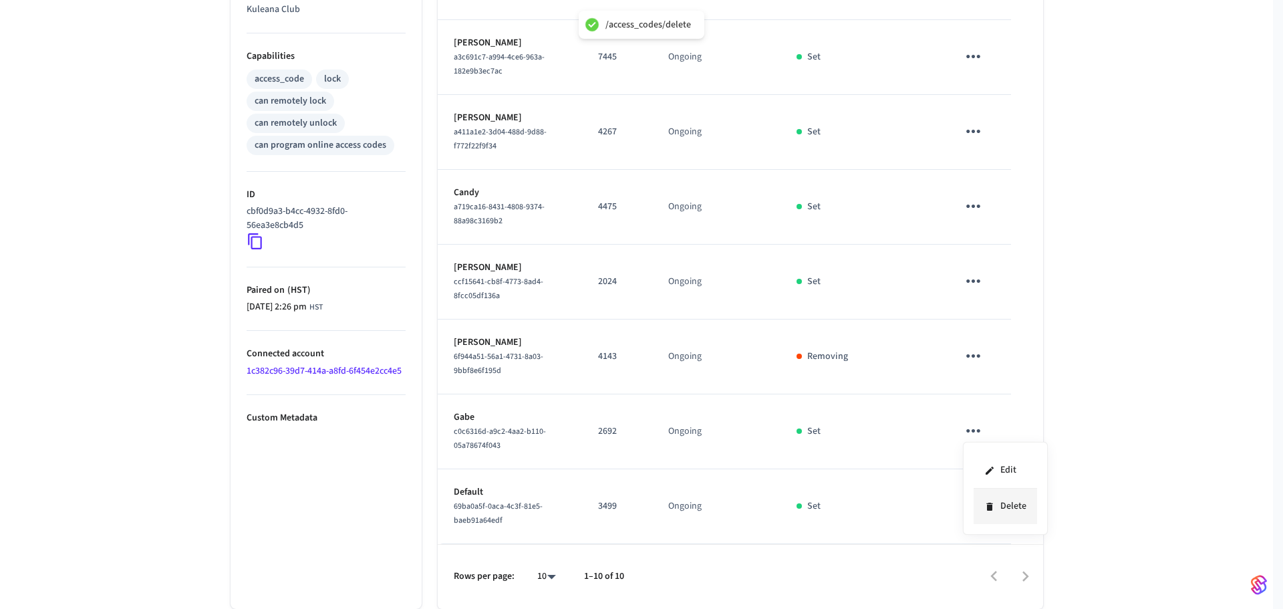
click at [1017, 512] on li "Delete" at bounding box center [1006, 506] width 64 height 35
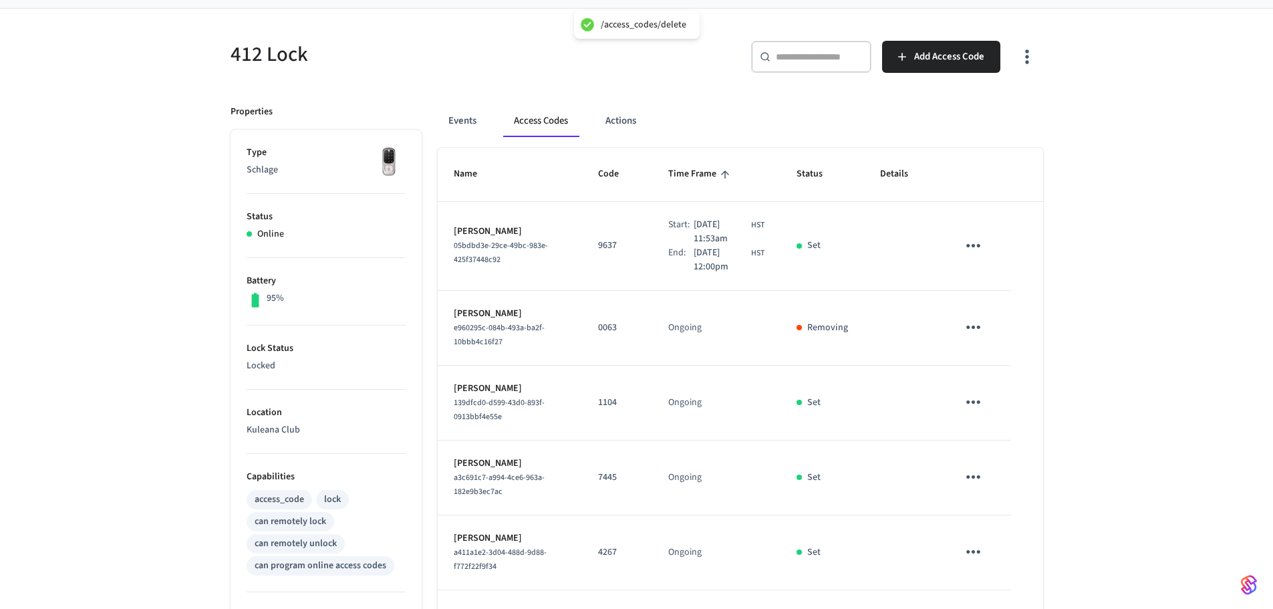
scroll to position [0, 0]
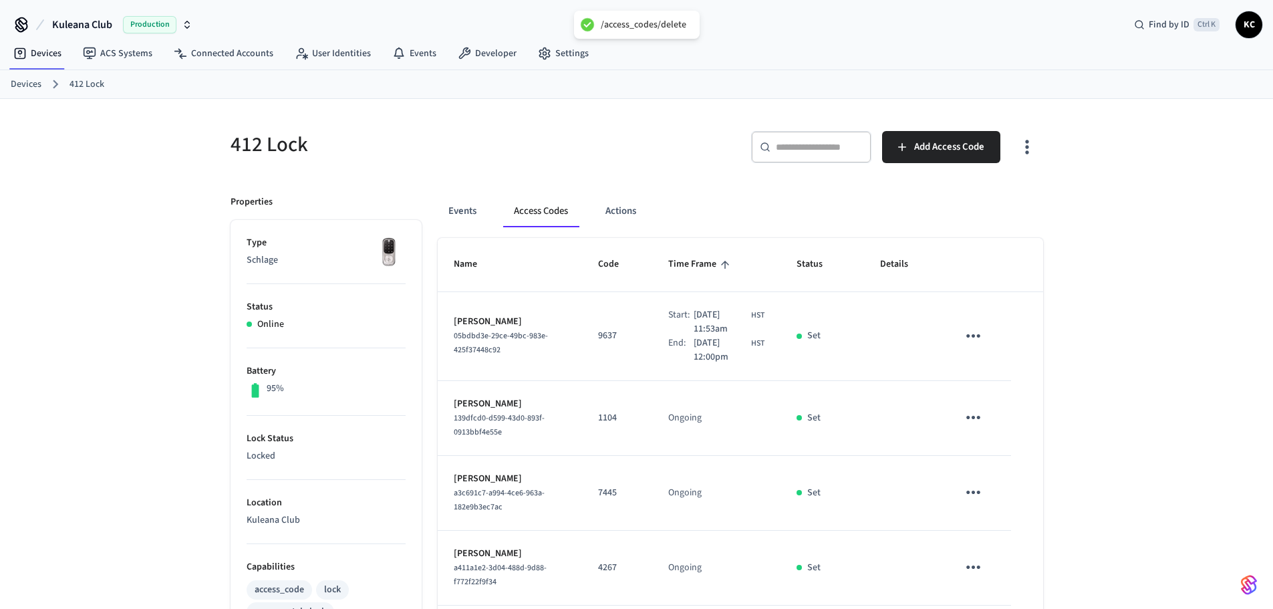
click at [23, 82] on link "Devices" at bounding box center [26, 85] width 31 height 14
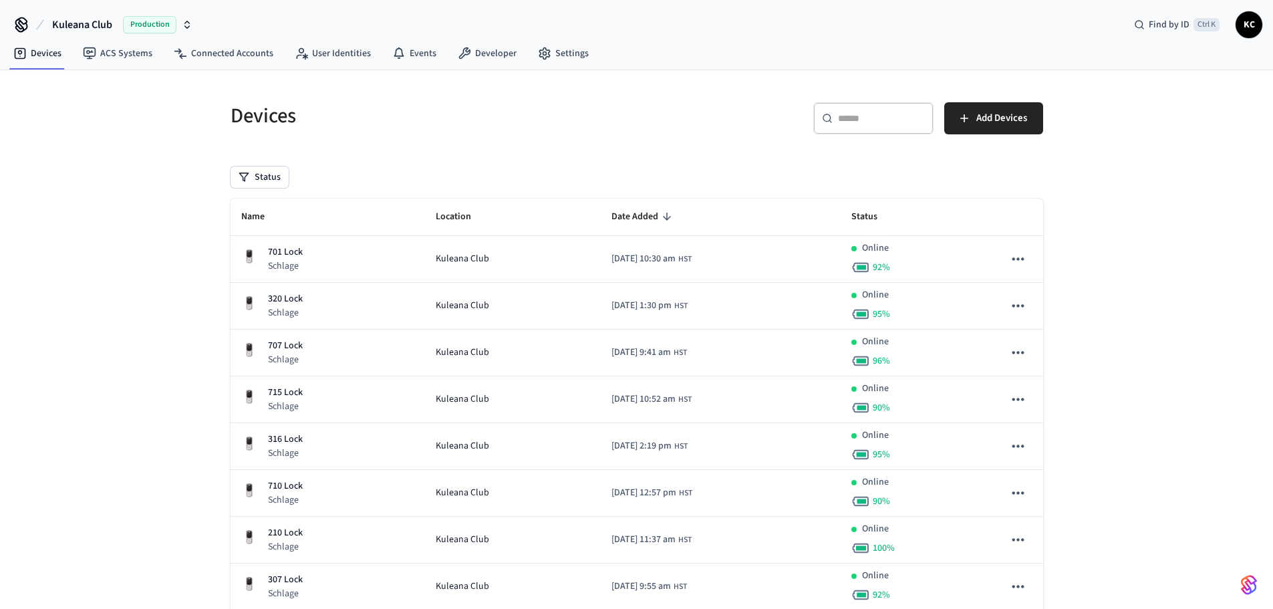
click at [842, 119] on input "text" at bounding box center [881, 118] width 87 height 13
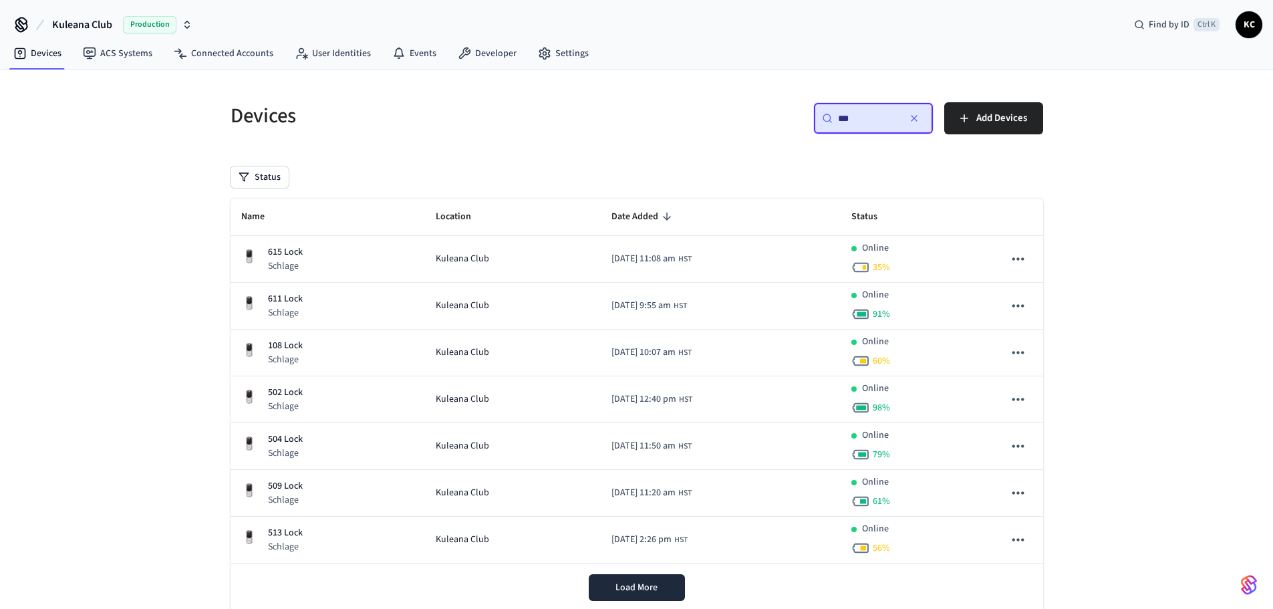
type input "***"
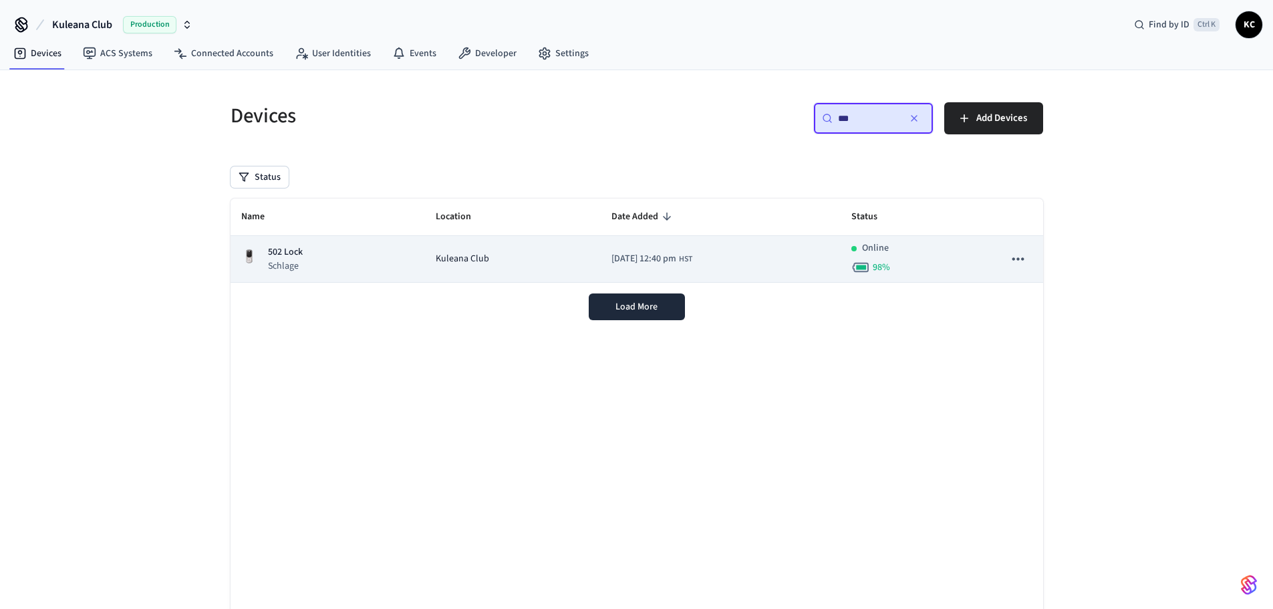
click at [366, 262] on div "502 Lock Schlage" at bounding box center [327, 258] width 173 height 27
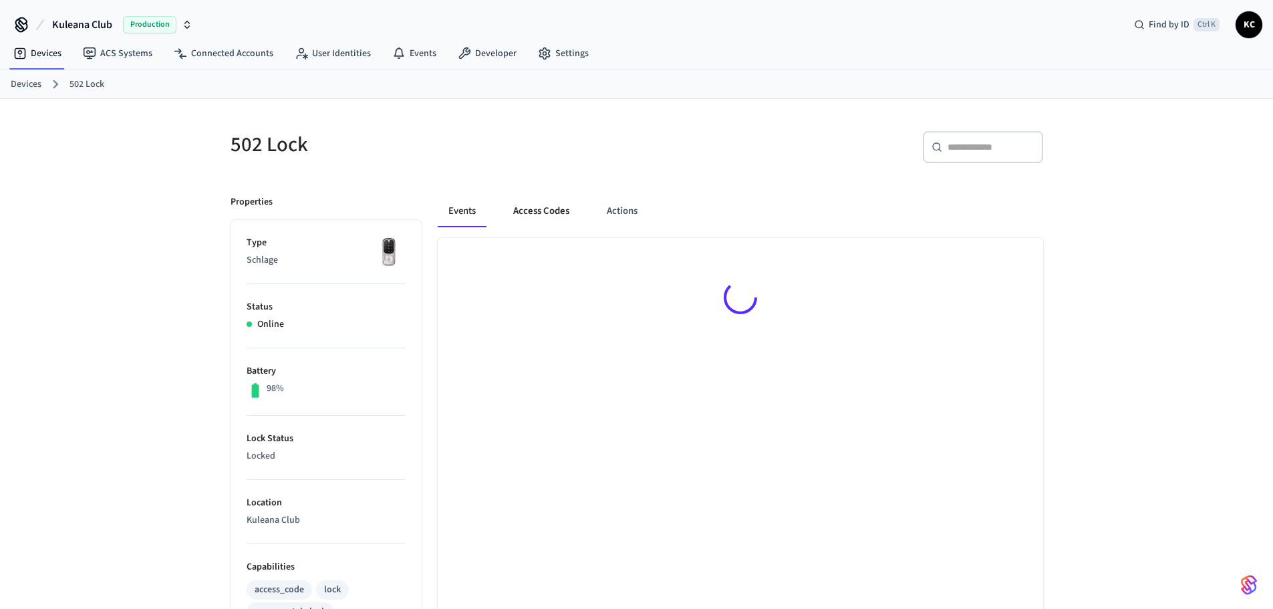
click at [534, 204] on button "Access Codes" at bounding box center [542, 211] width 78 height 32
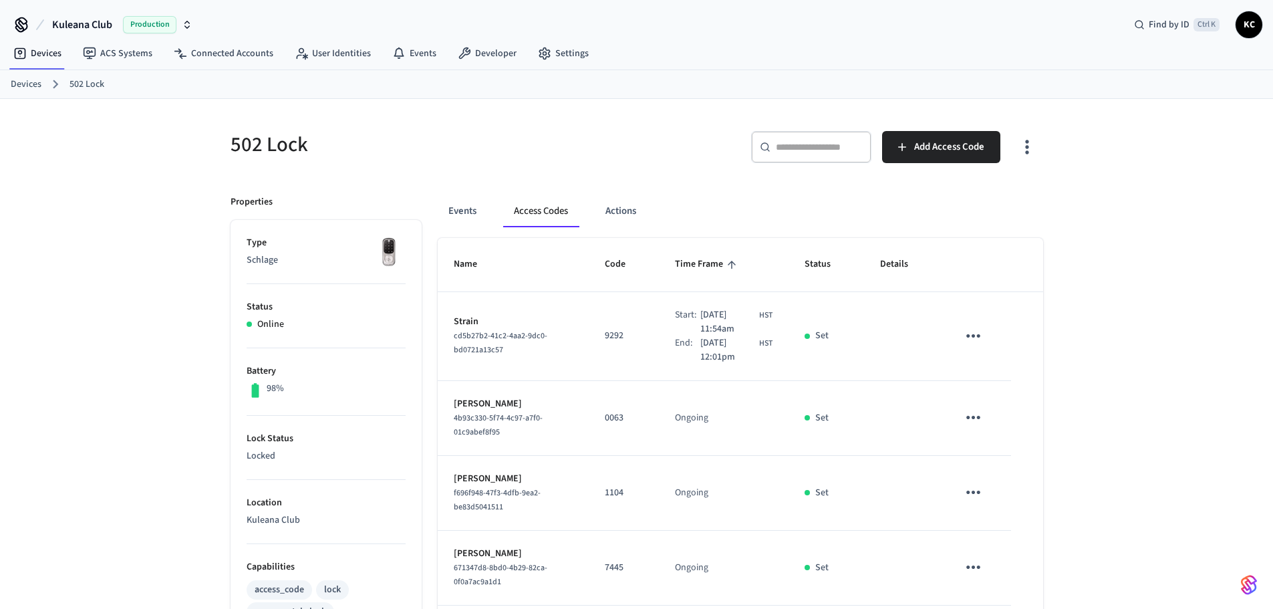
click at [981, 422] on icon "sticky table" at bounding box center [973, 417] width 21 height 21
click at [1026, 497] on li "Delete" at bounding box center [1006, 492] width 64 height 35
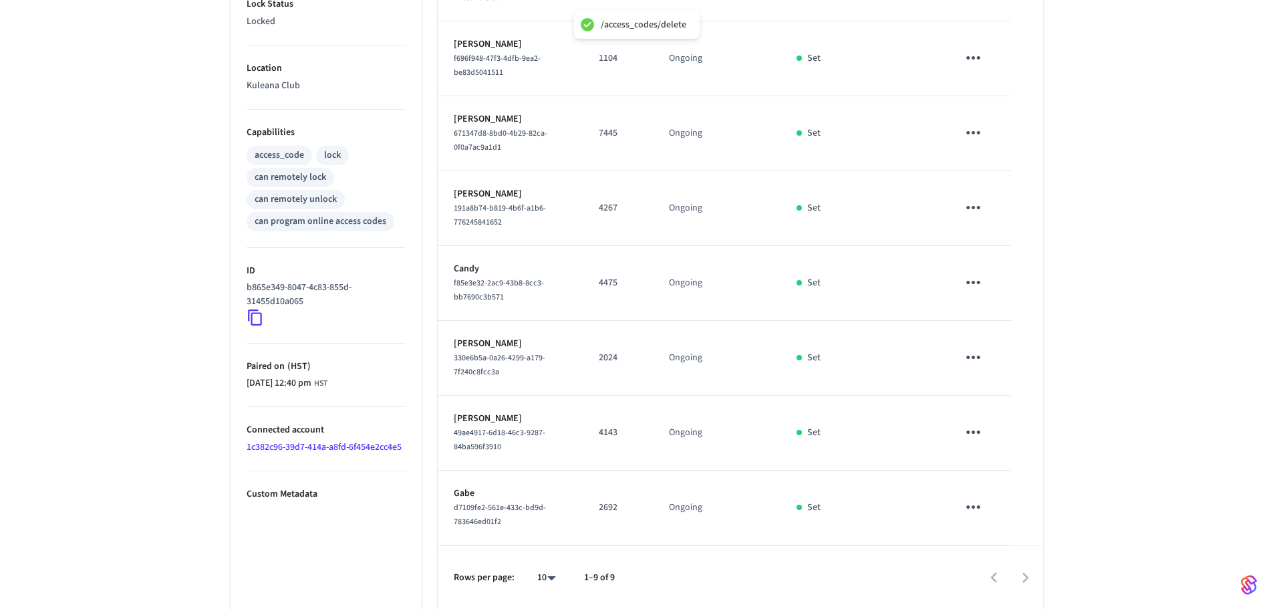
scroll to position [436, 0]
click at [976, 428] on icon "sticky table" at bounding box center [973, 430] width 21 height 21
click at [999, 499] on li "Delete" at bounding box center [1006, 506] width 64 height 35
click at [971, 505] on icon "sticky table" at bounding box center [973, 505] width 21 height 21
click at [1010, 576] on li "Delete" at bounding box center [1006, 569] width 64 height 35
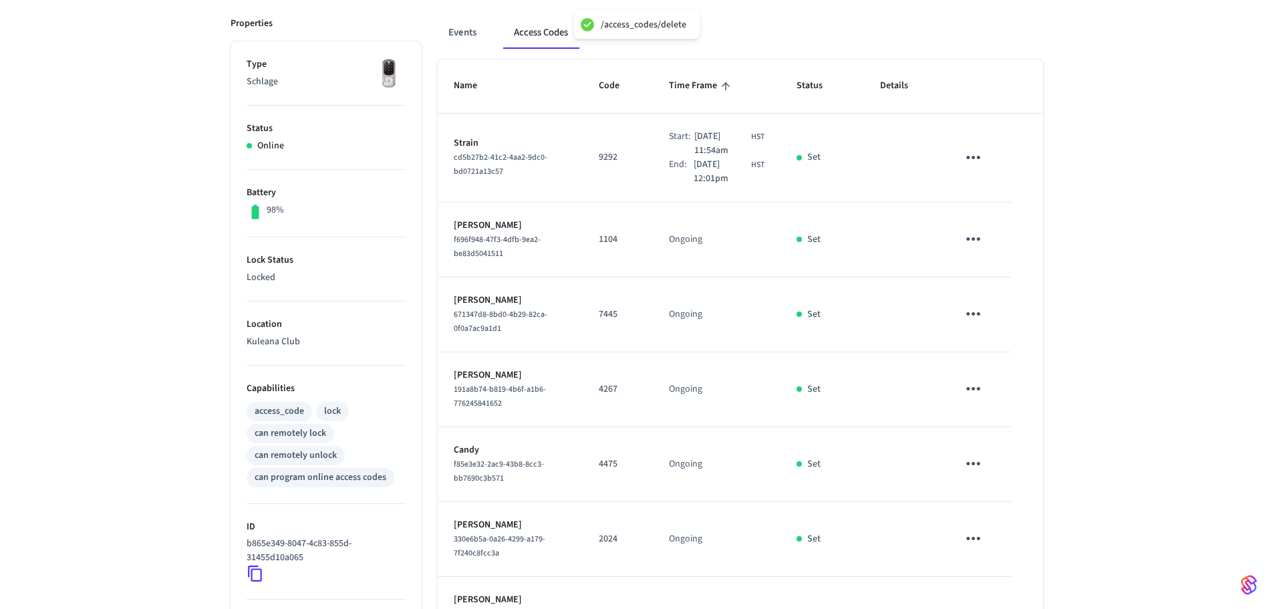
scroll to position [0, 0]
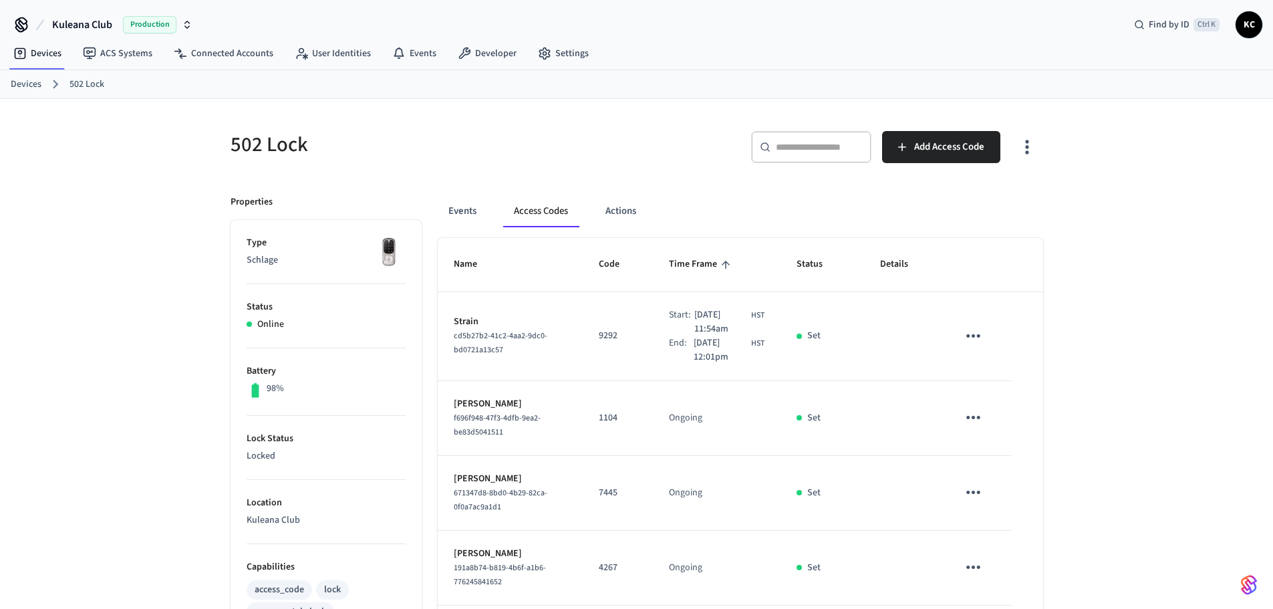
click at [24, 86] on link "Devices" at bounding box center [26, 85] width 31 height 14
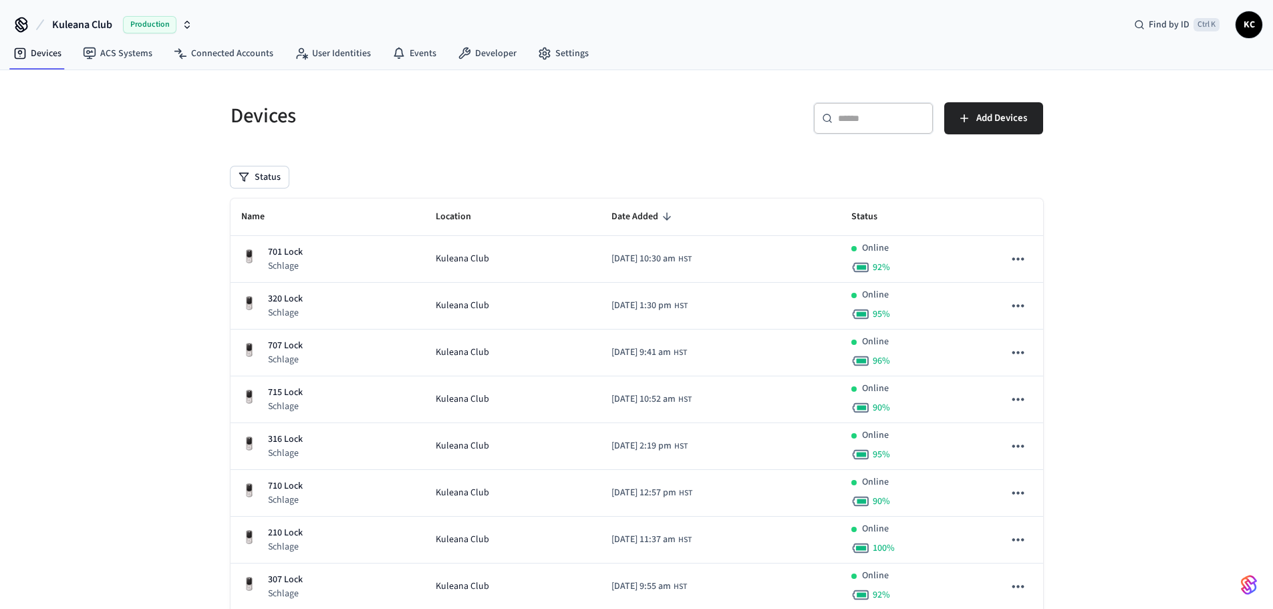
click at [854, 124] on input "text" at bounding box center [881, 118] width 87 height 13
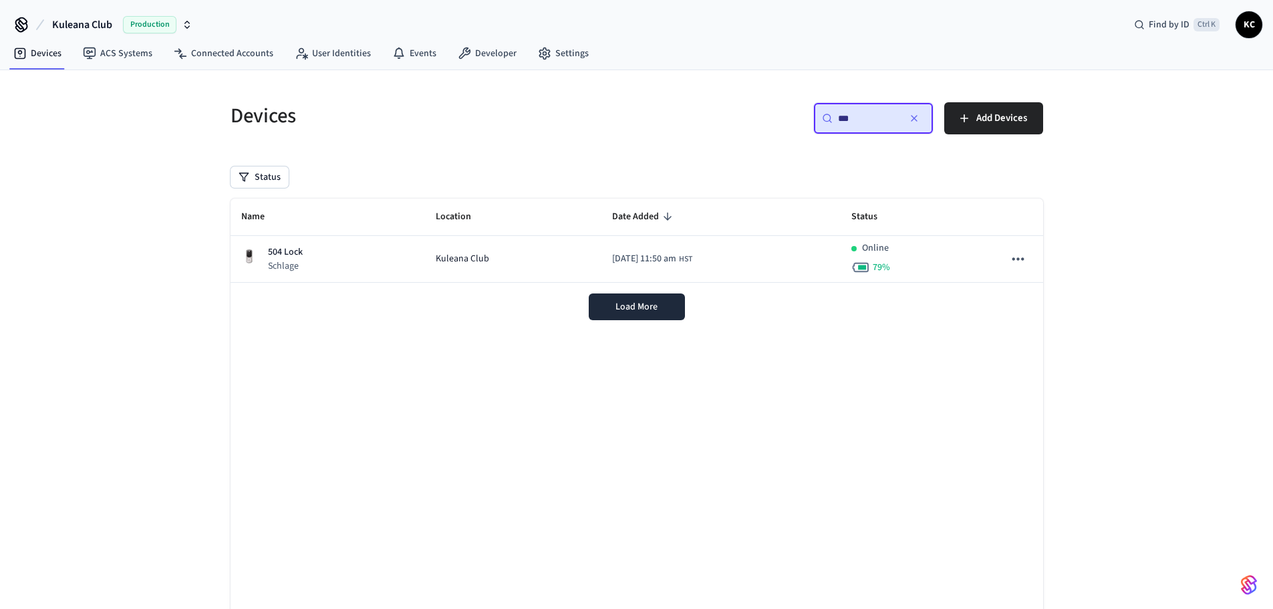
type input "***"
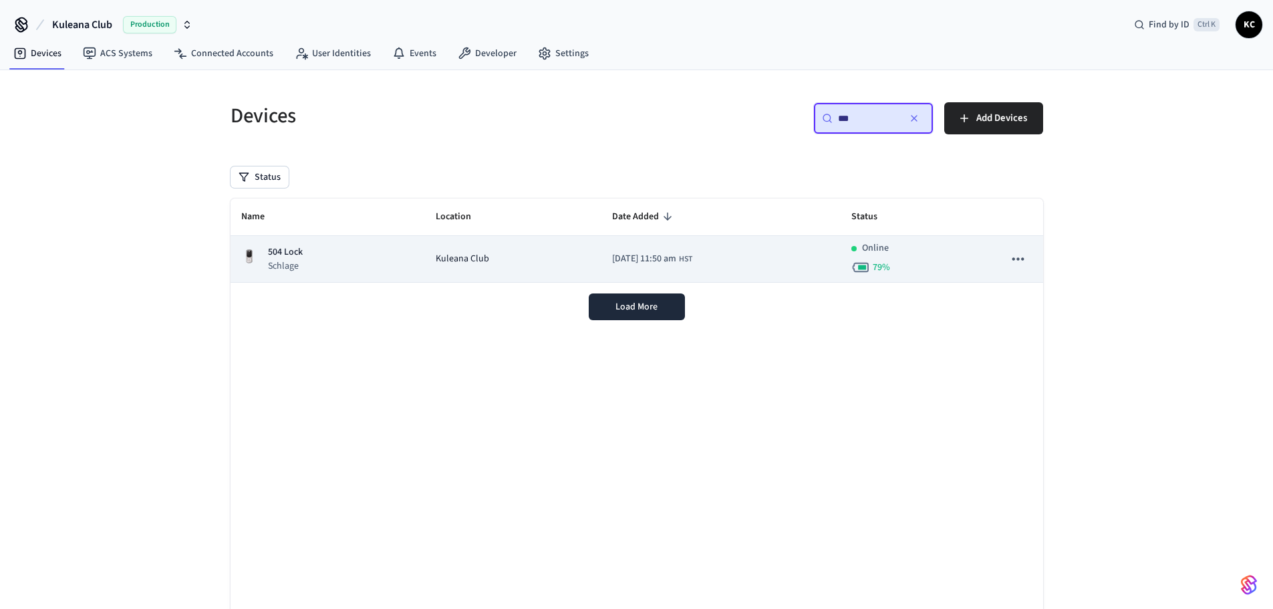
click at [407, 268] on td "504 Lock Schlage" at bounding box center [328, 259] width 195 height 47
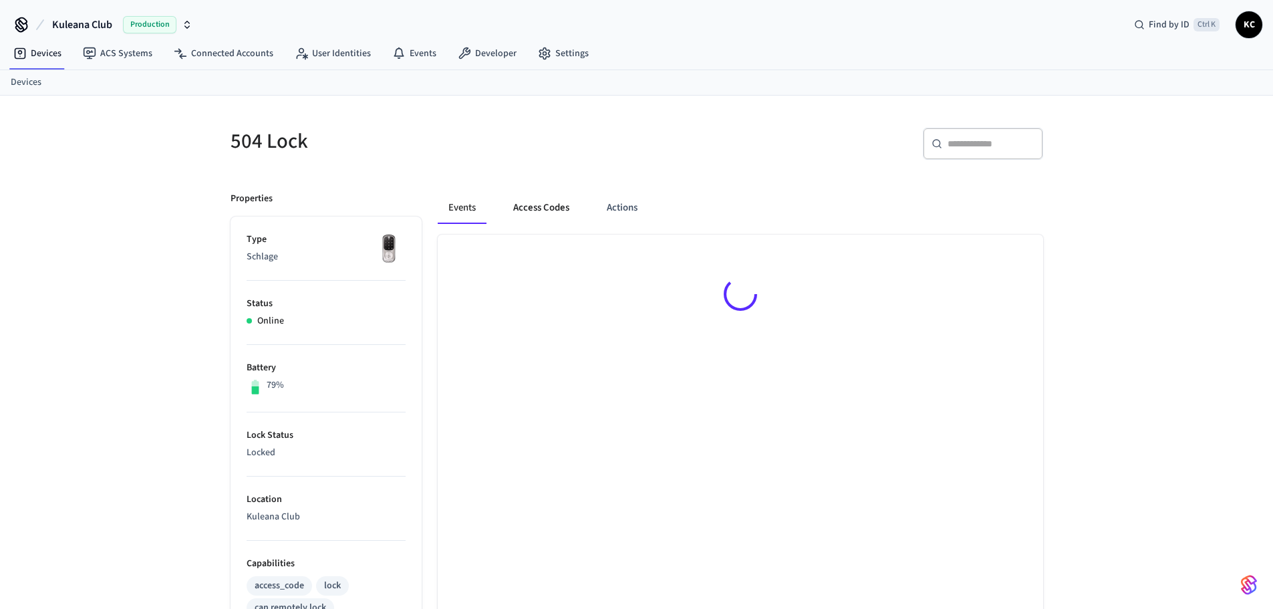
click at [528, 206] on button "Access Codes" at bounding box center [542, 208] width 78 height 32
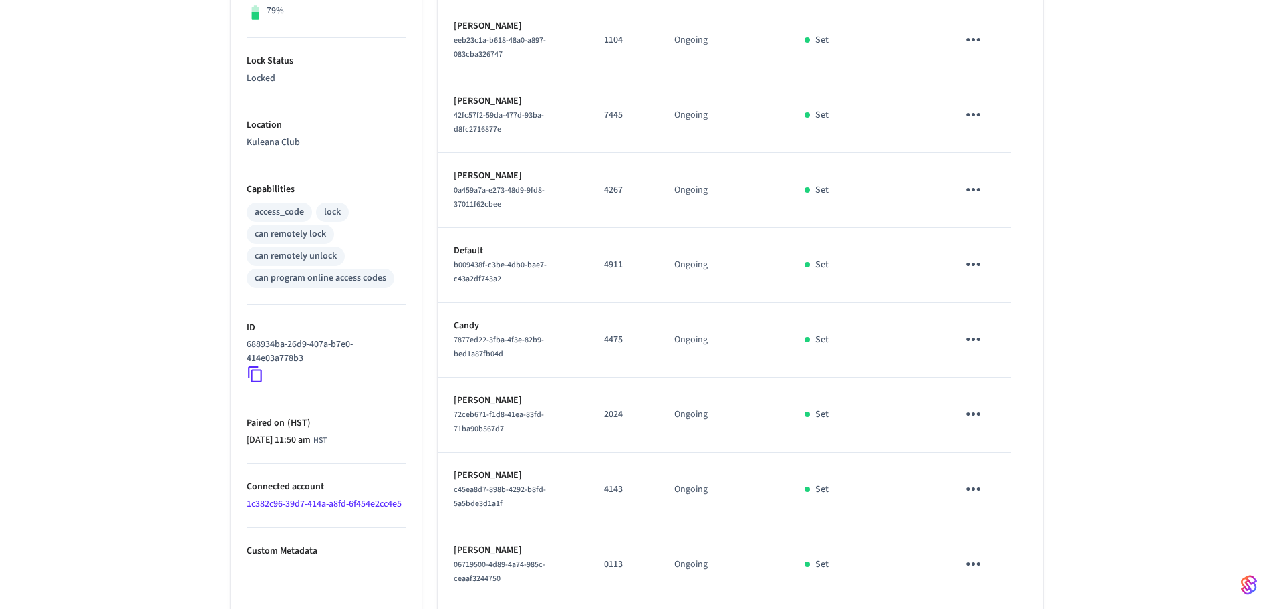
scroll to position [401, 0]
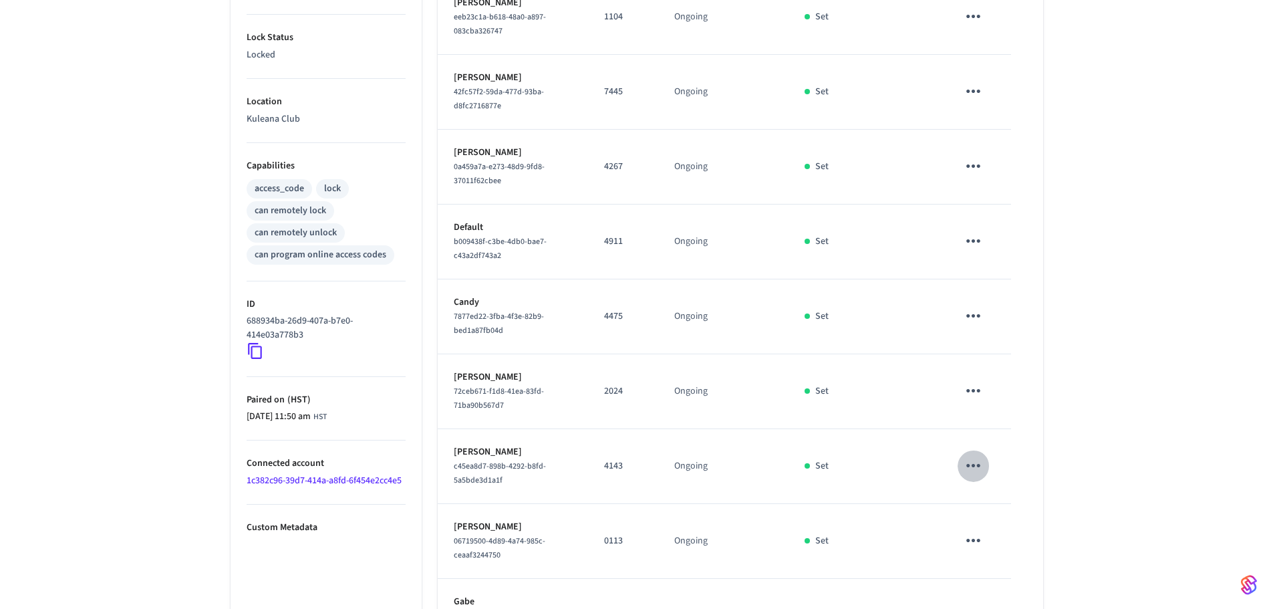
click at [975, 465] on icon "sticky table" at bounding box center [973, 465] width 21 height 21
click at [1012, 543] on li "Delete" at bounding box center [1006, 540] width 64 height 35
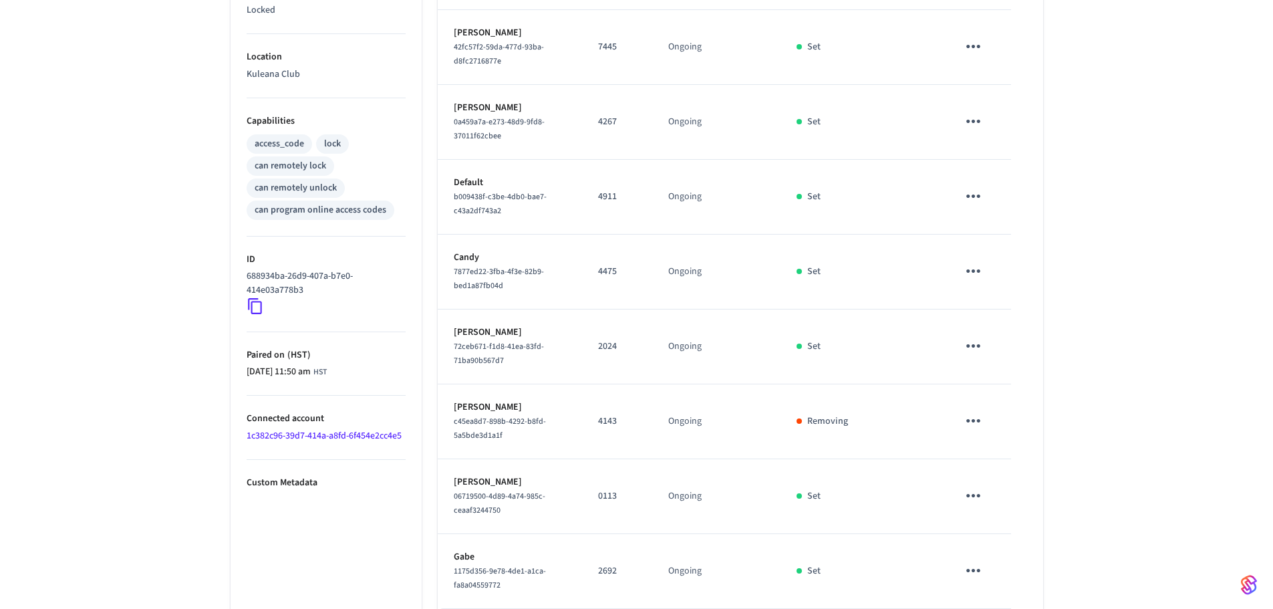
scroll to position [511, 0]
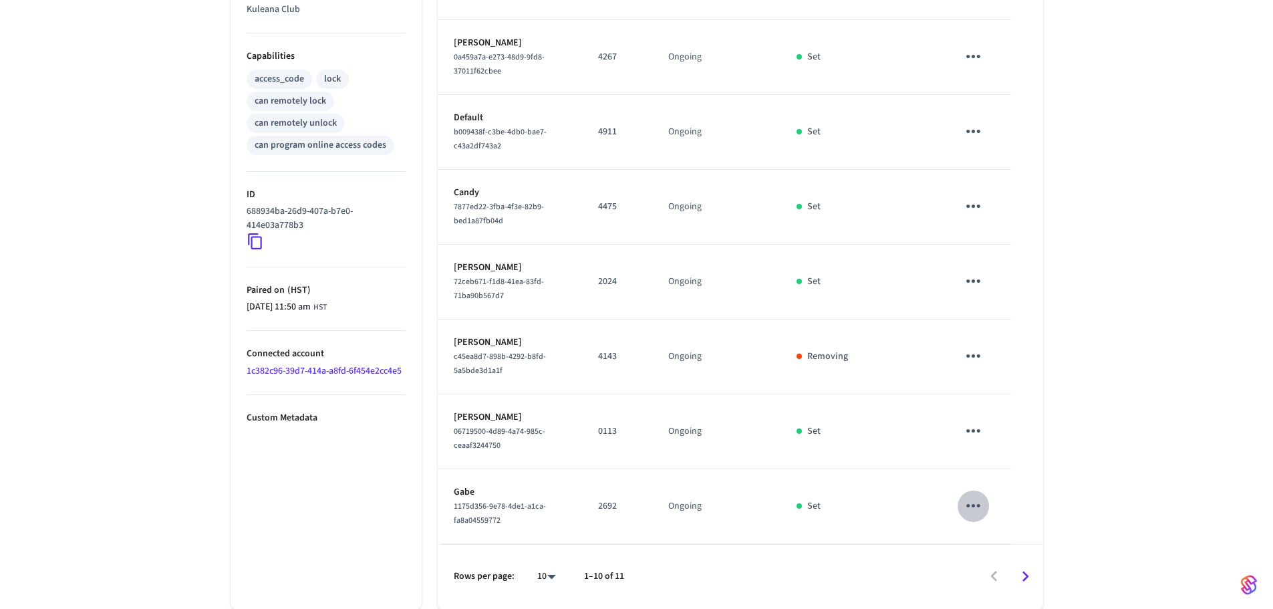
click at [979, 504] on icon "sticky table" at bounding box center [973, 505] width 21 height 21
click at [1008, 576] on li "Delete" at bounding box center [1006, 569] width 64 height 35
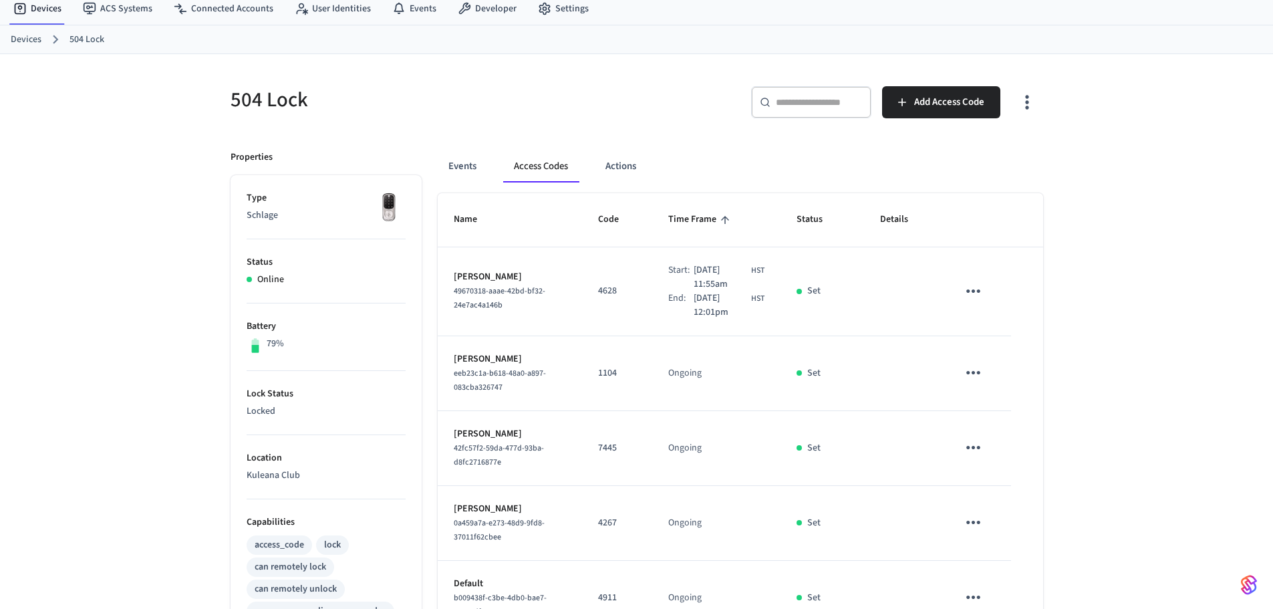
scroll to position [0, 0]
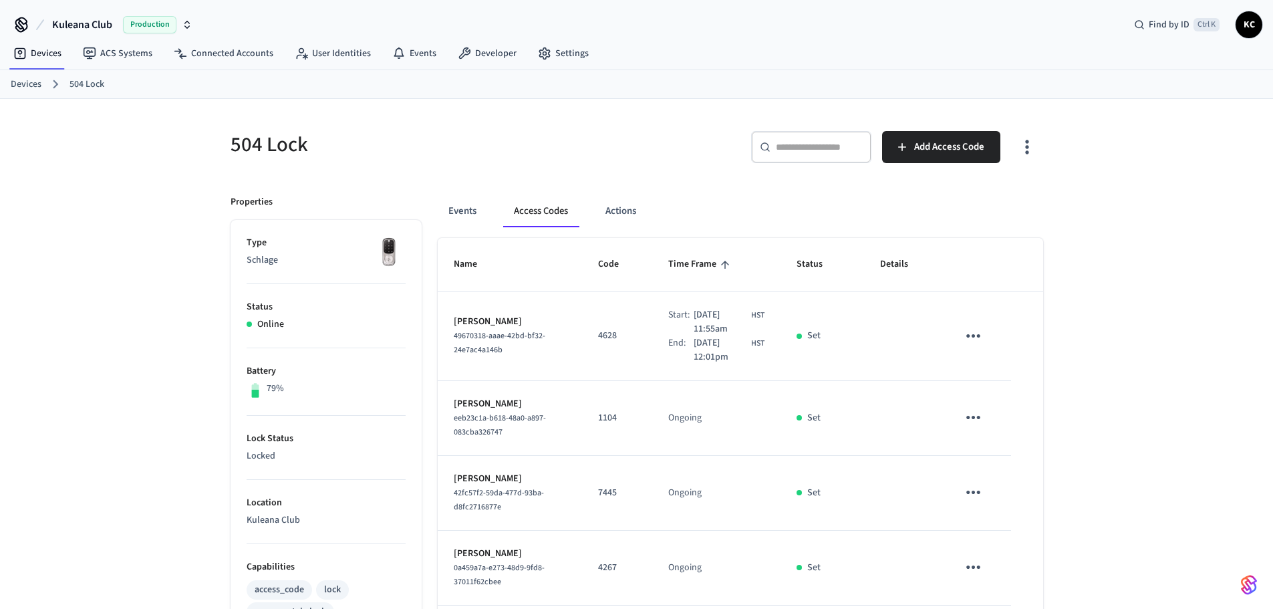
click at [33, 84] on link "Devices" at bounding box center [26, 85] width 31 height 14
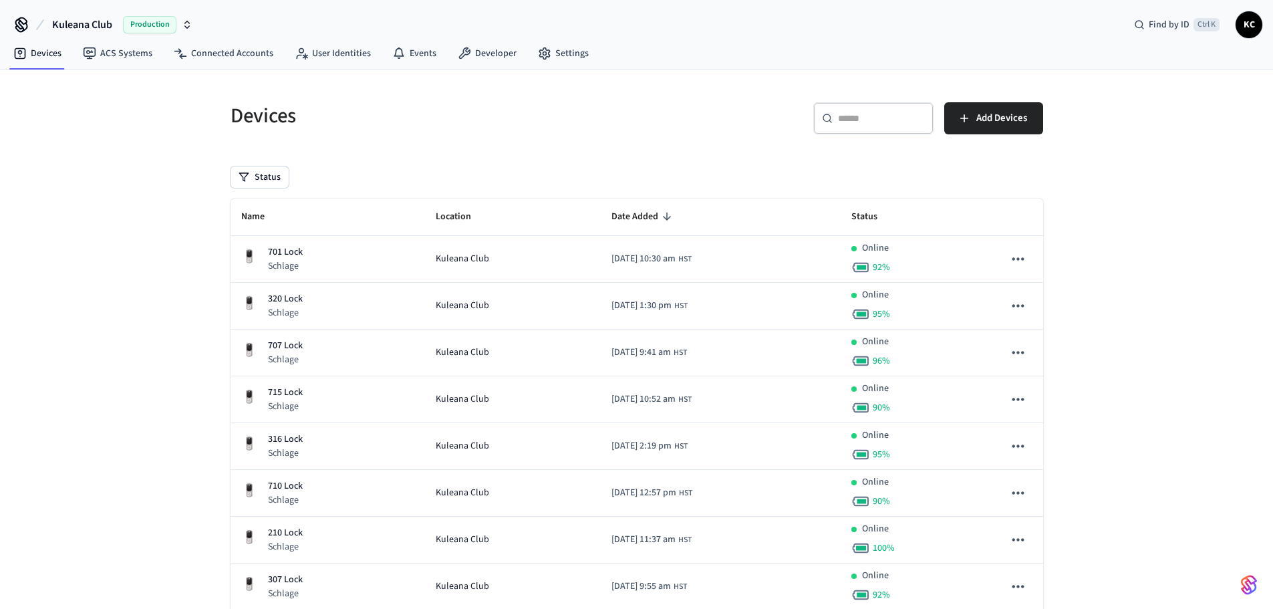
click at [848, 112] on input "text" at bounding box center [881, 118] width 87 height 13
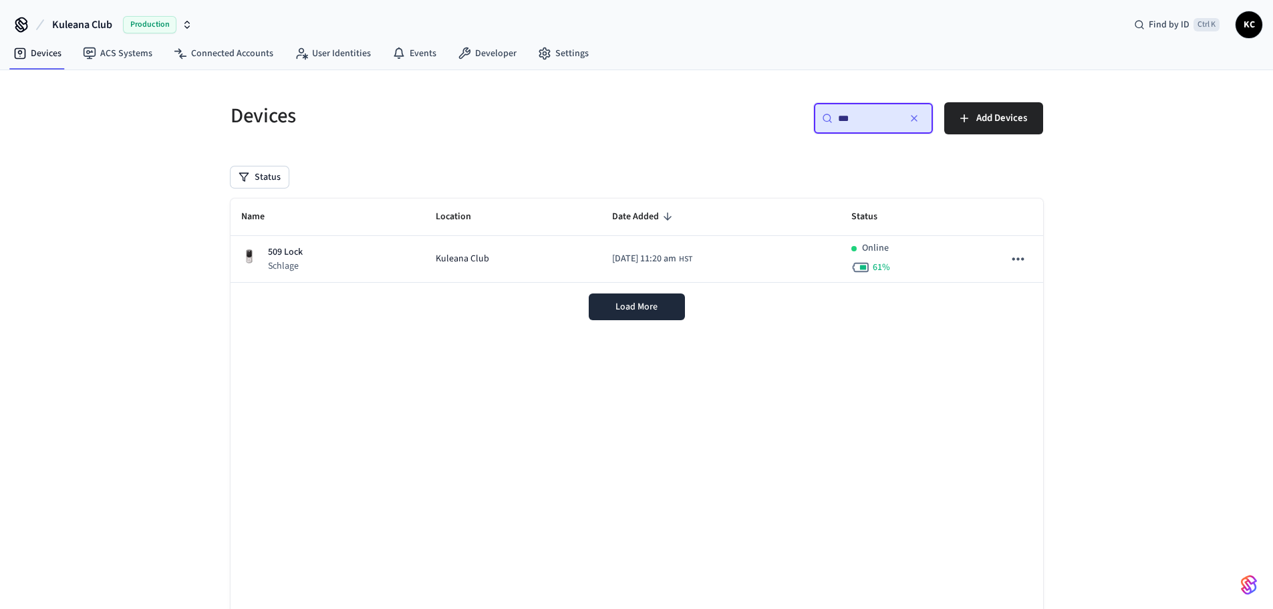
type input "***"
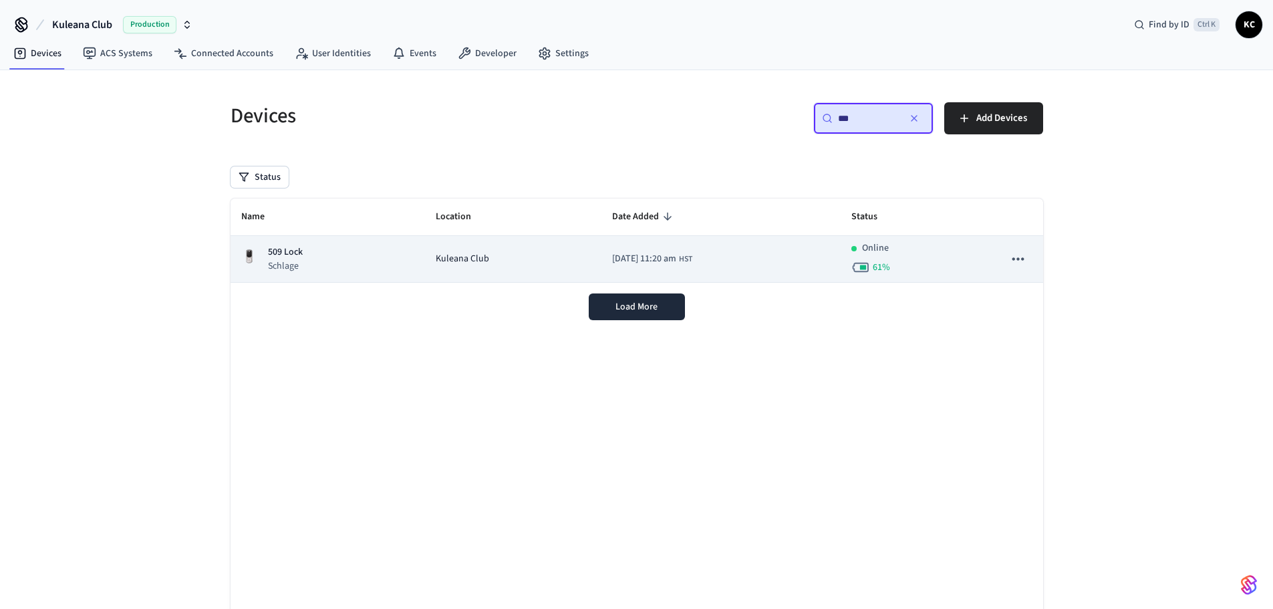
click at [558, 263] on div "Kuleana Club" at bounding box center [513, 259] width 155 height 14
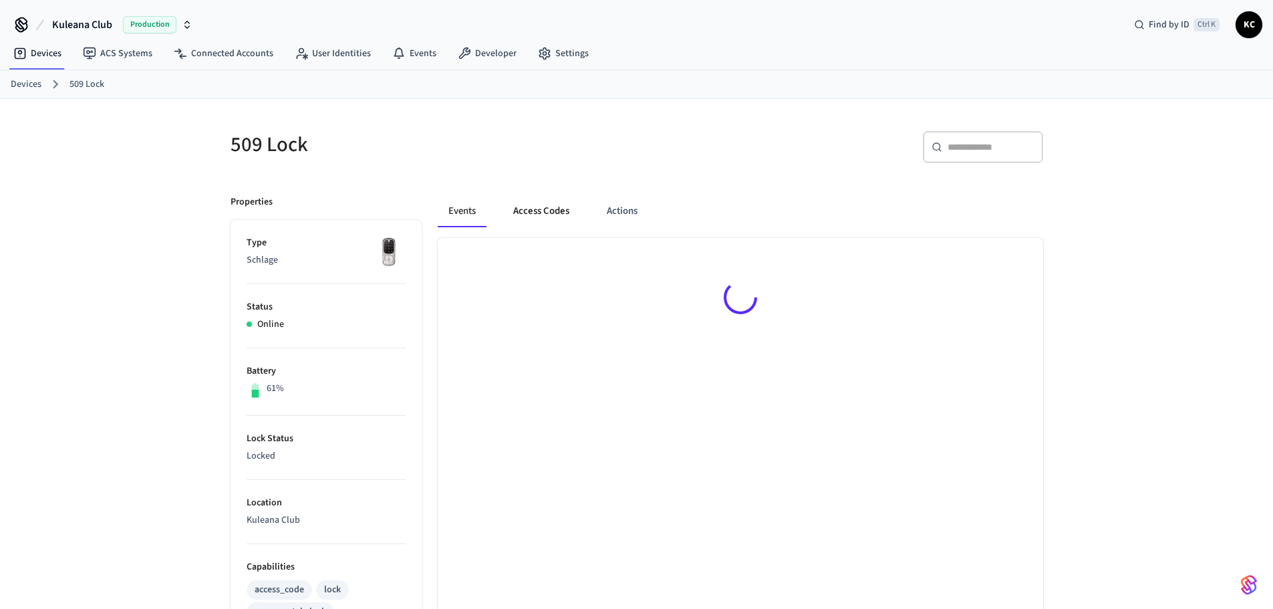
click at [531, 219] on button "Access Codes" at bounding box center [542, 211] width 78 height 32
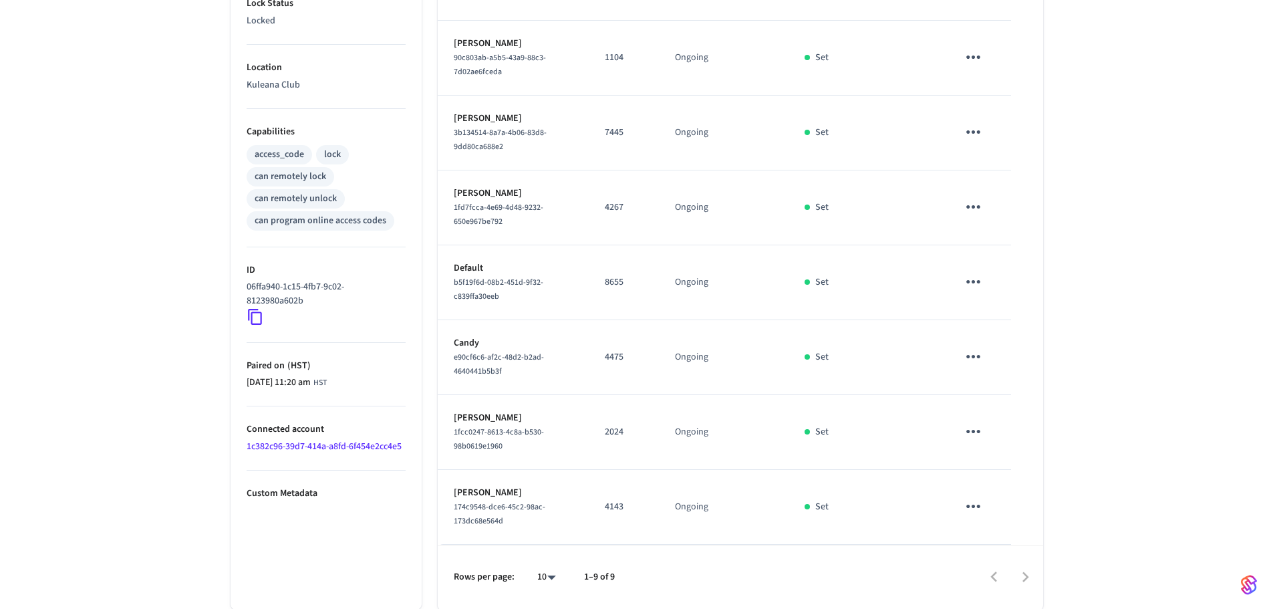
scroll to position [436, 0]
click at [981, 505] on icon "sticky table" at bounding box center [973, 505] width 21 height 21
click at [1015, 574] on li "Delete" at bounding box center [1006, 569] width 64 height 35
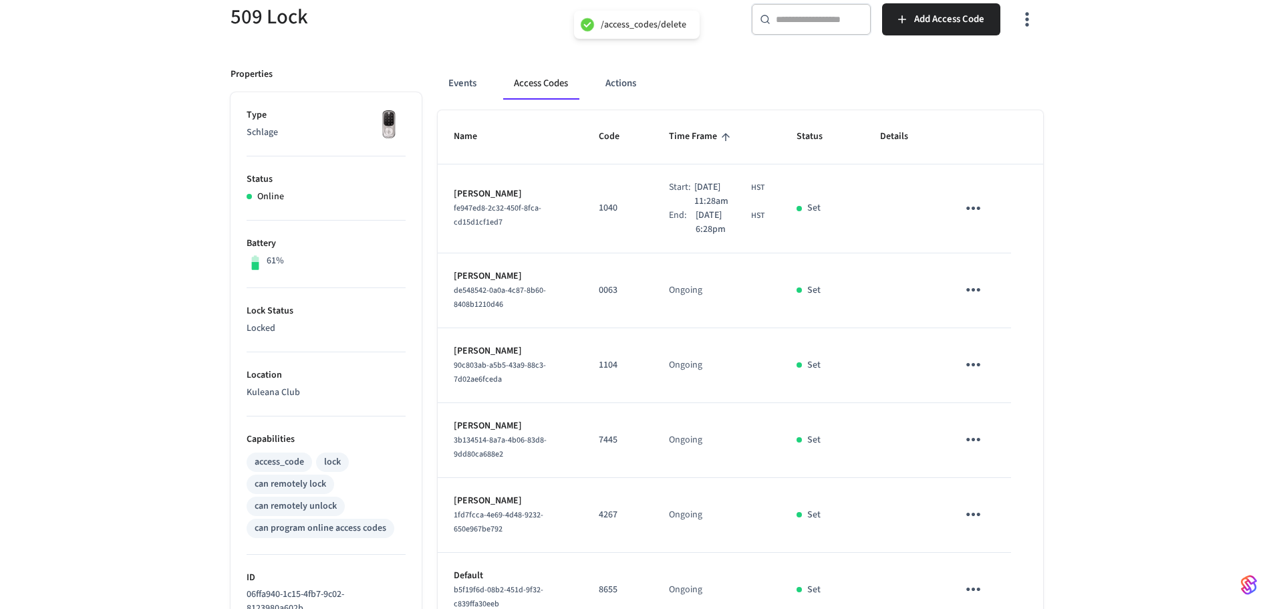
scroll to position [102, 0]
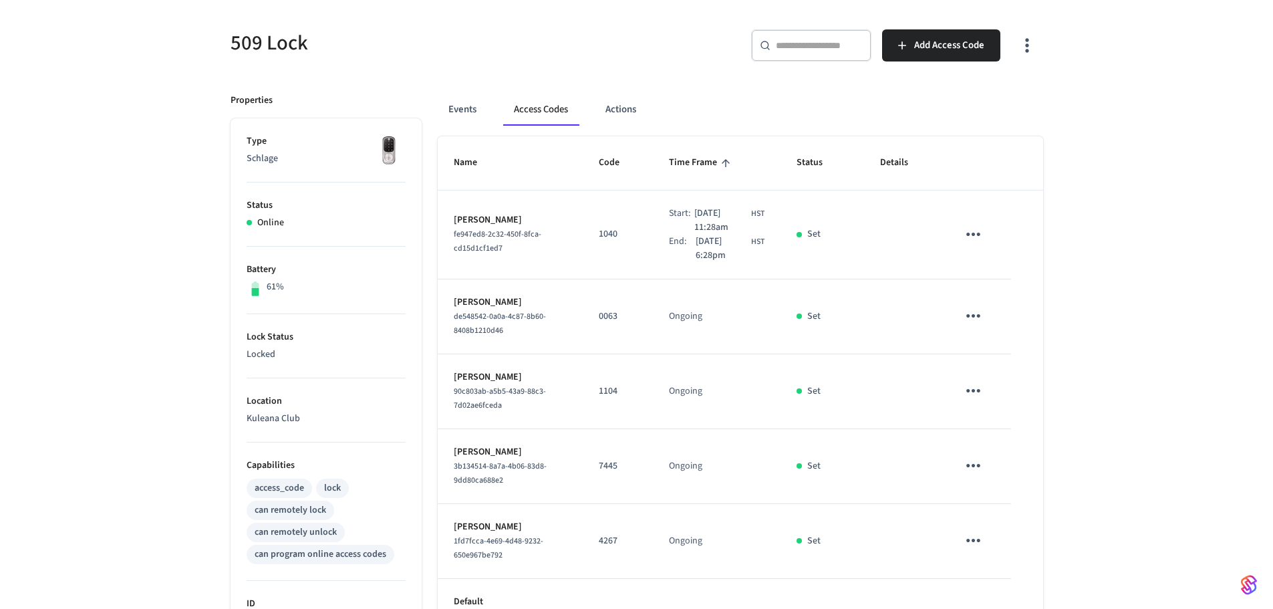
click at [977, 317] on icon "sticky table" at bounding box center [973, 315] width 21 height 21
drag, startPoint x: 1014, startPoint y: 397, endPoint x: 789, endPoint y: 318, distance: 238.1
click at [1013, 397] on li "Delete" at bounding box center [1006, 391] width 64 height 35
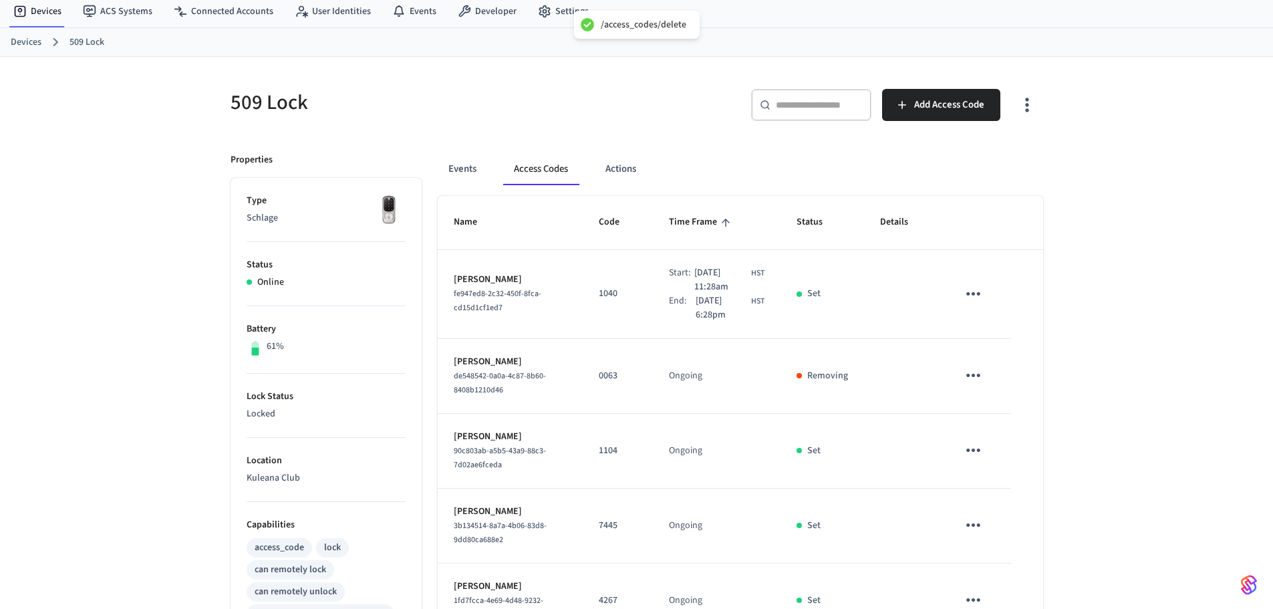
scroll to position [0, 0]
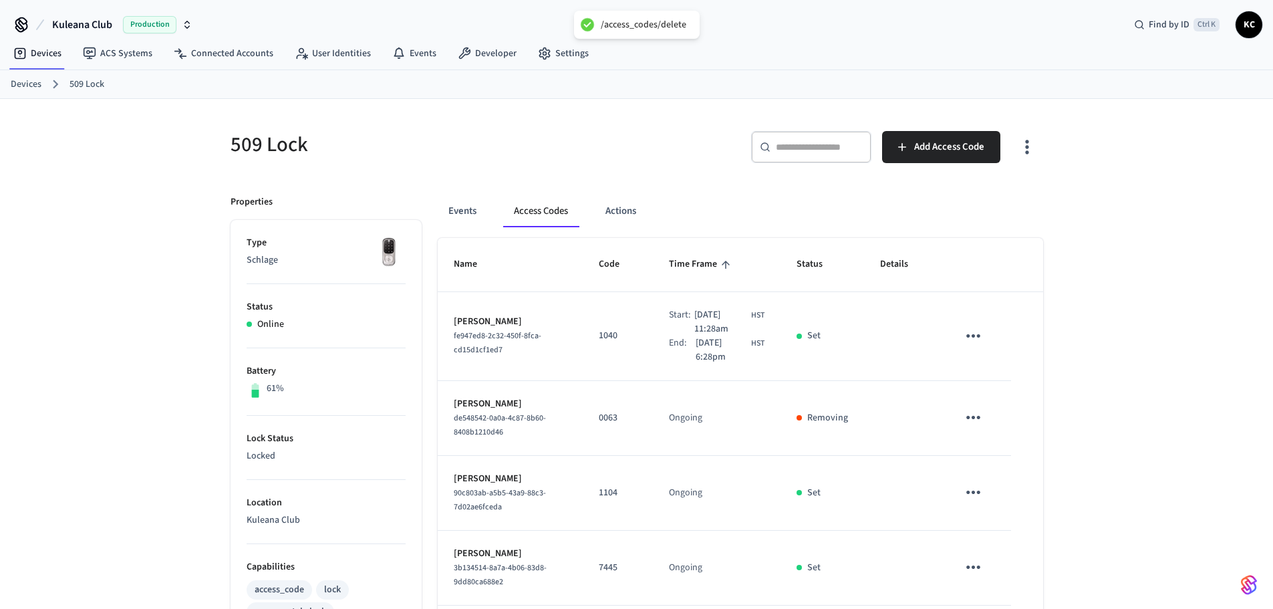
click at [27, 83] on link "Devices" at bounding box center [26, 85] width 31 height 14
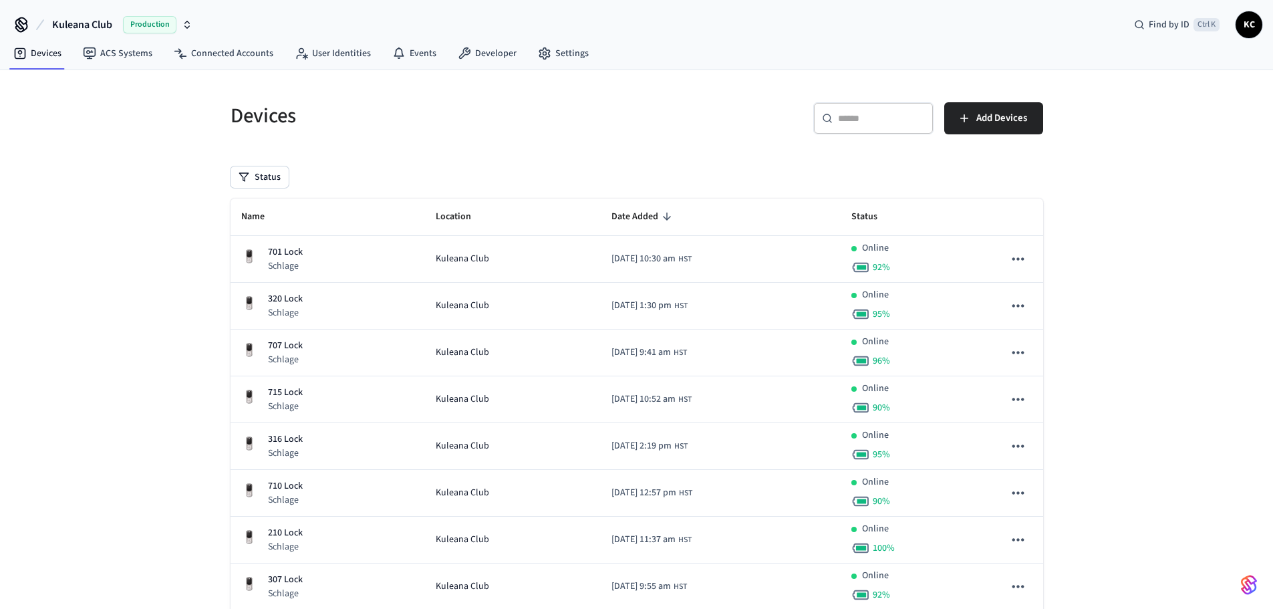
click at [846, 119] on input "text" at bounding box center [881, 118] width 87 height 13
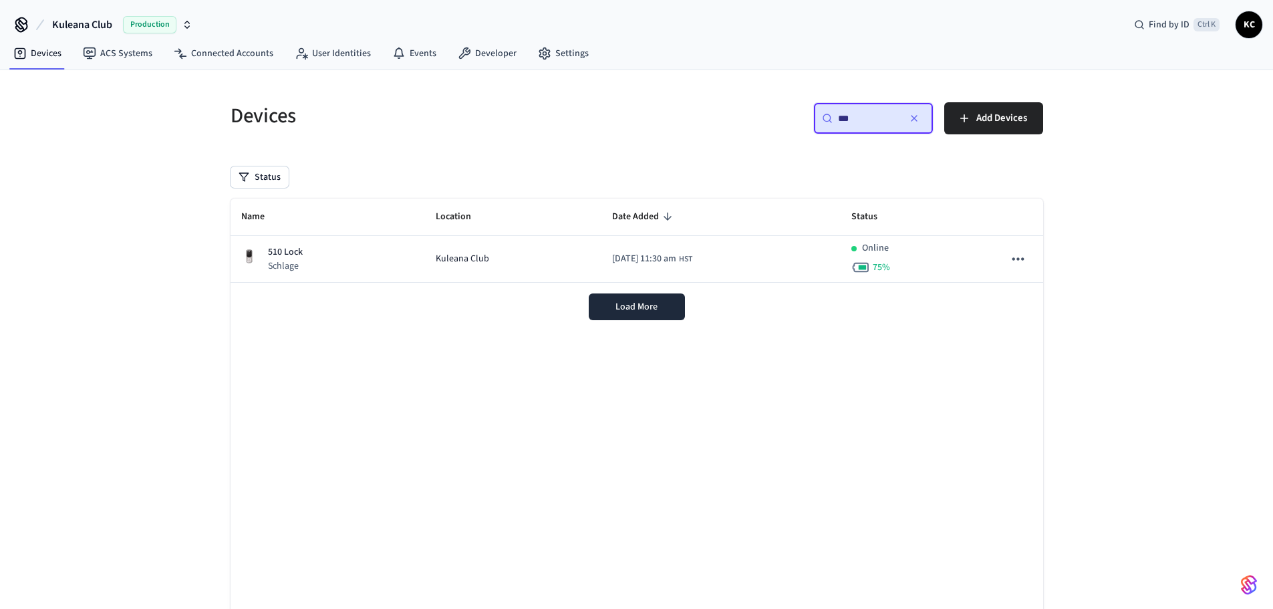
type input "***"
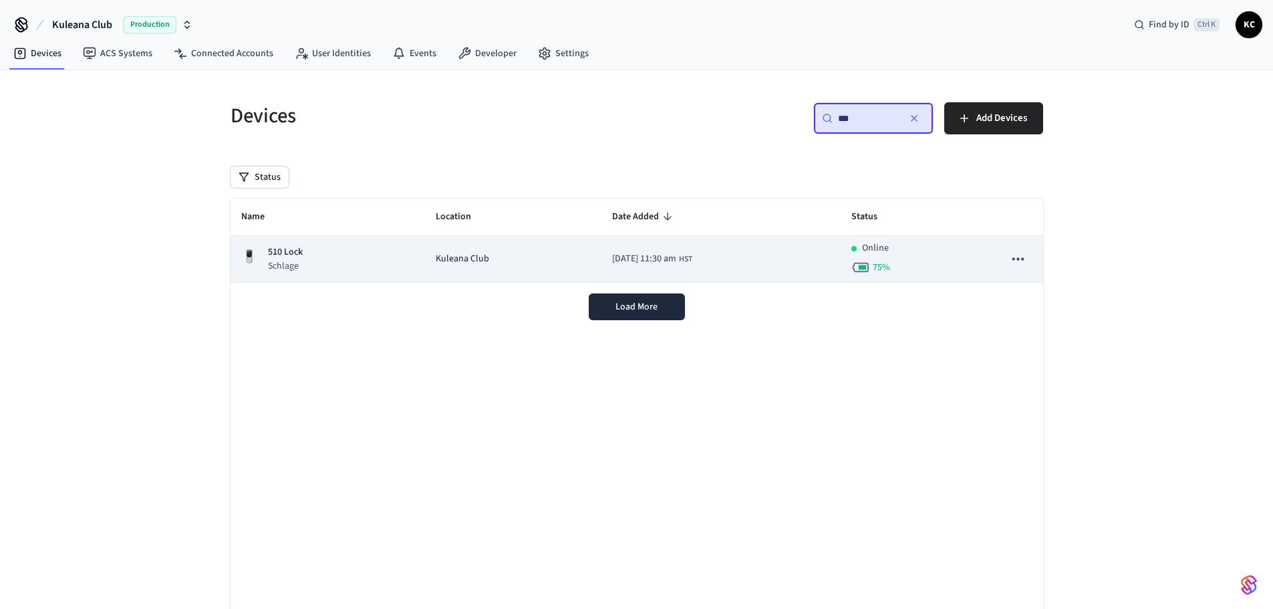
click at [461, 251] on td "Kuleana Club" at bounding box center [513, 259] width 176 height 47
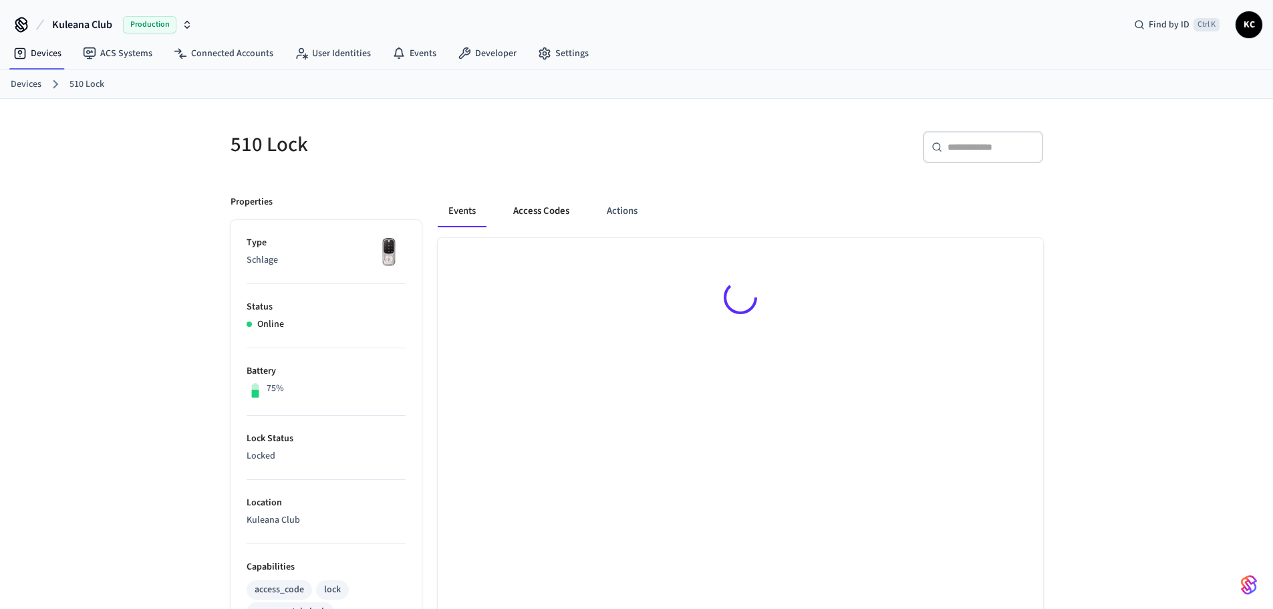
click at [540, 202] on button "Access Codes" at bounding box center [542, 211] width 78 height 32
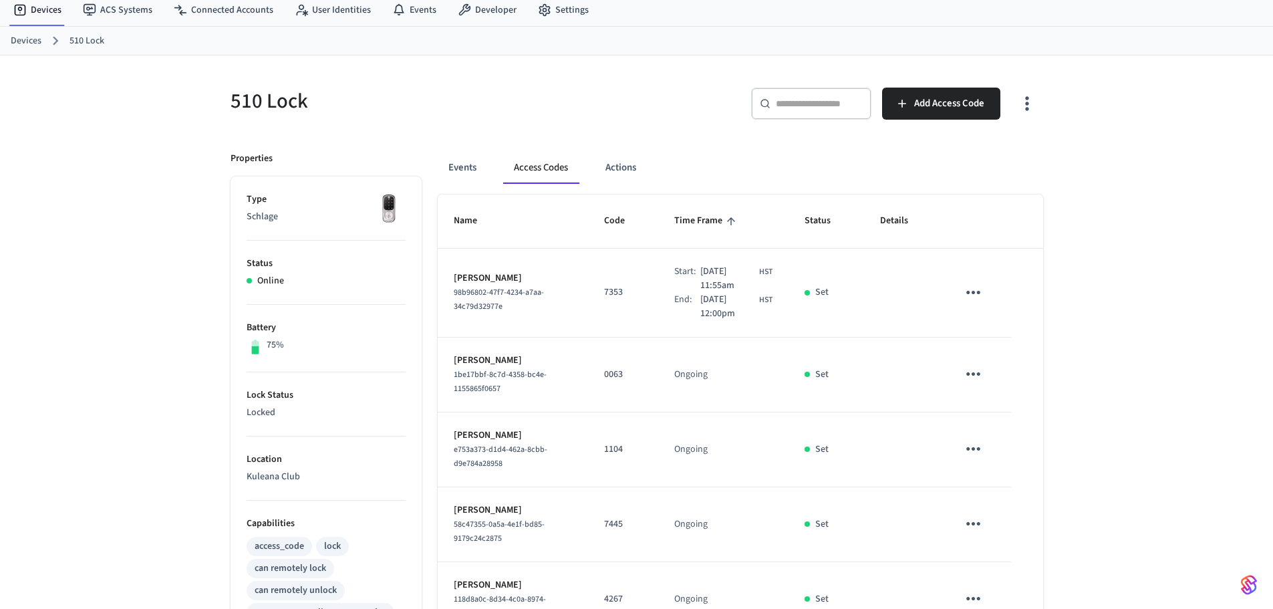
scroll to position [67, 0]
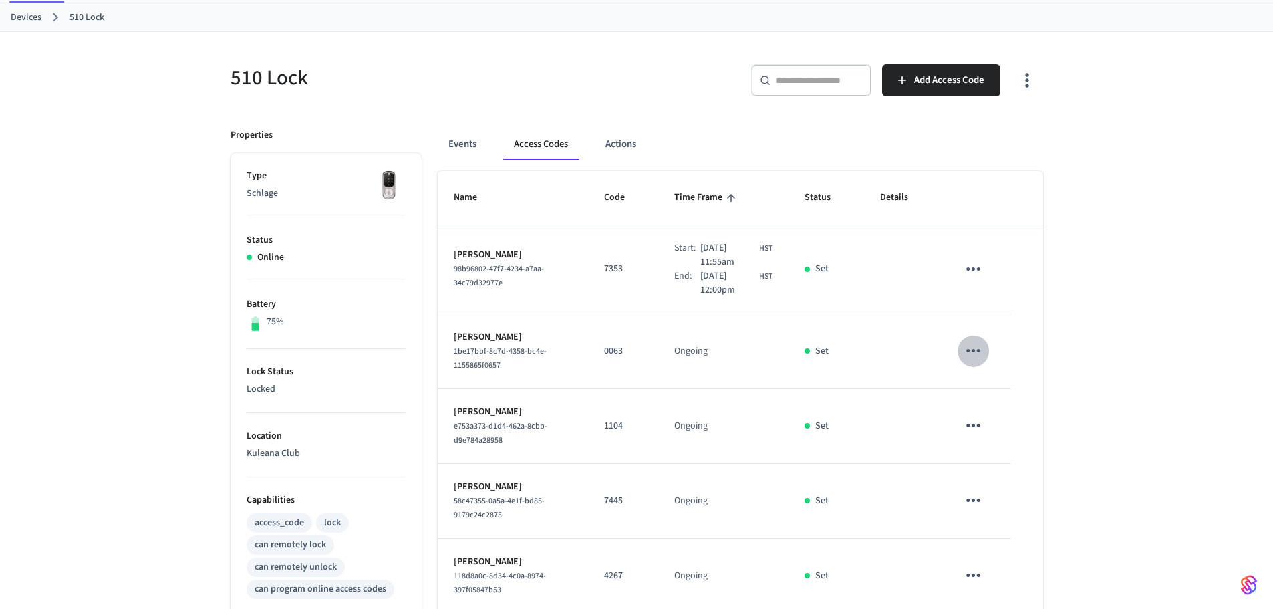
click at [969, 354] on icon "sticky table" at bounding box center [973, 350] width 21 height 21
drag, startPoint x: 1007, startPoint y: 431, endPoint x: 857, endPoint y: 324, distance: 184.2
click at [1007, 431] on li "Delete" at bounding box center [1006, 425] width 64 height 35
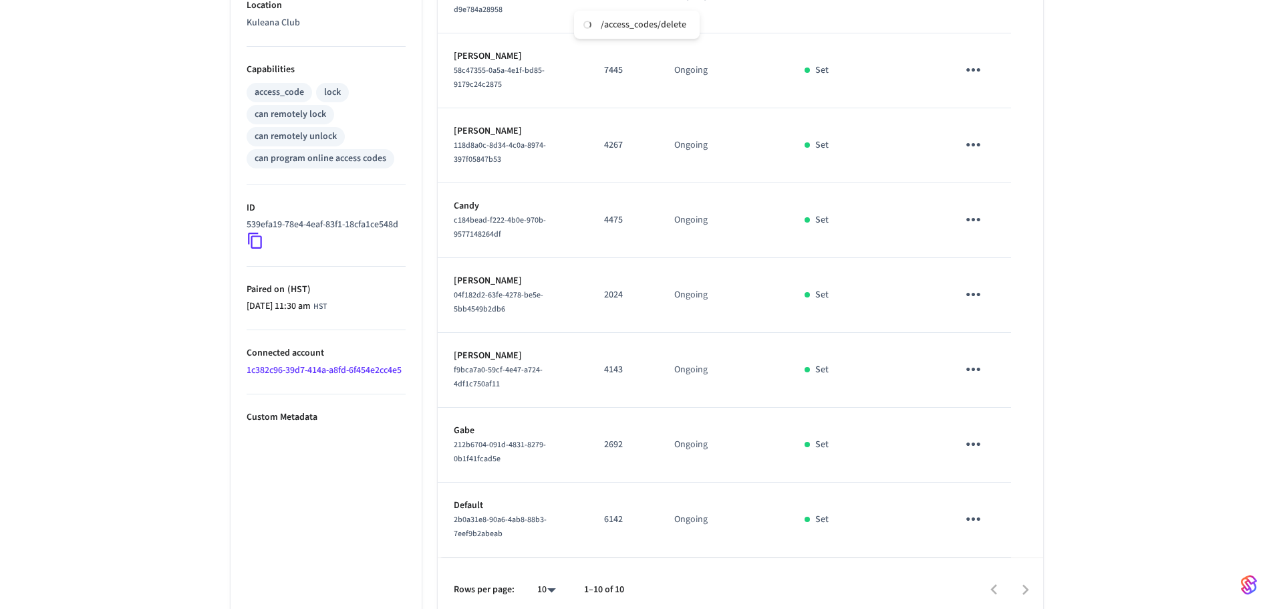
scroll to position [511, 0]
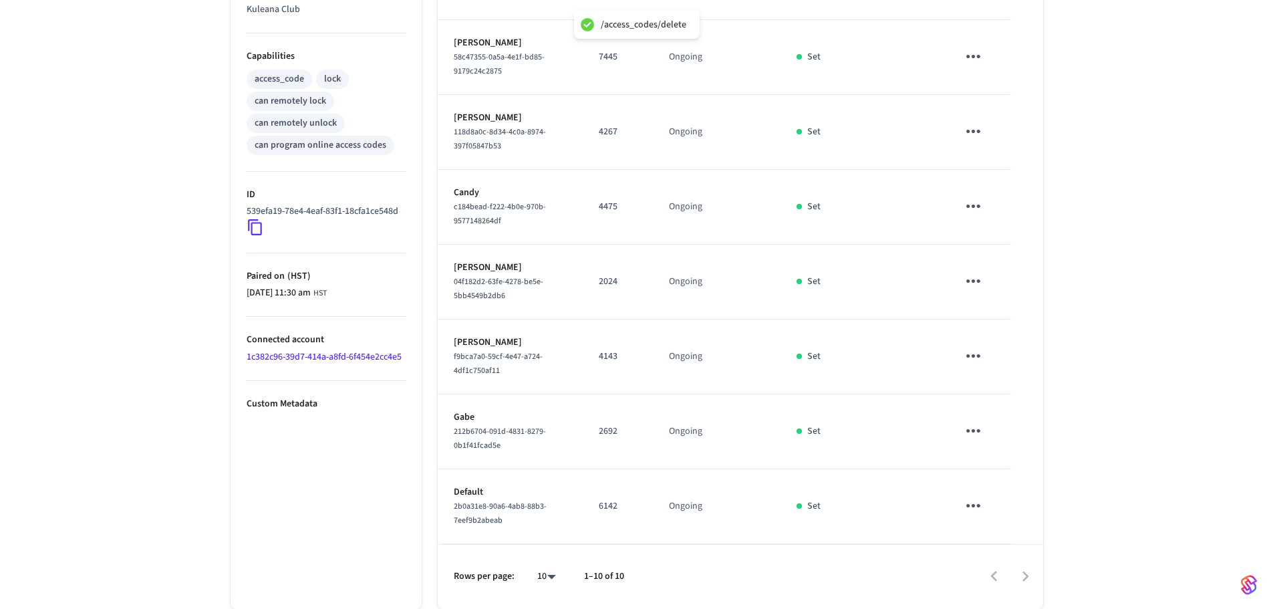
click at [975, 358] on icon "sticky table" at bounding box center [973, 356] width 21 height 21
click at [1007, 431] on li "Delete" at bounding box center [1006, 431] width 64 height 35
click at [975, 433] on icon "sticky table" at bounding box center [973, 430] width 21 height 21
click at [1015, 508] on li "Delete" at bounding box center [1006, 506] width 64 height 35
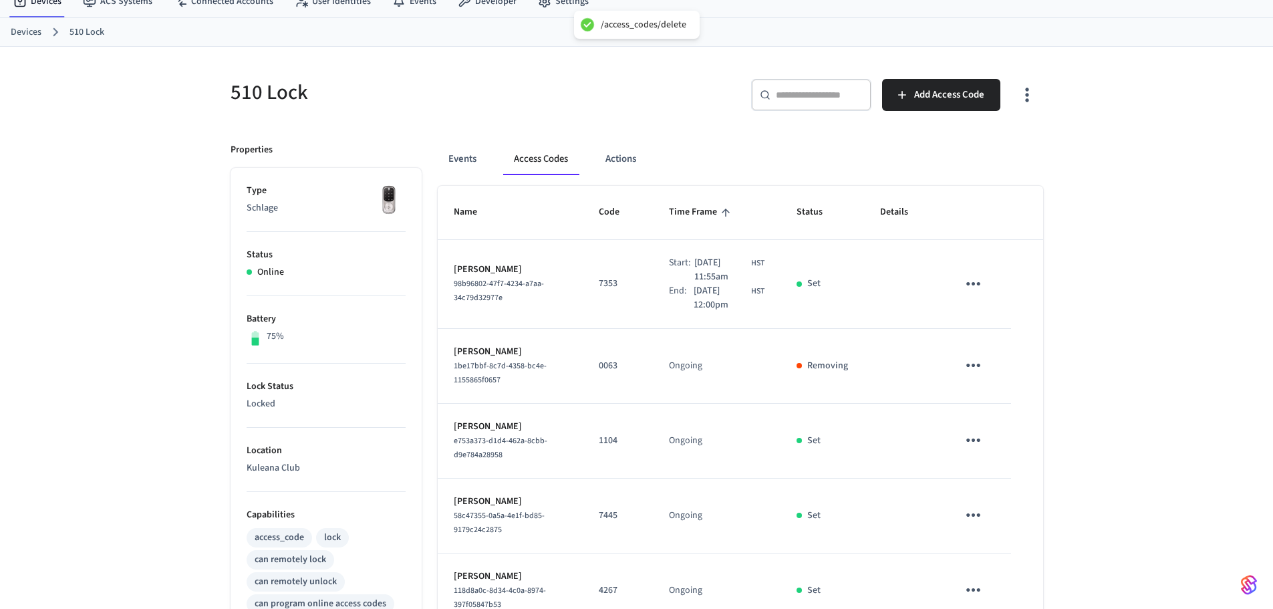
scroll to position [0, 0]
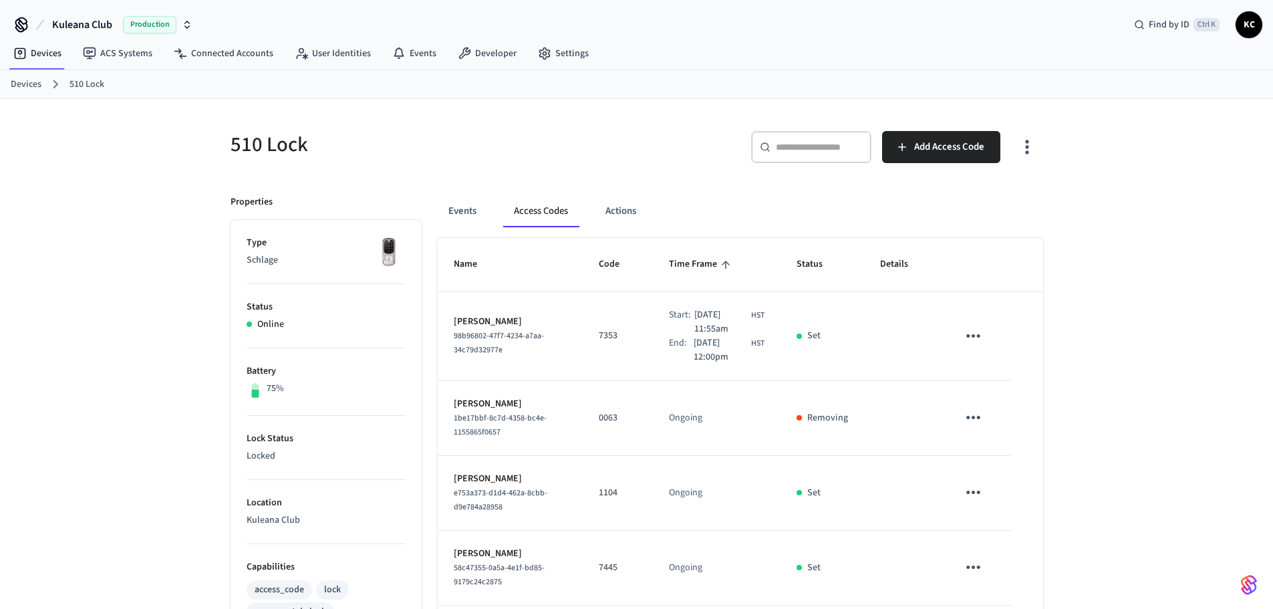
click at [30, 88] on link "Devices" at bounding box center [26, 85] width 31 height 14
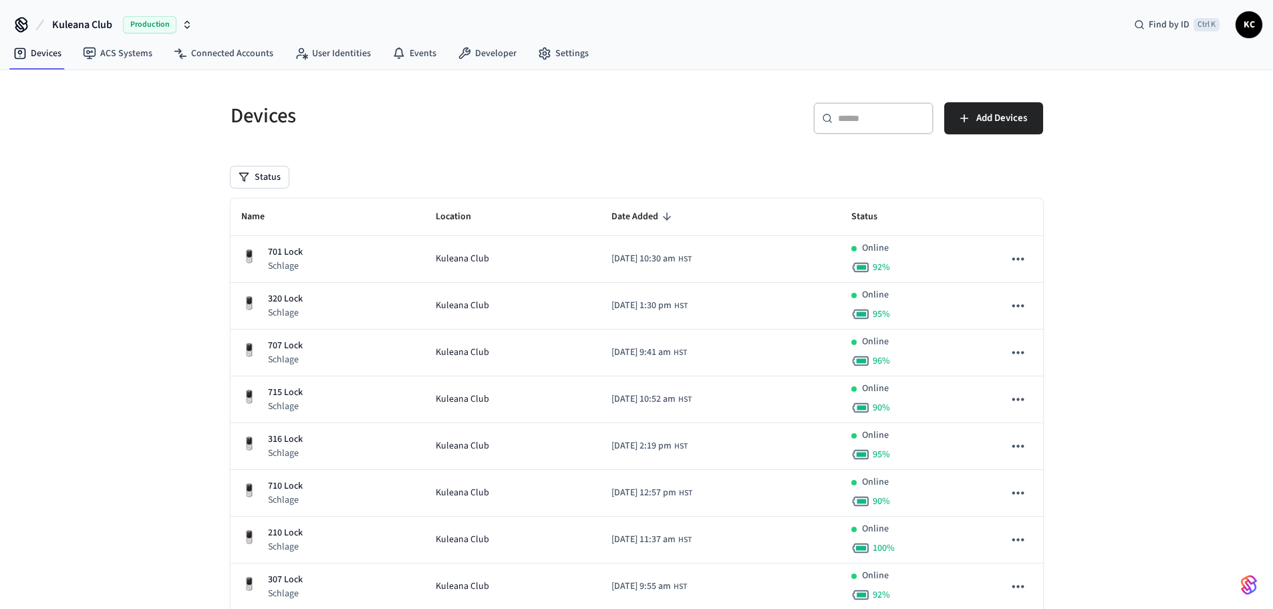
click at [864, 108] on div "​ ​" at bounding box center [874, 118] width 120 height 32
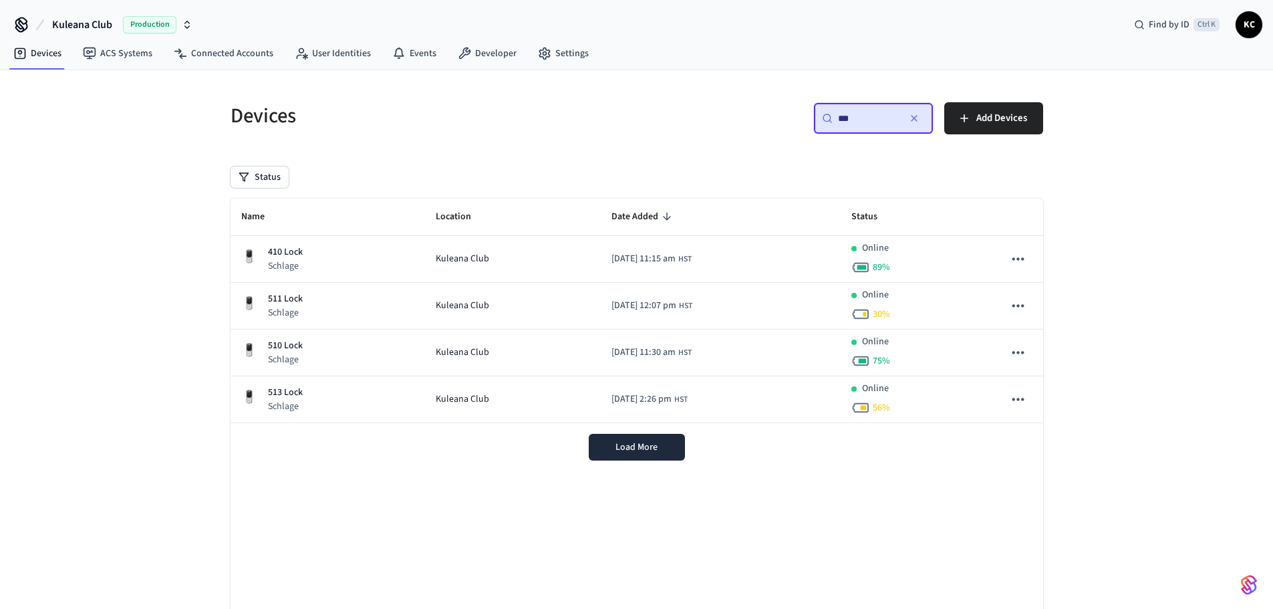
type input "***"
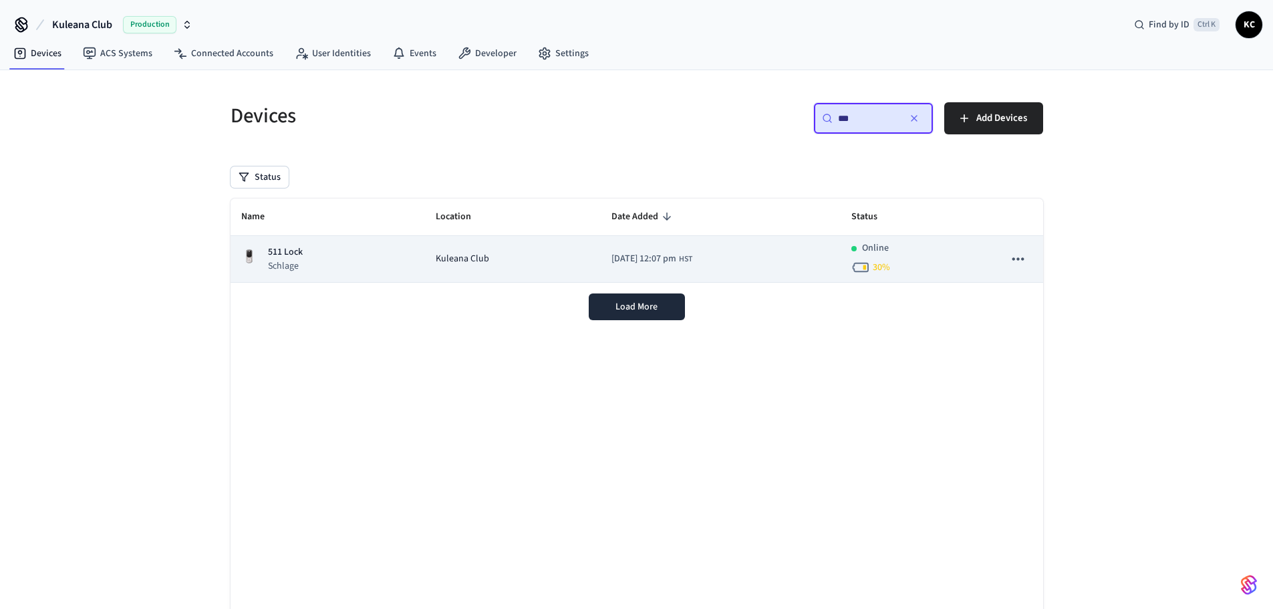
click at [387, 265] on div "511 Lock Schlage" at bounding box center [327, 258] width 173 height 27
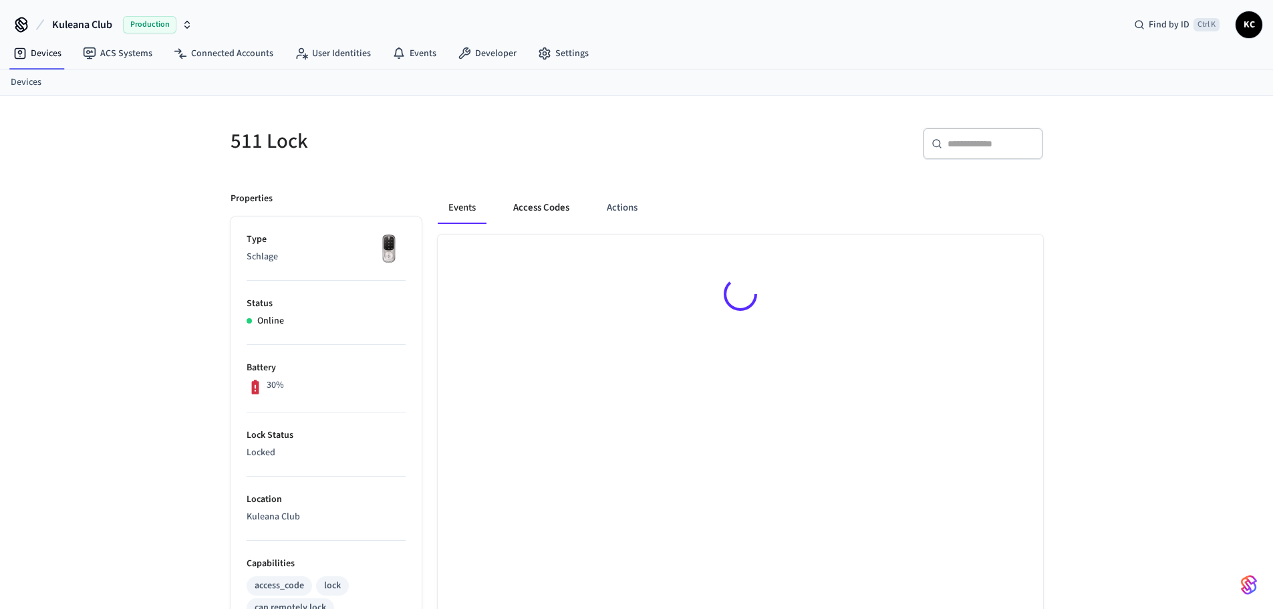
click at [533, 207] on button "Access Codes" at bounding box center [542, 208] width 78 height 32
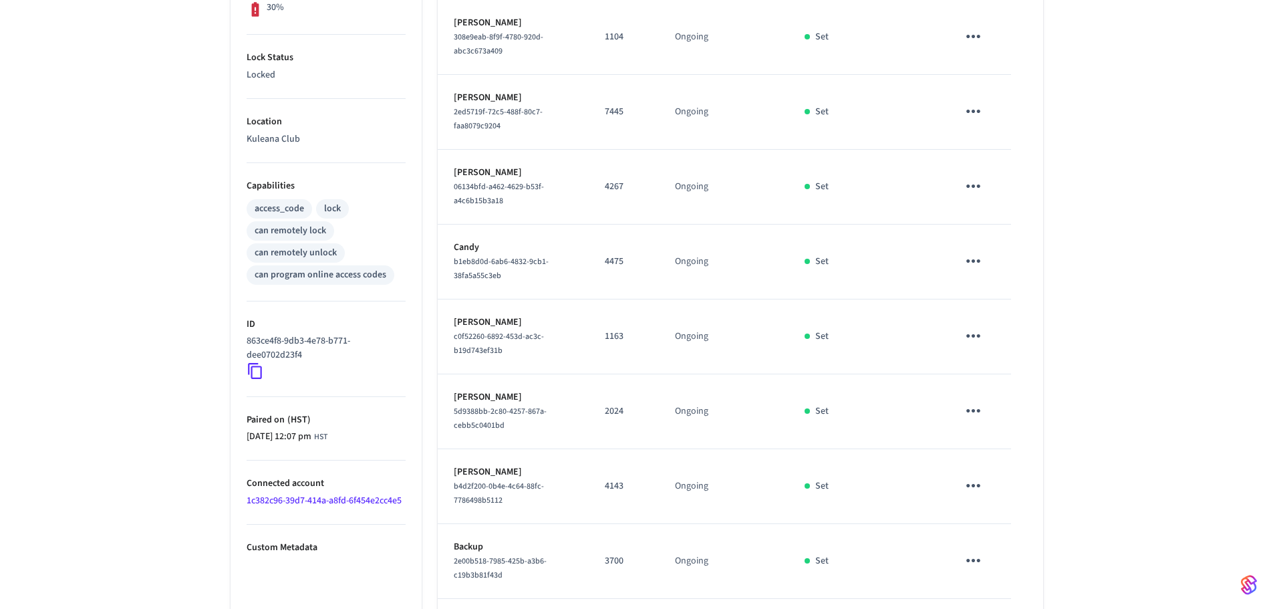
scroll to position [401, 0]
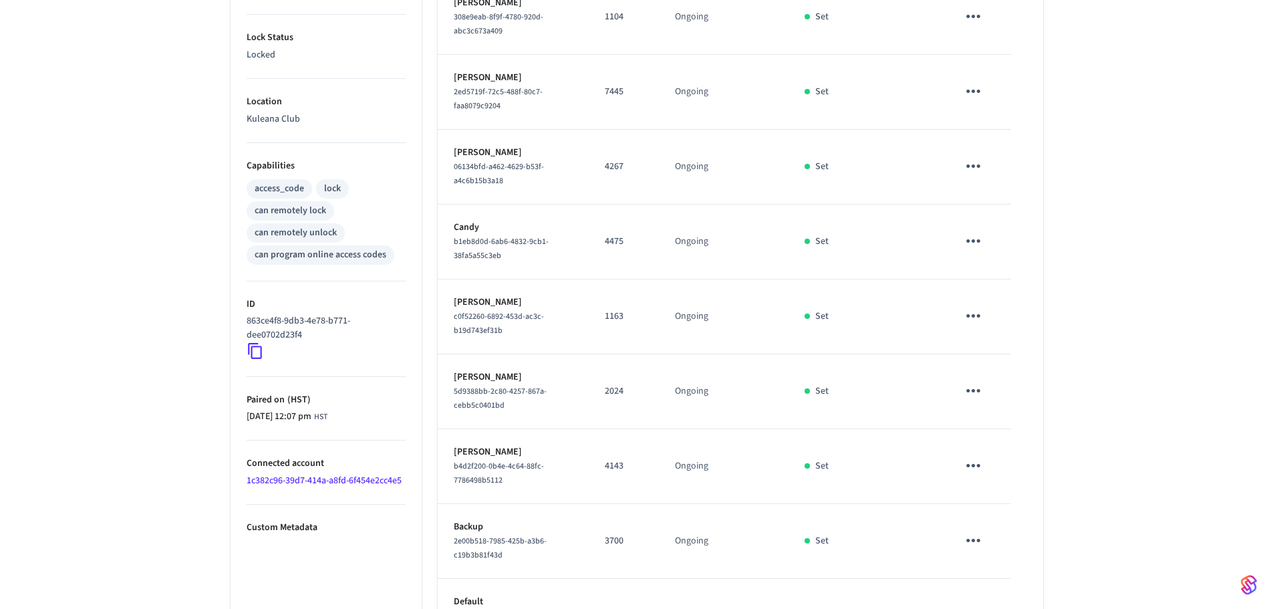
click at [973, 320] on icon "sticky table" at bounding box center [973, 315] width 21 height 21
click at [1002, 386] on li "Delete" at bounding box center [1006, 391] width 64 height 35
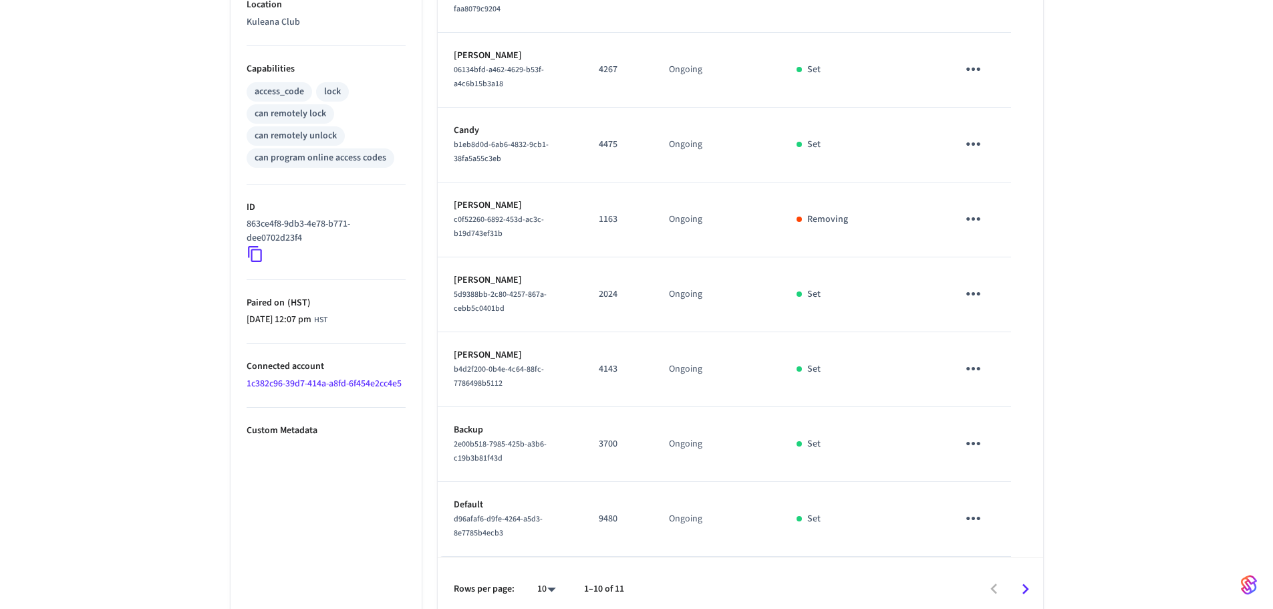
scroll to position [511, 0]
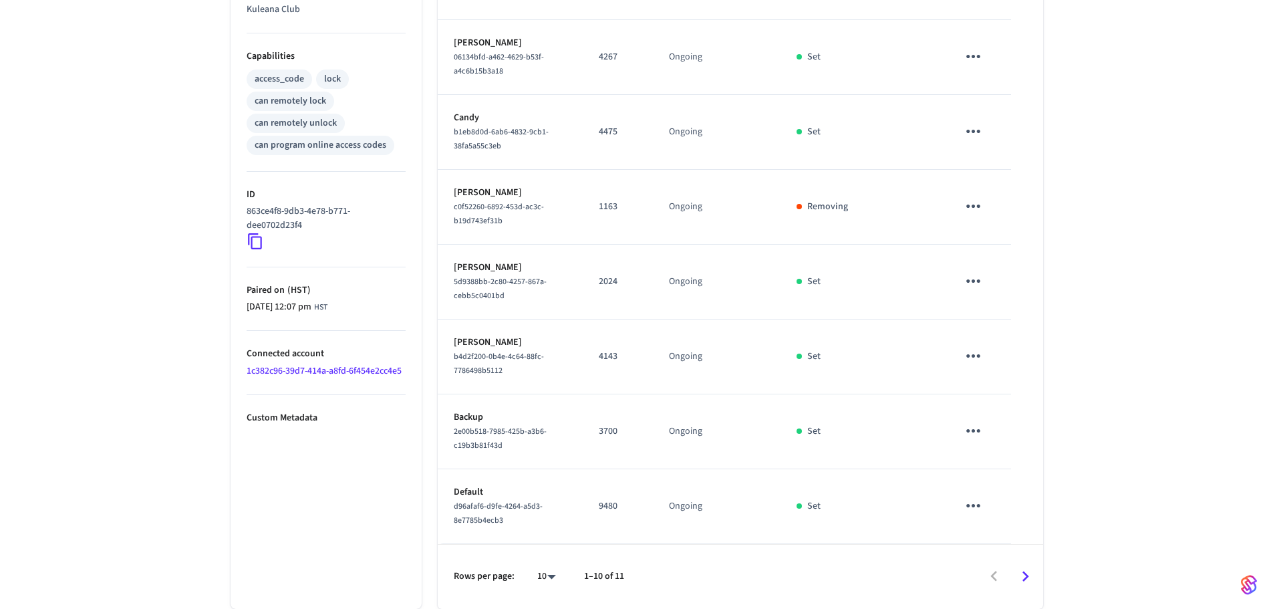
click at [971, 357] on icon "sticky table" at bounding box center [973, 356] width 21 height 21
click at [1009, 427] on li "Delete" at bounding box center [1006, 431] width 64 height 35
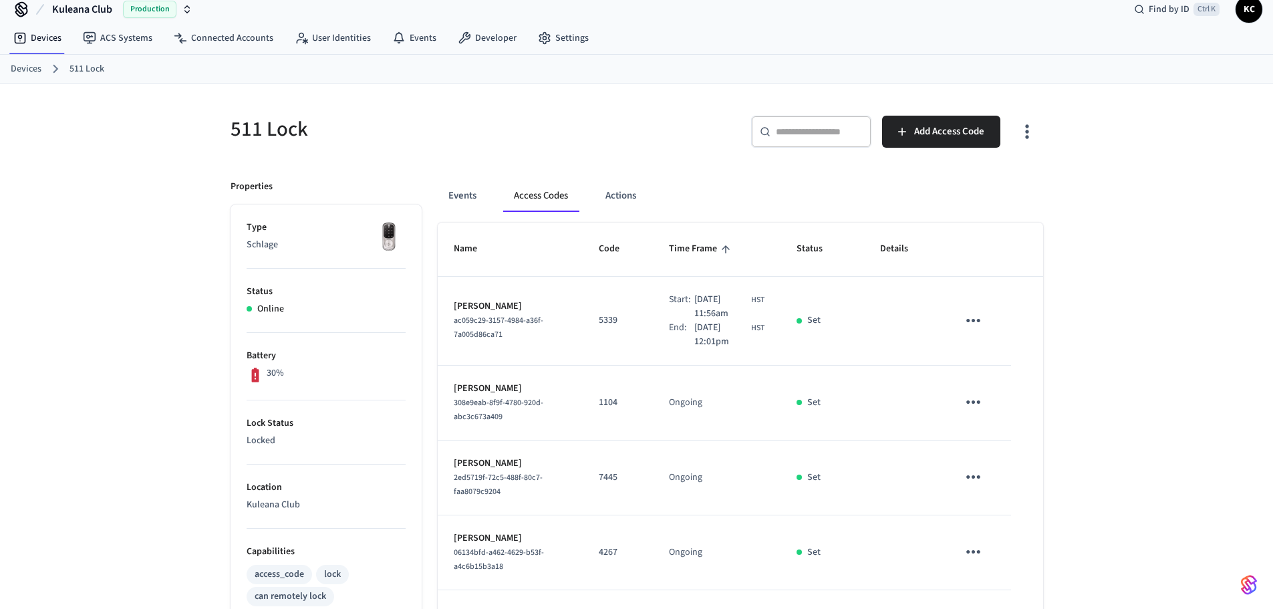
scroll to position [0, 0]
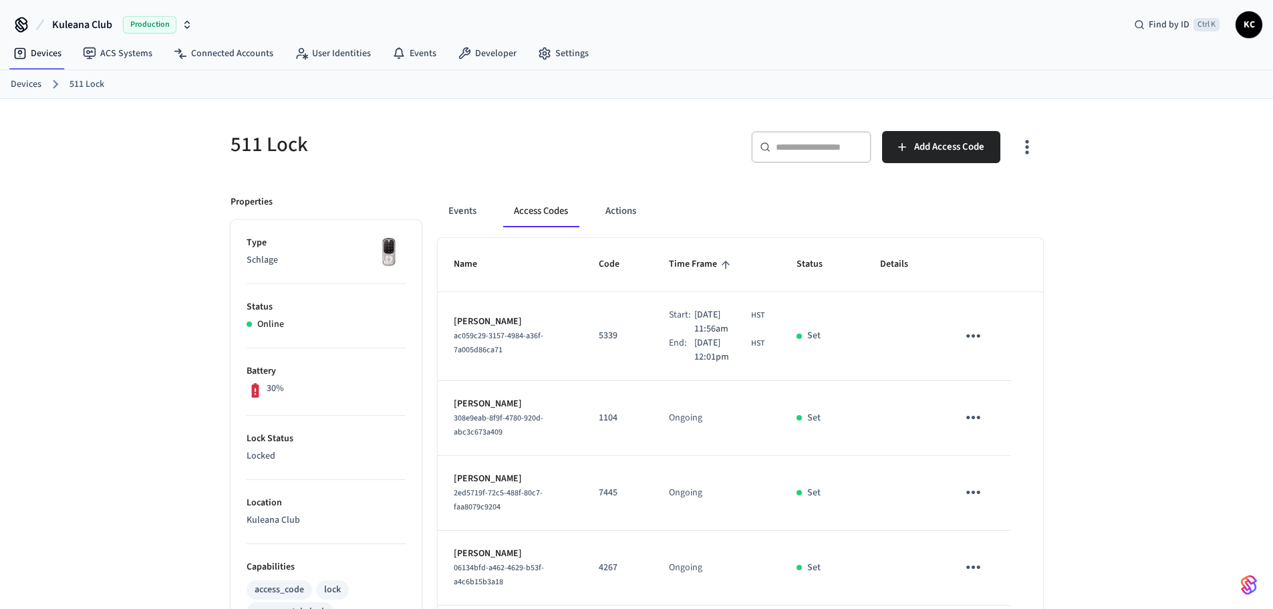
click at [35, 80] on link "Devices" at bounding box center [26, 85] width 31 height 14
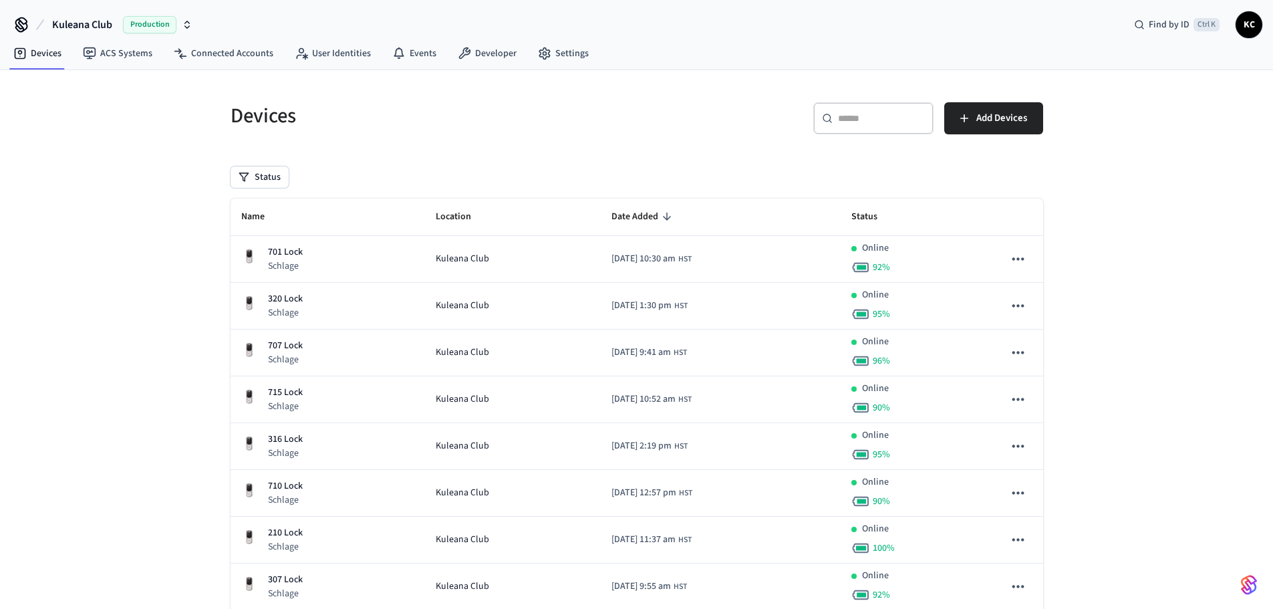
click at [872, 128] on div "​ ​" at bounding box center [874, 118] width 120 height 32
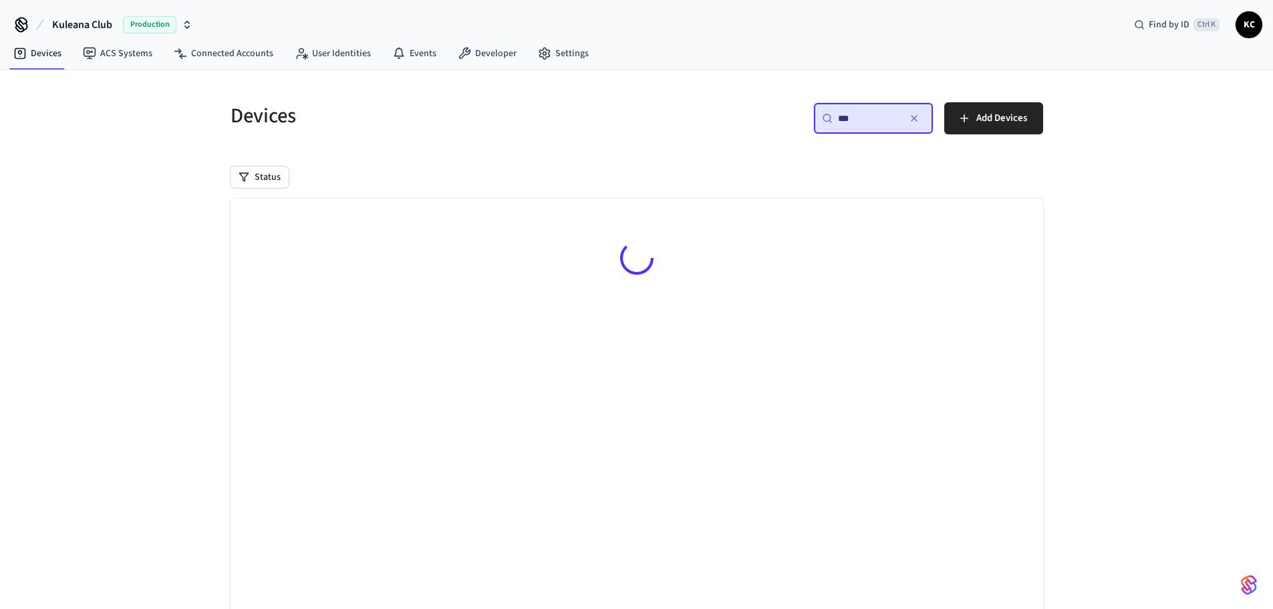
type input "***"
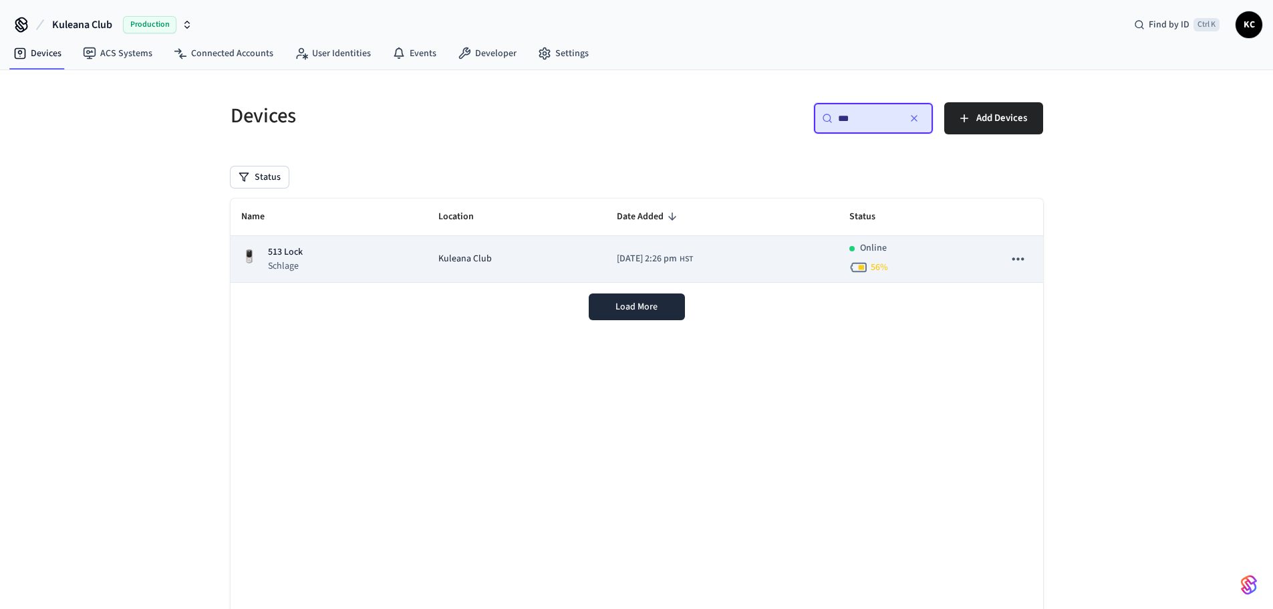
click at [428, 268] on td "Kuleana Club" at bounding box center [517, 259] width 178 height 47
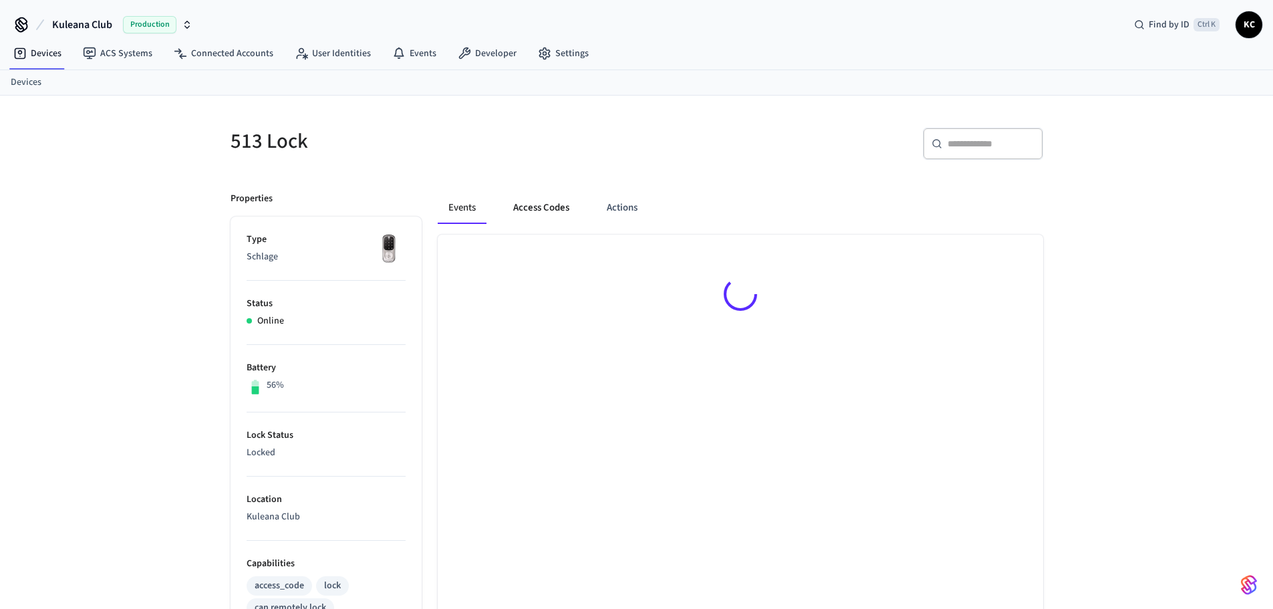
click at [544, 210] on button "Access Codes" at bounding box center [542, 208] width 78 height 32
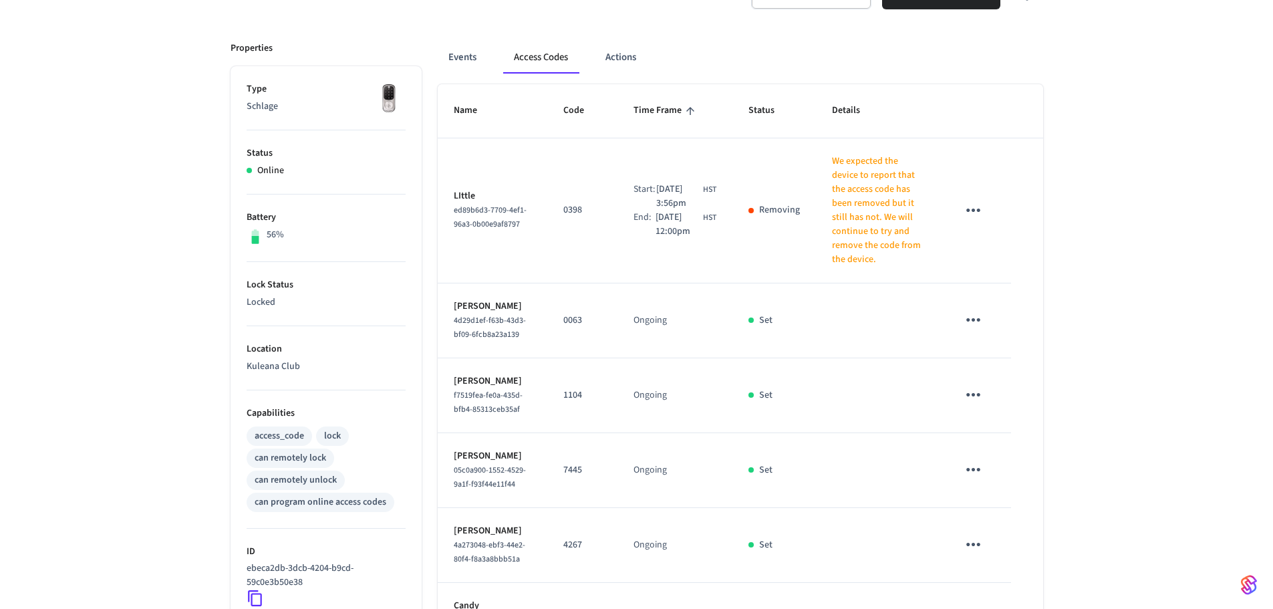
scroll to position [201, 0]
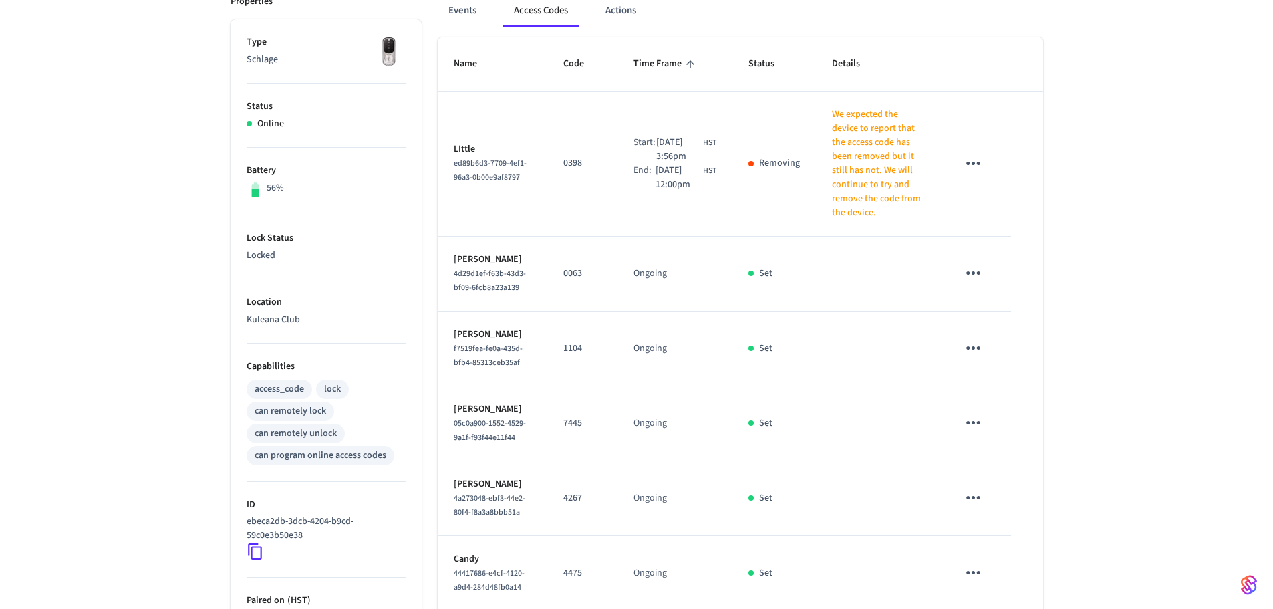
click at [982, 268] on icon "sticky table" at bounding box center [973, 273] width 21 height 21
click at [1014, 342] on li "Delete" at bounding box center [1006, 341] width 64 height 35
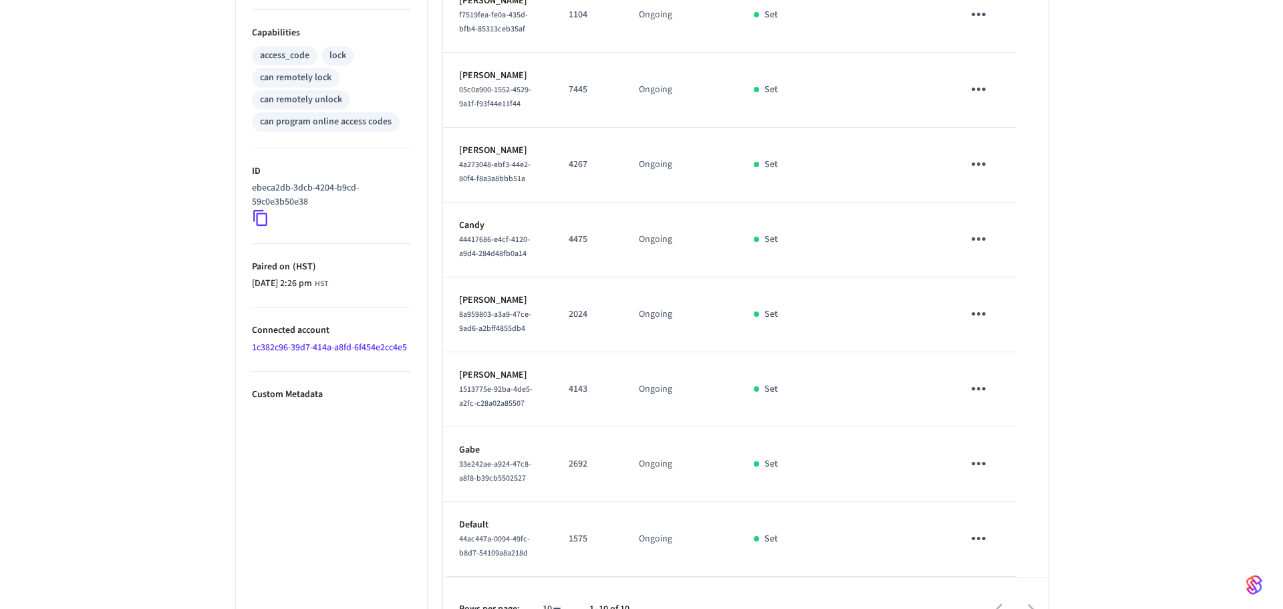
scroll to position [535, 0]
click at [978, 398] on icon "sticky table" at bounding box center [973, 388] width 21 height 21
click at [1011, 537] on li "Delete" at bounding box center [1006, 540] width 64 height 35
click at [971, 473] on icon "sticky table" at bounding box center [973, 463] width 21 height 21
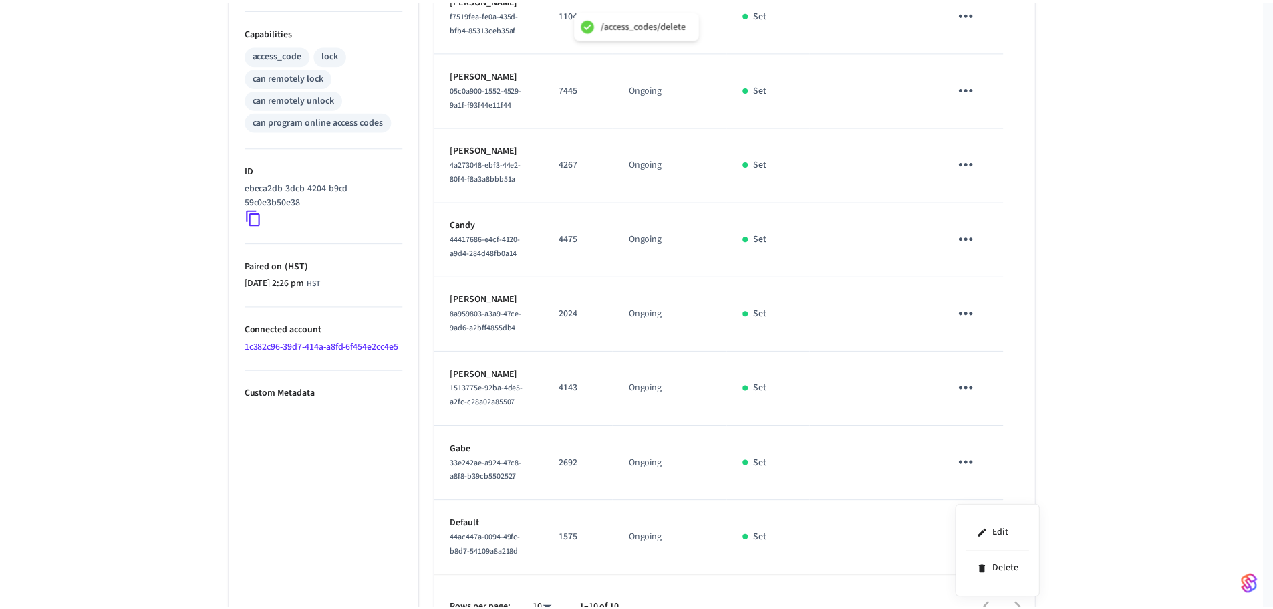
scroll to position [346, 0]
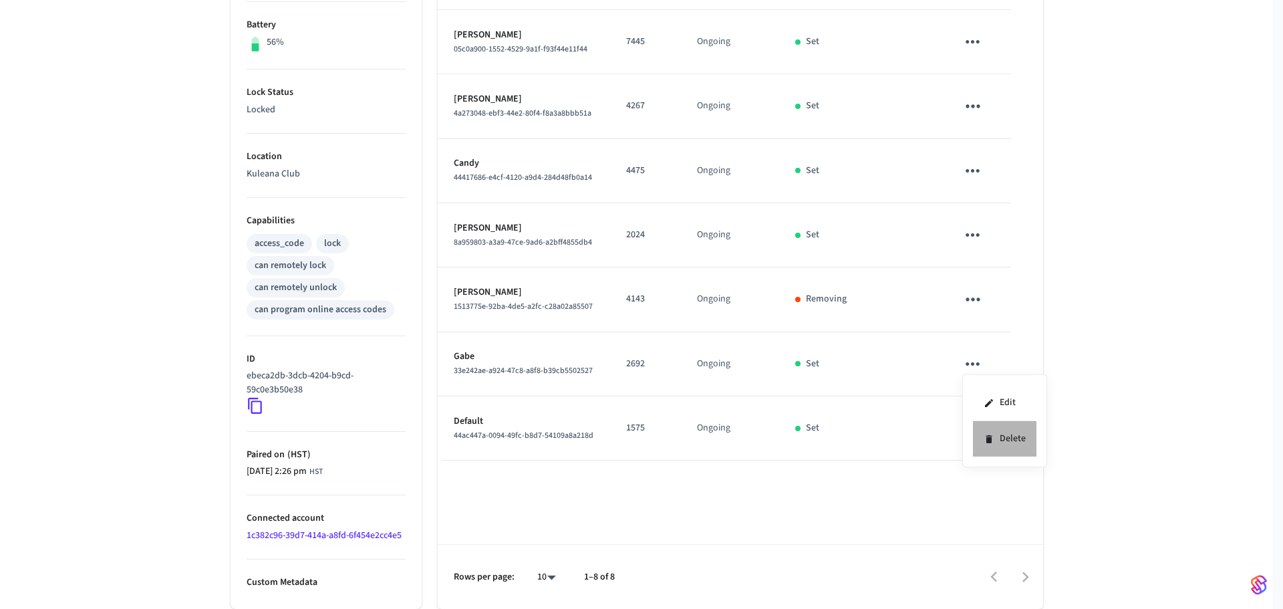
click at [1001, 445] on li "Delete" at bounding box center [1005, 438] width 64 height 35
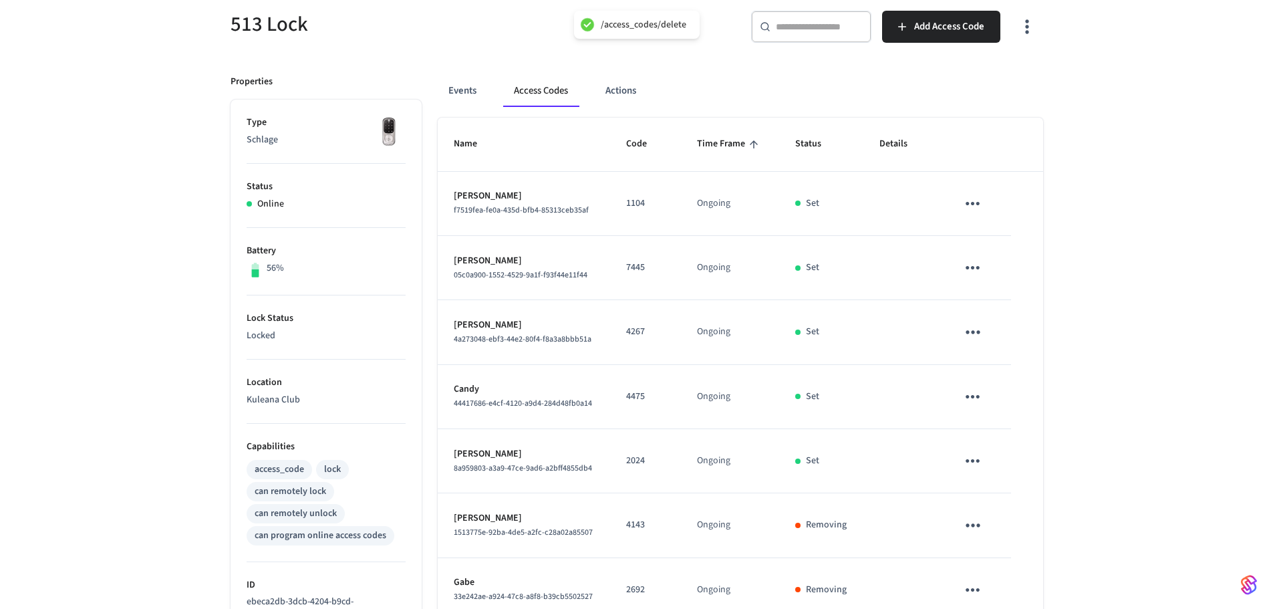
scroll to position [0, 0]
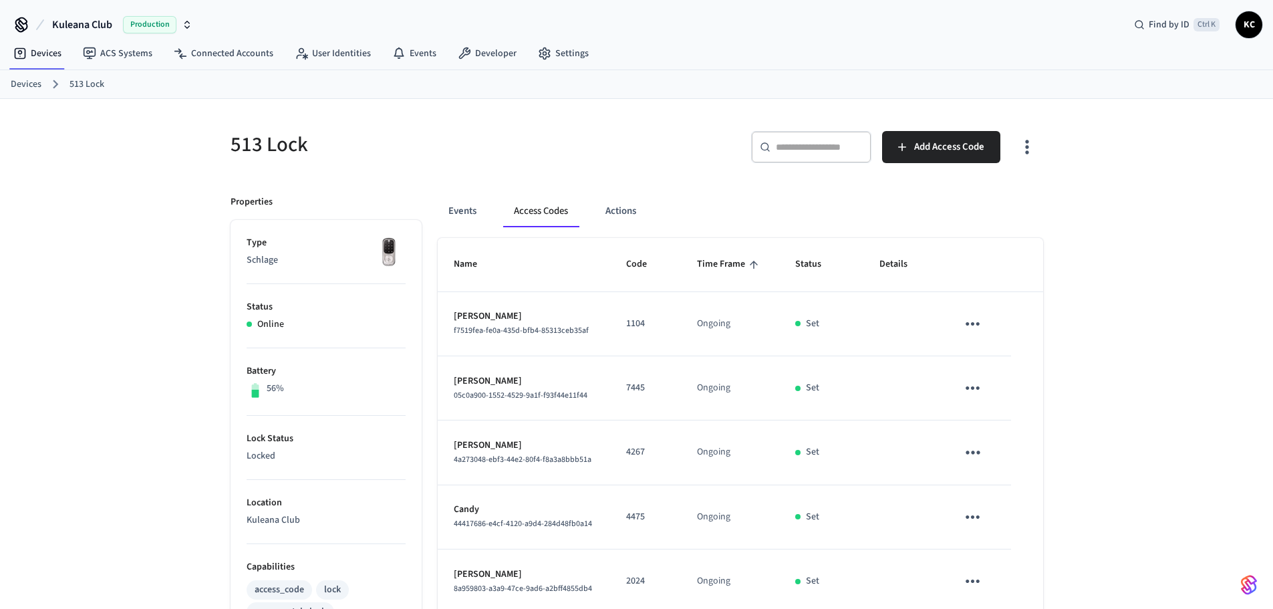
click at [38, 82] on link "Devices" at bounding box center [26, 85] width 31 height 14
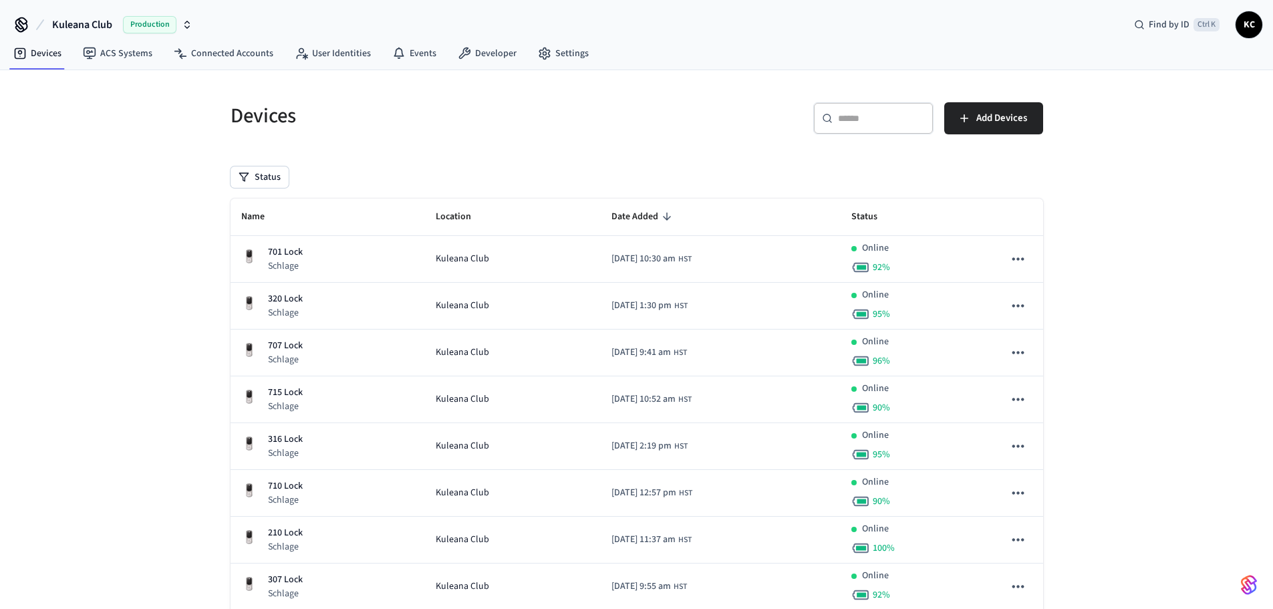
click at [876, 122] on input "text" at bounding box center [881, 118] width 87 height 13
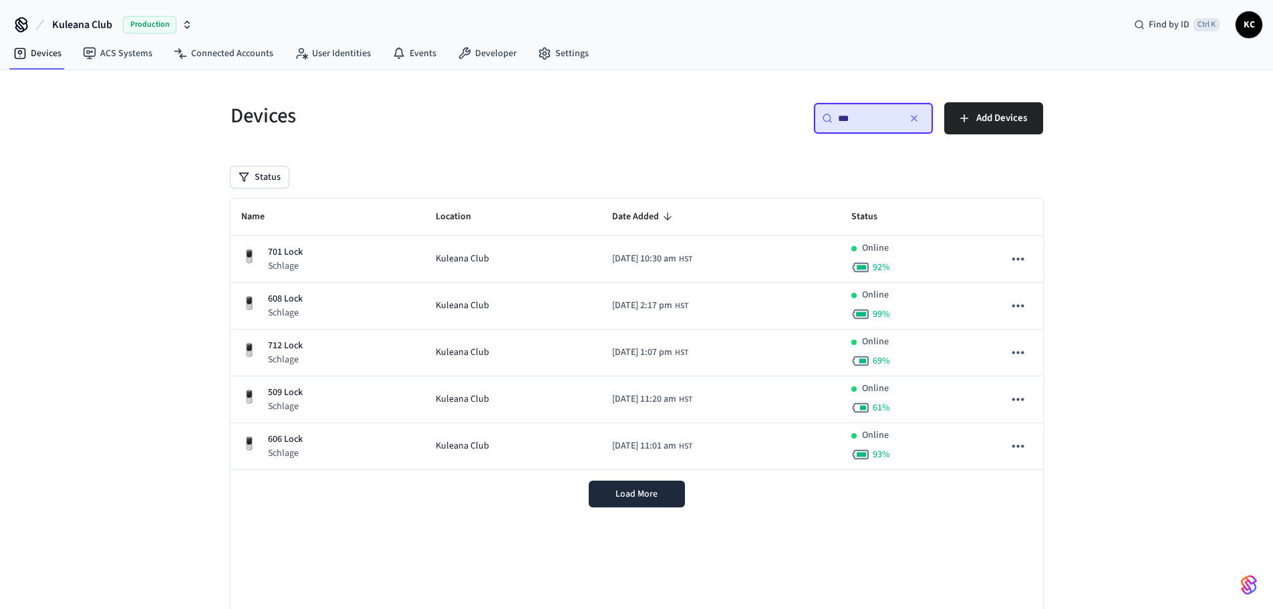
type input "***"
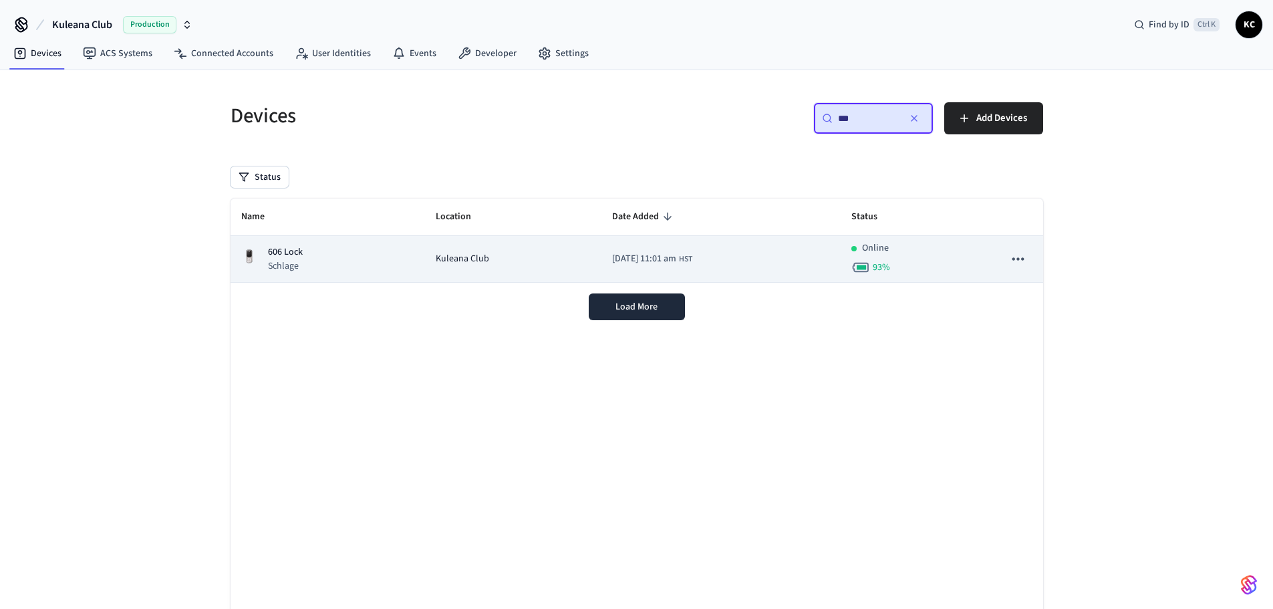
drag, startPoint x: 501, startPoint y: 269, endPoint x: 507, endPoint y: 264, distance: 8.0
click at [501, 269] on td "Kuleana Club" at bounding box center [513, 259] width 176 height 47
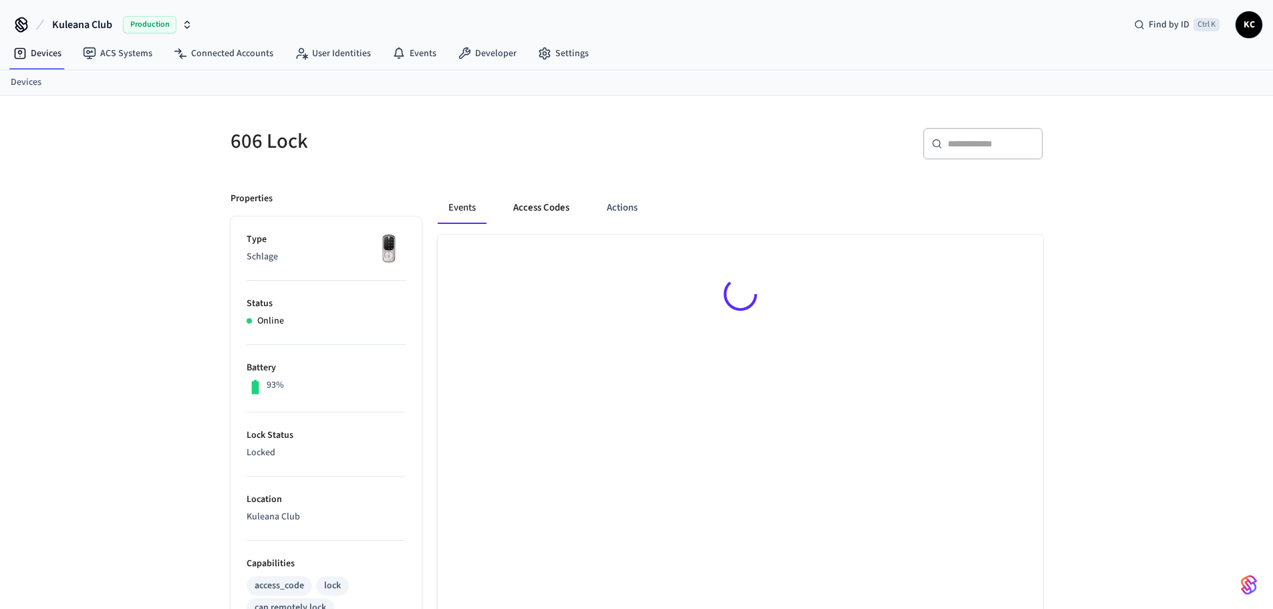
click at [535, 199] on button "Access Codes" at bounding box center [542, 208] width 78 height 32
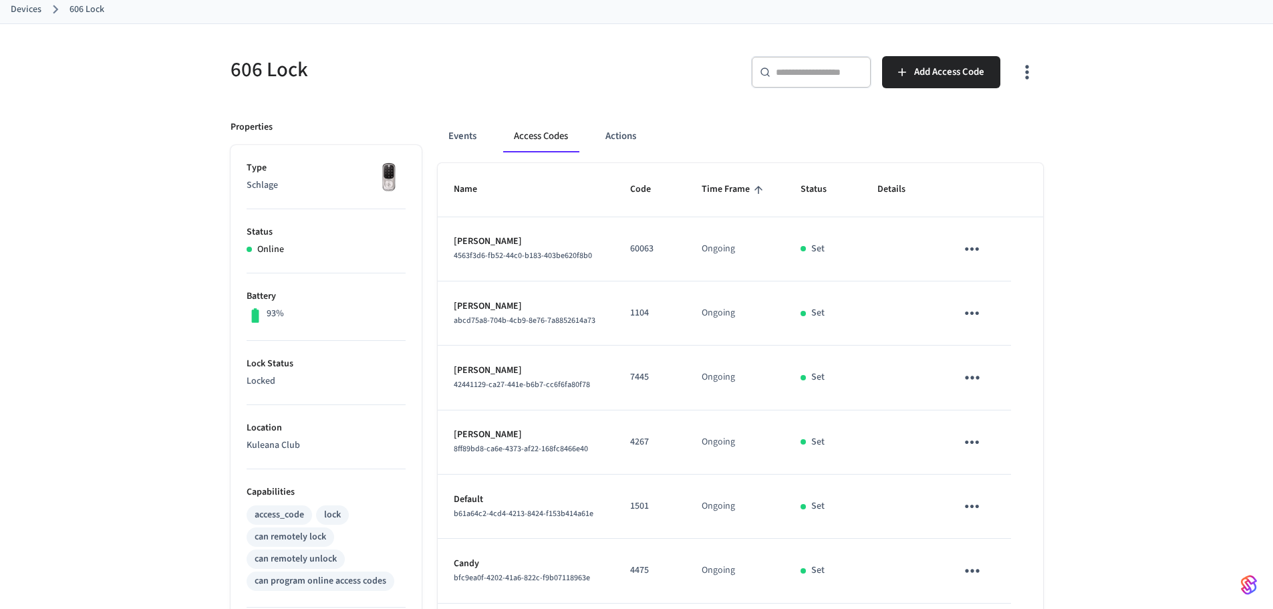
scroll to position [201, 0]
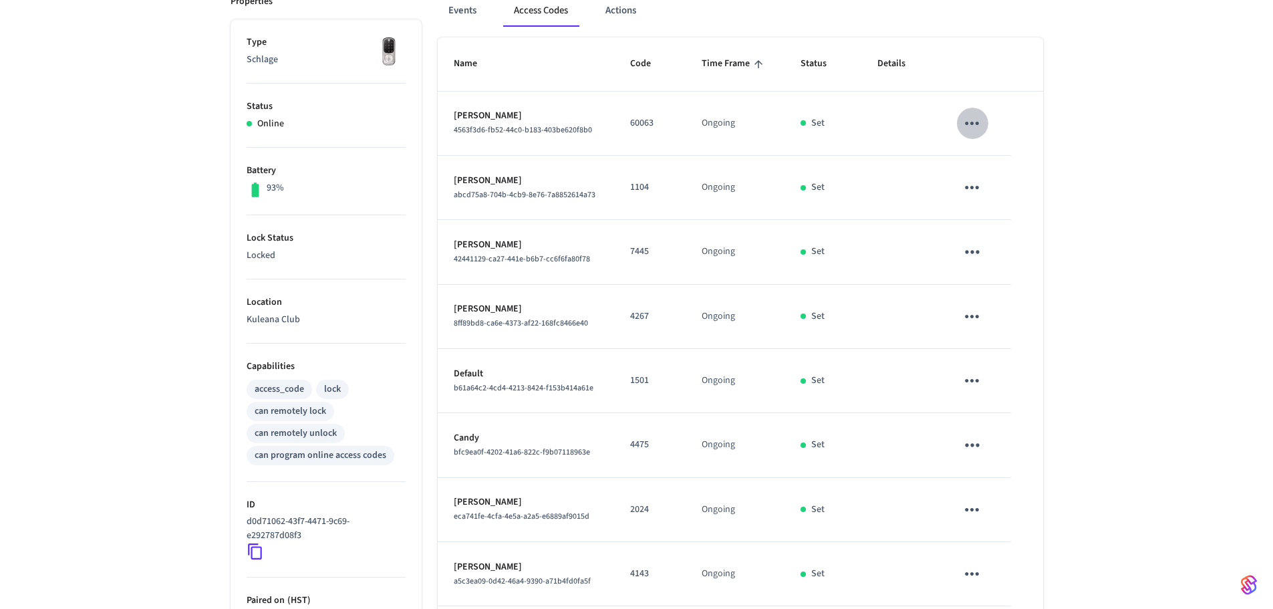
click at [970, 129] on icon "sticky table" at bounding box center [972, 123] width 21 height 21
click at [985, 199] on icon at bounding box center [988, 198] width 11 height 11
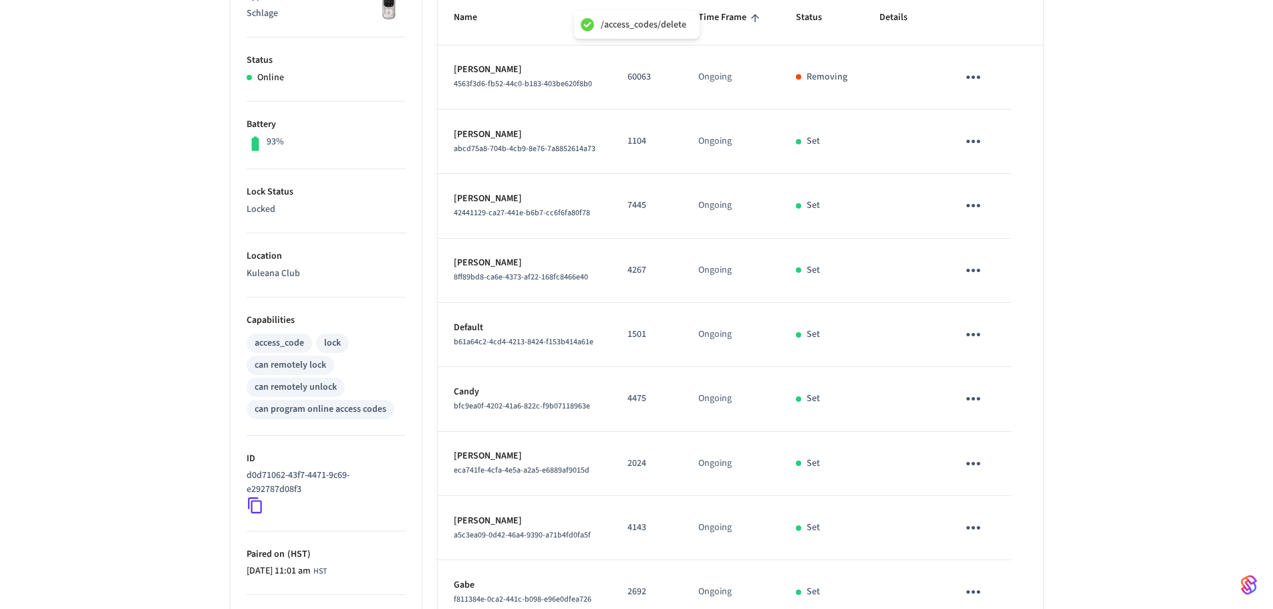
scroll to position [346, 0]
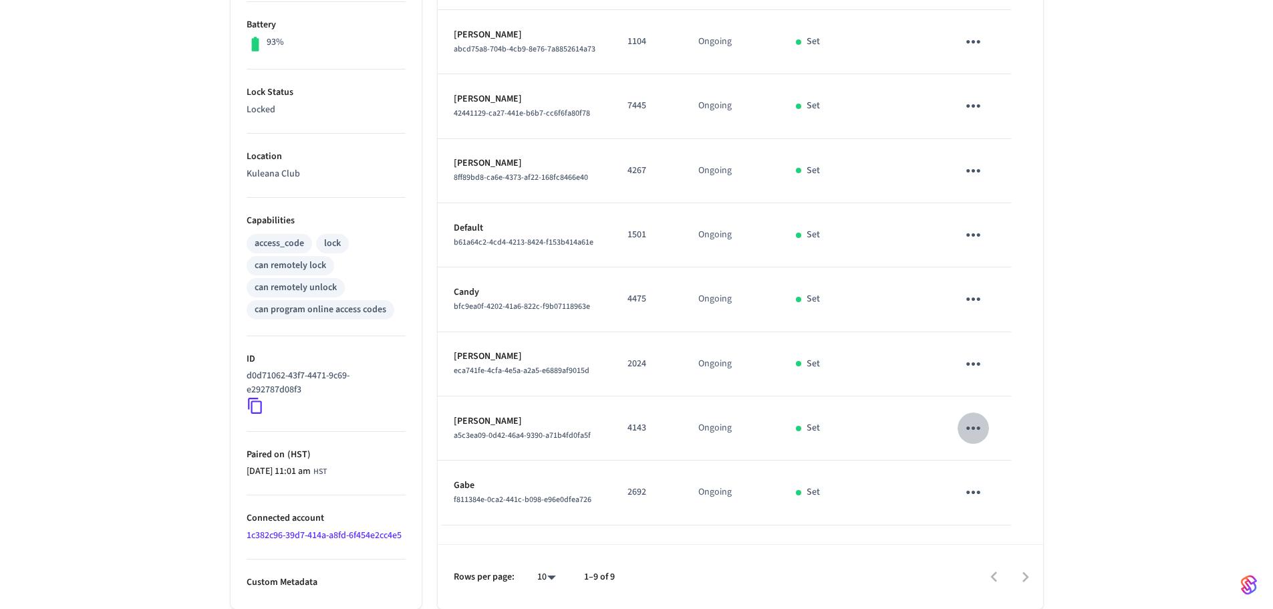
click at [979, 430] on icon "sticky table" at bounding box center [973, 428] width 21 height 21
click at [1009, 511] on li "Delete" at bounding box center [1005, 502] width 64 height 35
click at [979, 492] on icon "sticky table" at bounding box center [974, 492] width 14 height 3
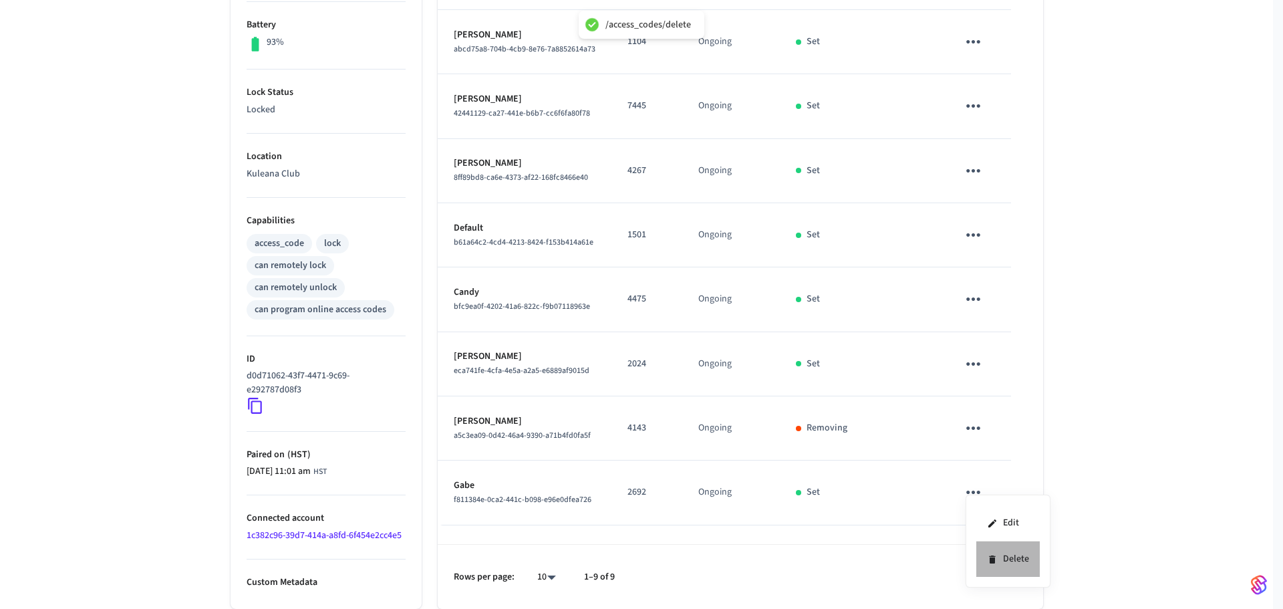
click at [1017, 558] on li "Delete" at bounding box center [1009, 558] width 64 height 35
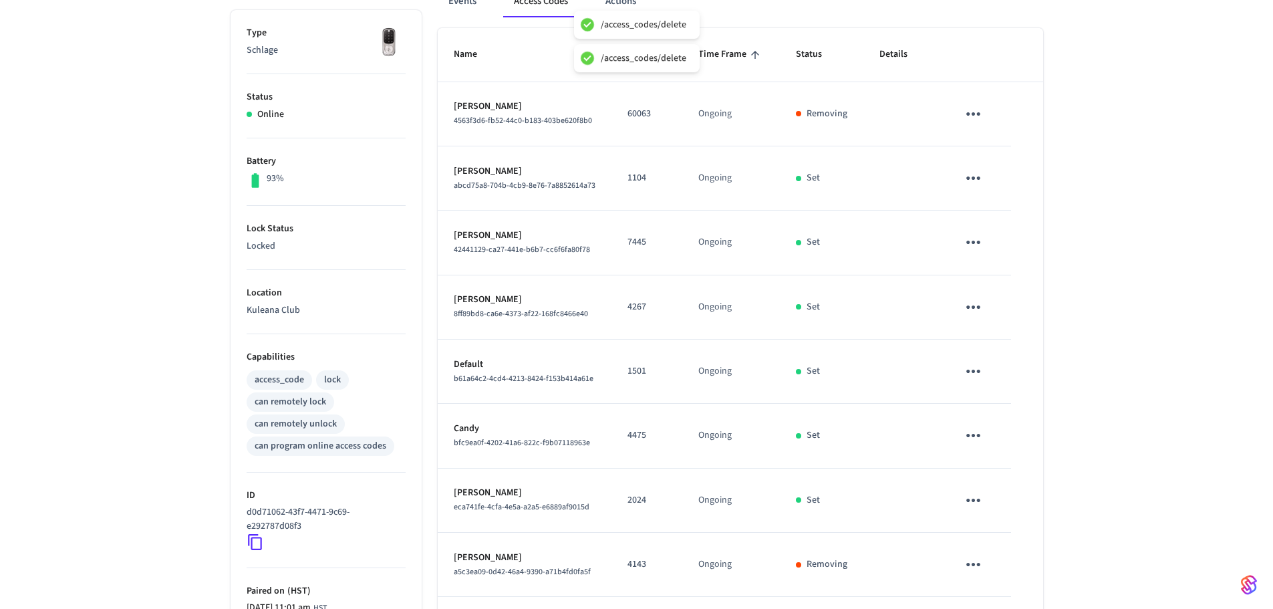
scroll to position [0, 0]
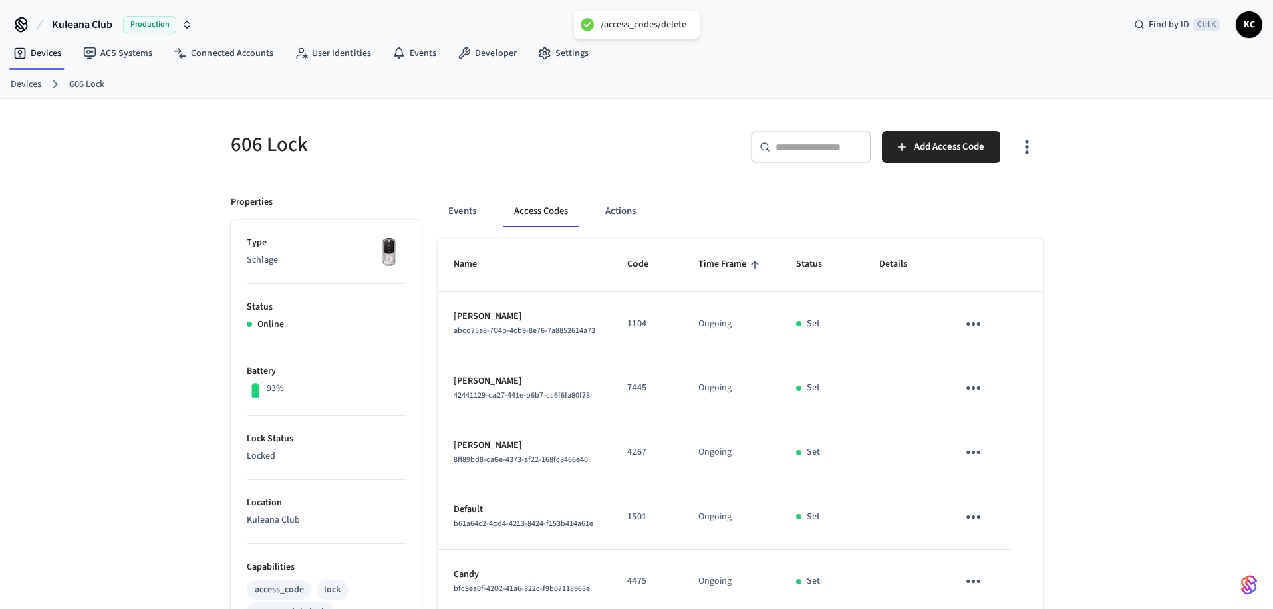
drag, startPoint x: 31, startPoint y: 84, endPoint x: 156, endPoint y: 113, distance: 127.8
click at [32, 84] on link "Devices" at bounding box center [26, 85] width 31 height 14
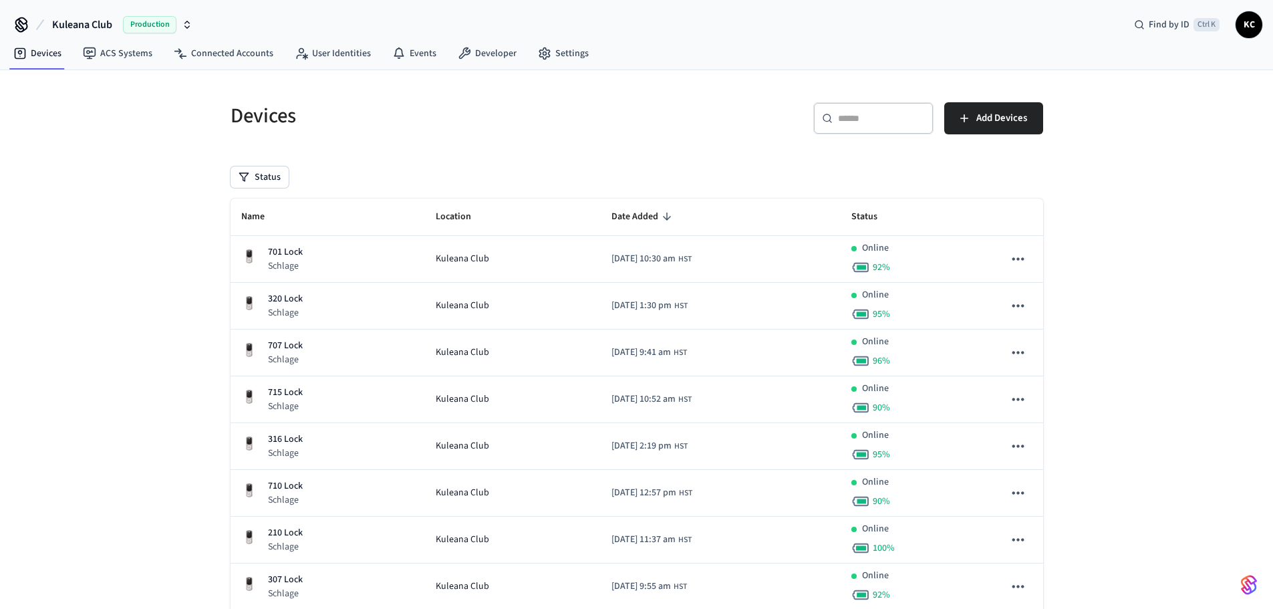
click at [894, 114] on input "text" at bounding box center [881, 118] width 87 height 13
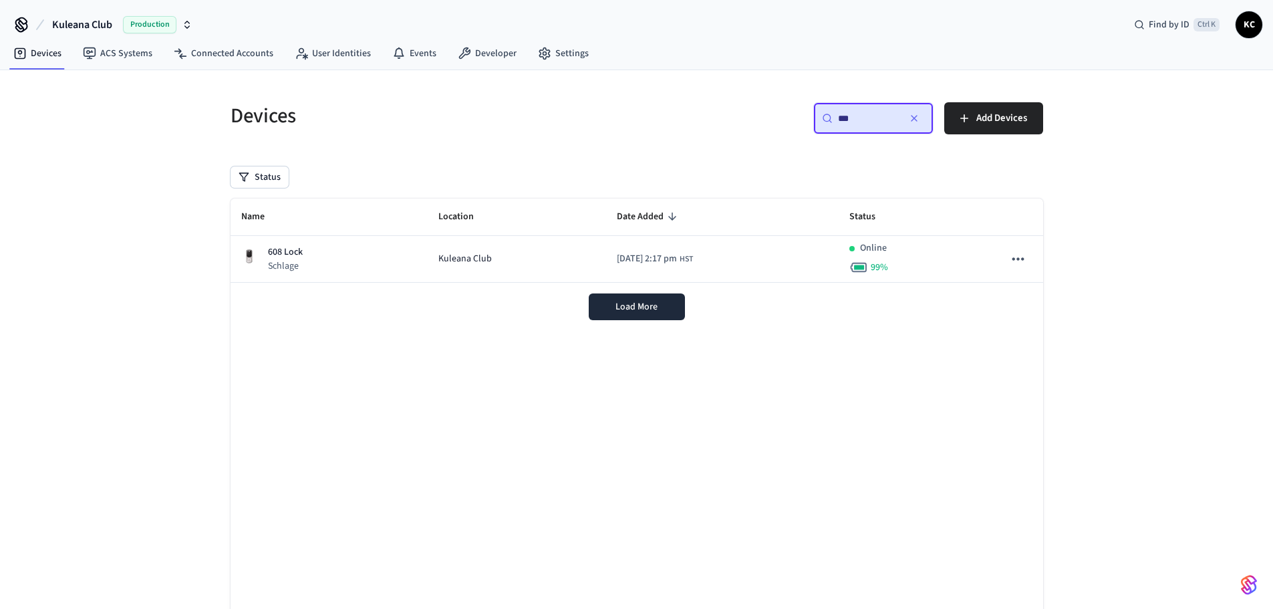
type input "***"
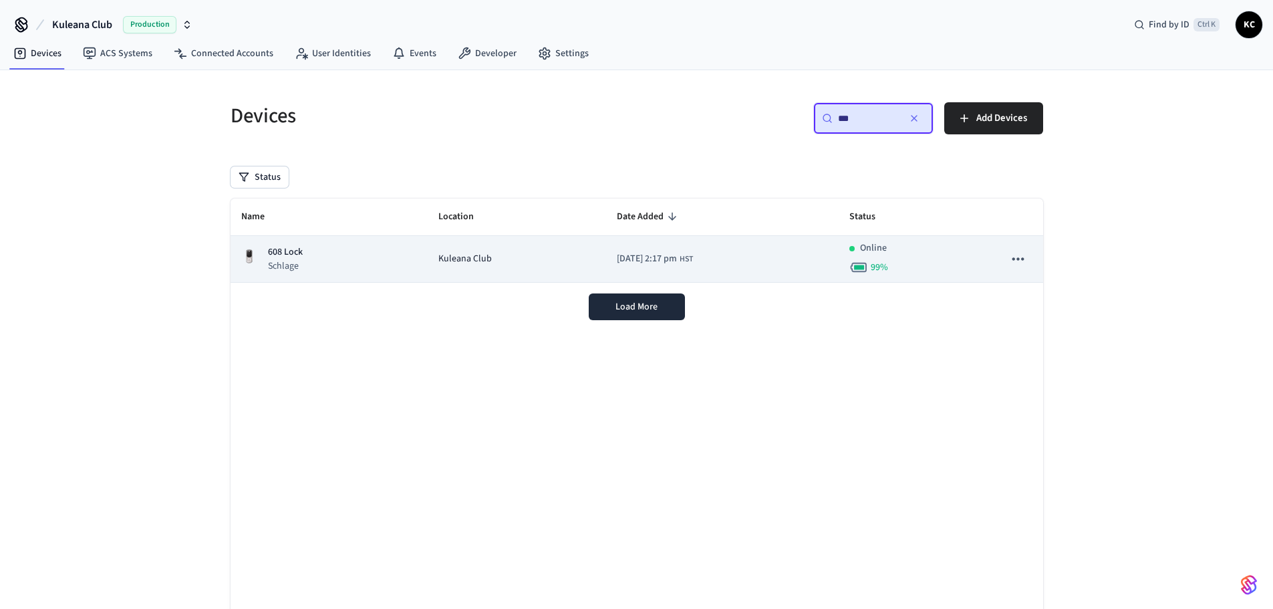
click at [362, 247] on div "608 Lock Schlage" at bounding box center [329, 258] width 176 height 27
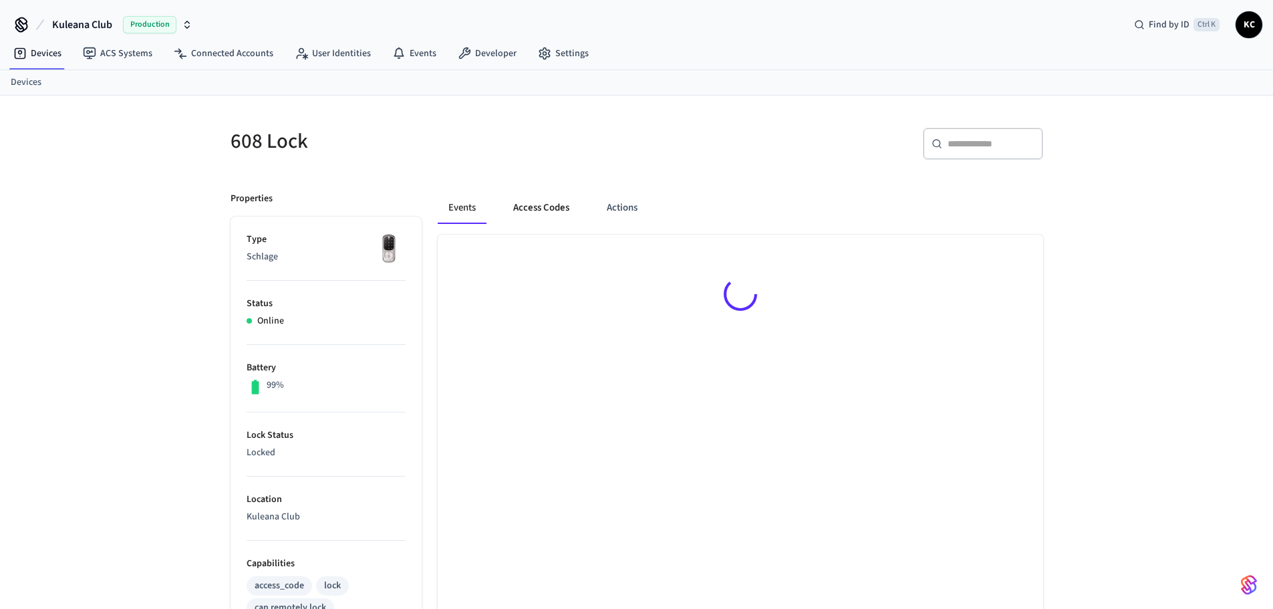
click at [531, 201] on button "Access Codes" at bounding box center [542, 208] width 78 height 32
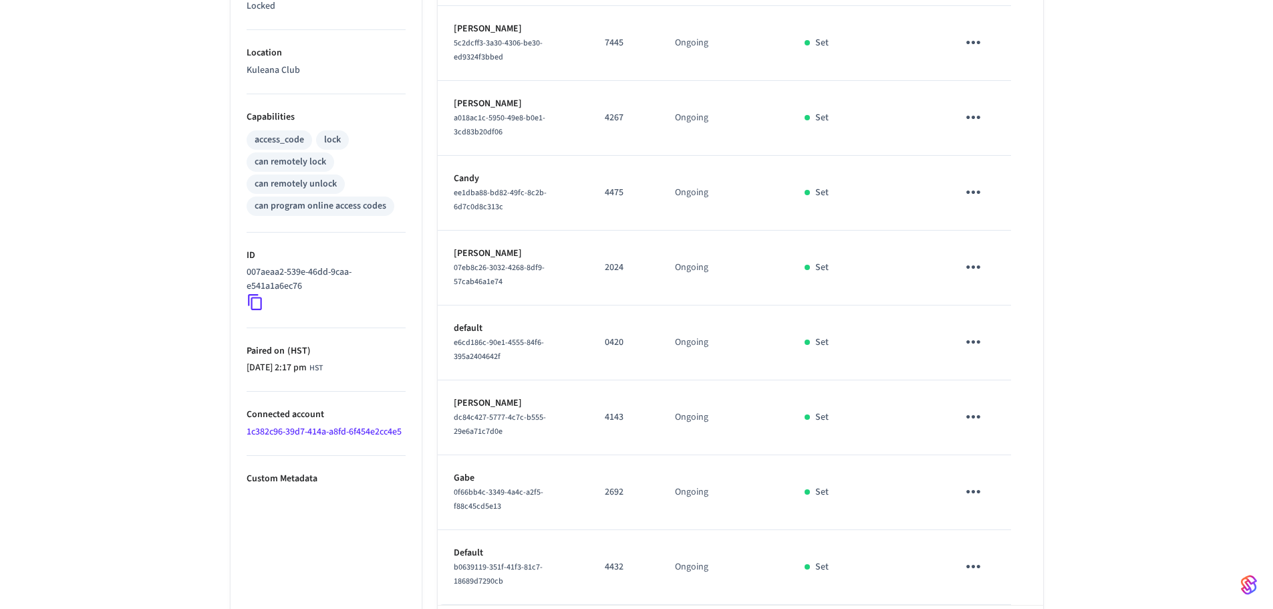
scroll to position [511, 0]
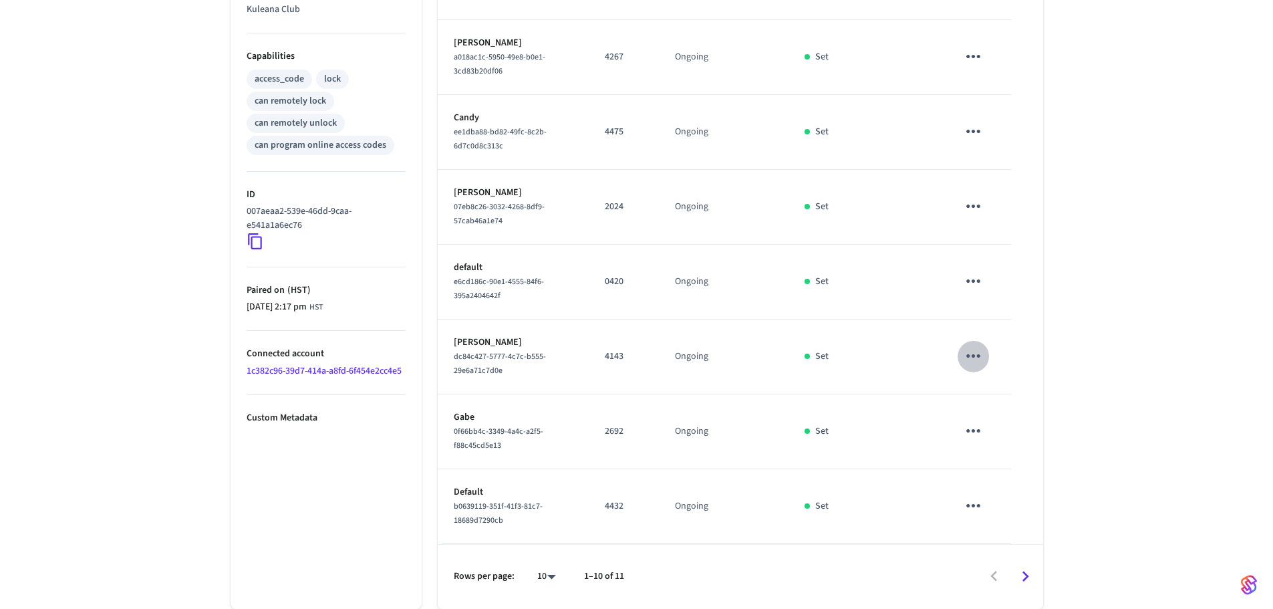
click at [979, 360] on icon "sticky table" at bounding box center [973, 356] width 21 height 21
click at [1003, 433] on li "Delete" at bounding box center [1006, 431] width 64 height 35
click at [975, 432] on icon "sticky table" at bounding box center [974, 430] width 14 height 3
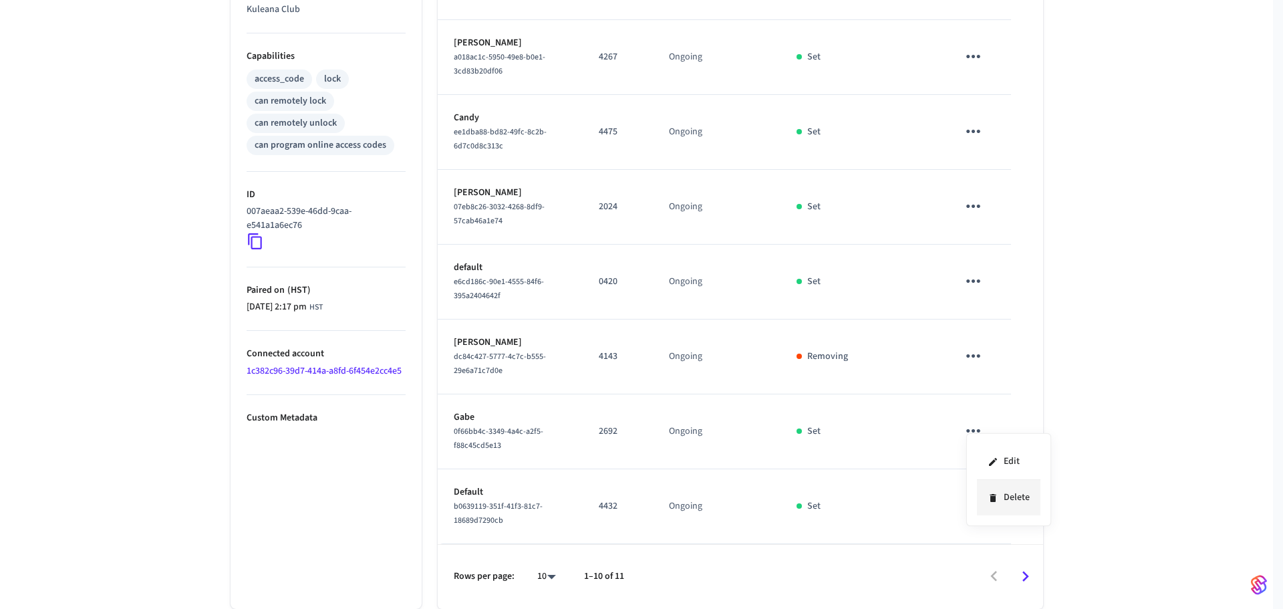
click at [1000, 503] on li "Delete" at bounding box center [1009, 497] width 64 height 35
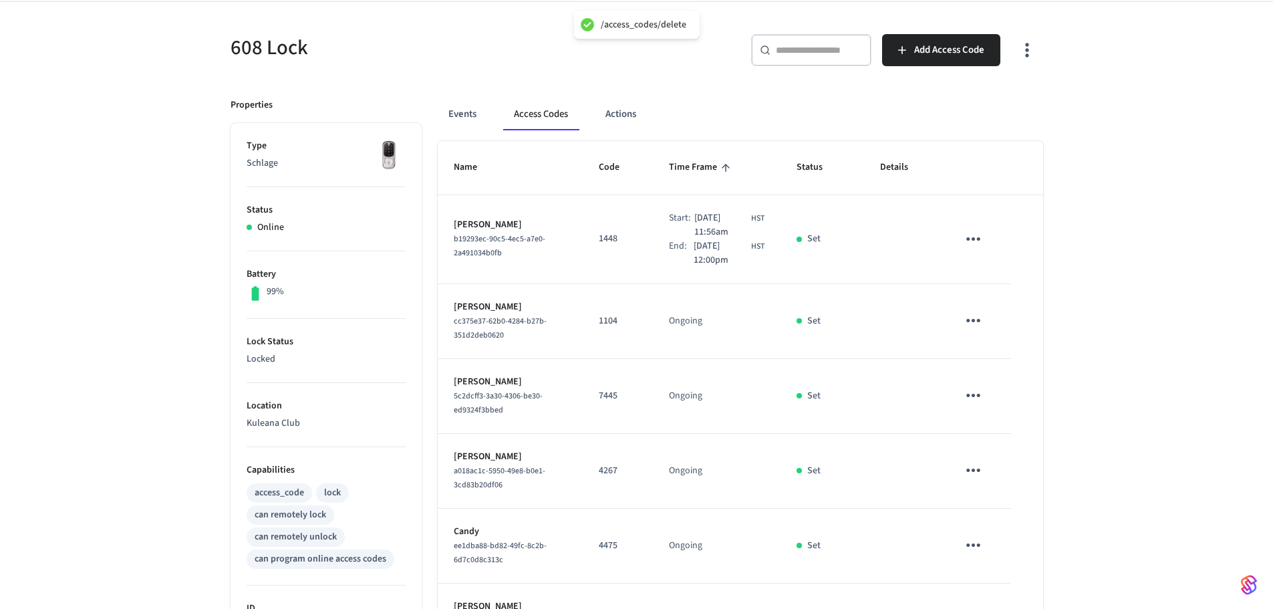
scroll to position [0, 0]
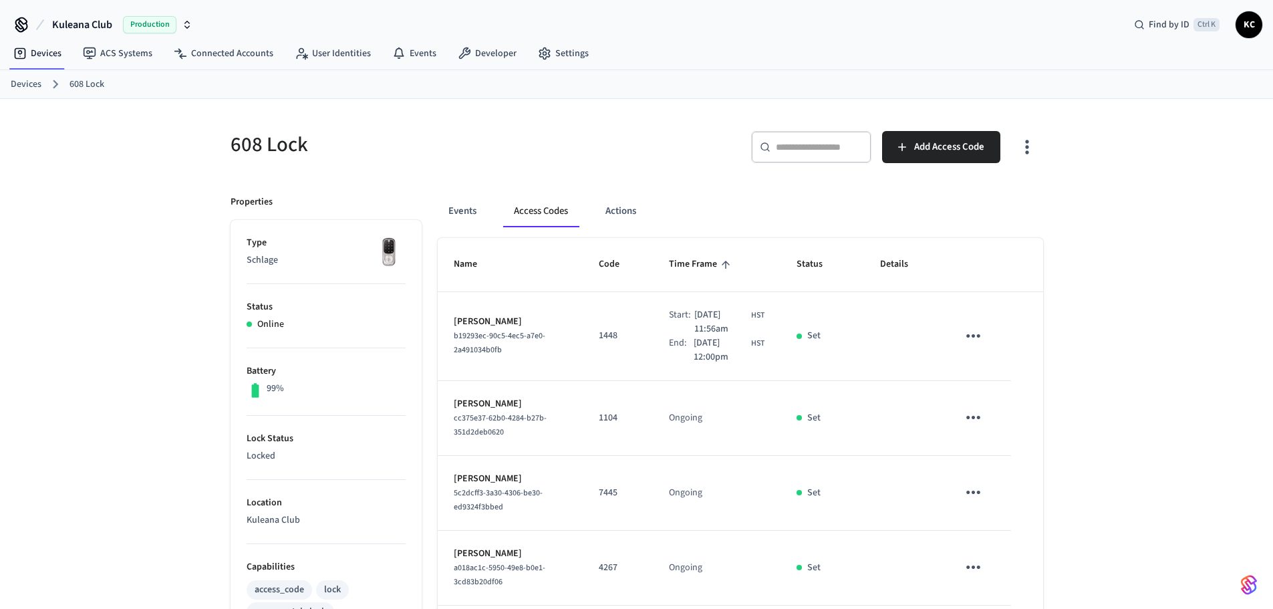
click at [21, 86] on link "Devices" at bounding box center [26, 85] width 31 height 14
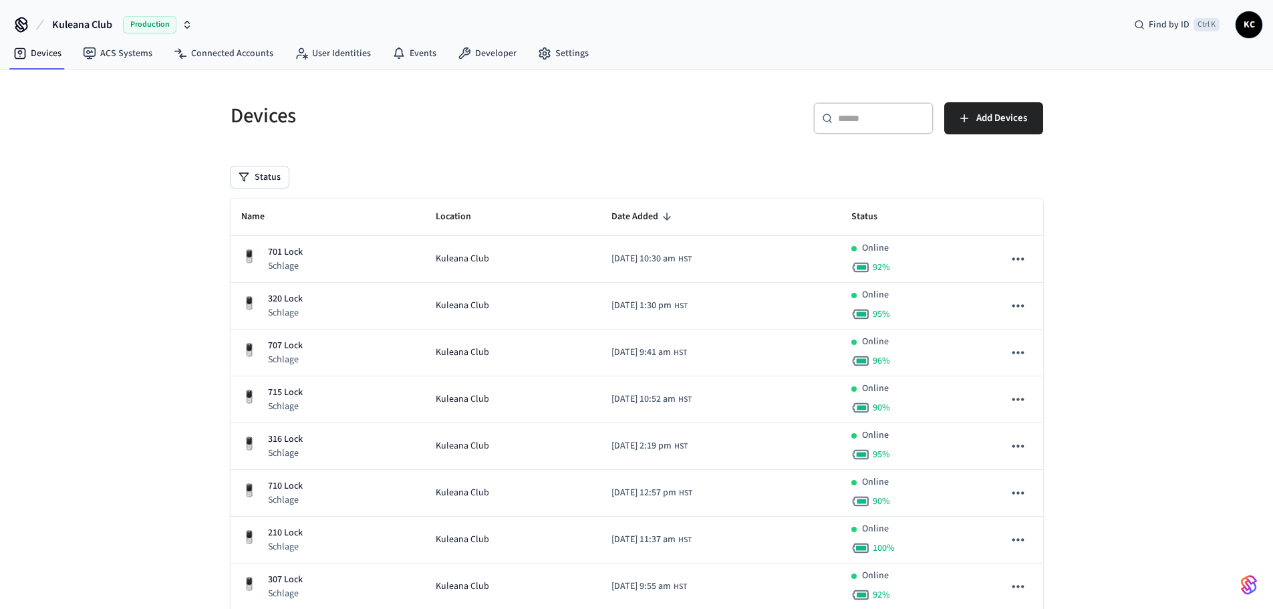
click at [872, 126] on div "​ ​" at bounding box center [874, 118] width 120 height 32
click at [874, 118] on input "text" at bounding box center [881, 118] width 87 height 13
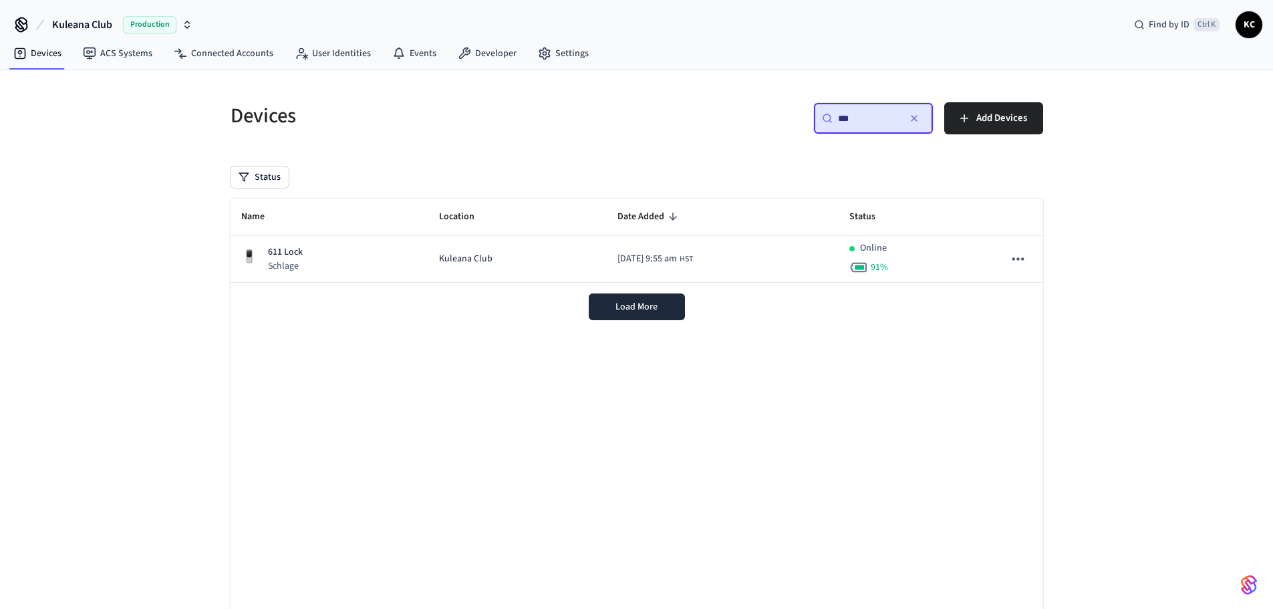
type input "***"
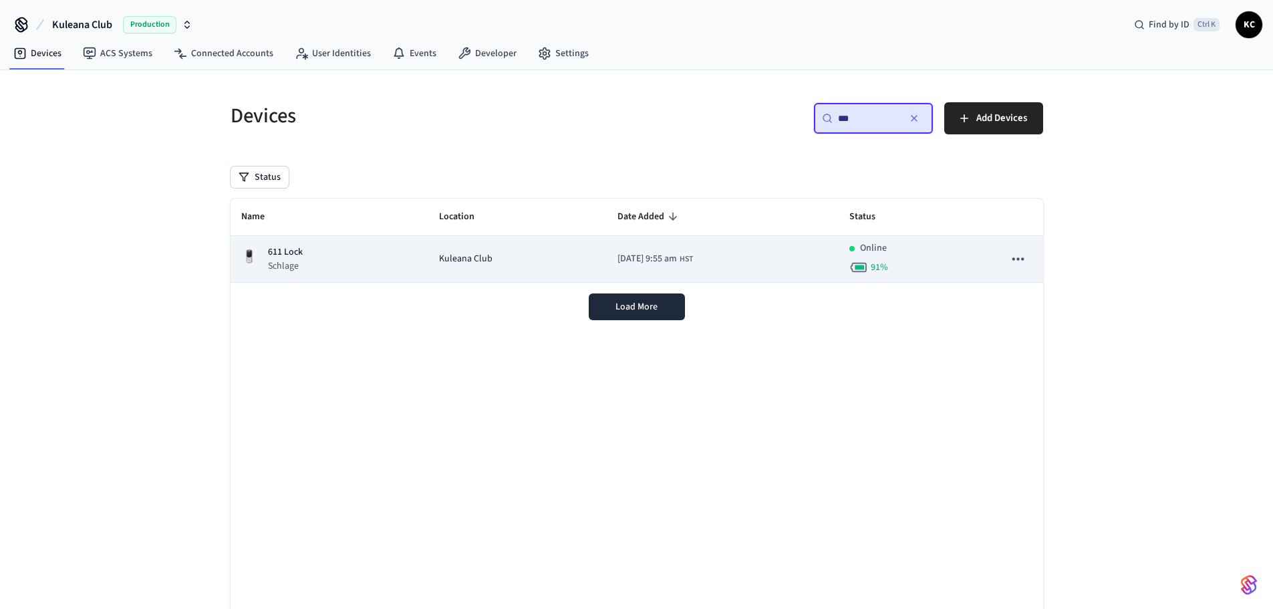
click at [334, 239] on td "611 Lock Schlage" at bounding box center [330, 259] width 198 height 47
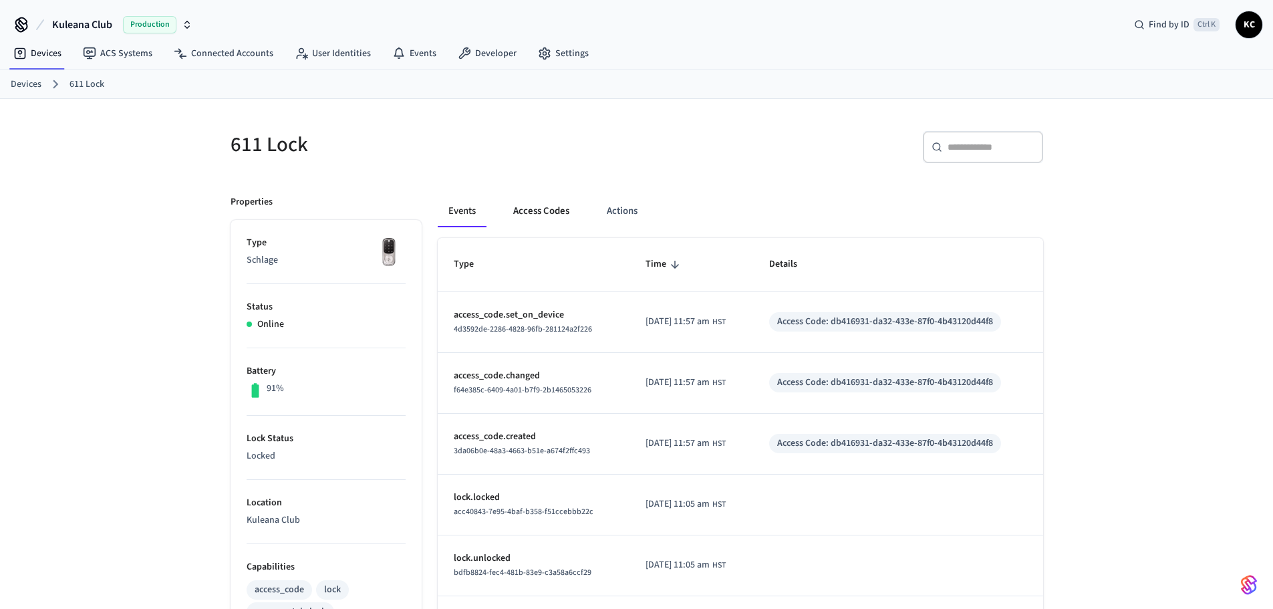
click at [548, 207] on button "Access Codes" at bounding box center [542, 211] width 78 height 32
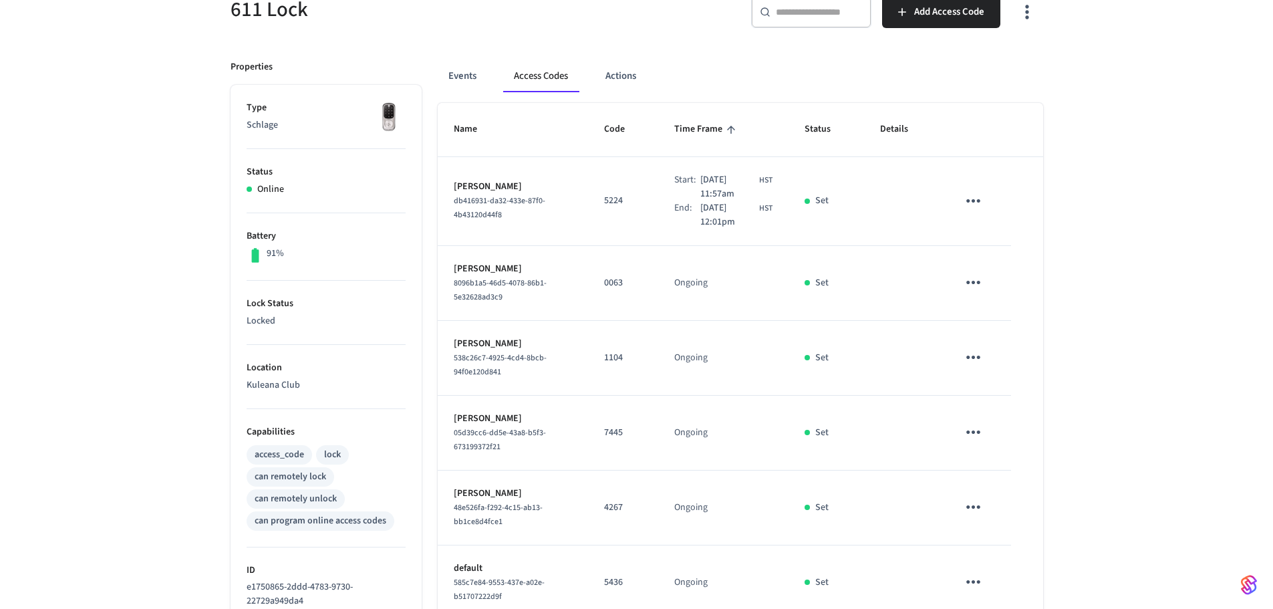
scroll to position [134, 0]
click at [967, 284] on icon "sticky table" at bounding box center [973, 283] width 21 height 21
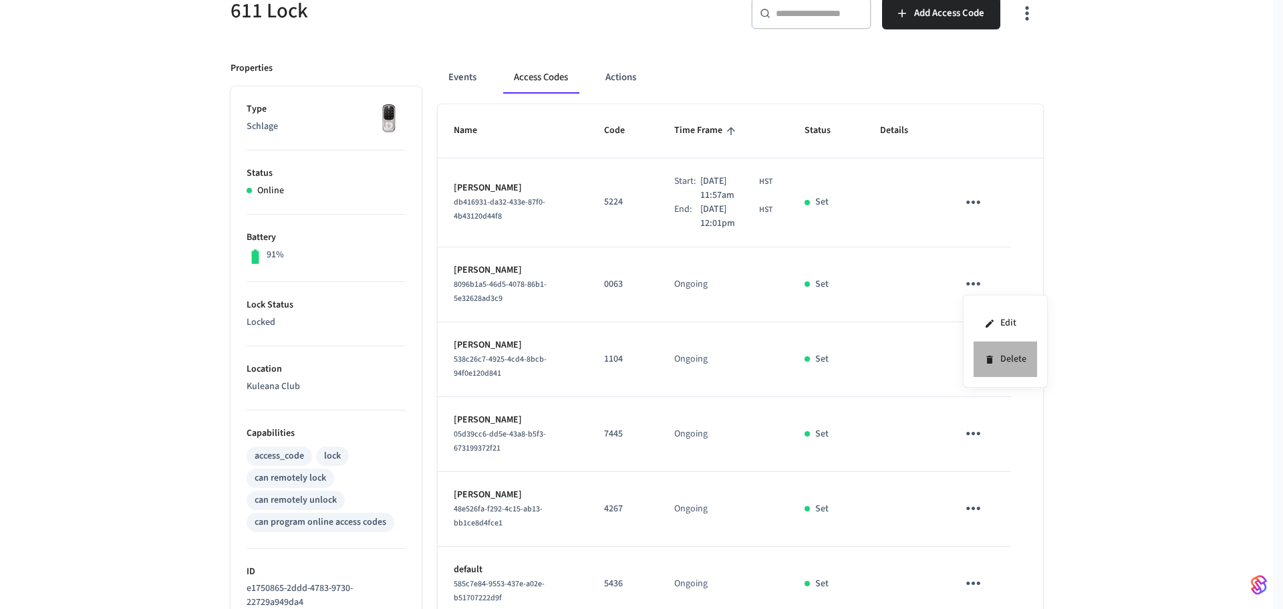
click at [1001, 365] on li "Delete" at bounding box center [1006, 359] width 64 height 35
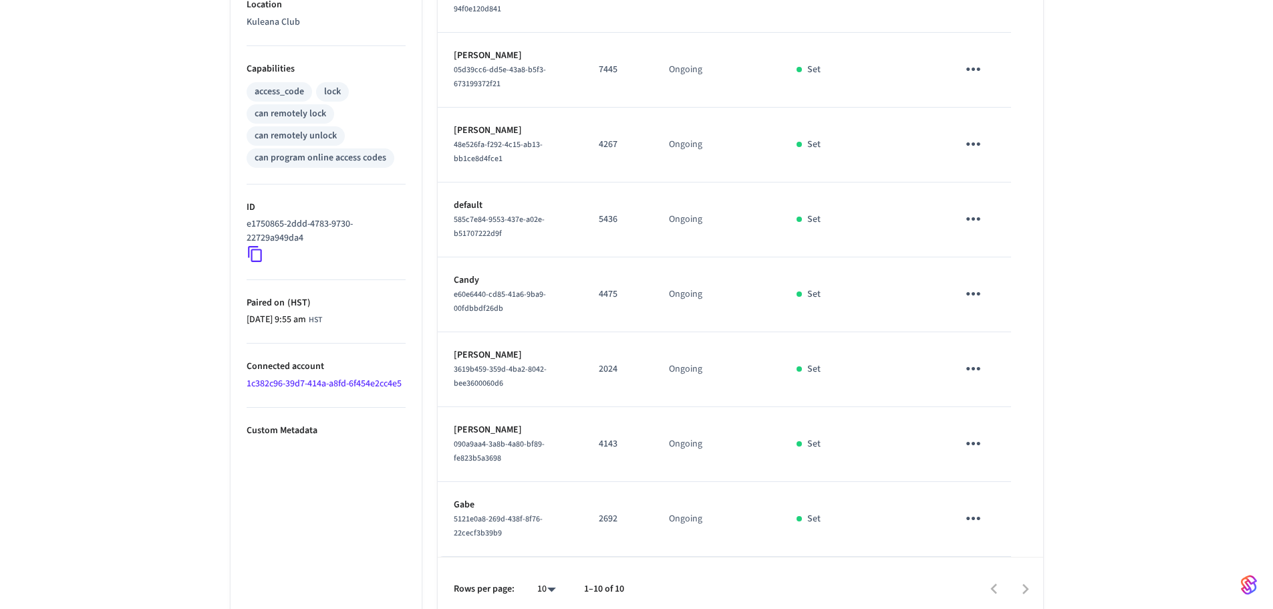
scroll to position [511, 0]
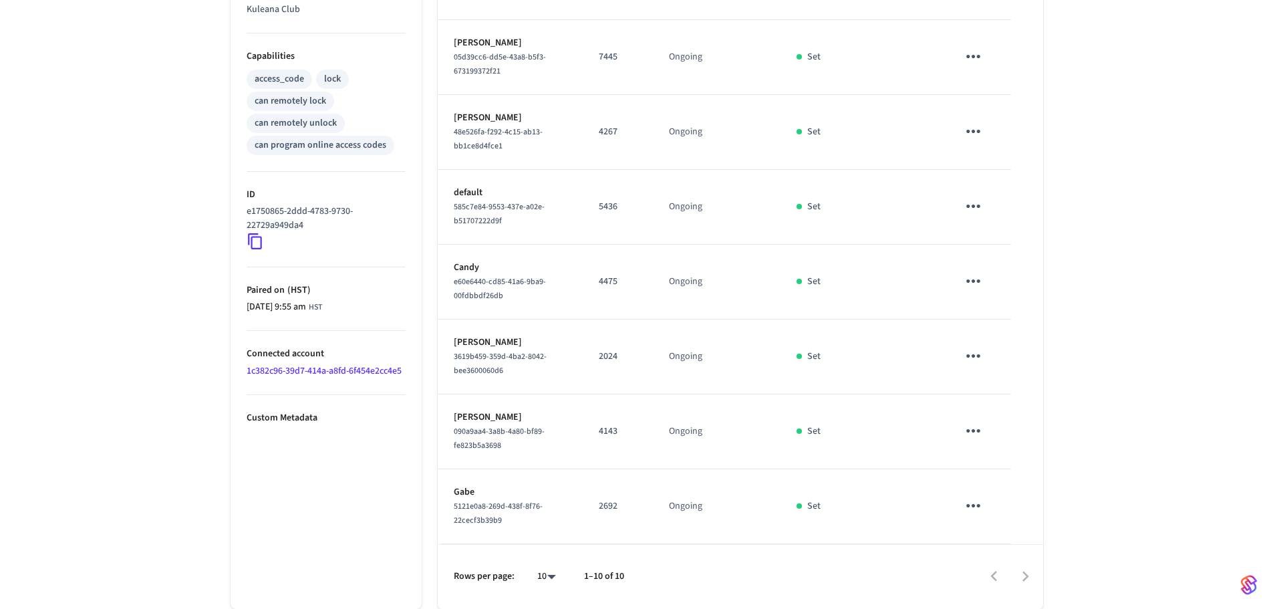
click at [965, 430] on icon "sticky table" at bounding box center [973, 430] width 21 height 21
click at [1009, 513] on li "Delete" at bounding box center [1006, 506] width 64 height 35
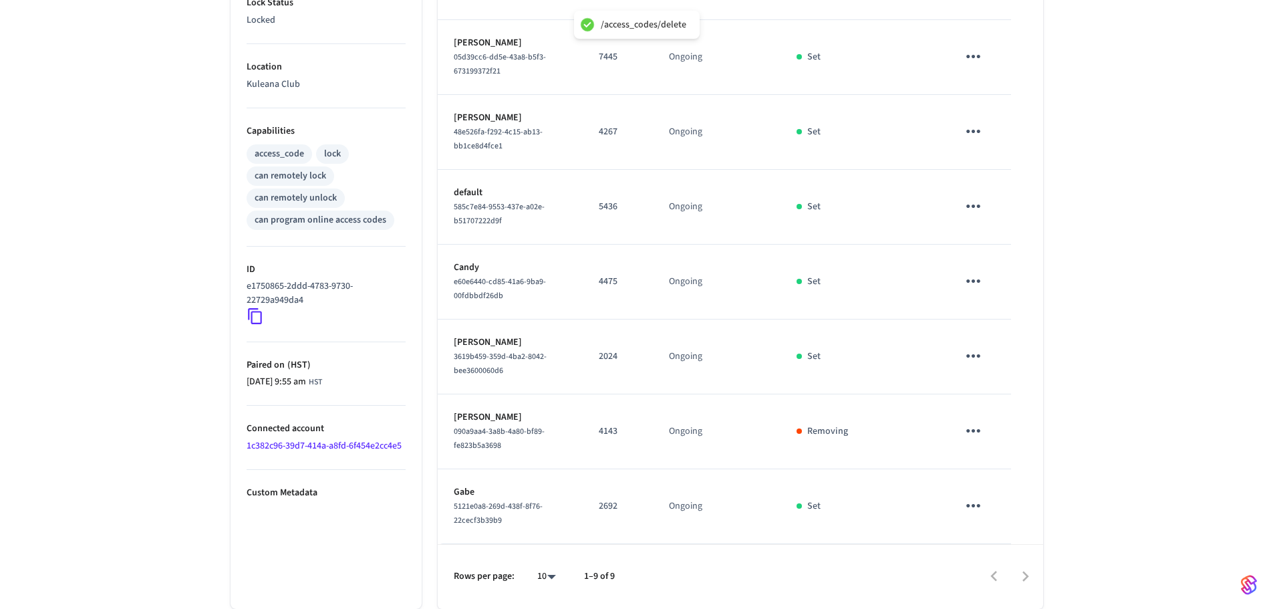
scroll to position [436, 0]
click at [983, 506] on icon "sticky table" at bounding box center [973, 505] width 21 height 21
click at [997, 570] on li "Delete" at bounding box center [1006, 569] width 64 height 35
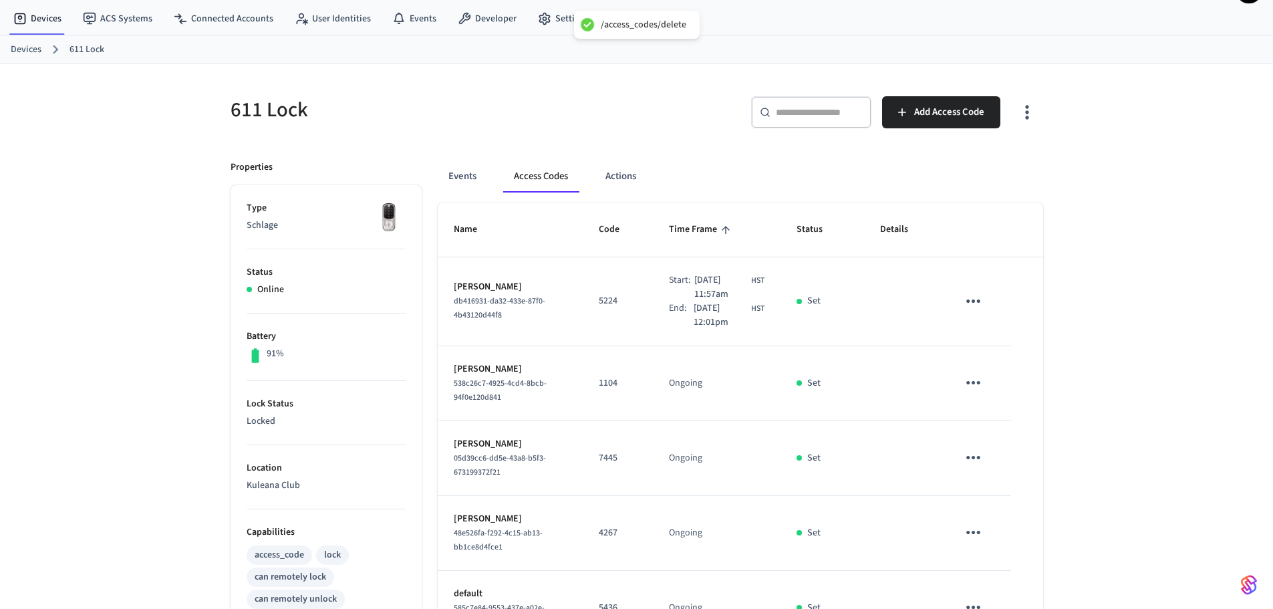
scroll to position [0, 0]
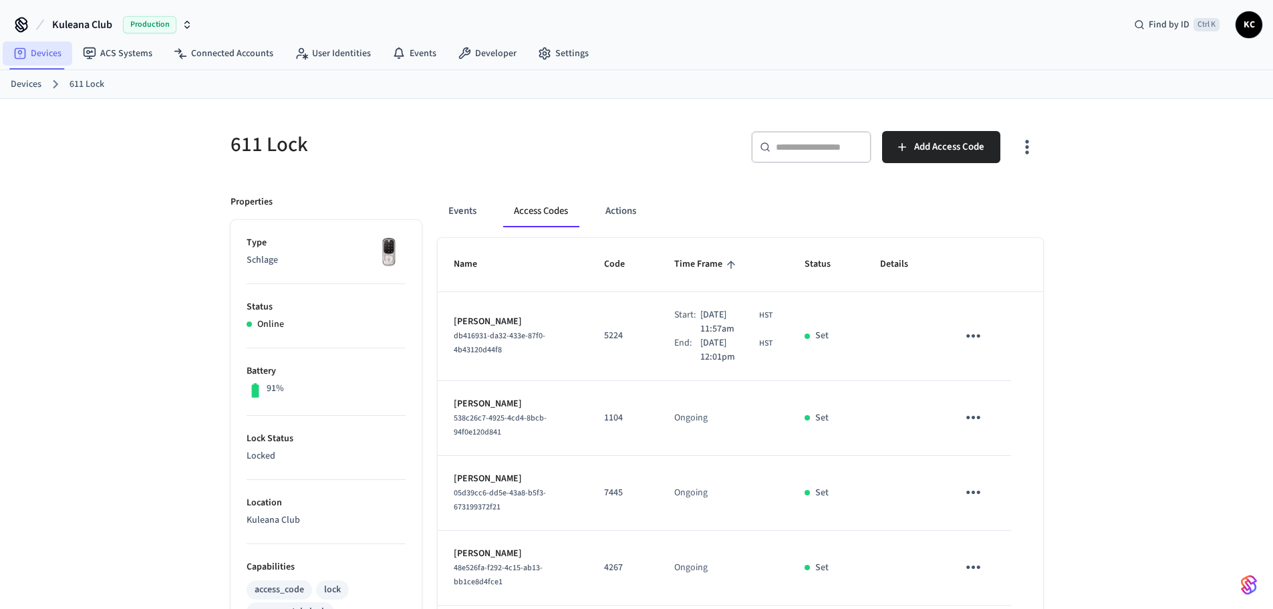
click at [53, 57] on link "Devices" at bounding box center [38, 53] width 70 height 24
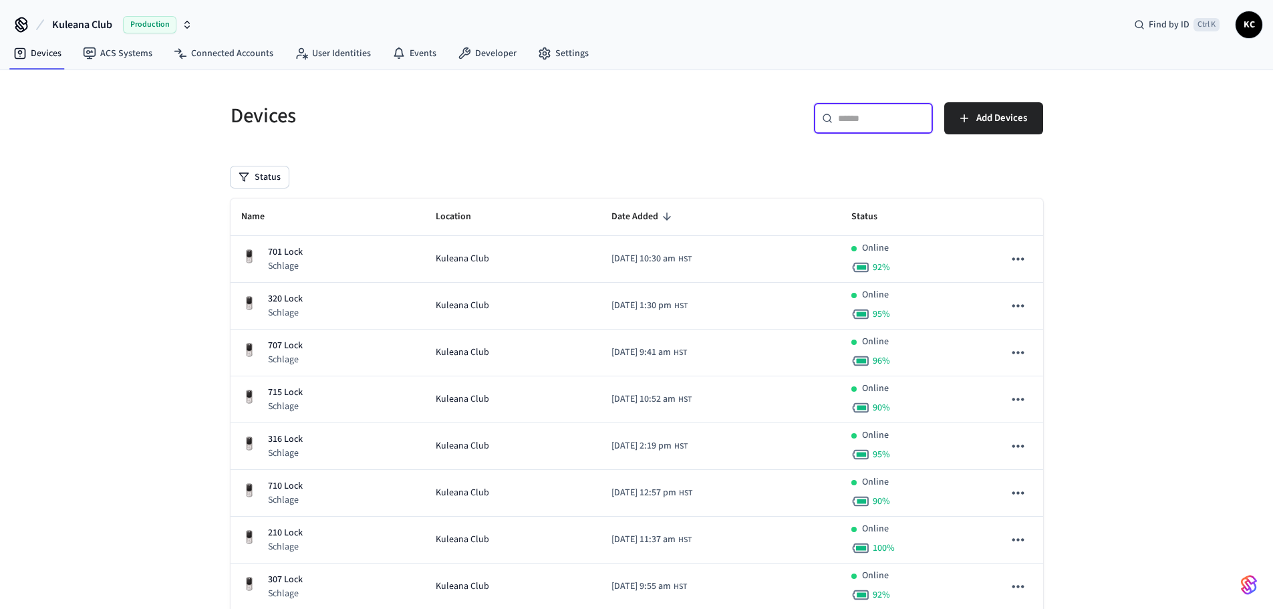
click at [864, 114] on input "text" at bounding box center [881, 118] width 87 height 13
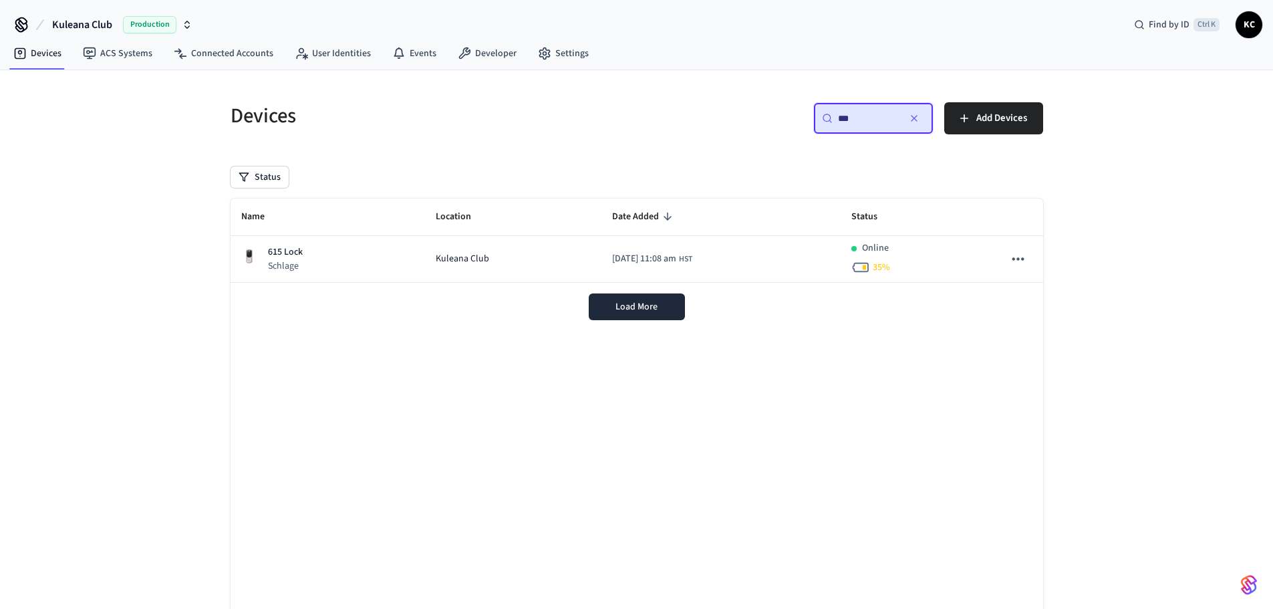
type input "***"
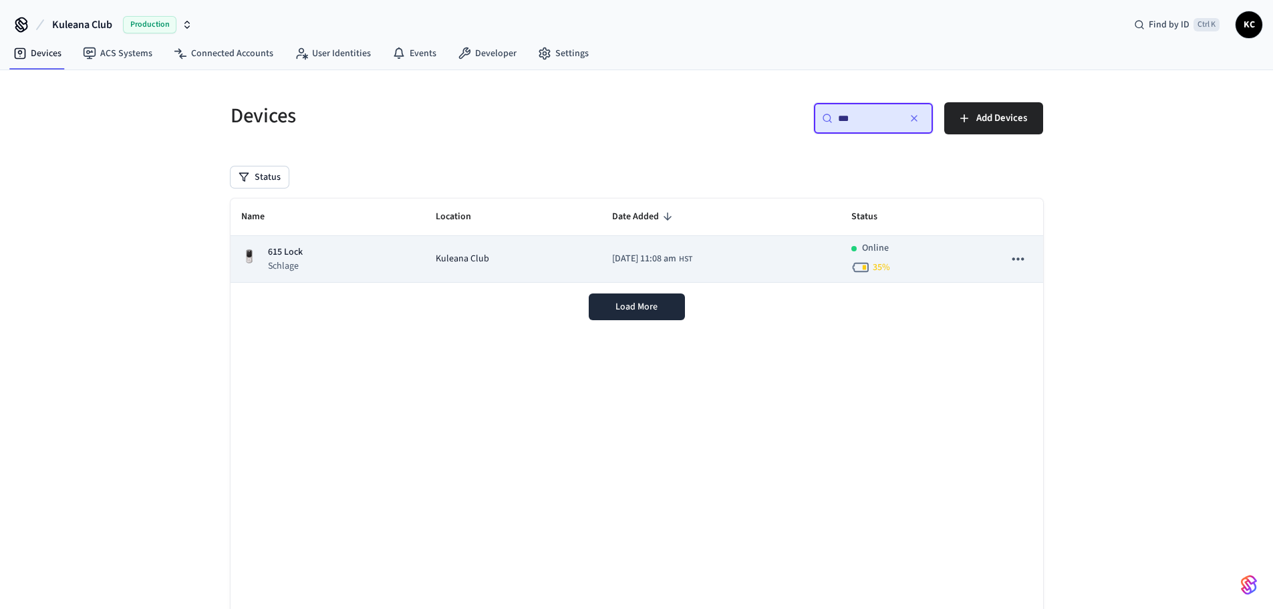
click at [342, 259] on div "615 Lock Schlage" at bounding box center [328, 258] width 174 height 27
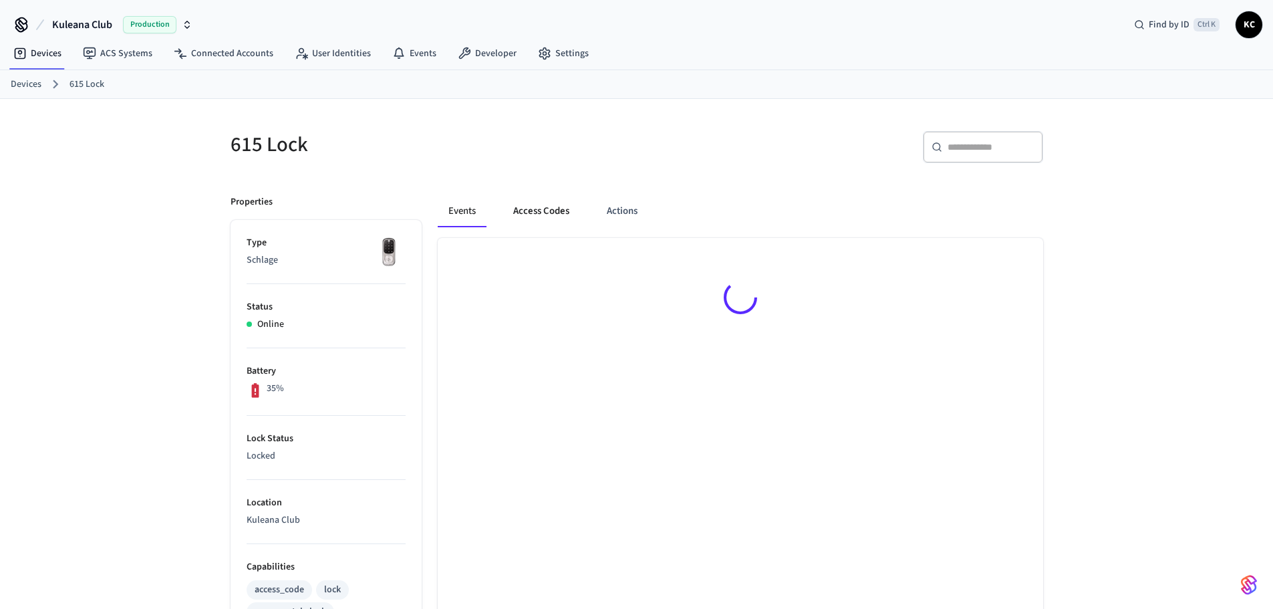
click at [551, 209] on button "Access Codes" at bounding box center [542, 211] width 78 height 32
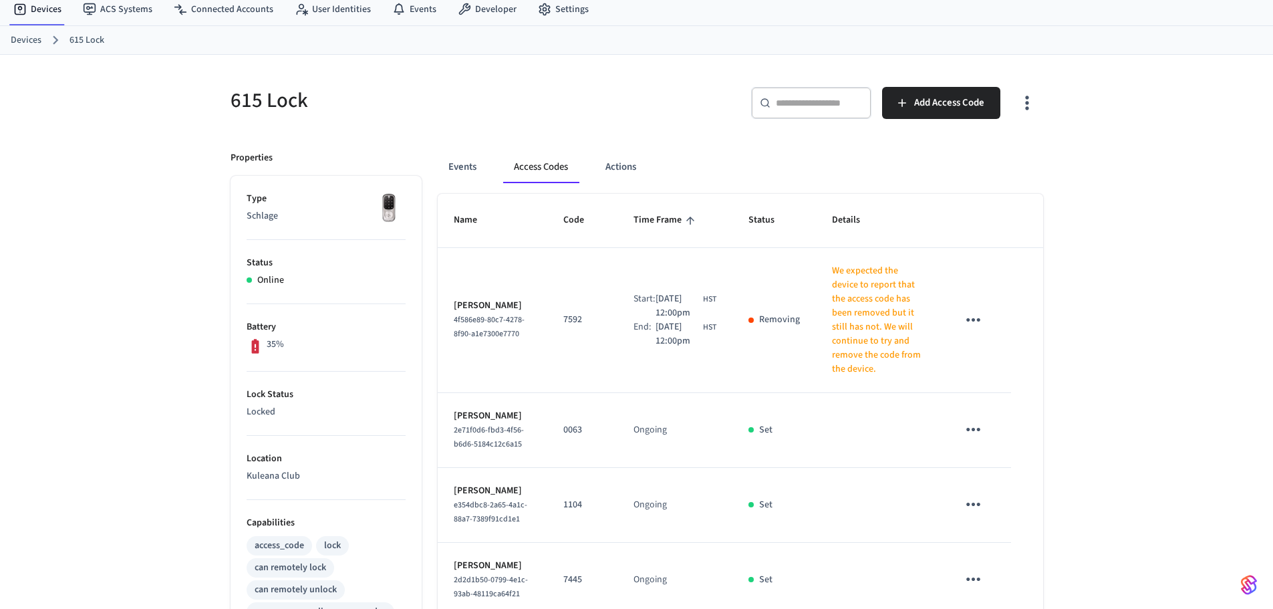
scroll to position [67, 0]
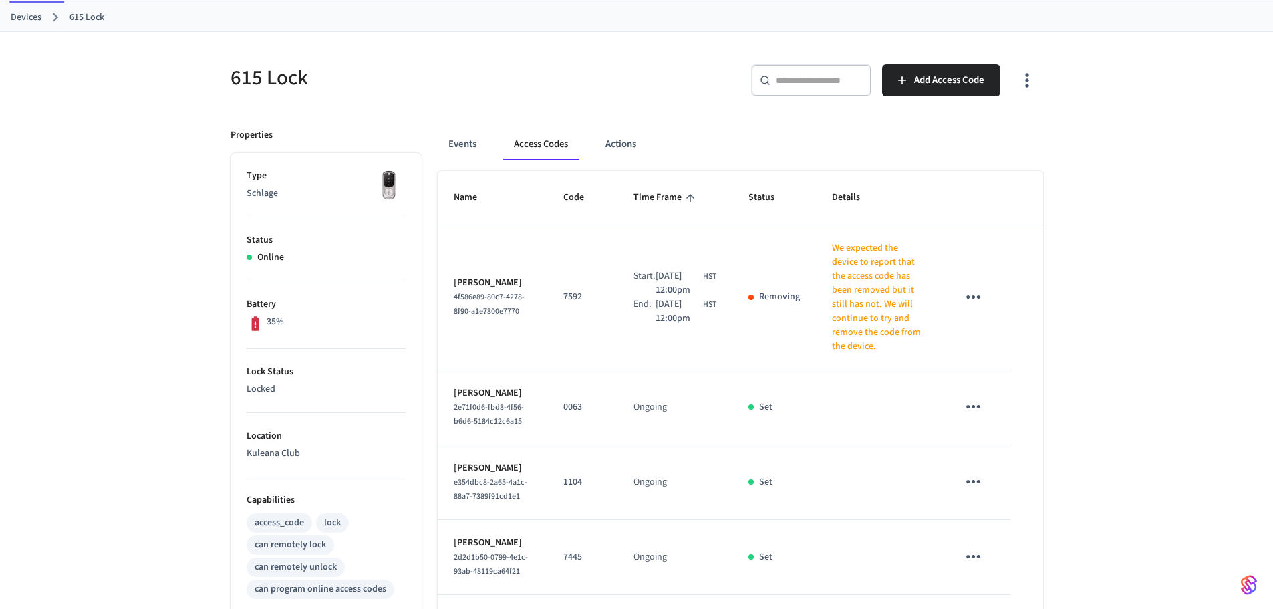
click at [971, 399] on icon "sticky table" at bounding box center [973, 406] width 21 height 21
click at [996, 474] on li "Delete" at bounding box center [1006, 474] width 64 height 35
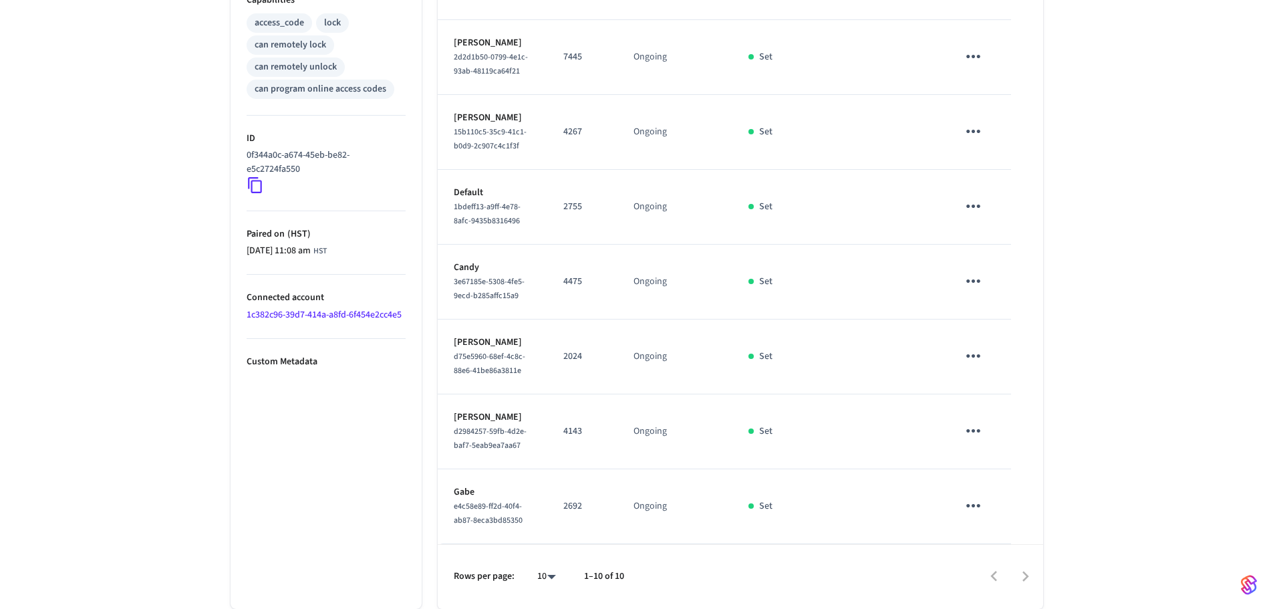
scroll to position [679, 0]
click at [971, 420] on icon "sticky table" at bounding box center [973, 430] width 21 height 21
click at [999, 485] on li "Delete" at bounding box center [1006, 484] width 64 height 35
click at [975, 501] on icon "sticky table" at bounding box center [973, 505] width 21 height 21
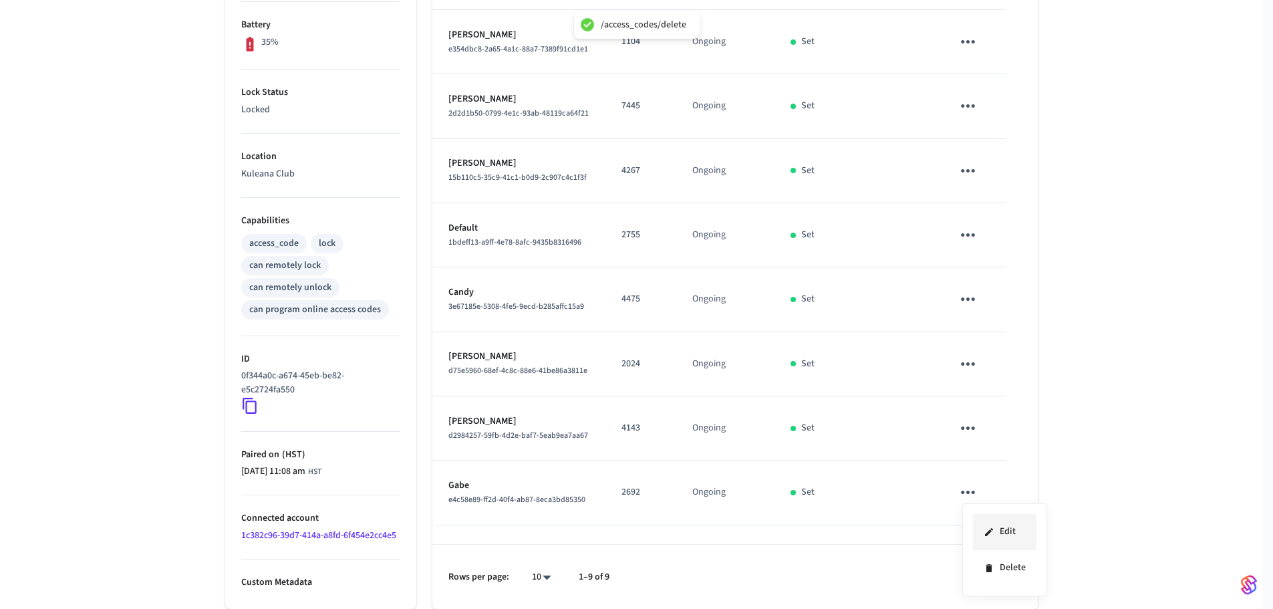
scroll to position [346, 0]
click at [1001, 574] on li "Delete" at bounding box center [1005, 567] width 64 height 35
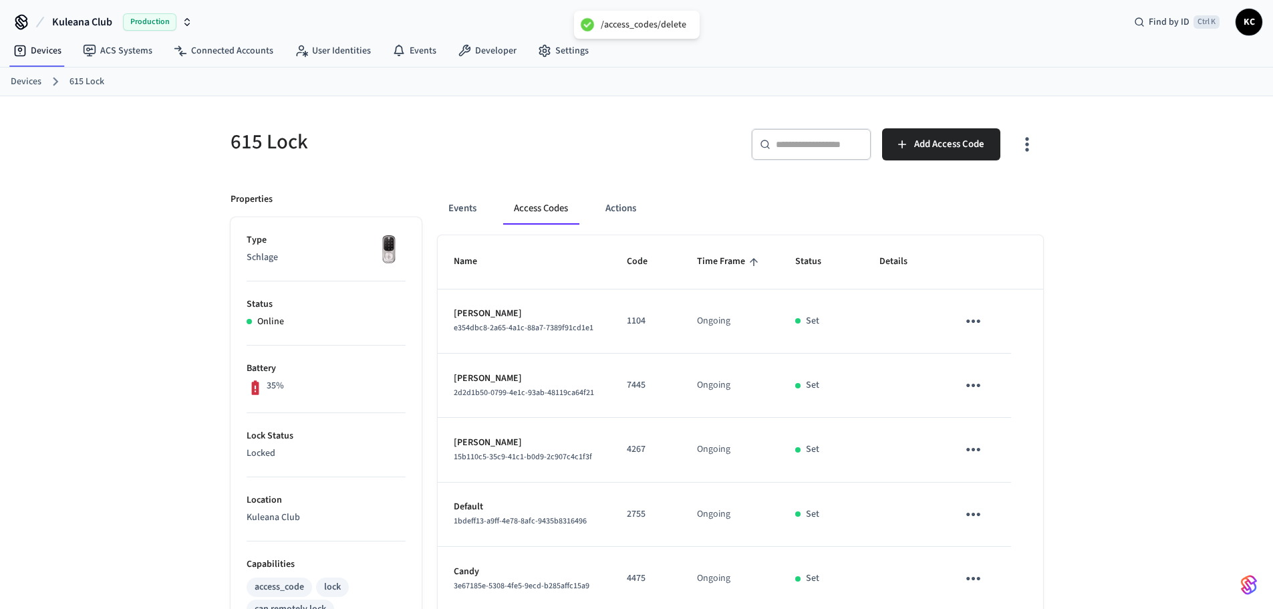
scroll to position [0, 0]
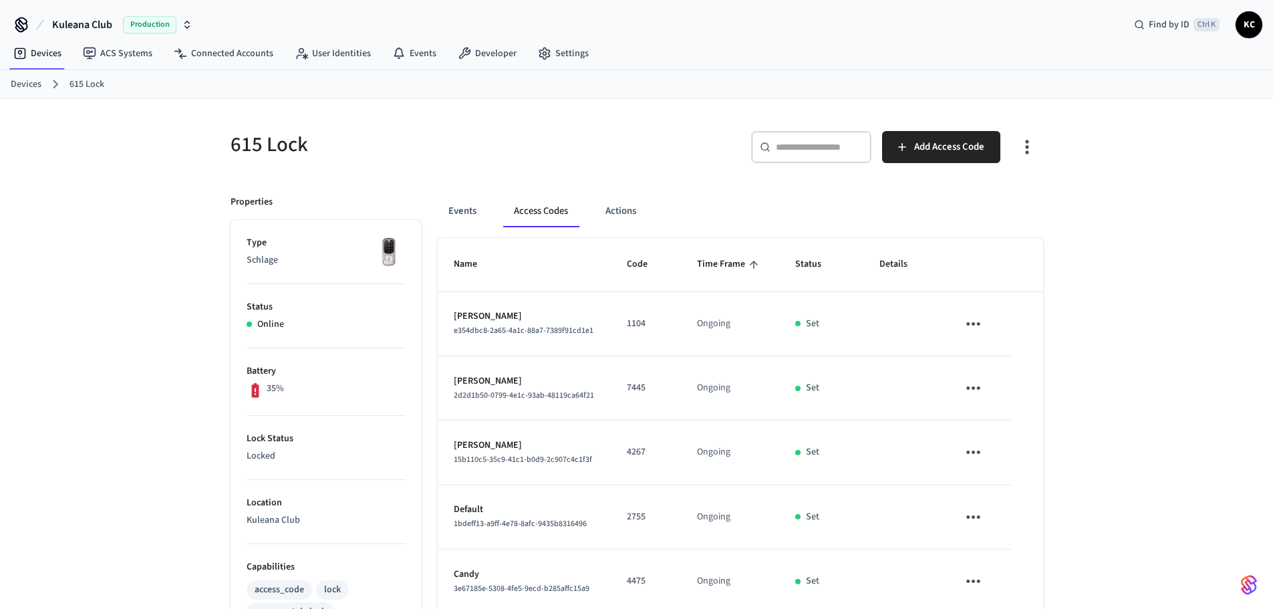
drag, startPoint x: 37, startPoint y: 87, endPoint x: 91, endPoint y: 92, distance: 53.7
click at [38, 87] on link "Devices" at bounding box center [26, 85] width 31 height 14
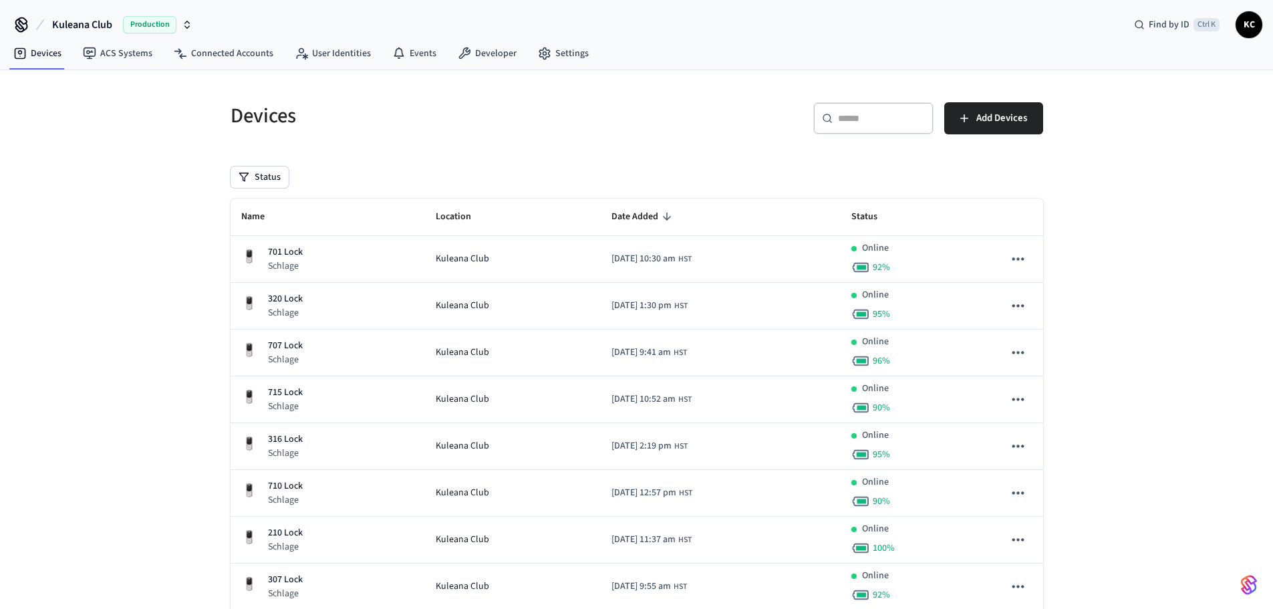
click at [863, 117] on input "text" at bounding box center [881, 118] width 87 height 13
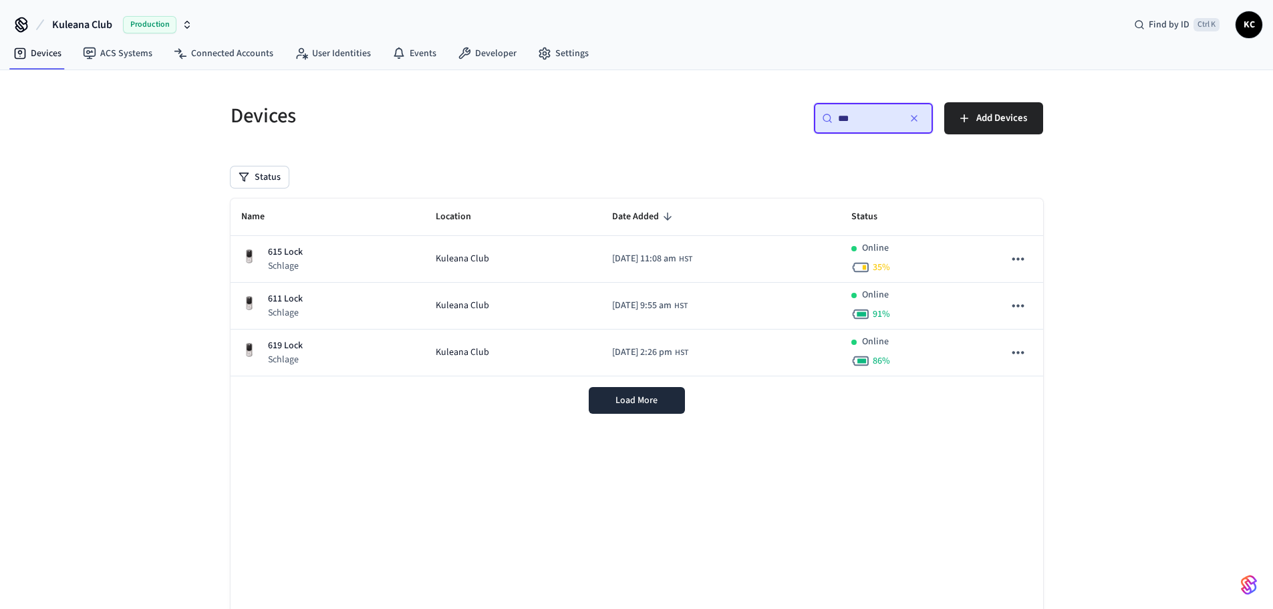
type input "***"
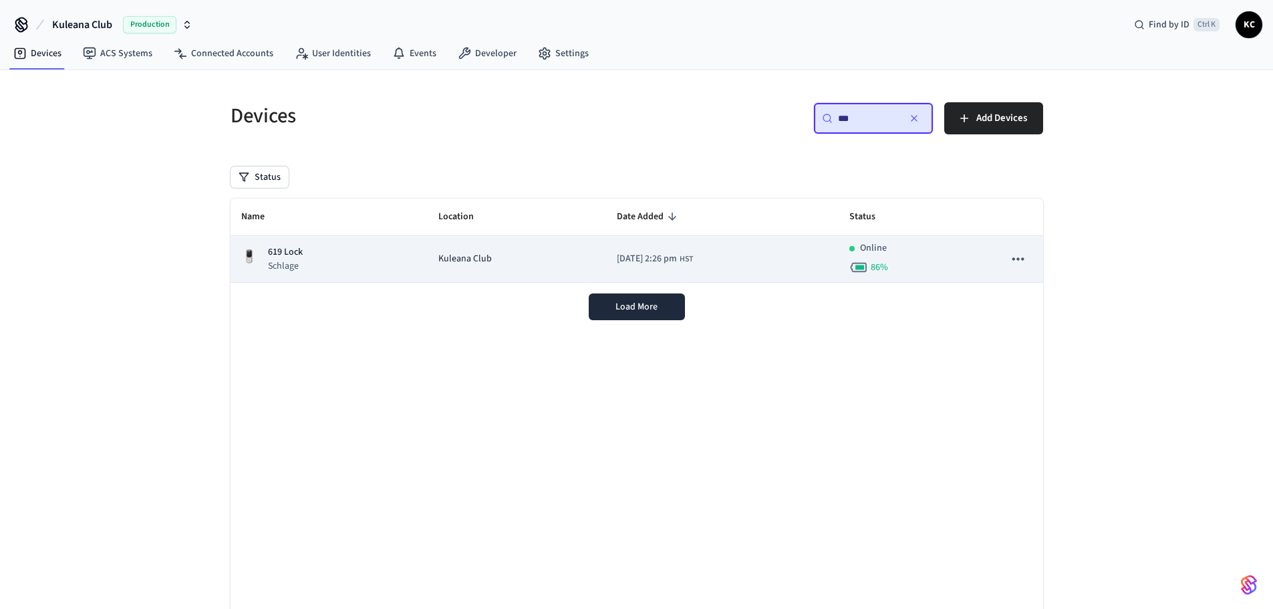
click at [428, 263] on td "Kuleana Club" at bounding box center [517, 259] width 178 height 47
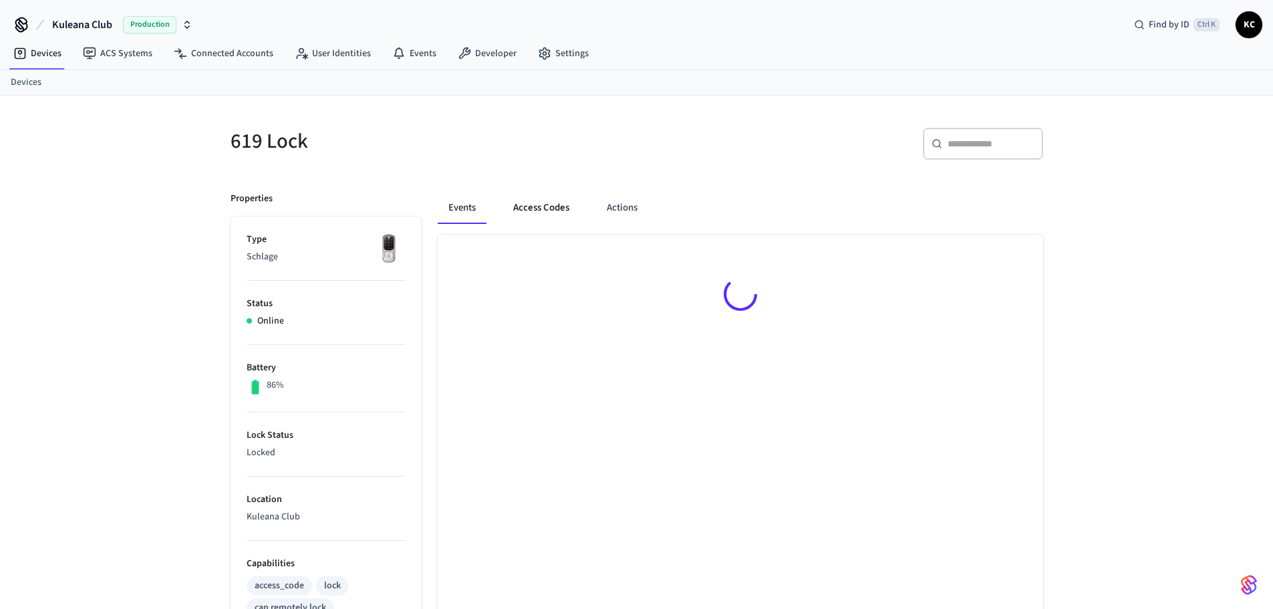
click at [517, 205] on button "Access Codes" at bounding box center [542, 208] width 78 height 32
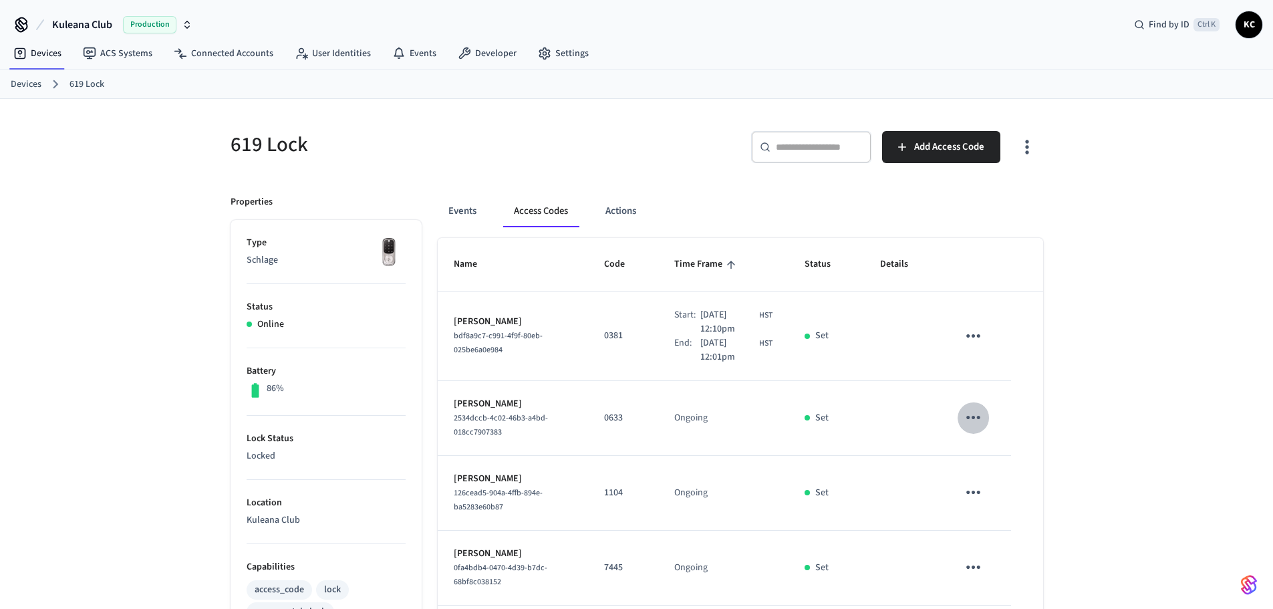
click at [966, 416] on icon "sticky table" at bounding box center [973, 417] width 21 height 21
click at [1006, 499] on li "Delete" at bounding box center [1006, 492] width 64 height 35
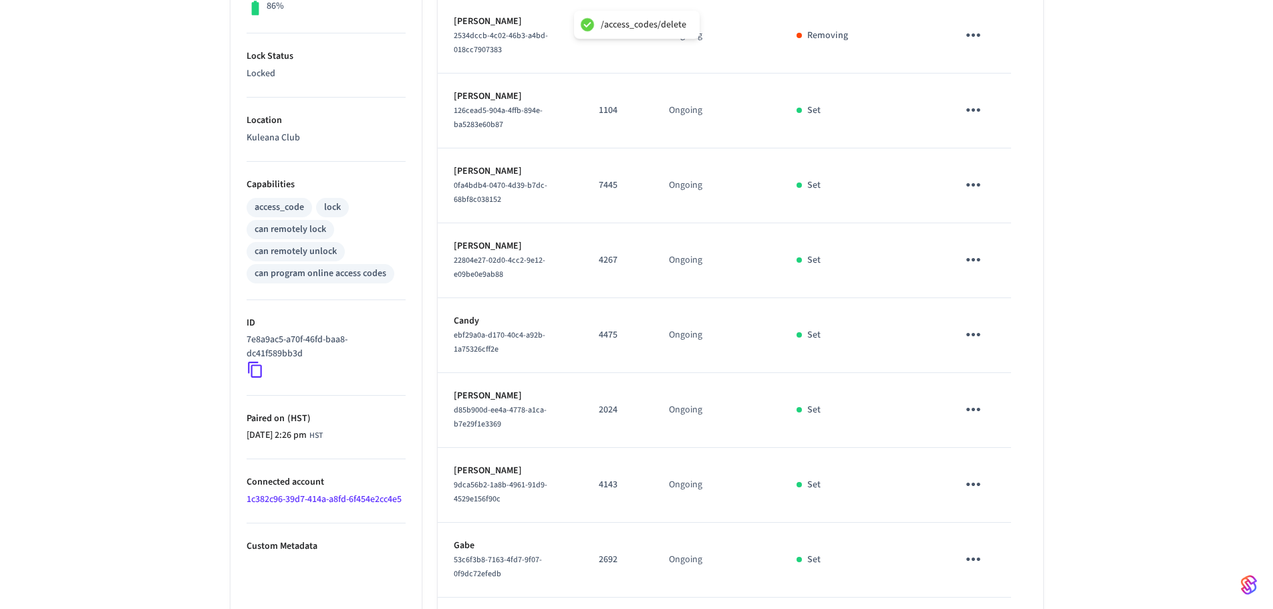
scroll to position [511, 0]
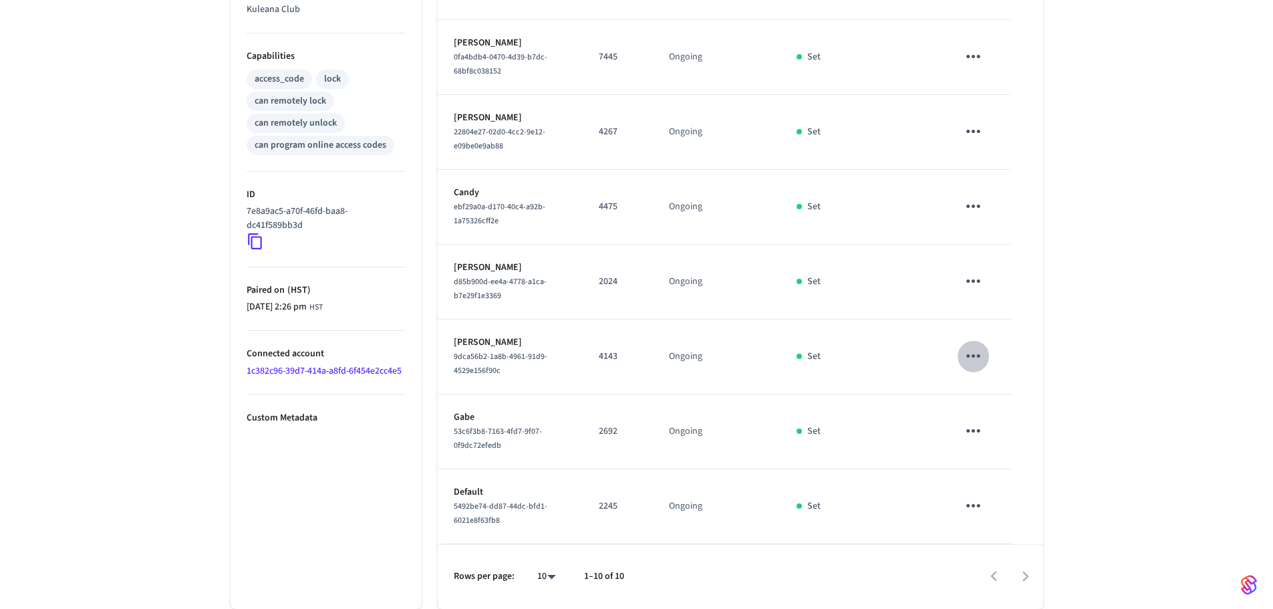
click at [973, 356] on icon "sticky table" at bounding box center [974, 355] width 14 height 3
click at [1024, 424] on li "Delete" at bounding box center [1009, 422] width 64 height 35
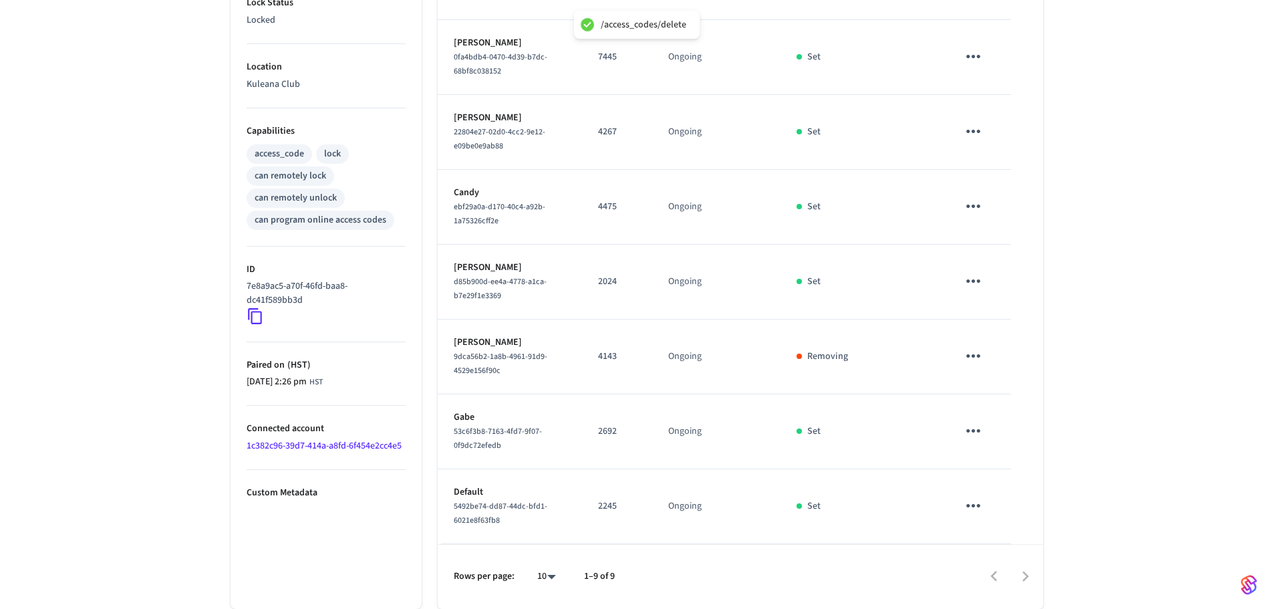
scroll to position [436, 0]
click at [983, 433] on icon "sticky table" at bounding box center [973, 430] width 21 height 21
click at [1013, 515] on li "Delete" at bounding box center [1006, 506] width 64 height 35
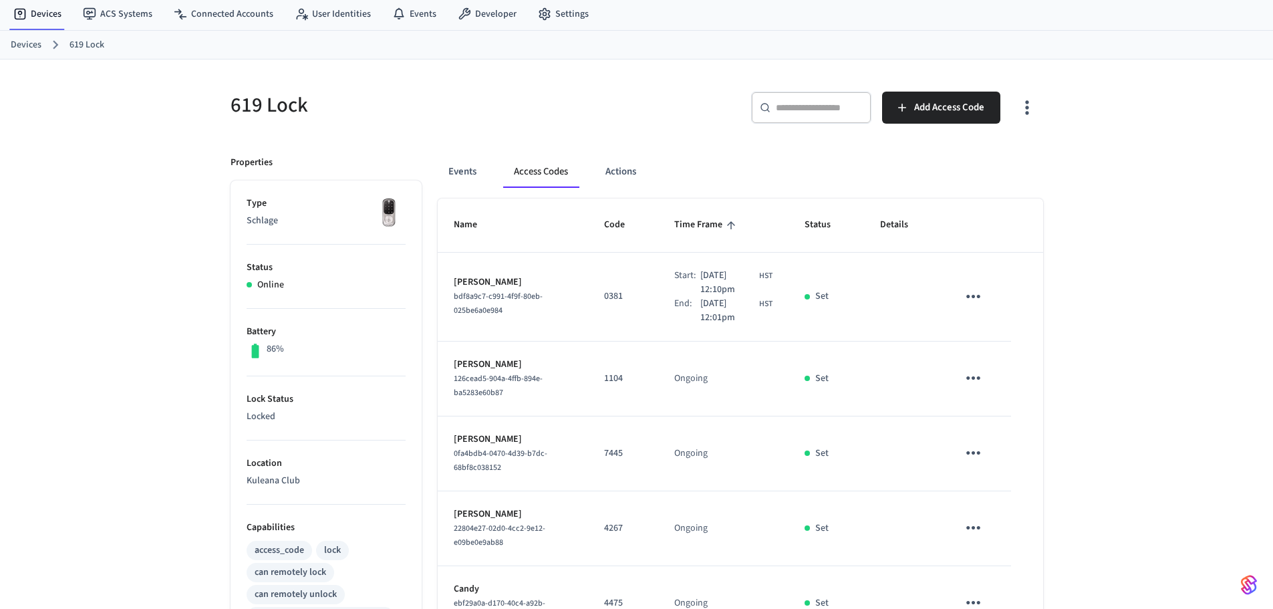
scroll to position [0, 0]
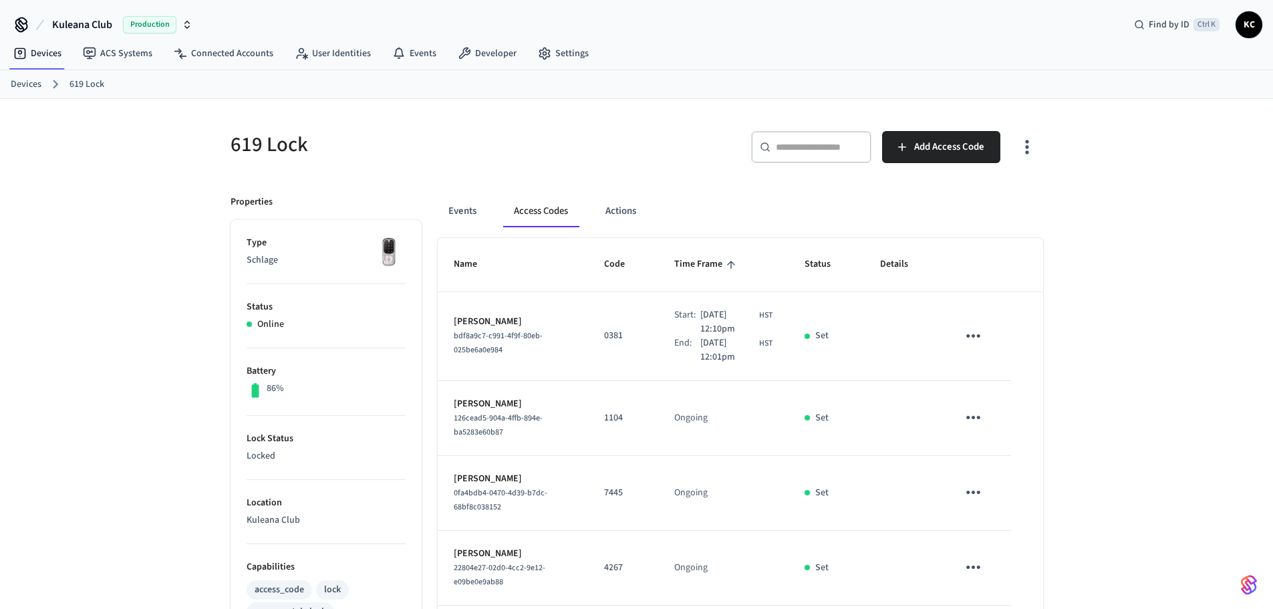
drag, startPoint x: 19, startPoint y: 84, endPoint x: 32, endPoint y: 92, distance: 15.0
click at [19, 84] on link "Devices" at bounding box center [26, 85] width 31 height 14
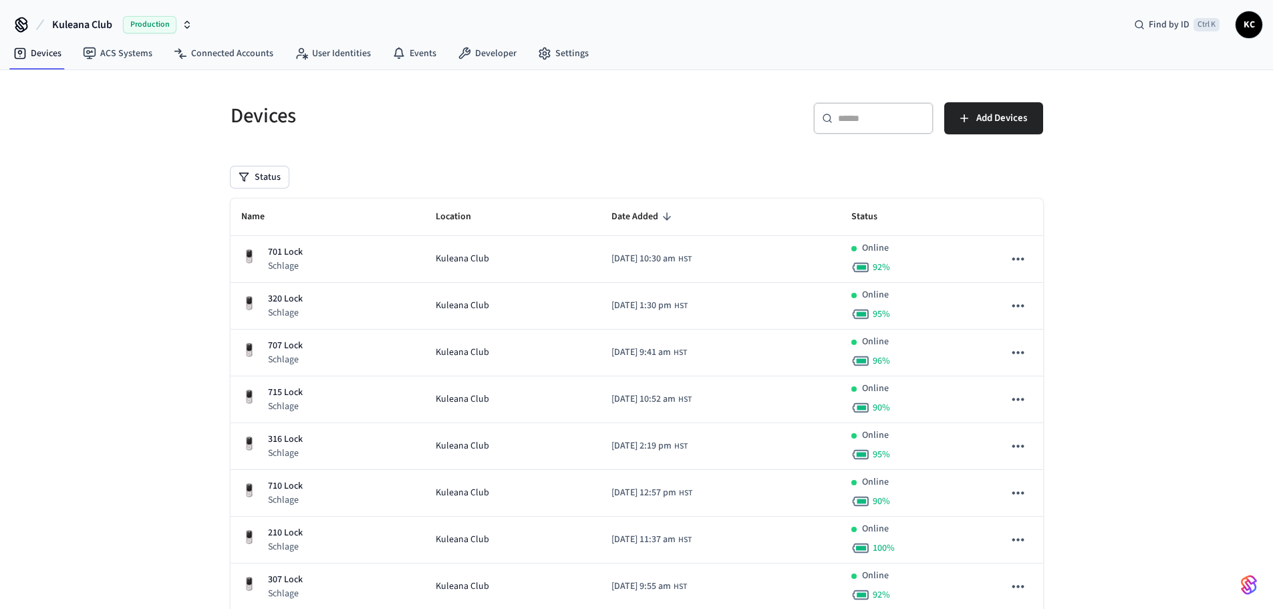
click at [872, 126] on div "​ ​" at bounding box center [874, 118] width 120 height 32
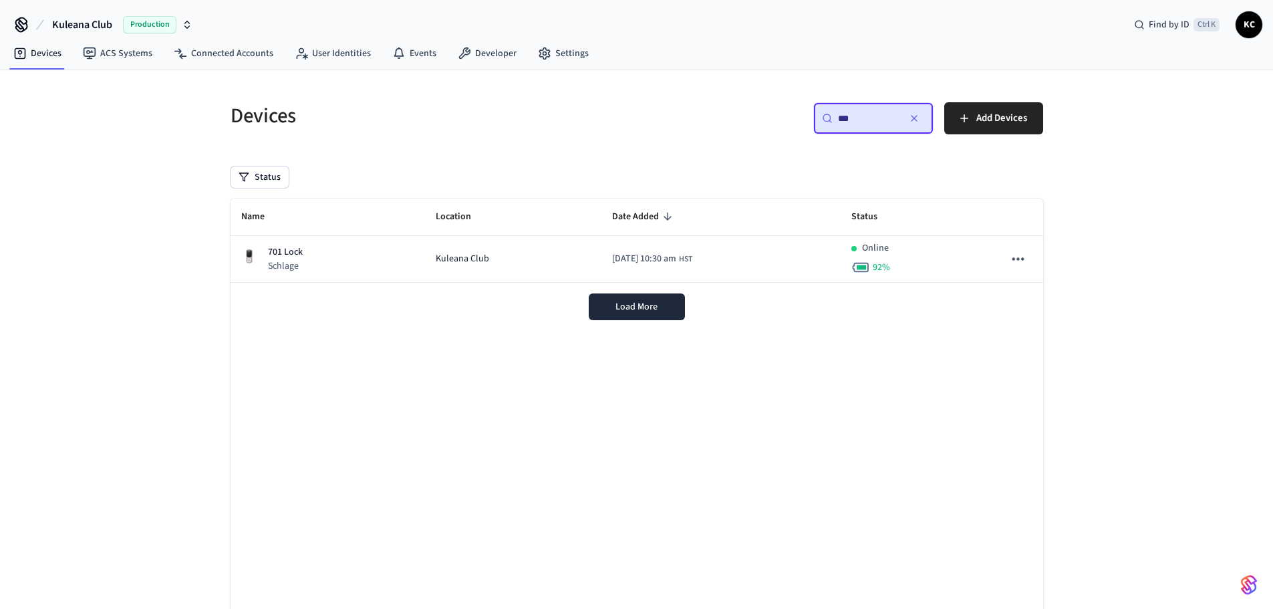
type input "***"
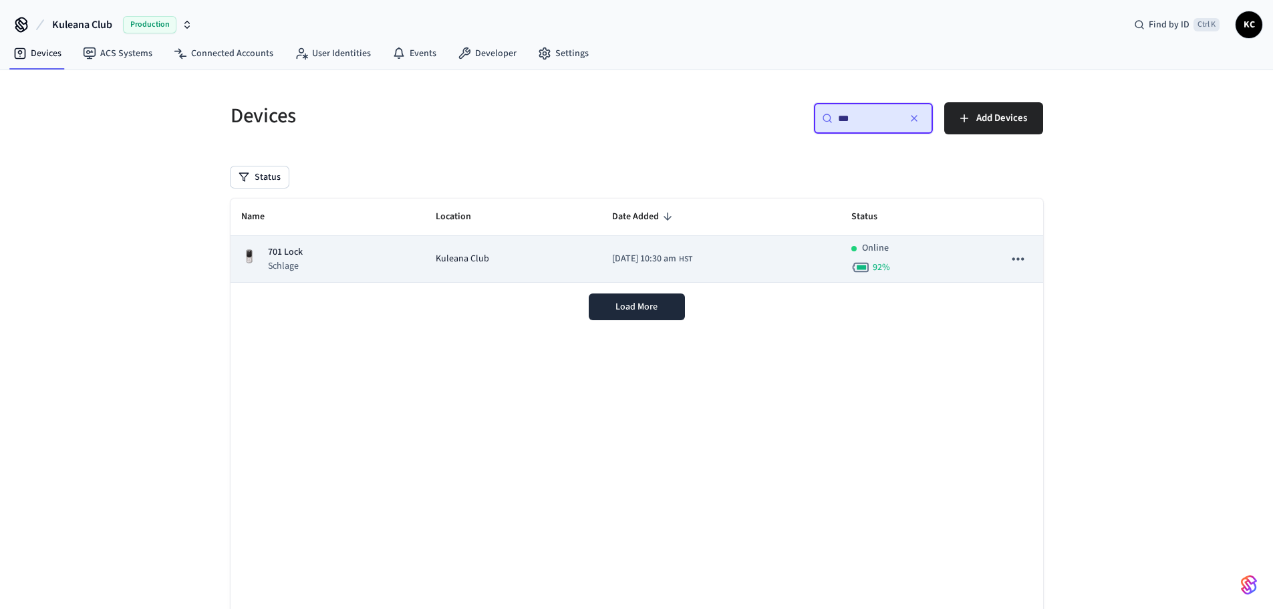
click at [348, 269] on div "701 Lock Schlage" at bounding box center [328, 258] width 174 height 27
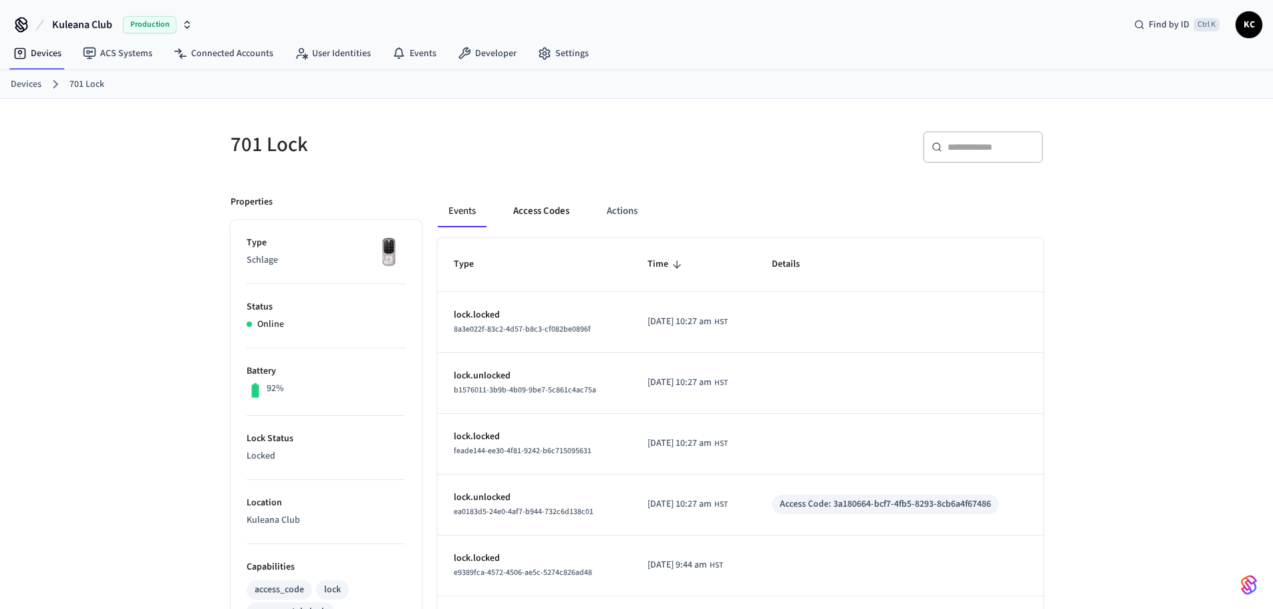
click at [558, 206] on button "Access Codes" at bounding box center [542, 211] width 78 height 32
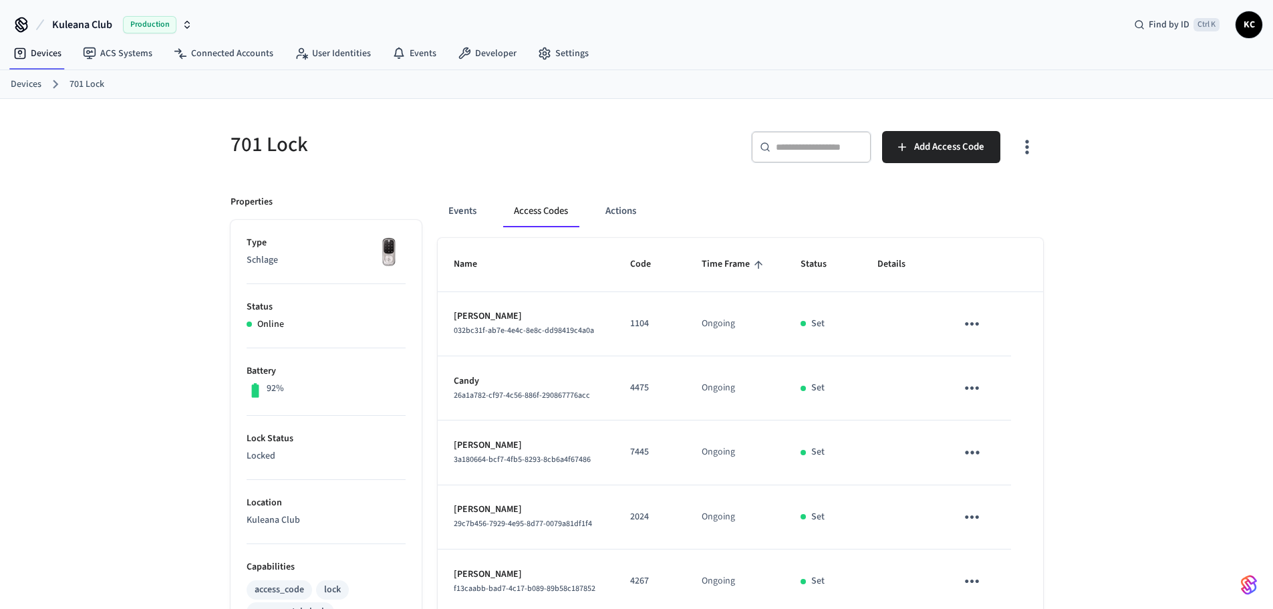
click at [25, 97] on div "Devices 701 Lock" at bounding box center [636, 84] width 1273 height 29
click at [38, 88] on link "Devices" at bounding box center [26, 85] width 31 height 14
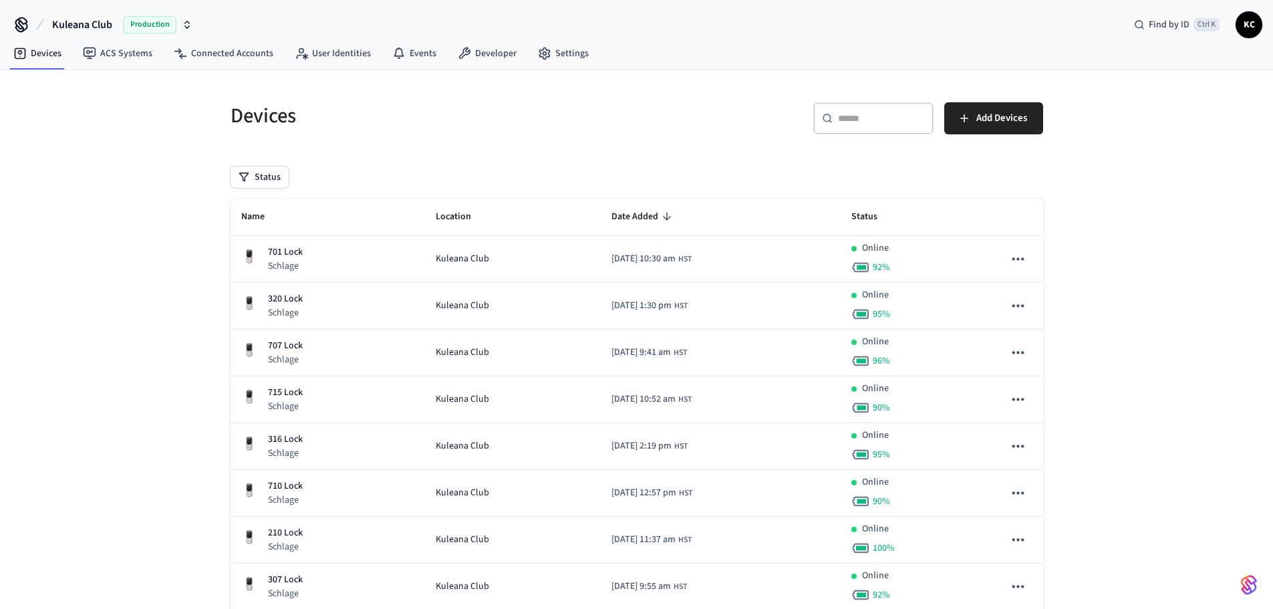
click at [852, 122] on input "text" at bounding box center [881, 118] width 87 height 13
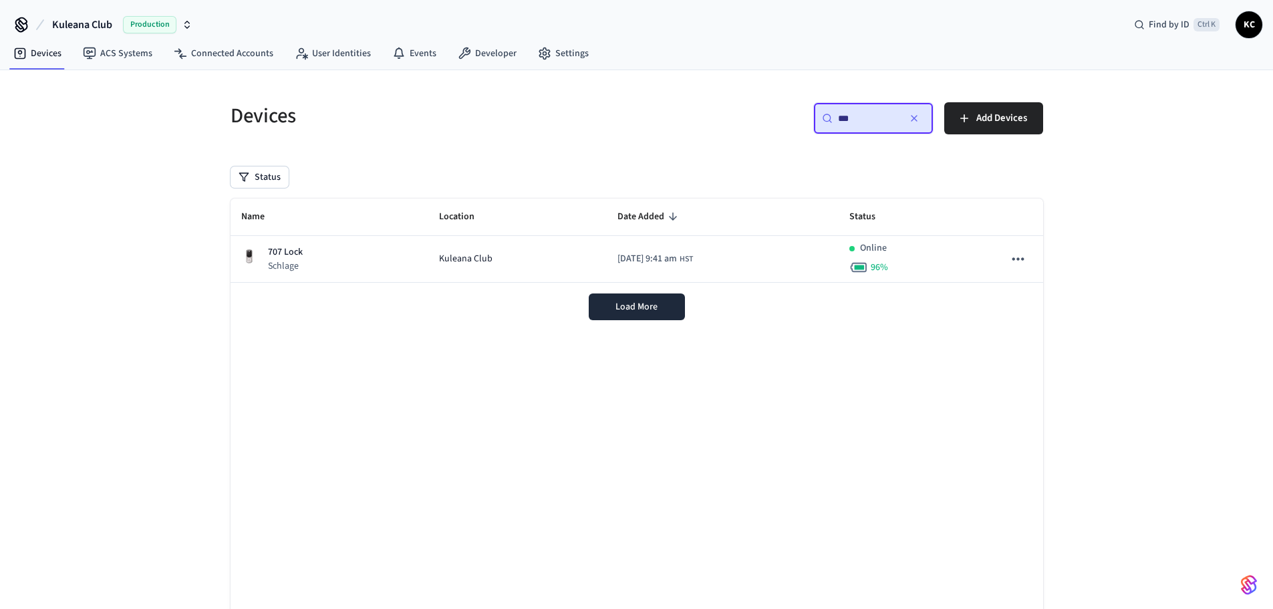
type input "***"
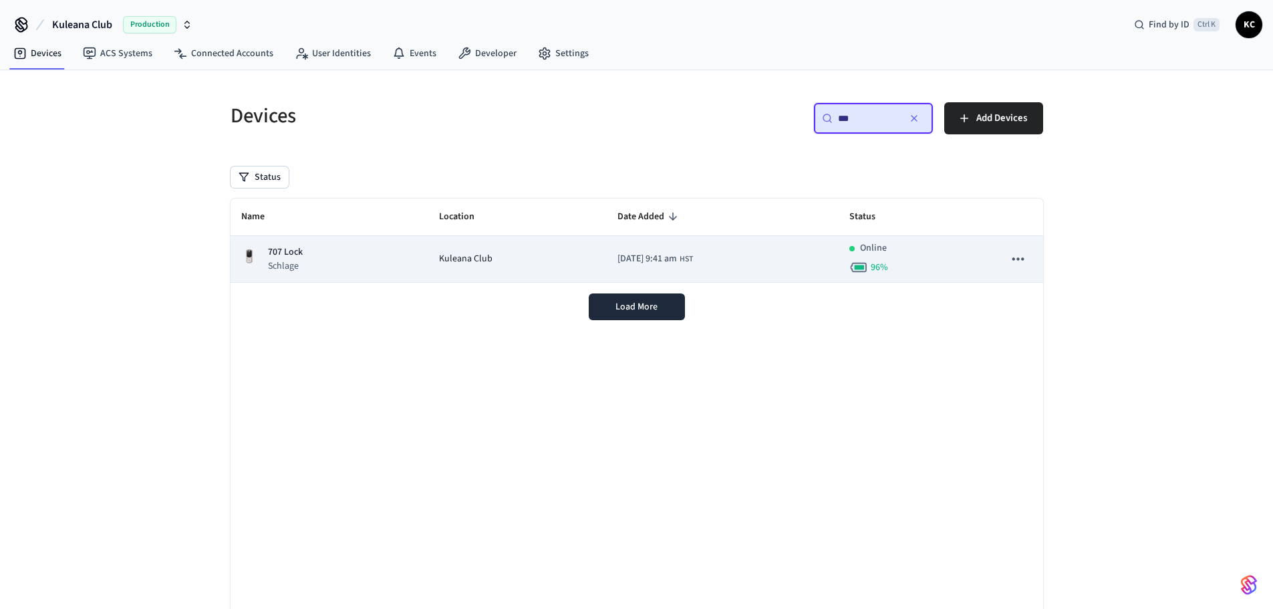
click at [374, 260] on div "707 Lock Schlage" at bounding box center [329, 258] width 176 height 27
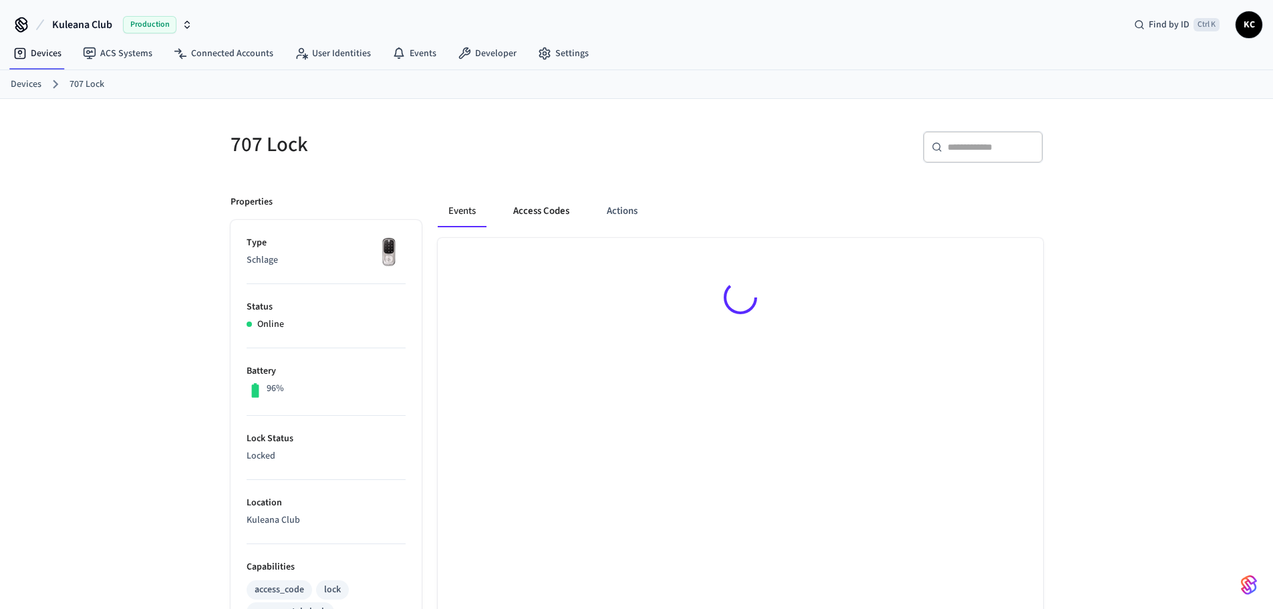
click at [515, 213] on button "Access Codes" at bounding box center [542, 211] width 78 height 32
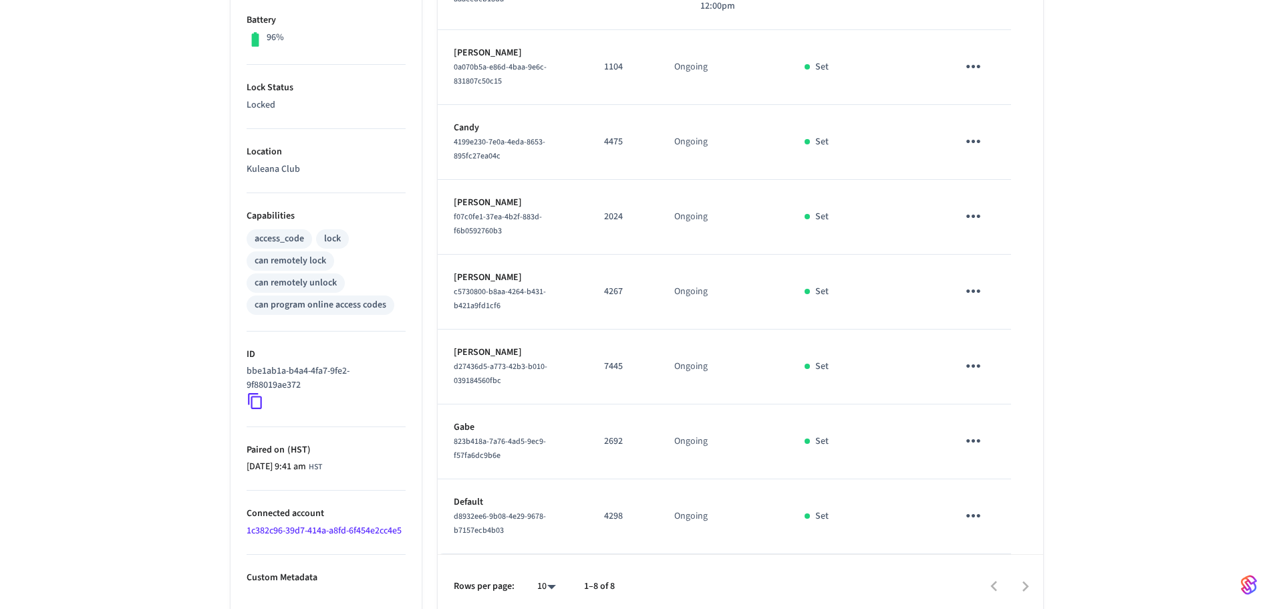
scroll to position [361, 0]
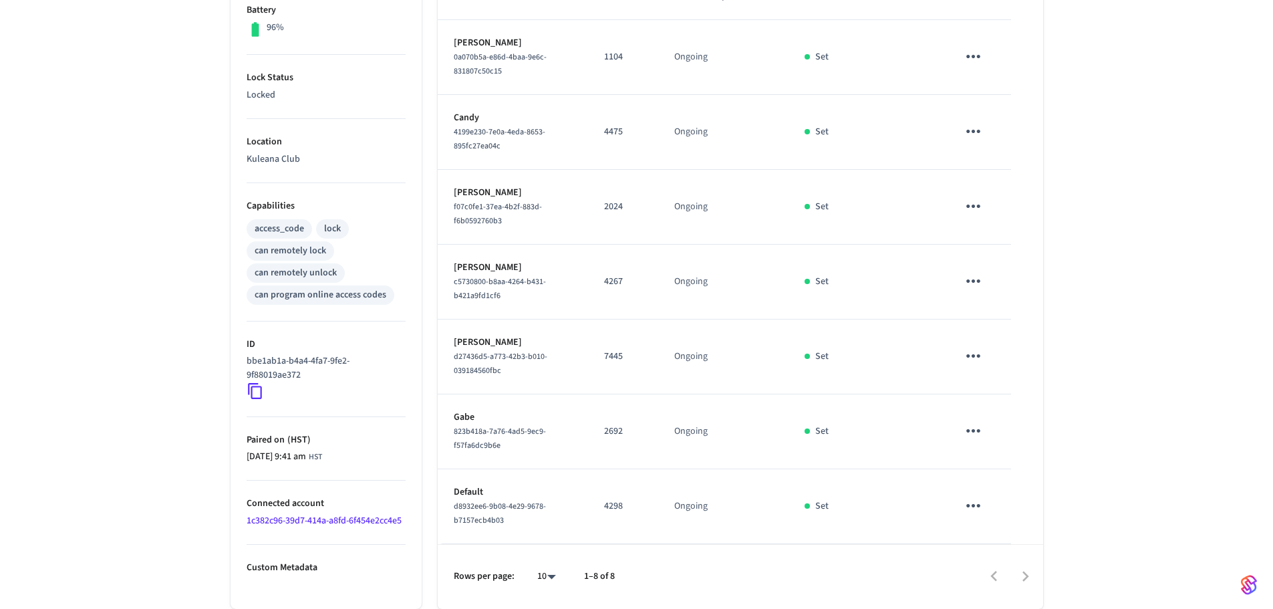
click at [972, 431] on icon "sticky table" at bounding box center [973, 430] width 21 height 21
click at [997, 508] on li "Delete" at bounding box center [1006, 506] width 64 height 35
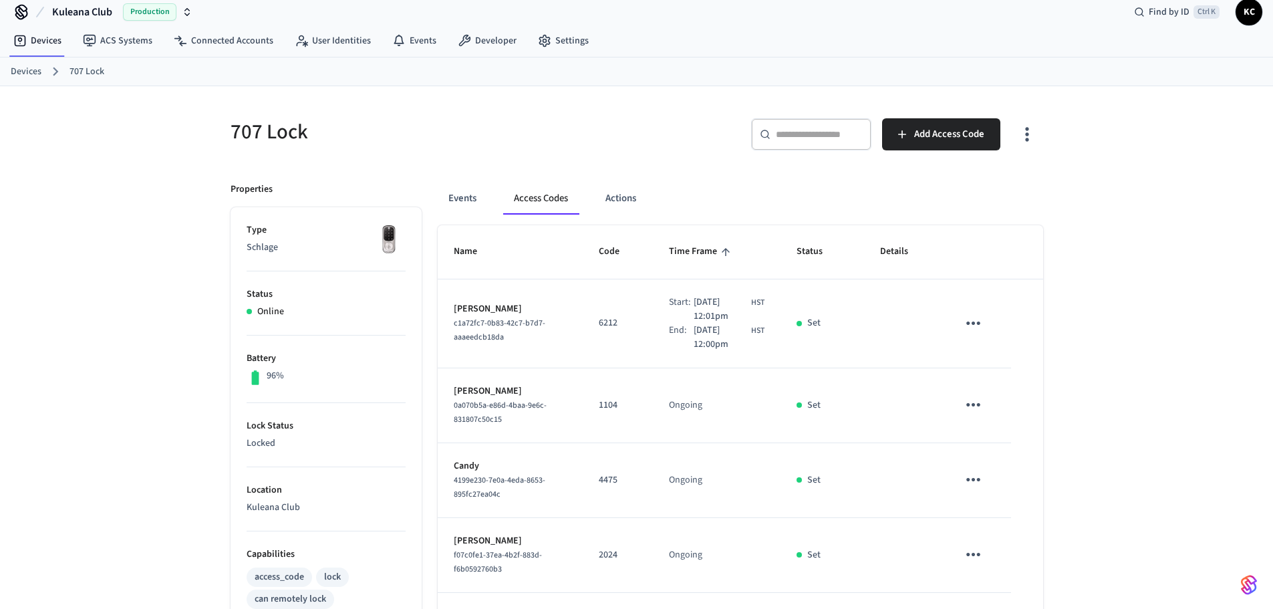
scroll to position [0, 0]
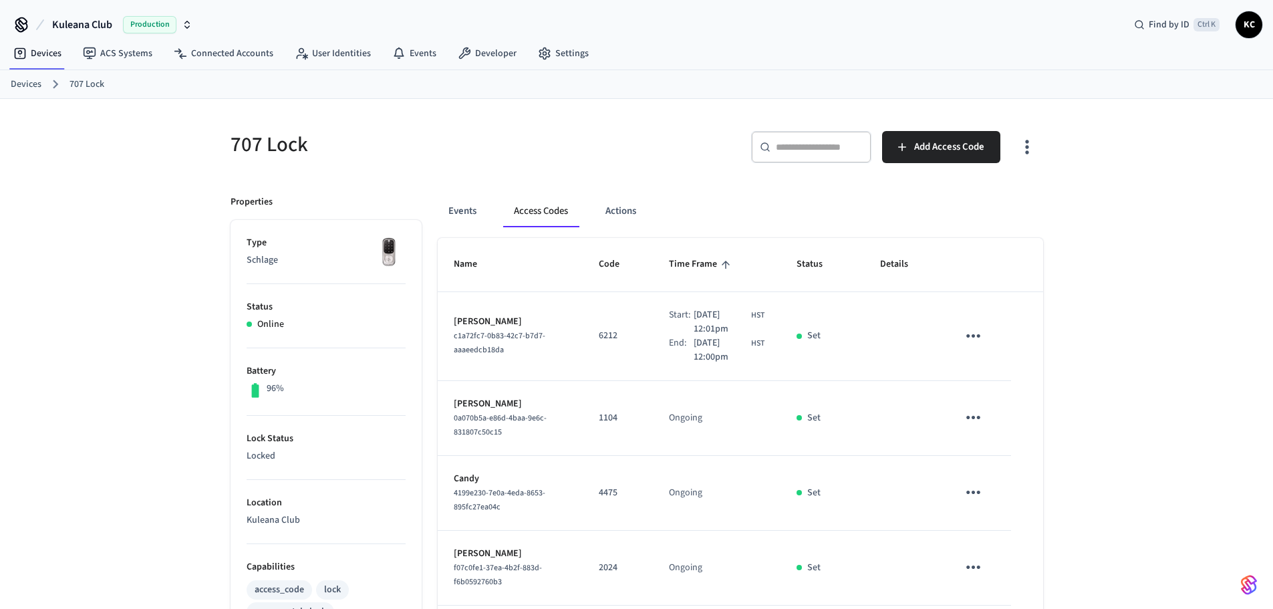
click at [20, 82] on link "Devices" at bounding box center [26, 85] width 31 height 14
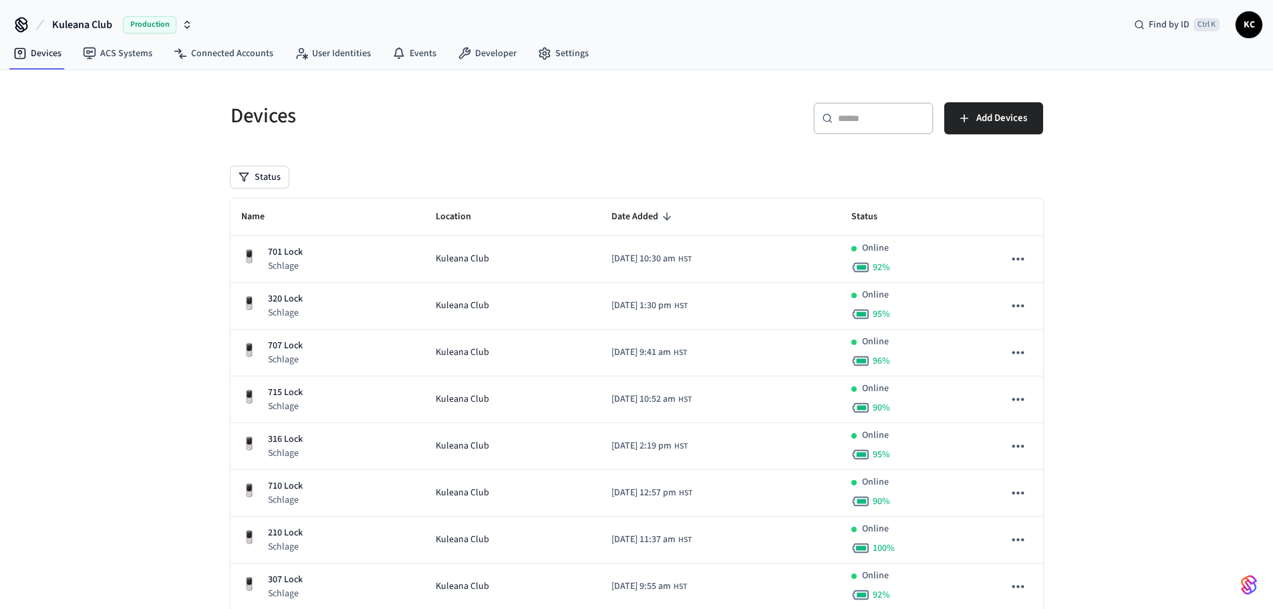
click at [864, 107] on div "​ ​" at bounding box center [874, 118] width 120 height 32
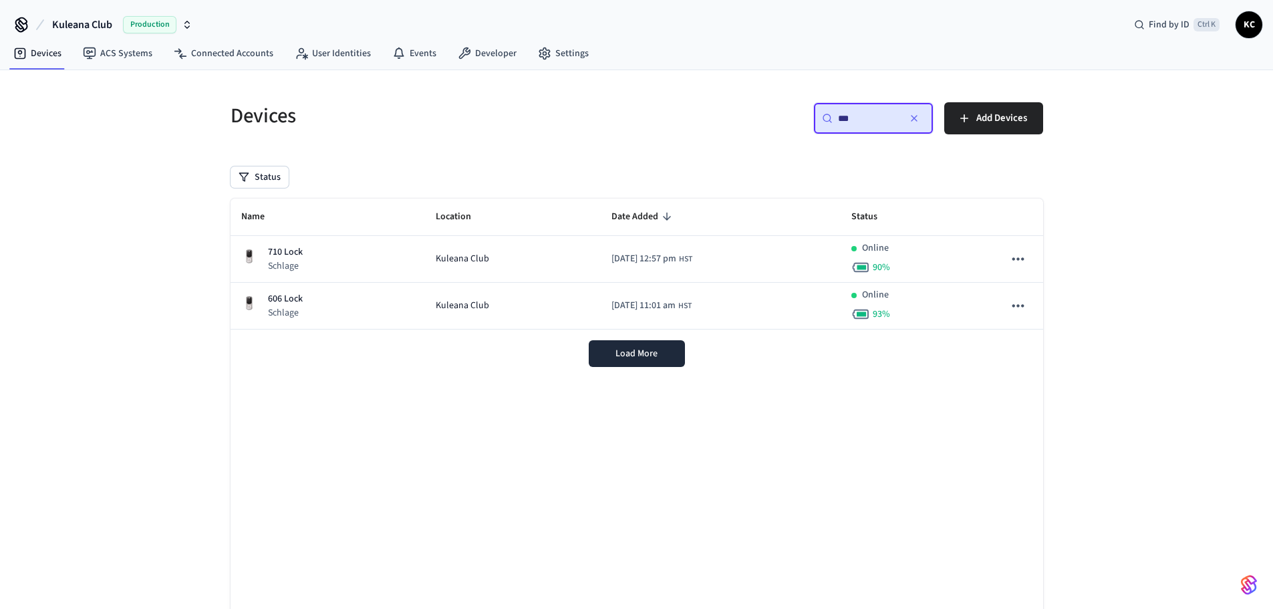
type input "***"
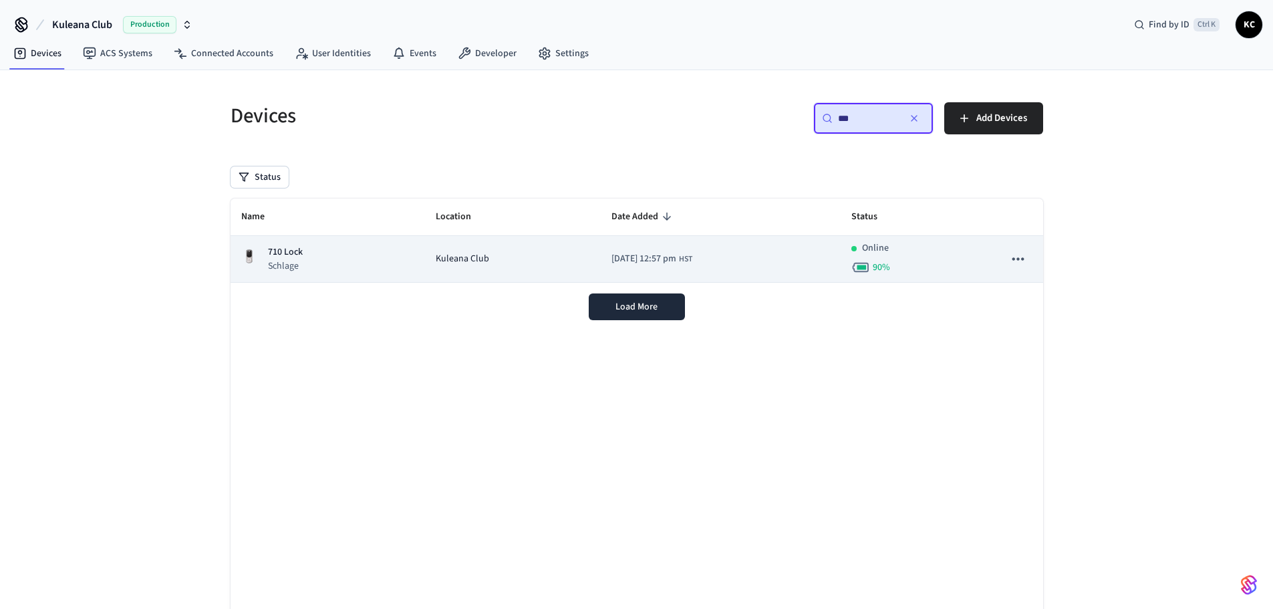
click at [408, 259] on td "710 Lock Schlage" at bounding box center [328, 259] width 195 height 47
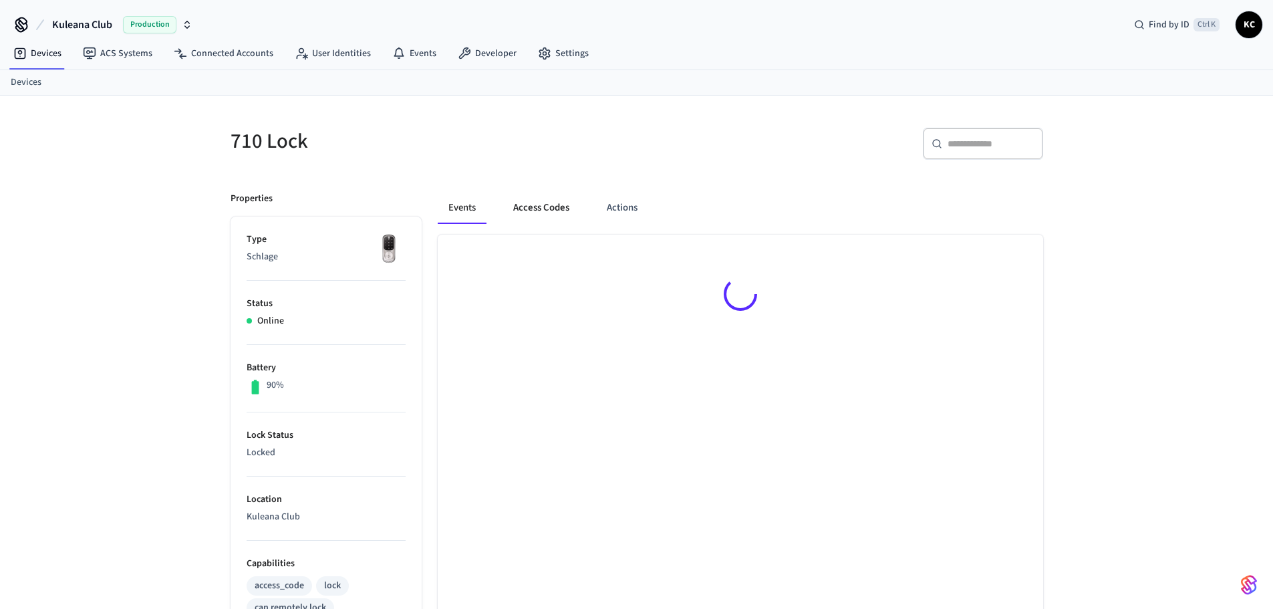
click at [526, 204] on button "Access Codes" at bounding box center [542, 208] width 78 height 32
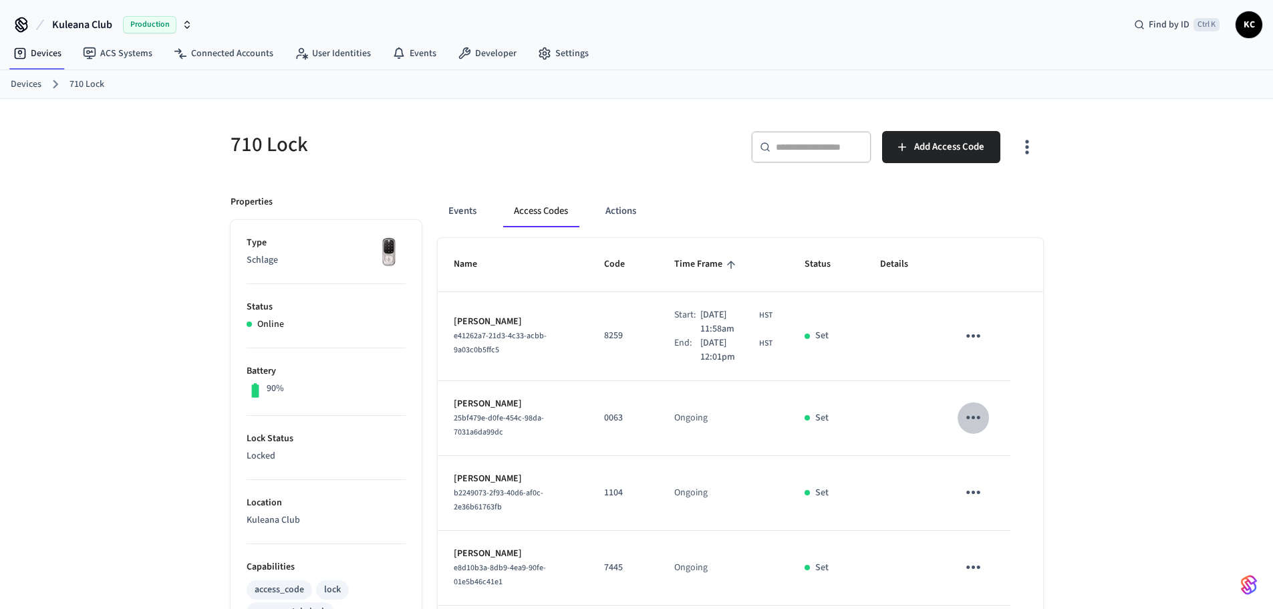
click at [975, 420] on icon "sticky table" at bounding box center [973, 417] width 21 height 21
click at [993, 491] on icon at bounding box center [990, 493] width 11 height 11
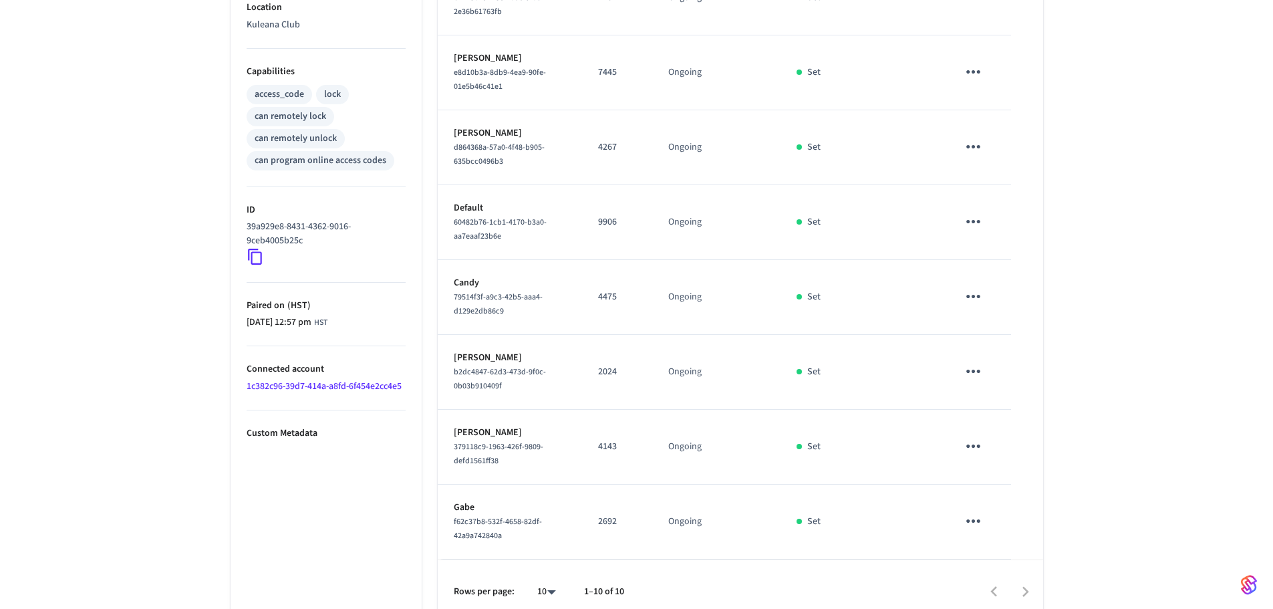
scroll to position [511, 0]
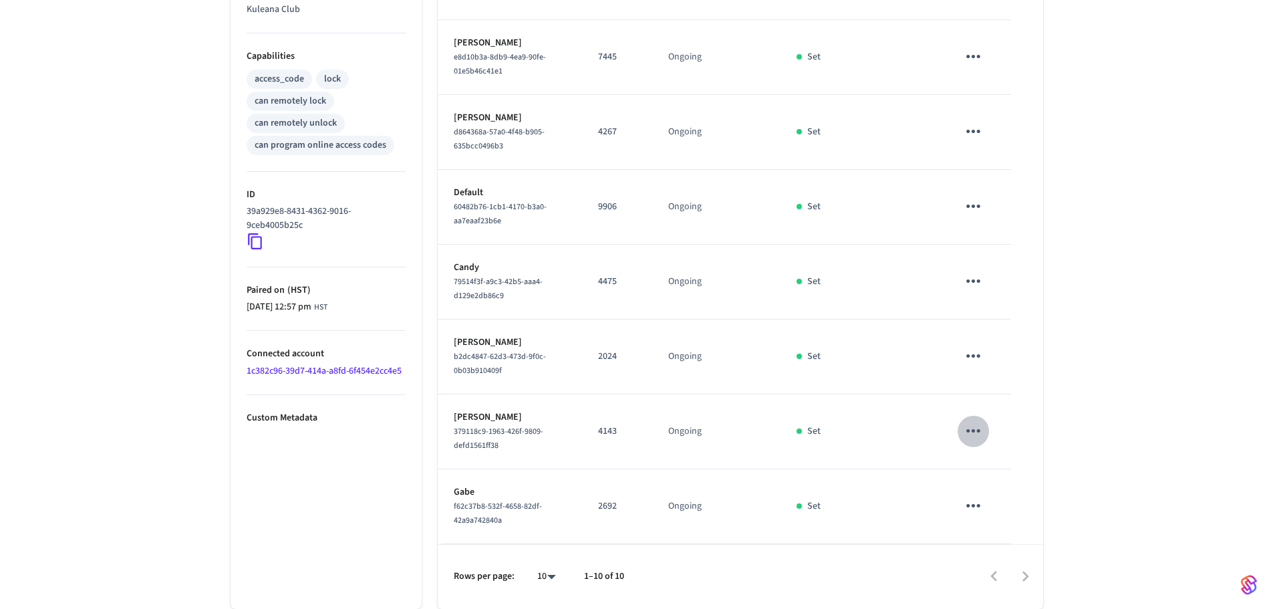
click at [969, 425] on icon "sticky table" at bounding box center [973, 430] width 21 height 21
click at [993, 502] on icon at bounding box center [990, 506] width 11 height 11
drag, startPoint x: 969, startPoint y: 501, endPoint x: 974, endPoint y: 515, distance: 15.0
click at [969, 503] on icon "sticky table" at bounding box center [973, 505] width 21 height 21
click at [1005, 574] on li "Delete" at bounding box center [1006, 569] width 64 height 35
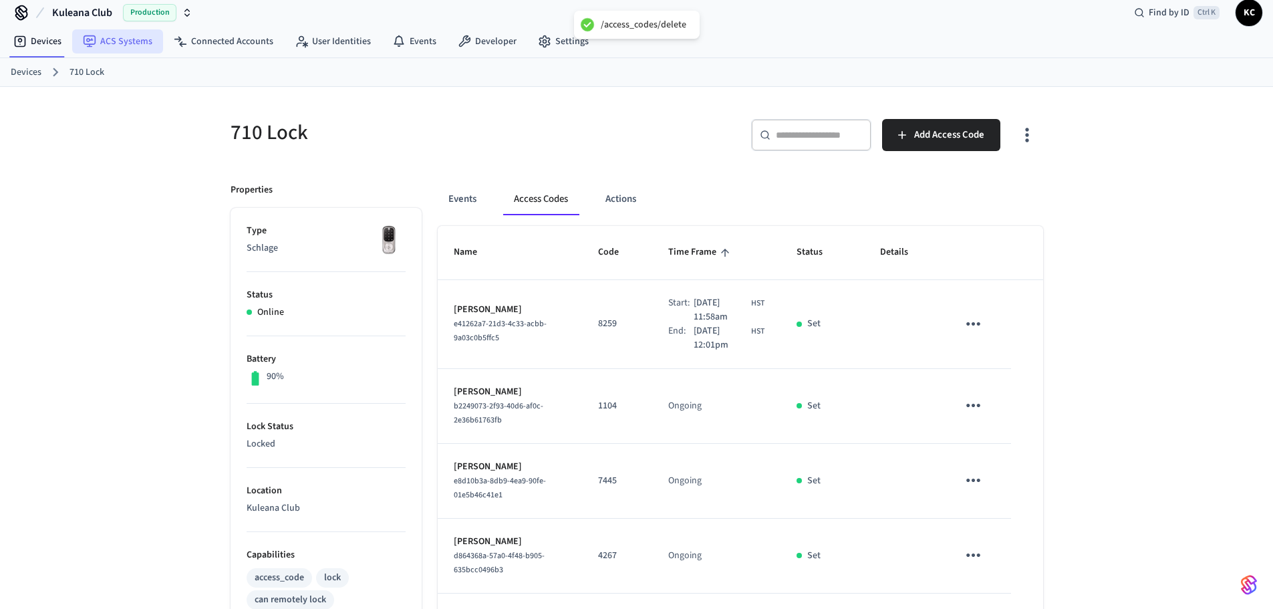
scroll to position [0, 0]
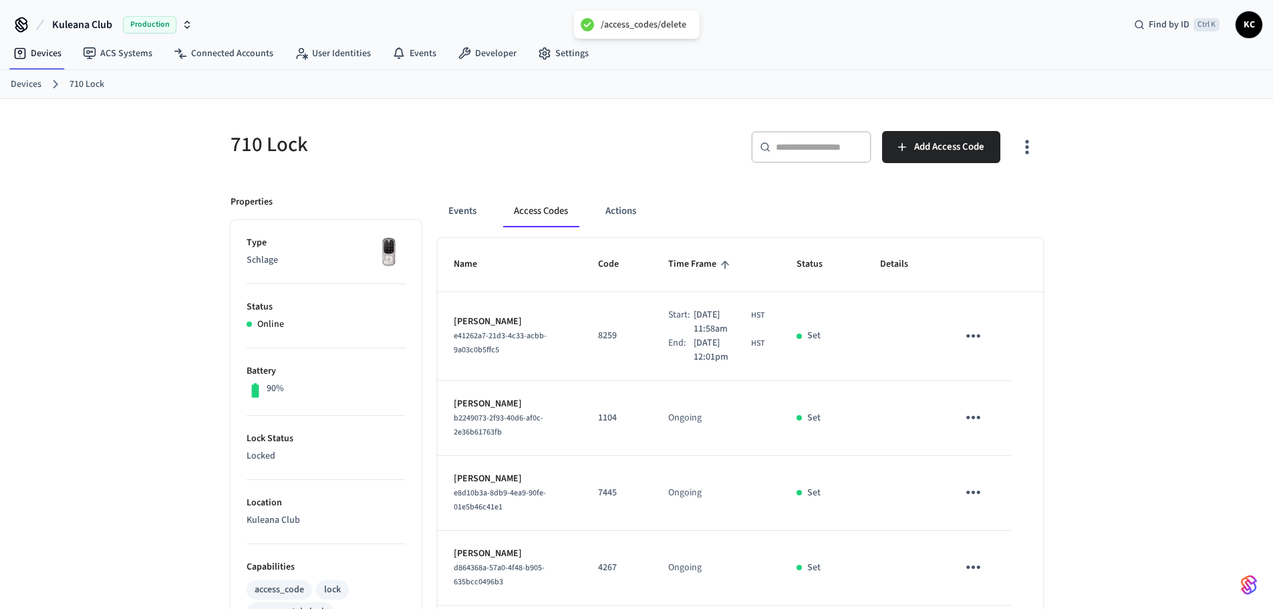
click at [18, 85] on link "Devices" at bounding box center [26, 85] width 31 height 14
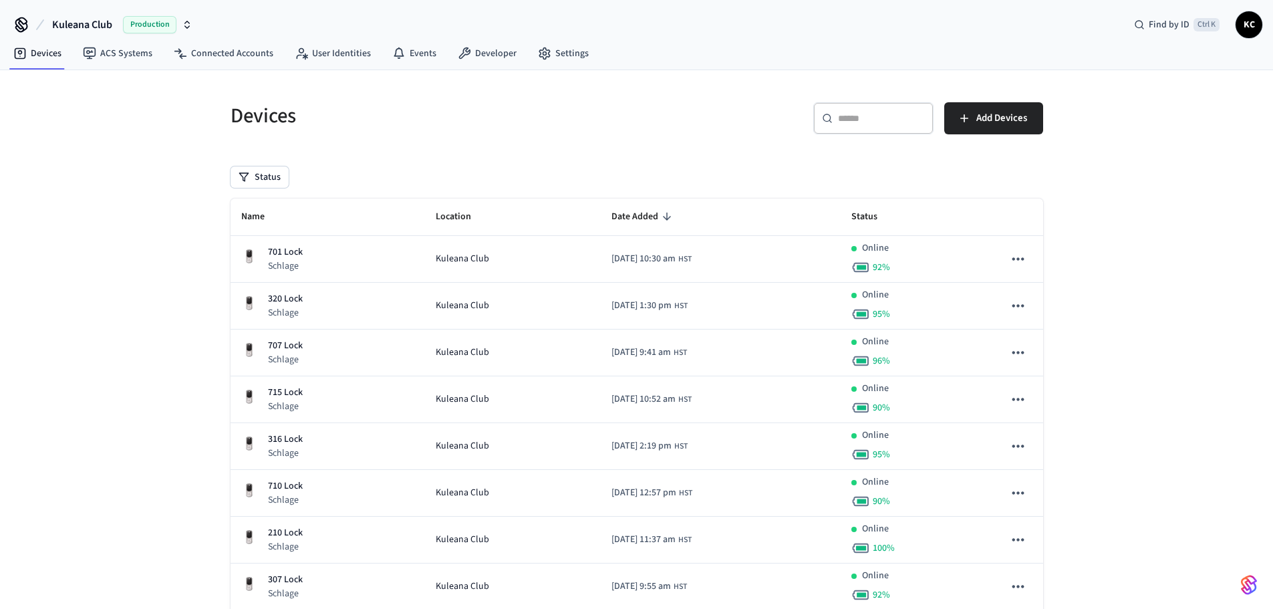
click at [838, 124] on input "text" at bounding box center [881, 118] width 87 height 13
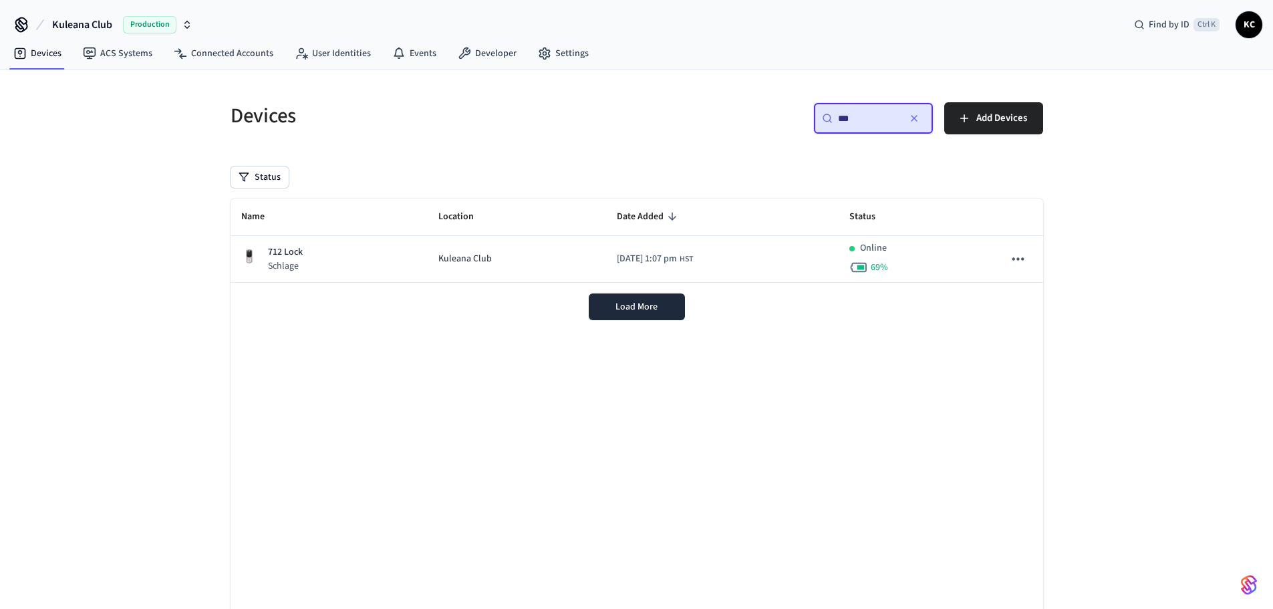
type input "***"
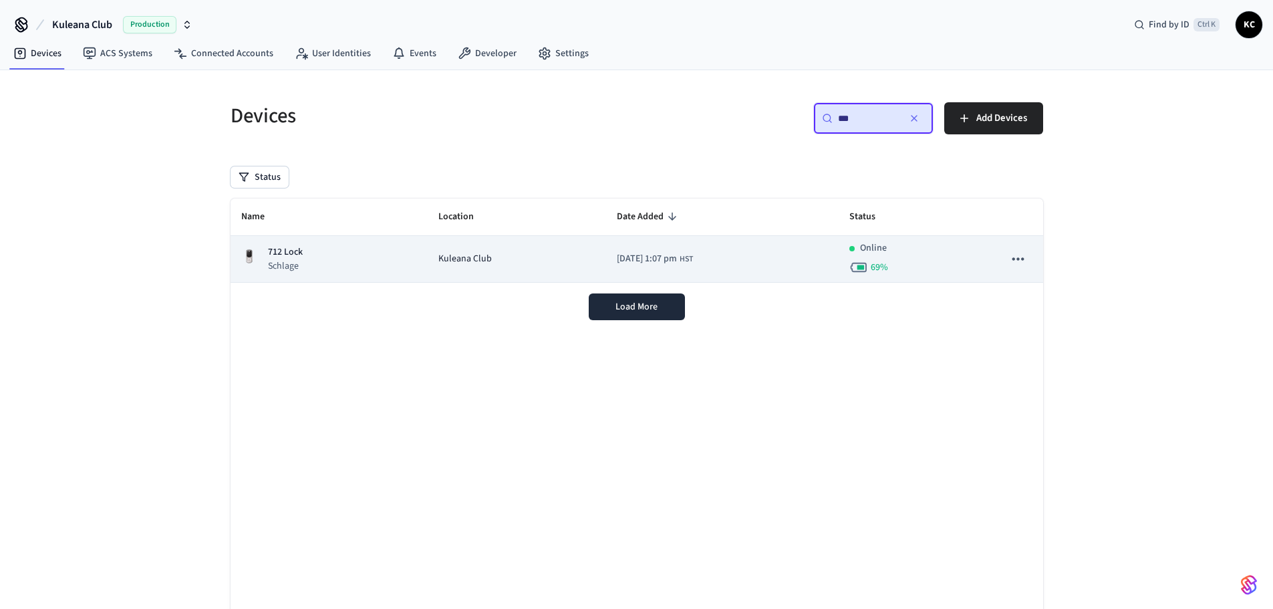
click at [380, 268] on div "712 Lock Schlage" at bounding box center [329, 258] width 176 height 27
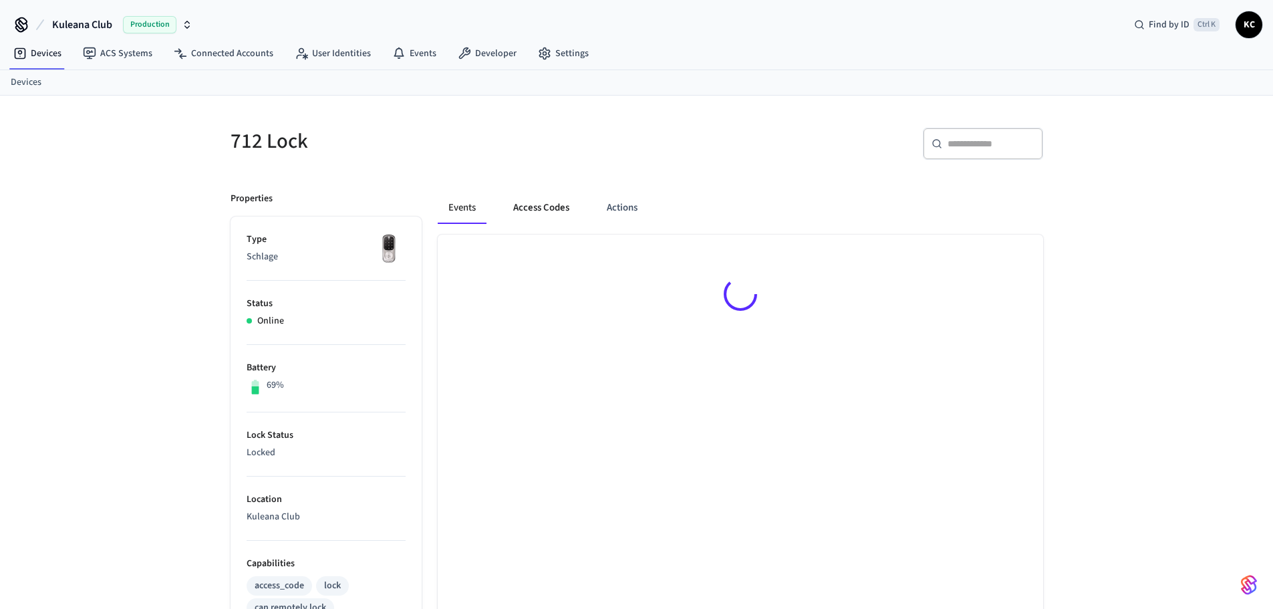
click at [519, 209] on button "Access Codes" at bounding box center [542, 208] width 78 height 32
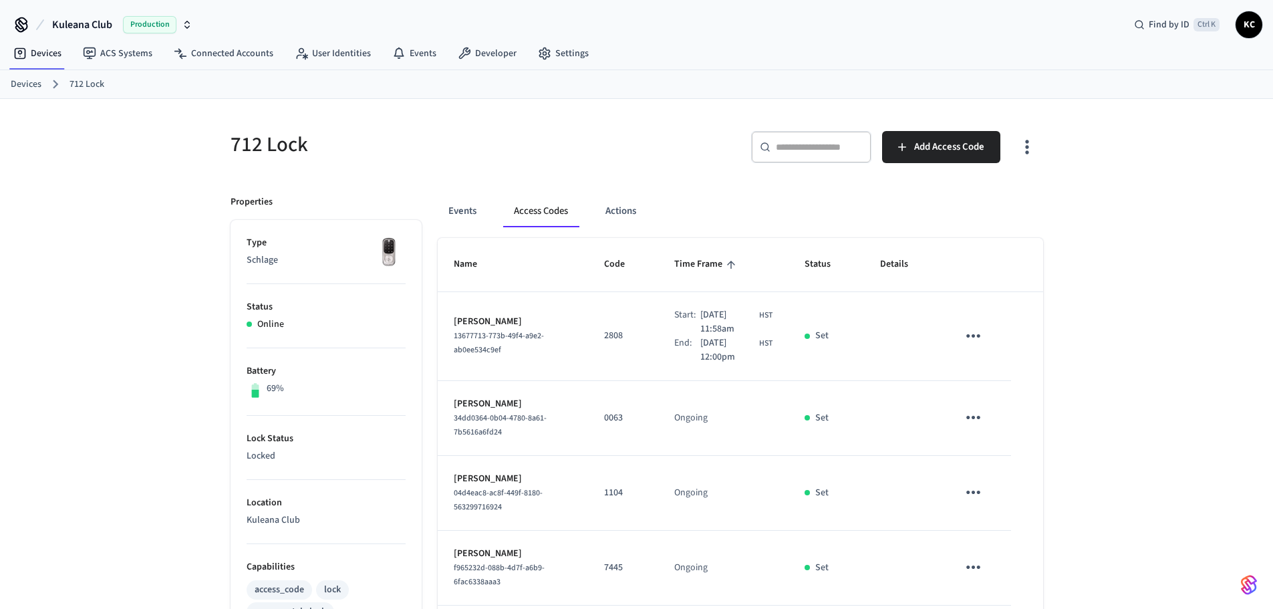
click at [972, 421] on icon "sticky table" at bounding box center [973, 417] width 21 height 21
click at [1007, 497] on li "Delete" at bounding box center [1006, 492] width 64 height 35
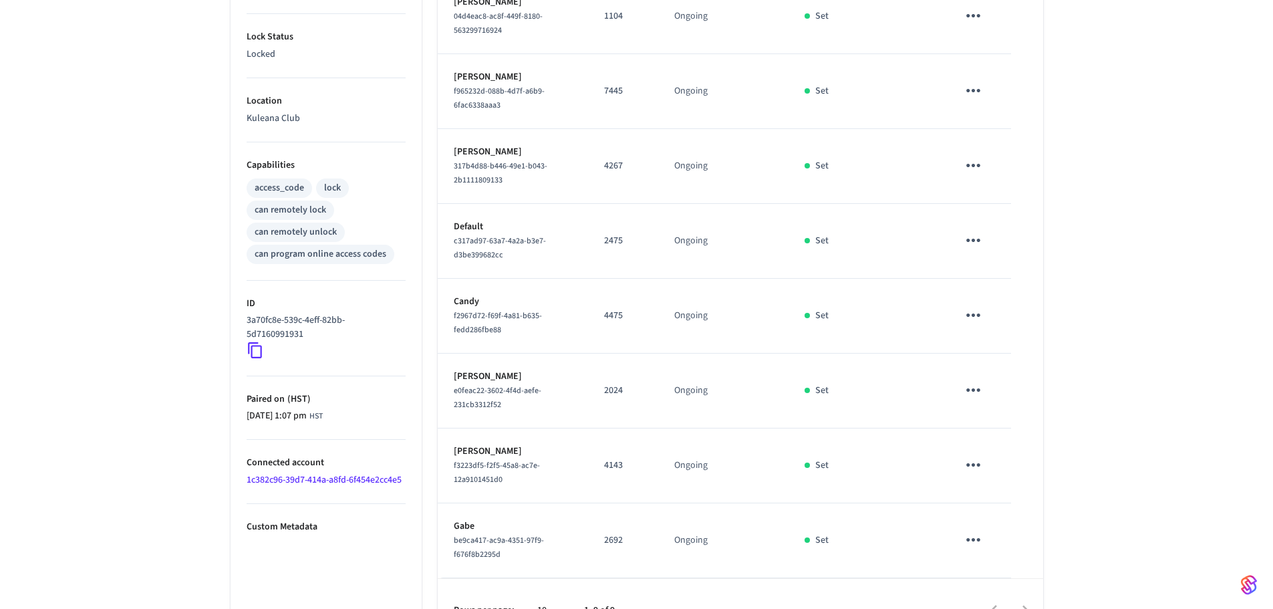
scroll to position [369, 0]
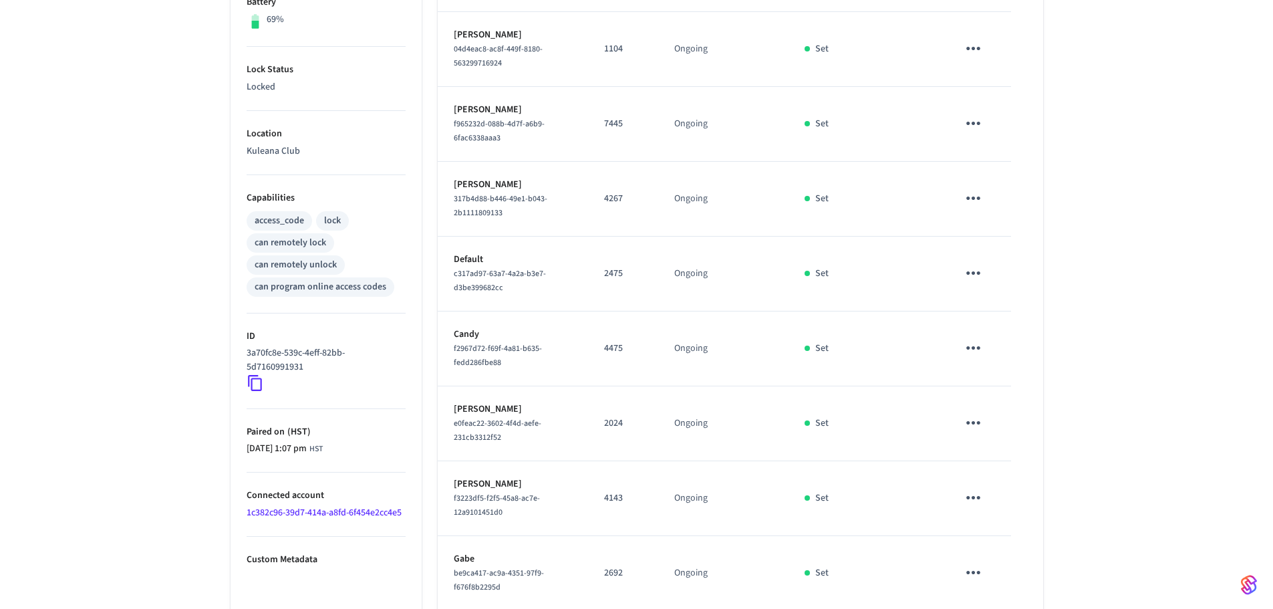
click at [980, 504] on icon "sticky table" at bounding box center [973, 497] width 21 height 21
click at [1000, 578] on li "Delete" at bounding box center [1006, 569] width 64 height 35
click at [974, 574] on icon "sticky table" at bounding box center [974, 572] width 14 height 3
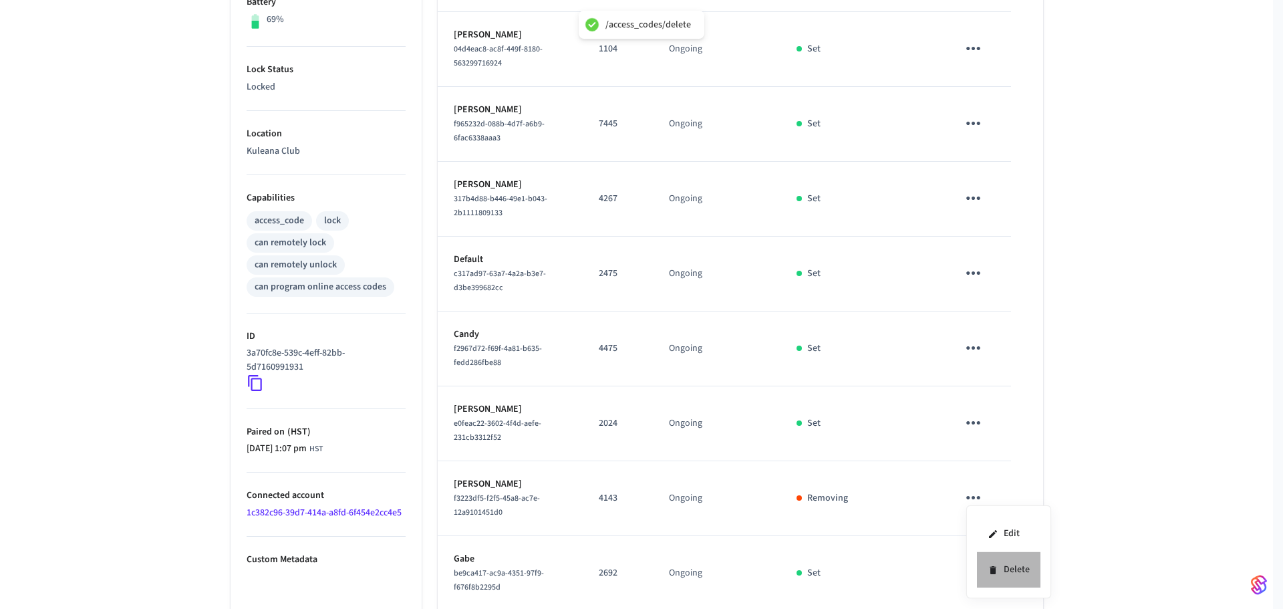
click at [1006, 575] on li "Delete" at bounding box center [1009, 569] width 64 height 35
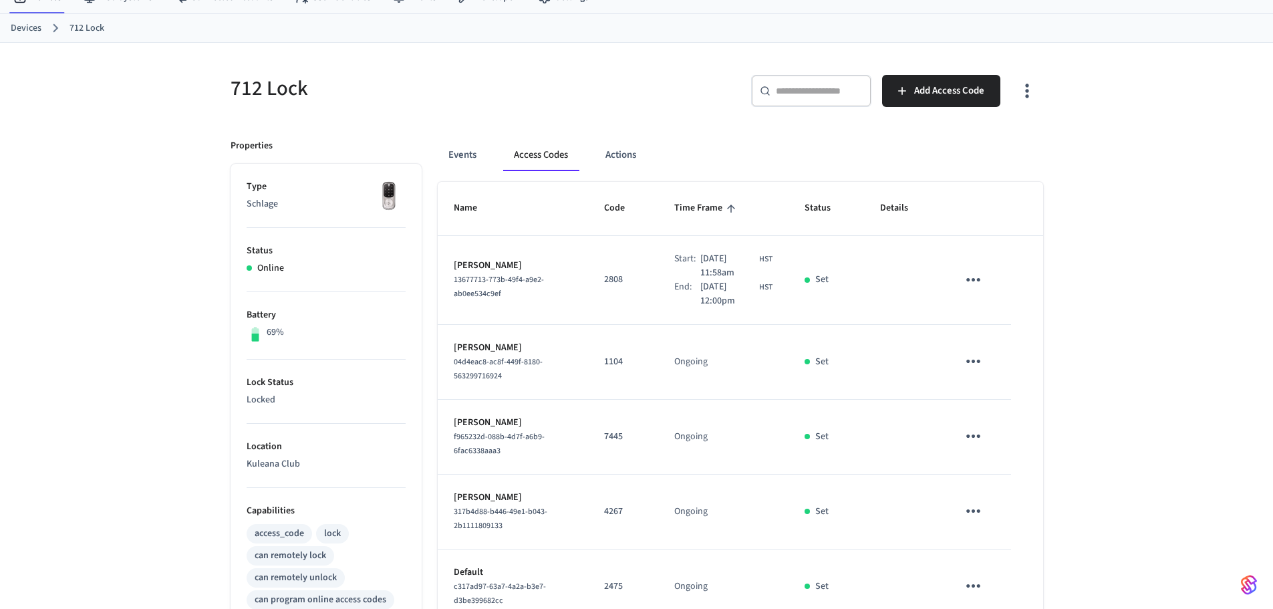
scroll to position [0, 0]
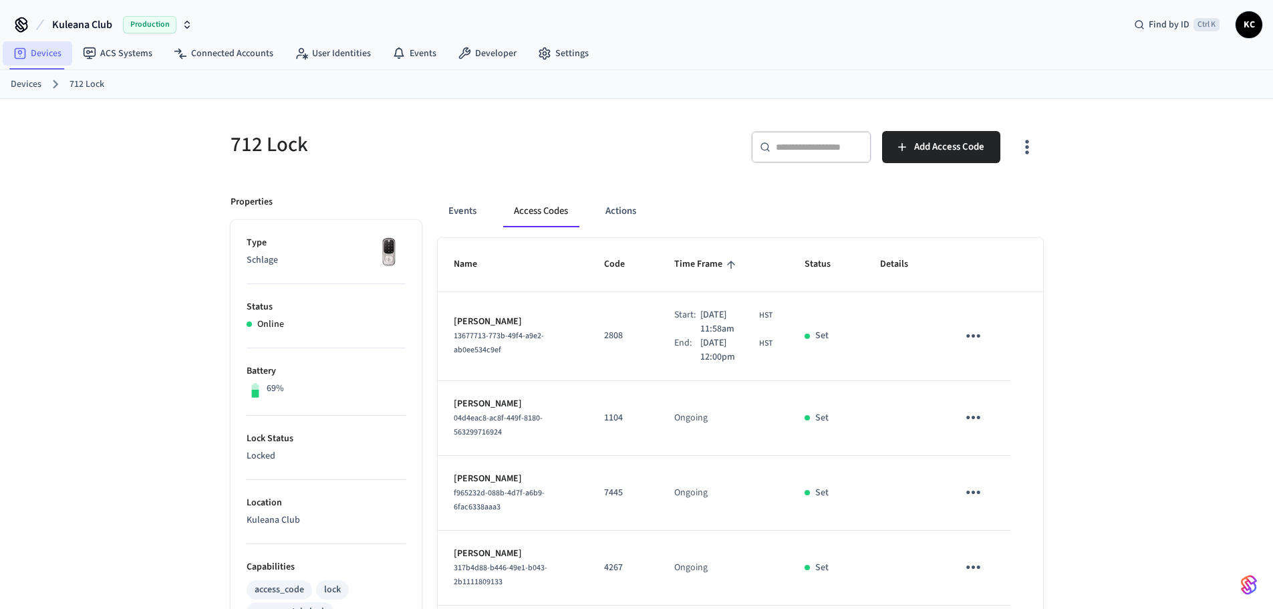
click at [42, 55] on link "Devices" at bounding box center [38, 53] width 70 height 24
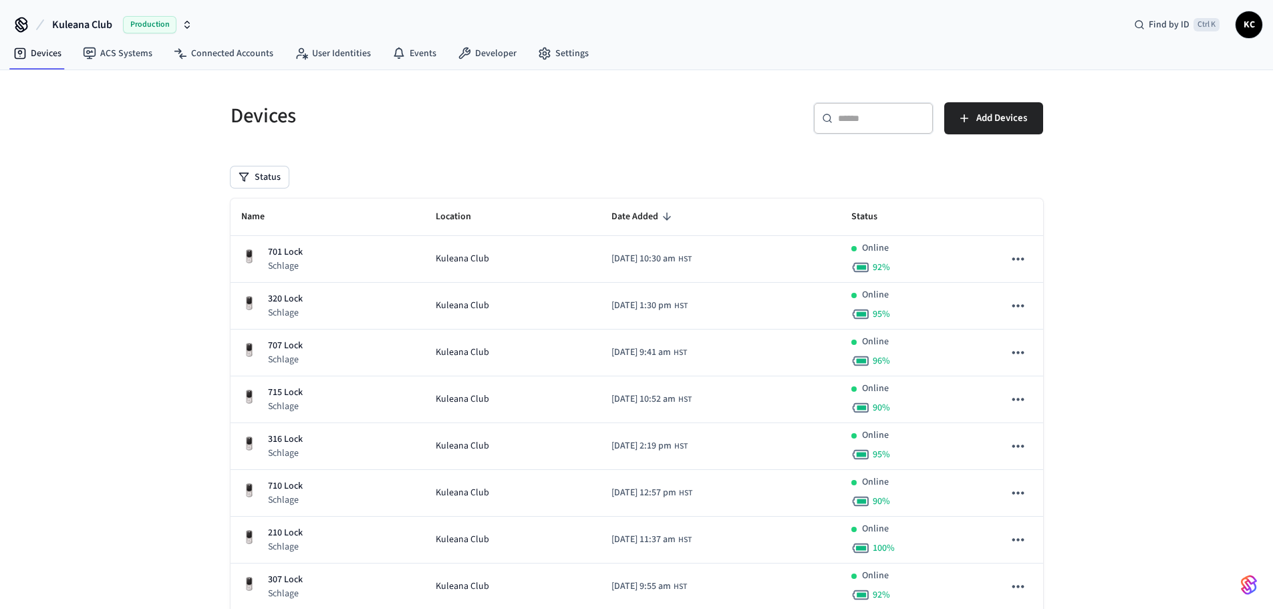
click at [841, 110] on div "​ ​" at bounding box center [874, 118] width 120 height 32
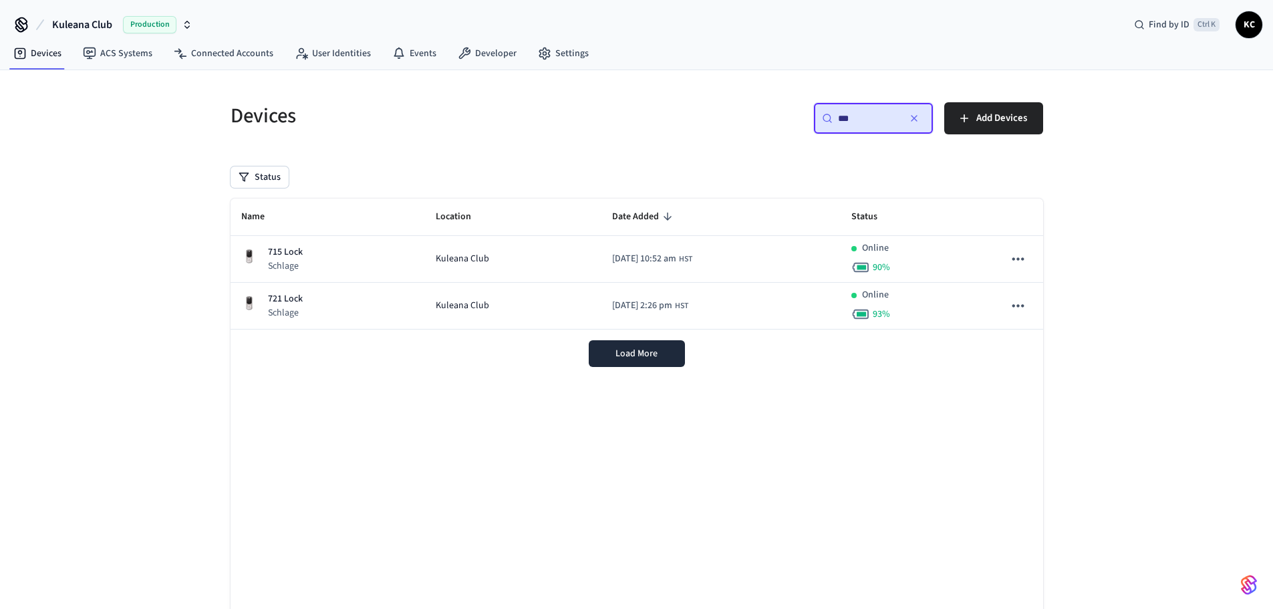
type input "***"
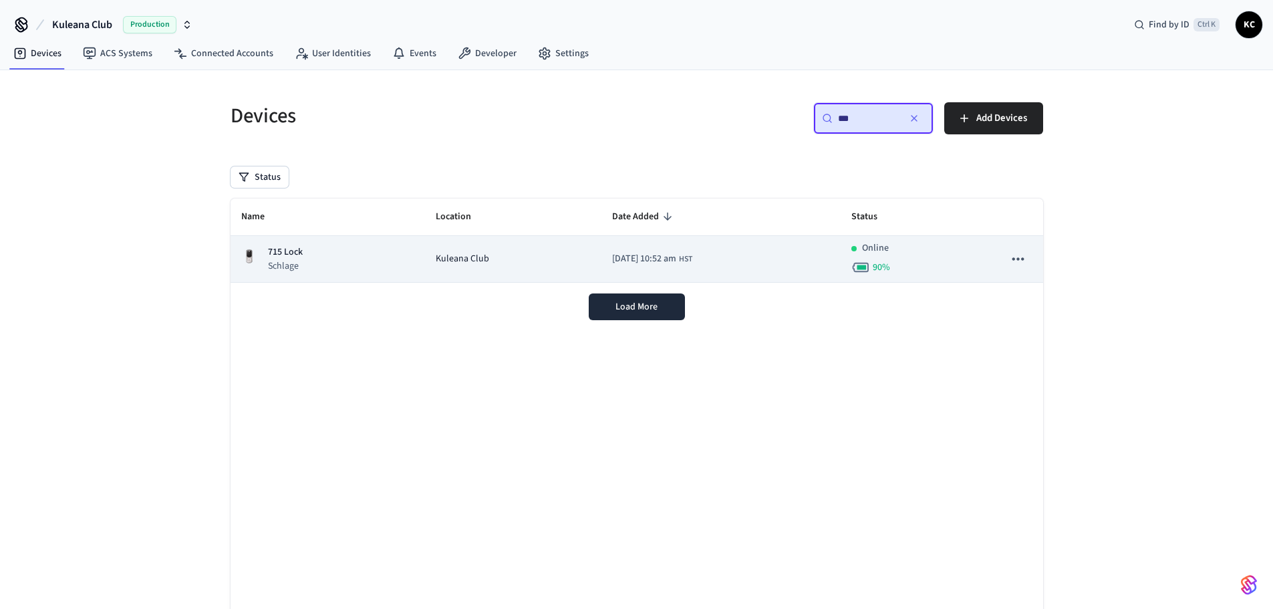
click at [324, 247] on div "715 Lock Schlage" at bounding box center [328, 258] width 174 height 27
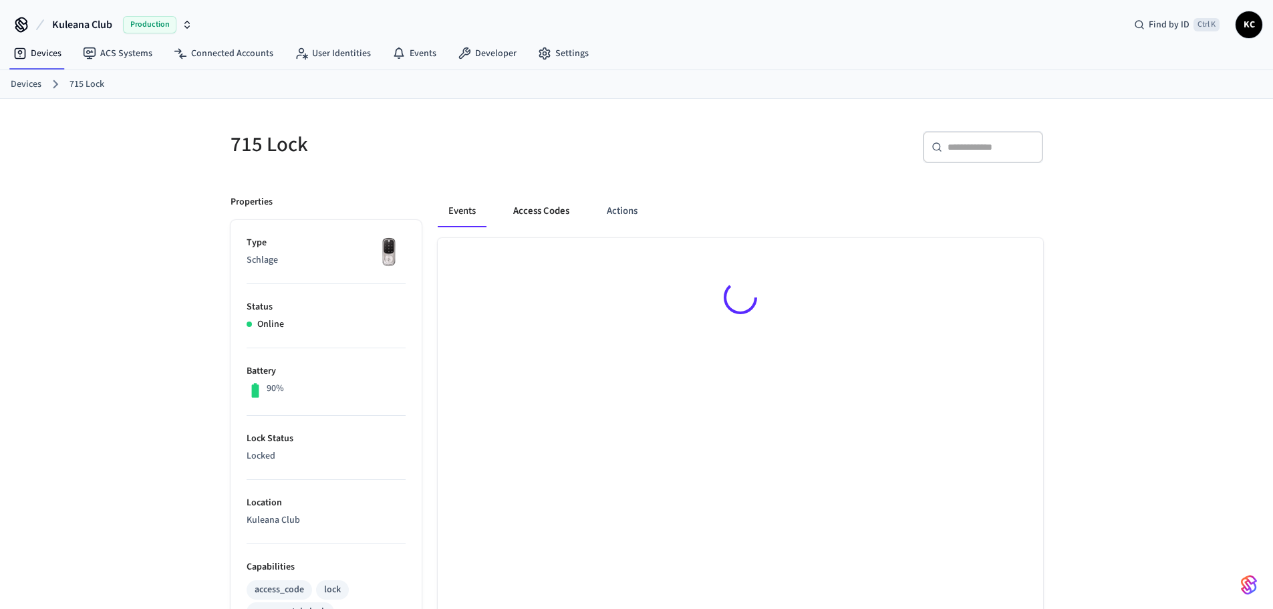
click at [522, 217] on button "Access Codes" at bounding box center [542, 211] width 78 height 32
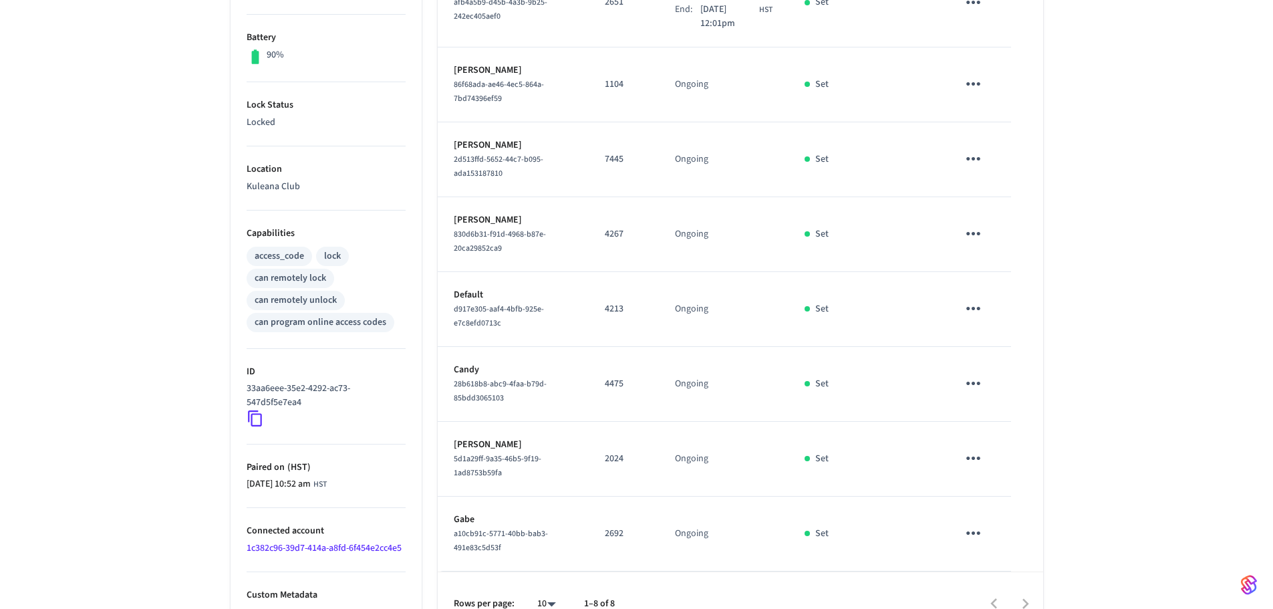
scroll to position [361, 0]
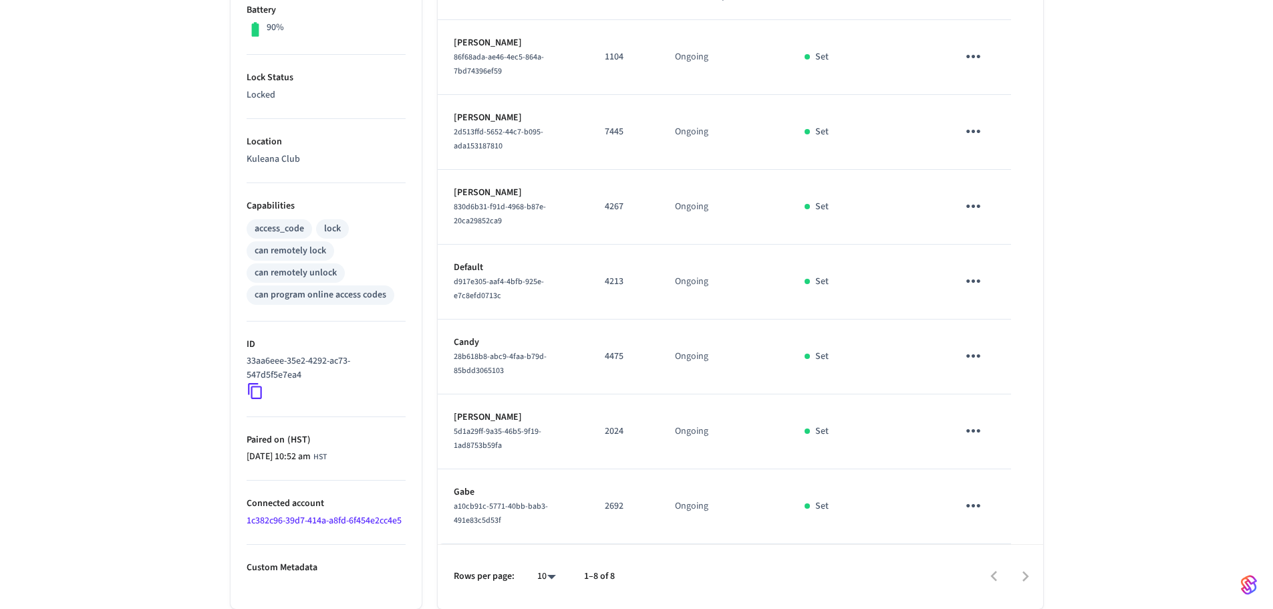
click at [976, 507] on icon "sticky table" at bounding box center [973, 505] width 21 height 21
click at [1000, 574] on li "Delete" at bounding box center [1006, 569] width 64 height 35
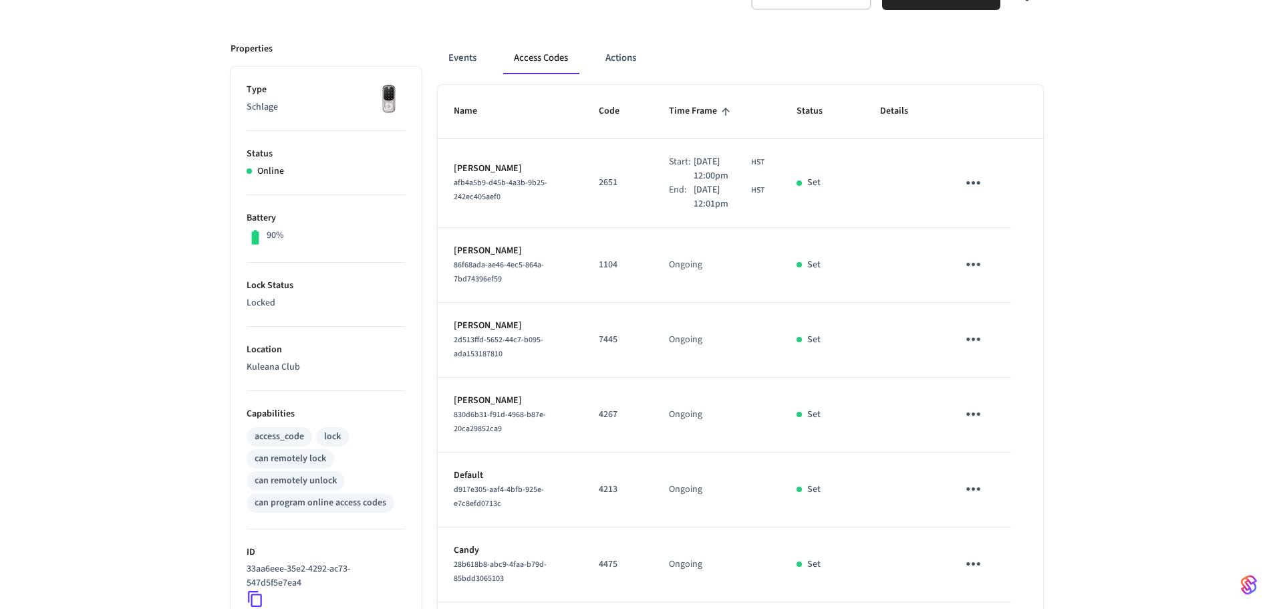
scroll to position [27, 0]
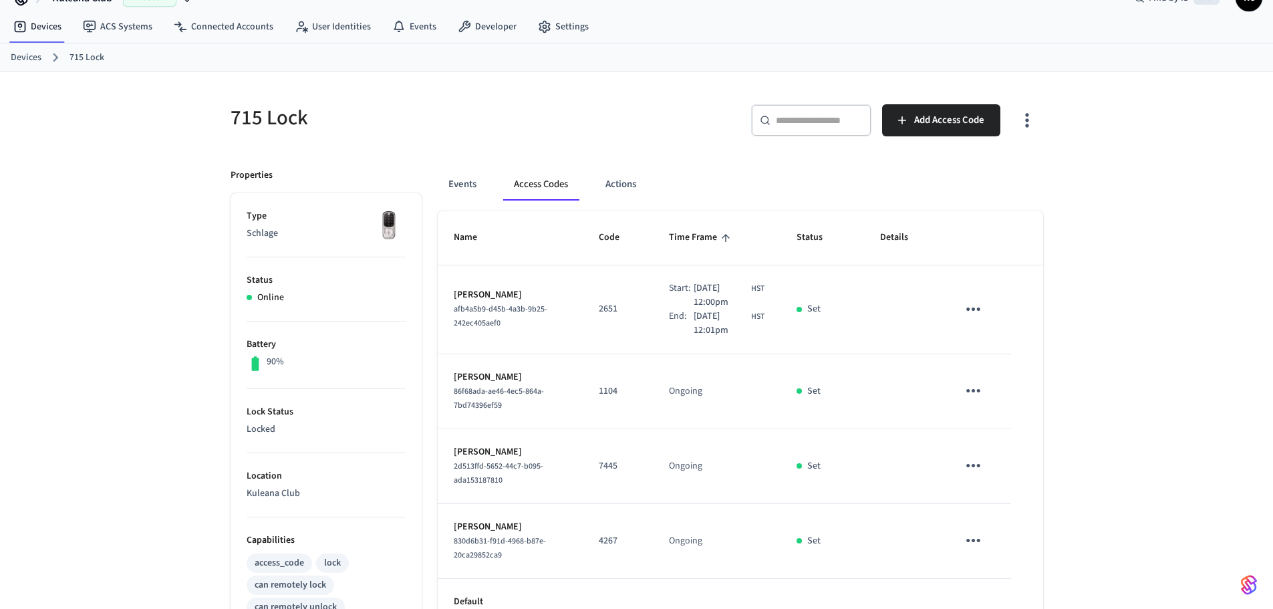
click at [27, 57] on link "Devices" at bounding box center [26, 58] width 31 height 14
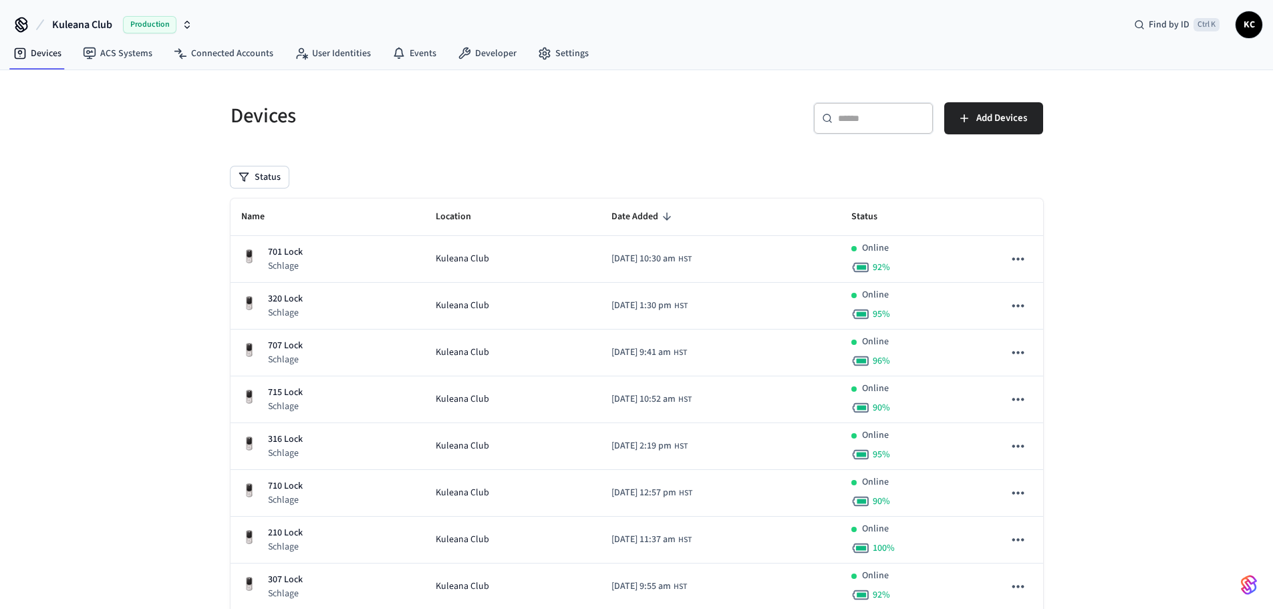
click at [871, 118] on input "text" at bounding box center [881, 118] width 87 height 13
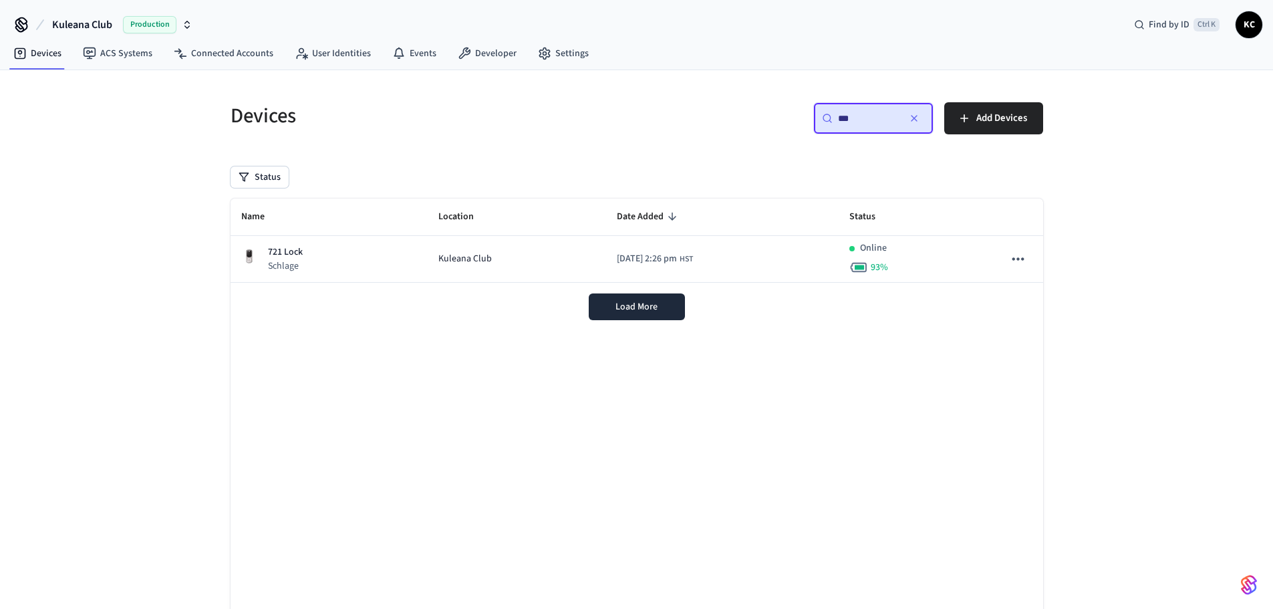
type input "***"
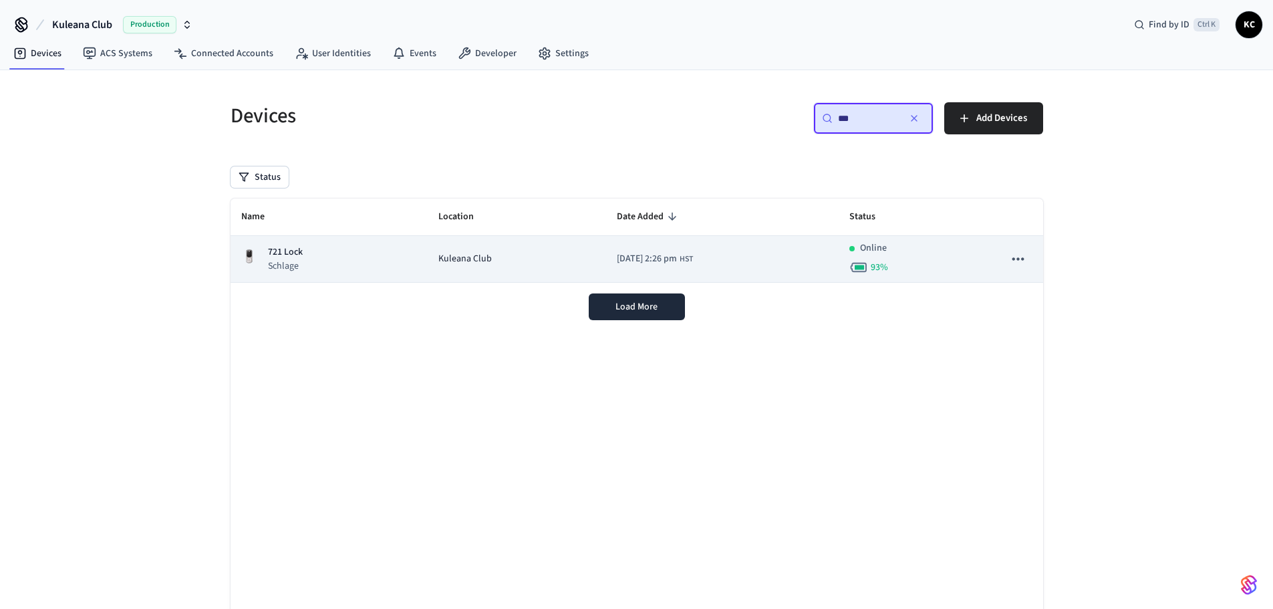
click at [461, 256] on span "Kuleana Club" at bounding box center [465, 259] width 53 height 14
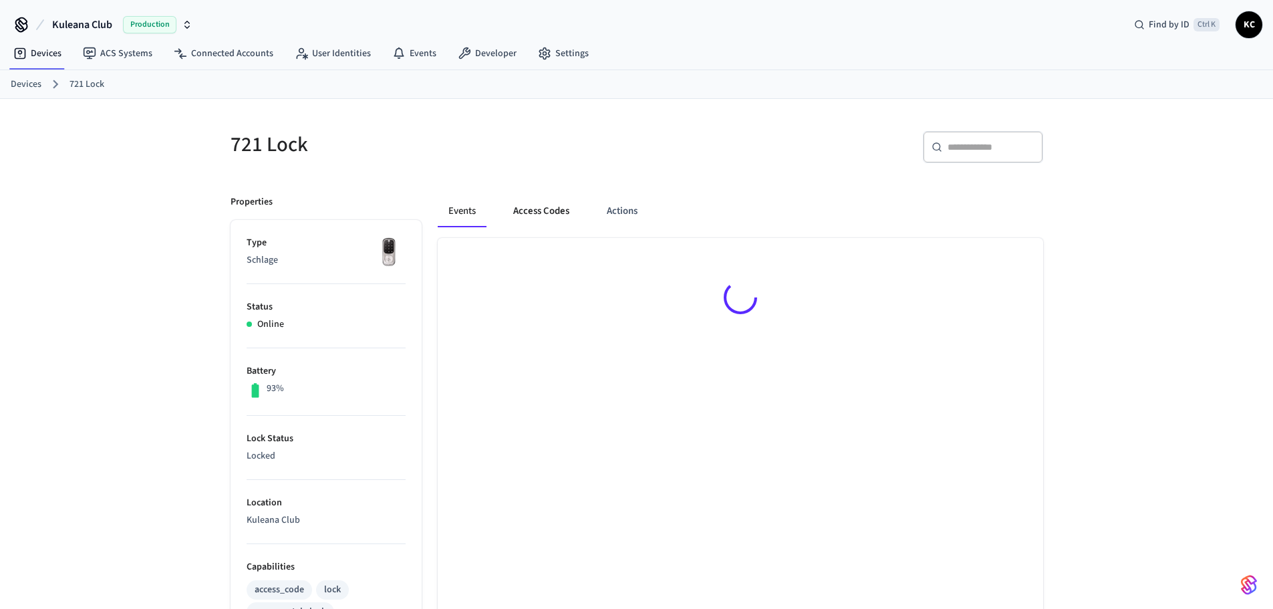
click at [545, 215] on button "Access Codes" at bounding box center [542, 211] width 78 height 32
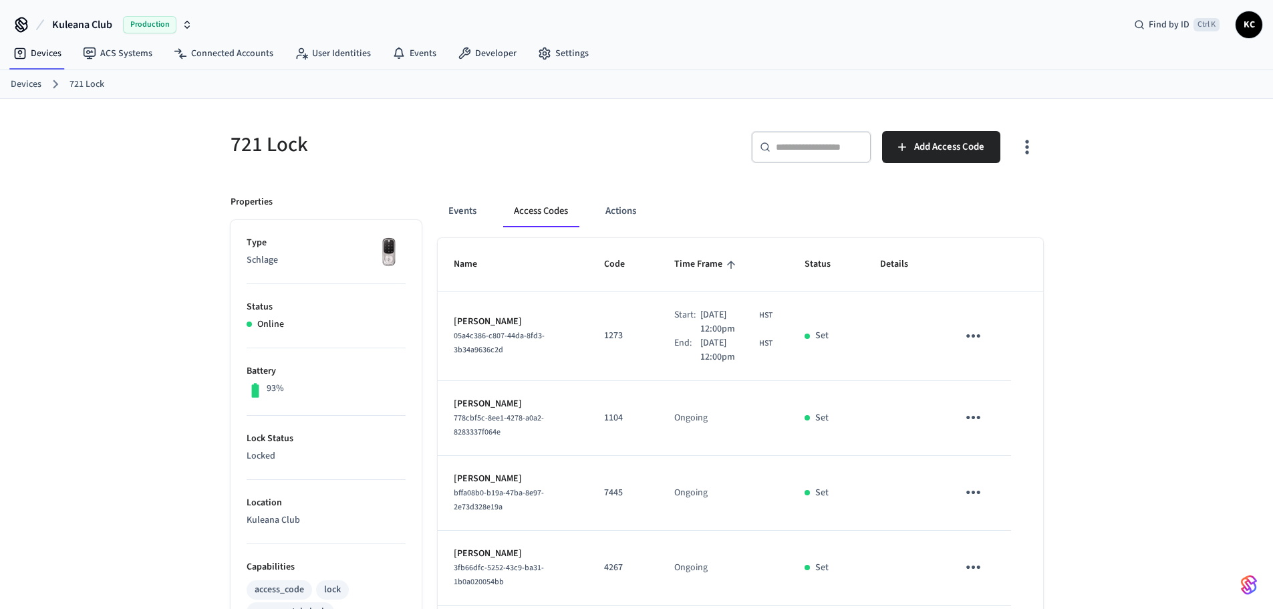
click at [28, 79] on link "Devices" at bounding box center [26, 85] width 31 height 14
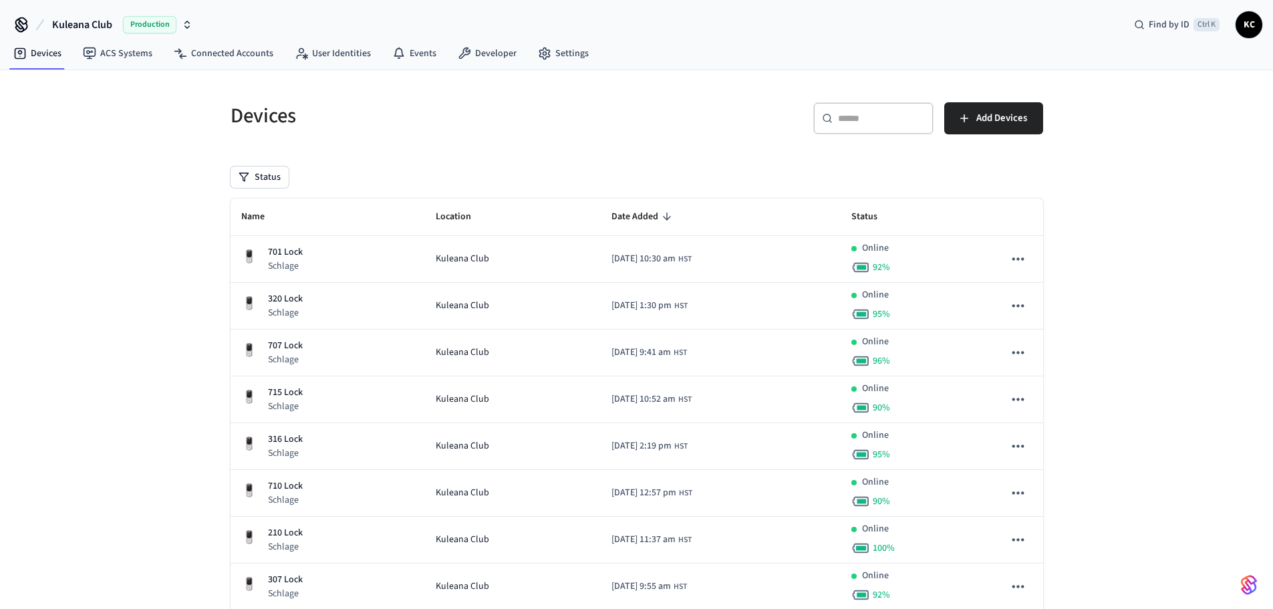
click at [855, 122] on input "text" at bounding box center [881, 118] width 87 height 13
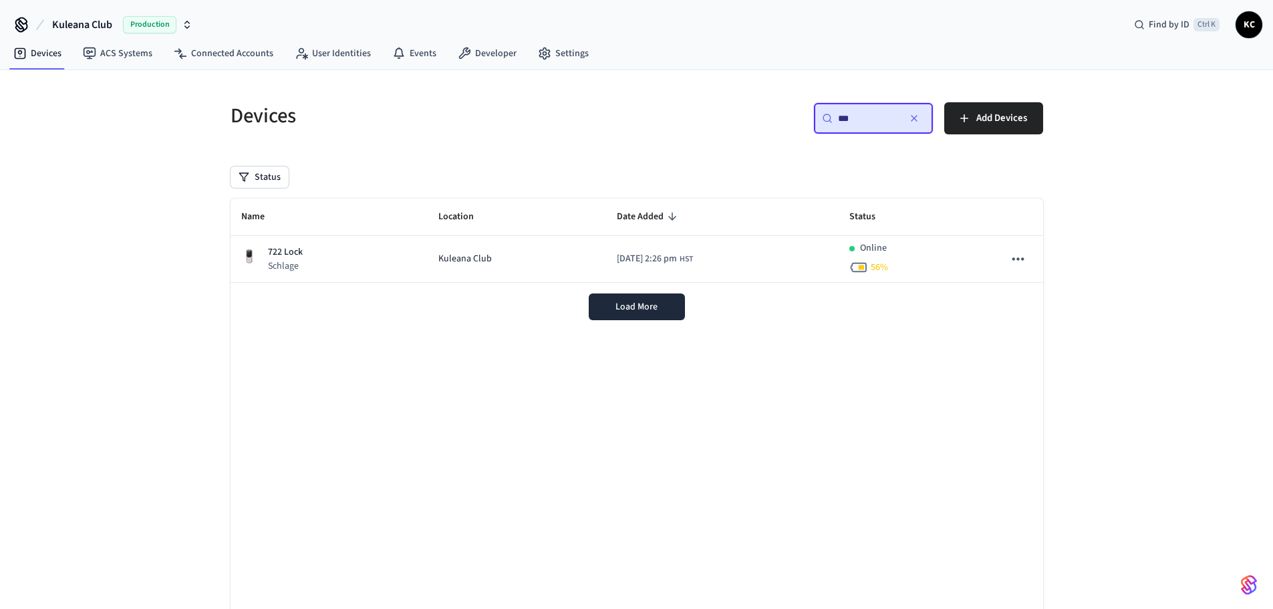
type input "***"
drag, startPoint x: 433, startPoint y: 264, endPoint x: 352, endPoint y: 140, distance: 148.3
click at [439, 263] on span "Kuleana Club" at bounding box center [465, 259] width 53 height 14
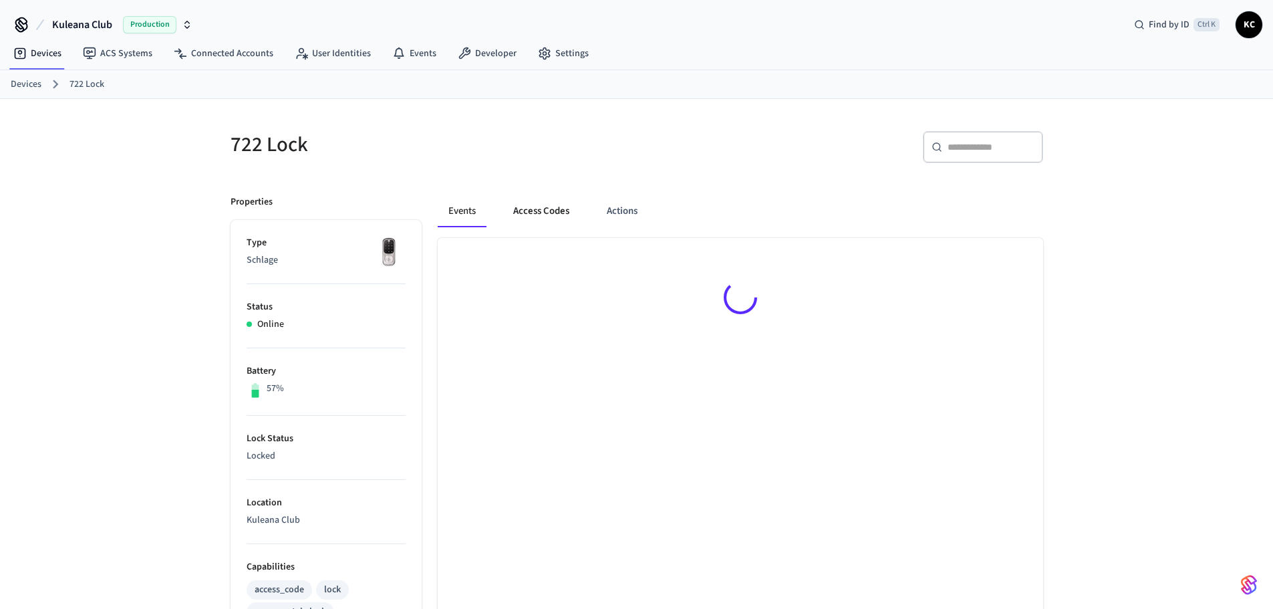
click at [524, 213] on button "Access Codes" at bounding box center [542, 211] width 78 height 32
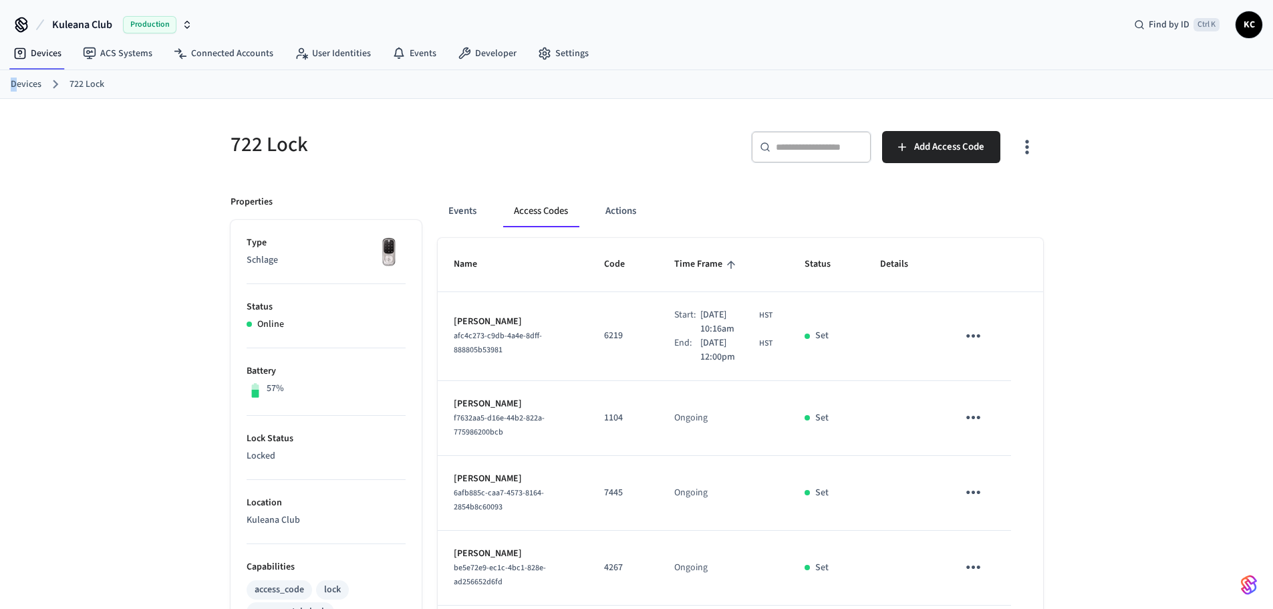
click at [15, 88] on link "Devices" at bounding box center [26, 85] width 31 height 14
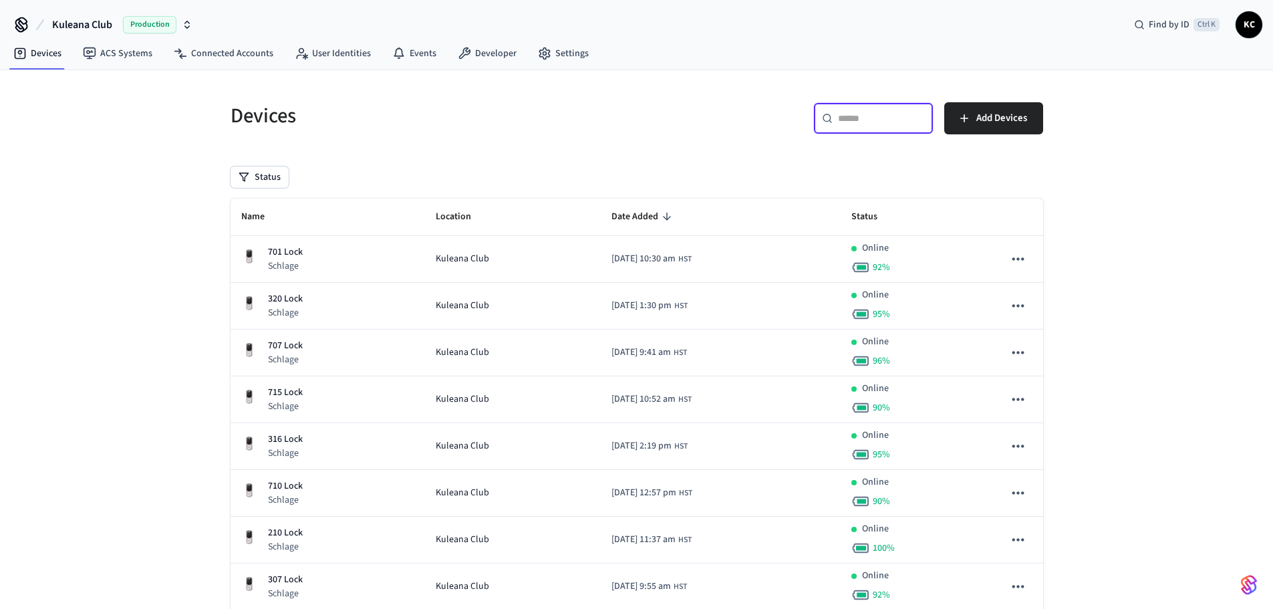
click at [878, 123] on input "text" at bounding box center [881, 118] width 87 height 13
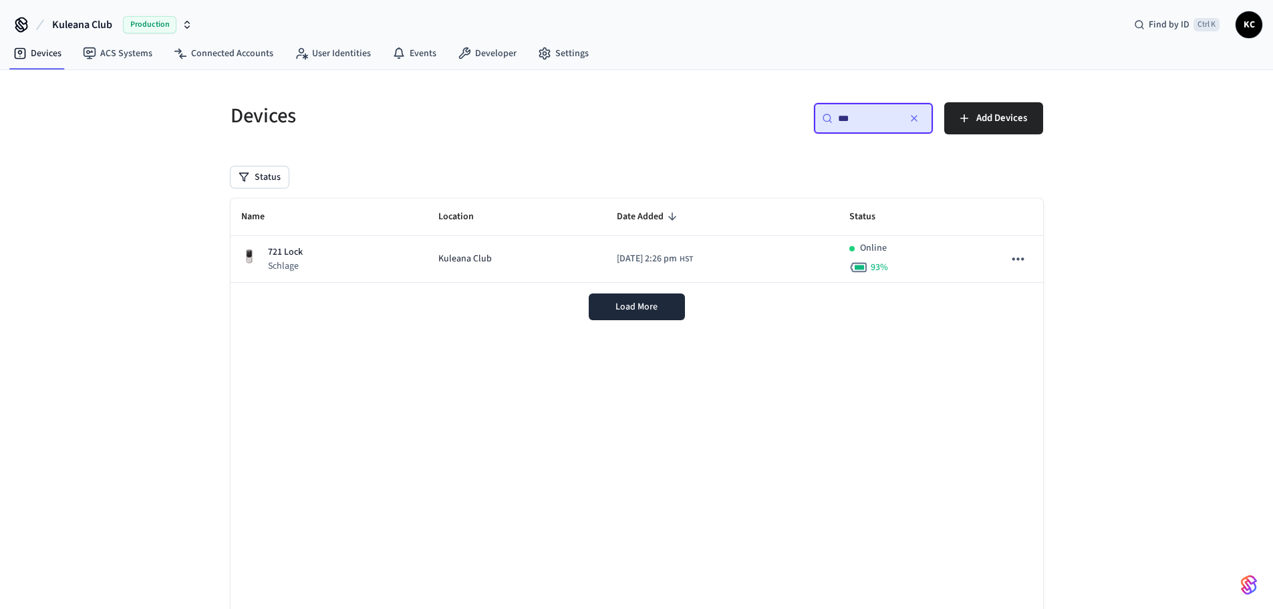
type input "***"
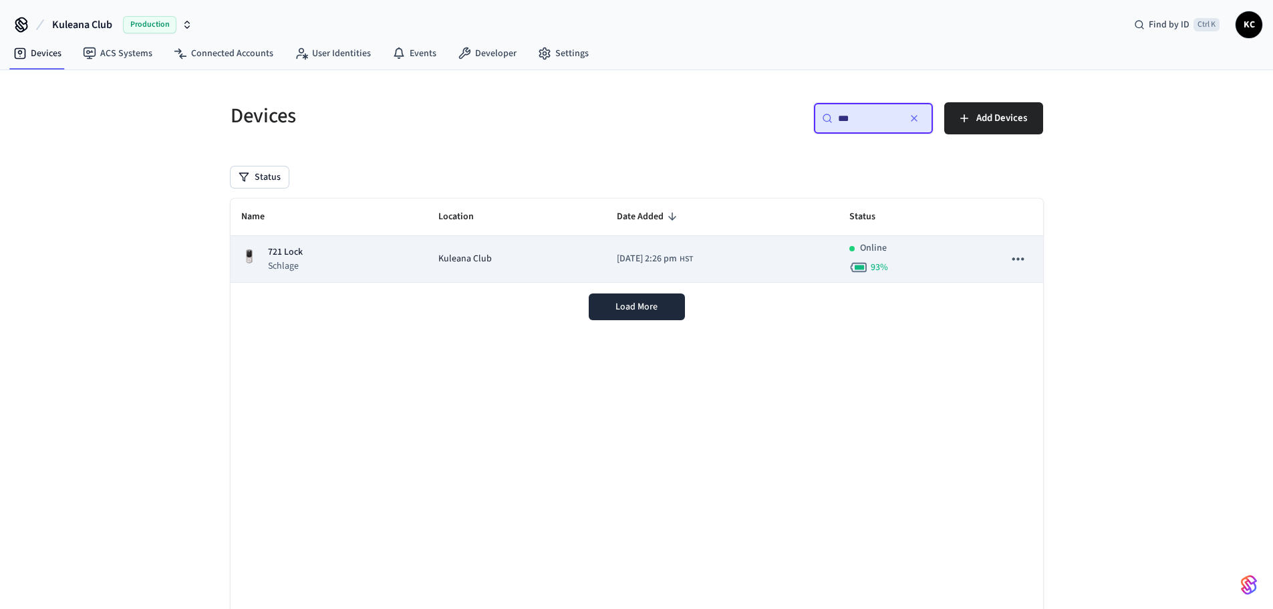
click at [408, 271] on td "721 Lock Schlage" at bounding box center [330, 259] width 198 height 47
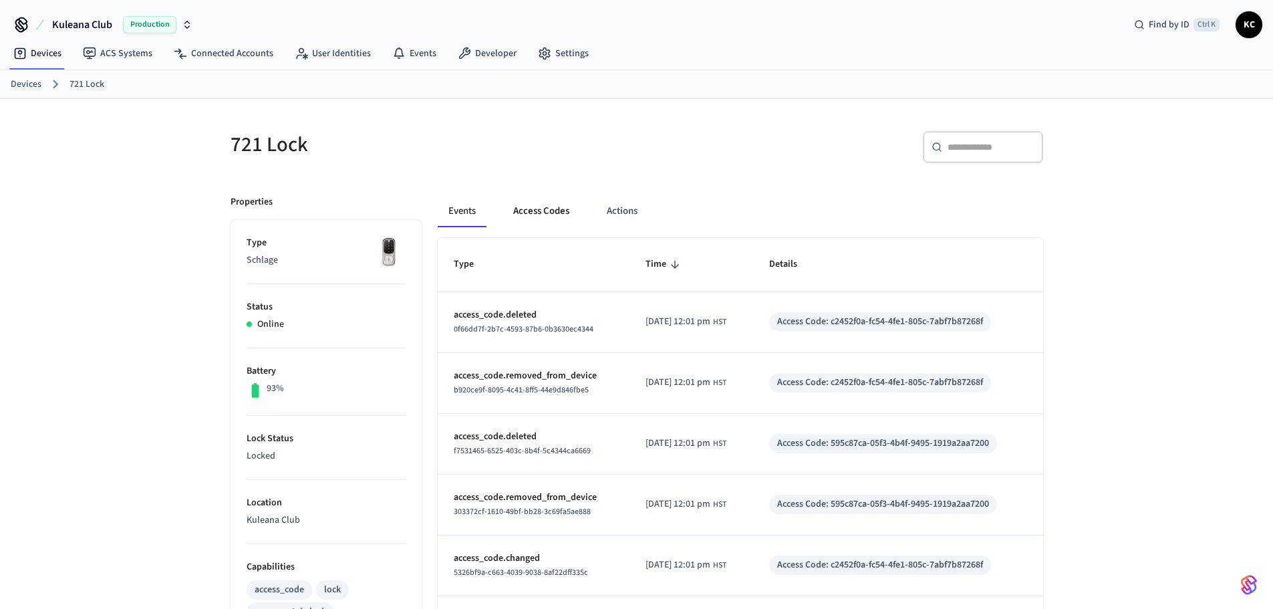
click at [548, 207] on button "Access Codes" at bounding box center [542, 211] width 78 height 32
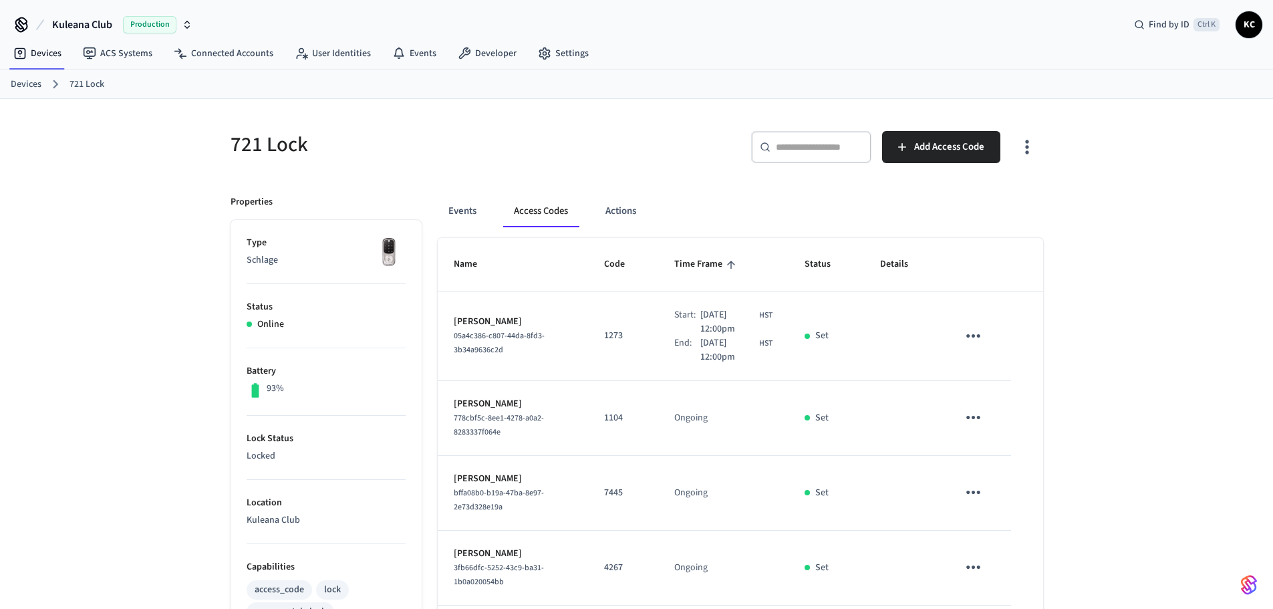
click at [30, 84] on link "Devices" at bounding box center [26, 85] width 31 height 14
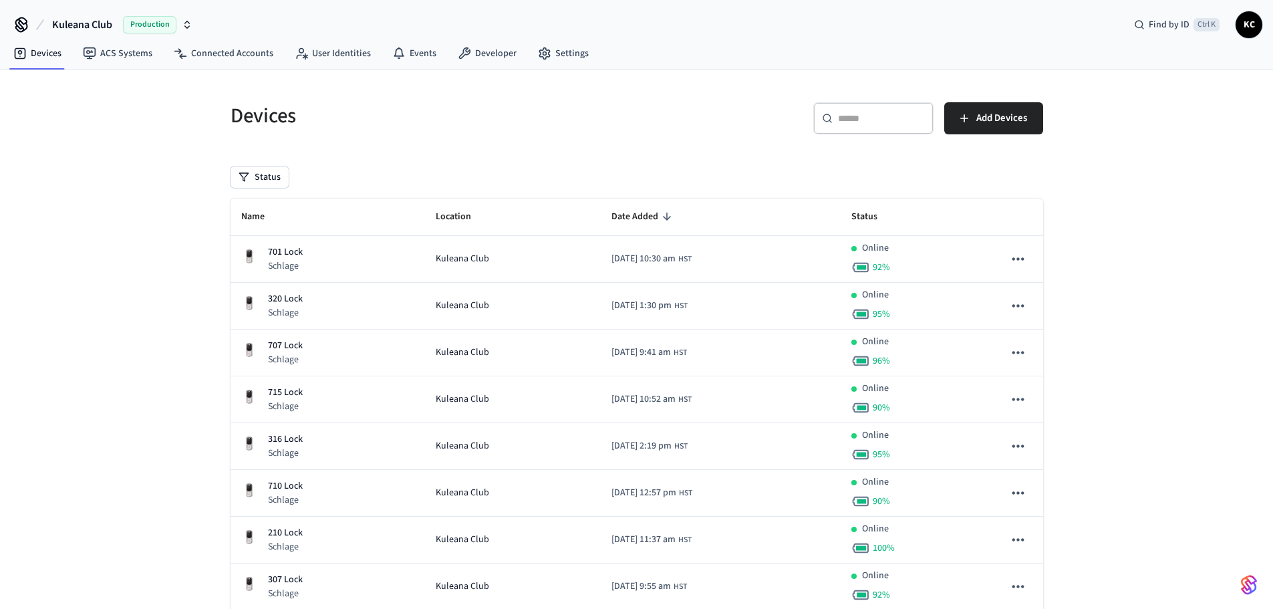
drag, startPoint x: 882, startPoint y: 114, endPoint x: 874, endPoint y: 118, distance: 8.4
click at [880, 116] on input "text" at bounding box center [881, 118] width 87 height 13
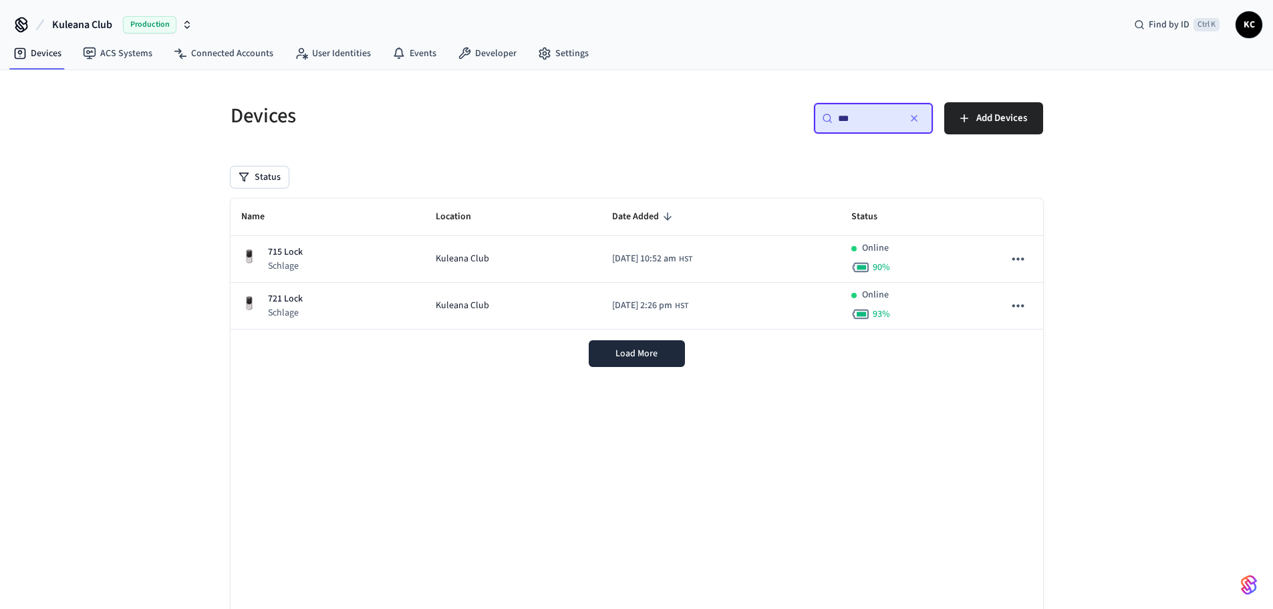
type input "***"
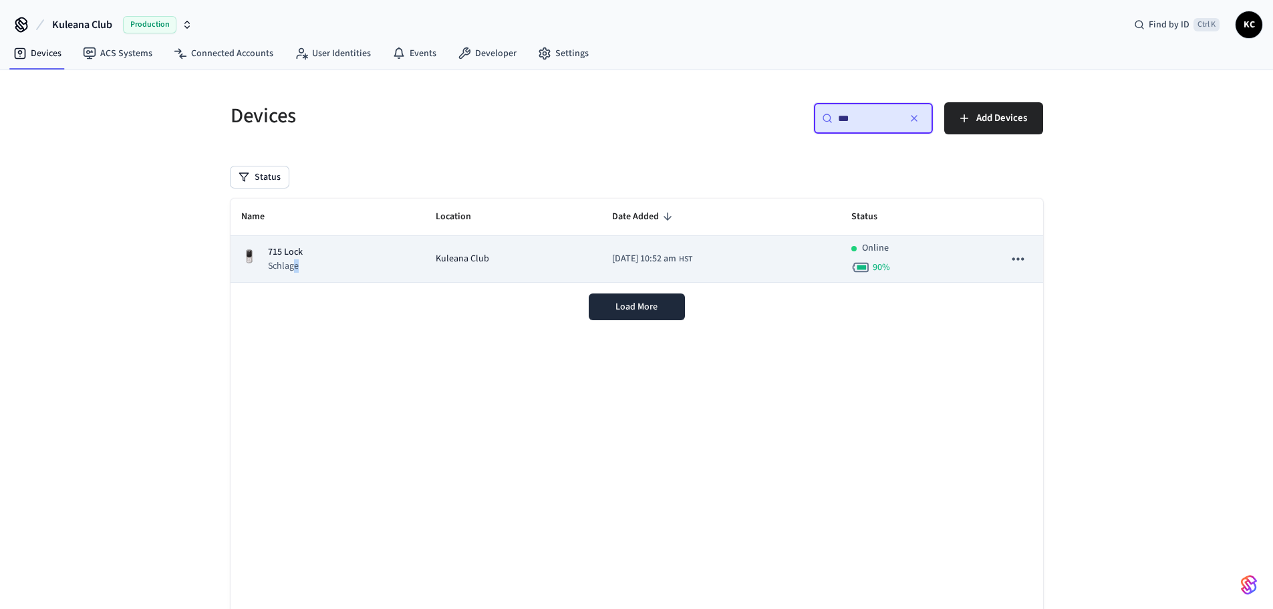
click at [295, 270] on p "Schlage" at bounding box center [285, 265] width 35 height 13
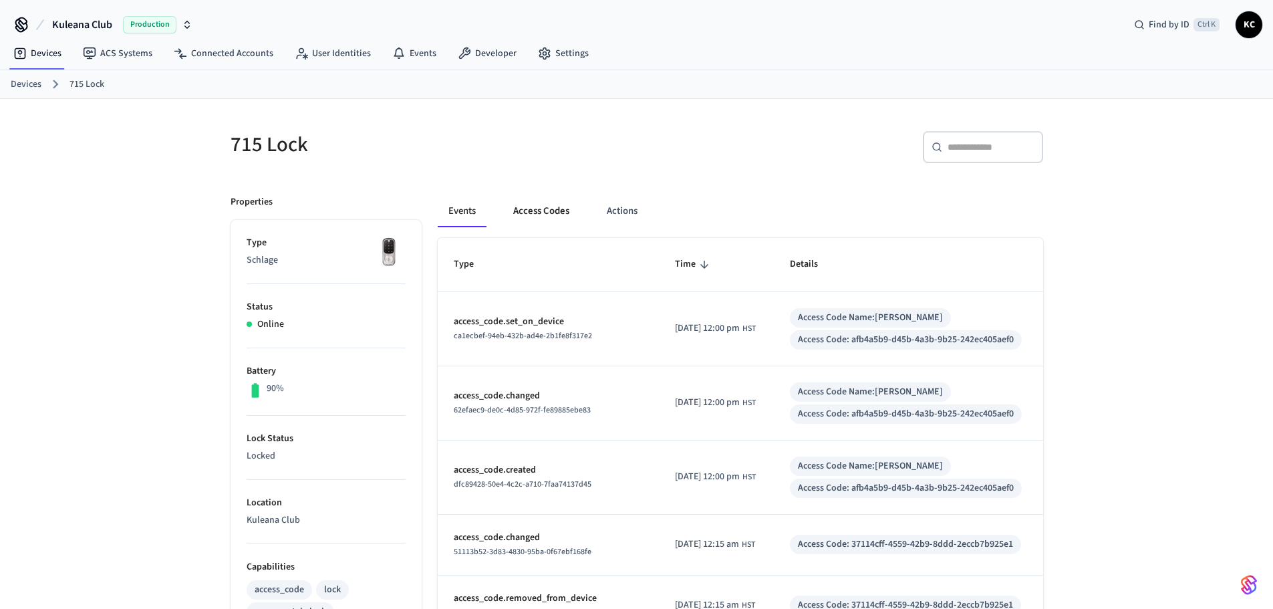
click at [559, 196] on button "Access Codes" at bounding box center [542, 211] width 78 height 32
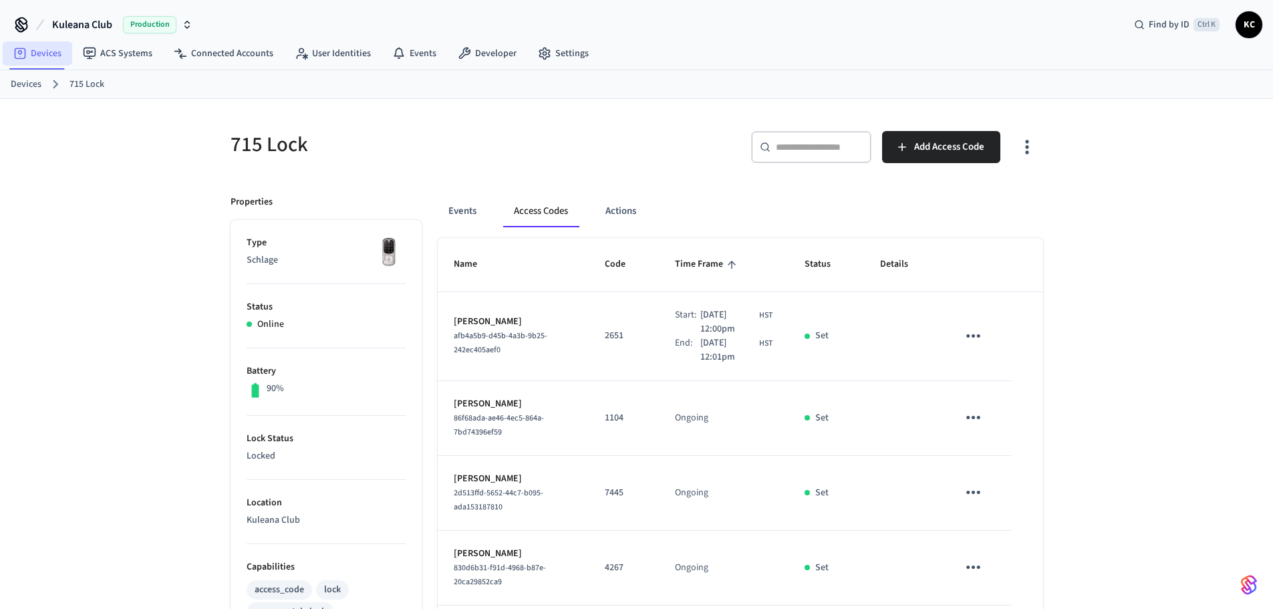
click at [36, 55] on link "Devices" at bounding box center [38, 53] width 70 height 24
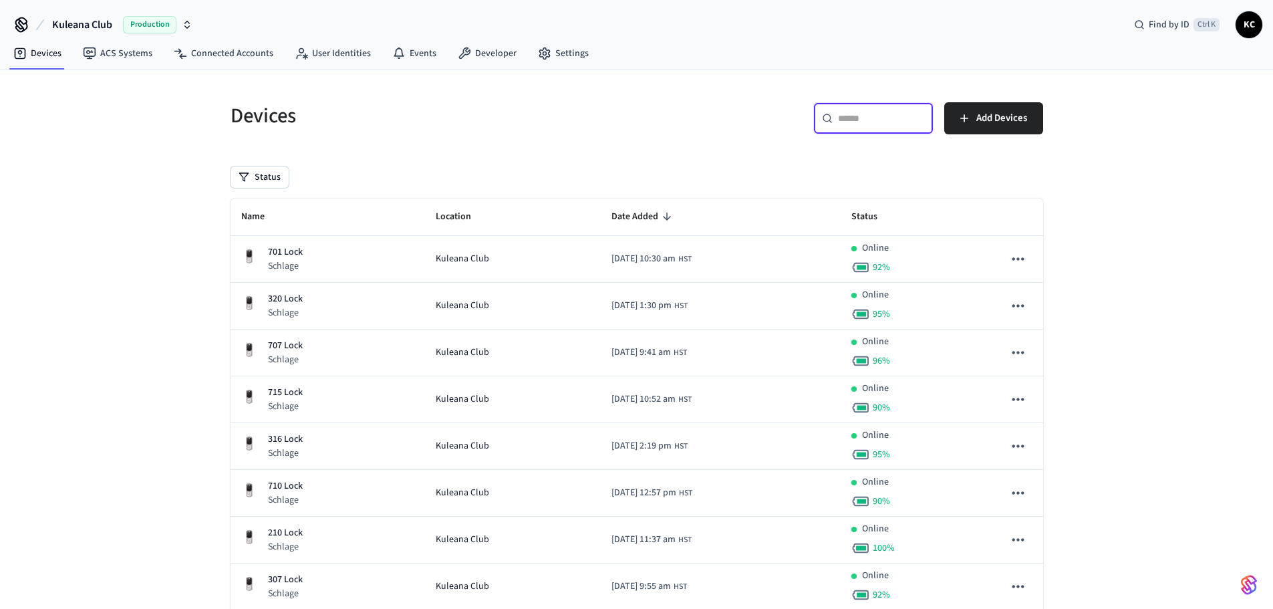
drag, startPoint x: 882, startPoint y: 119, endPoint x: 874, endPoint y: 120, distance: 8.0
click at [881, 119] on input "text" at bounding box center [881, 118] width 87 height 13
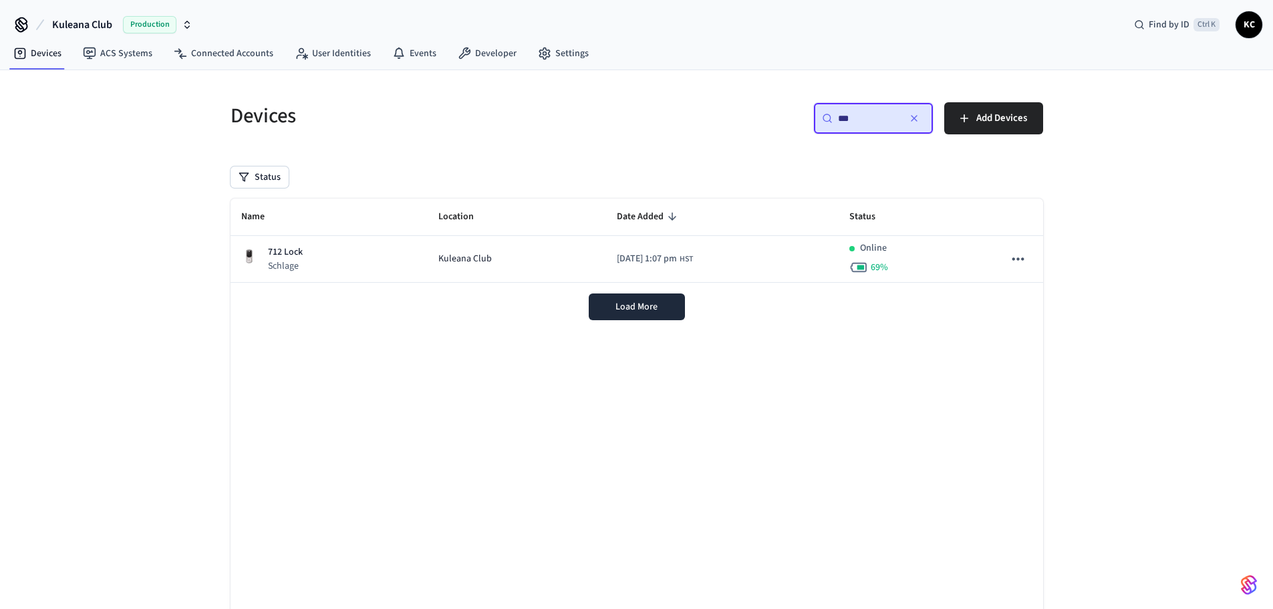
type input "***"
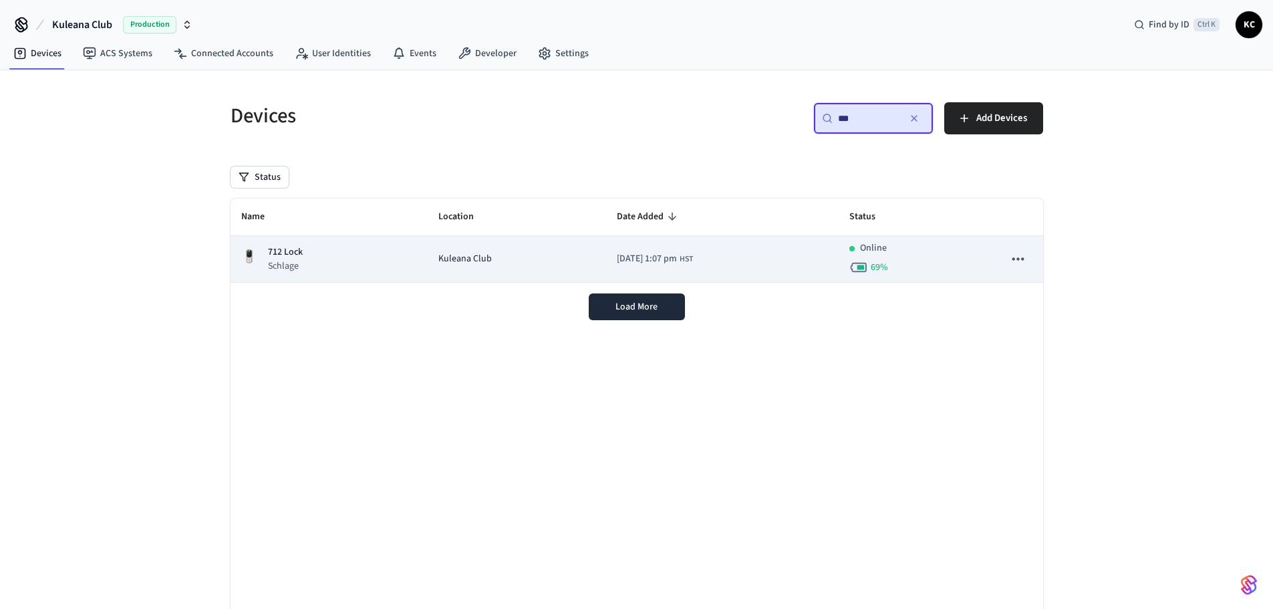
click at [397, 259] on div "712 Lock Schlage" at bounding box center [329, 258] width 176 height 27
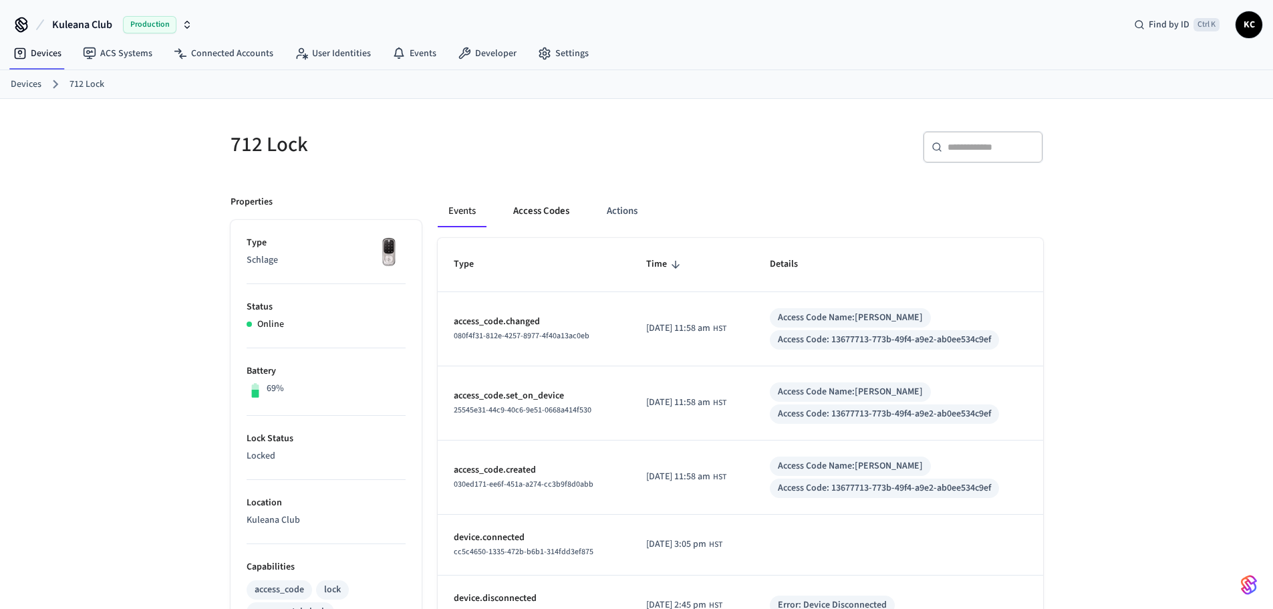
click at [525, 216] on button "Access Codes" at bounding box center [542, 211] width 78 height 32
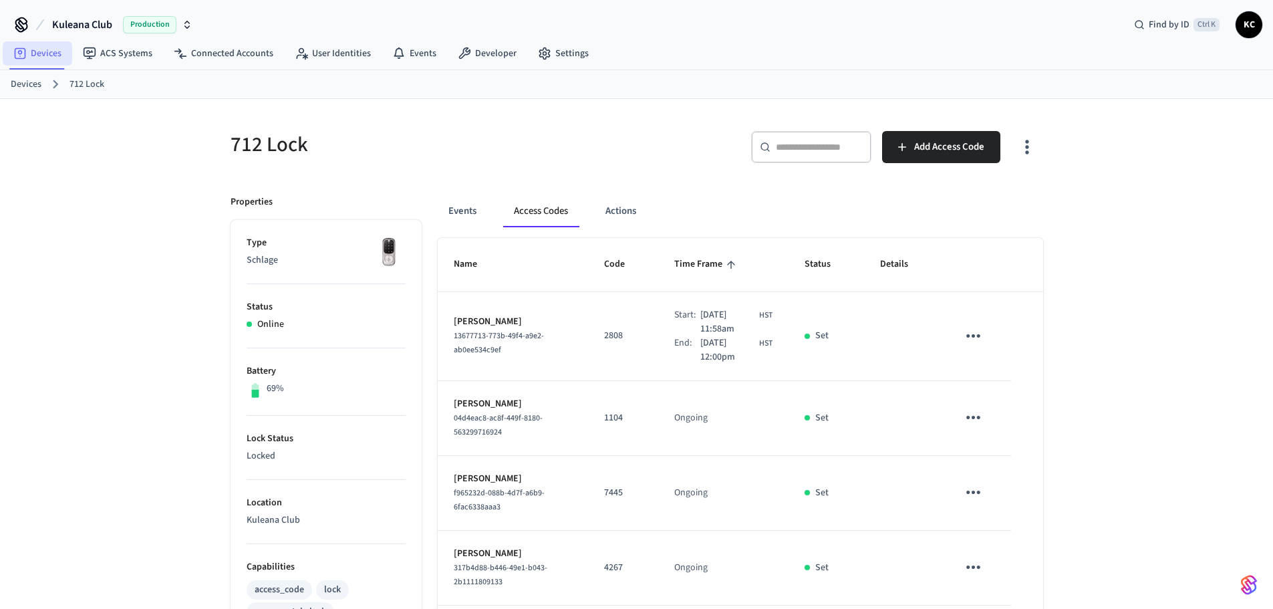
click at [43, 49] on link "Devices" at bounding box center [38, 53] width 70 height 24
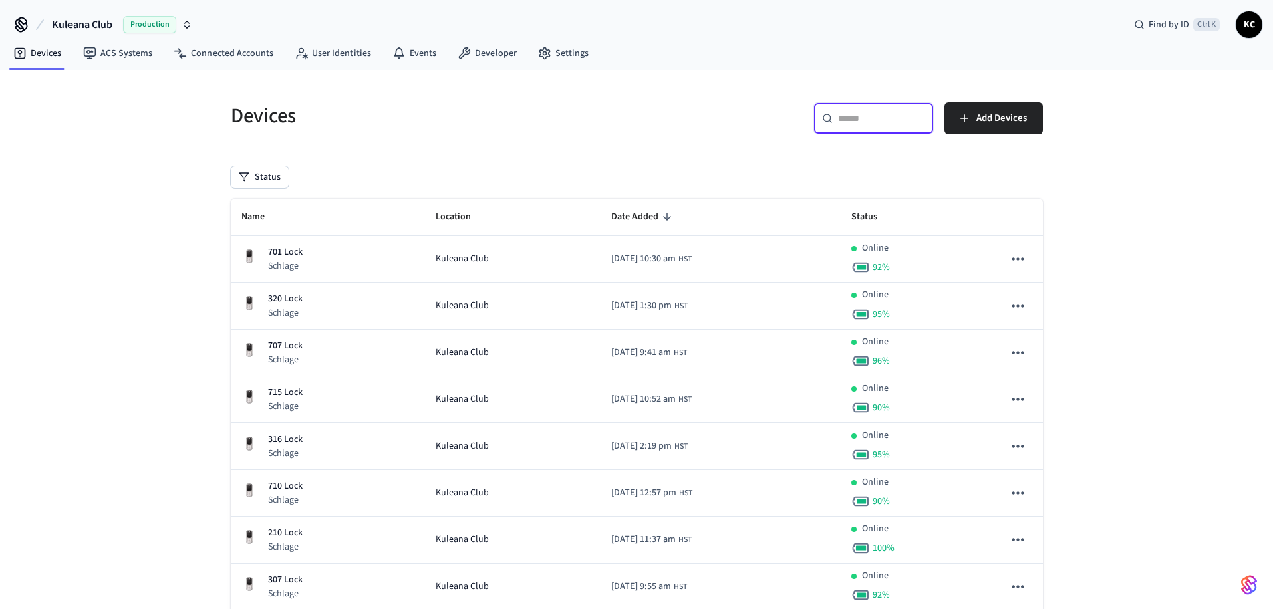
click at [852, 122] on input "text" at bounding box center [881, 118] width 87 height 13
type input "***"
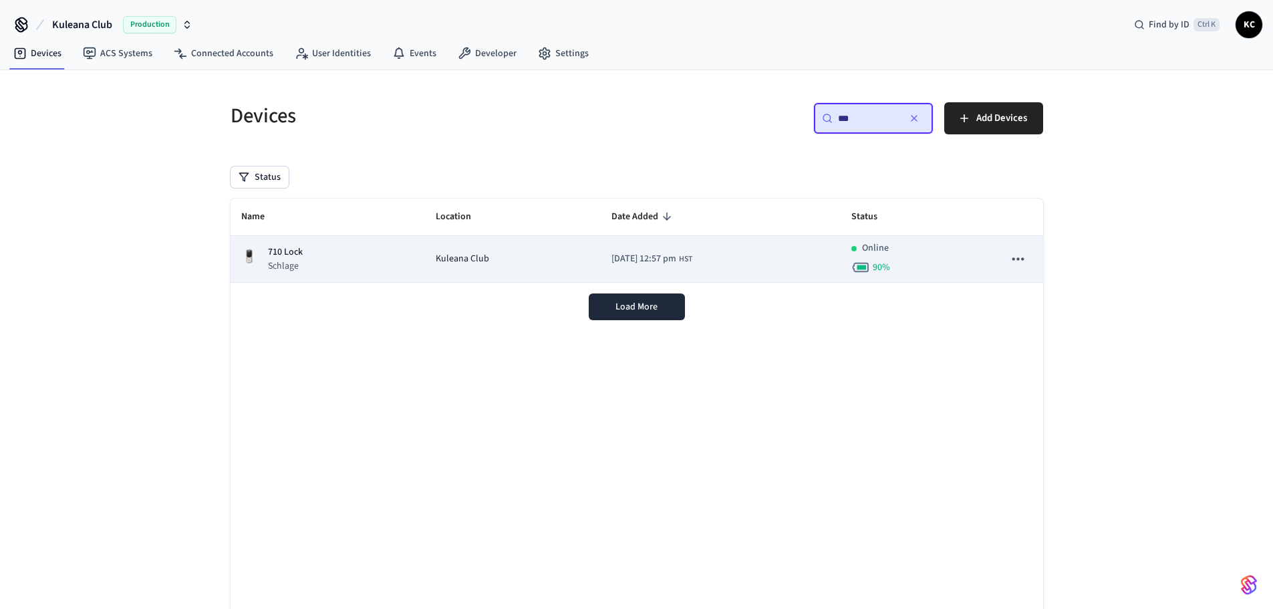
click at [349, 259] on div "710 Lock Schlage" at bounding box center [327, 258] width 173 height 27
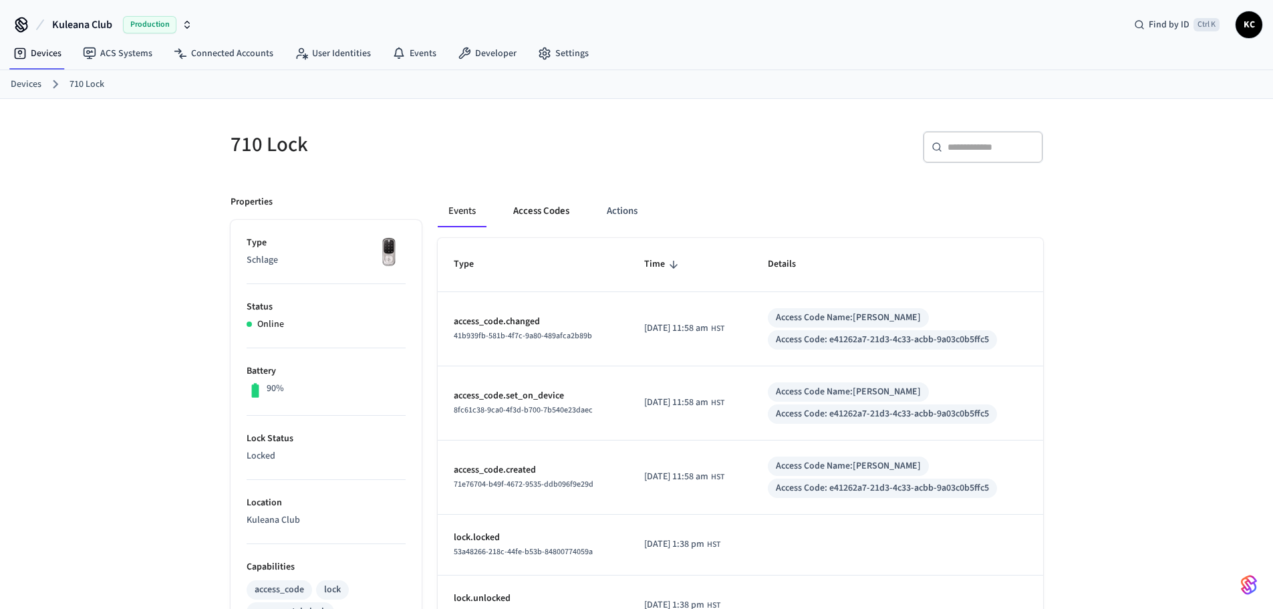
click at [519, 206] on button "Access Codes" at bounding box center [542, 211] width 78 height 32
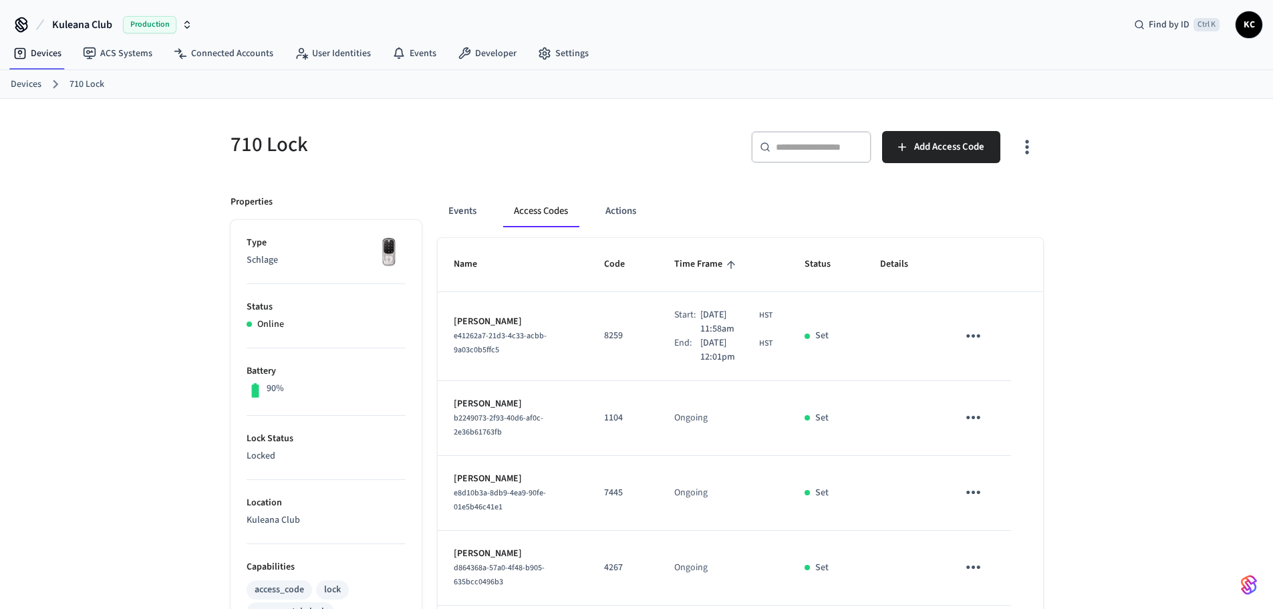
click at [479, 362] on td "[PERSON_NAME] e41262a7-21d3-4c33-acbb-9a03c0b5ffc5" at bounding box center [513, 336] width 151 height 89
click at [49, 49] on link "Devices" at bounding box center [38, 53] width 70 height 24
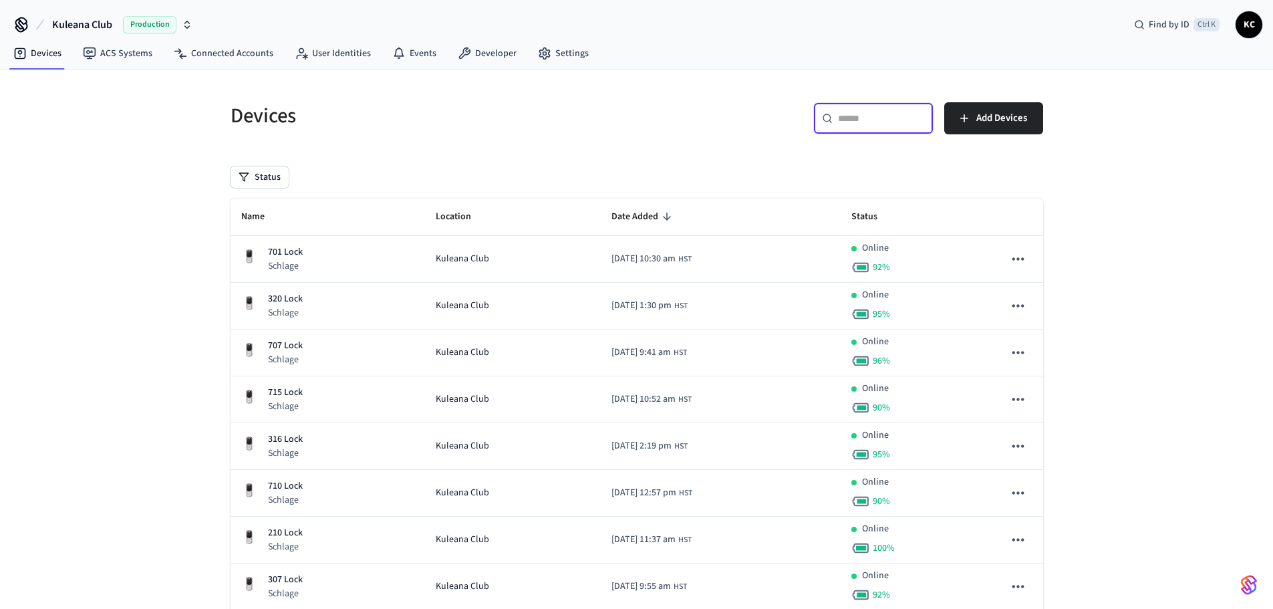
click at [867, 121] on input "text" at bounding box center [881, 118] width 87 height 13
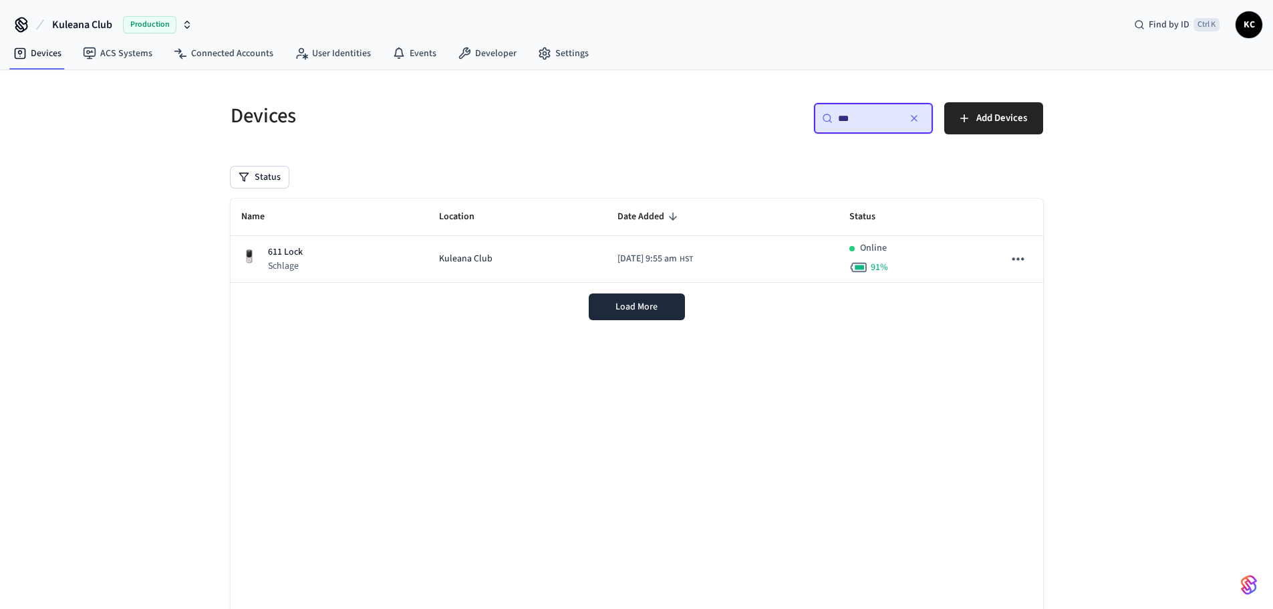
type input "***"
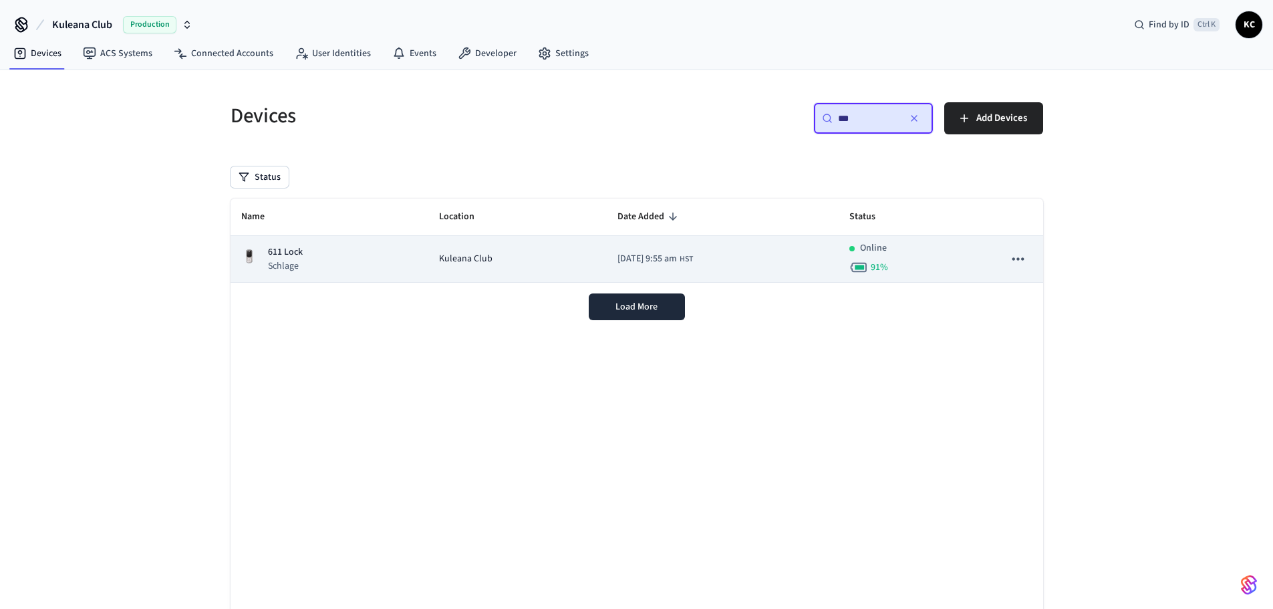
click at [389, 272] on div "611 Lock Schlage" at bounding box center [329, 258] width 176 height 27
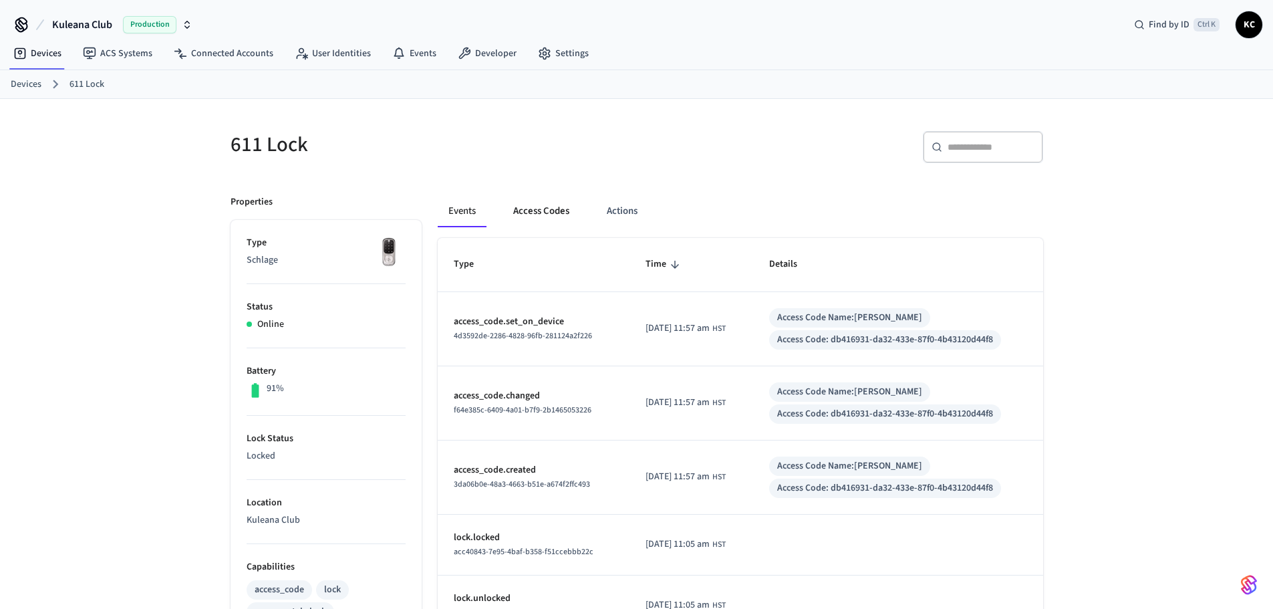
drag, startPoint x: 551, startPoint y: 209, endPoint x: 547, endPoint y: 216, distance: 7.8
click at [549, 209] on button "Access Codes" at bounding box center [542, 211] width 78 height 32
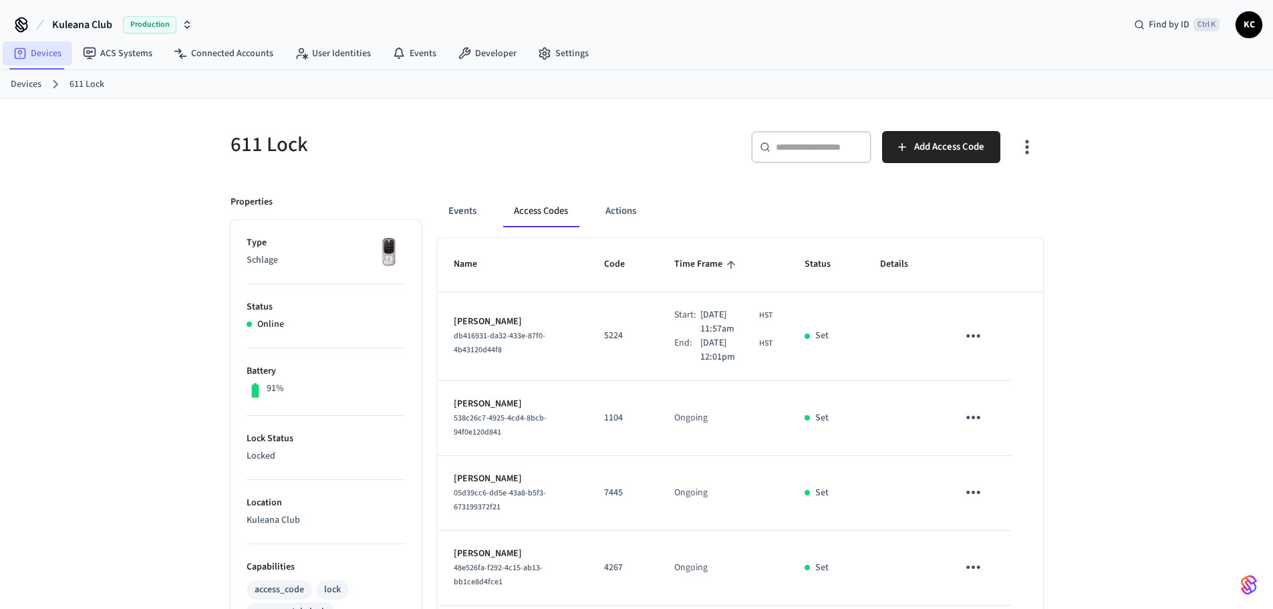
click at [43, 51] on link "Devices" at bounding box center [38, 53] width 70 height 24
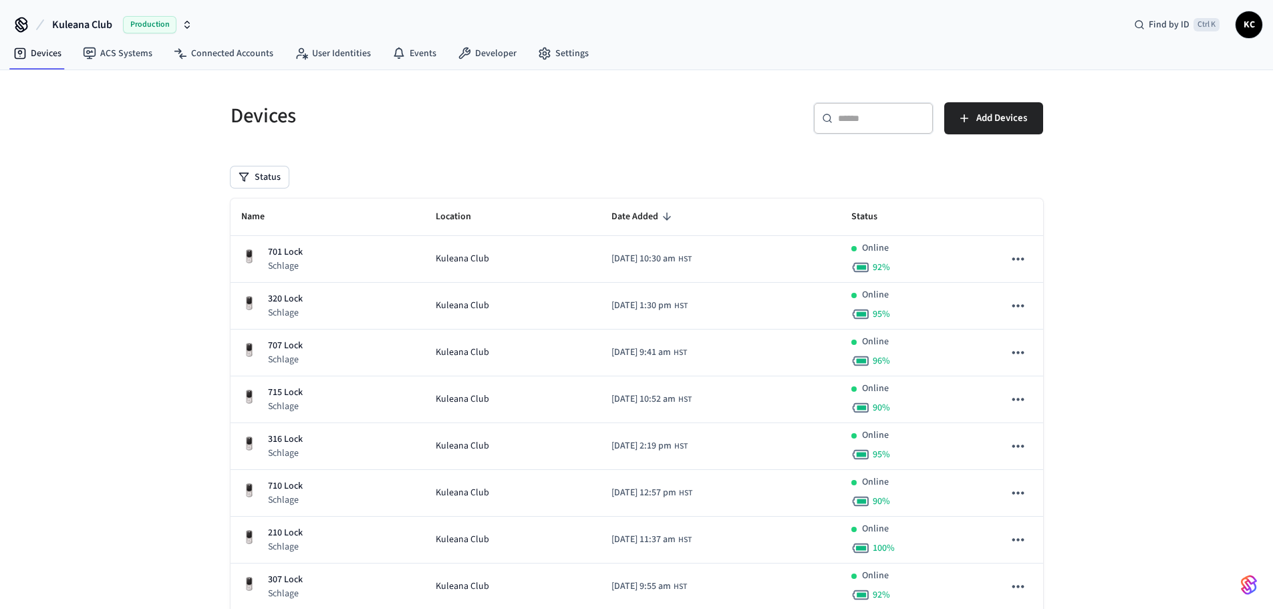
click at [864, 121] on input "text" at bounding box center [881, 118] width 87 height 13
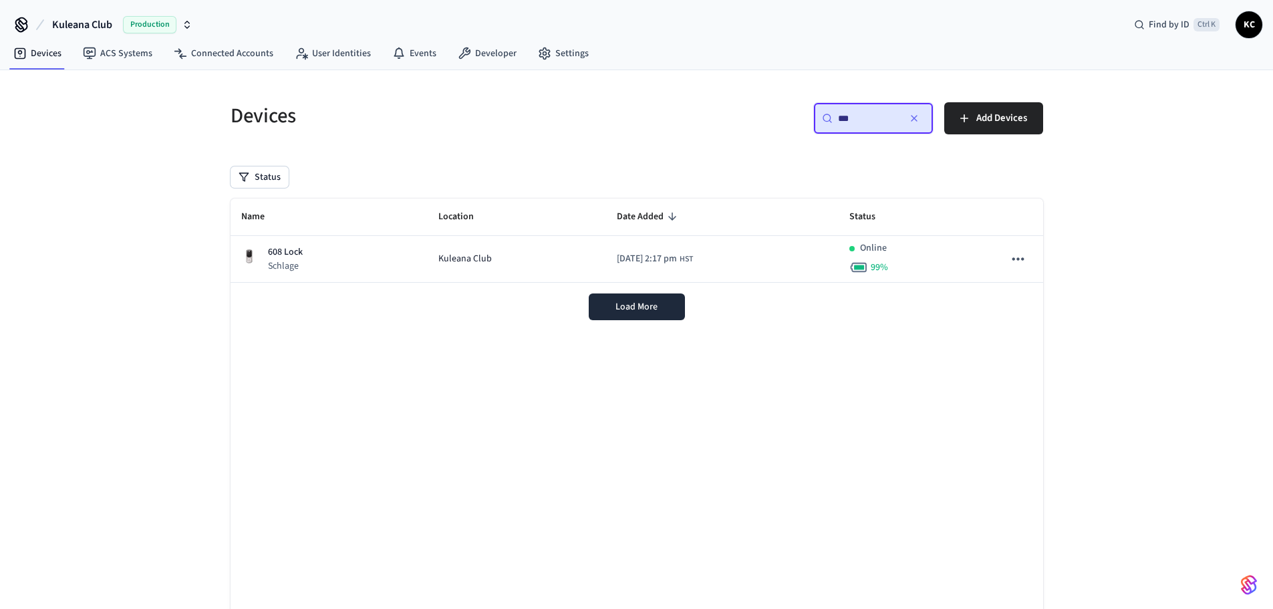
type input "***"
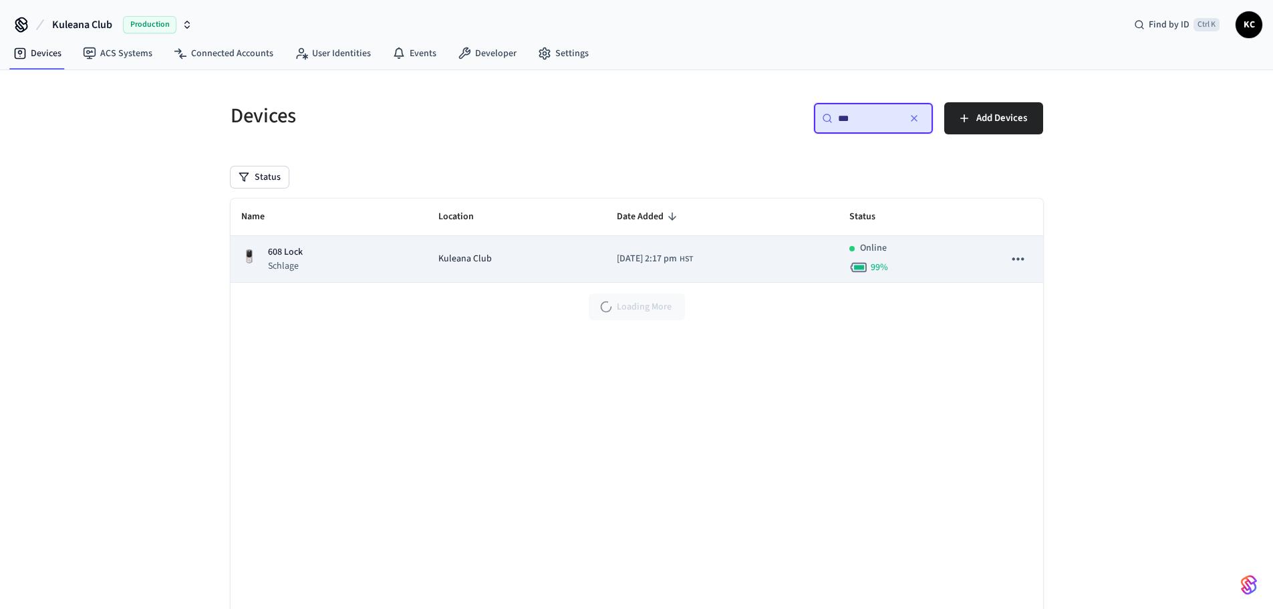
click at [390, 251] on div "608 Lock Schlage" at bounding box center [329, 258] width 176 height 27
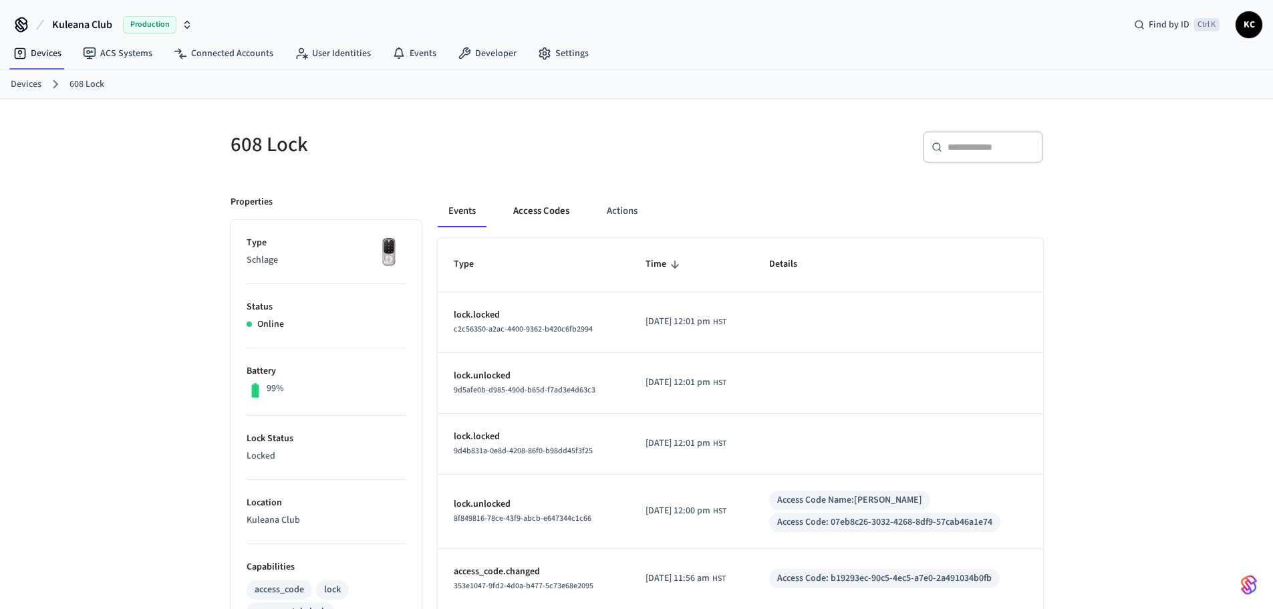
click at [525, 217] on button "Access Codes" at bounding box center [542, 211] width 78 height 32
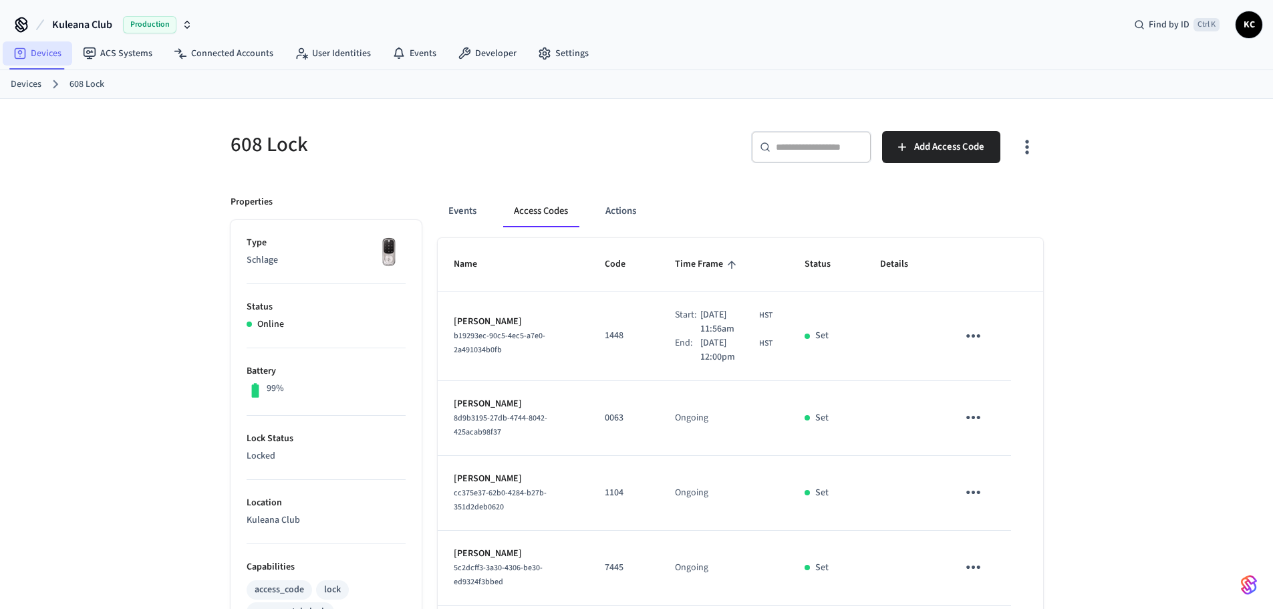
click at [59, 55] on link "Devices" at bounding box center [38, 53] width 70 height 24
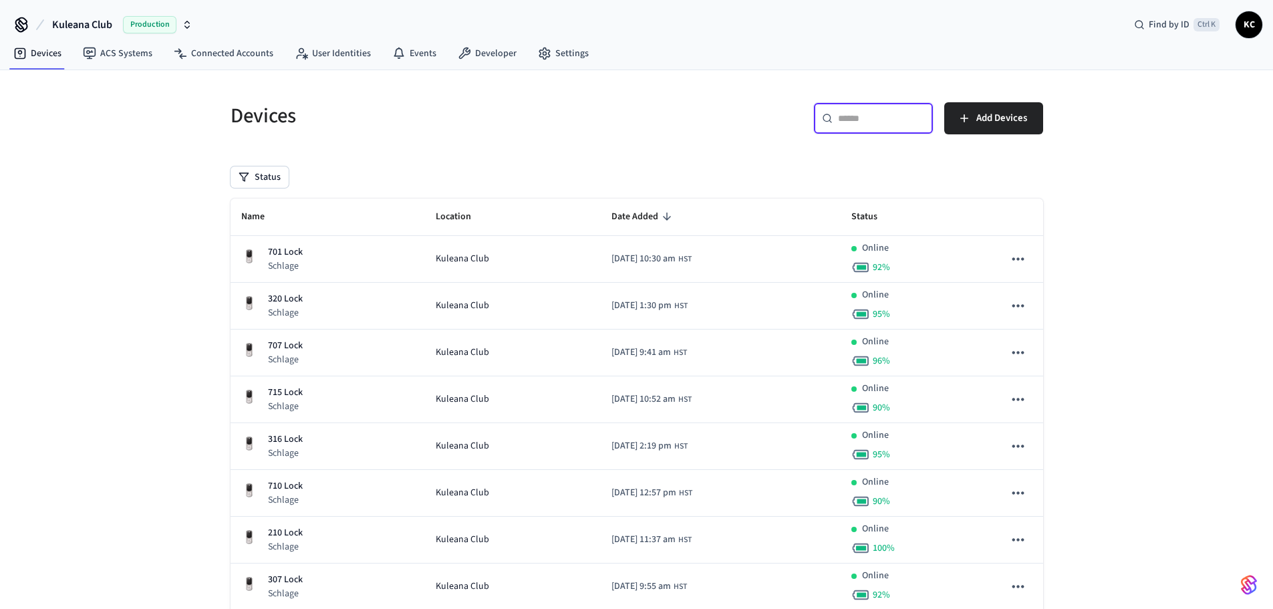
click at [852, 120] on input "text" at bounding box center [881, 118] width 87 height 13
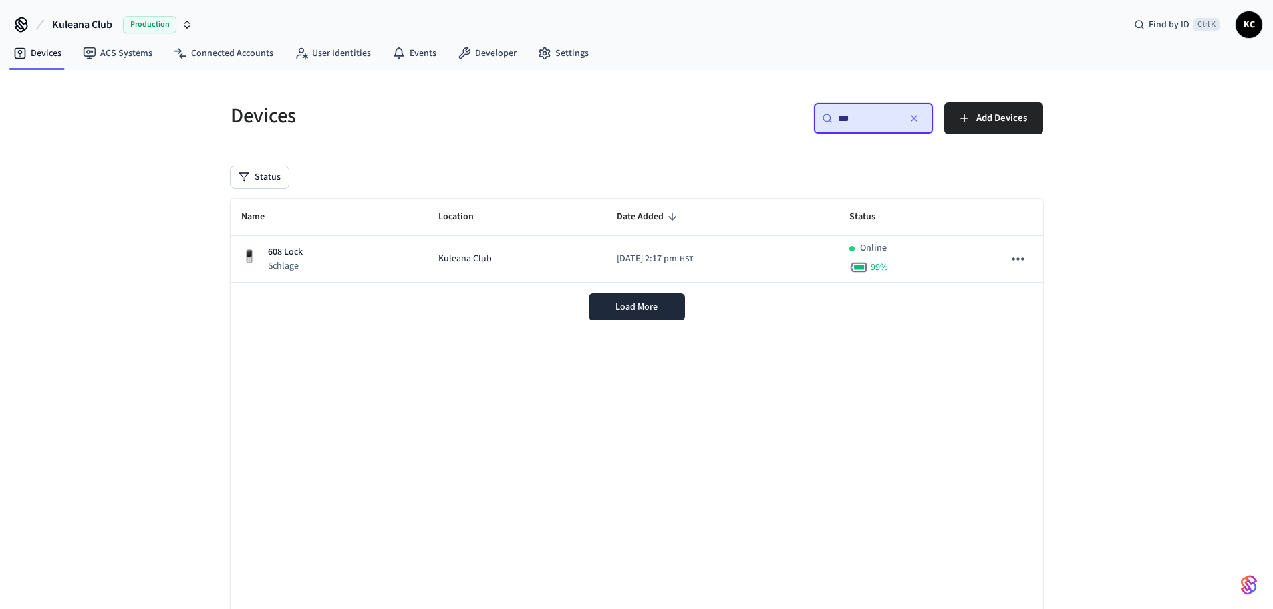
type input "***"
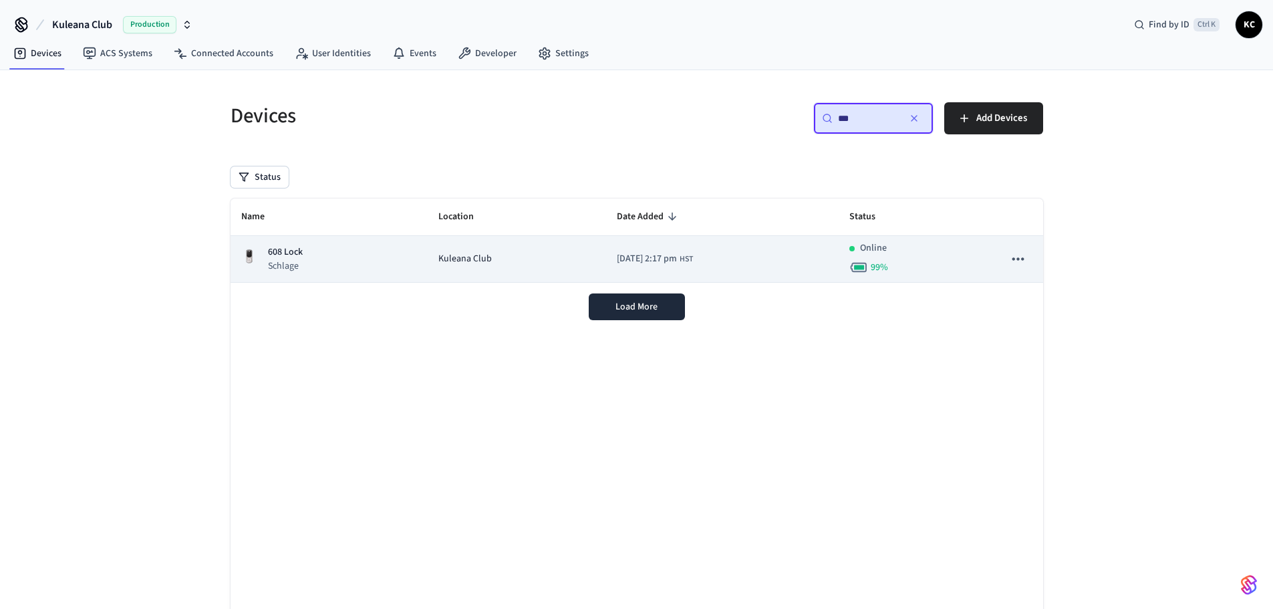
click at [388, 268] on div "608 Lock Schlage" at bounding box center [329, 258] width 176 height 27
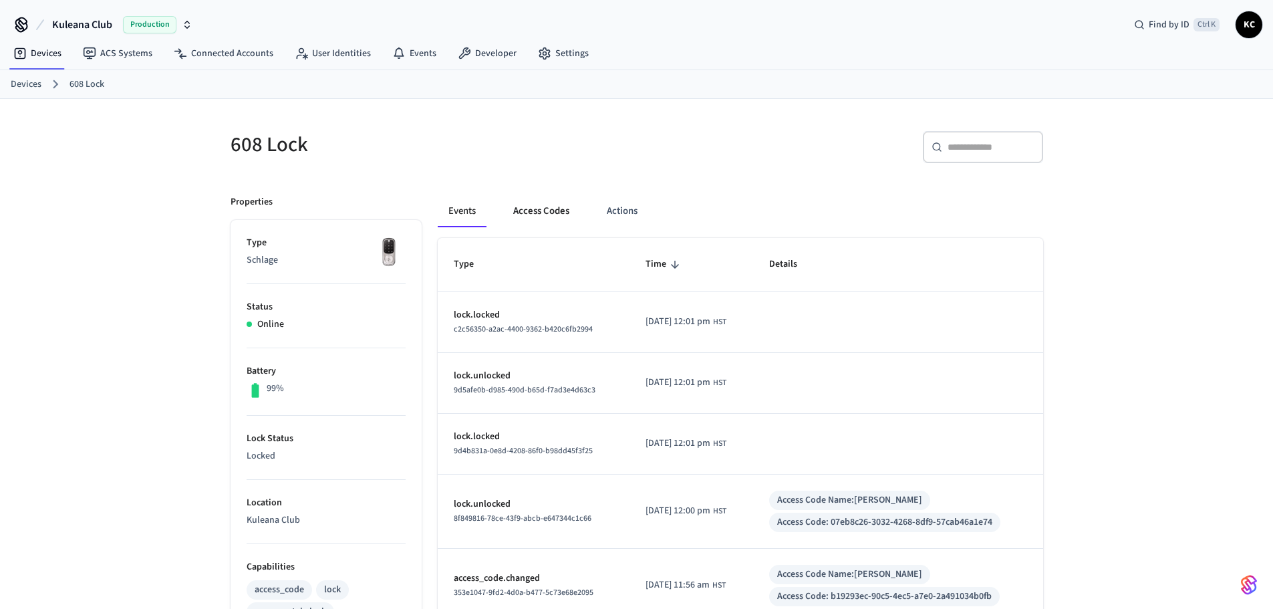
drag, startPoint x: 513, startPoint y: 204, endPoint x: 520, endPoint y: 207, distance: 7.2
click at [519, 206] on button "Access Codes" at bounding box center [542, 211] width 78 height 32
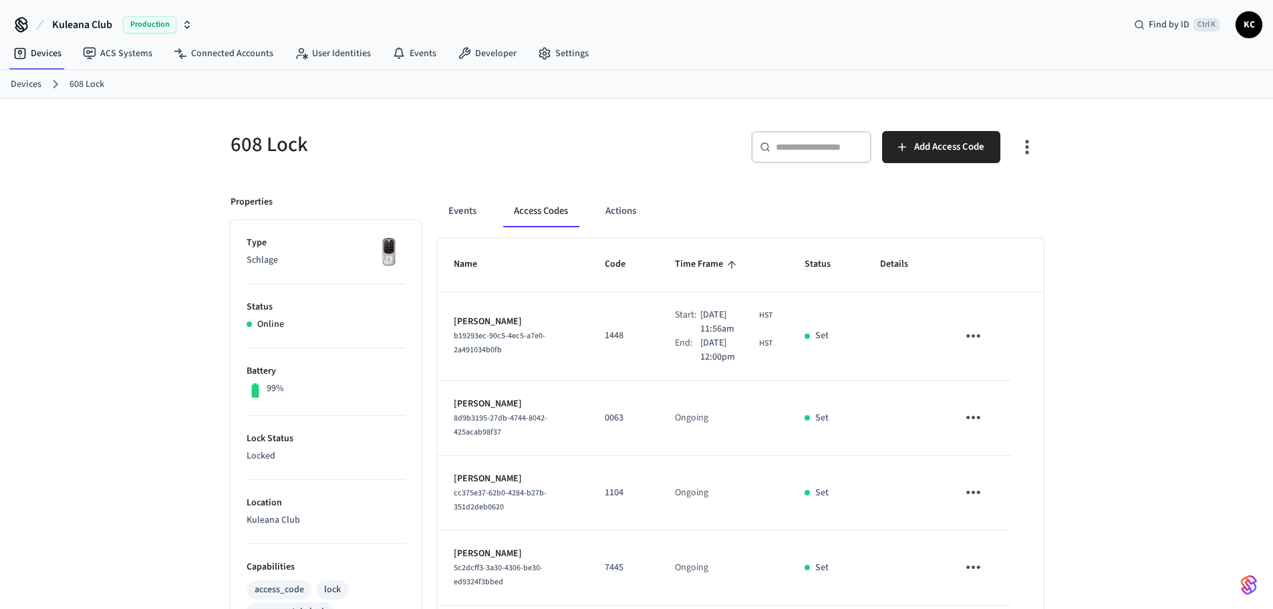
click at [30, 83] on link "Devices" at bounding box center [26, 85] width 31 height 14
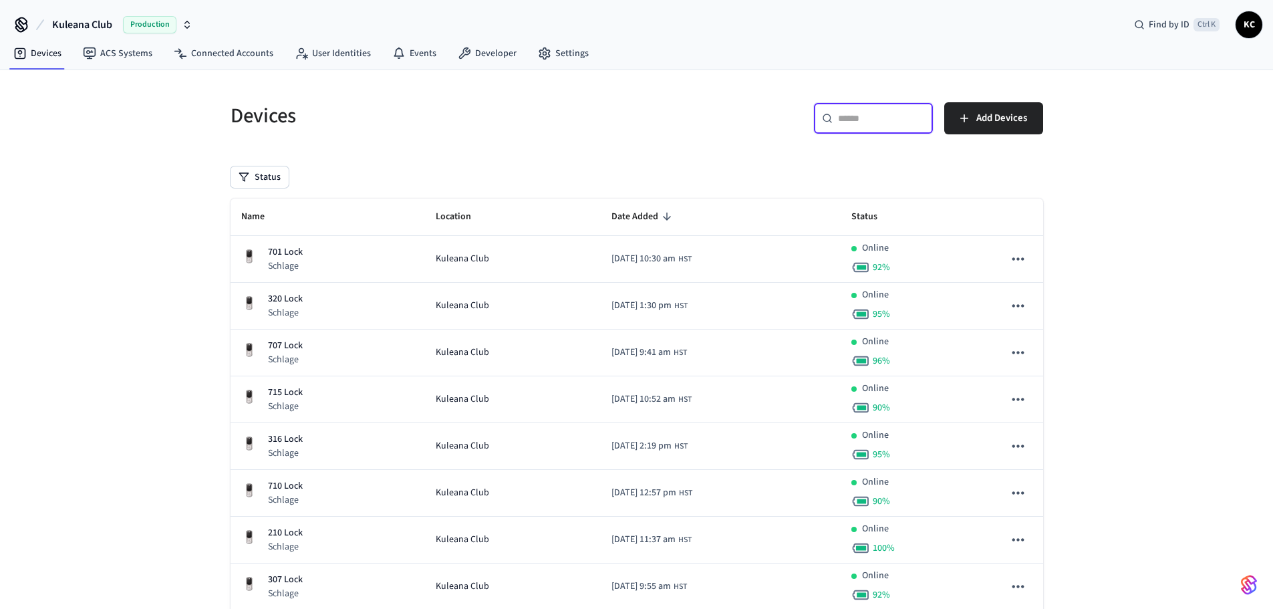
click at [852, 116] on input "text" at bounding box center [881, 118] width 87 height 13
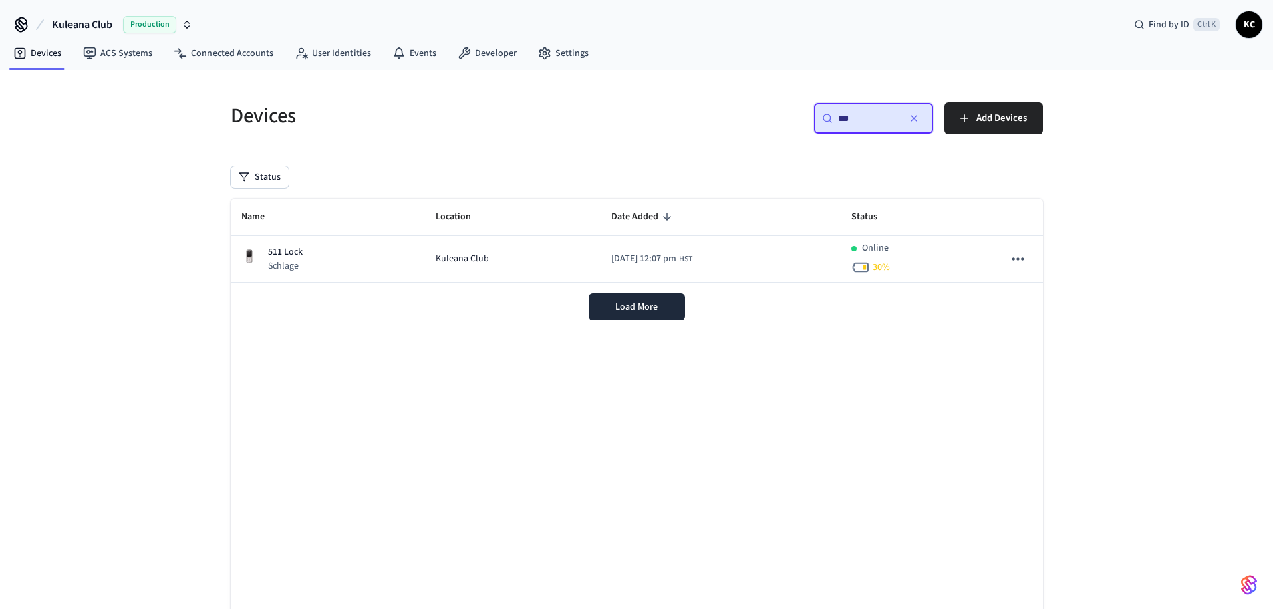
type input "***"
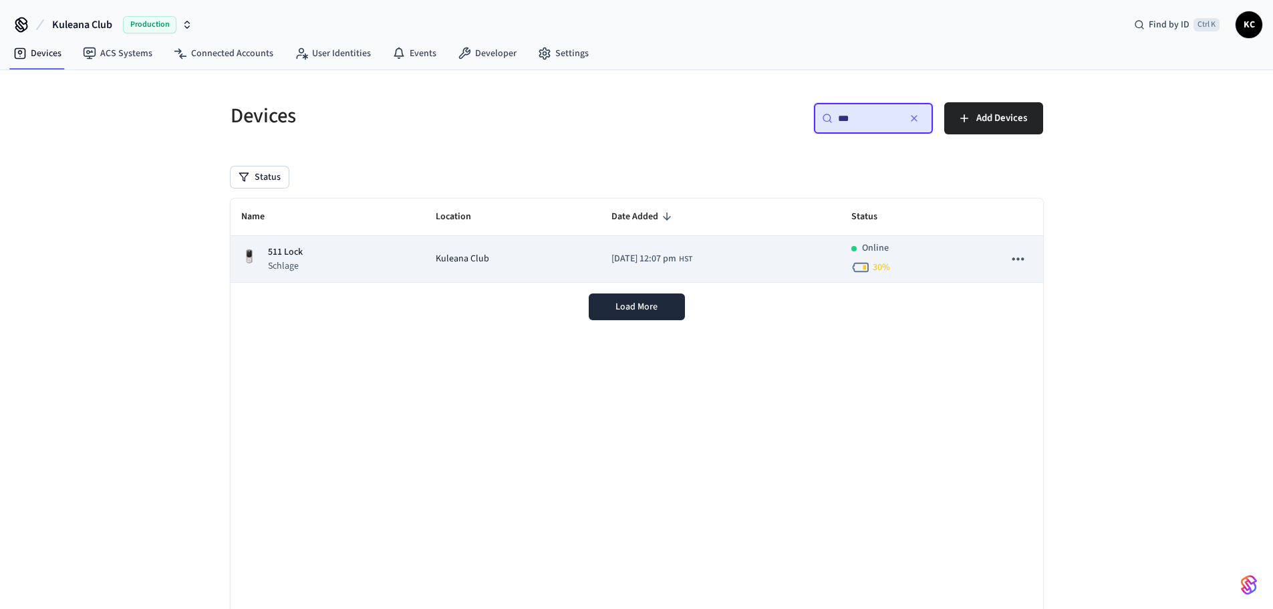
click at [368, 249] on div "511 Lock Schlage" at bounding box center [327, 258] width 173 height 27
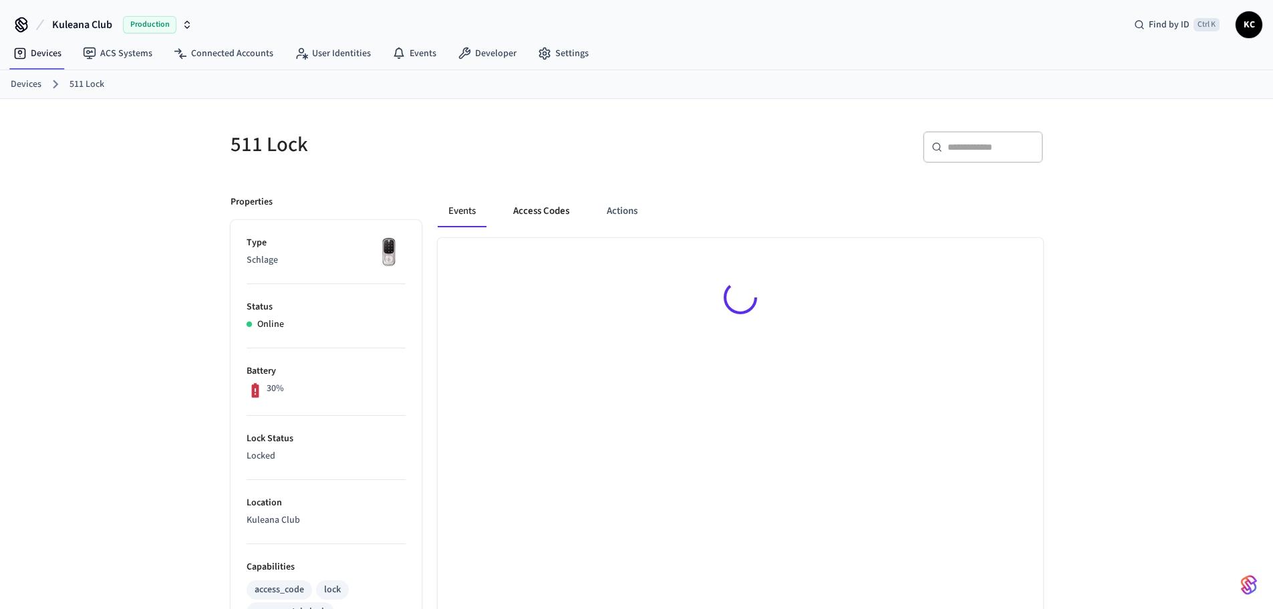
click at [519, 203] on button "Access Codes" at bounding box center [542, 211] width 78 height 32
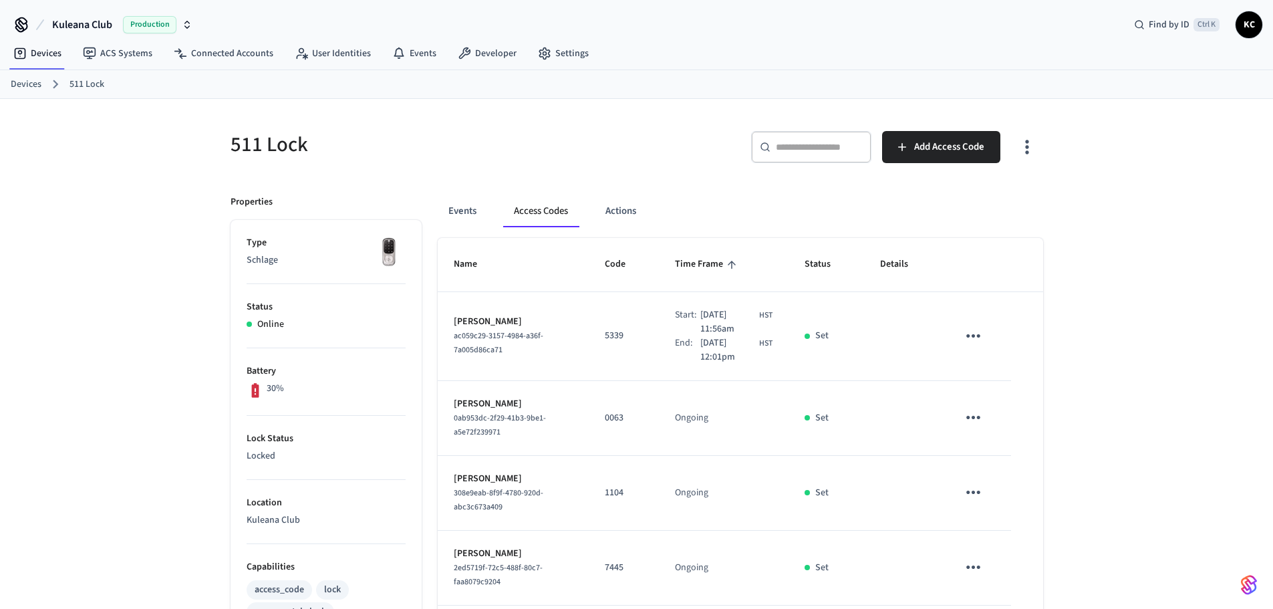
click at [21, 87] on link "Devices" at bounding box center [26, 85] width 31 height 14
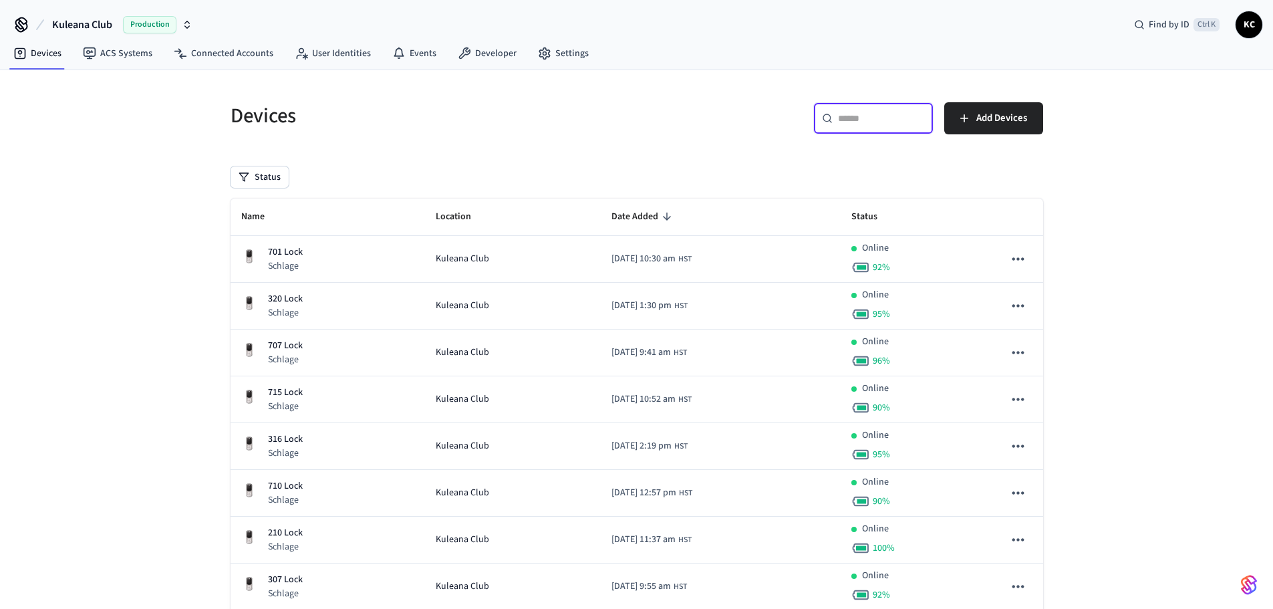
click at [896, 120] on input "text" at bounding box center [881, 118] width 87 height 13
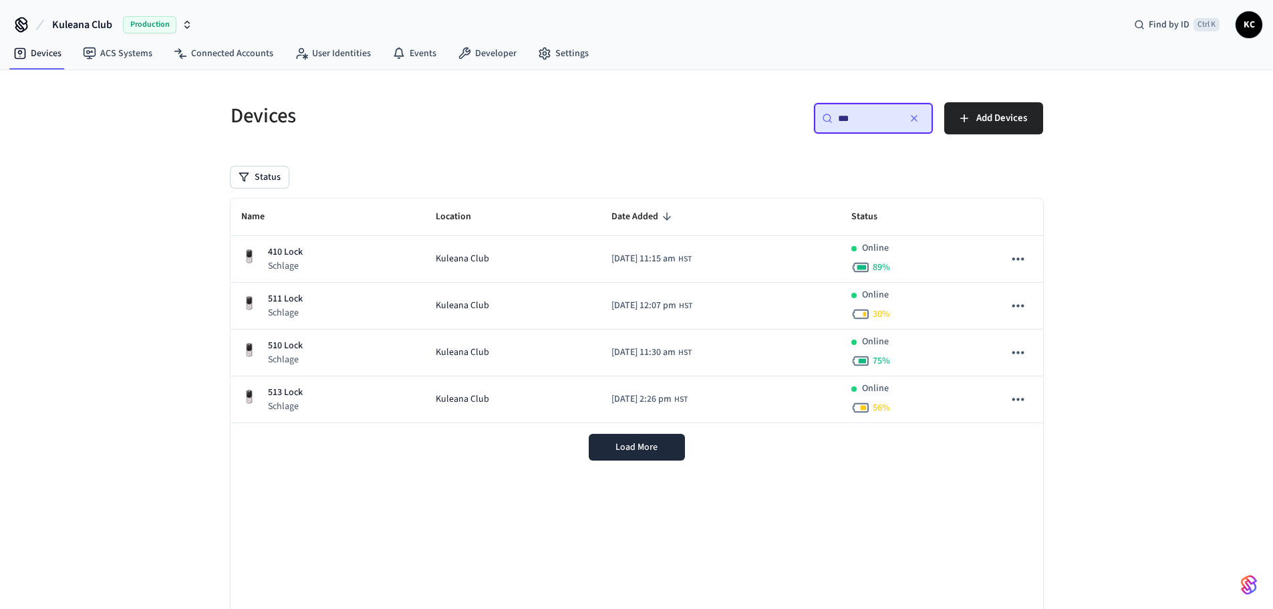
type input "***"
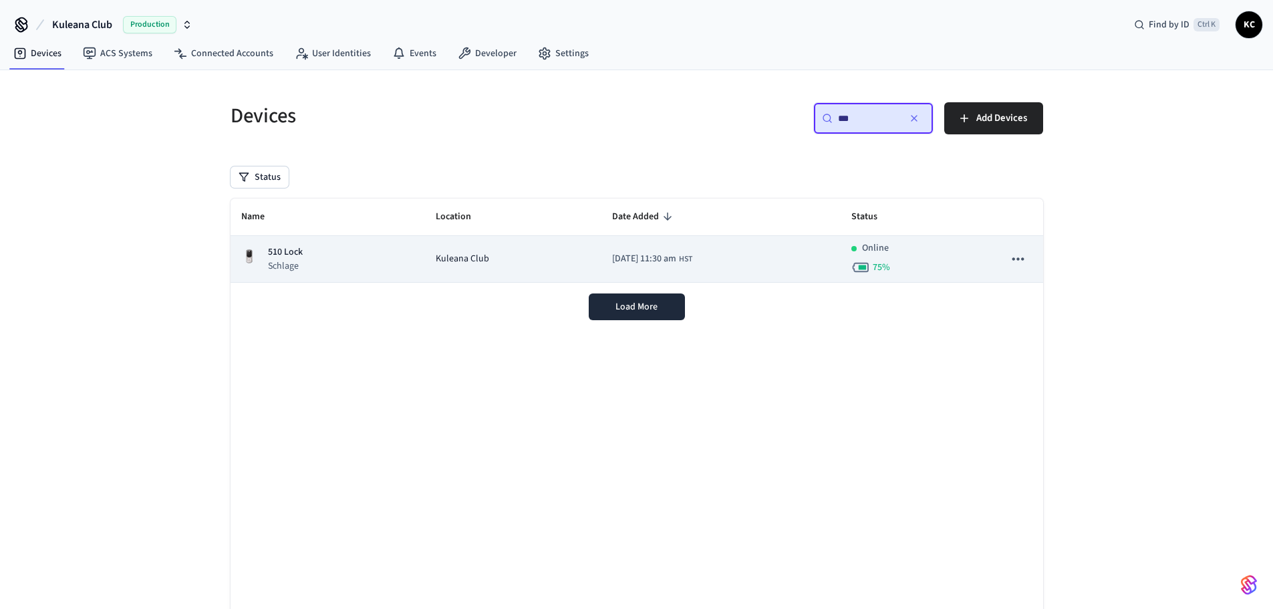
click at [425, 239] on td "Kuleana Club" at bounding box center [513, 259] width 176 height 47
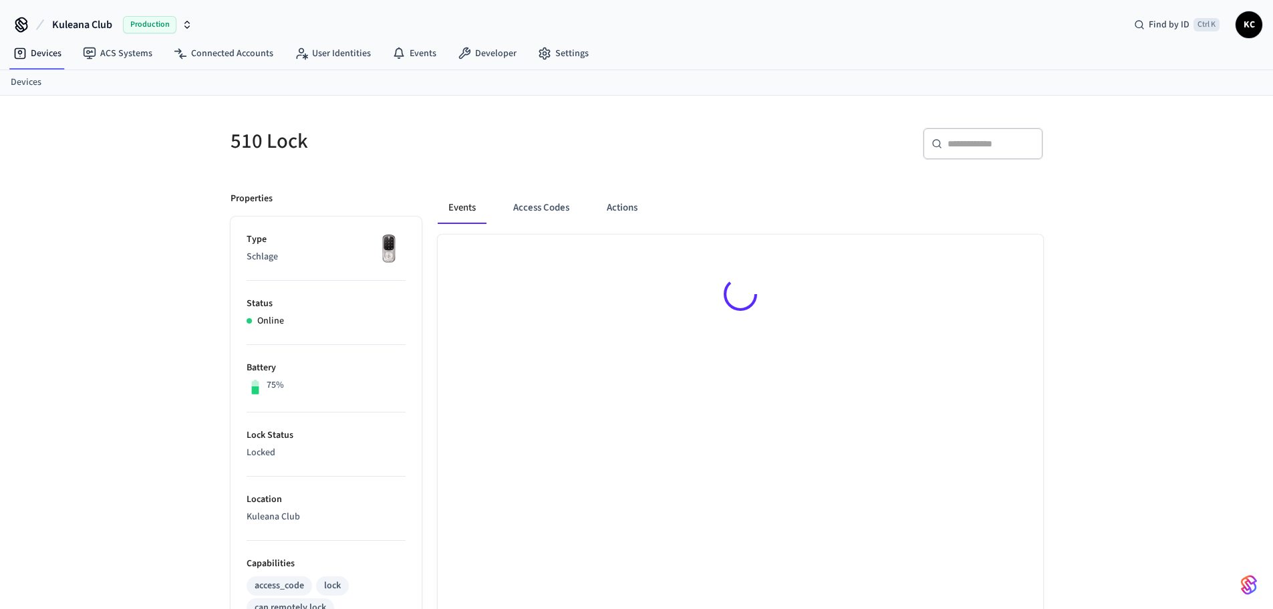
click at [454, 260] on div at bounding box center [741, 297] width 606 height 124
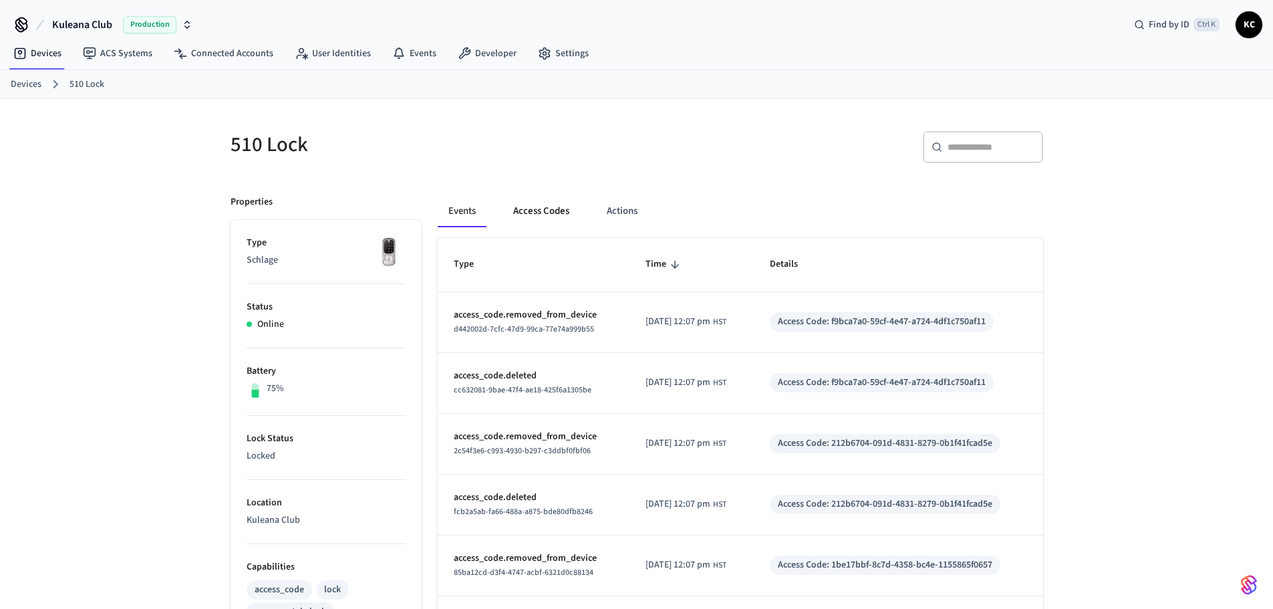
click at [544, 207] on button "Access Codes" at bounding box center [542, 211] width 78 height 32
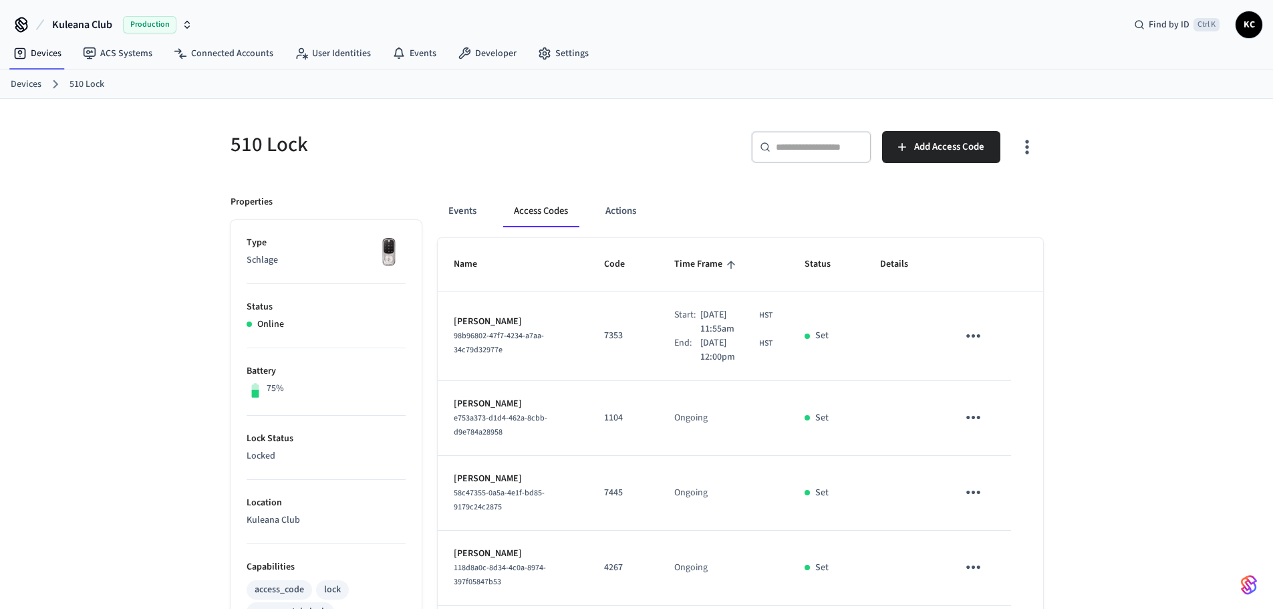
click at [9, 81] on div "Devices 510 Lock" at bounding box center [636, 84] width 1273 height 29
click at [29, 80] on link "Devices" at bounding box center [26, 85] width 31 height 14
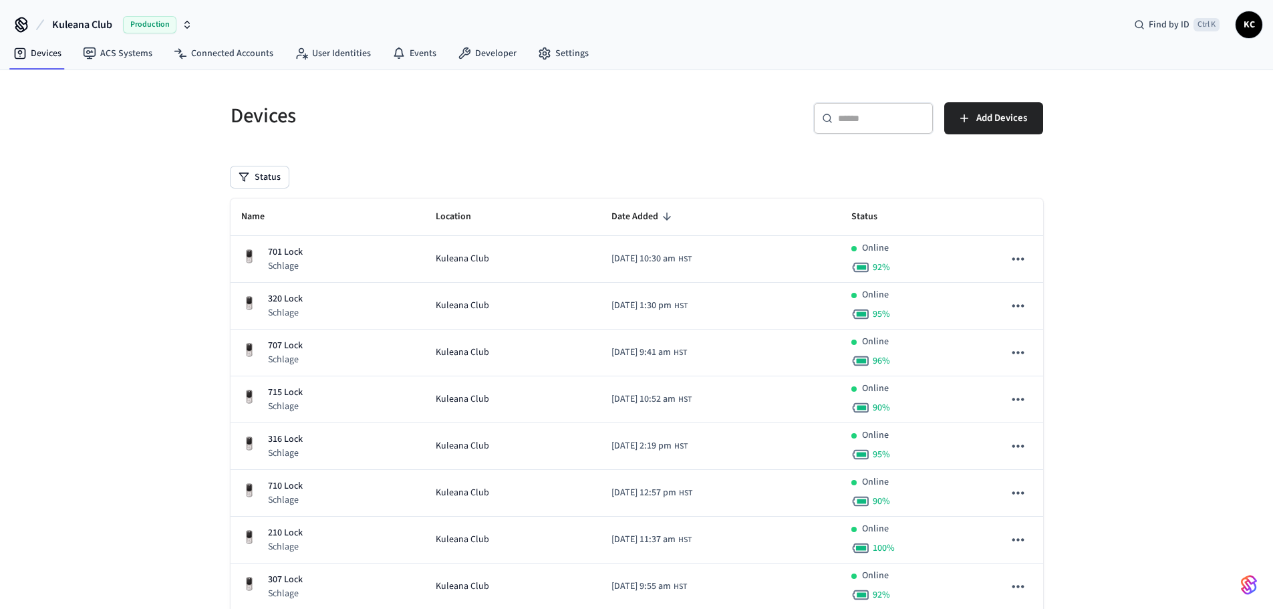
click at [862, 110] on div "​ ​" at bounding box center [874, 118] width 120 height 32
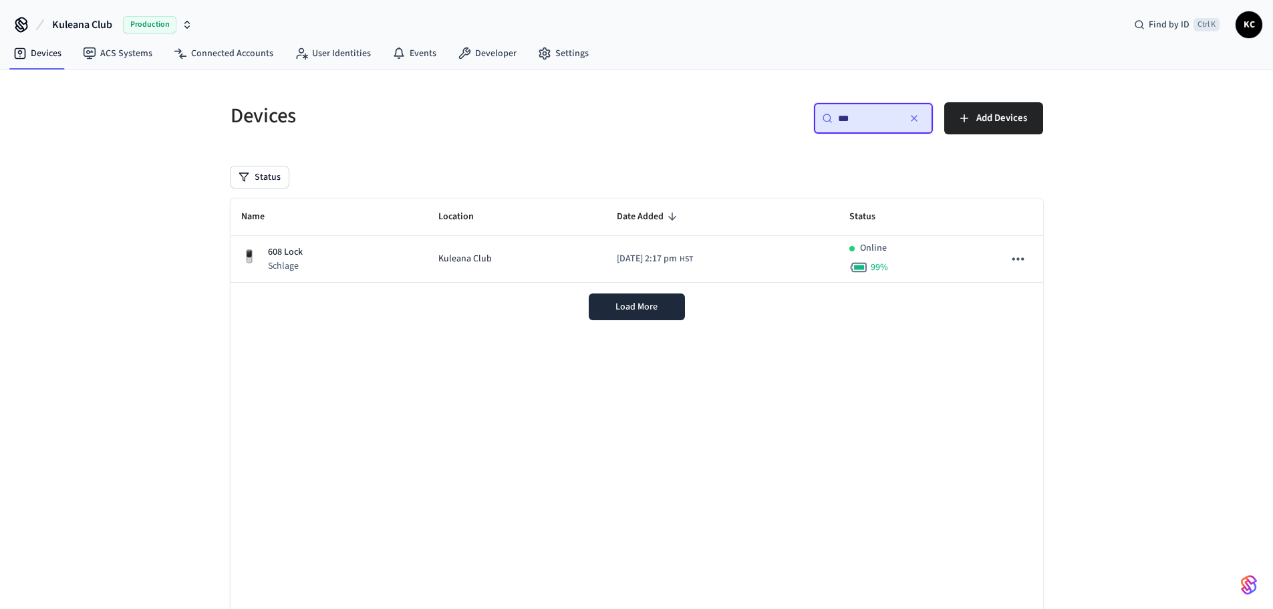
type input "***"
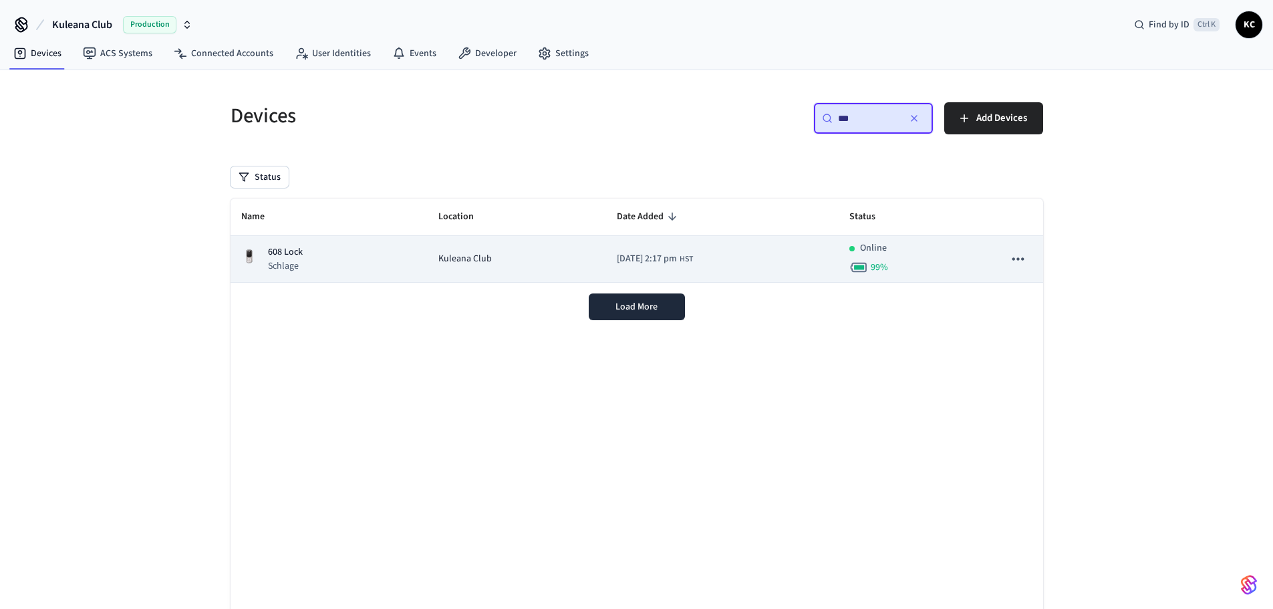
click at [322, 270] on div "608 Lock Schlage" at bounding box center [329, 258] width 176 height 27
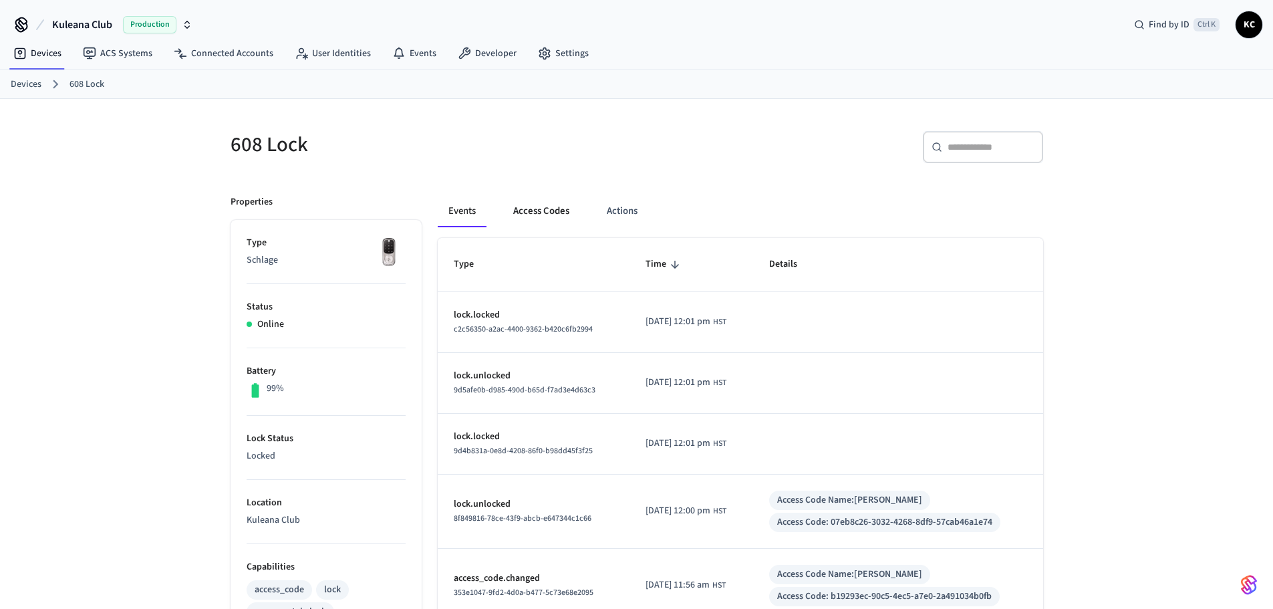
click at [540, 209] on button "Access Codes" at bounding box center [542, 211] width 78 height 32
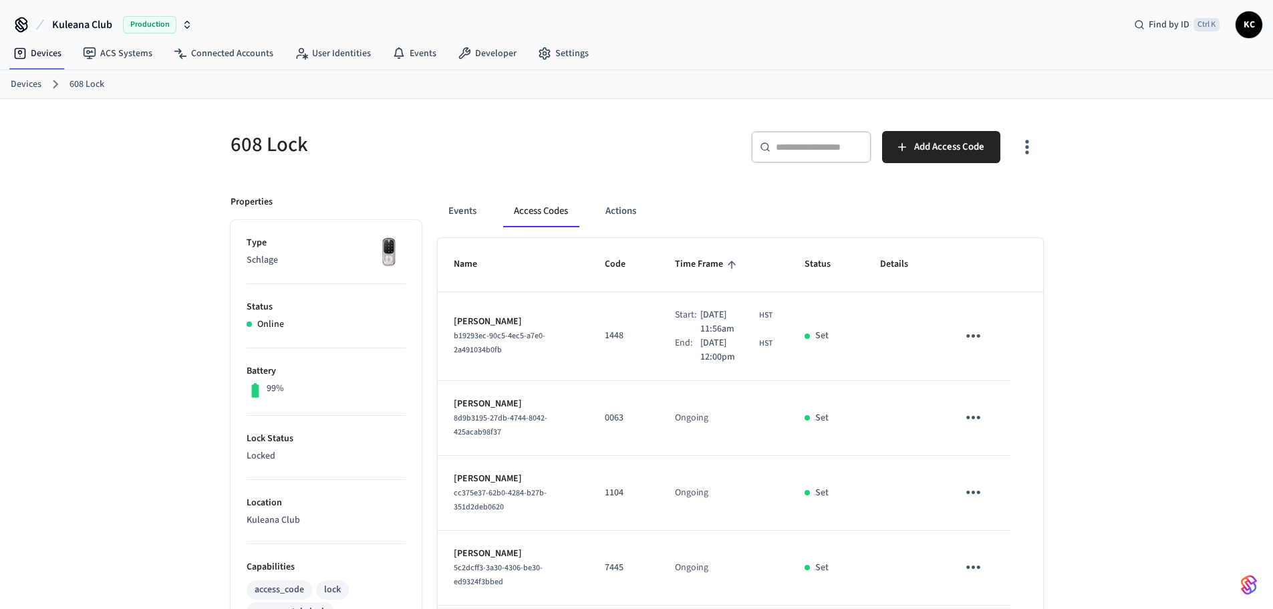
click at [26, 84] on link "Devices" at bounding box center [26, 85] width 31 height 14
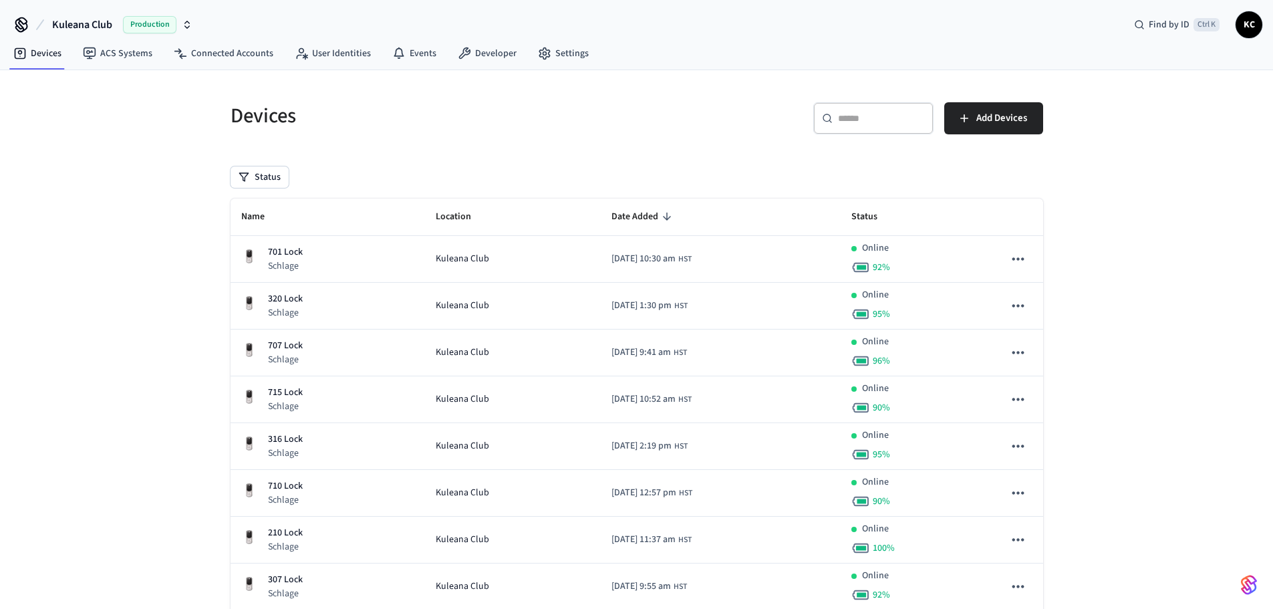
click at [868, 113] on input "text" at bounding box center [881, 118] width 87 height 13
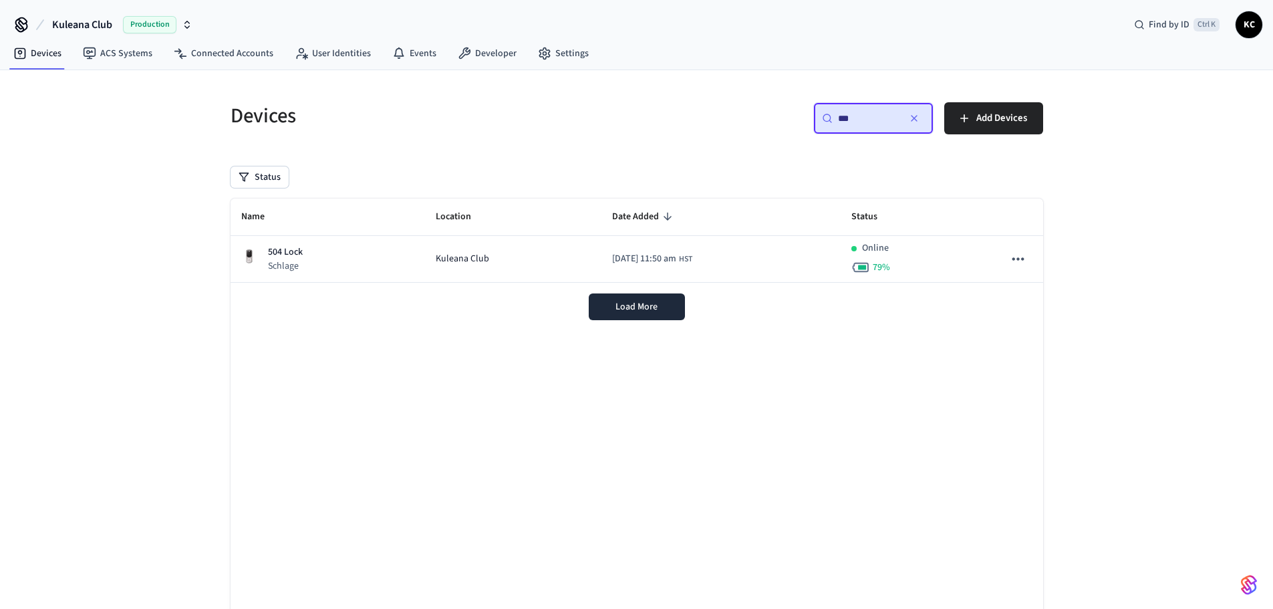
type input "***"
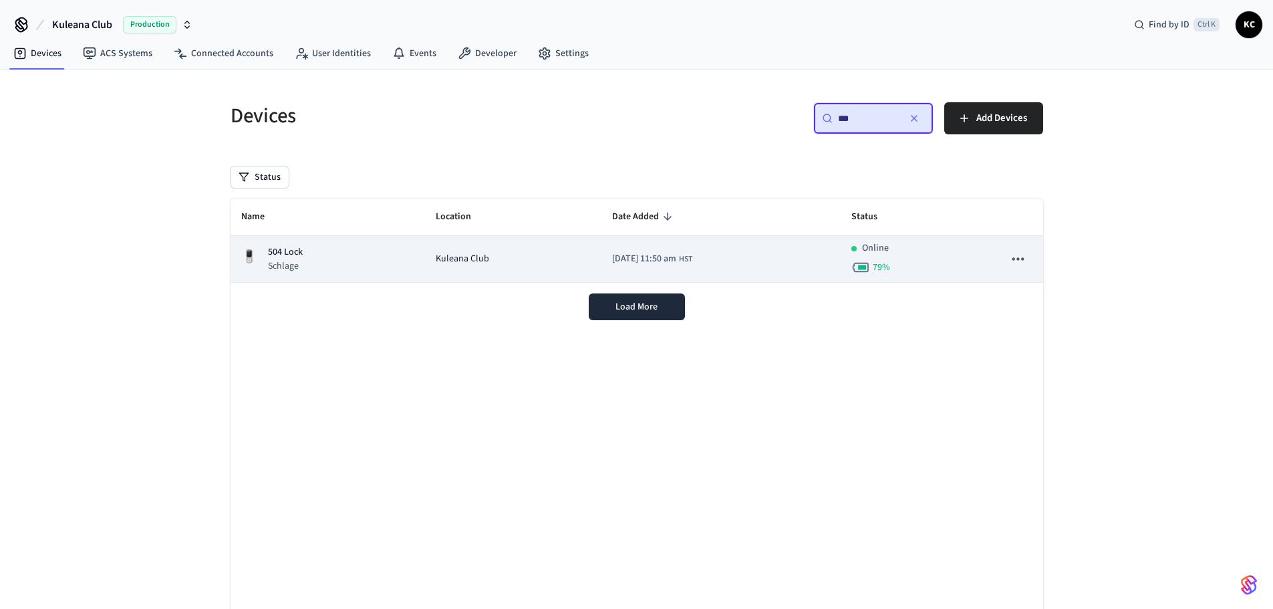
click at [453, 261] on span "Kuleana Club" at bounding box center [462, 259] width 53 height 14
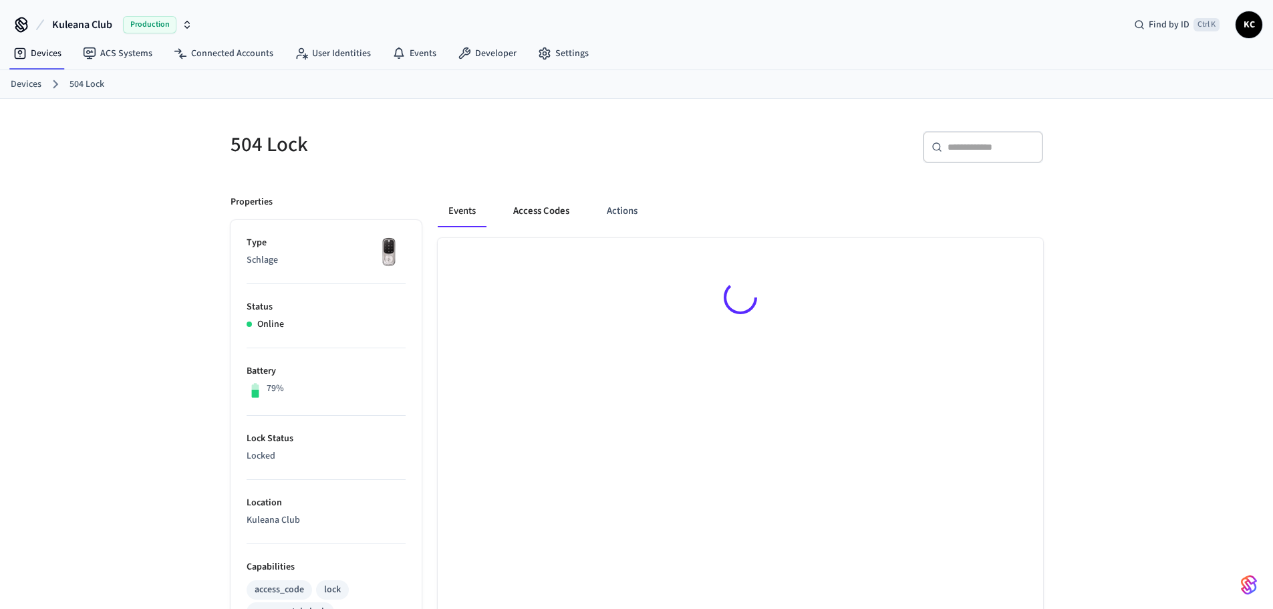
click at [529, 217] on button "Access Codes" at bounding box center [542, 211] width 78 height 32
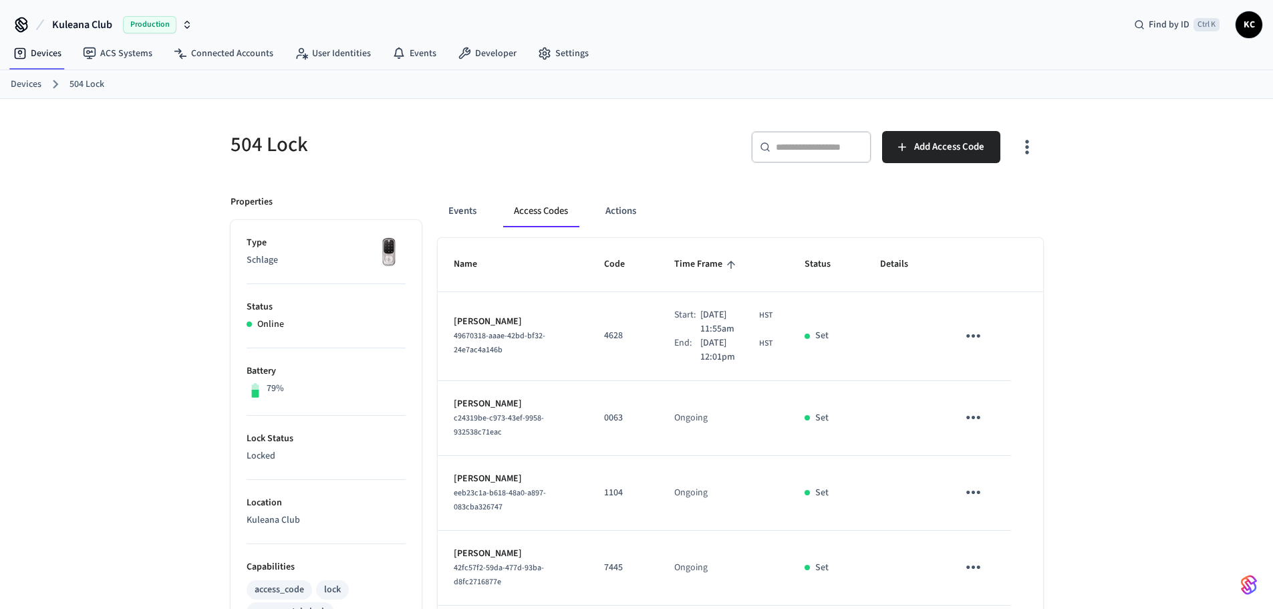
click at [27, 82] on link "Devices" at bounding box center [26, 85] width 31 height 14
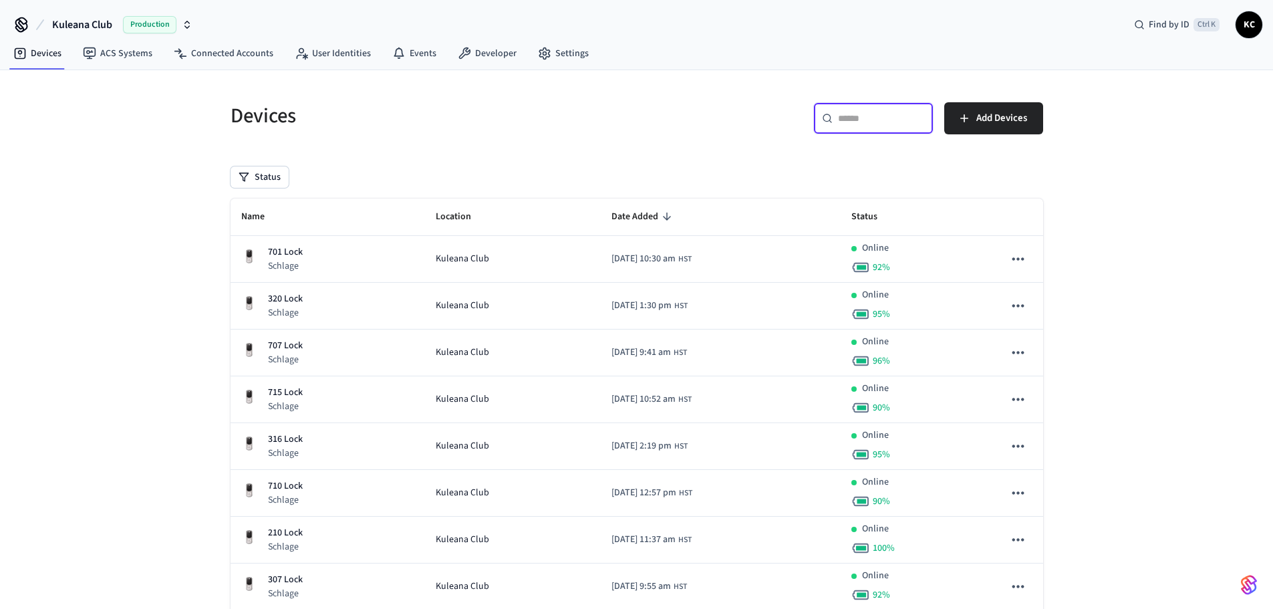
click at [860, 119] on input "text" at bounding box center [881, 118] width 87 height 13
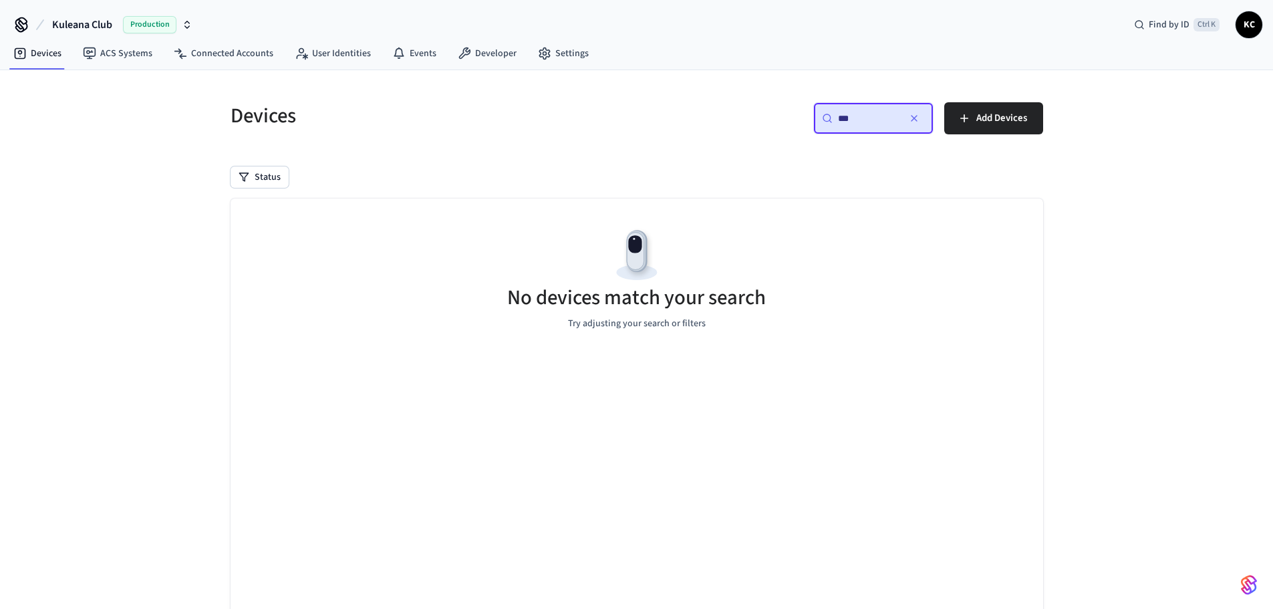
type input "***"
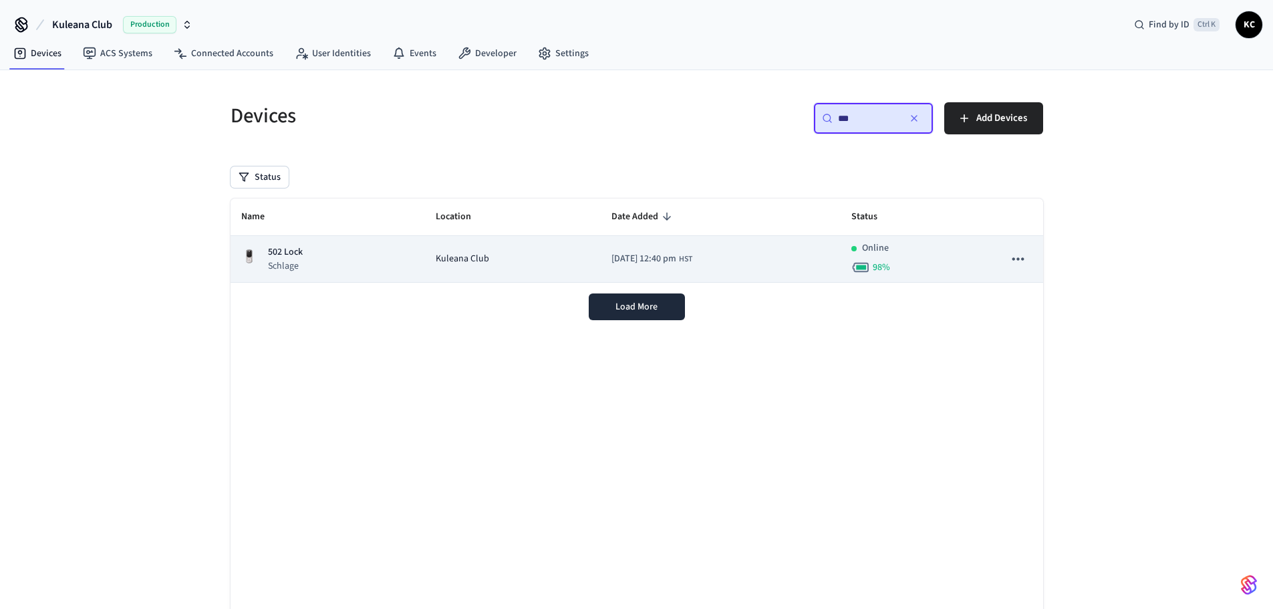
click at [329, 257] on div "502 Lock Schlage" at bounding box center [327, 258] width 173 height 27
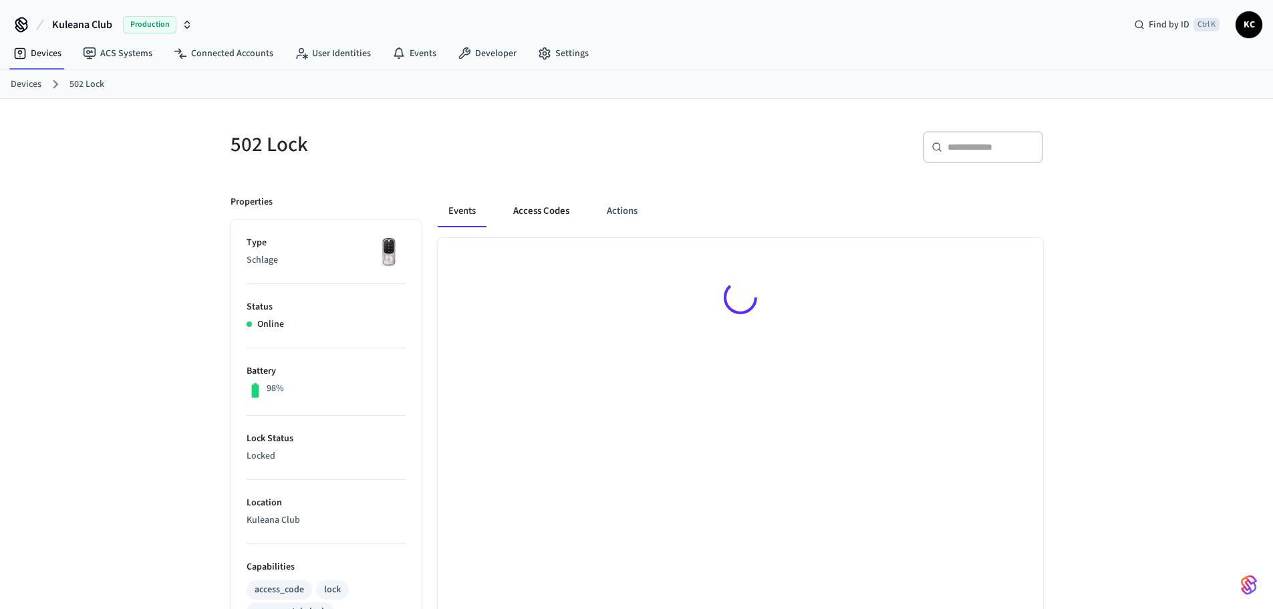
click at [535, 209] on button "Access Codes" at bounding box center [542, 211] width 78 height 32
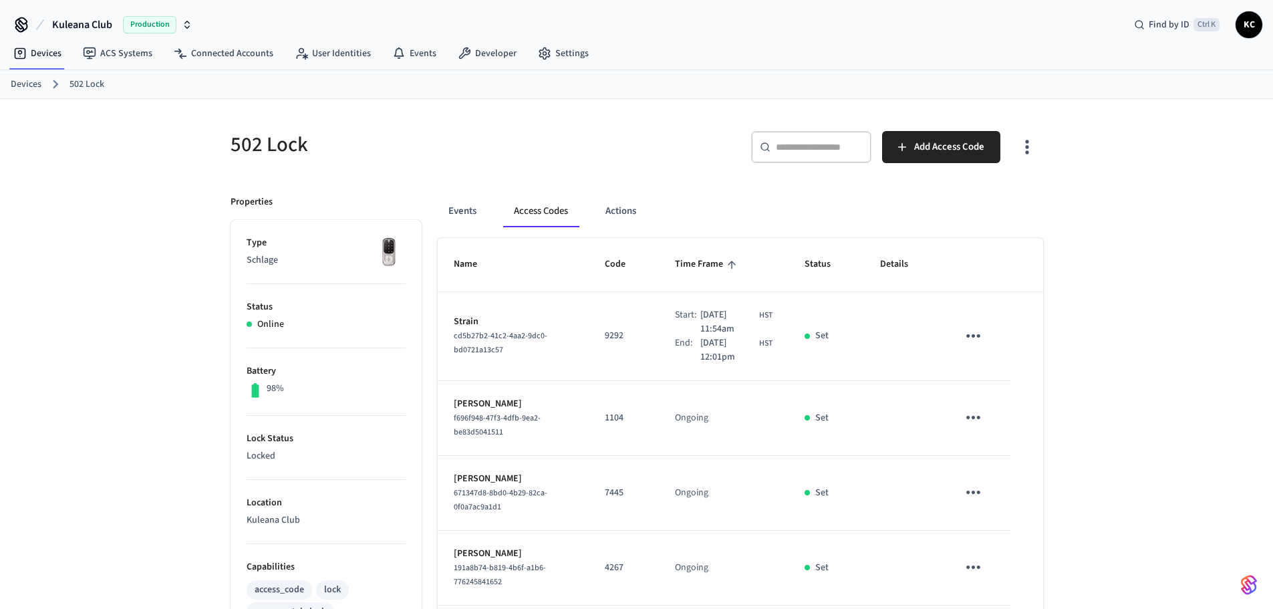
click at [27, 86] on link "Devices" at bounding box center [26, 85] width 31 height 14
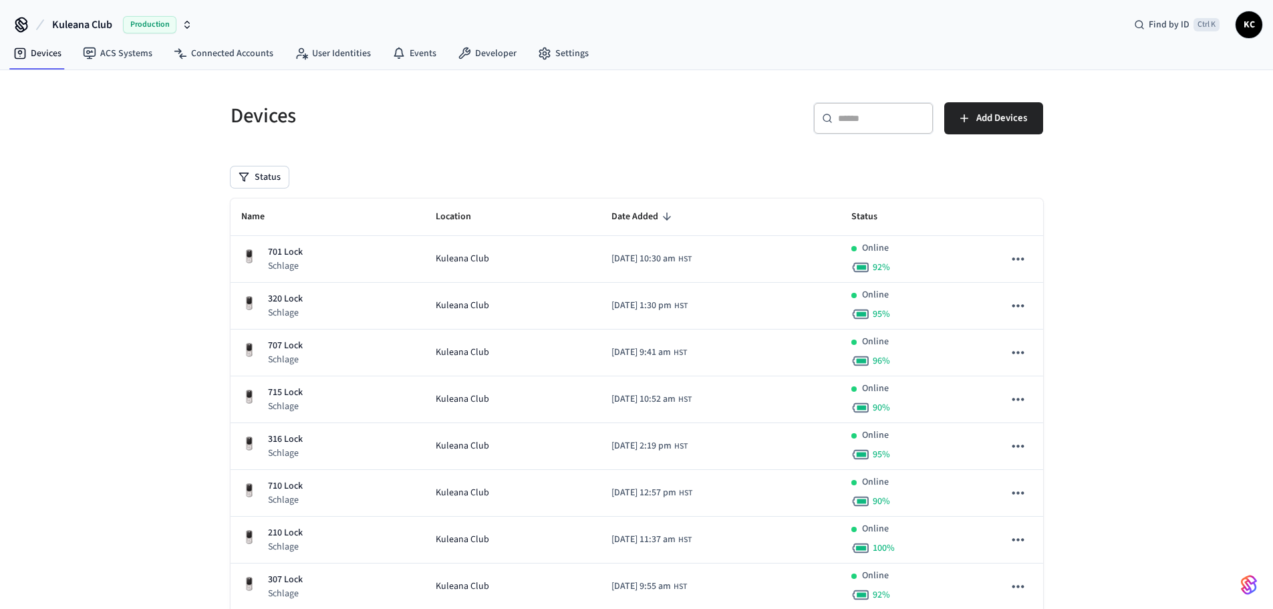
click at [868, 118] on input "text" at bounding box center [881, 118] width 87 height 13
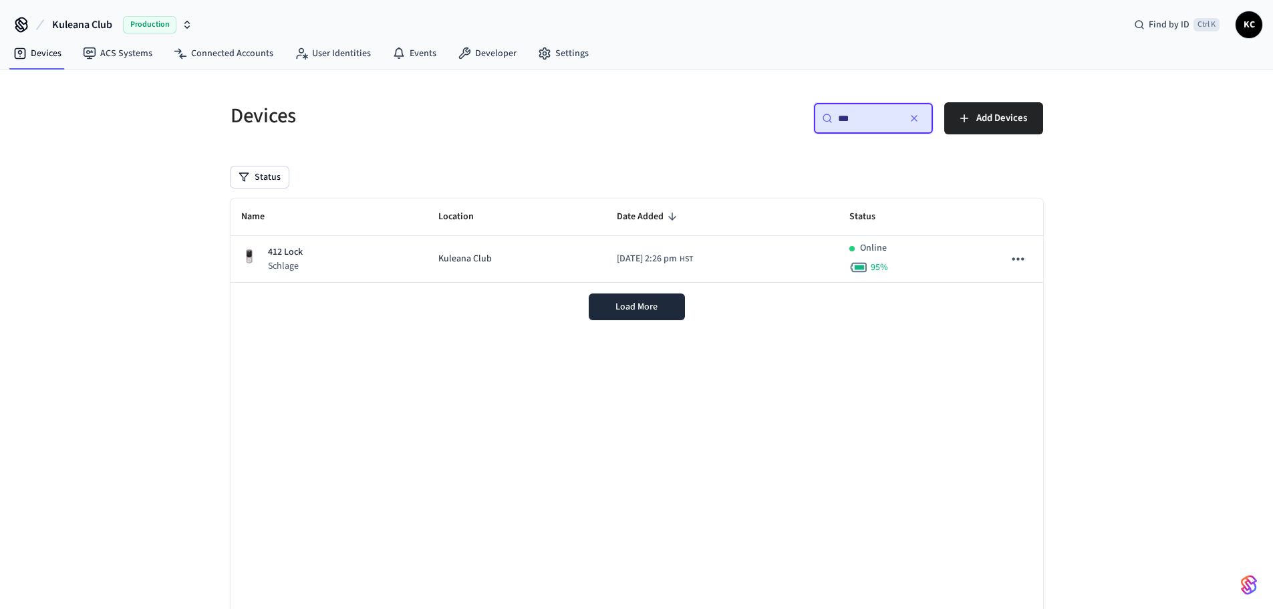
type input "***"
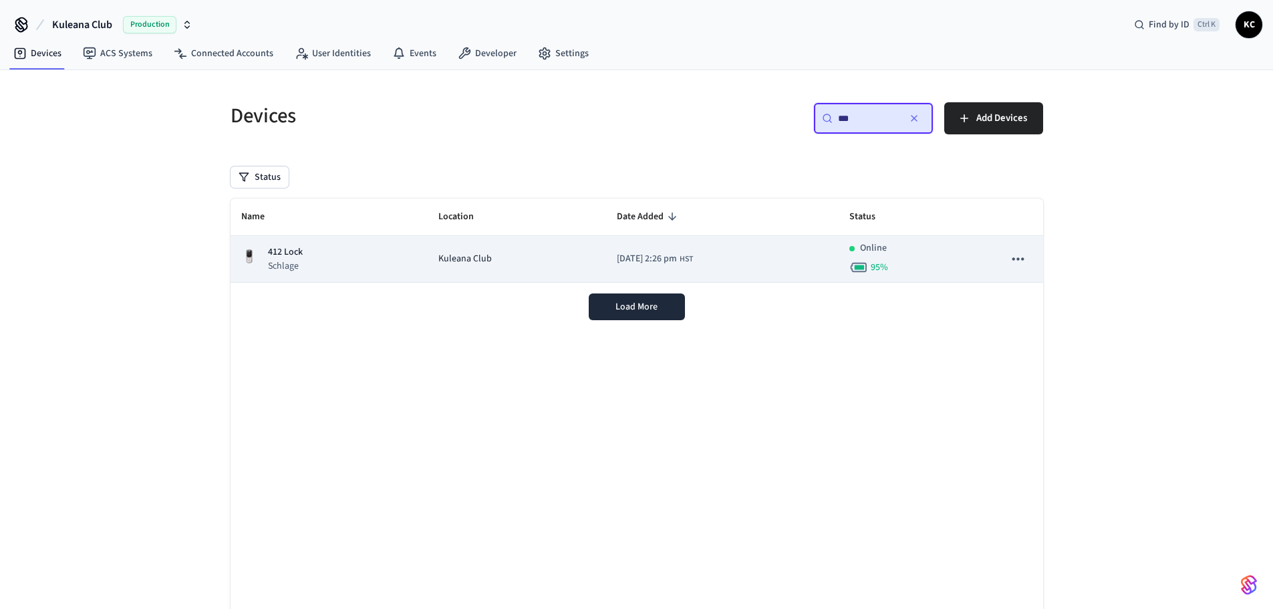
click at [385, 272] on td "412 Lock Schlage" at bounding box center [330, 259] width 198 height 47
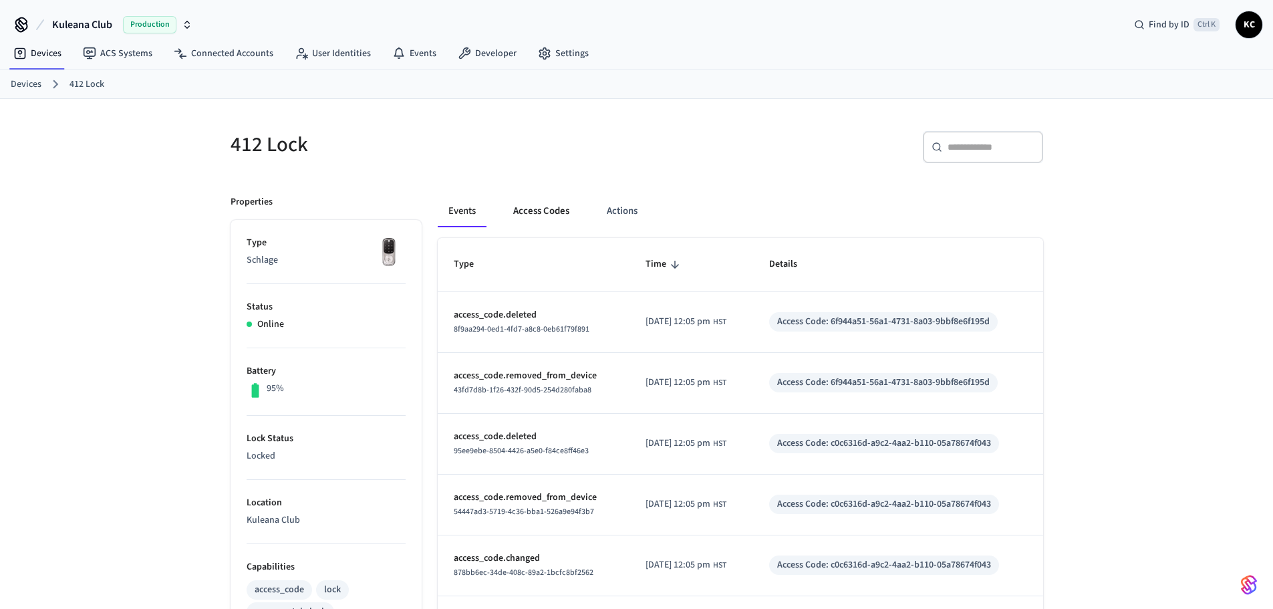
click at [535, 209] on button "Access Codes" at bounding box center [542, 211] width 78 height 32
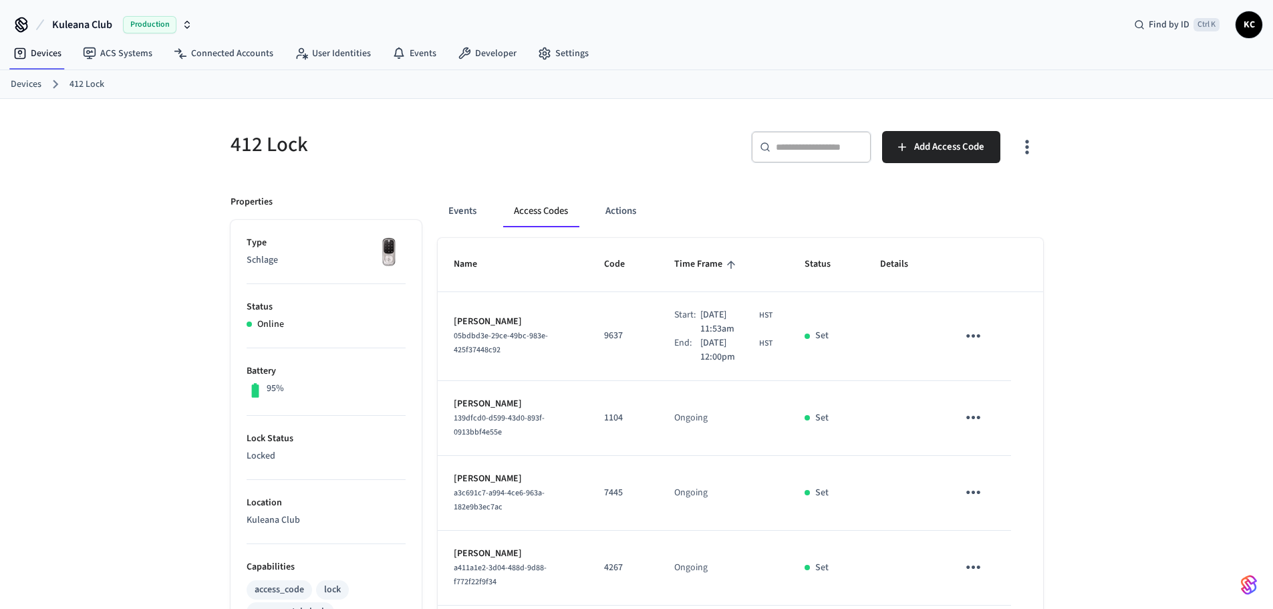
click at [35, 81] on link "Devices" at bounding box center [26, 85] width 31 height 14
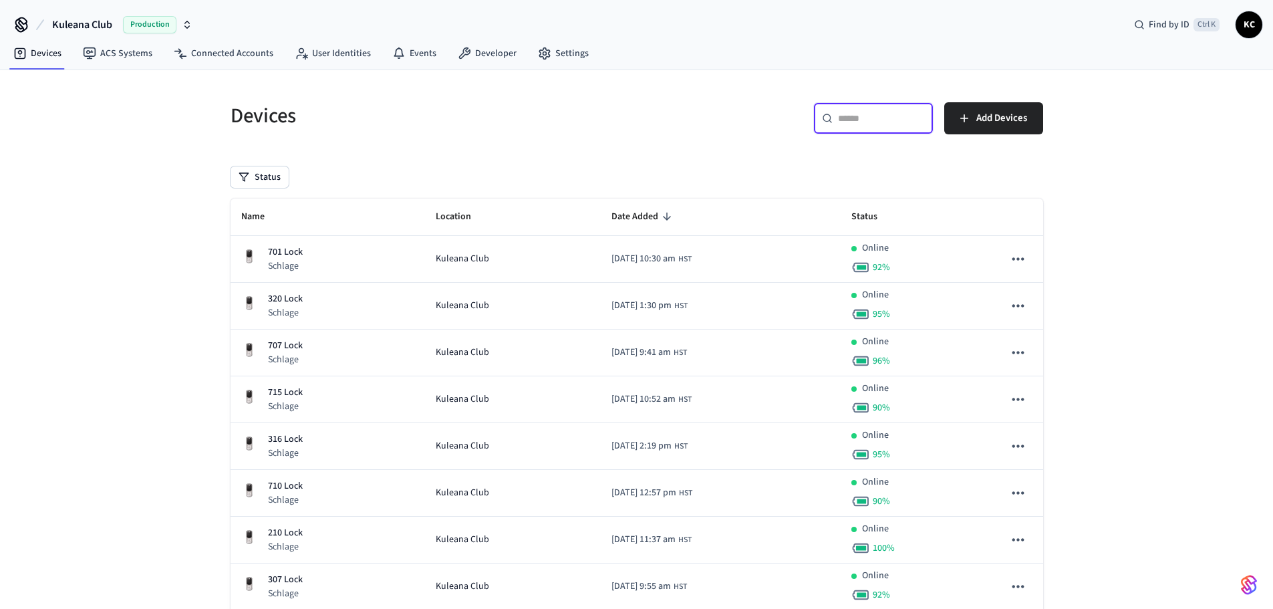
click at [848, 120] on input "text" at bounding box center [881, 118] width 87 height 13
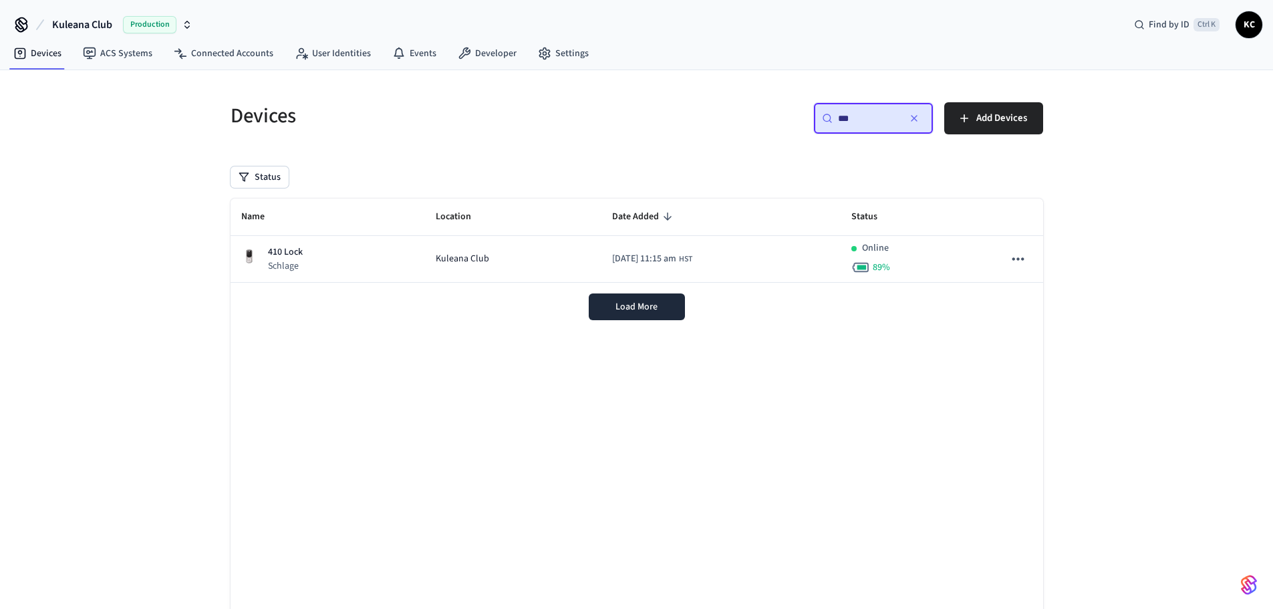
type input "***"
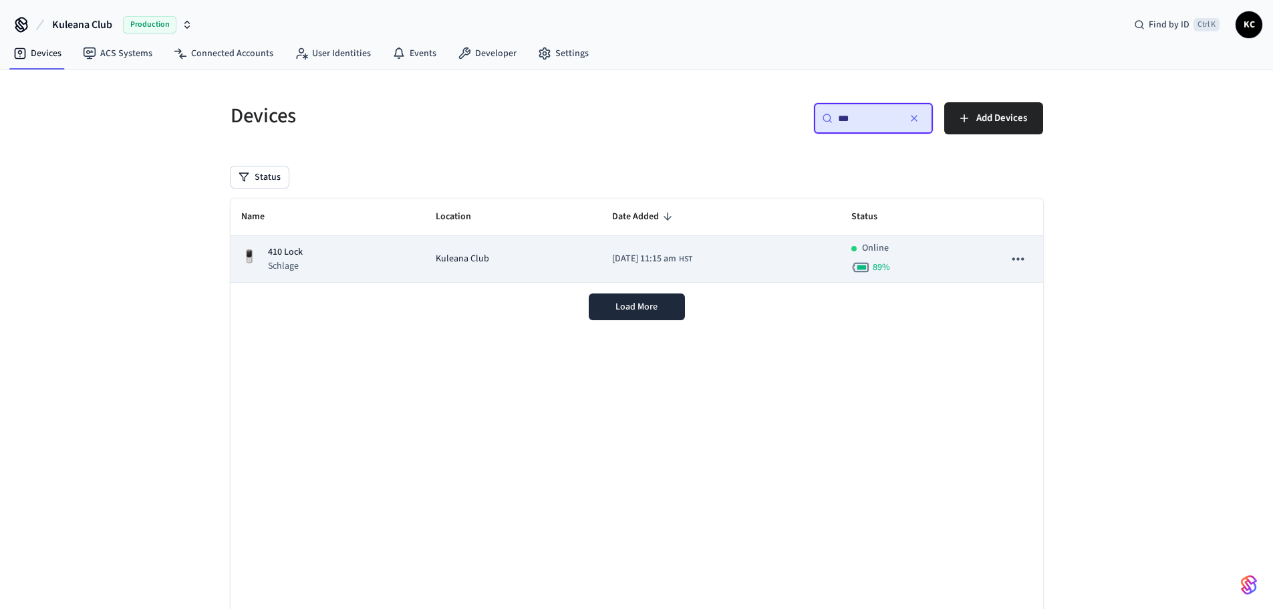
drag, startPoint x: 369, startPoint y: 251, endPoint x: 360, endPoint y: 242, distance: 12.8
click at [368, 251] on div "410 Lock Schlage" at bounding box center [328, 258] width 174 height 27
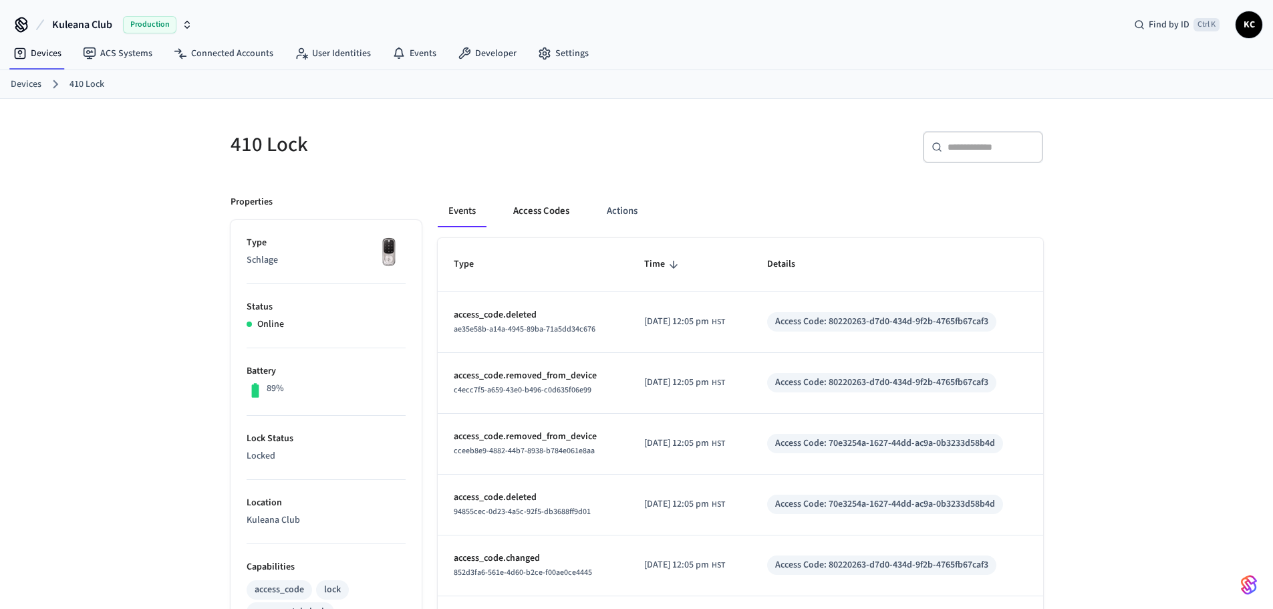
click at [562, 205] on button "Access Codes" at bounding box center [542, 211] width 78 height 32
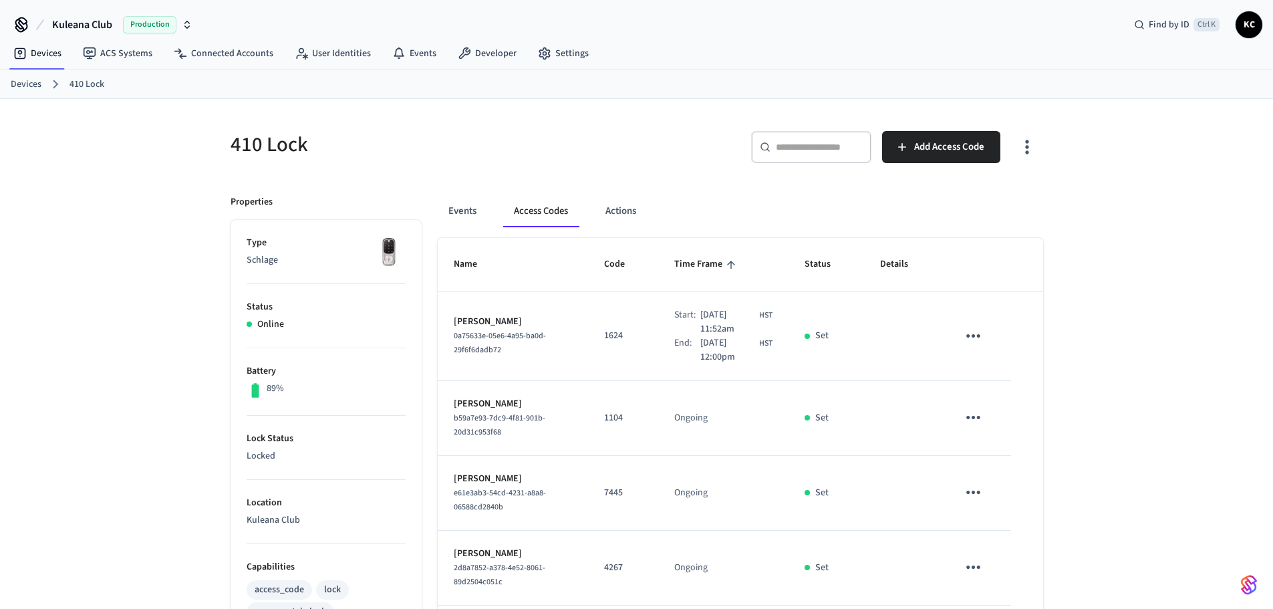
drag, startPoint x: 16, startPoint y: 86, endPoint x: 99, endPoint y: 112, distance: 87.1
click at [17, 86] on link "Devices" at bounding box center [26, 85] width 31 height 14
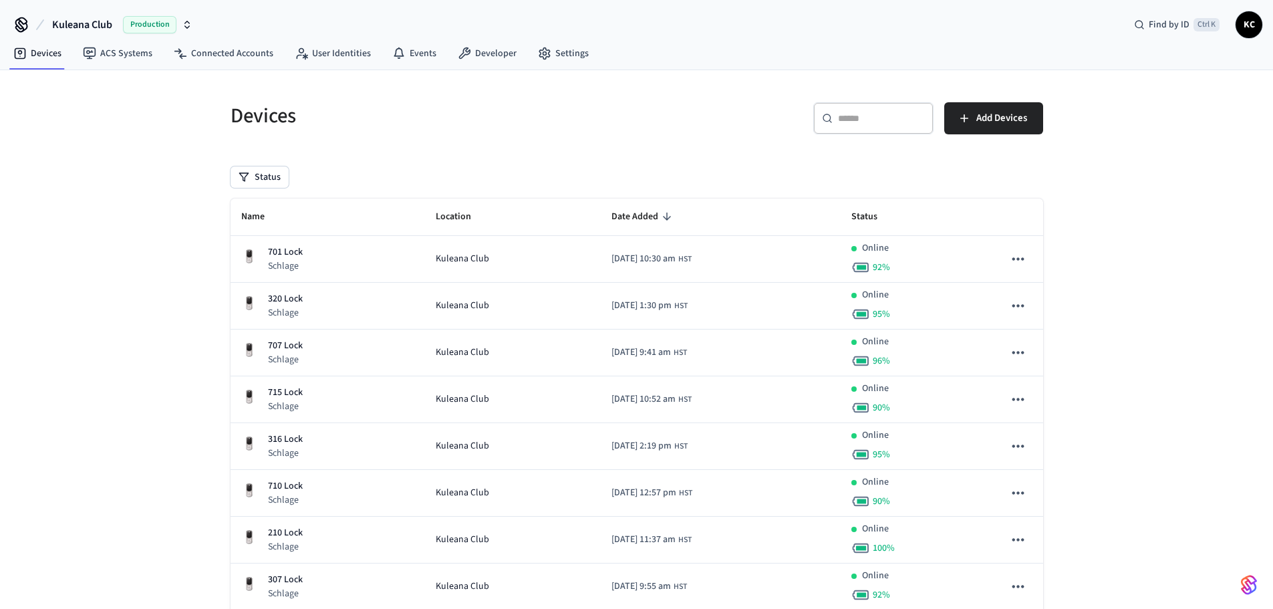
click at [852, 126] on div "​ ​" at bounding box center [874, 118] width 120 height 32
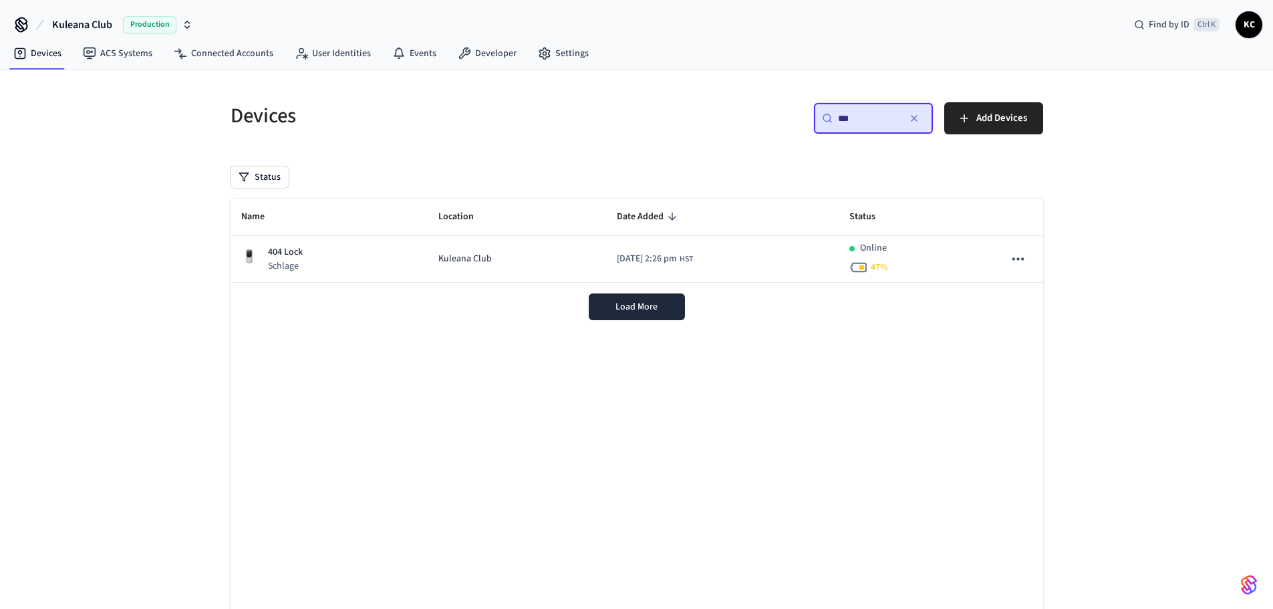
type input "***"
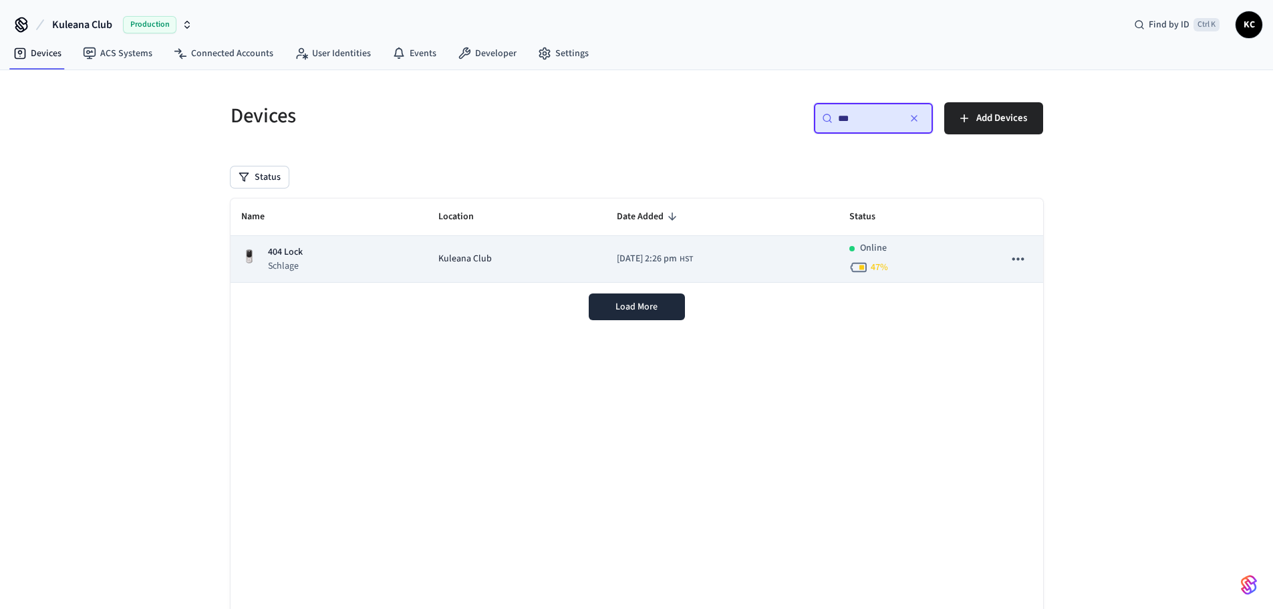
click at [566, 261] on td "Kuleana Club" at bounding box center [517, 259] width 178 height 47
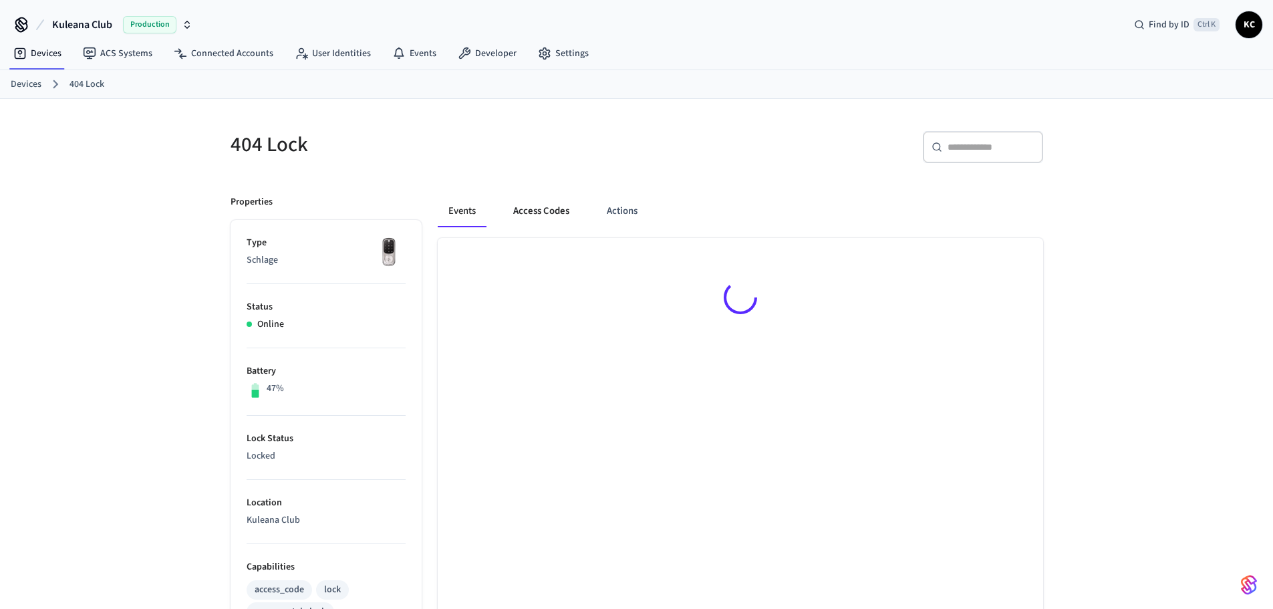
click at [541, 204] on button "Access Codes" at bounding box center [542, 211] width 78 height 32
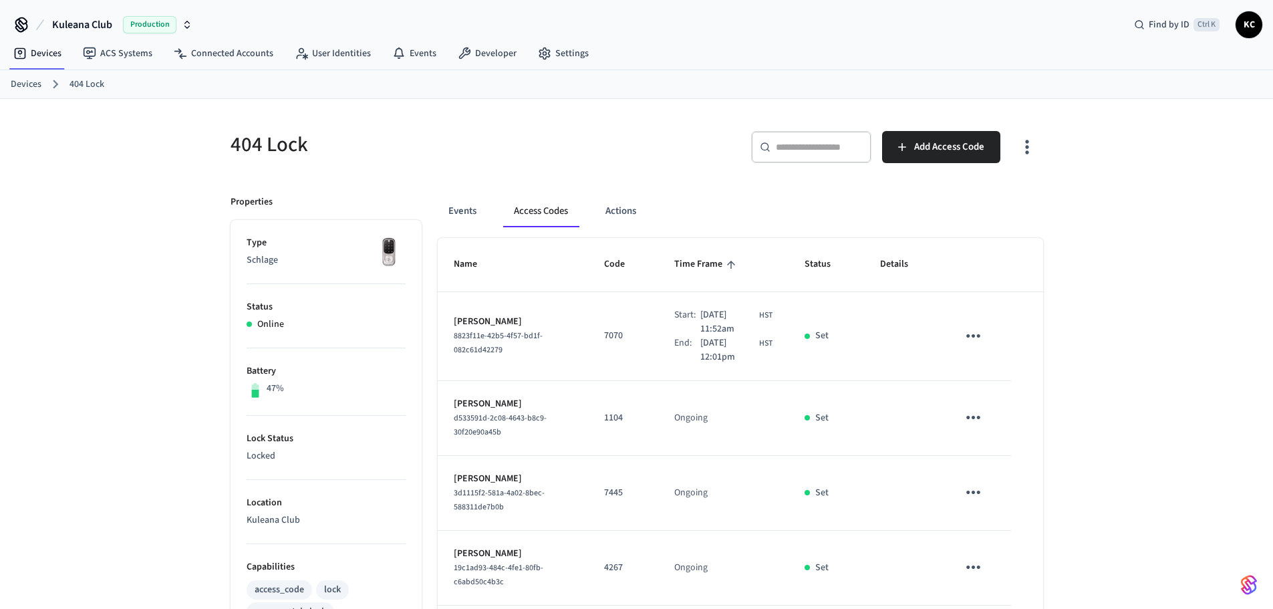
click at [23, 82] on link "Devices" at bounding box center [26, 85] width 31 height 14
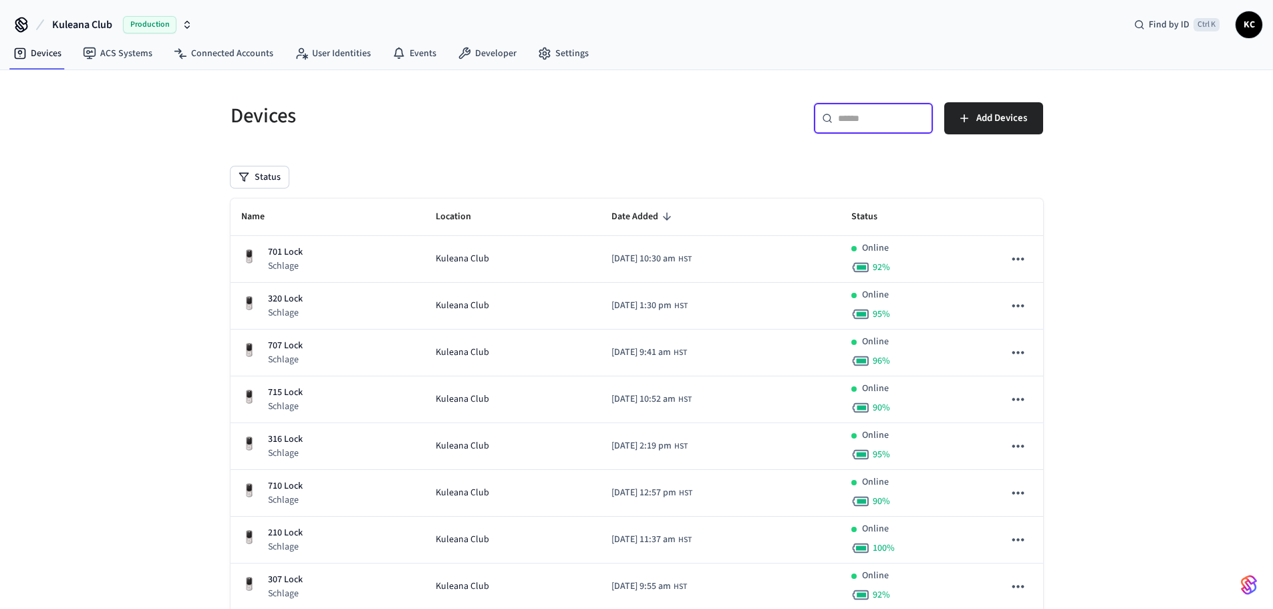
click at [862, 124] on input "text" at bounding box center [881, 118] width 87 height 13
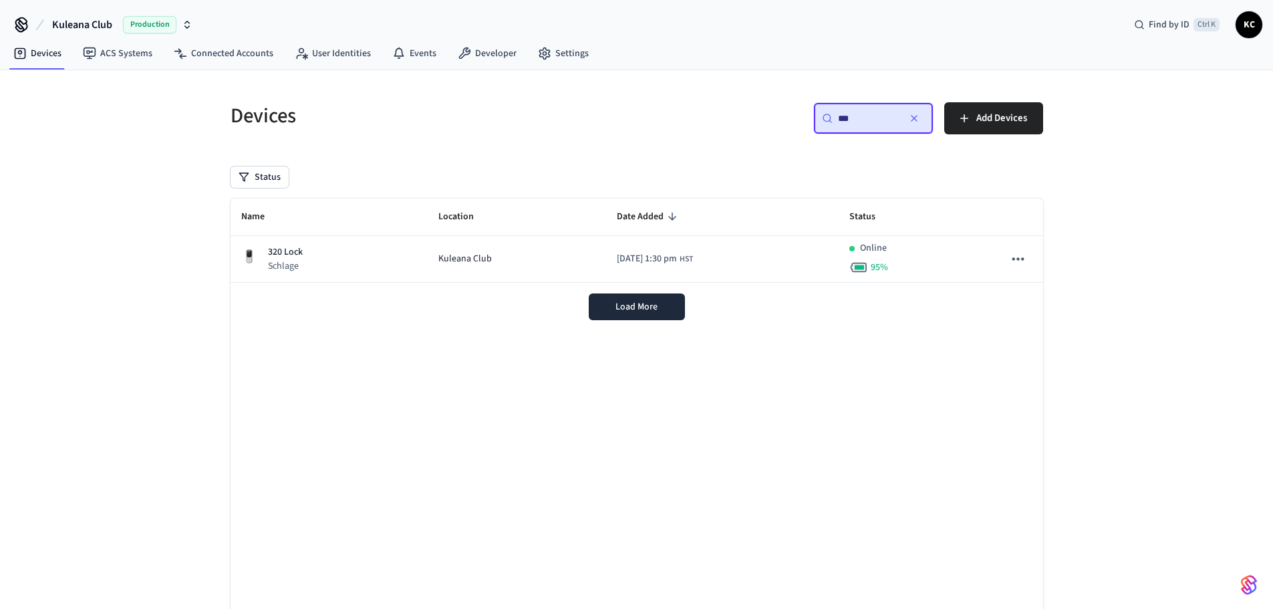
type input "***"
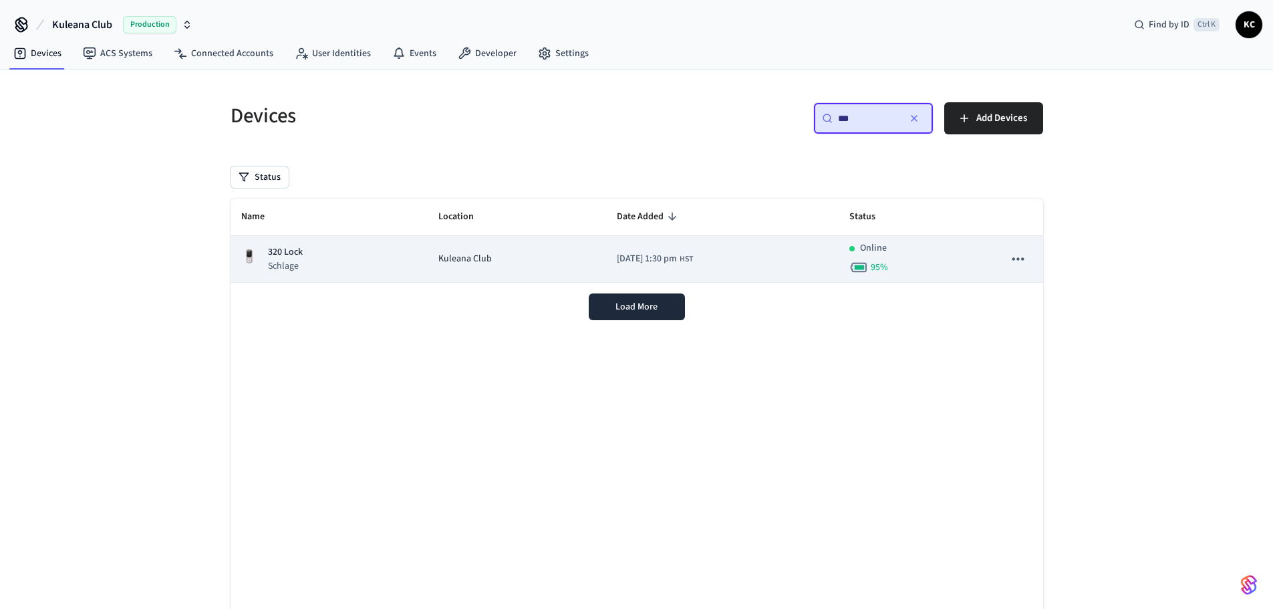
click at [404, 263] on td "320 Lock Schlage" at bounding box center [330, 259] width 198 height 47
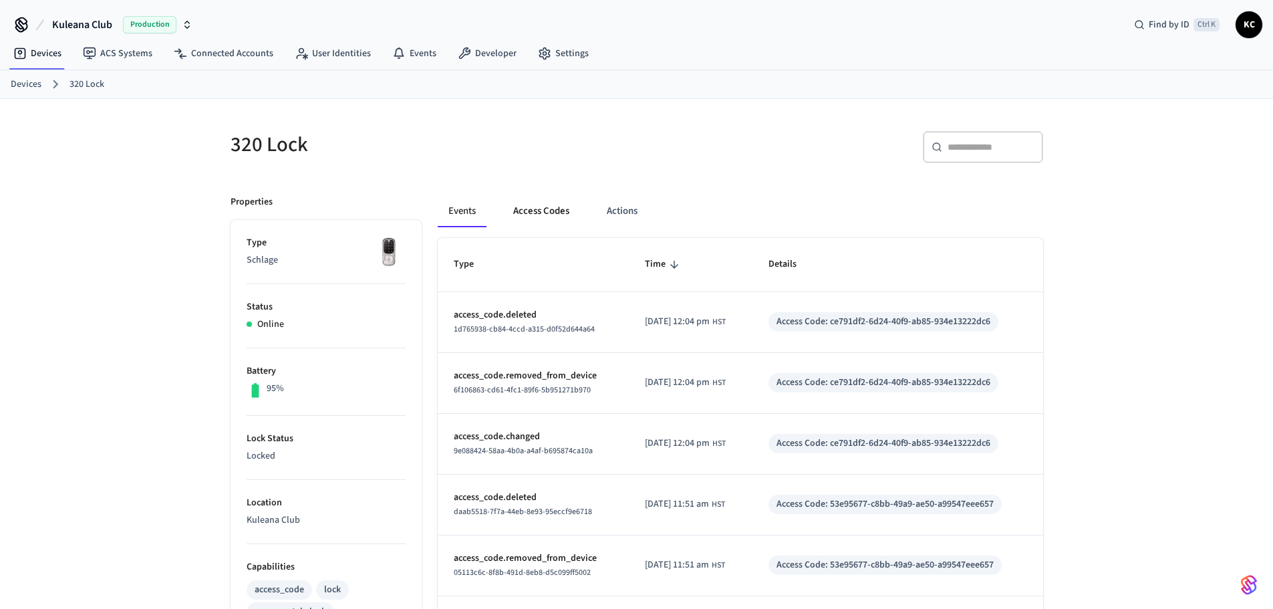
click at [554, 205] on button "Access Codes" at bounding box center [542, 211] width 78 height 32
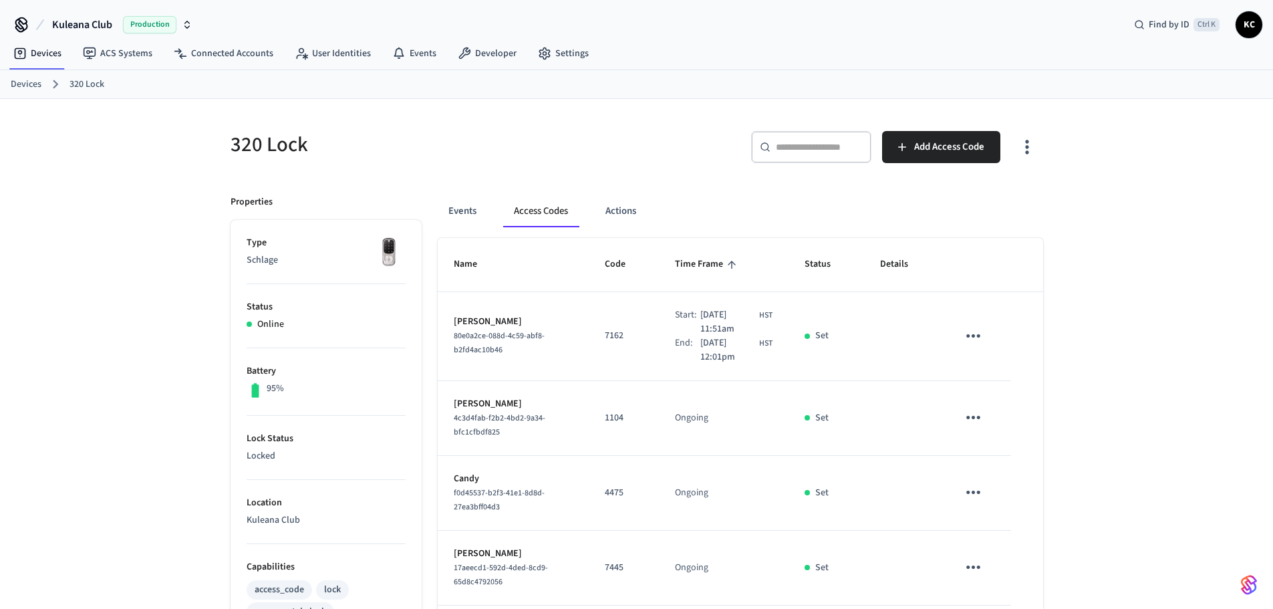
click at [35, 87] on link "Devices" at bounding box center [26, 85] width 31 height 14
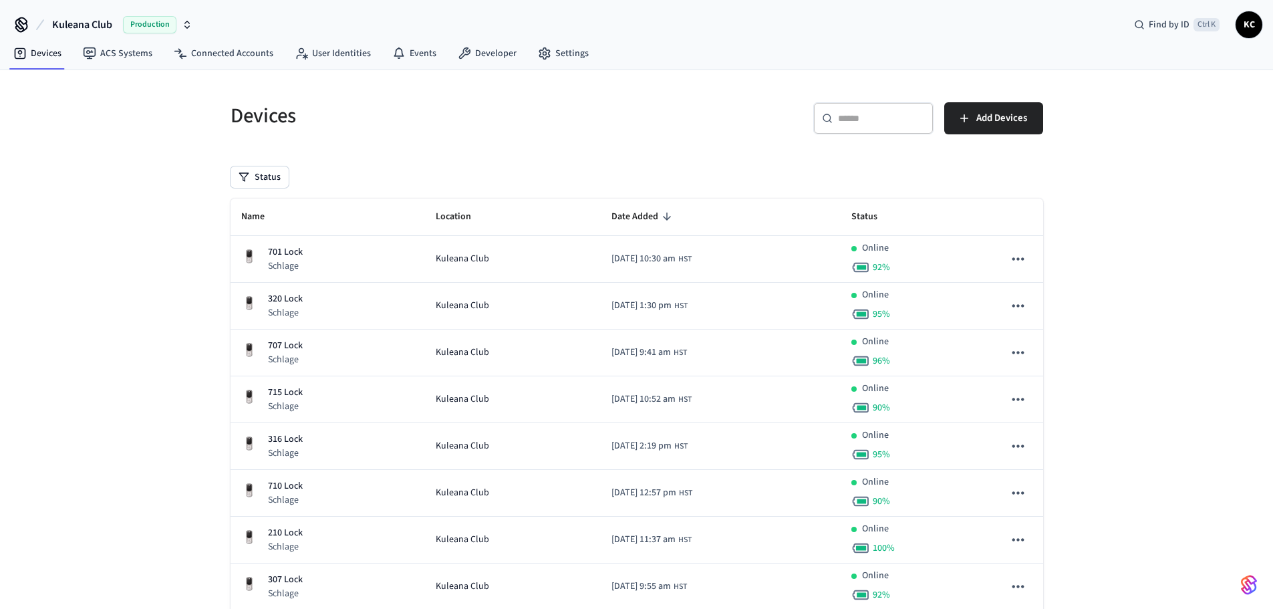
click at [890, 118] on input "text" at bounding box center [881, 118] width 87 height 13
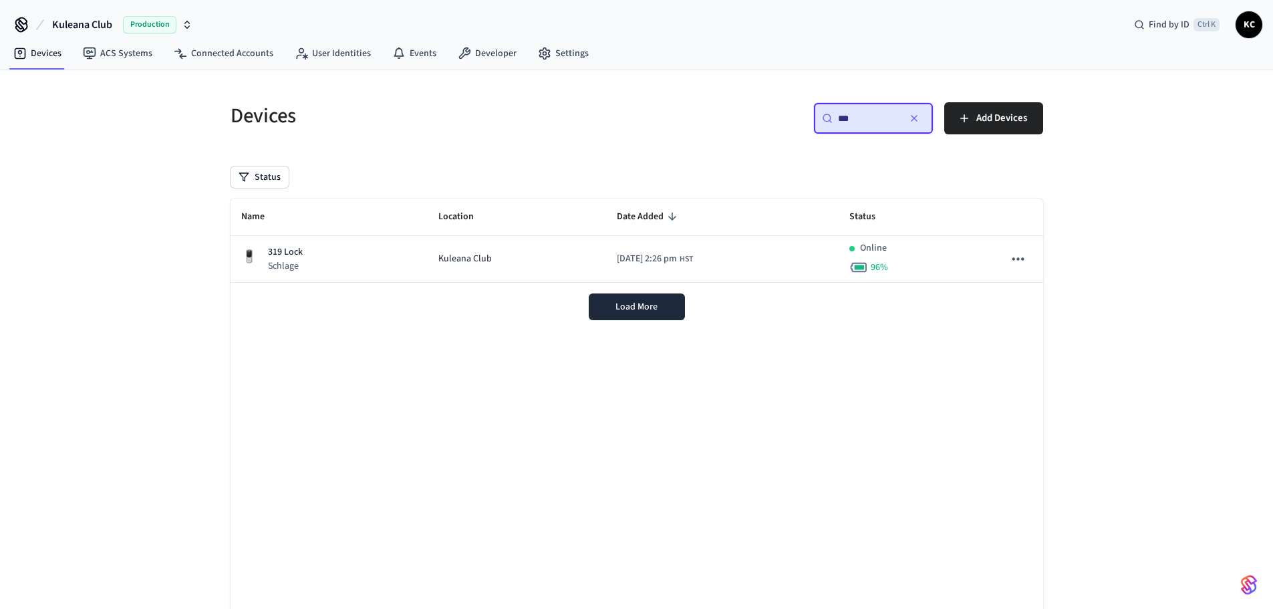
type input "***"
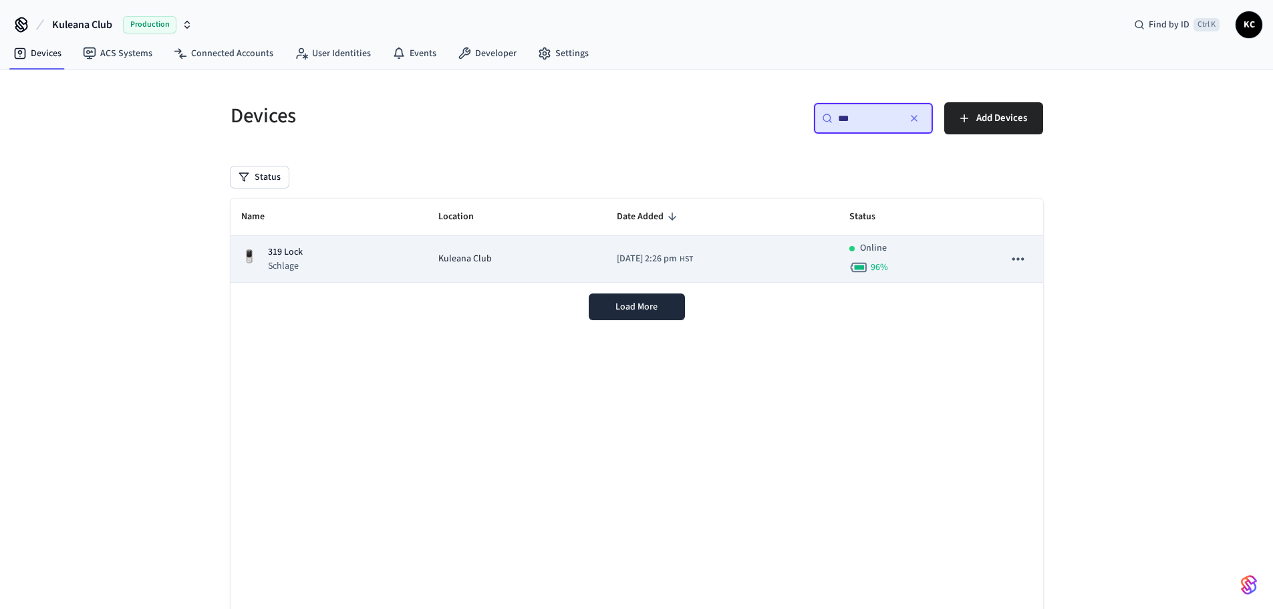
drag, startPoint x: 376, startPoint y: 255, endPoint x: 432, endPoint y: 247, distance: 56.7
click at [376, 253] on div "319 Lock Schlage" at bounding box center [329, 258] width 176 height 27
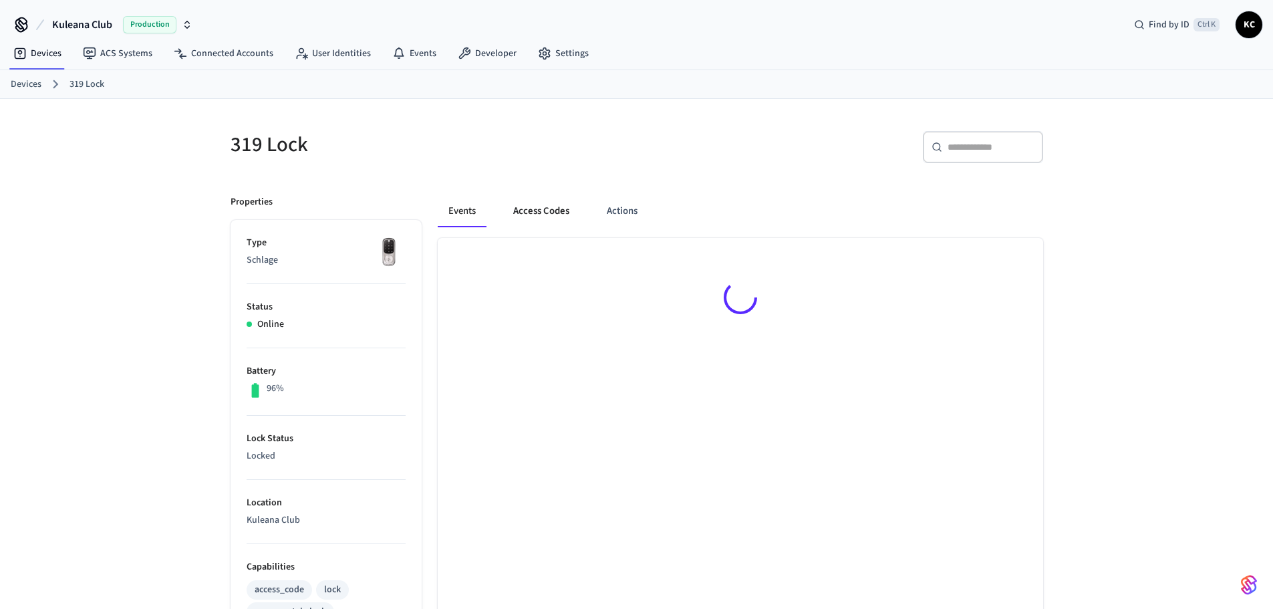
click at [531, 204] on button "Access Codes" at bounding box center [542, 211] width 78 height 32
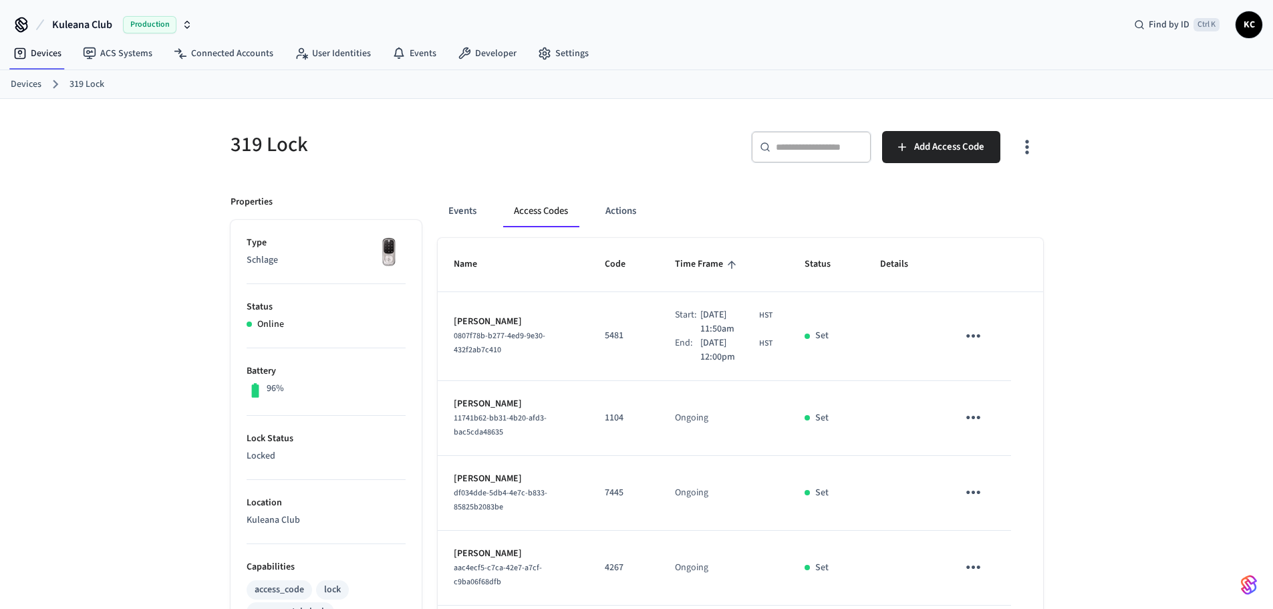
click at [30, 82] on link "Devices" at bounding box center [26, 85] width 31 height 14
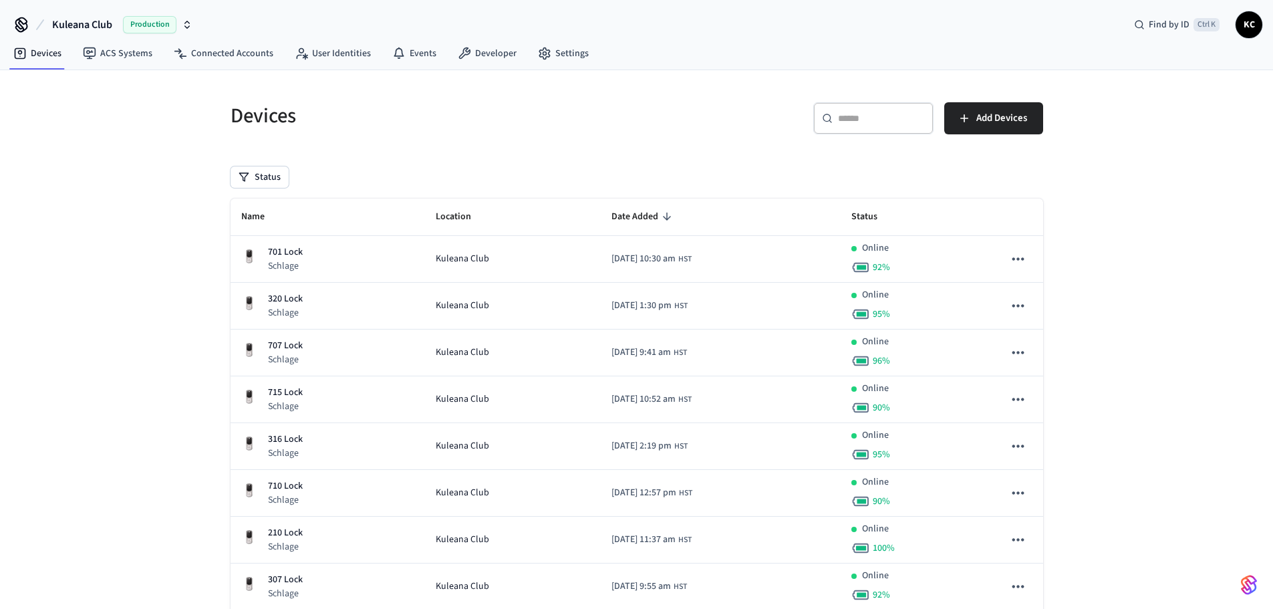
click at [844, 118] on input "text" at bounding box center [881, 118] width 87 height 13
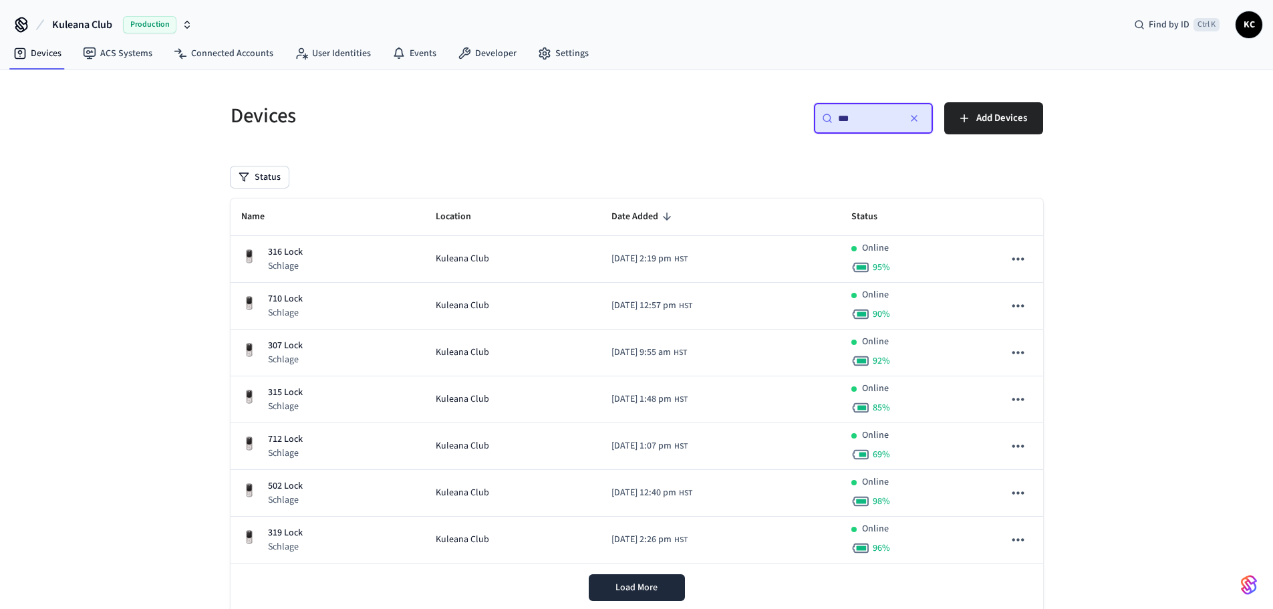
type input "***"
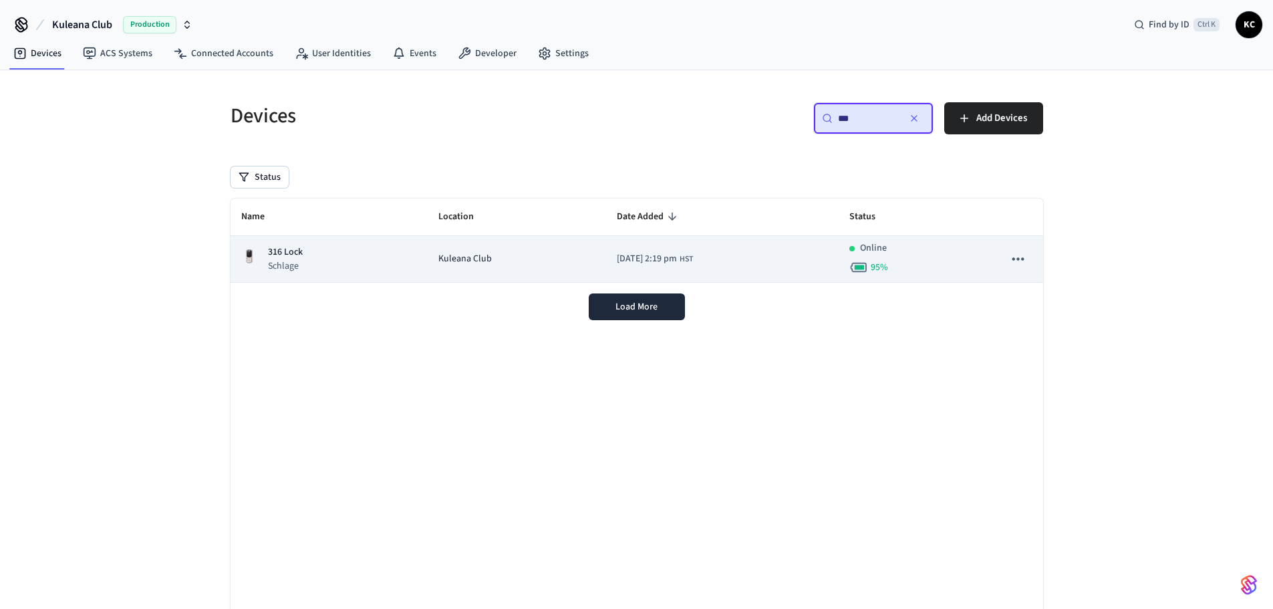
click at [358, 273] on td "316 Lock Schlage" at bounding box center [330, 259] width 198 height 47
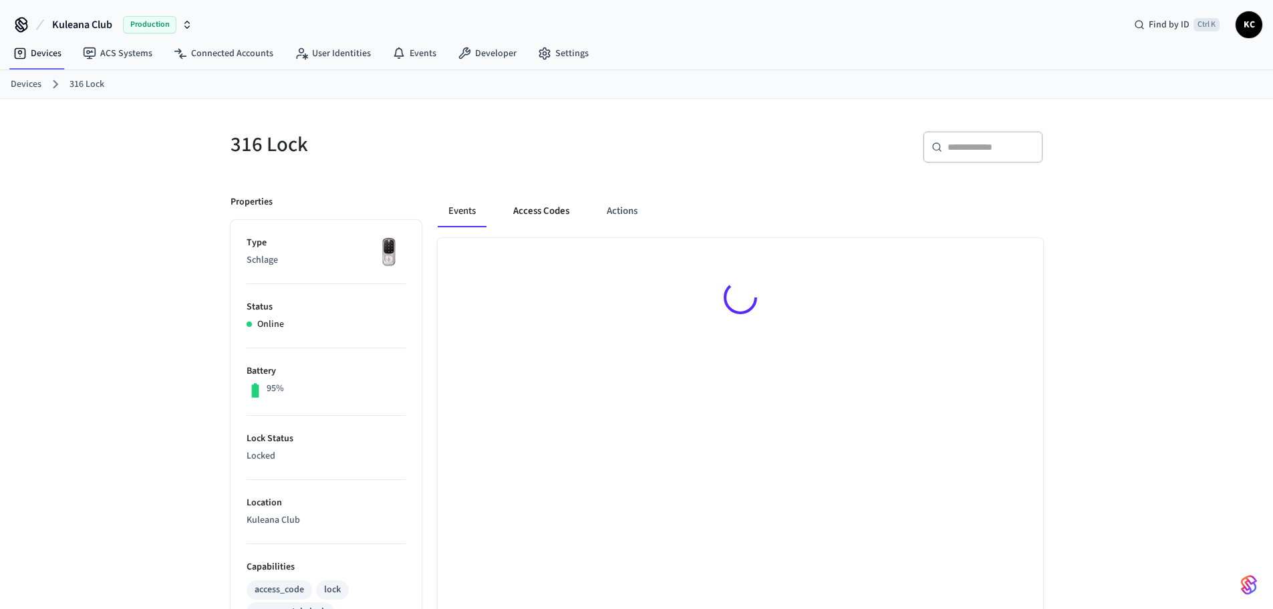
click at [521, 215] on button "Access Codes" at bounding box center [542, 211] width 78 height 32
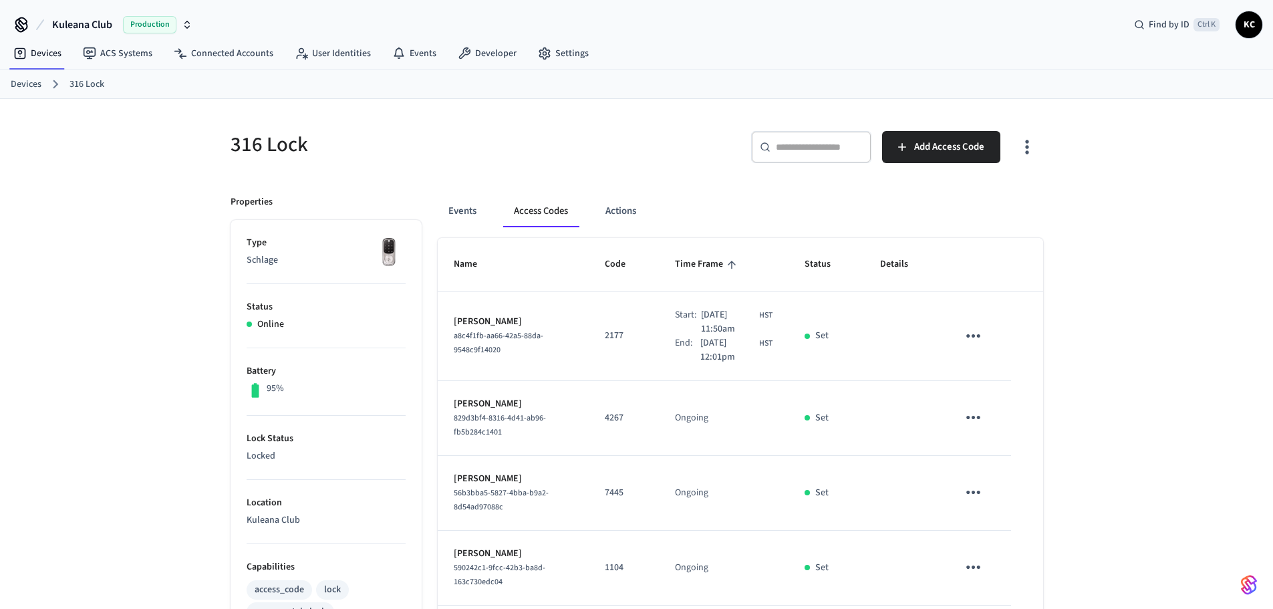
click at [28, 85] on link "Devices" at bounding box center [26, 85] width 31 height 14
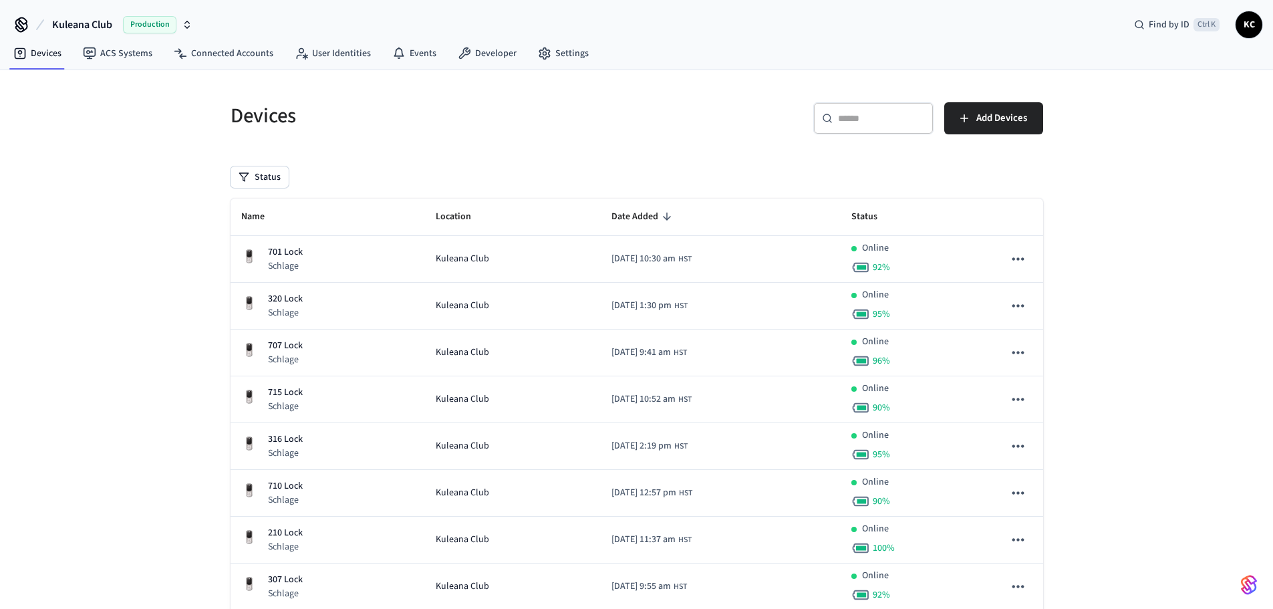
click at [851, 108] on div "​ ​" at bounding box center [874, 118] width 120 height 32
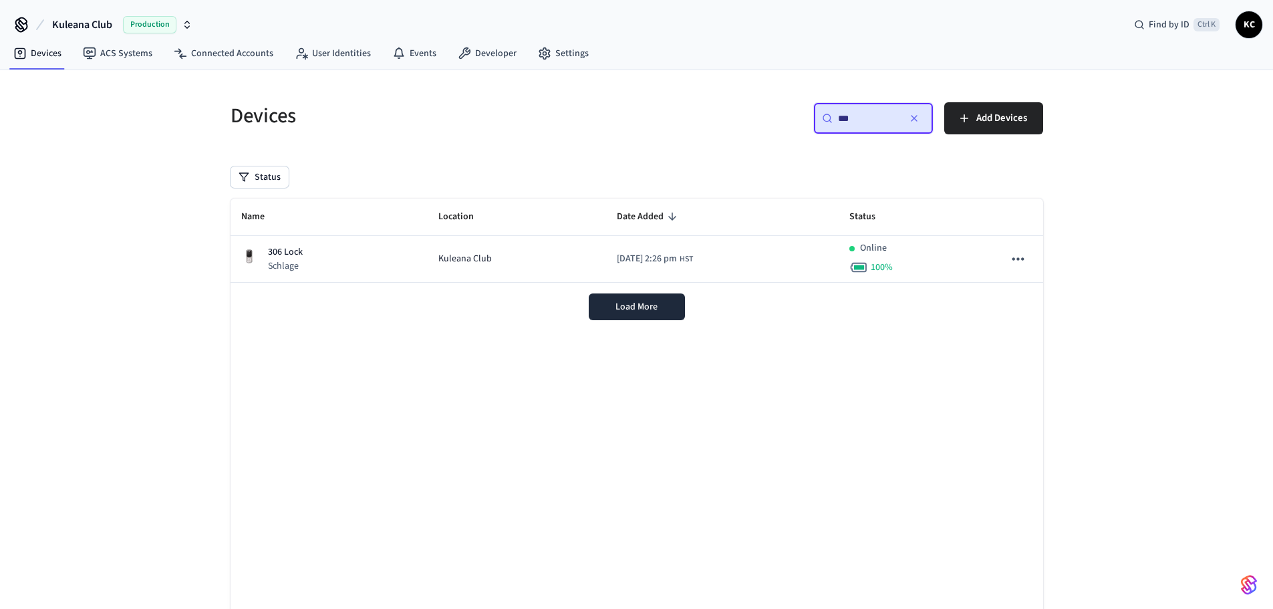
type input "***"
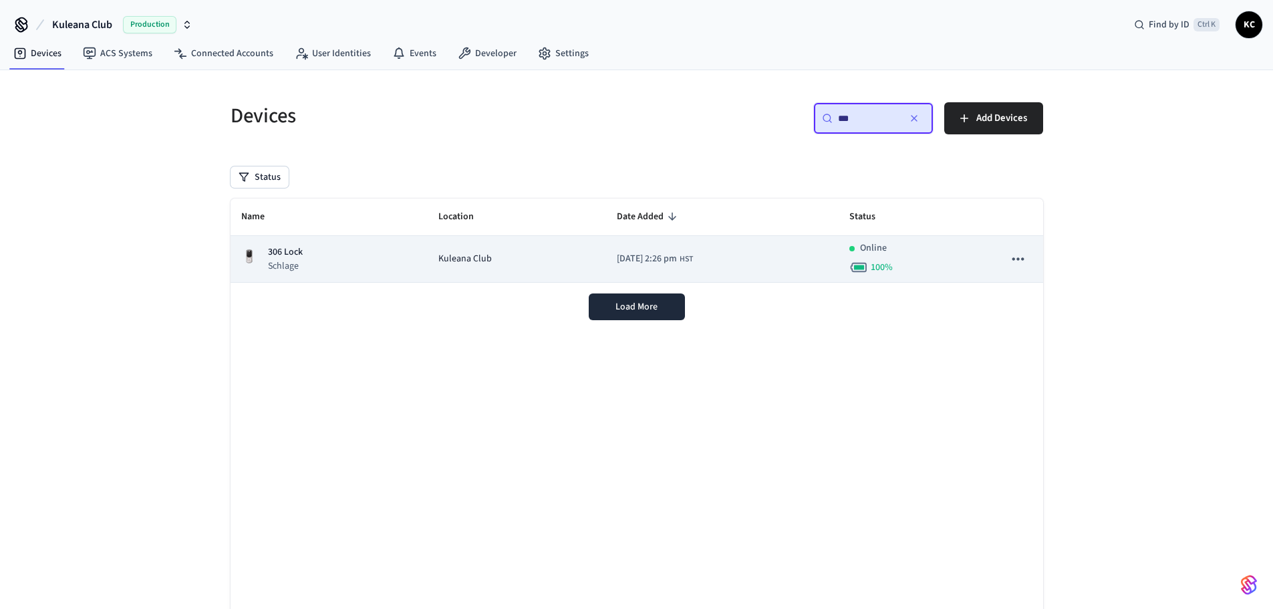
click at [428, 270] on td "Kuleana Club" at bounding box center [517, 259] width 178 height 47
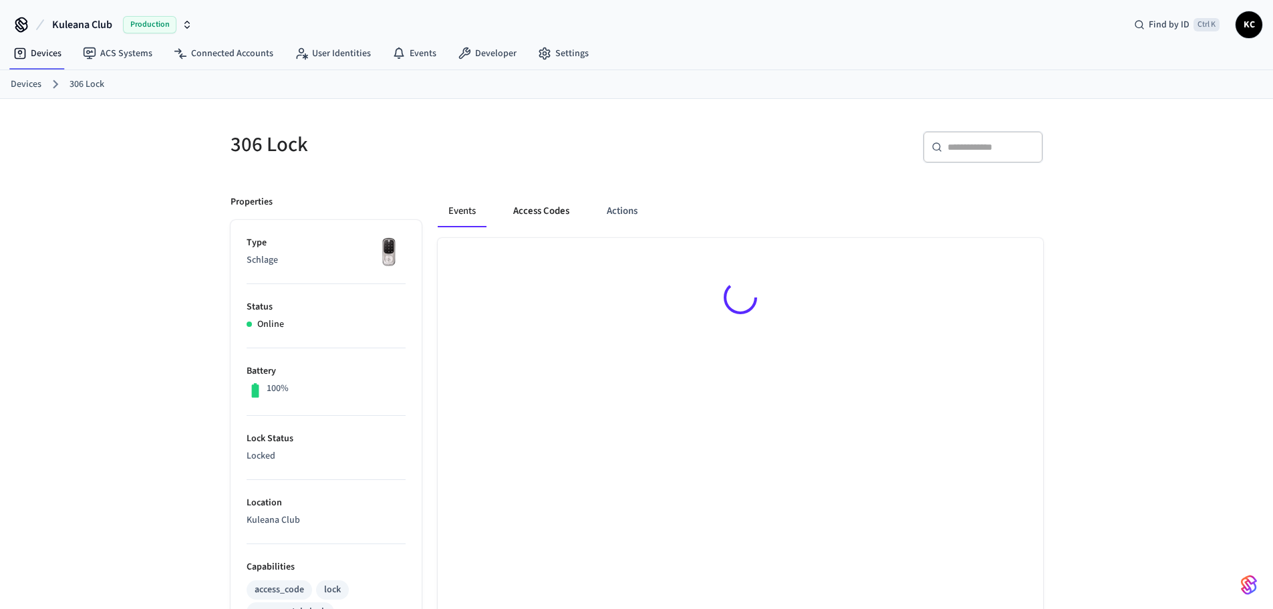
click at [530, 207] on button "Access Codes" at bounding box center [542, 211] width 78 height 32
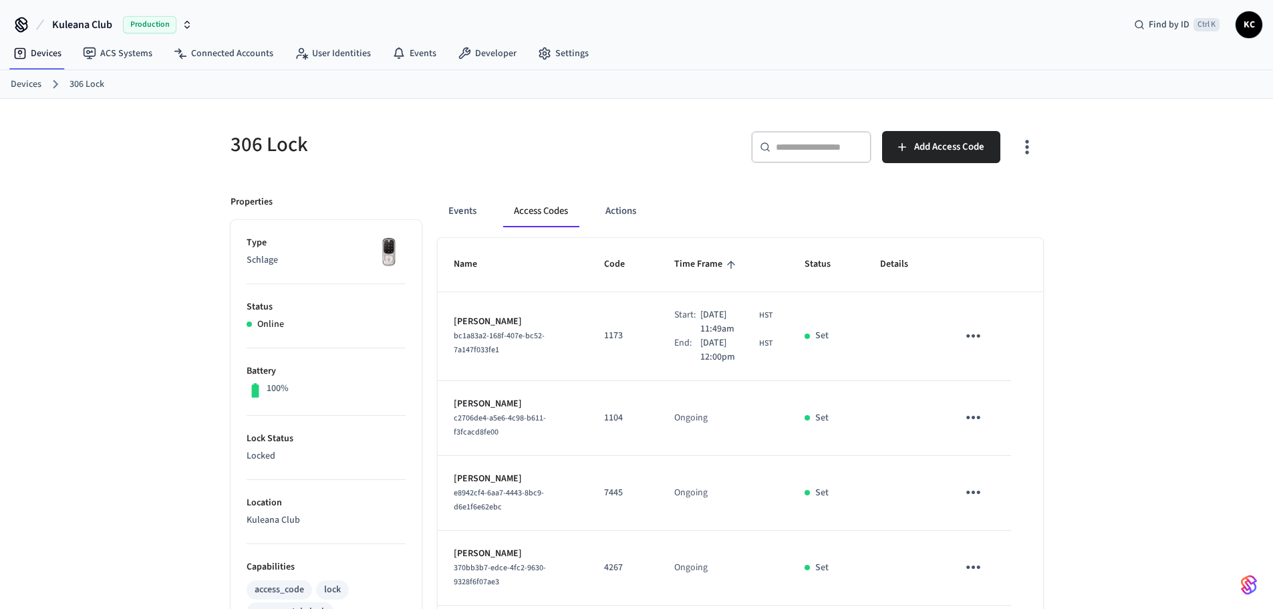
drag, startPoint x: 19, startPoint y: 86, endPoint x: 28, endPoint y: 90, distance: 9.3
click at [19, 86] on link "Devices" at bounding box center [26, 85] width 31 height 14
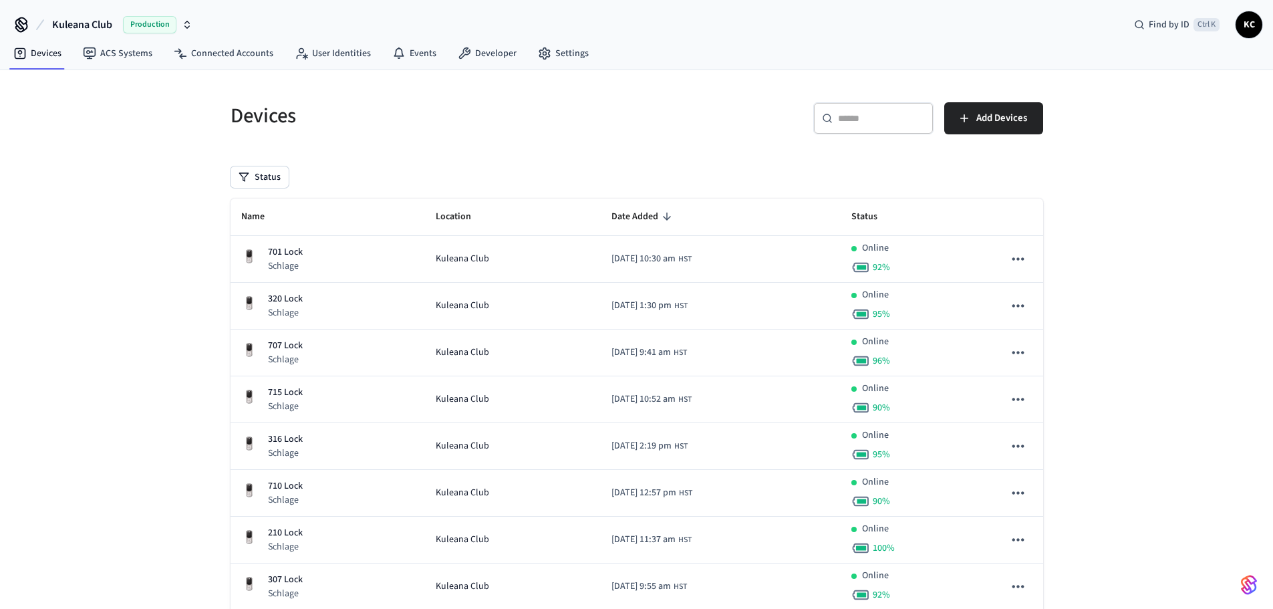
click at [893, 126] on div "​ ​" at bounding box center [874, 118] width 120 height 32
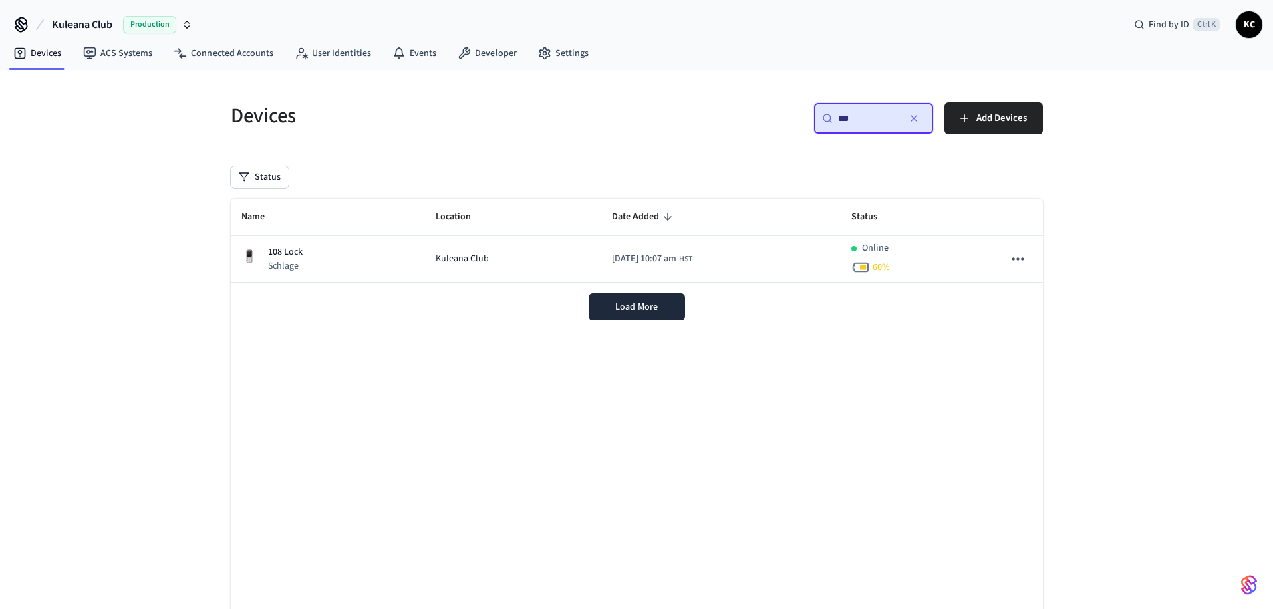
type input "***"
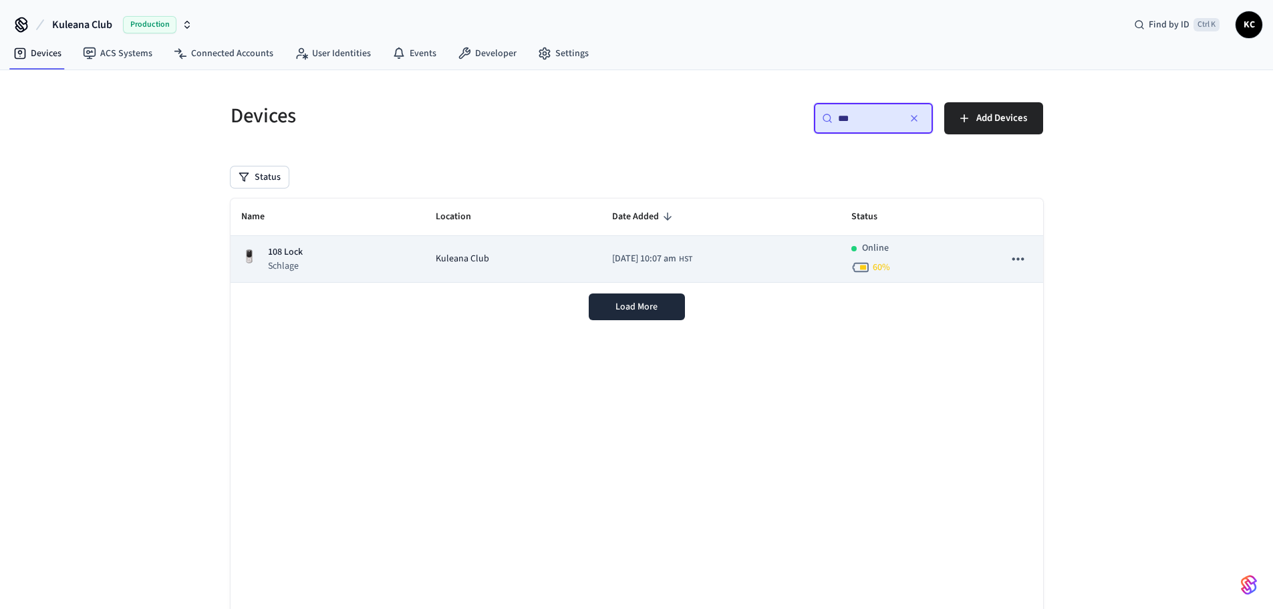
click at [304, 265] on div "108 Lock Schlage" at bounding box center [328, 258] width 174 height 27
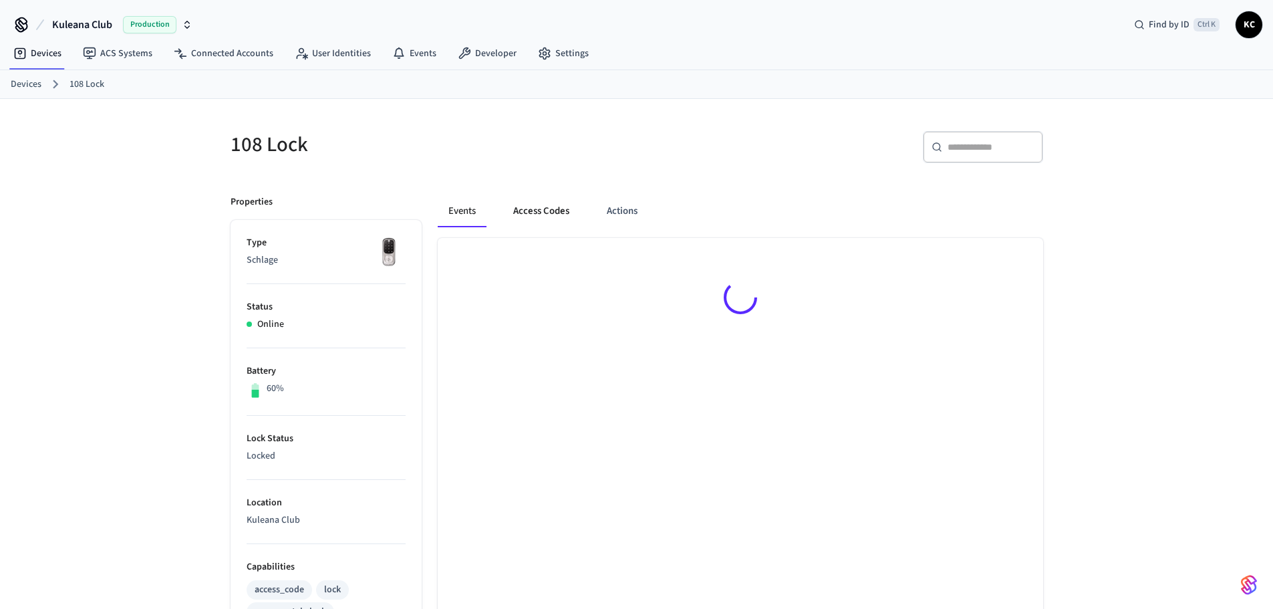
click at [526, 207] on button "Access Codes" at bounding box center [542, 211] width 78 height 32
